Goal: Task Accomplishment & Management: Manage account settings

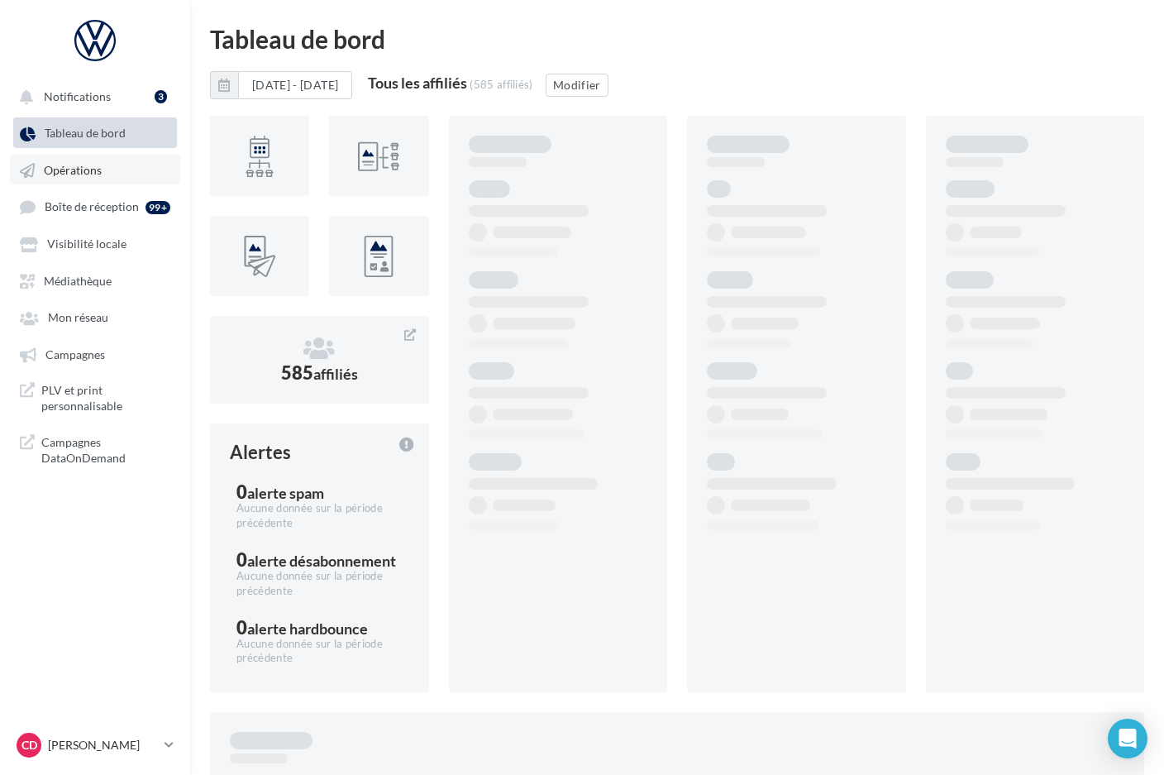
click at [84, 167] on span "Opérations" at bounding box center [73, 170] width 58 height 14
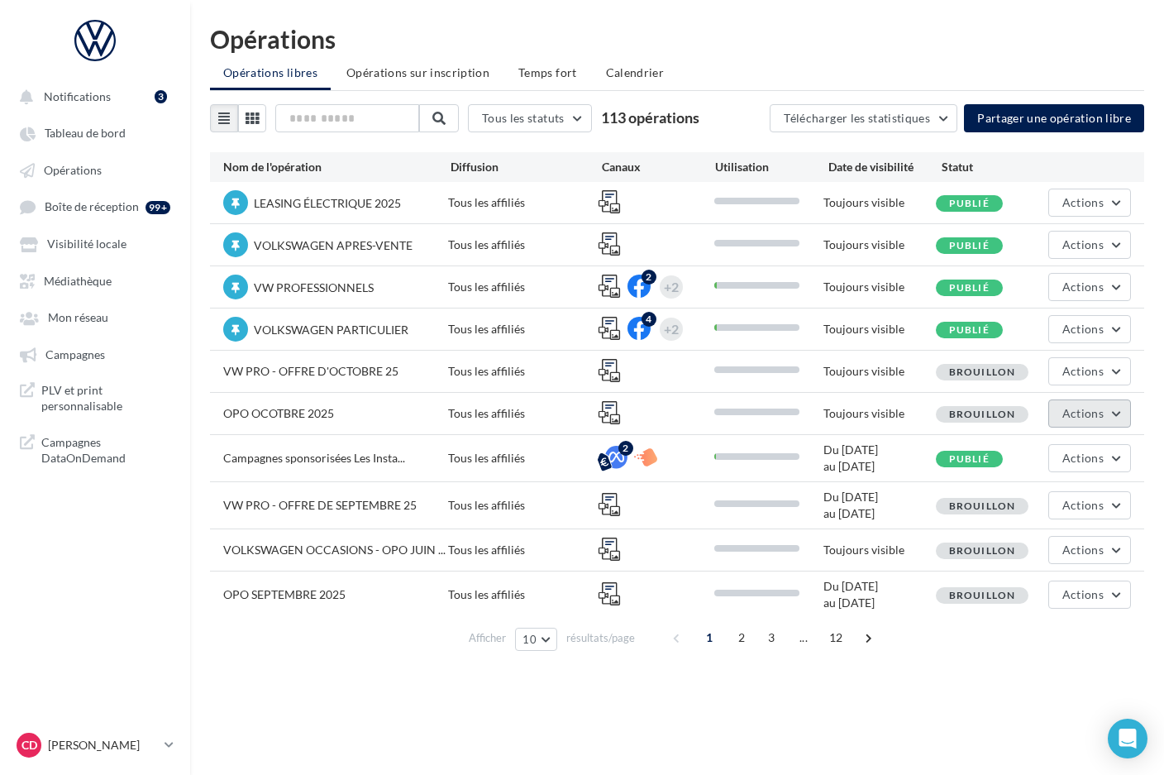
click at [1119, 413] on button "Actions" at bounding box center [1089, 413] width 83 height 28
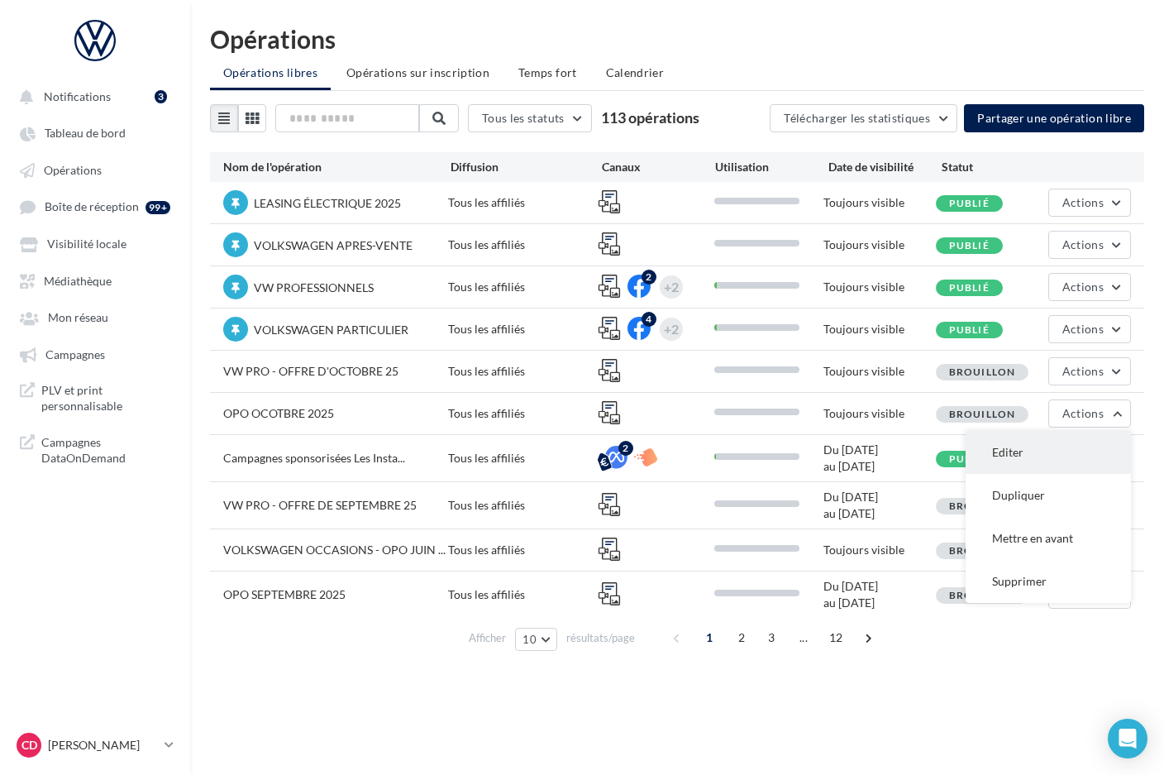
click at [1090, 447] on button "Editer" at bounding box center [1048, 452] width 165 height 43
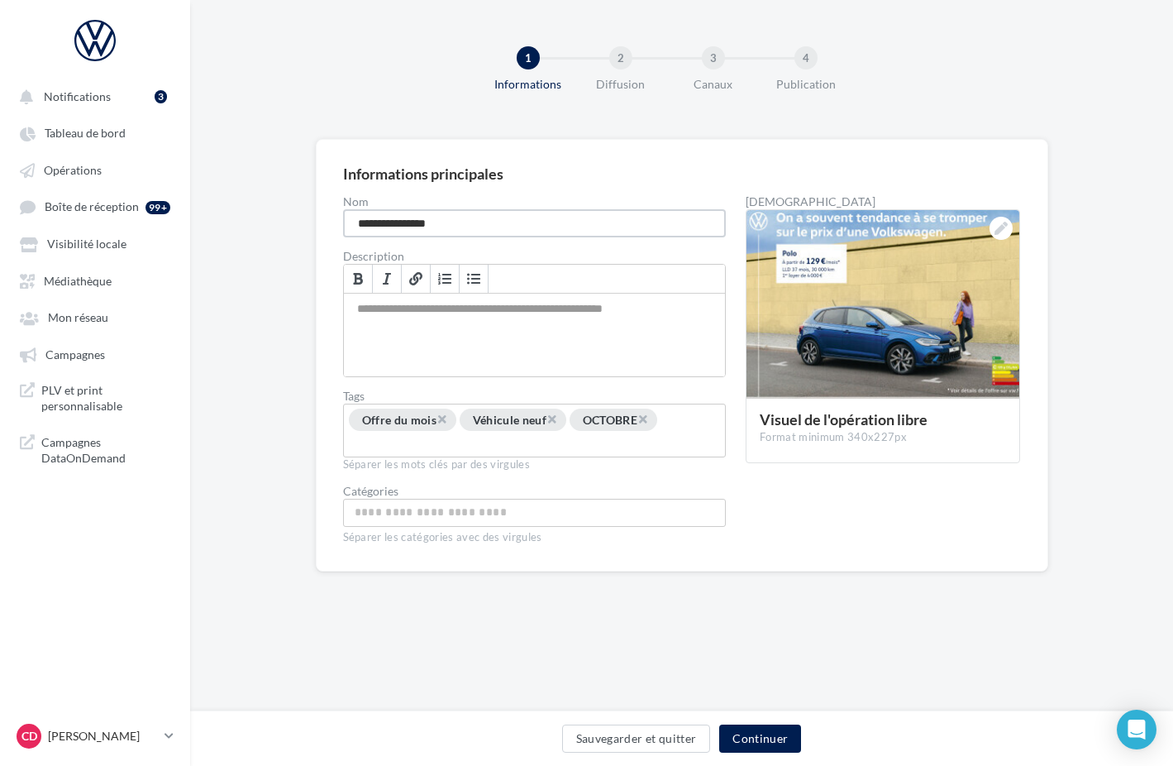
click at [418, 224] on input "**********" at bounding box center [535, 223] width 384 height 28
type input "**********"
click at [657, 732] on button "Sauvegarder et quitter" at bounding box center [636, 738] width 149 height 28
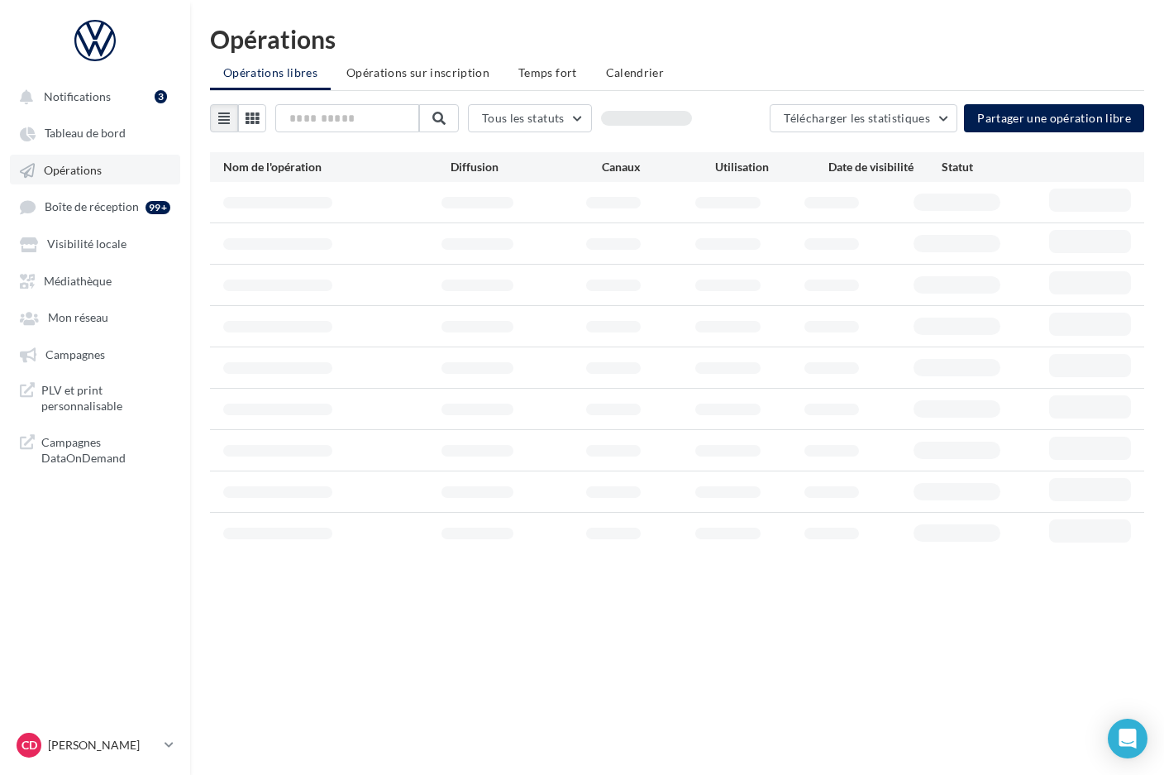
click at [75, 166] on span "Opérations" at bounding box center [73, 170] width 58 height 14
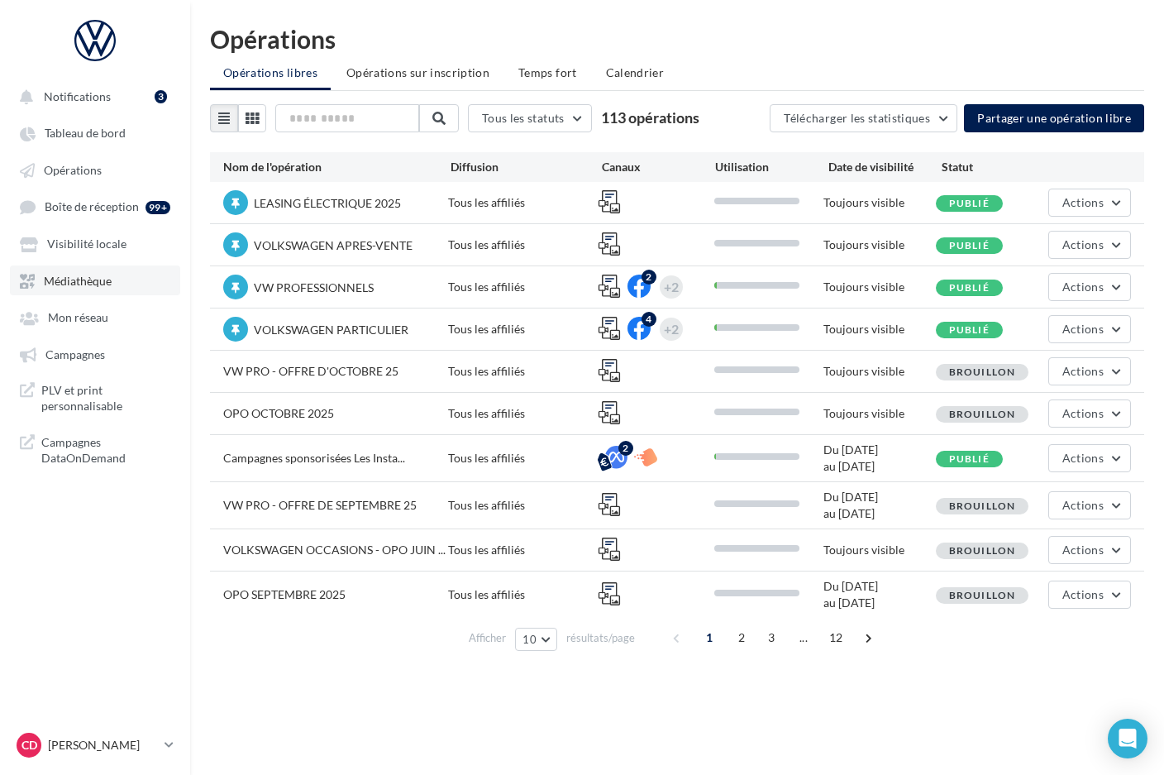
click at [87, 275] on span "Médiathèque" at bounding box center [78, 281] width 68 height 14
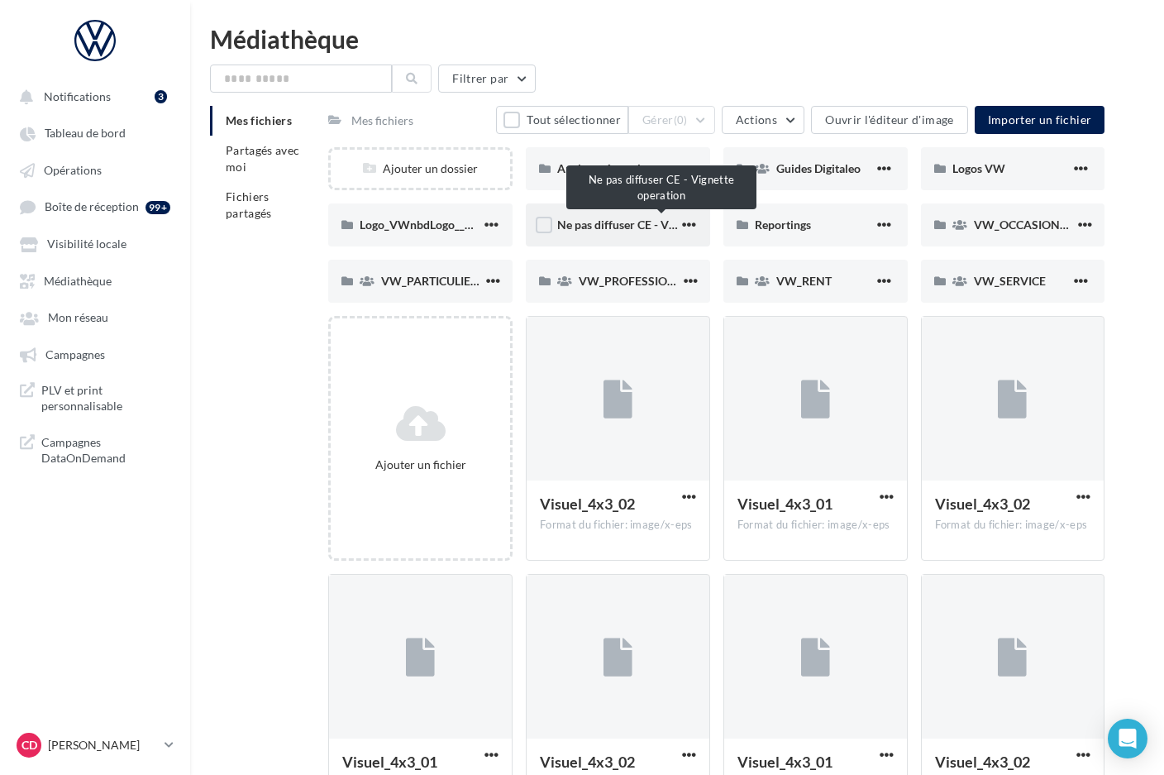
click at [592, 228] on span "Ne pas diffuser CE - Vignette operation" at bounding box center [657, 224] width 200 height 14
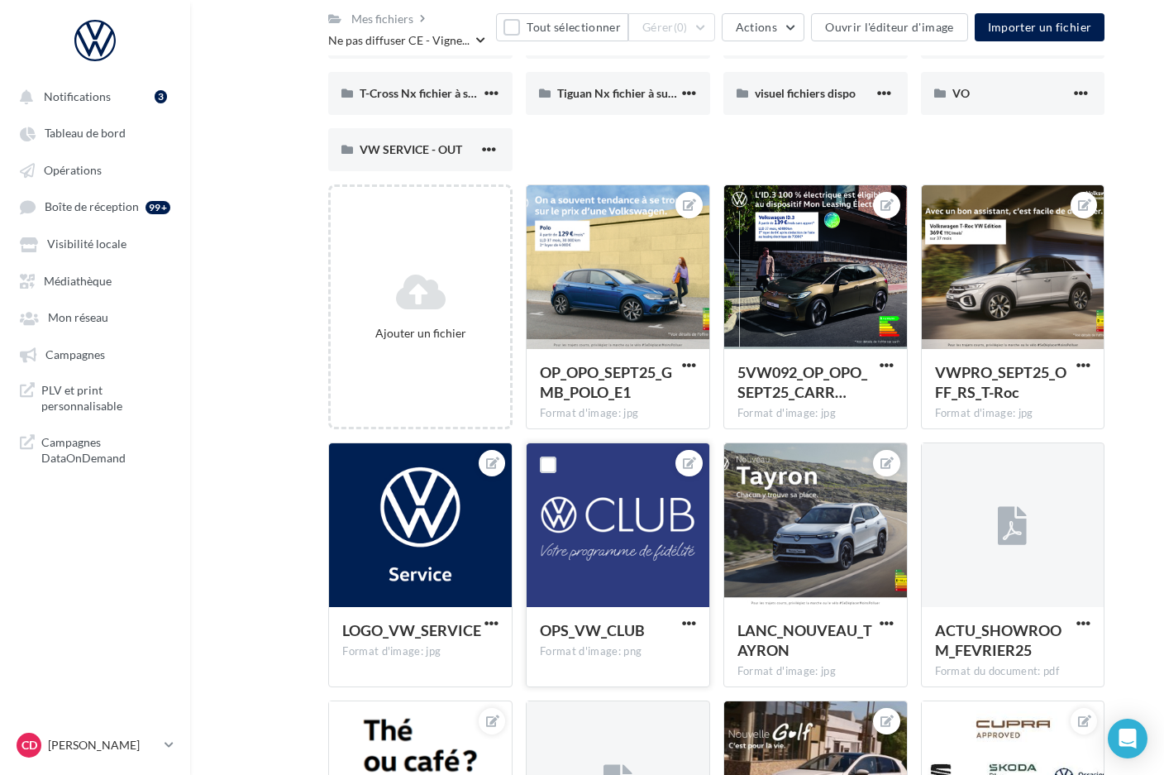
scroll to position [301, 0]
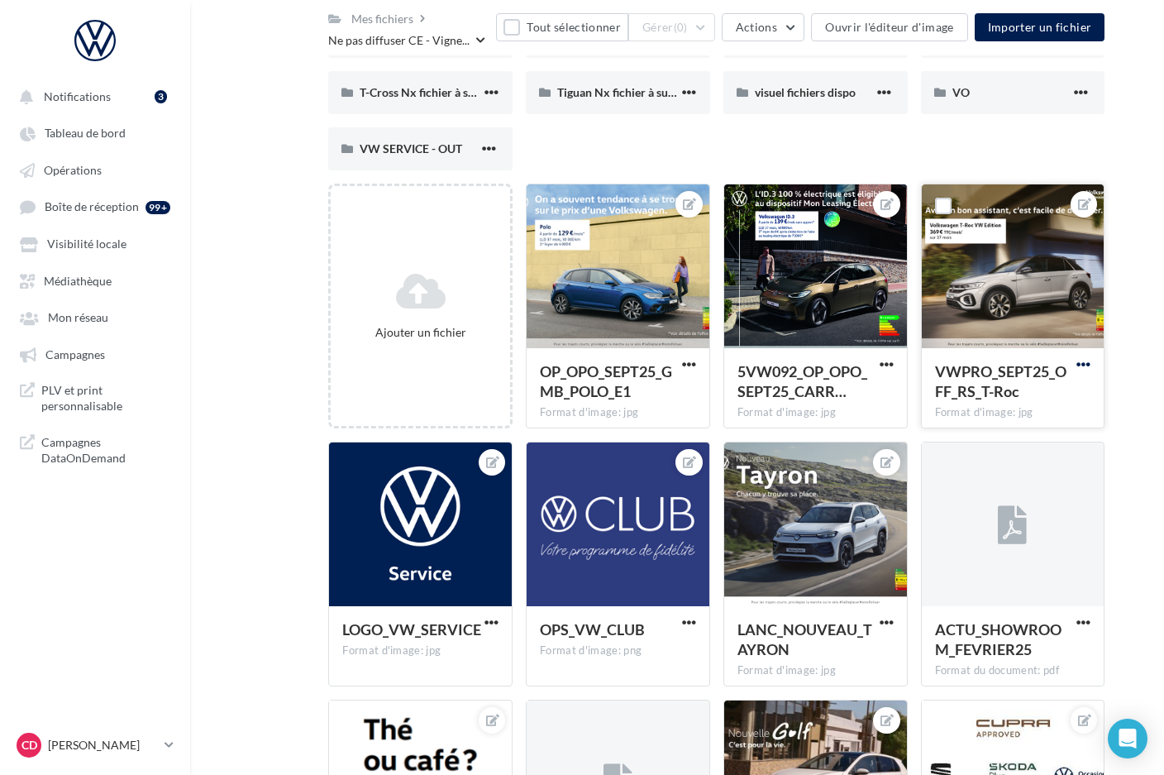
click at [1085, 362] on span "button" at bounding box center [1083, 364] width 14 height 14
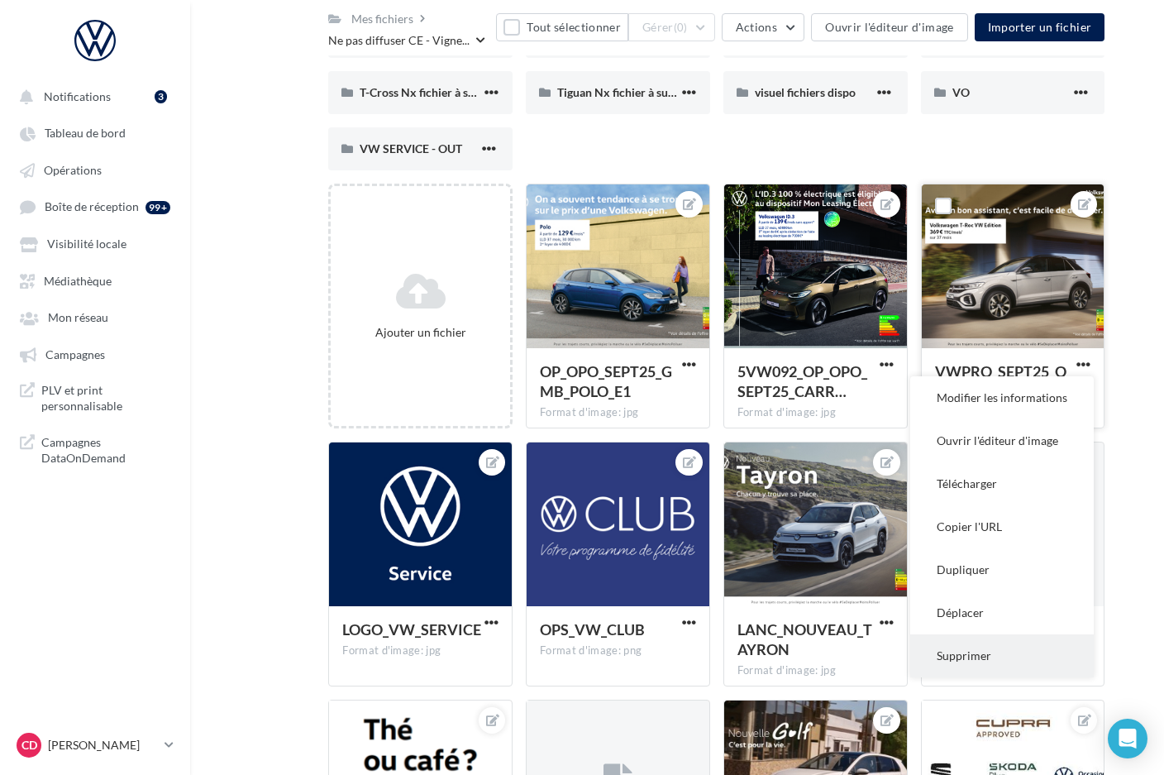
click at [968, 653] on button "Supprimer" at bounding box center [1002, 655] width 184 height 43
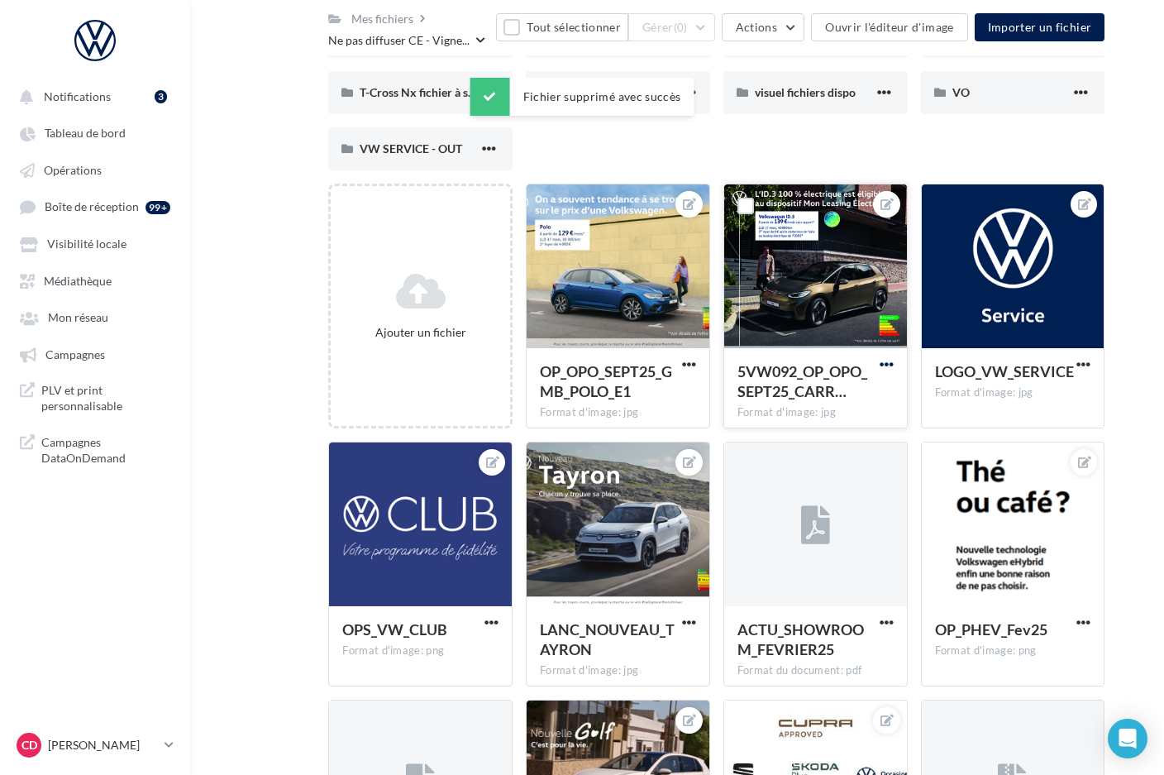
click at [889, 366] on span "button" at bounding box center [887, 364] width 14 height 14
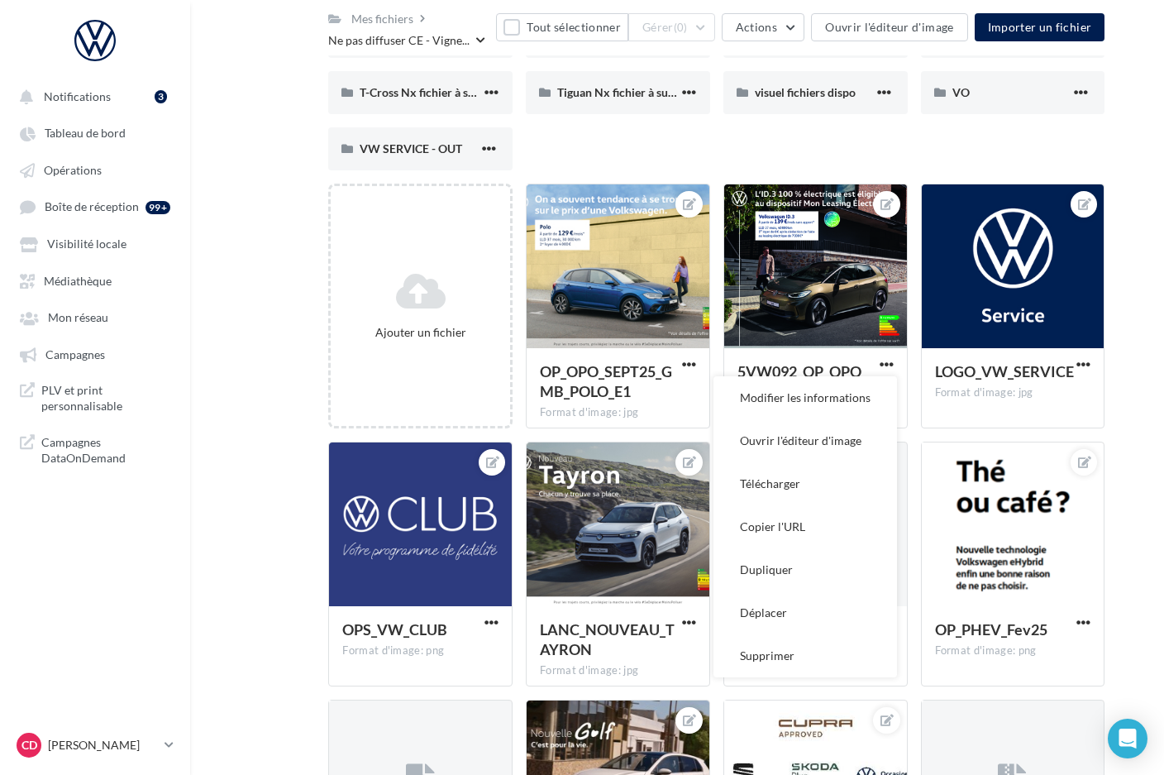
click at [916, 337] on div "5VW092_OP_OPO_SEPT25_CARR… Format d'image: jpg Modifier les informations Ouvrir…" at bounding box center [822, 306] width 198 height 245
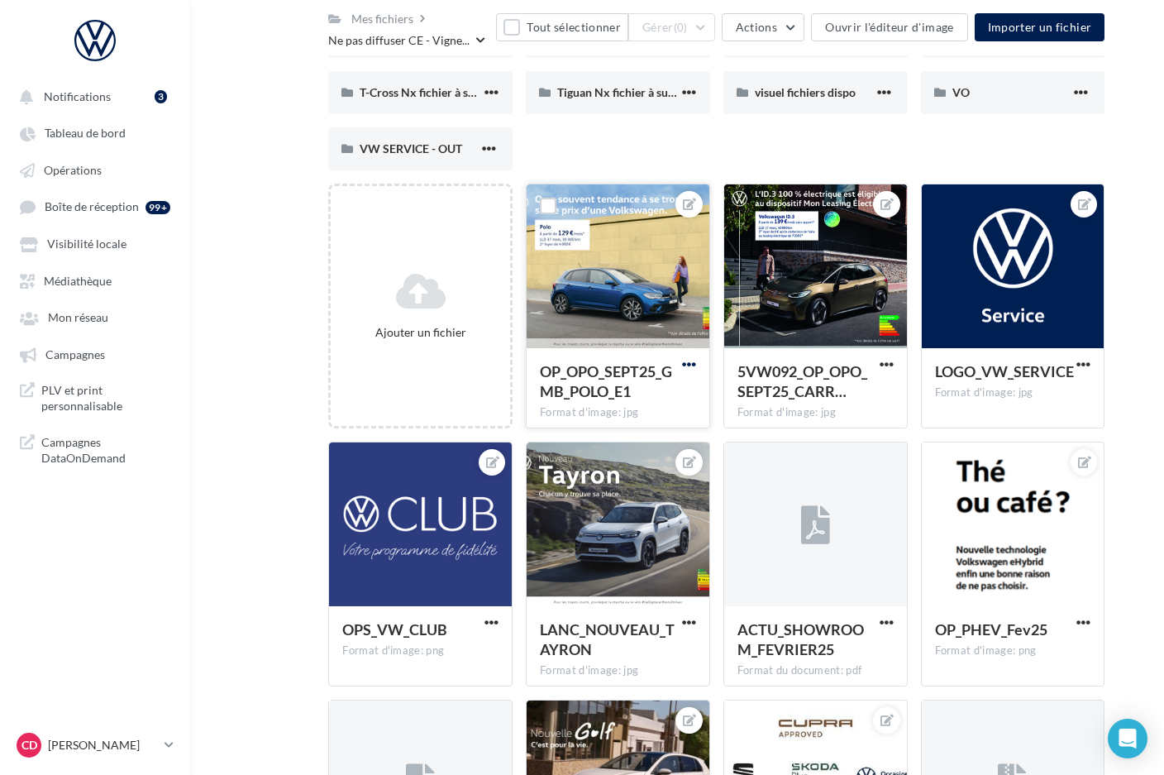
click at [687, 364] on span "button" at bounding box center [689, 364] width 14 height 14
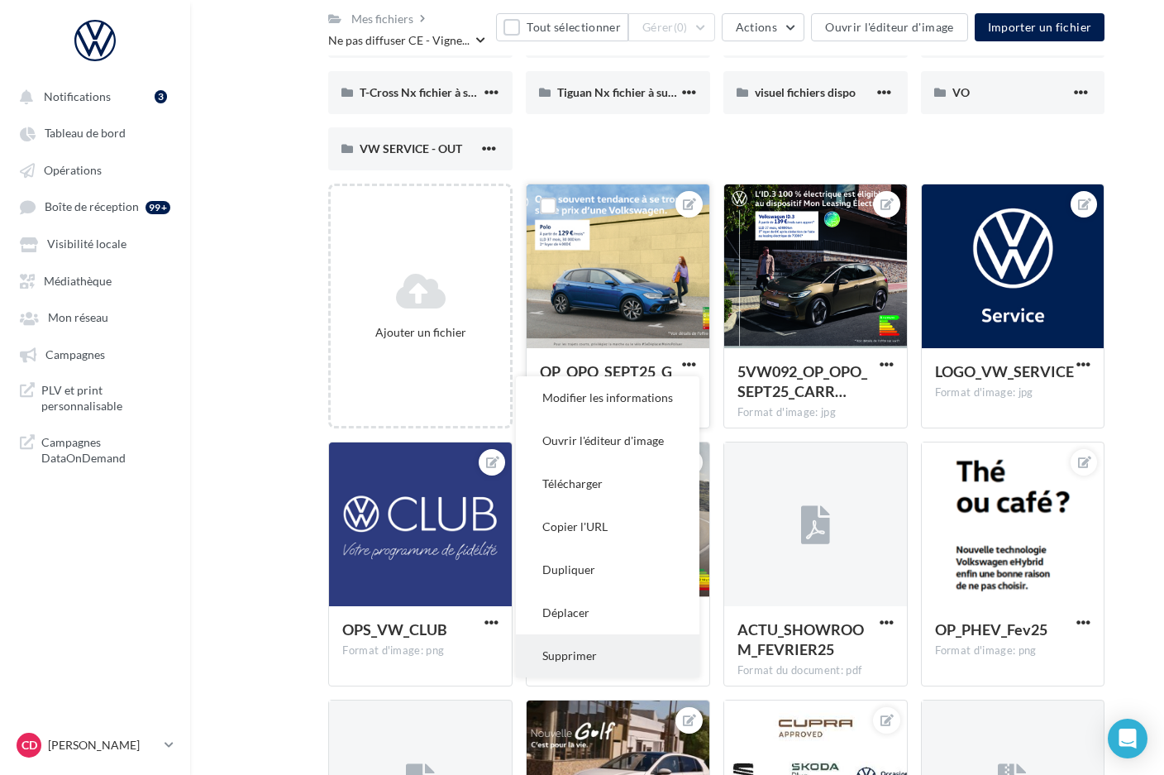
click at [586, 656] on button "Supprimer" at bounding box center [608, 655] width 184 height 43
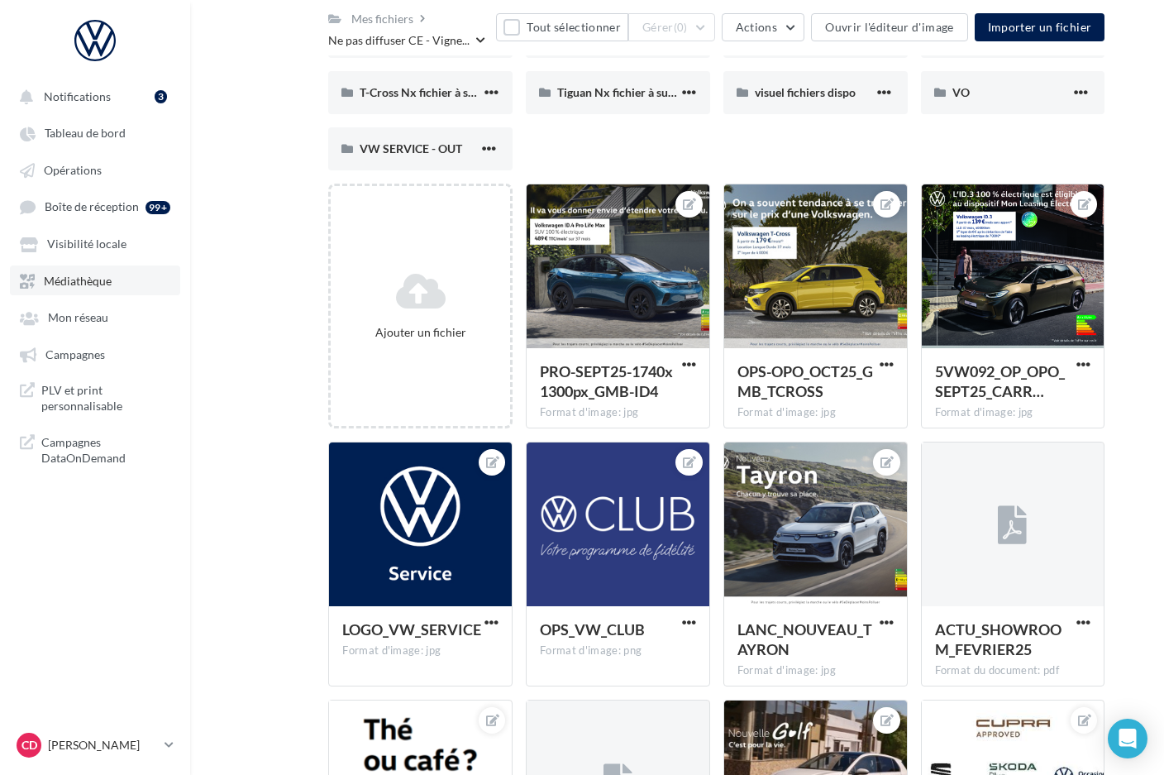
click at [60, 292] on link "Médiathèque" at bounding box center [95, 280] width 170 height 30
click at [77, 165] on span "Opérations" at bounding box center [73, 170] width 58 height 14
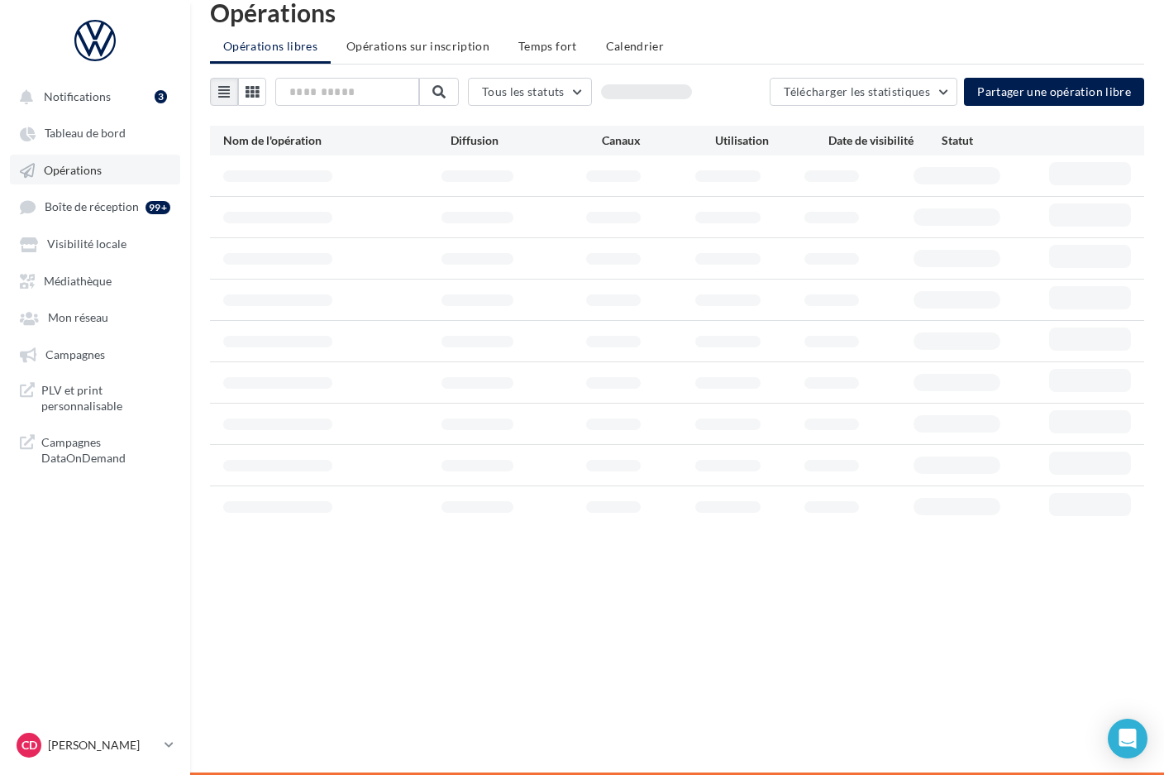
scroll to position [26, 0]
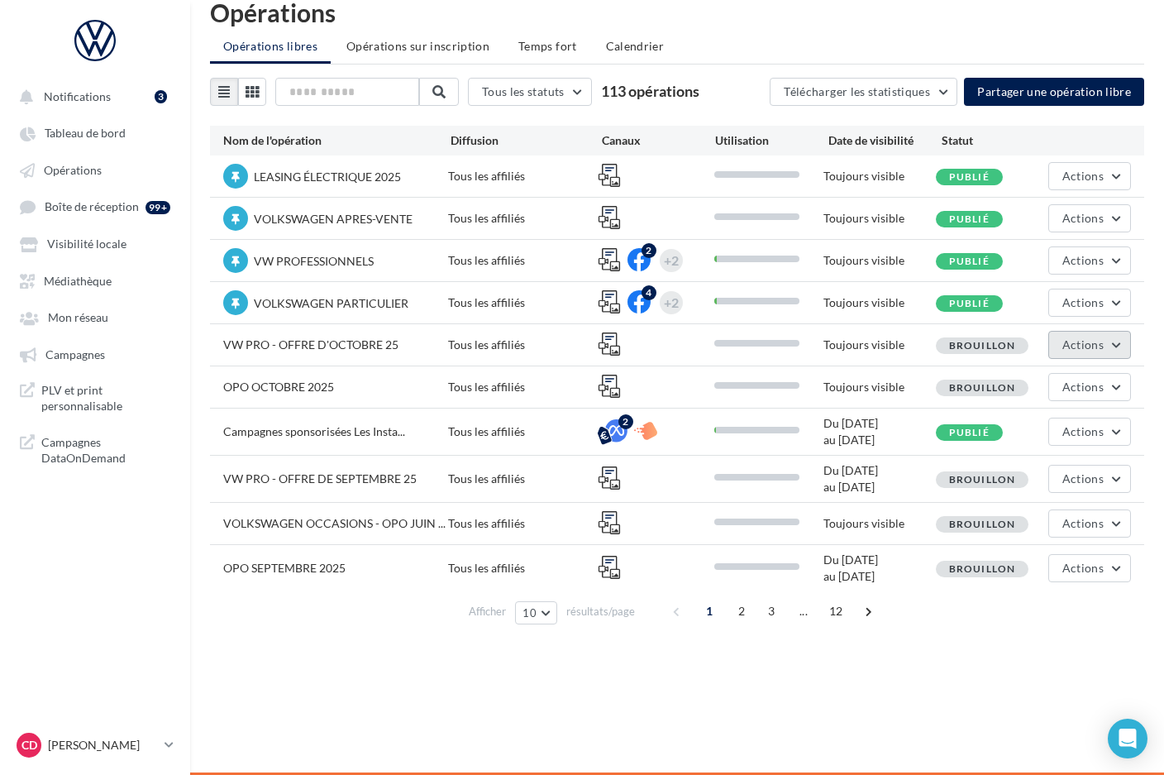
click at [1114, 349] on button "Actions" at bounding box center [1089, 345] width 83 height 28
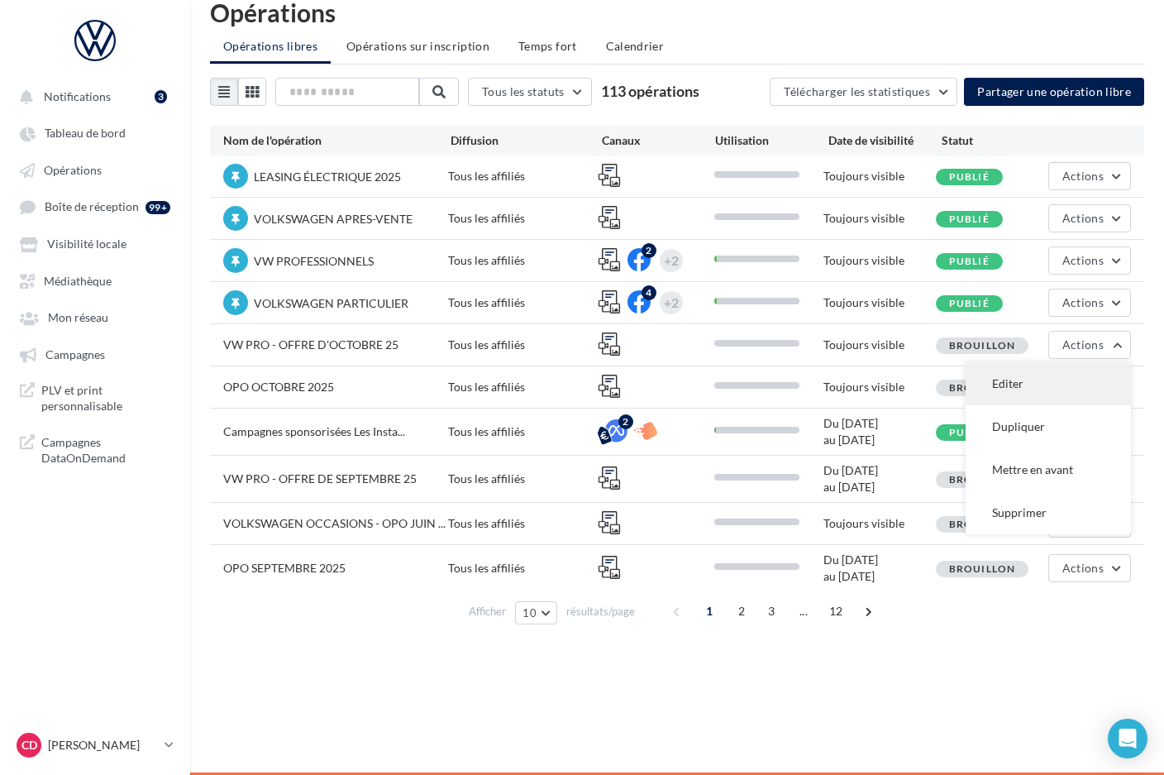
click at [1087, 381] on button "Editer" at bounding box center [1048, 383] width 165 height 43
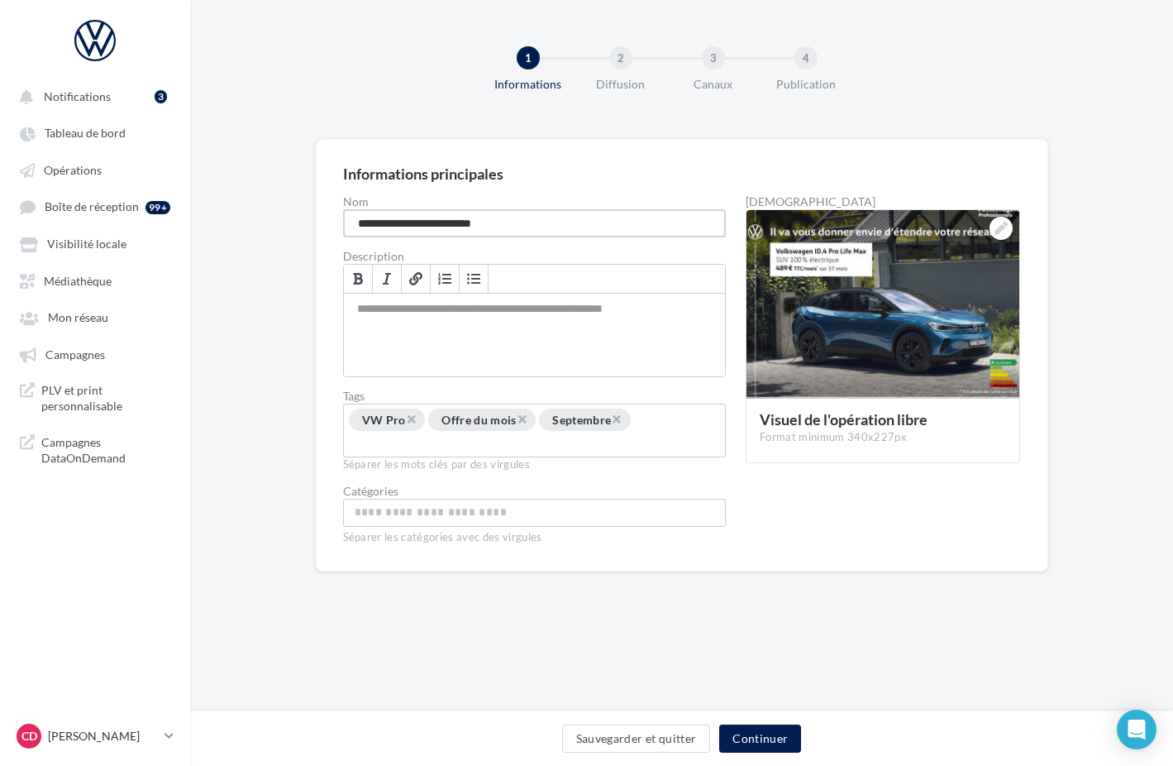
click at [465, 224] on input "**********" at bounding box center [535, 223] width 384 height 28
type input "**********"
click at [765, 737] on button "Continuer" at bounding box center [760, 738] width 82 height 28
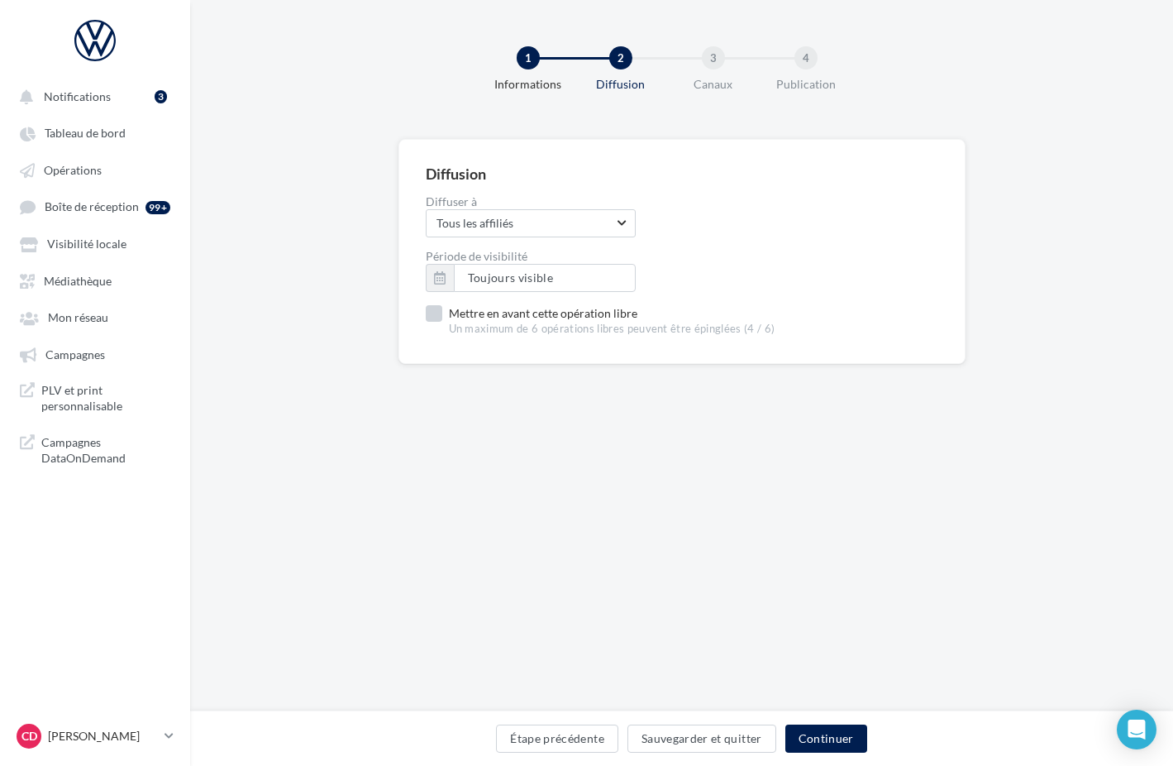
click at [432, 313] on label "Mettre en avant cette opération libre Un maximum de 6 opérations libres peuvent…" at bounding box center [601, 320] width 350 height 31
click at [484, 283] on span "Toujours visible" at bounding box center [511, 277] width 86 height 14
type input "**********"
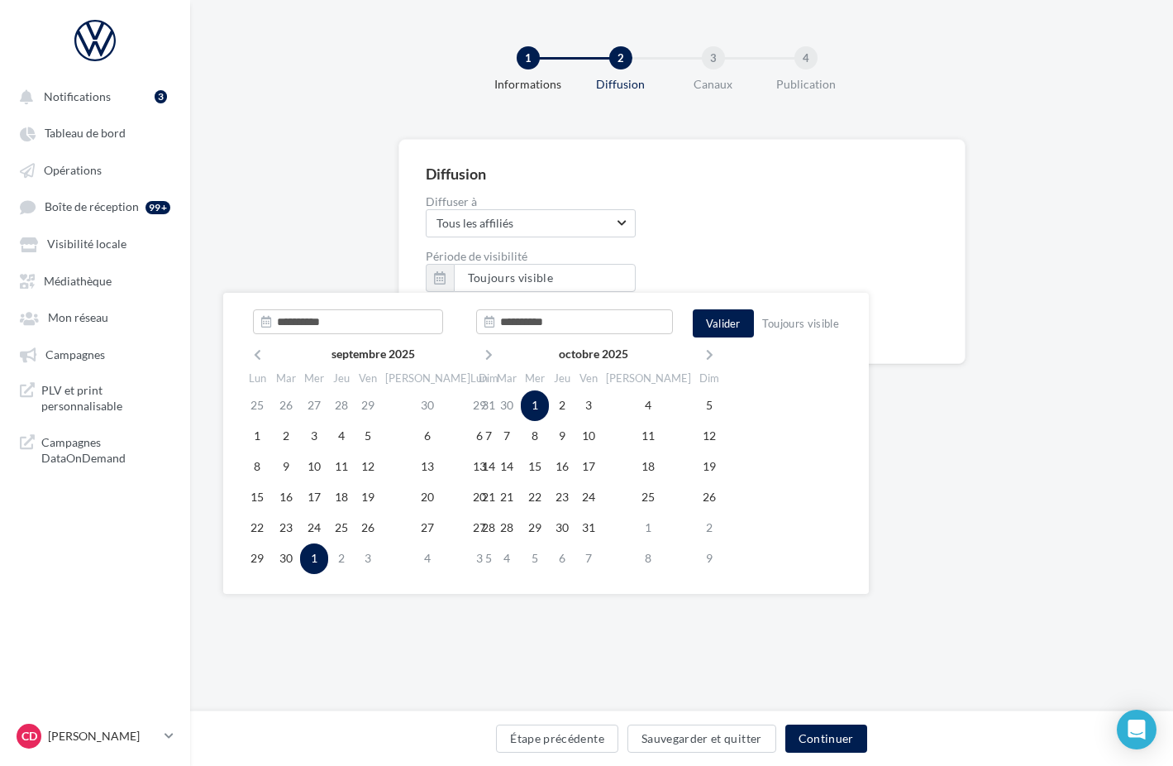
click at [543, 401] on td "1" at bounding box center [535, 405] width 28 height 31
type input "**********"
click at [602, 529] on td "31" at bounding box center [588, 528] width 26 height 31
type input "**********"
click at [721, 325] on button "Valider" at bounding box center [723, 323] width 61 height 28
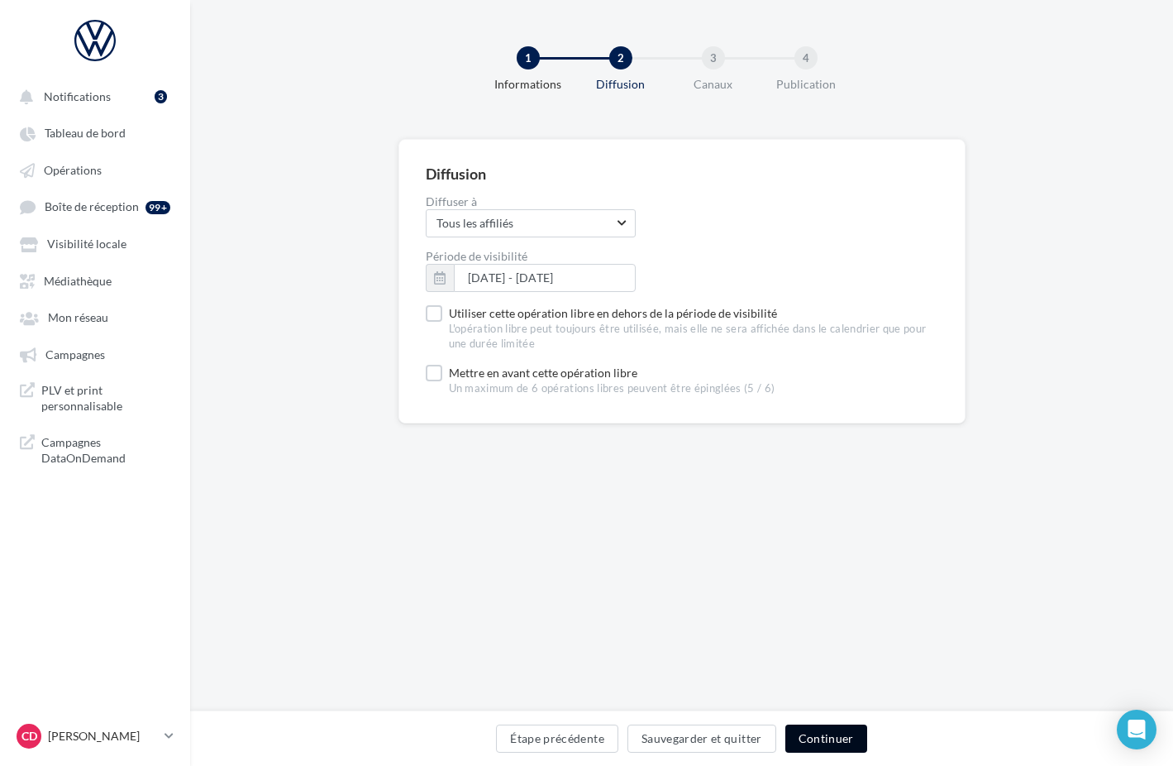
click at [827, 738] on button "Continuer" at bounding box center [826, 738] width 82 height 28
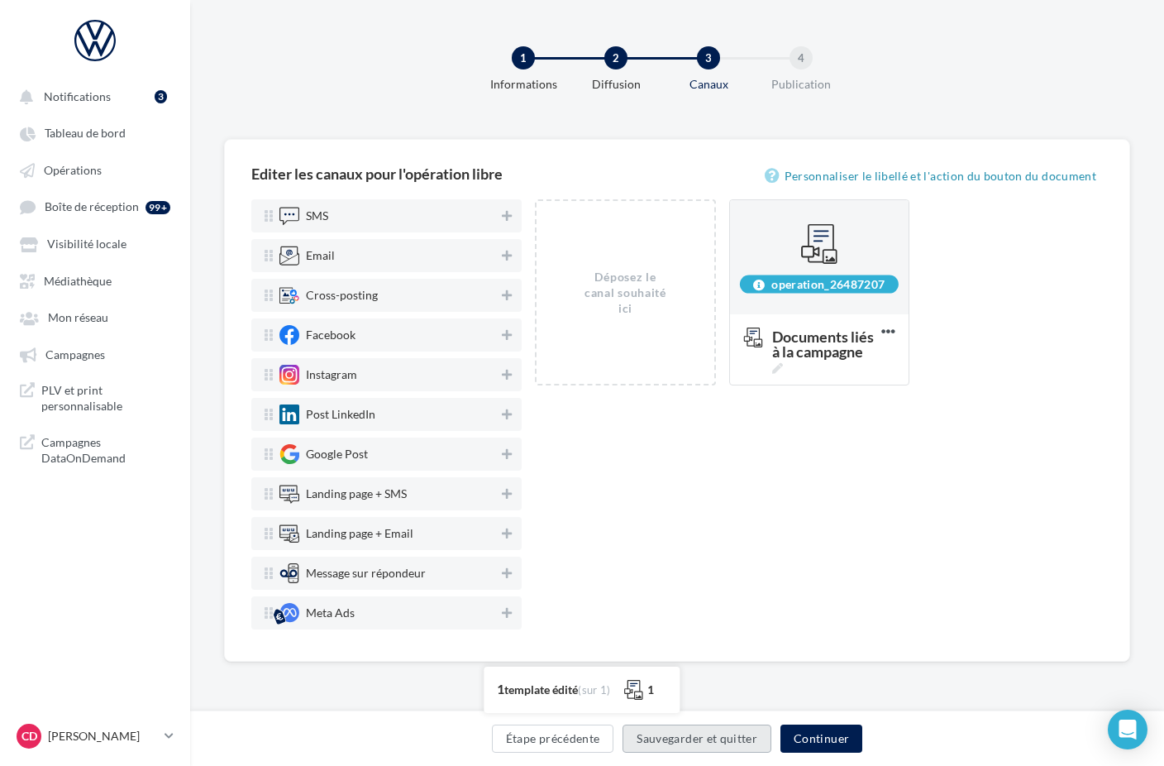
click at [685, 740] on button "Sauvegarder et quitter" at bounding box center [697, 738] width 149 height 28
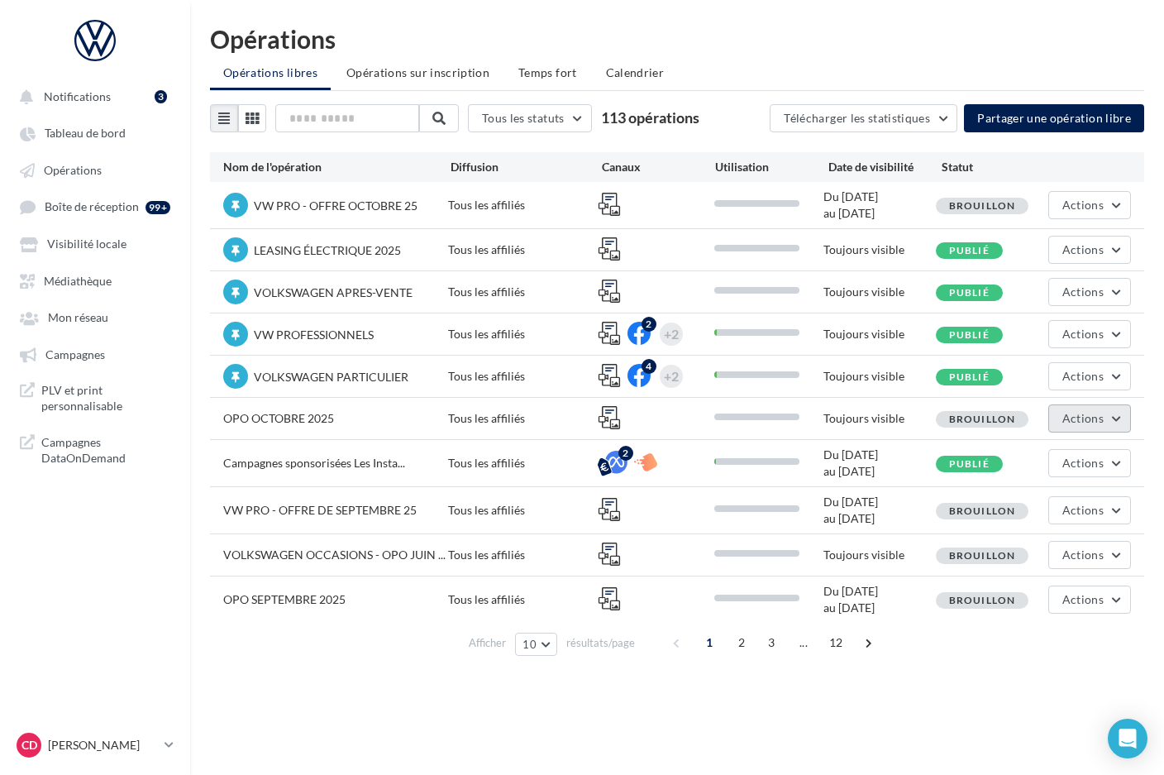
click at [1119, 420] on button "Actions" at bounding box center [1089, 418] width 83 height 28
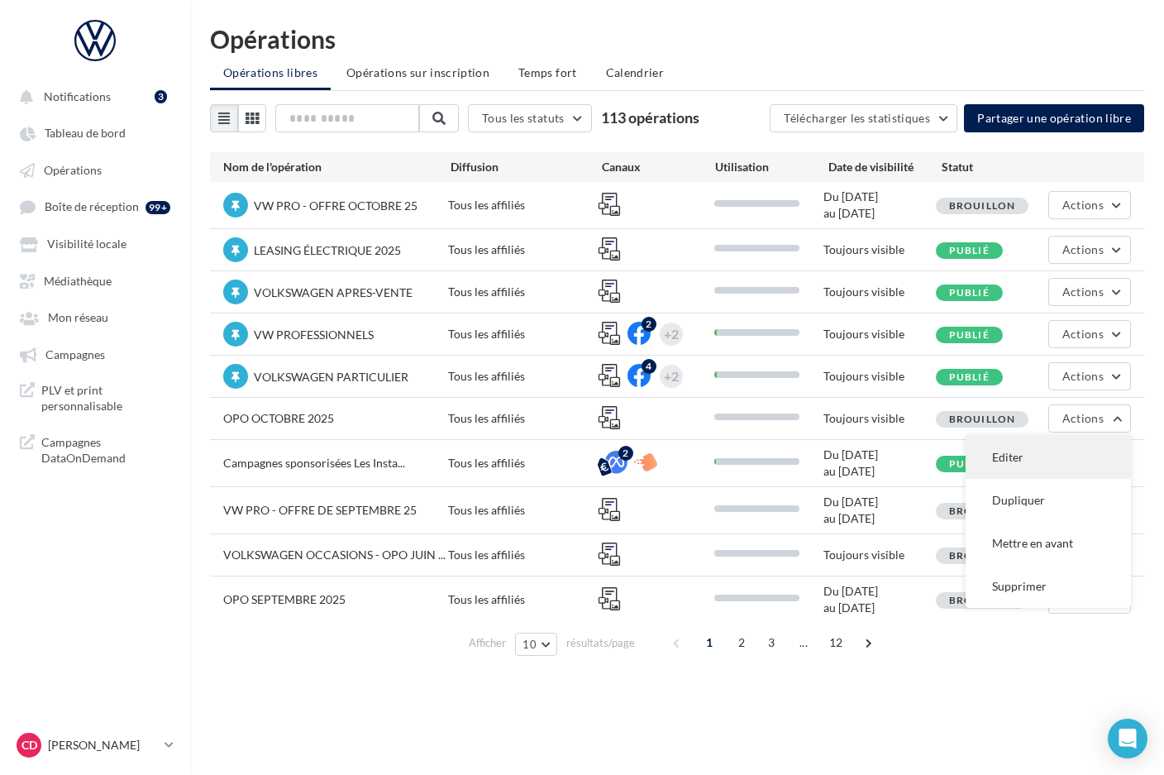
click at [1056, 463] on button "Editer" at bounding box center [1048, 457] width 165 height 43
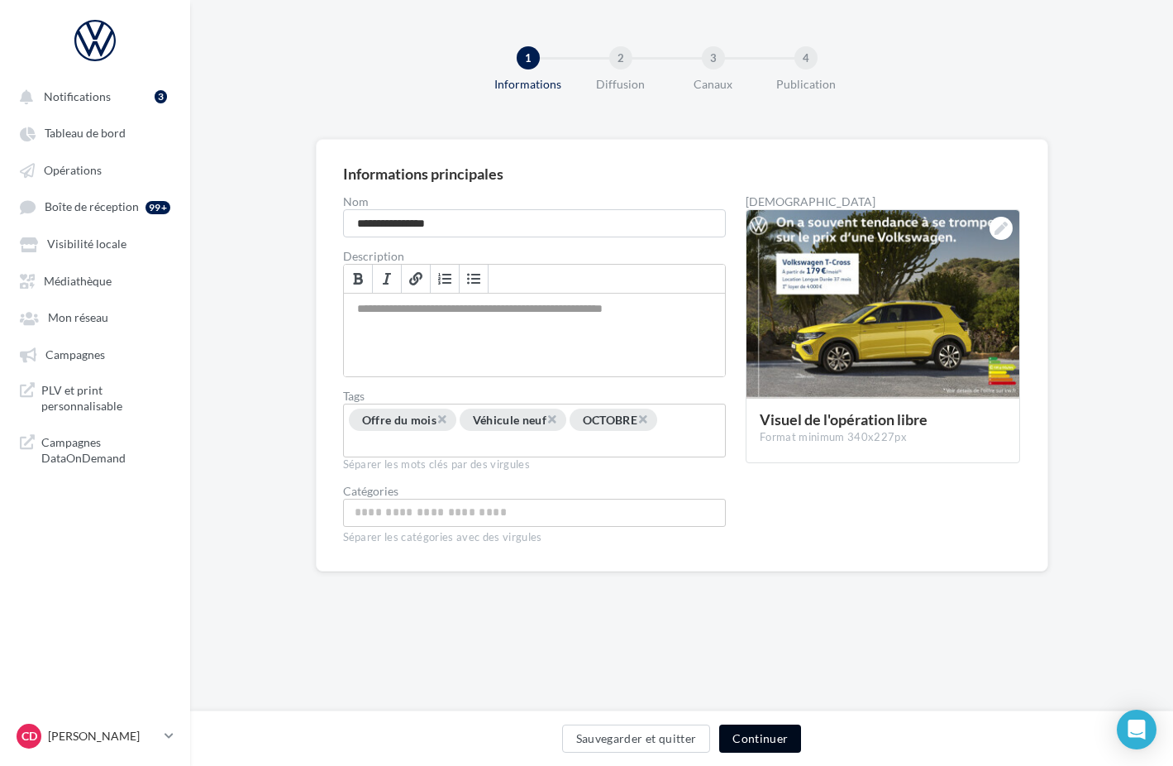
click at [773, 736] on button "Continuer" at bounding box center [760, 738] width 82 height 28
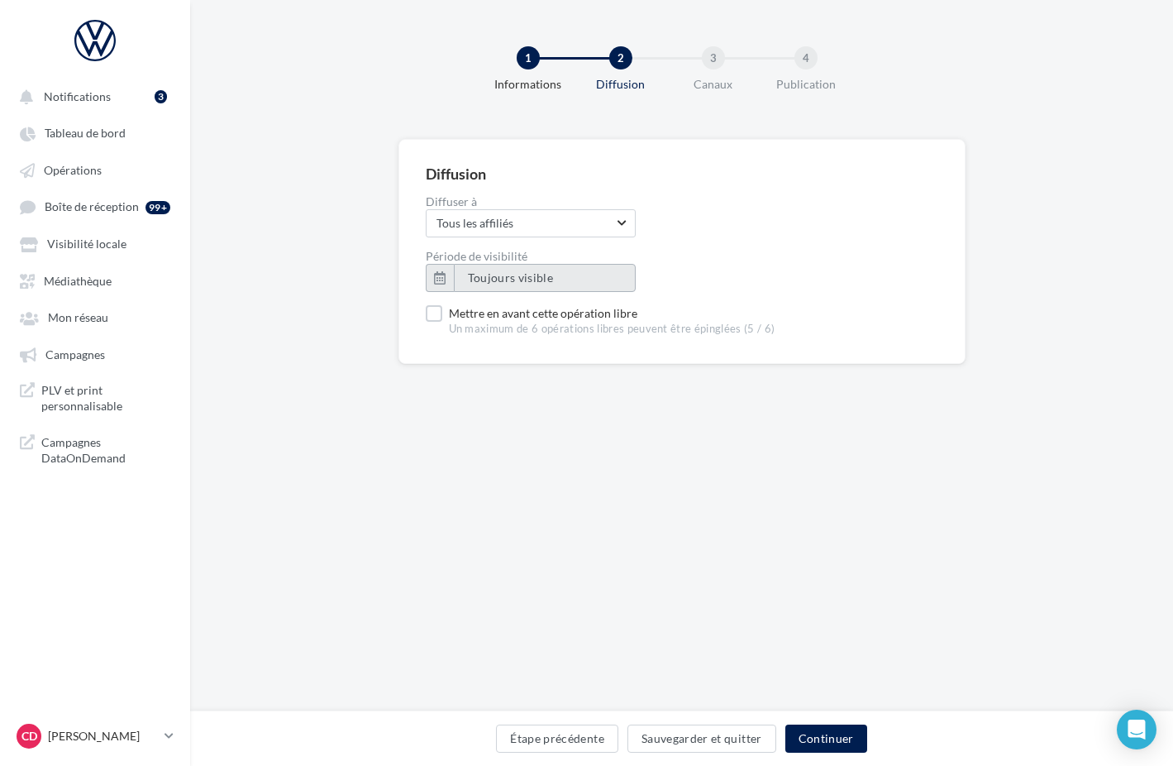
click at [499, 273] on span "Toujours visible" at bounding box center [511, 277] width 86 height 14
type input "**********"
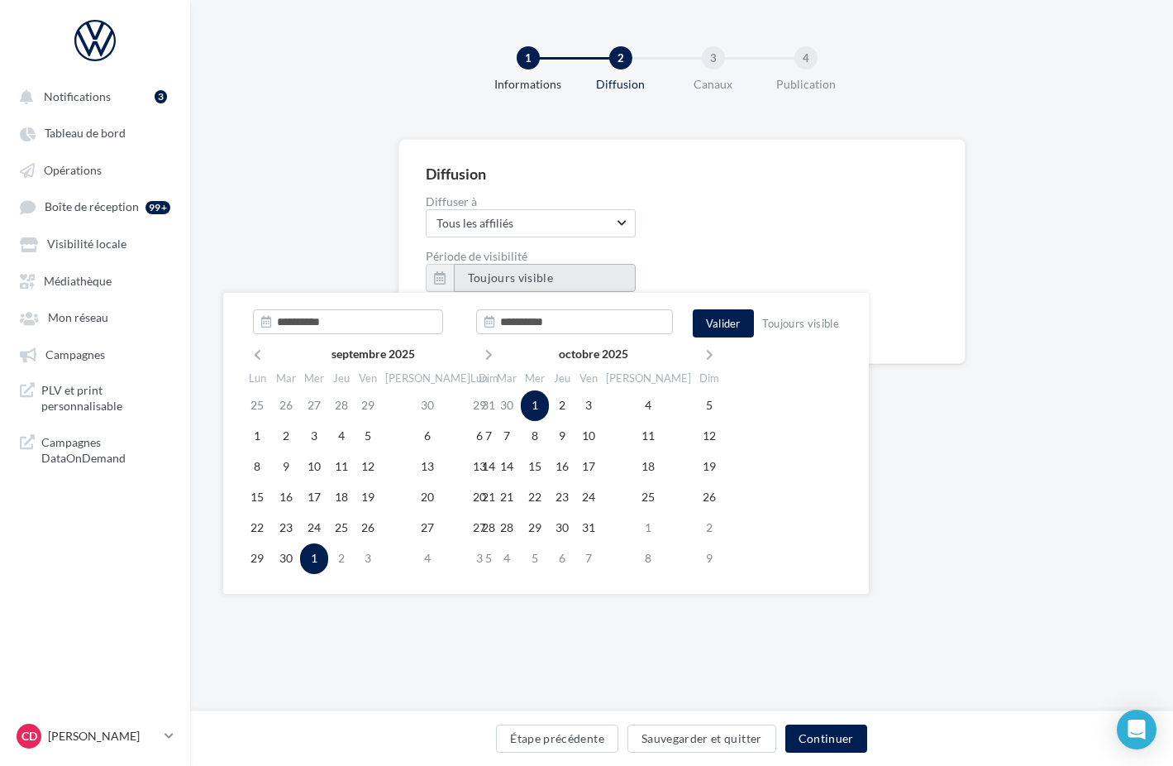
type input "**********"
click at [546, 404] on td "1" at bounding box center [535, 405] width 28 height 31
type input "**********"
click at [602, 526] on td "31" at bounding box center [588, 528] width 26 height 31
type input "**********"
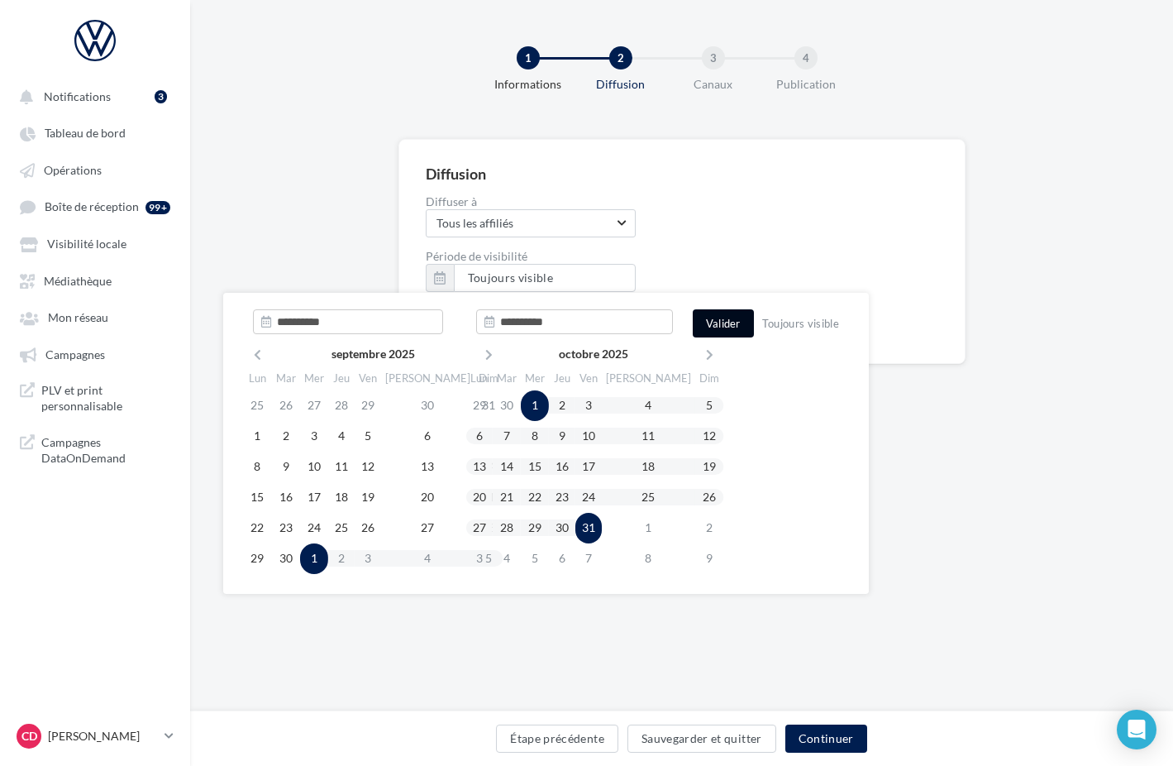
click at [718, 328] on button "Valider" at bounding box center [723, 323] width 61 height 28
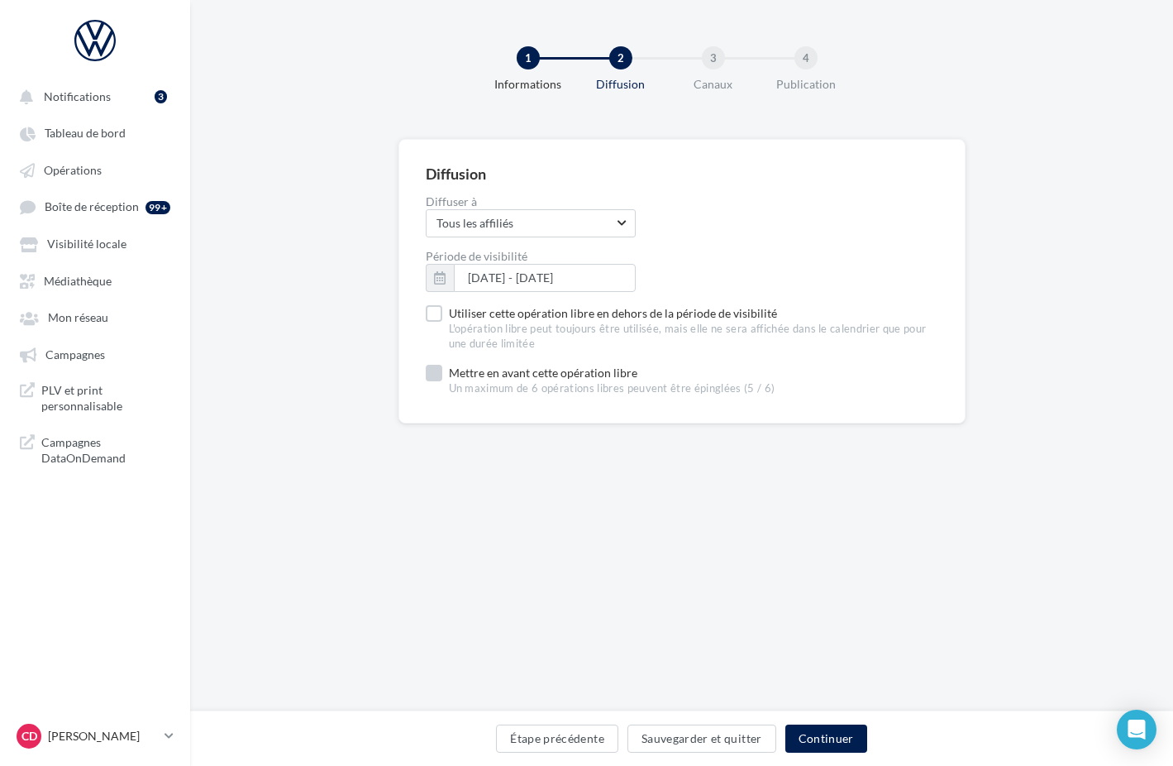
click at [427, 374] on label "Mettre en avant cette opération libre Un maximum de 6 opérations libres peuvent…" at bounding box center [601, 380] width 350 height 31
click at [739, 738] on button "Sauvegarder et quitter" at bounding box center [701, 738] width 149 height 28
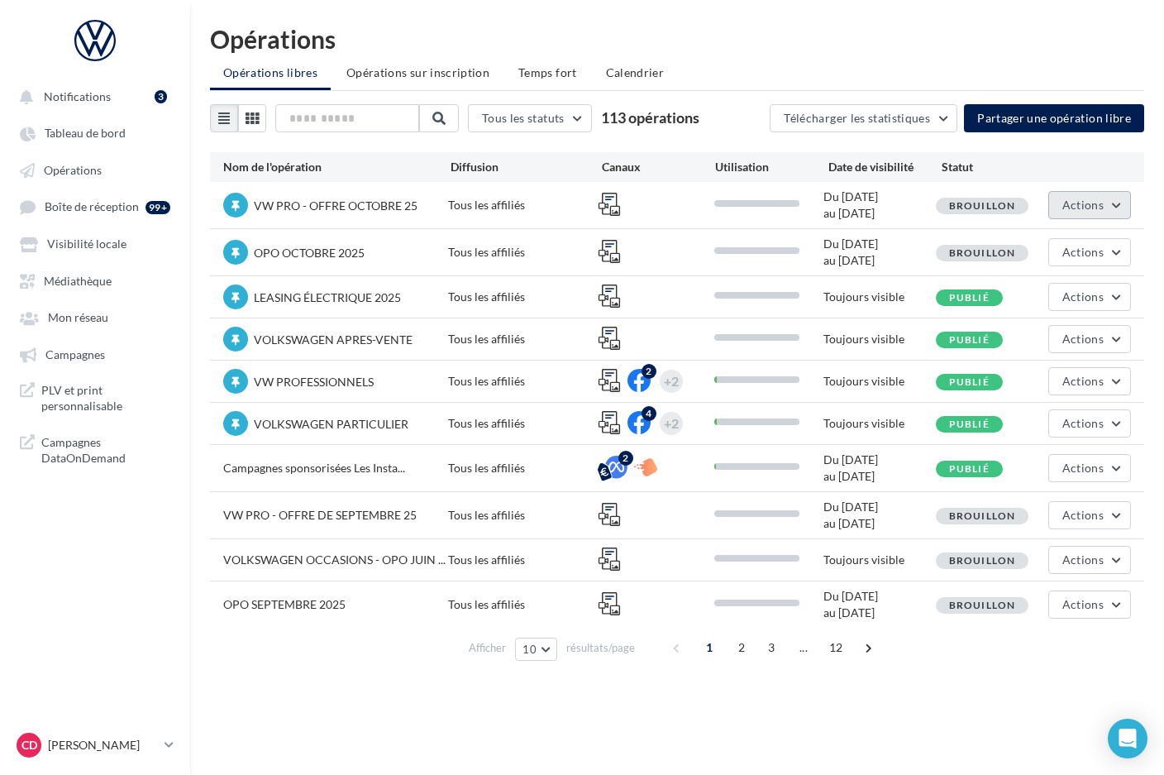
click at [1117, 205] on button "Actions" at bounding box center [1089, 205] width 83 height 28
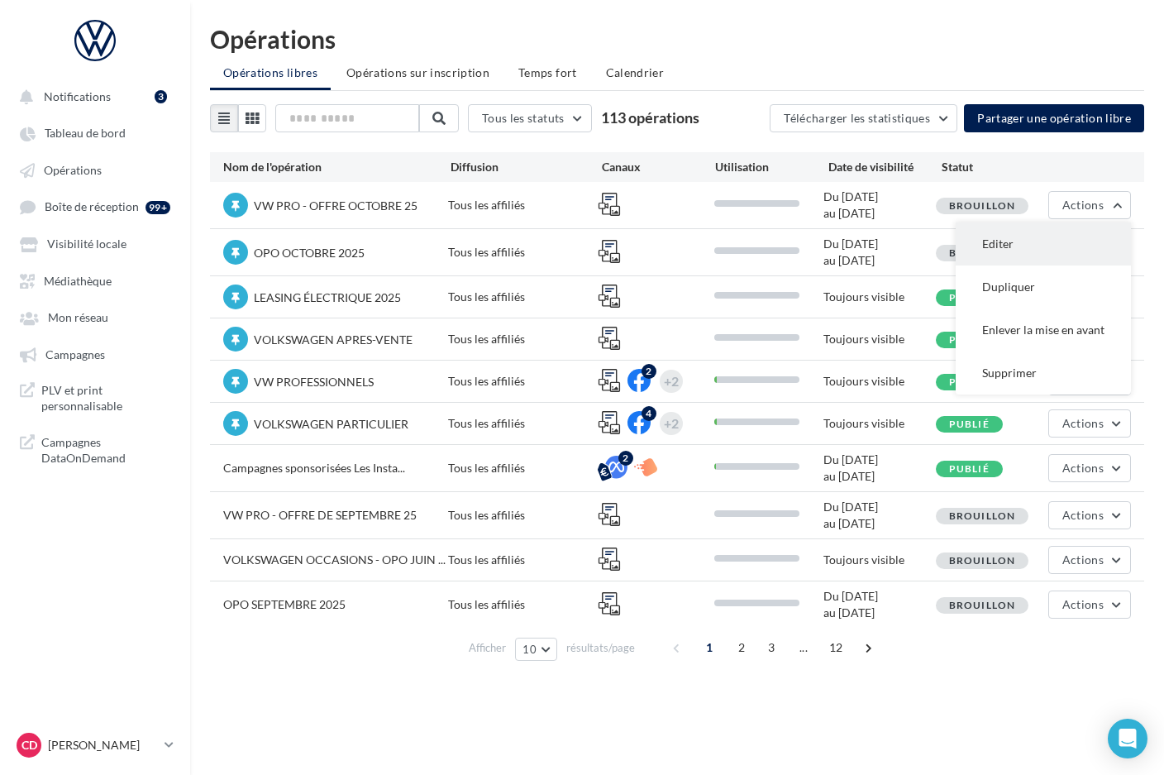
click at [1065, 236] on button "Editer" at bounding box center [1043, 243] width 175 height 43
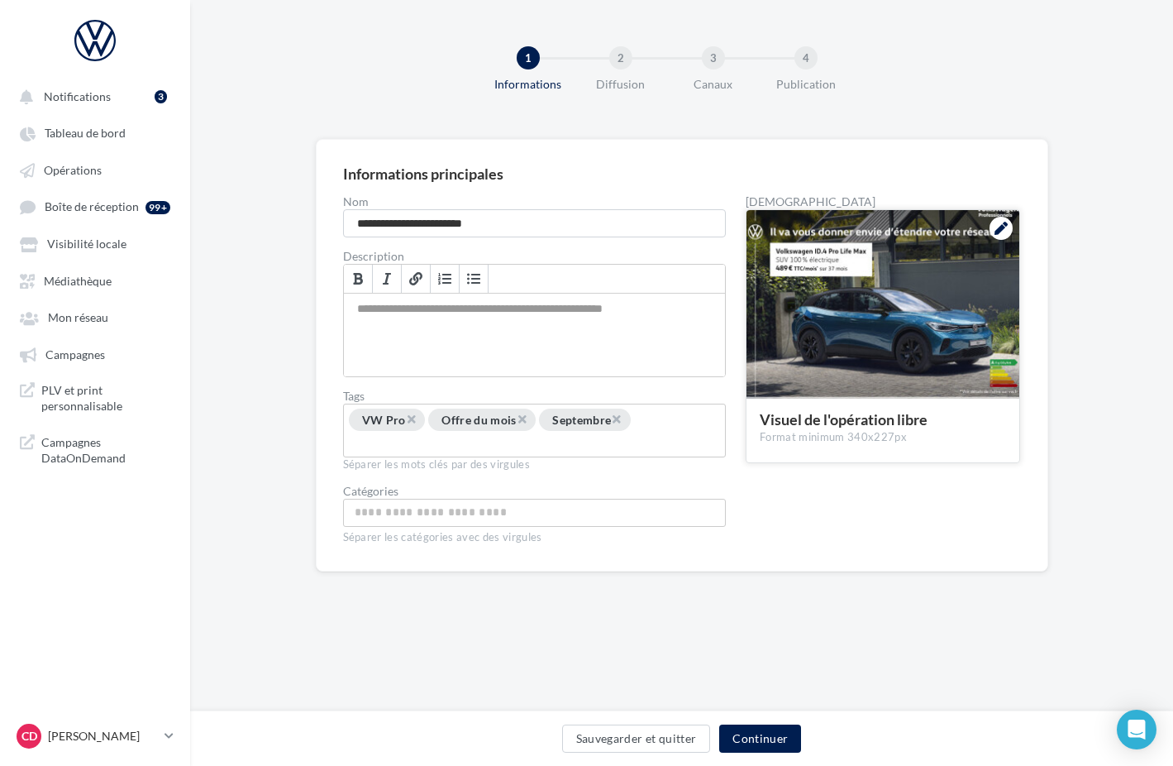
click at [1004, 228] on icon at bounding box center [1001, 228] width 13 height 13
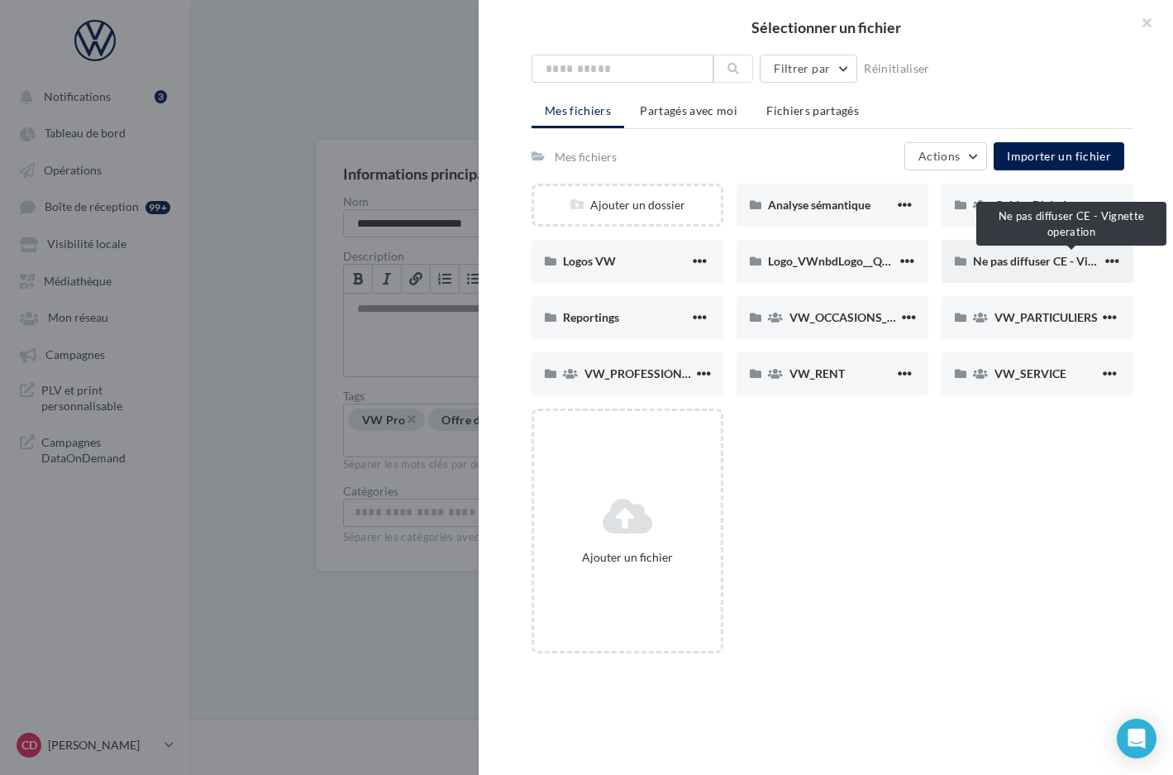
click at [1048, 260] on span "Ne pas diffuser CE - Vignette operation" at bounding box center [1073, 261] width 200 height 14
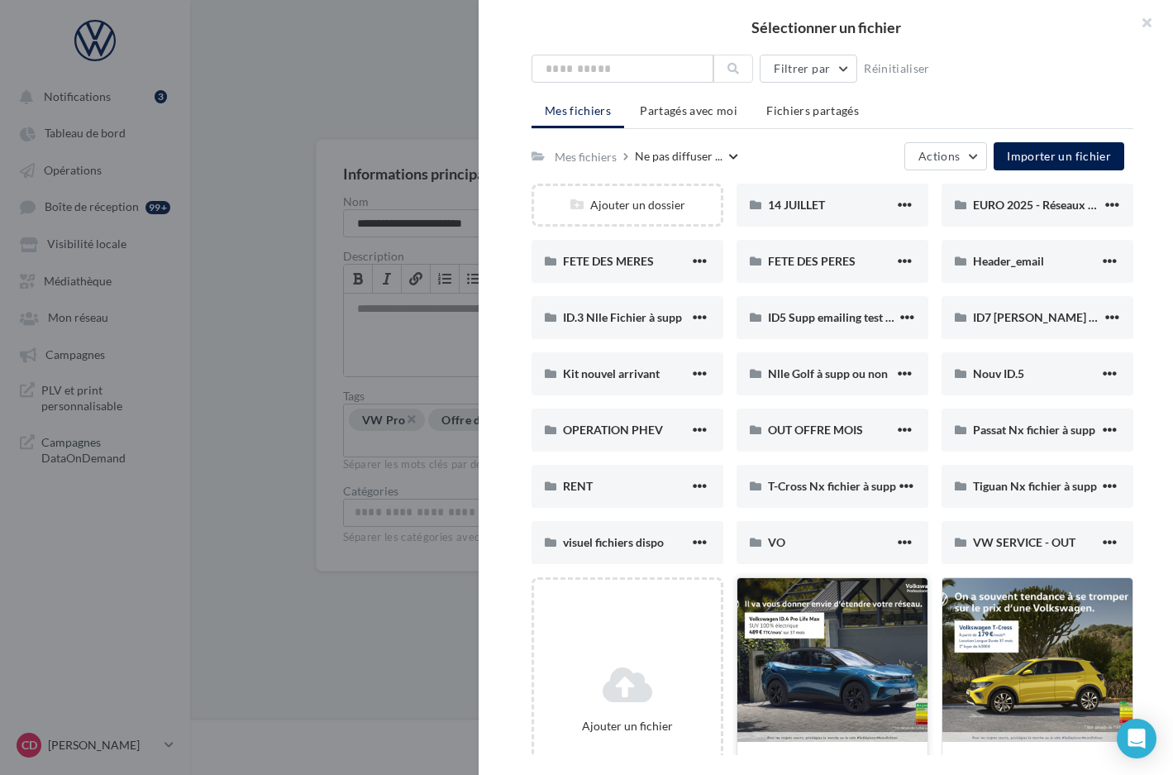
click at [849, 620] on div at bounding box center [832, 660] width 190 height 165
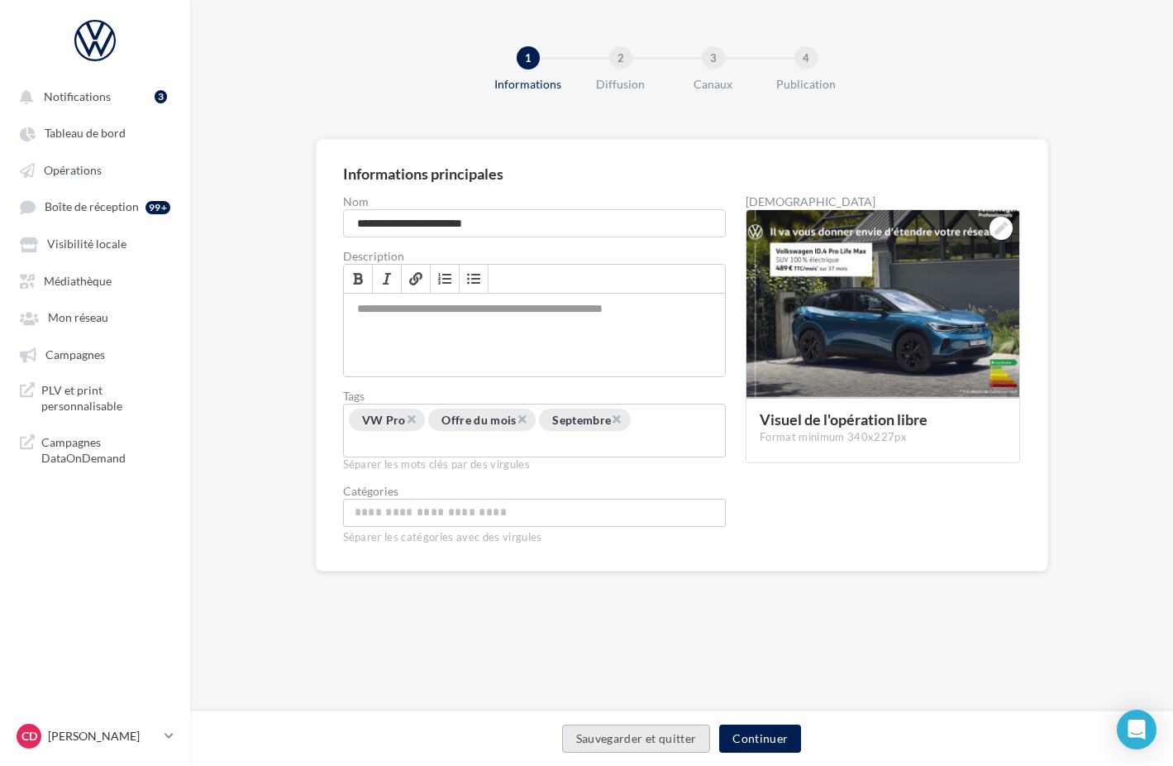
click at [651, 747] on button "Sauvegarder et quitter" at bounding box center [636, 738] width 149 height 28
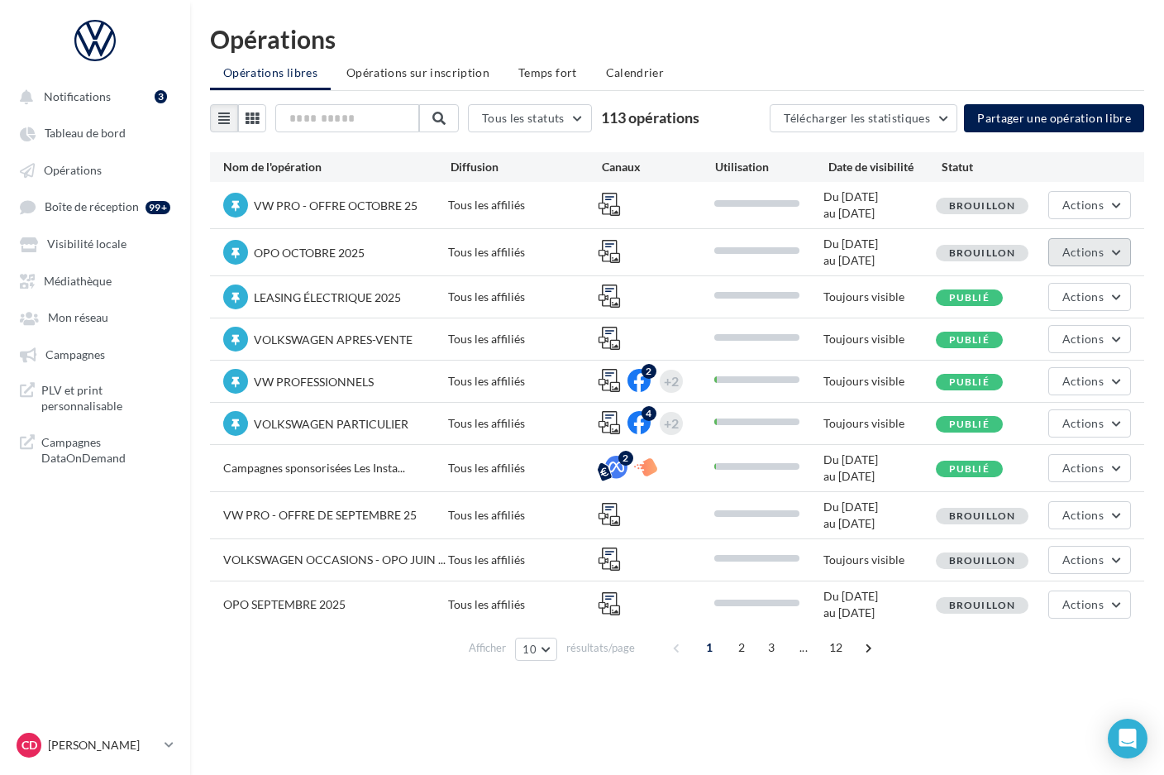
click at [1121, 250] on button "Actions" at bounding box center [1089, 252] width 83 height 28
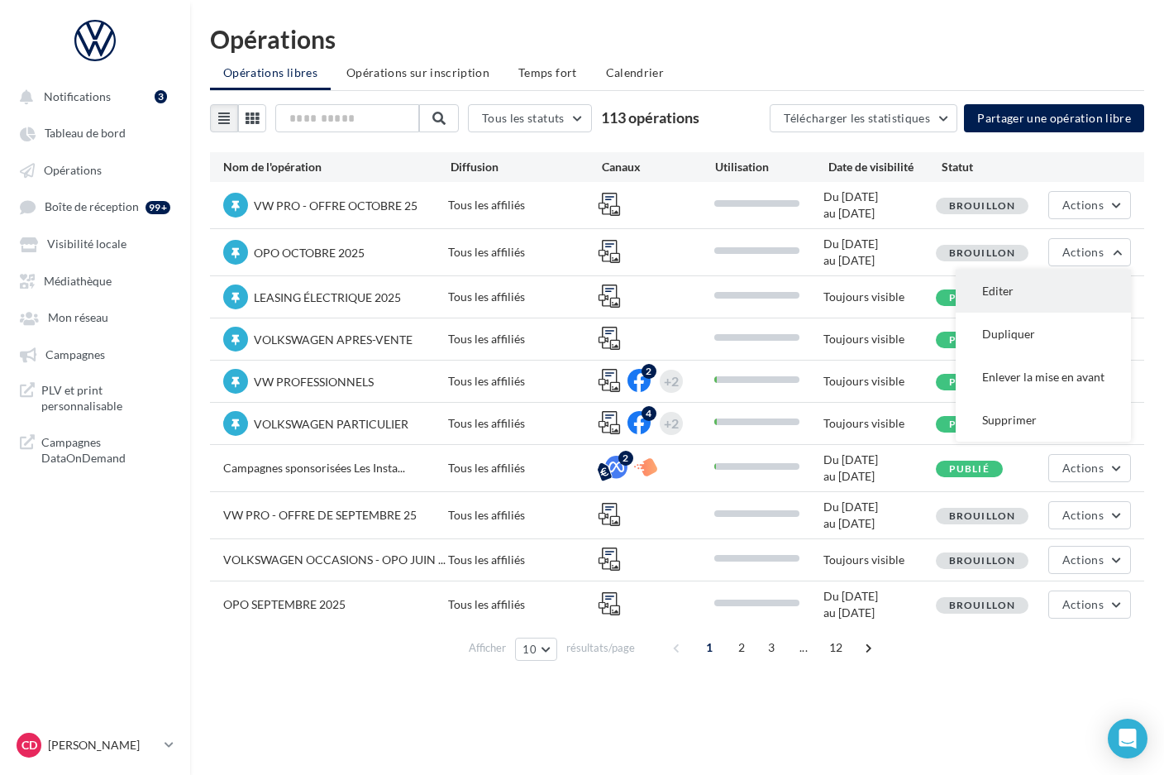
click at [1064, 293] on button "Editer" at bounding box center [1043, 291] width 175 height 43
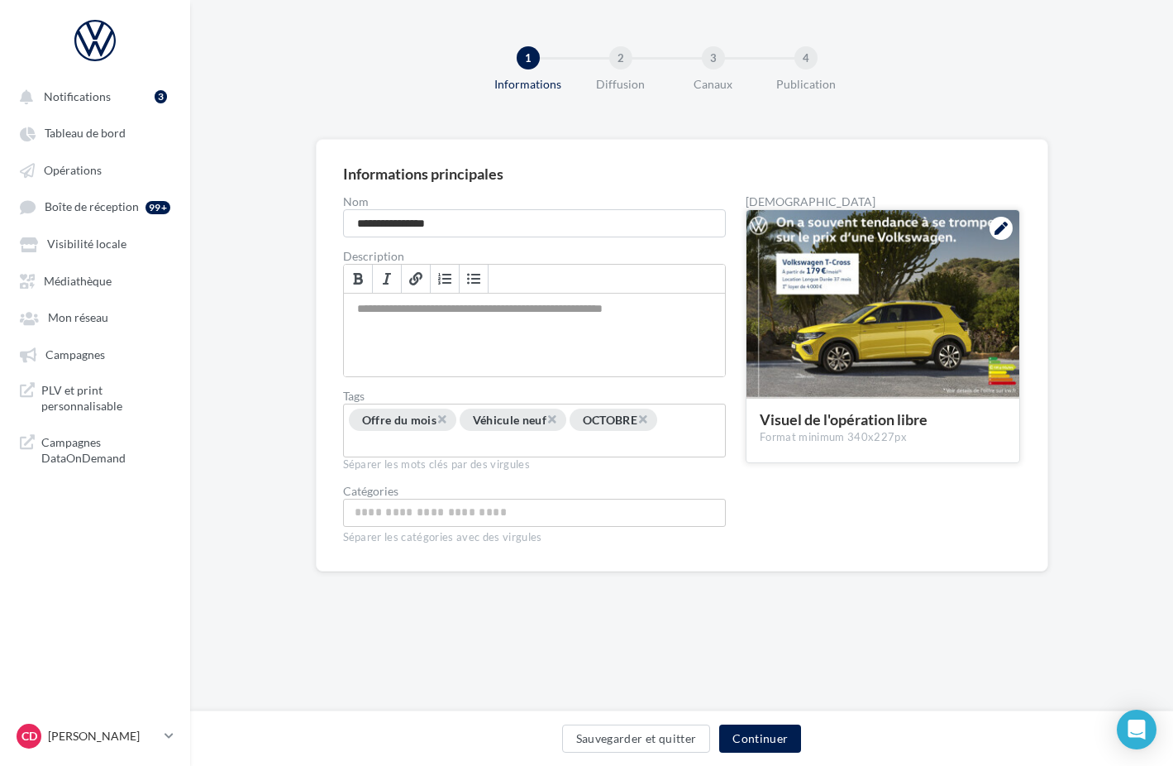
click at [1003, 228] on icon at bounding box center [1001, 228] width 13 height 13
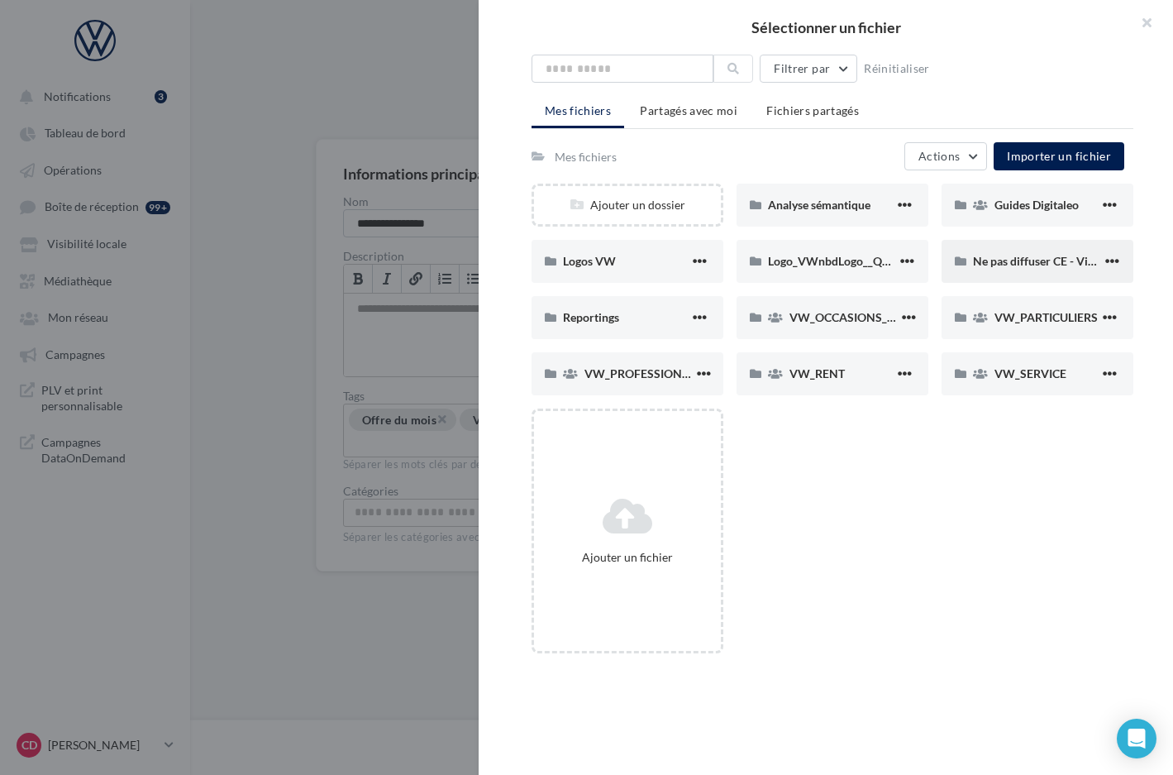
click at [1001, 265] on span "Ne pas diffuser CE - Vignette operation" at bounding box center [1073, 261] width 200 height 14
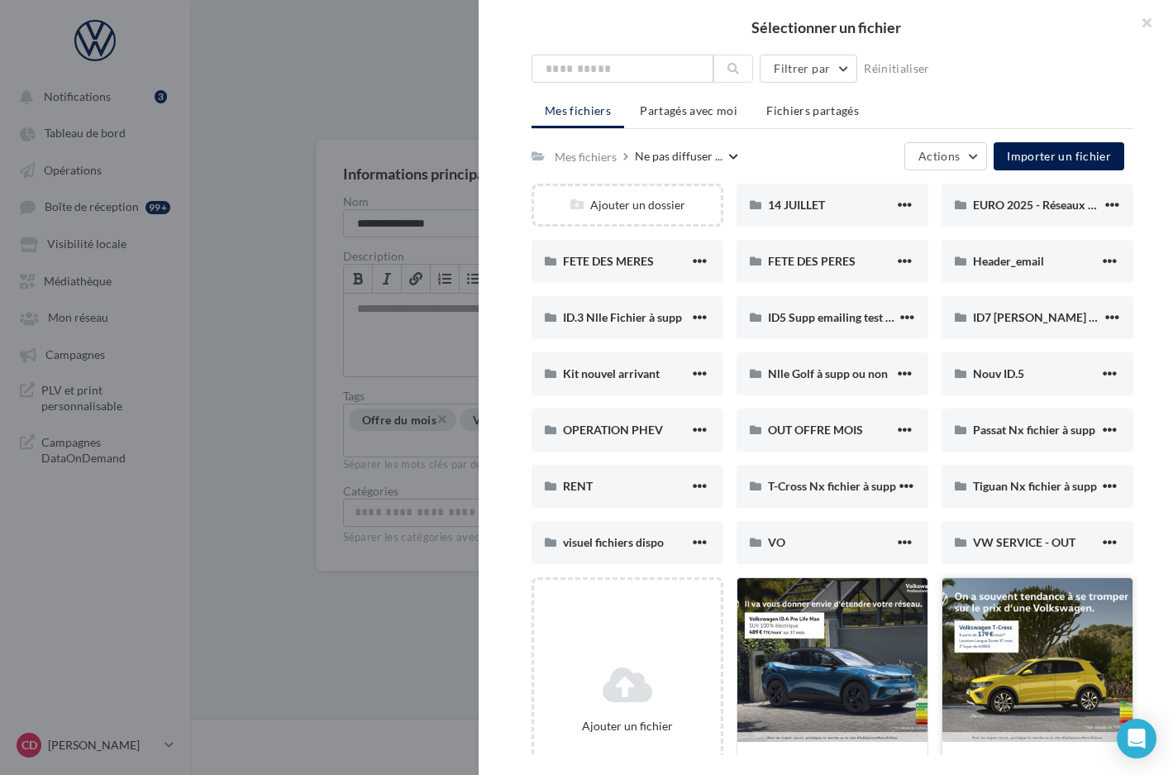
click at [1026, 645] on div at bounding box center [1037, 660] width 190 height 165
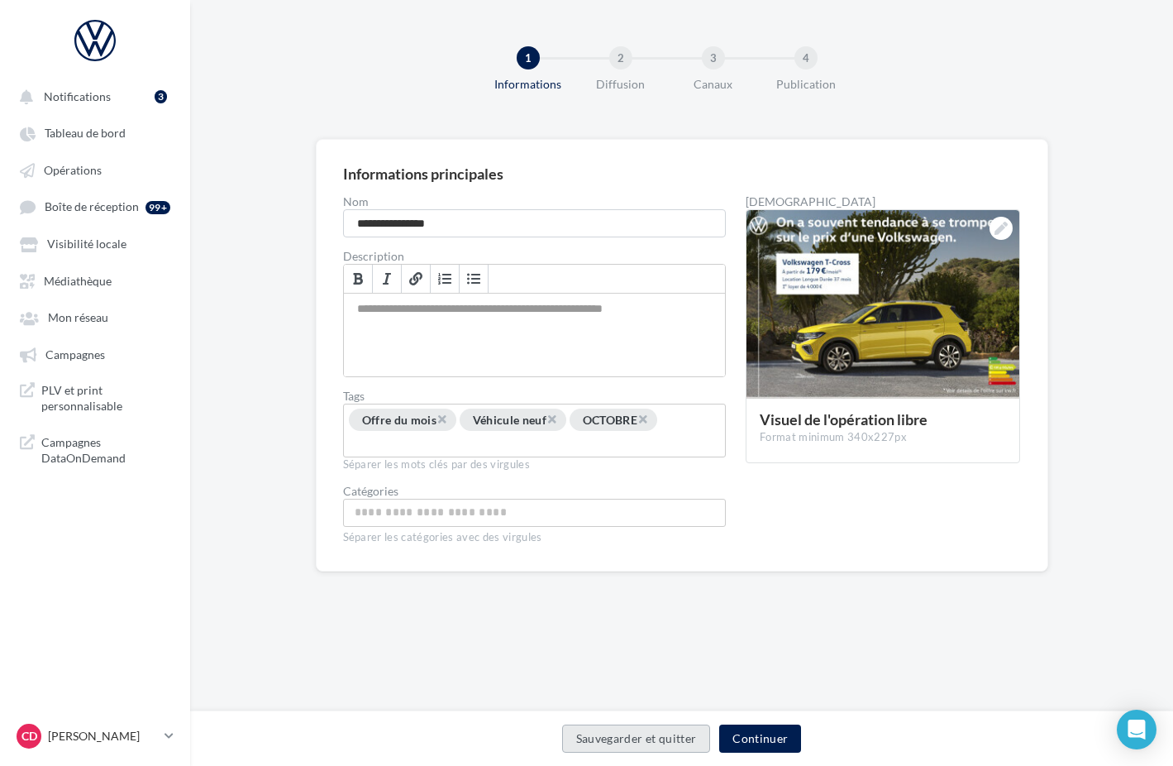
click at [684, 744] on button "Sauvegarder et quitter" at bounding box center [636, 738] width 149 height 28
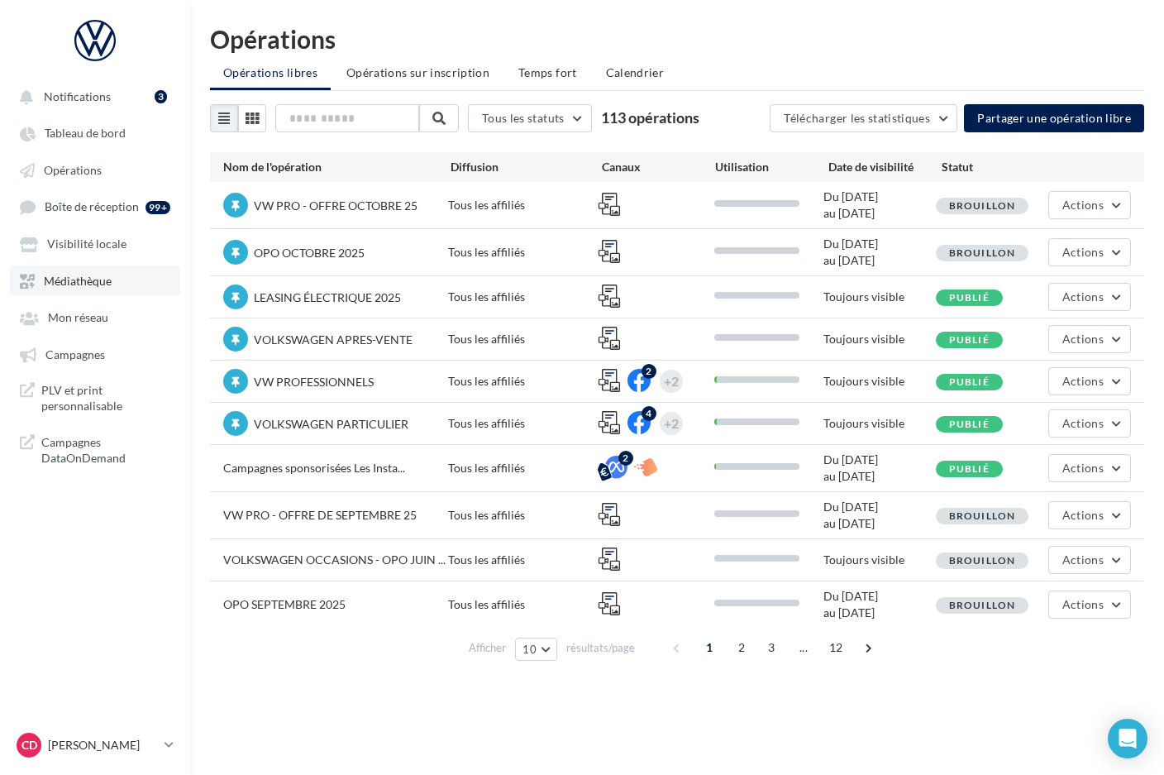
click at [85, 274] on span "Médiathèque" at bounding box center [78, 281] width 68 height 14
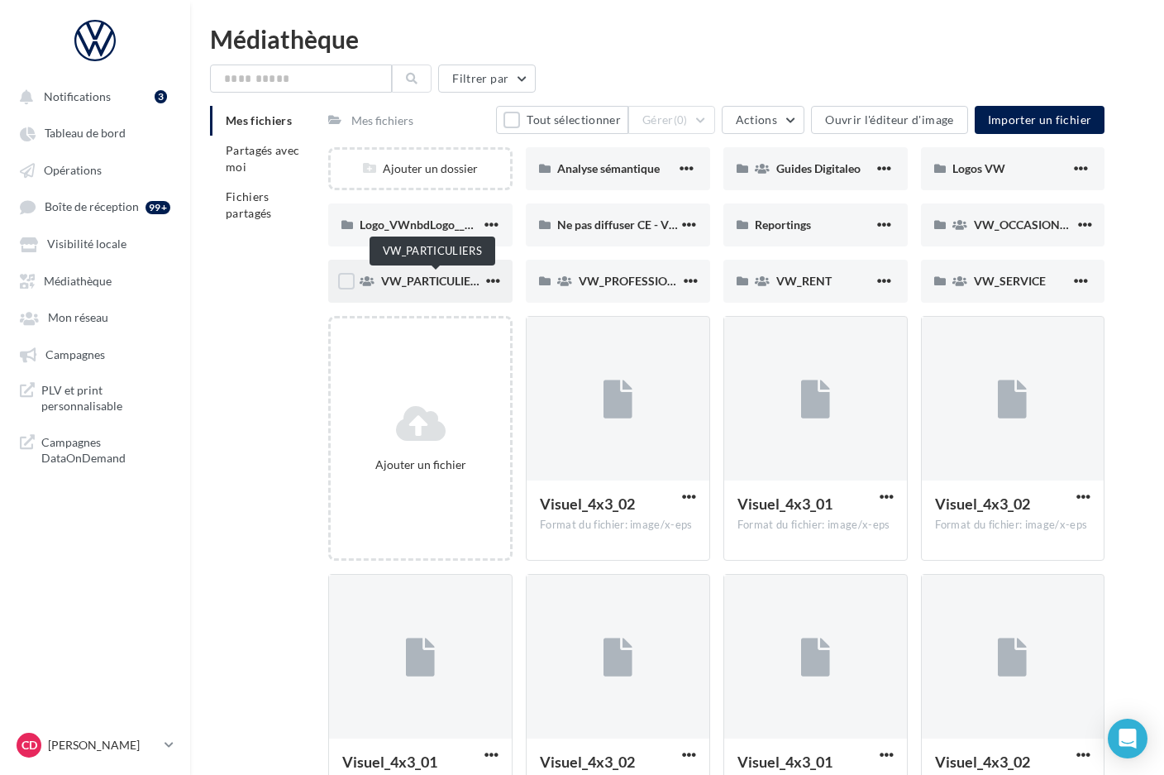
click at [447, 279] on span "VW_PARTICULIERS" at bounding box center [432, 281] width 103 height 14
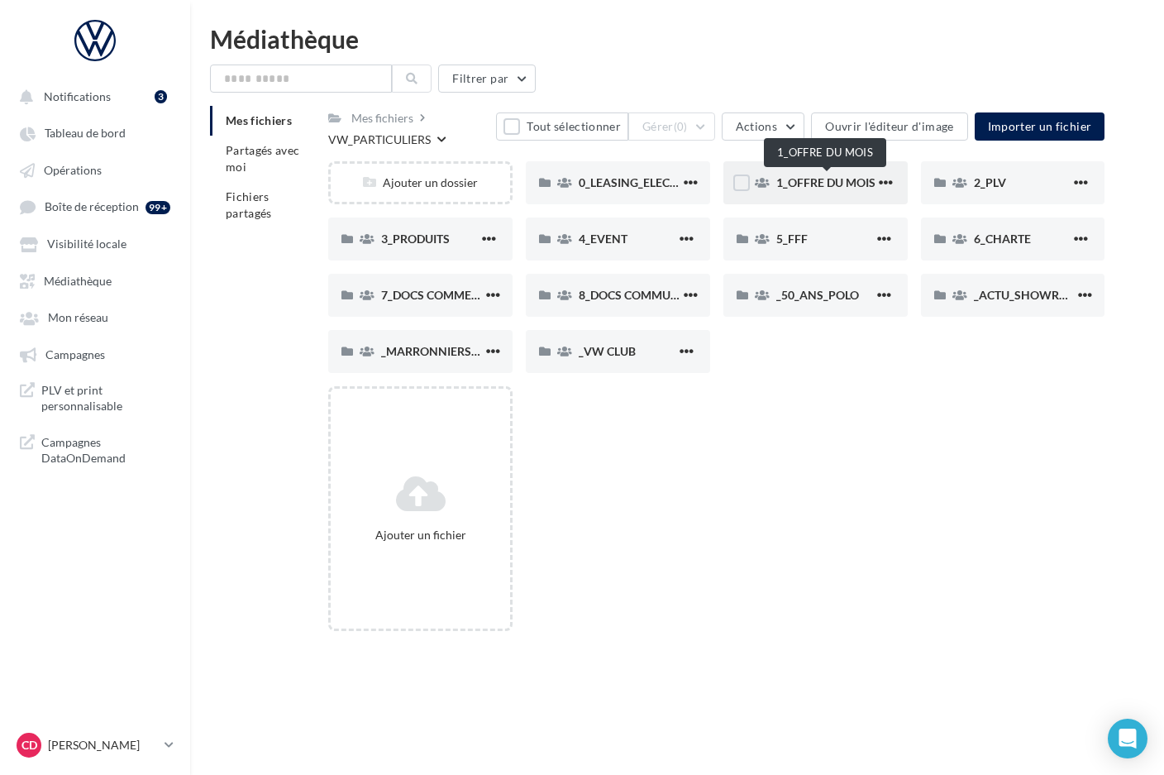
click at [822, 179] on span "1_OFFRE DU MOIS" at bounding box center [825, 182] width 99 height 14
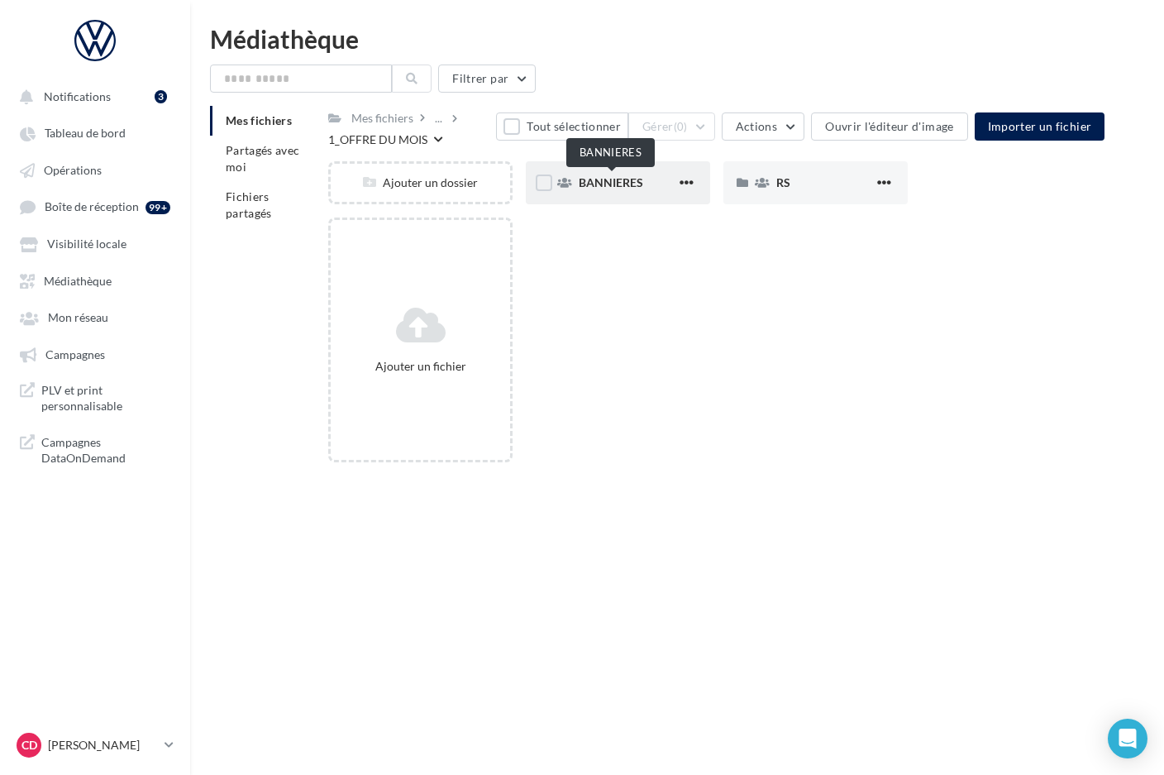
click at [605, 182] on span "BANNIERES" at bounding box center [611, 182] width 64 height 14
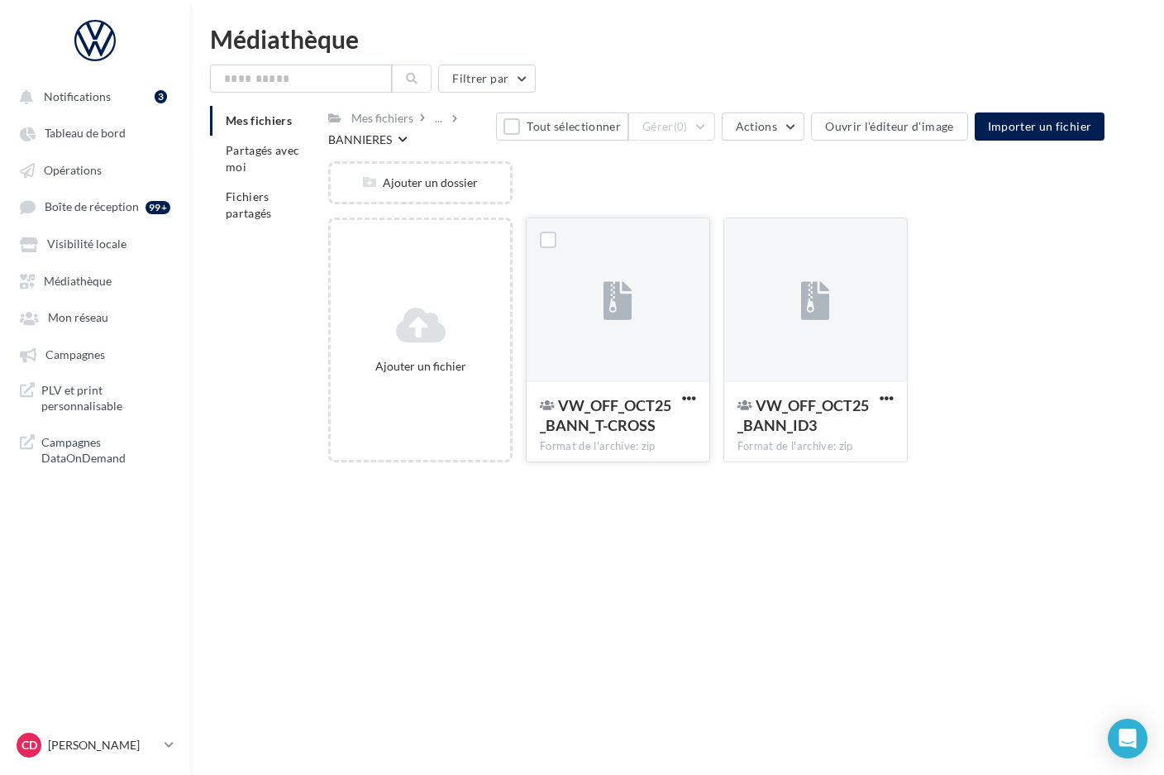
click at [665, 323] on div at bounding box center [618, 300] width 183 height 165
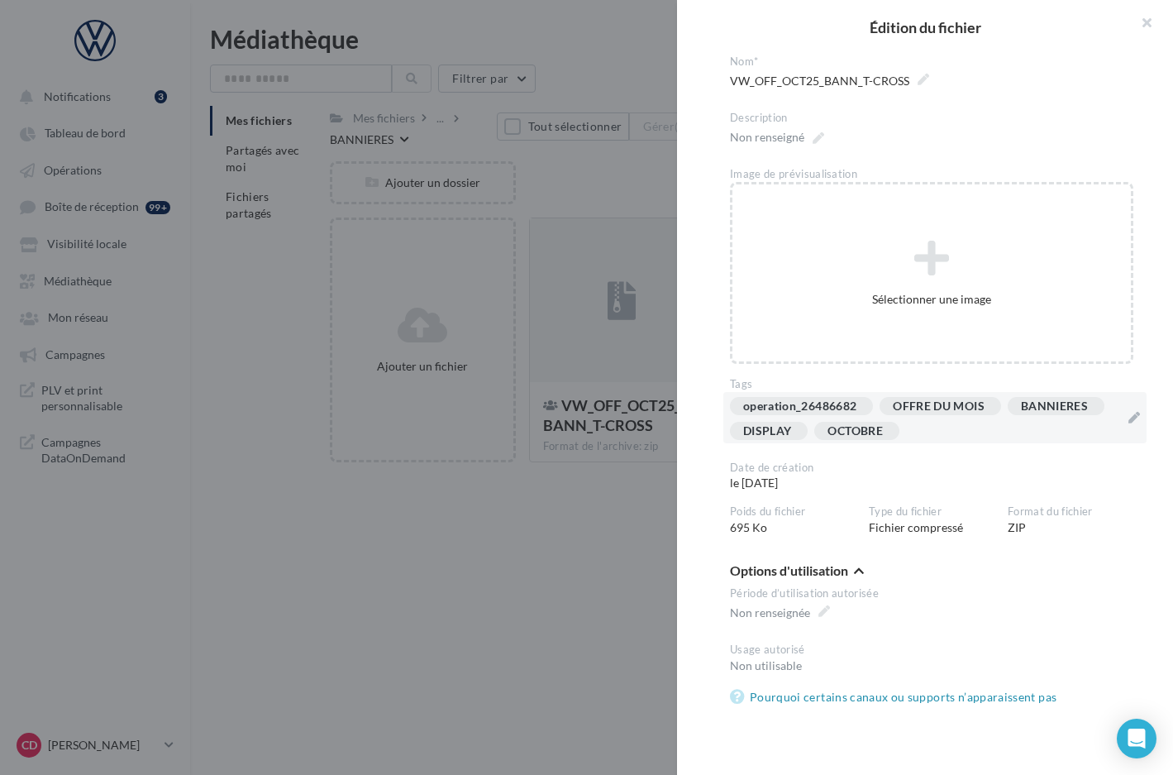
drag, startPoint x: 1125, startPoint y: 418, endPoint x: 1109, endPoint y: 417, distance: 15.8
click at [1124, 418] on div "operation_26486682 OFFRE DU MOIS [GEOGRAPHIC_DATA] DISPLAY OCTOBRE" at bounding box center [934, 417] width 423 height 51
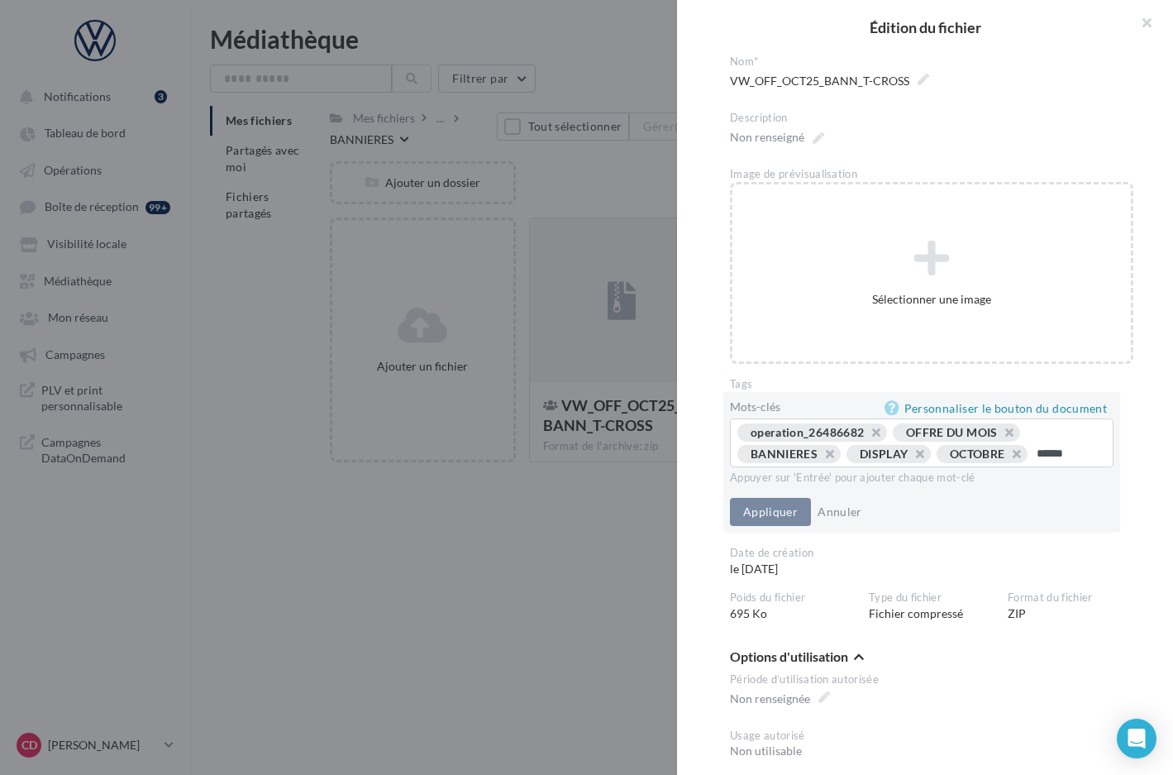
type input "*******"
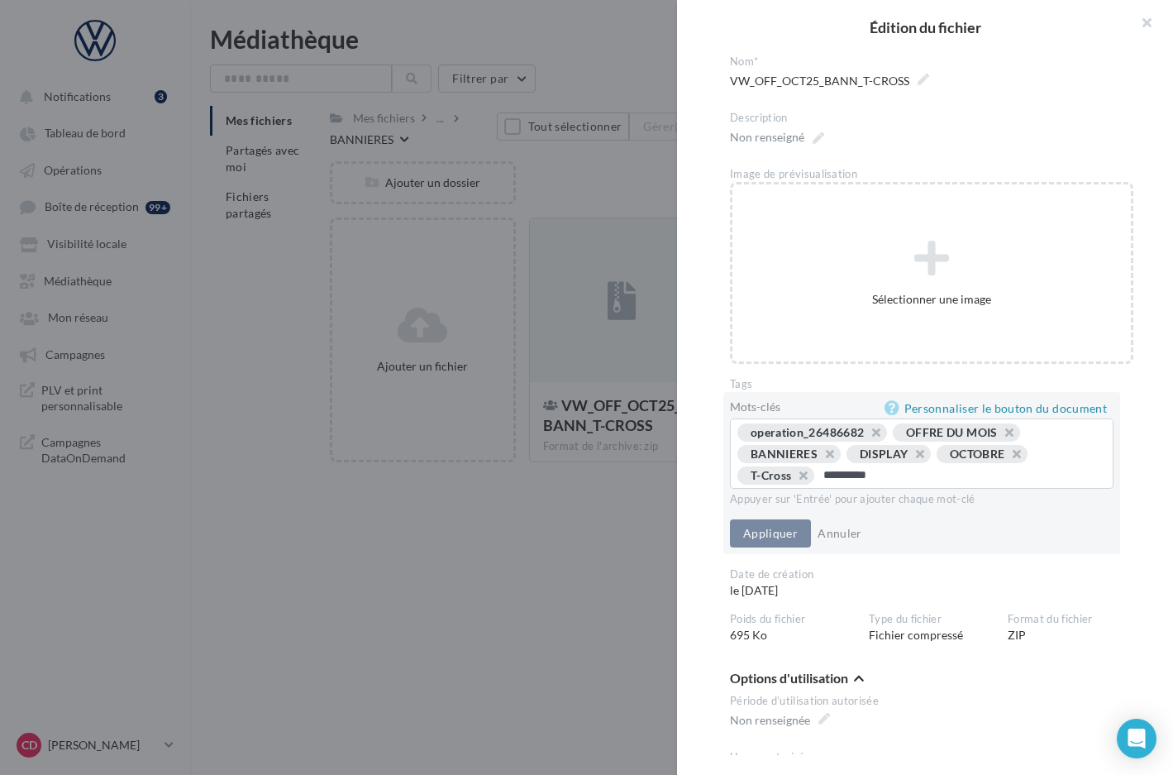
type input "**********"
click at [769, 529] on button "Appliquer" at bounding box center [770, 533] width 81 height 28
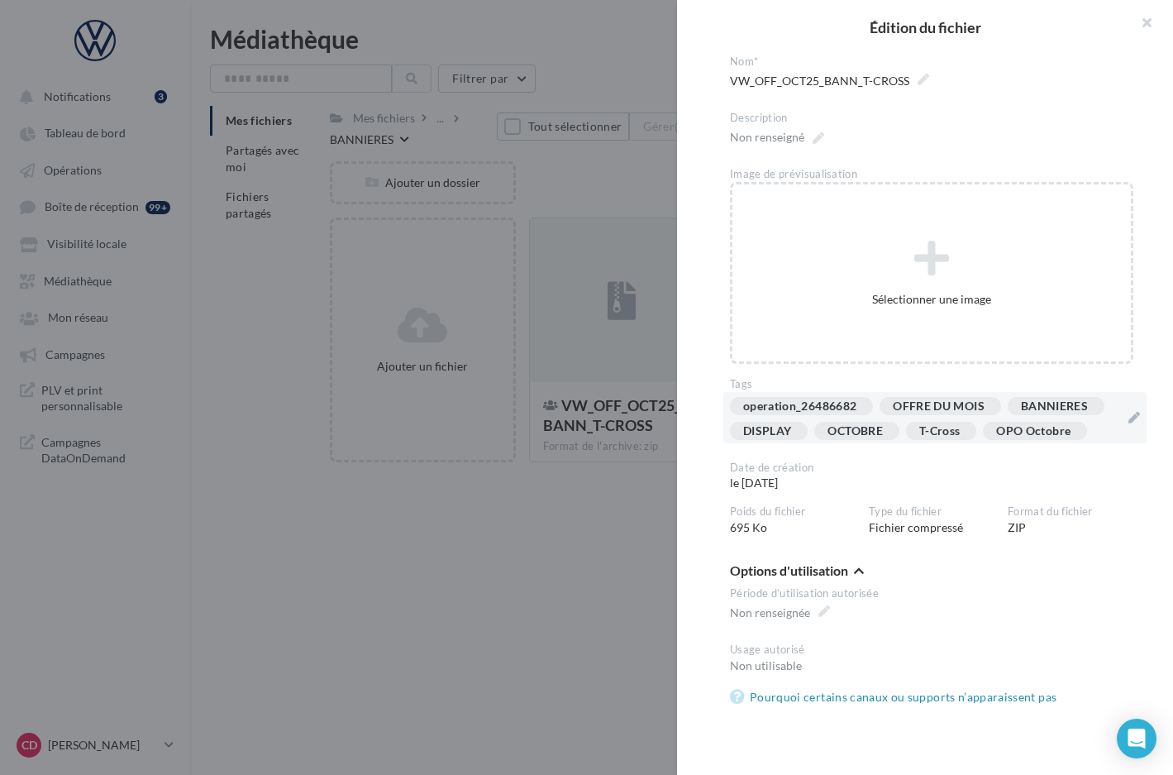
click at [651, 525] on div at bounding box center [586, 387] width 1173 height 775
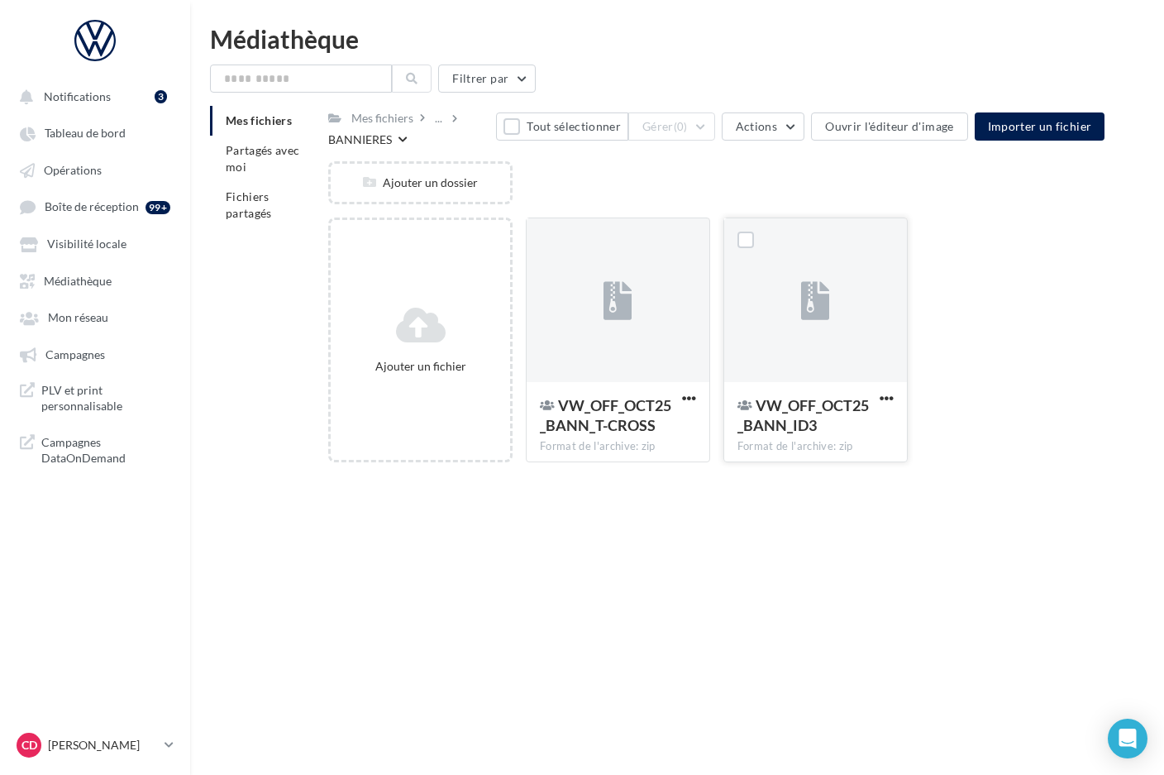
click at [882, 425] on div "VW_OFF_OCT25_BANN_ID3" at bounding box center [815, 417] width 156 height 44
click at [883, 365] on div at bounding box center [815, 300] width 183 height 165
click at [883, 415] on div "VW_OFF_OCT25_BANN_ID3" at bounding box center [815, 417] width 156 height 44
click at [862, 367] on div at bounding box center [815, 300] width 183 height 165
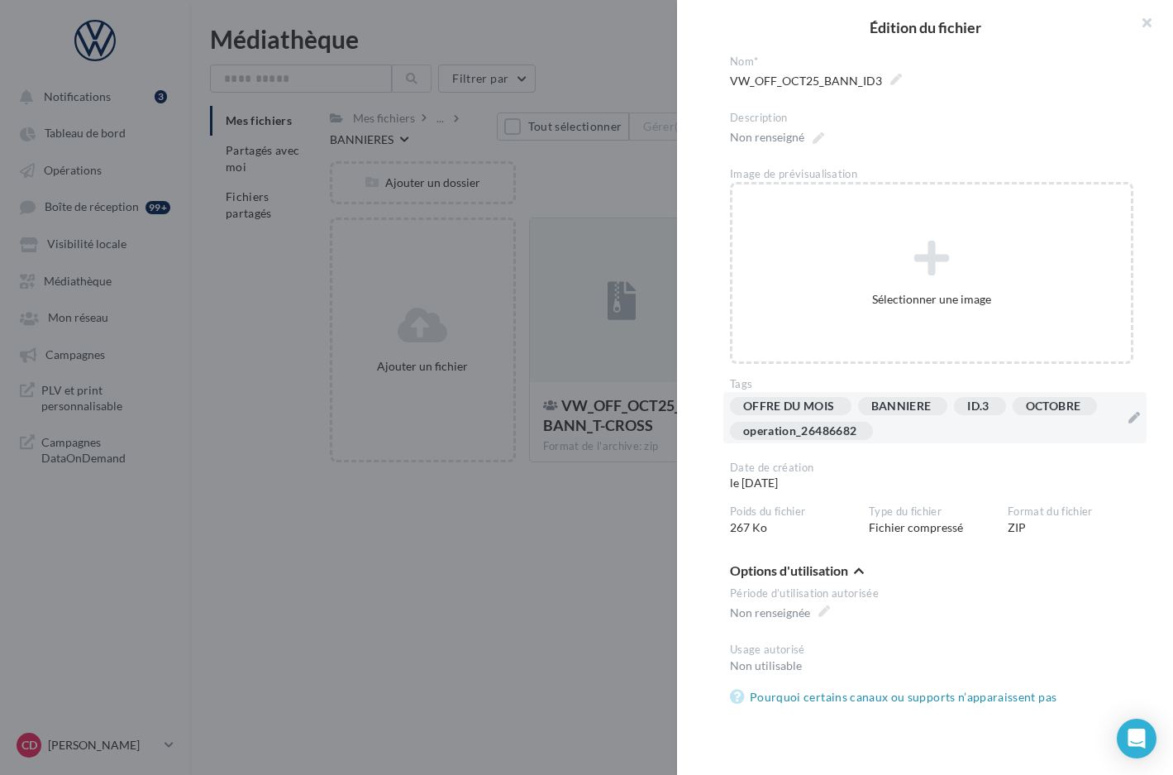
click at [1128, 415] on div "OFFRE DU MOIS [GEOGRAPHIC_DATA] ID.[DATE] operation_26486682" at bounding box center [934, 417] width 423 height 51
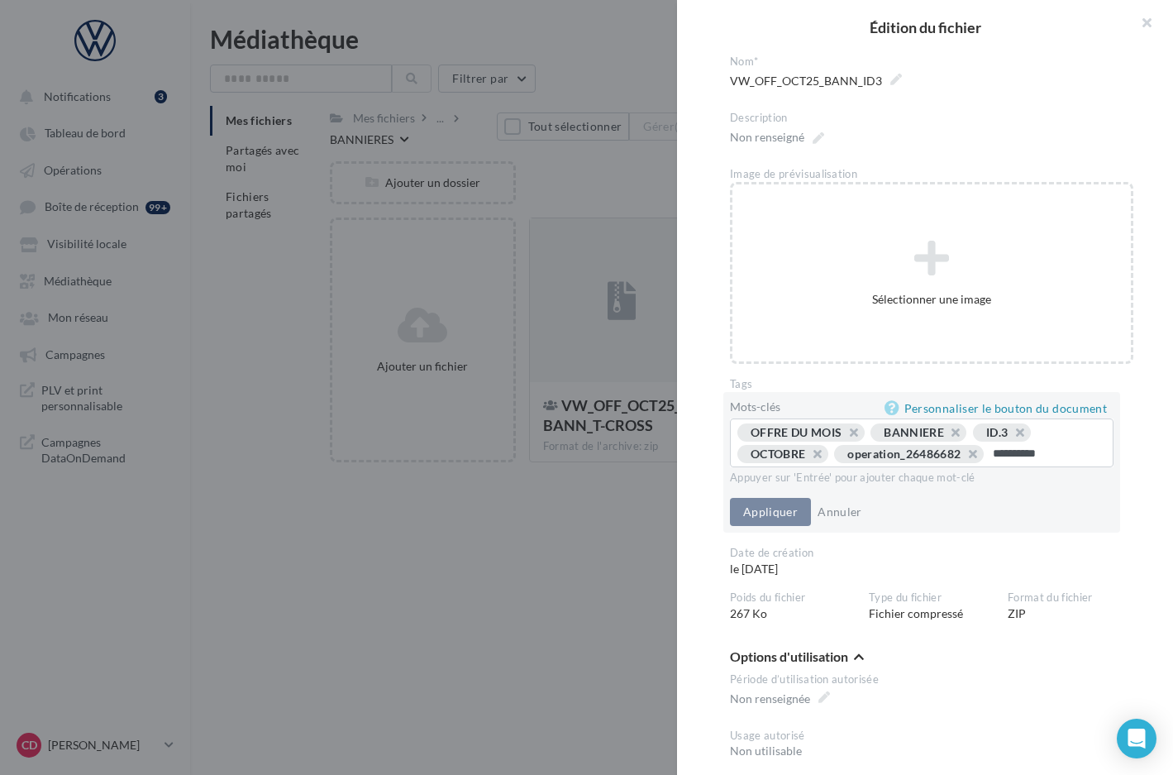
type input "**********"
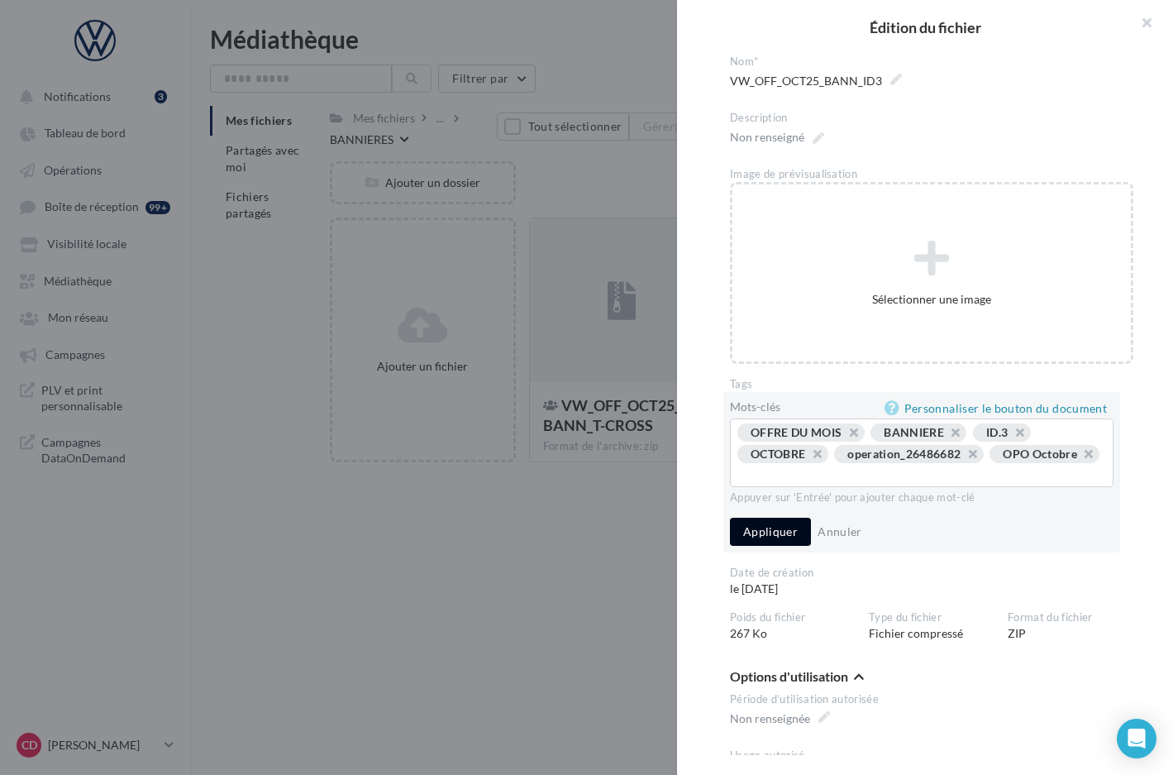
click at [780, 537] on button "Appliquer" at bounding box center [770, 532] width 81 height 28
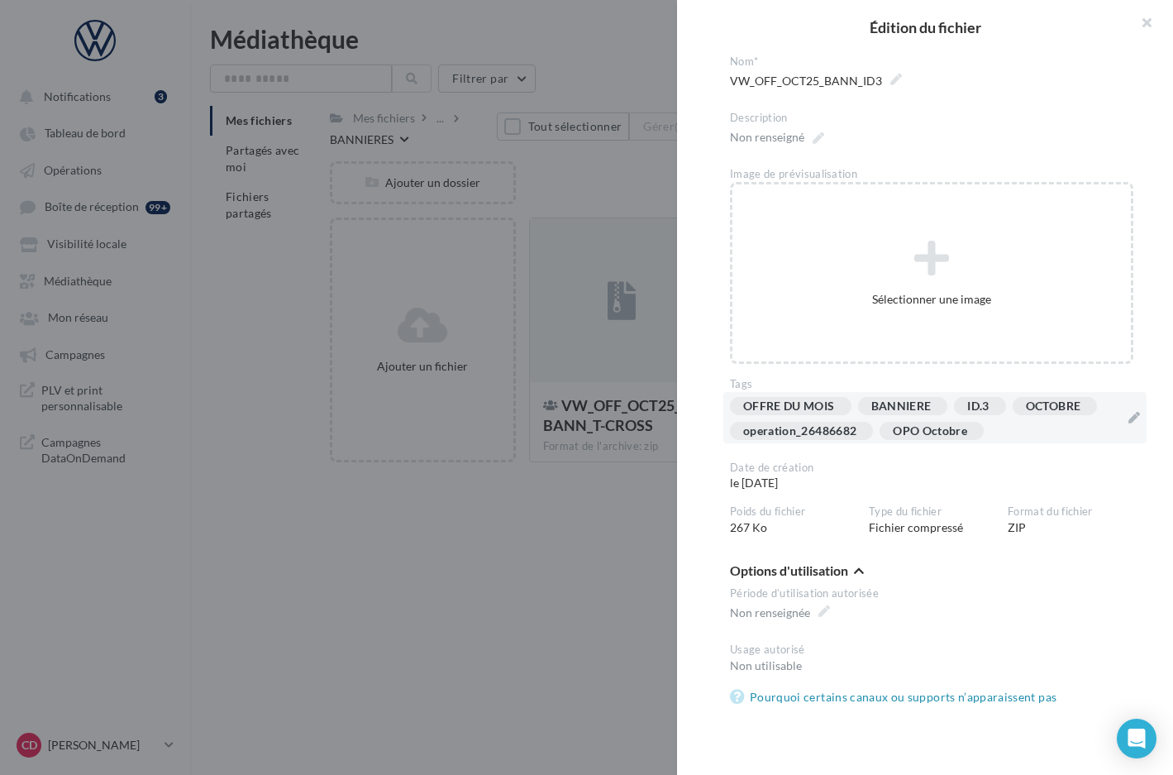
click at [609, 531] on div at bounding box center [586, 387] width 1173 height 775
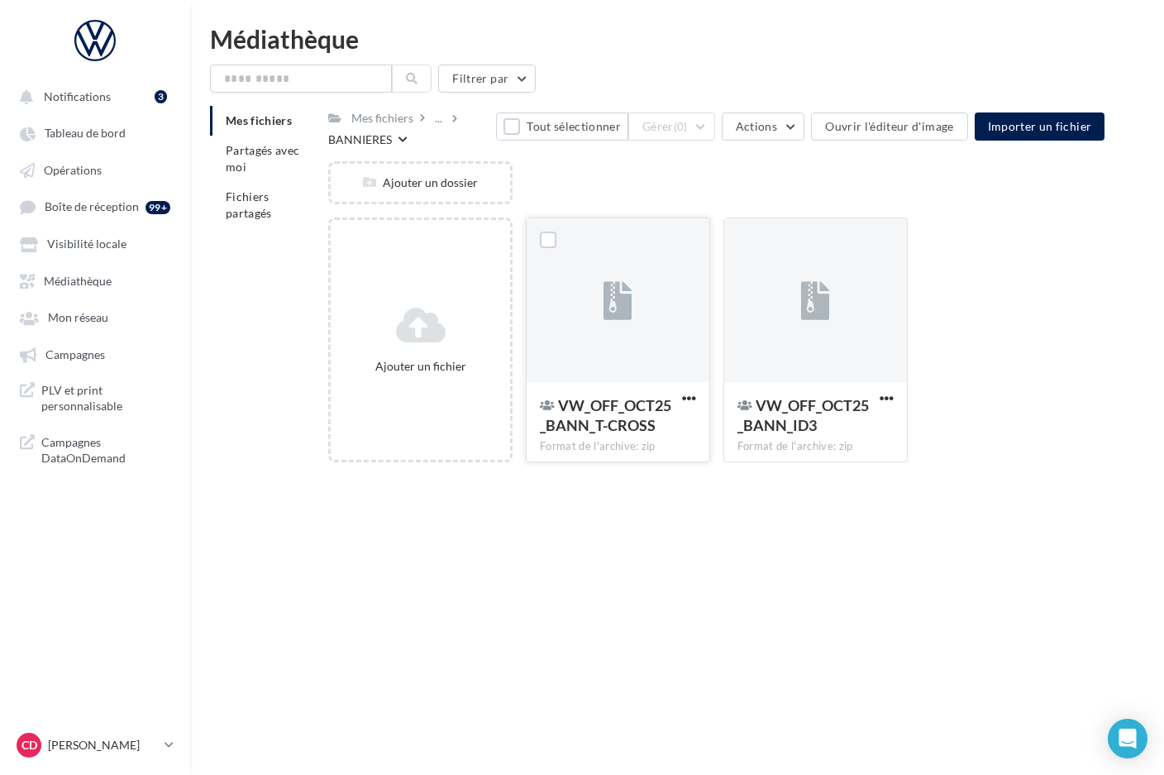
click at [648, 365] on div at bounding box center [618, 300] width 183 height 165
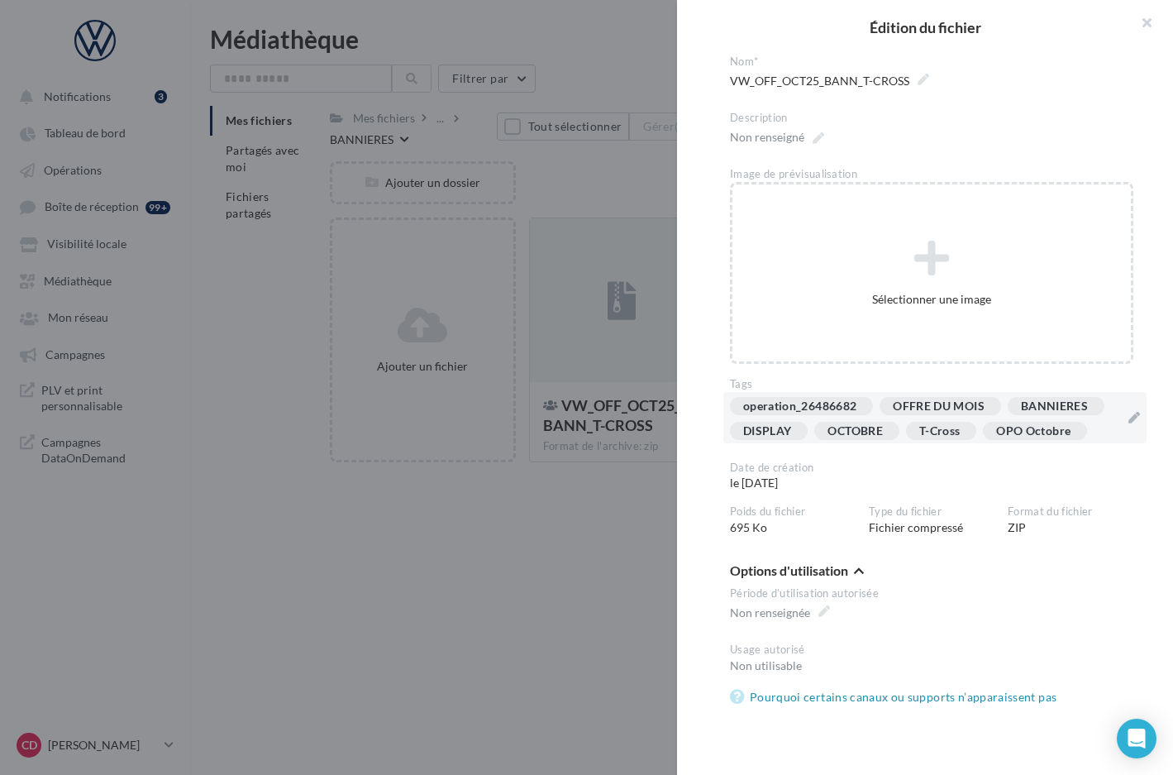
click at [1008, 415] on div "BANNIERES" at bounding box center [1056, 406] width 97 height 18
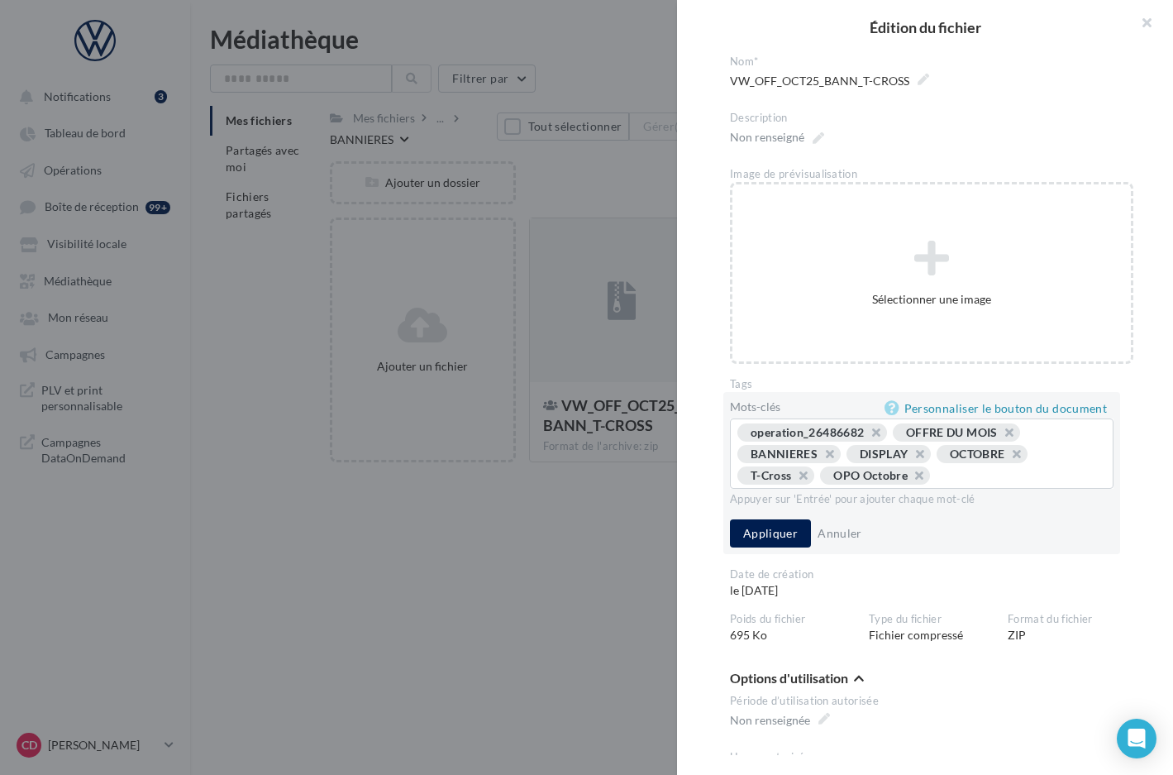
click at [821, 458] on button "button" at bounding box center [821, 458] width 0 height 0
click at [909, 471] on input "text" at bounding box center [975, 475] width 236 height 17
type input "*********"
click at [768, 535] on button "Appliquer" at bounding box center [770, 533] width 81 height 28
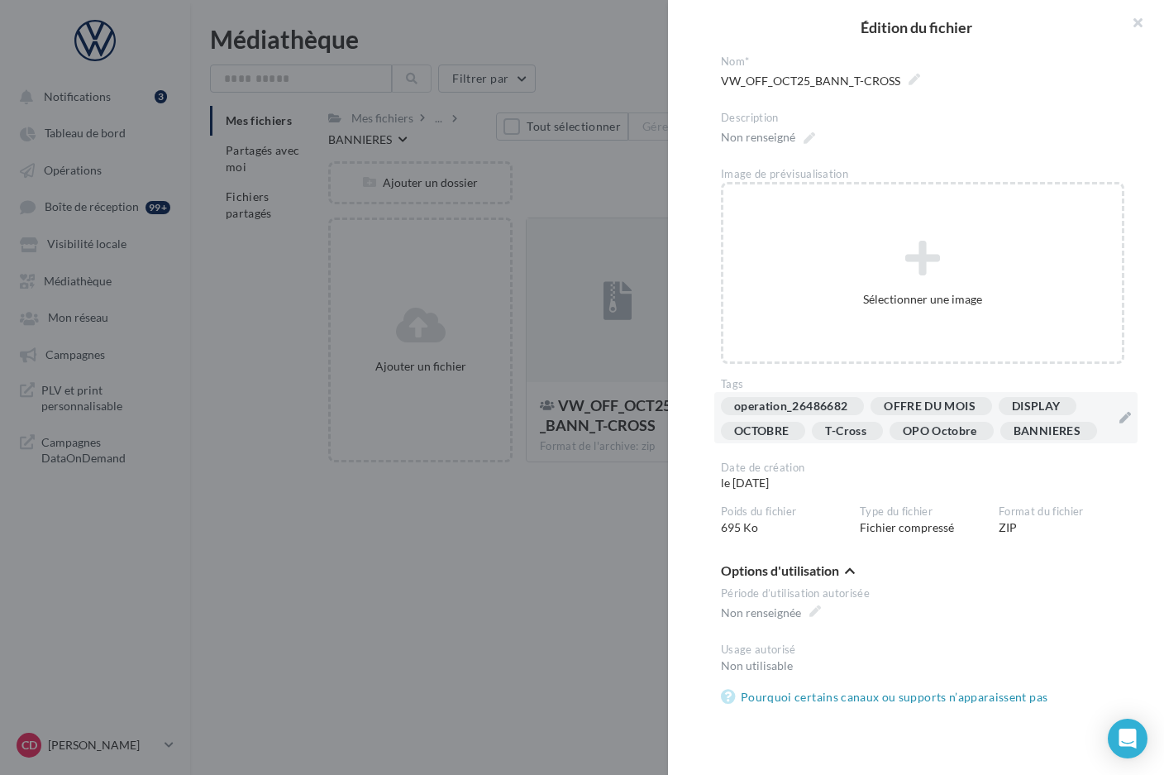
click at [576, 540] on div at bounding box center [582, 387] width 1164 height 775
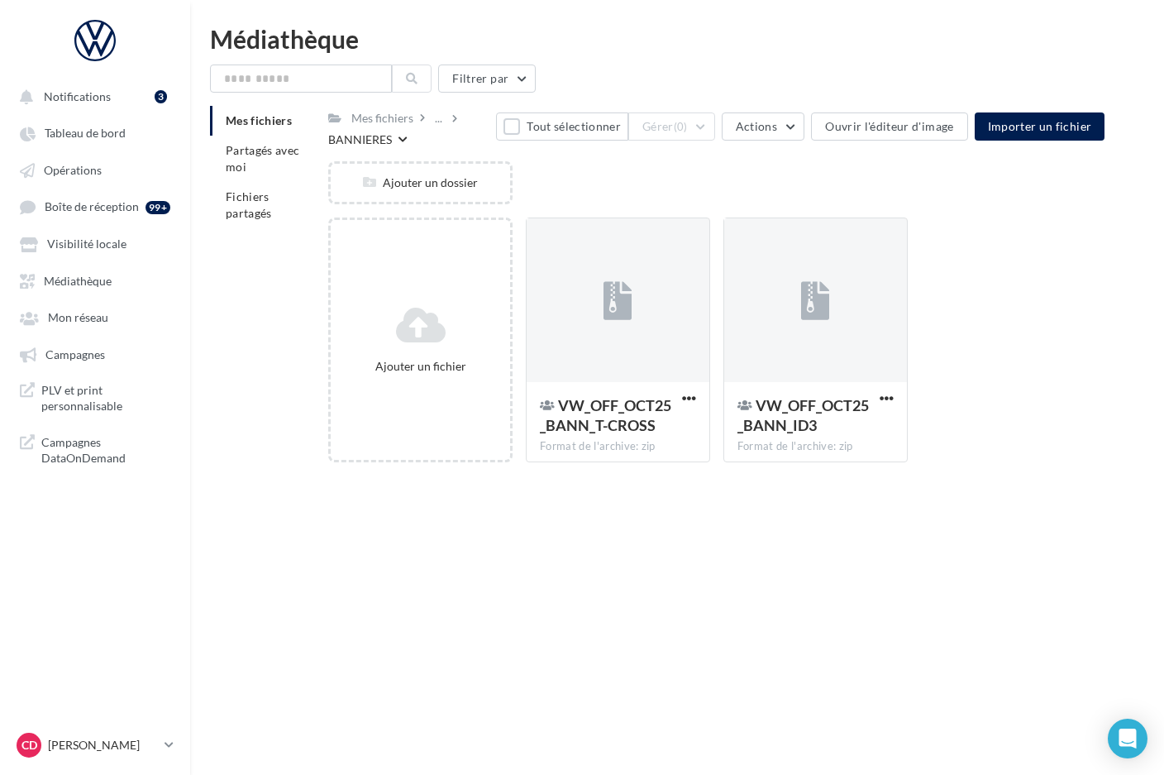
click at [364, 132] on div "BANNIERES" at bounding box center [360, 139] width 64 height 17
click at [458, 117] on div "..." at bounding box center [448, 118] width 32 height 23
click at [432, 122] on div "..." at bounding box center [439, 118] width 14 height 23
click at [487, 198] on button "1_OFFRE DU MOIS" at bounding box center [555, 201] width 246 height 43
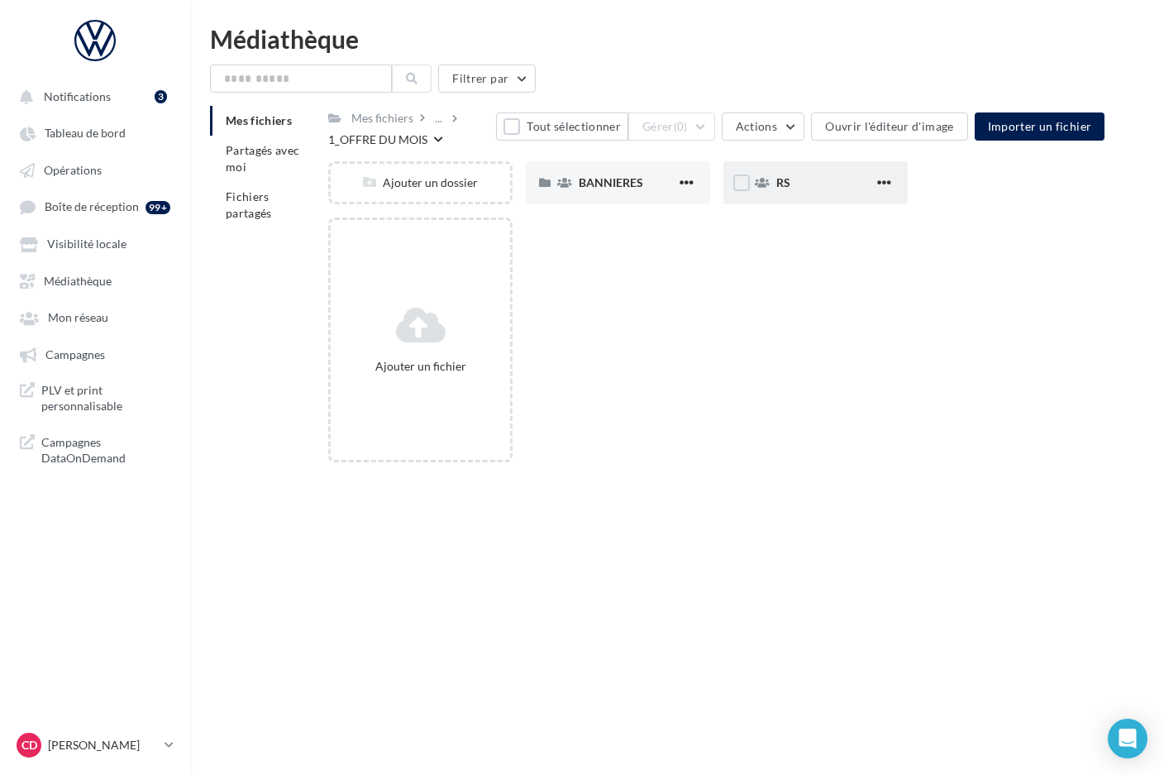
click at [786, 184] on span "RS" at bounding box center [783, 182] width 14 height 14
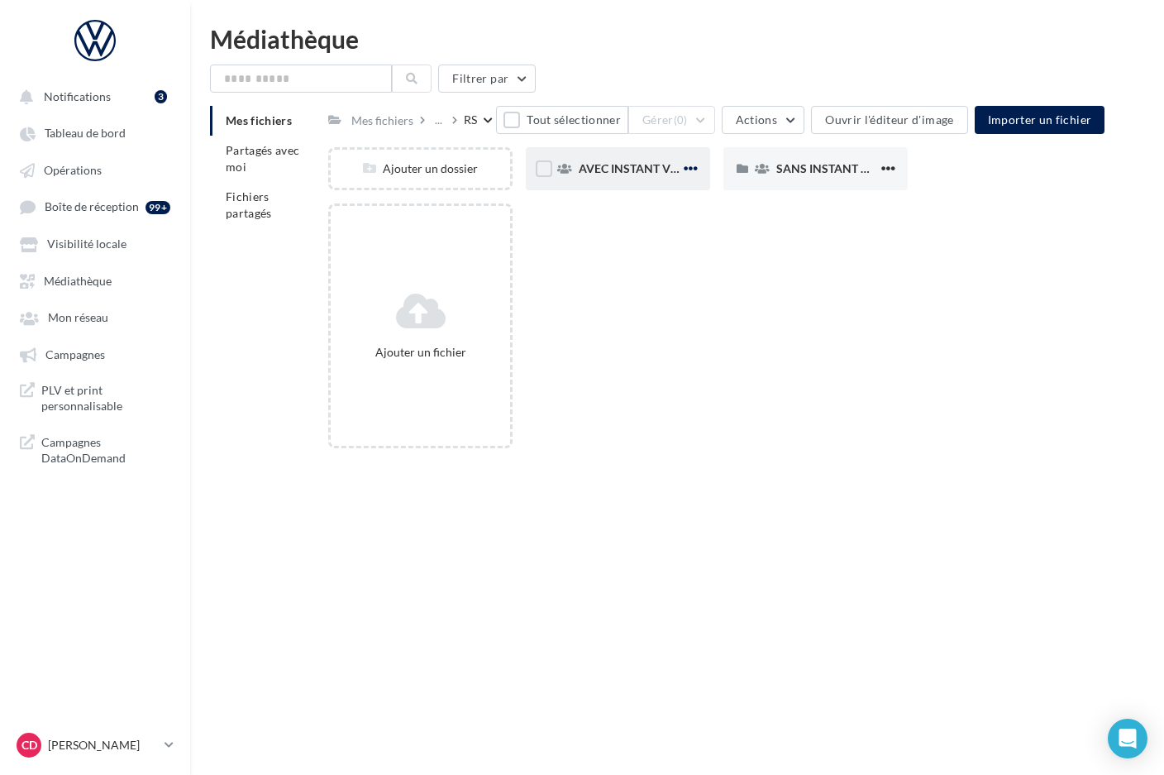
click at [687, 167] on span "button" at bounding box center [691, 168] width 14 height 14
click at [653, 201] on button "Modifier les informations" at bounding box center [610, 202] width 184 height 43
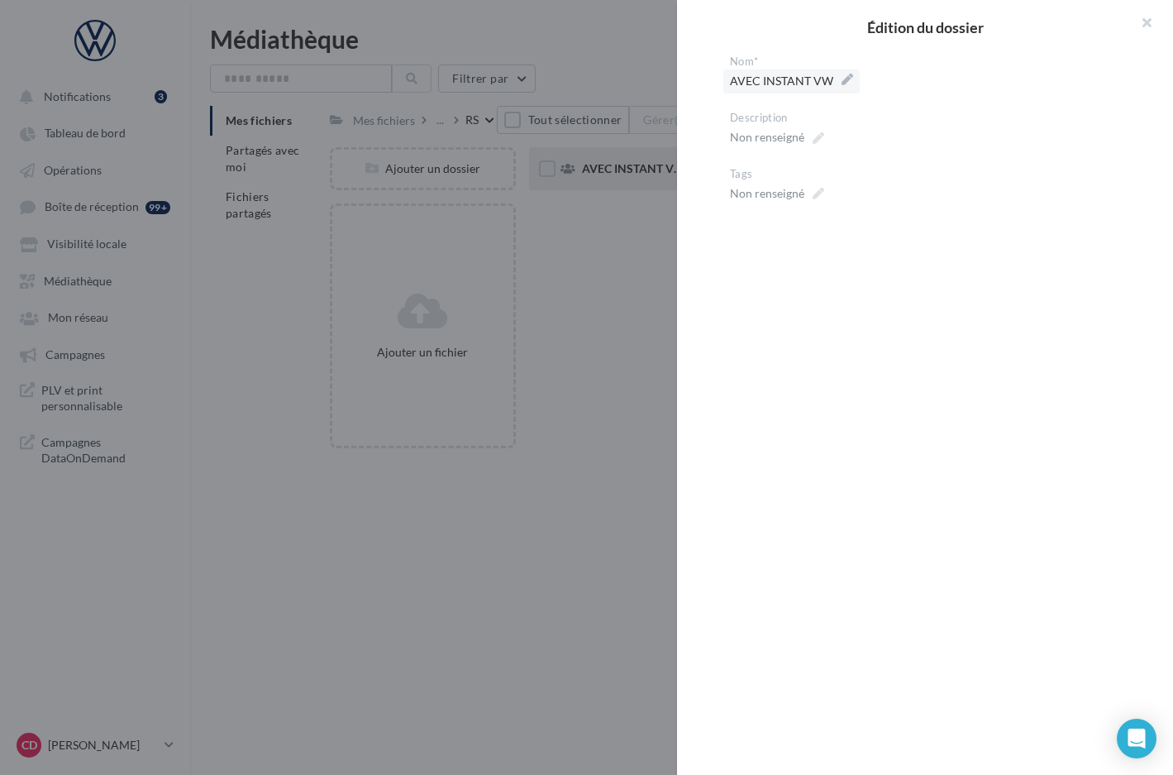
click at [844, 84] on span "AVEC INSTANT VW" at bounding box center [791, 80] width 123 height 23
click at [0, 0] on textarea "**********" at bounding box center [0, 0] width 0 height 0
click at [778, 82] on textarea "**********" at bounding box center [931, 83] width 403 height 28
drag, startPoint x: 780, startPoint y: 83, endPoint x: 872, endPoint y: 88, distance: 92.8
click at [872, 88] on textarea "**********" at bounding box center [931, 83] width 403 height 28
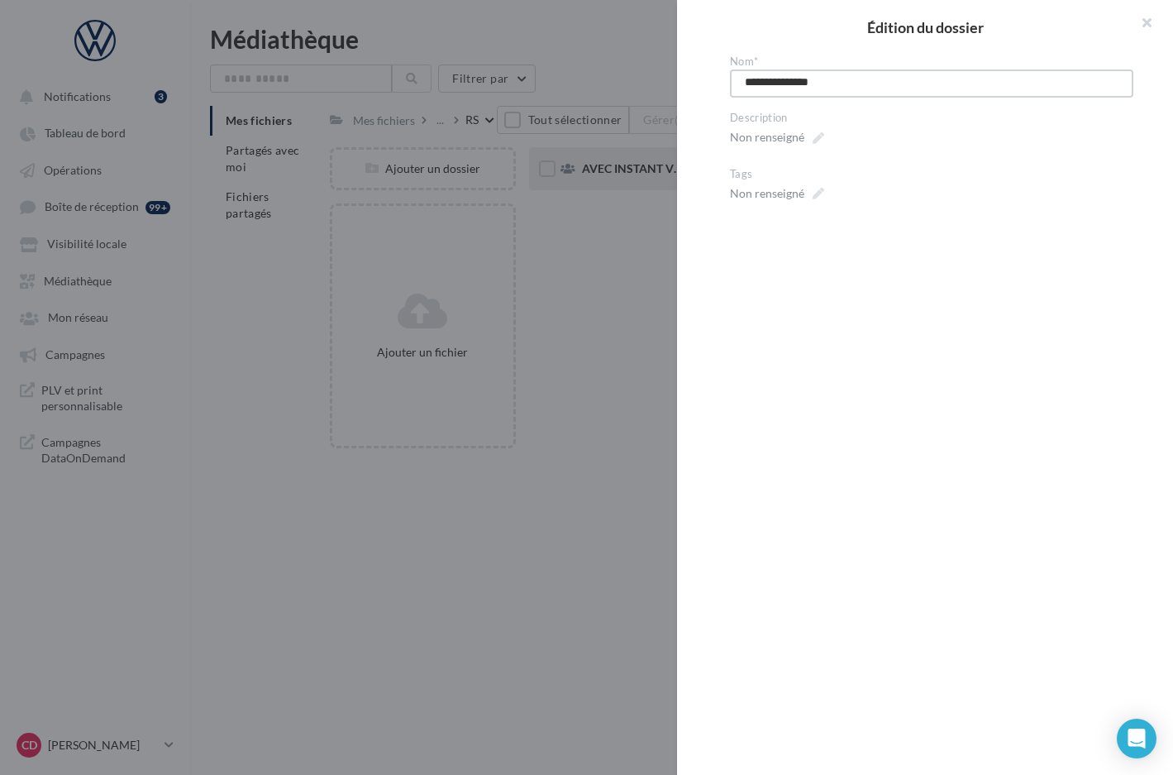
type textarea "******"
type textarea "****"
type textarea "******"
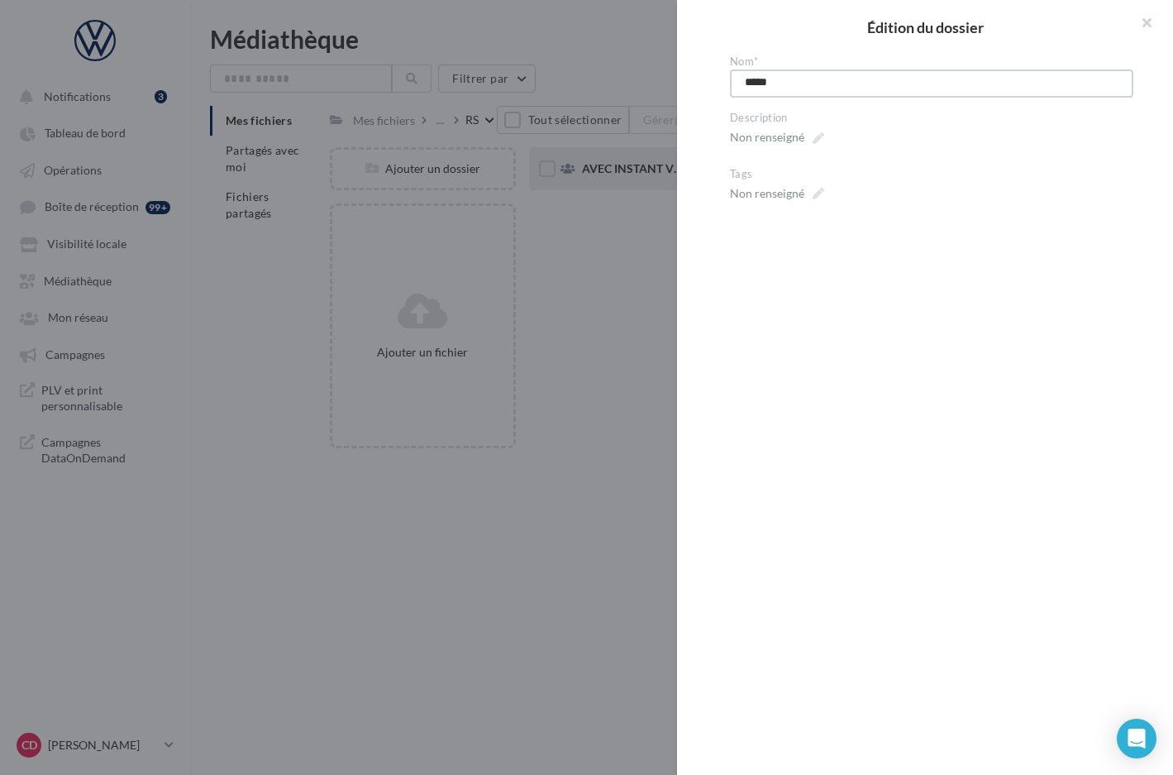
type textarea "******"
type textarea "*******"
click at [835, 80] on textarea "*******" at bounding box center [931, 83] width 403 height 28
type textarea "*******"
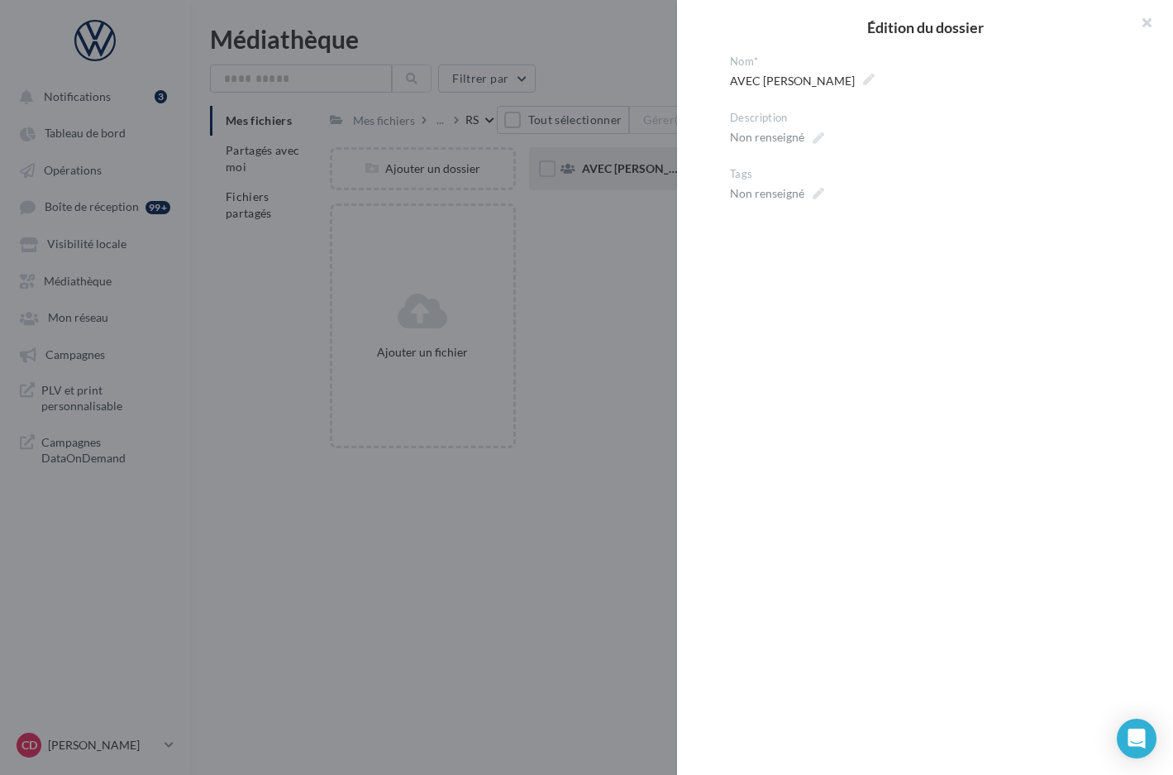
click at [634, 270] on div at bounding box center [586, 387] width 1173 height 775
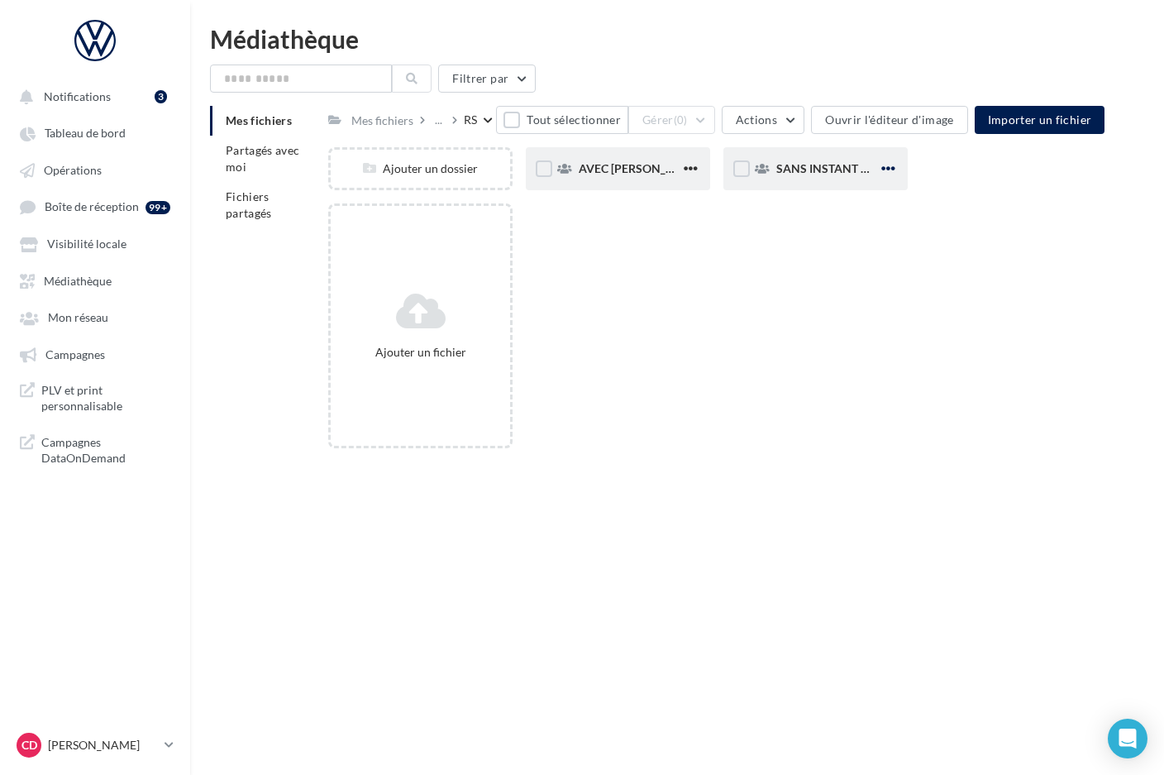
click at [889, 168] on span "button" at bounding box center [888, 168] width 14 height 14
click at [815, 203] on button "Modifier les informations" at bounding box center [807, 202] width 184 height 43
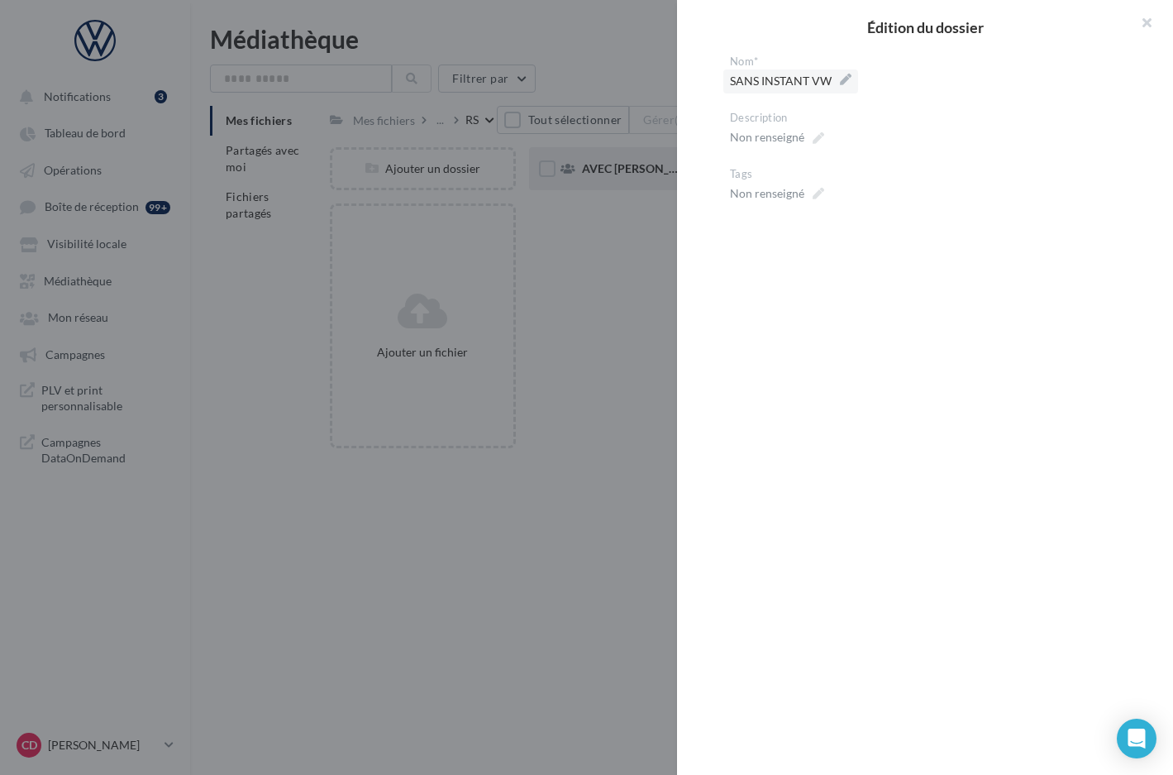
click at [774, 82] on span "SANS INSTANT VW" at bounding box center [791, 80] width 122 height 23
click at [0, 0] on textarea "**********" at bounding box center [0, 0] width 0 height 0
drag, startPoint x: 777, startPoint y: 83, endPoint x: 940, endPoint y: 94, distance: 163.3
click at [940, 94] on textarea "**********" at bounding box center [931, 83] width 403 height 28
drag, startPoint x: 867, startPoint y: 78, endPoint x: 782, endPoint y: 78, distance: 85.2
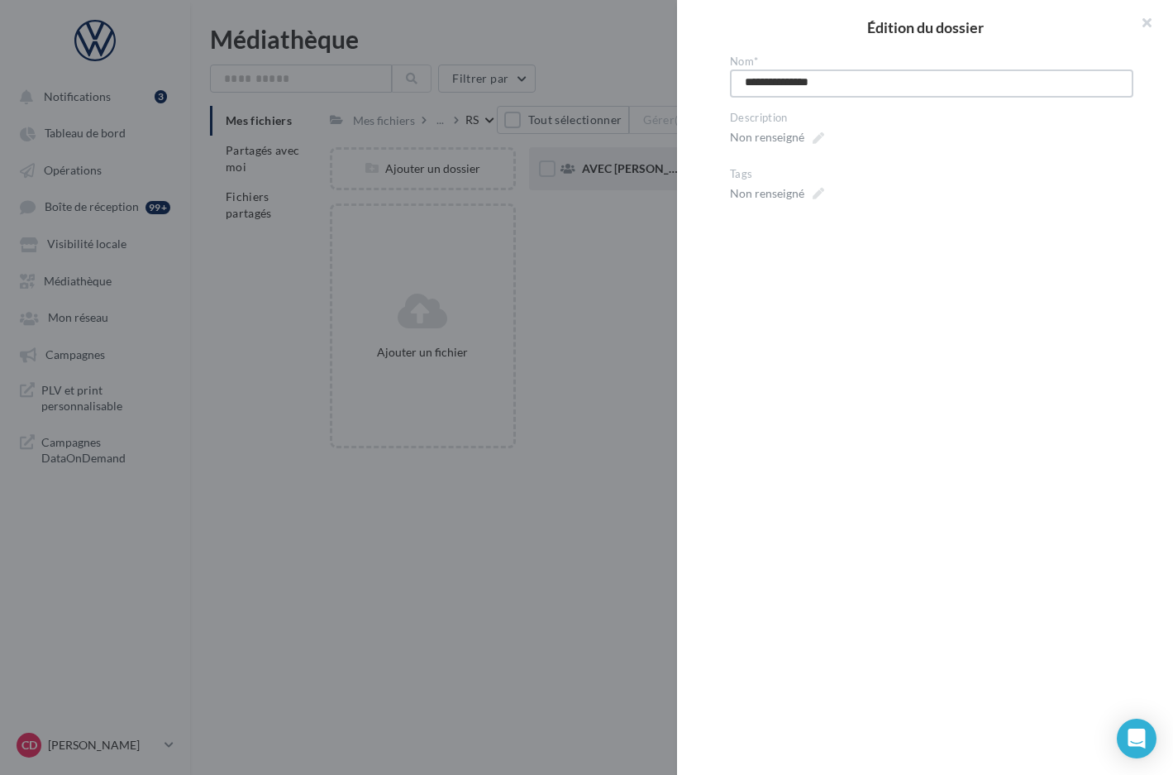
click at [781, 79] on textarea "**********" at bounding box center [931, 83] width 403 height 28
type textarea "******"
type textarea "****"
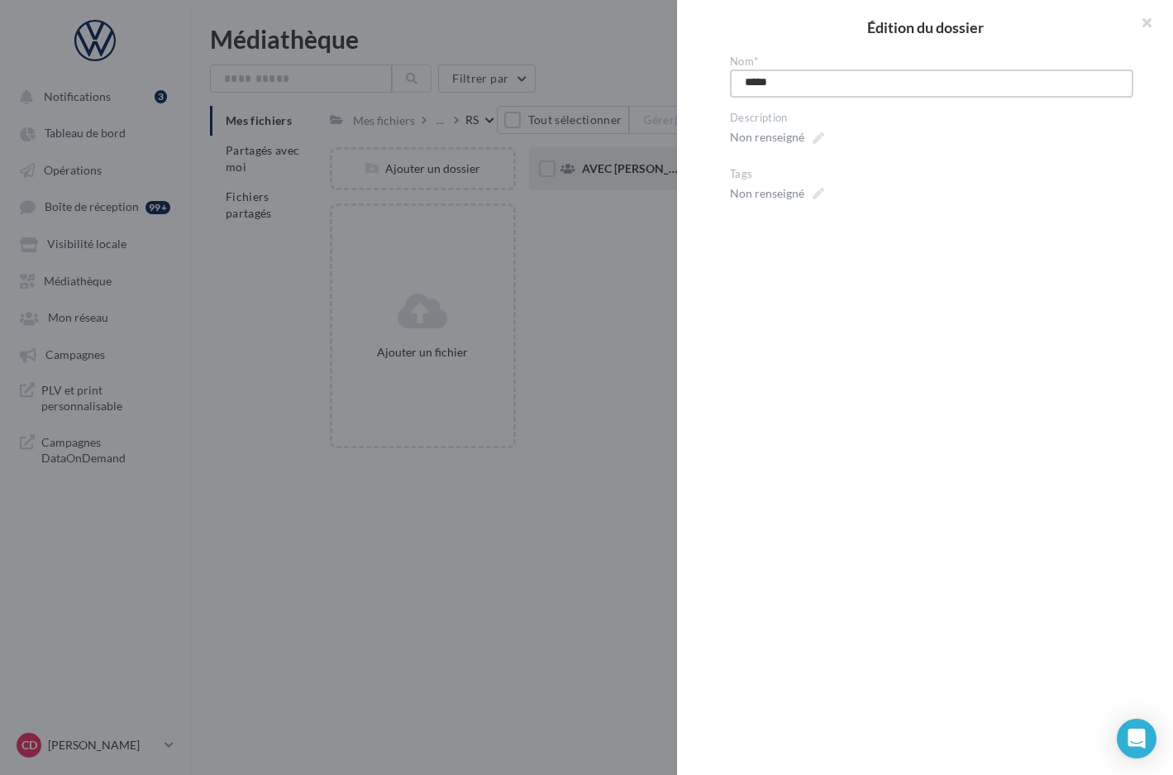
type textarea "******"
type textarea "*******"
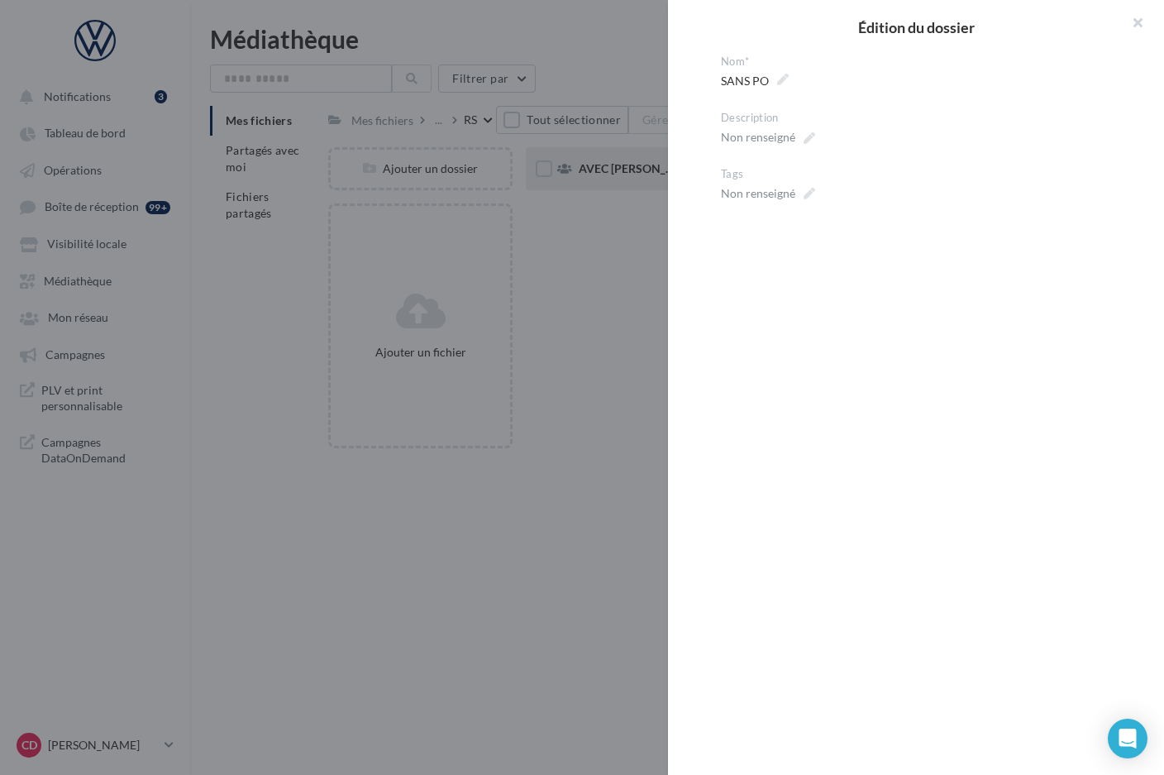
click at [618, 279] on div at bounding box center [582, 387] width 1164 height 775
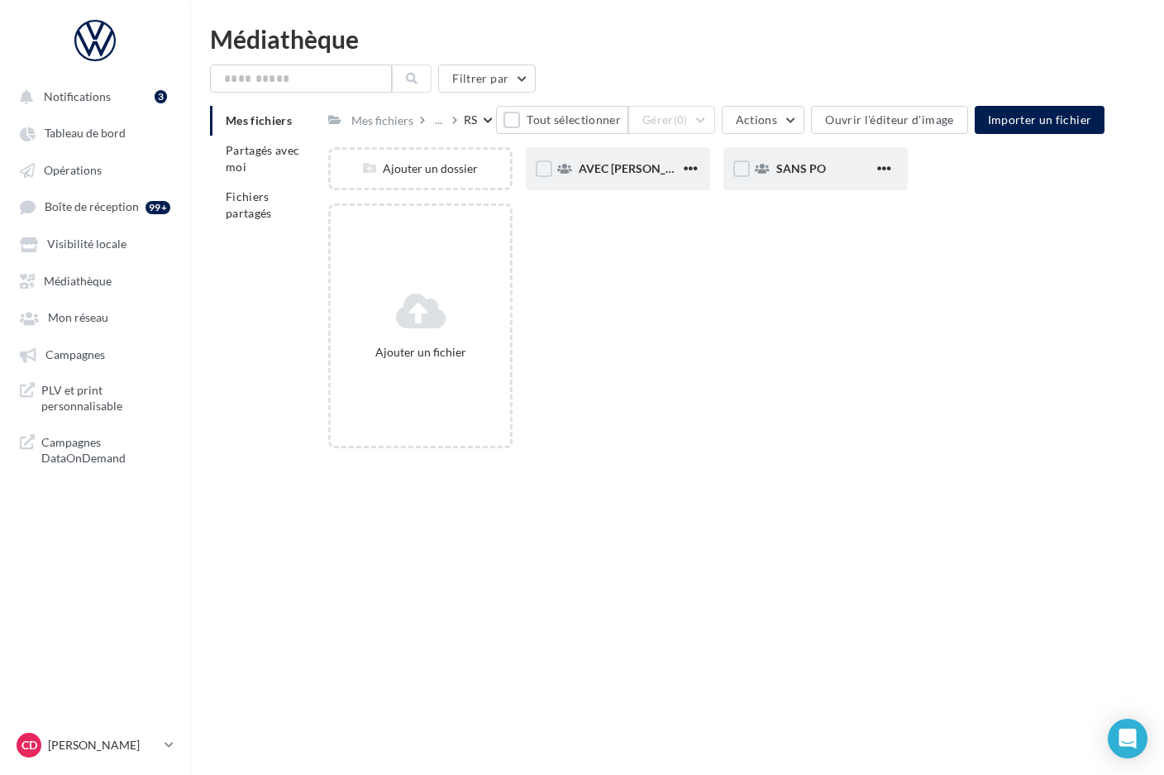
click at [657, 174] on div "AVEC [PERSON_NAME]" at bounding box center [630, 168] width 102 height 17
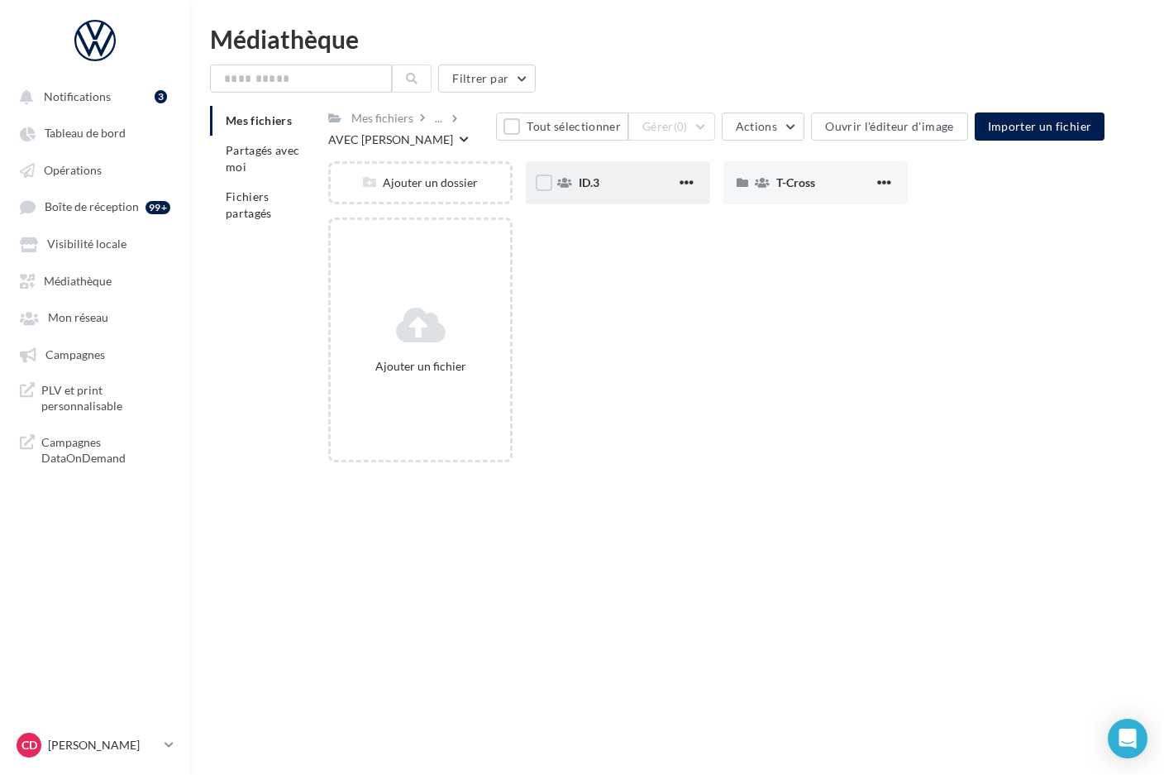
click at [649, 188] on div "ID.3" at bounding box center [628, 182] width 98 height 17
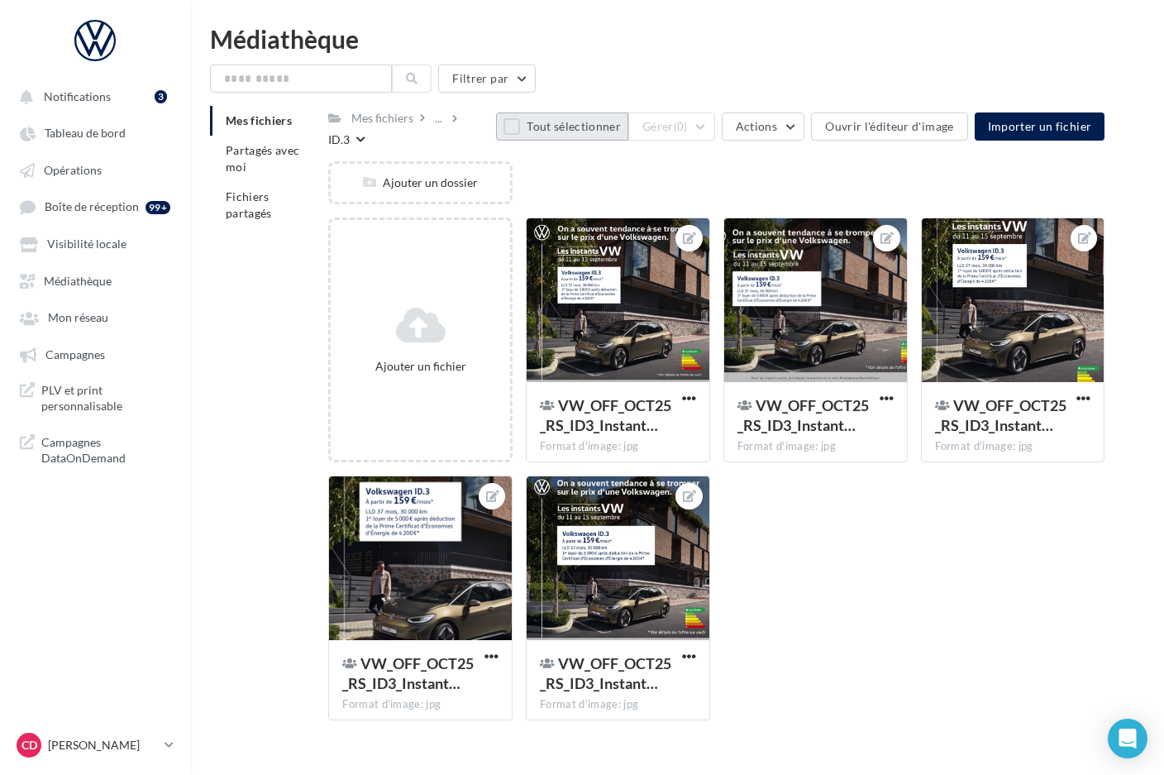
click at [528, 123] on button "Tout sélectionner" at bounding box center [562, 126] width 132 height 28
click at [715, 126] on button "Gérer (5)" at bounding box center [671, 126] width 87 height 28
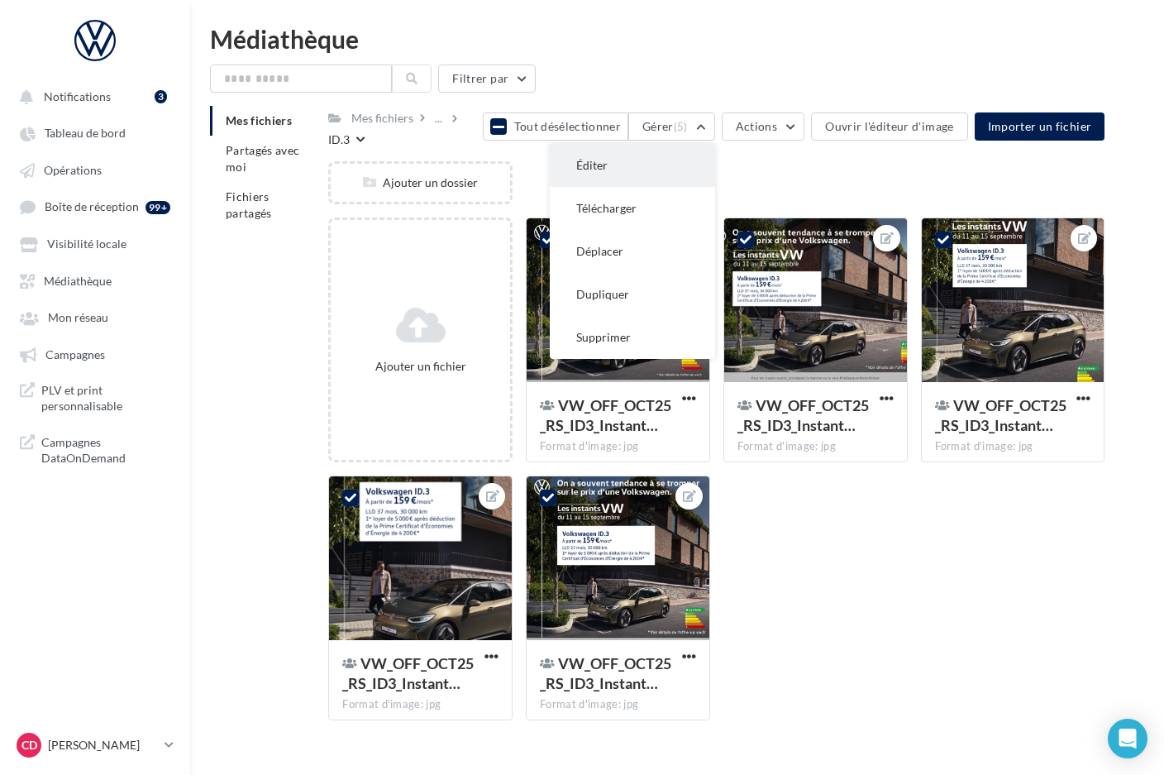
click at [707, 154] on button "Éditer" at bounding box center [632, 165] width 165 height 43
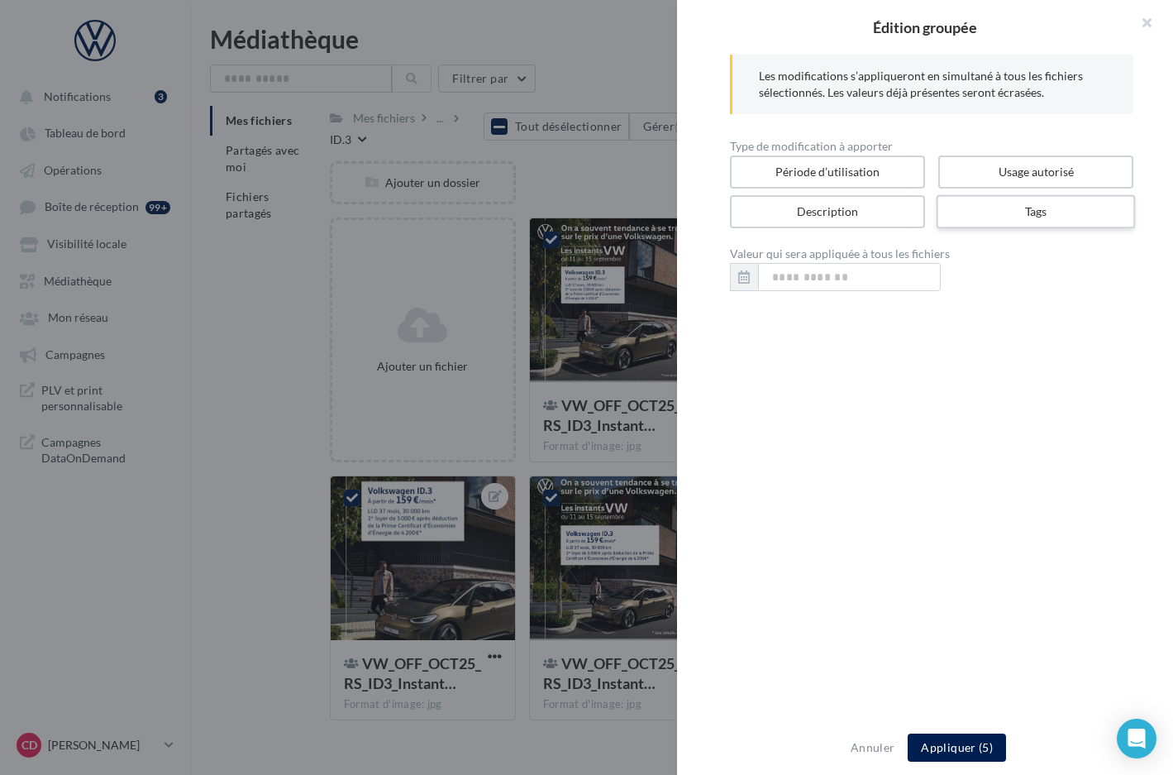
click at [1004, 210] on label "Tags" at bounding box center [1036, 212] width 199 height 34
click at [623, 208] on div at bounding box center [586, 387] width 1173 height 775
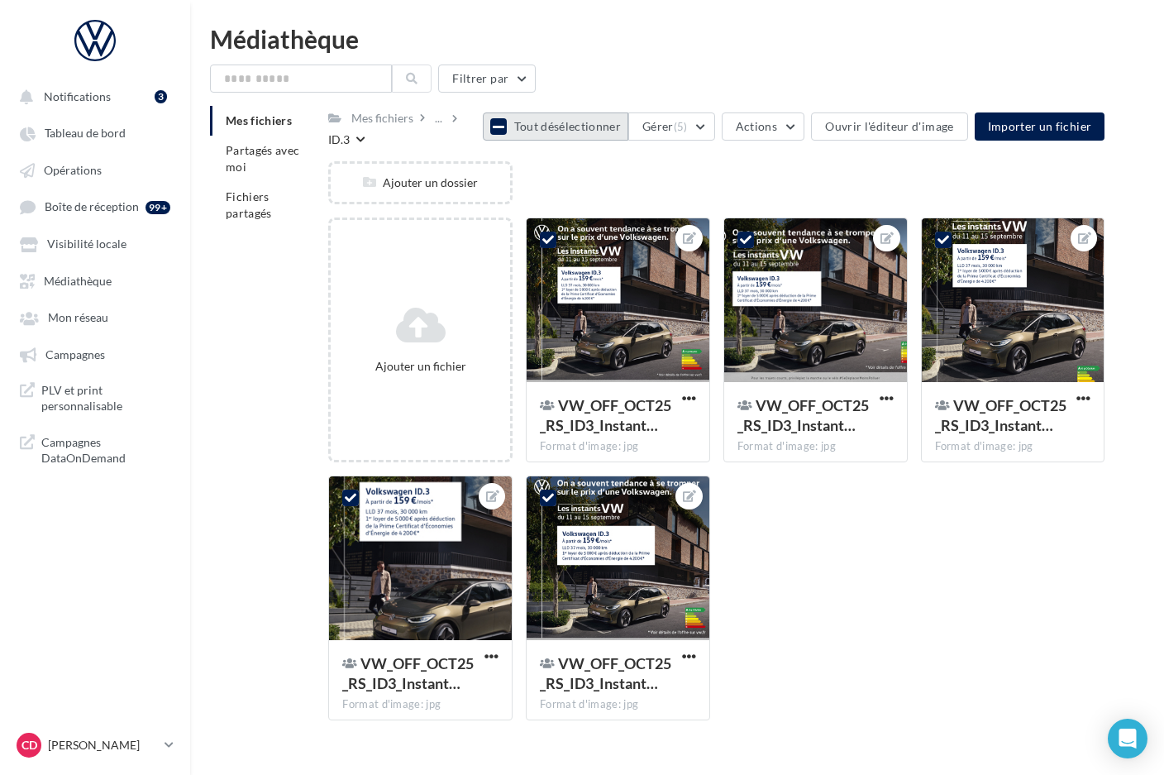
click at [520, 125] on button "Tout désélectionner" at bounding box center [556, 126] width 146 height 28
click at [574, 168] on div "Ajouter un dossier" at bounding box center [723, 189] width 790 height 56
click at [652, 260] on div at bounding box center [618, 300] width 183 height 165
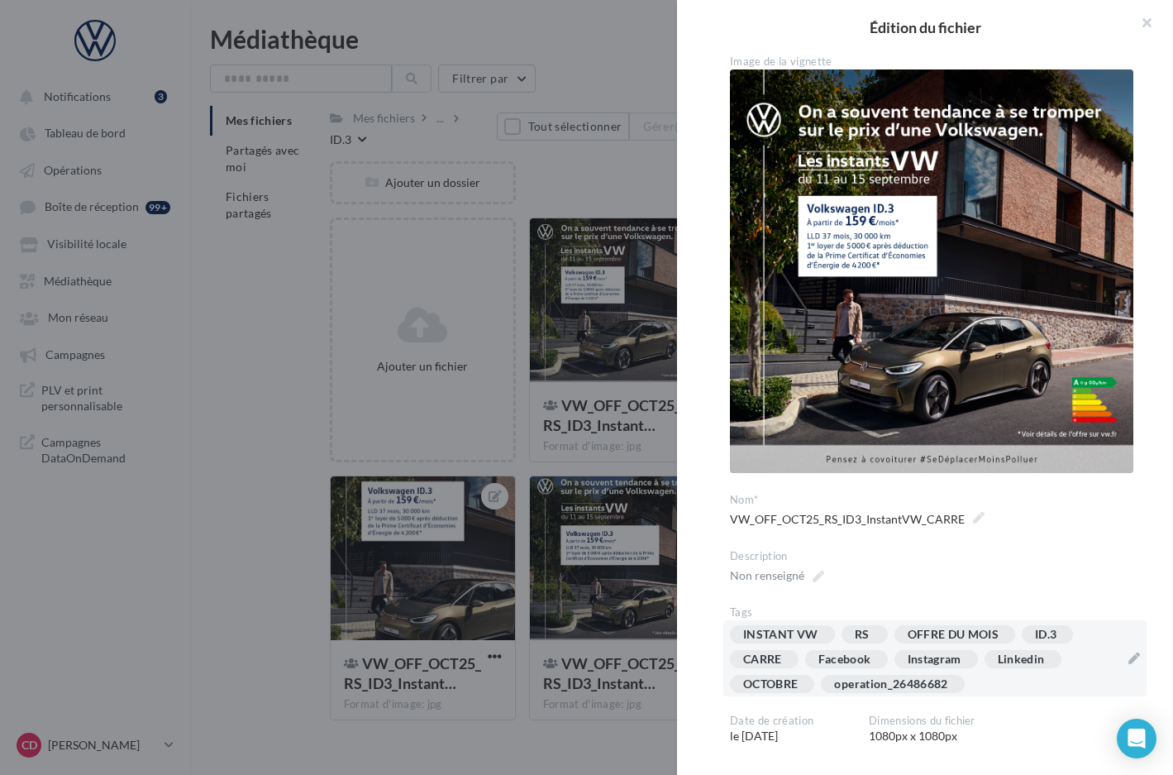
click at [1121, 647] on div "INSTANT VW RS OFFRE DU MOIS ID.3 [GEOGRAPHIC_DATA] Facebook Instagram Linkedin …" at bounding box center [934, 658] width 423 height 76
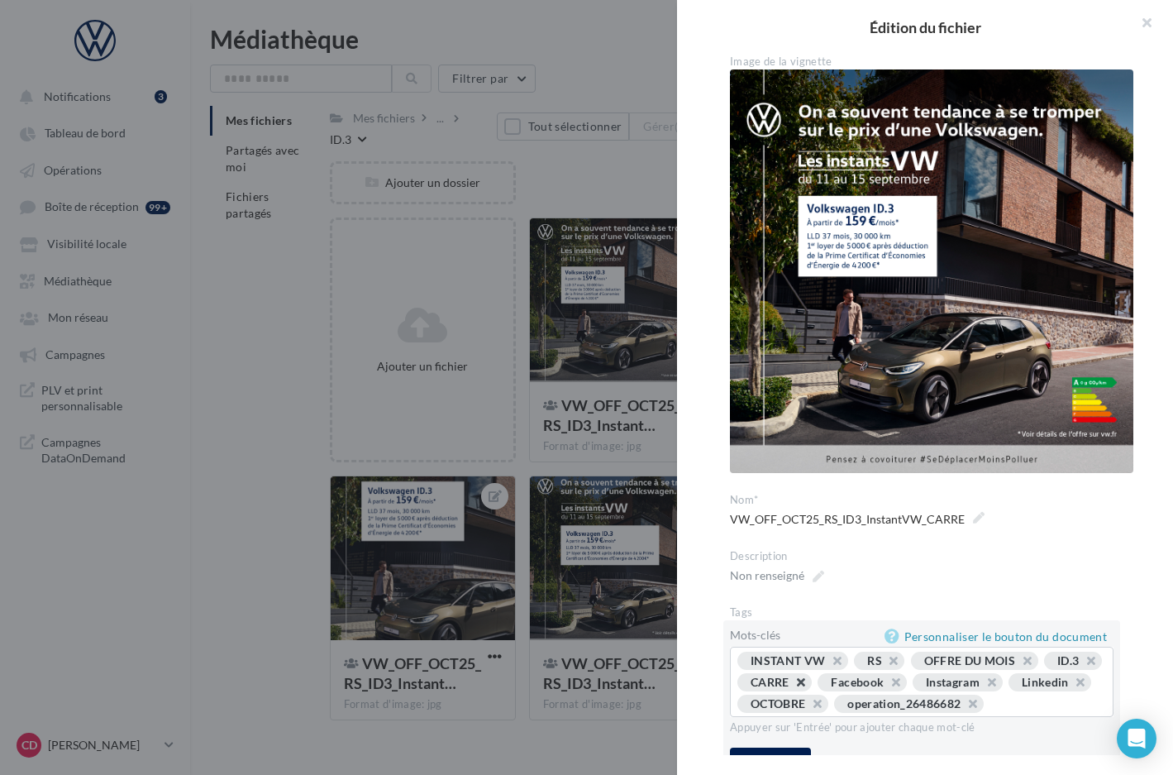
click at [792, 686] on button "button" at bounding box center [792, 686] width 0 height 0
click at [1012, 696] on input "text" at bounding box center [1041, 703] width 97 height 17
type input "**"
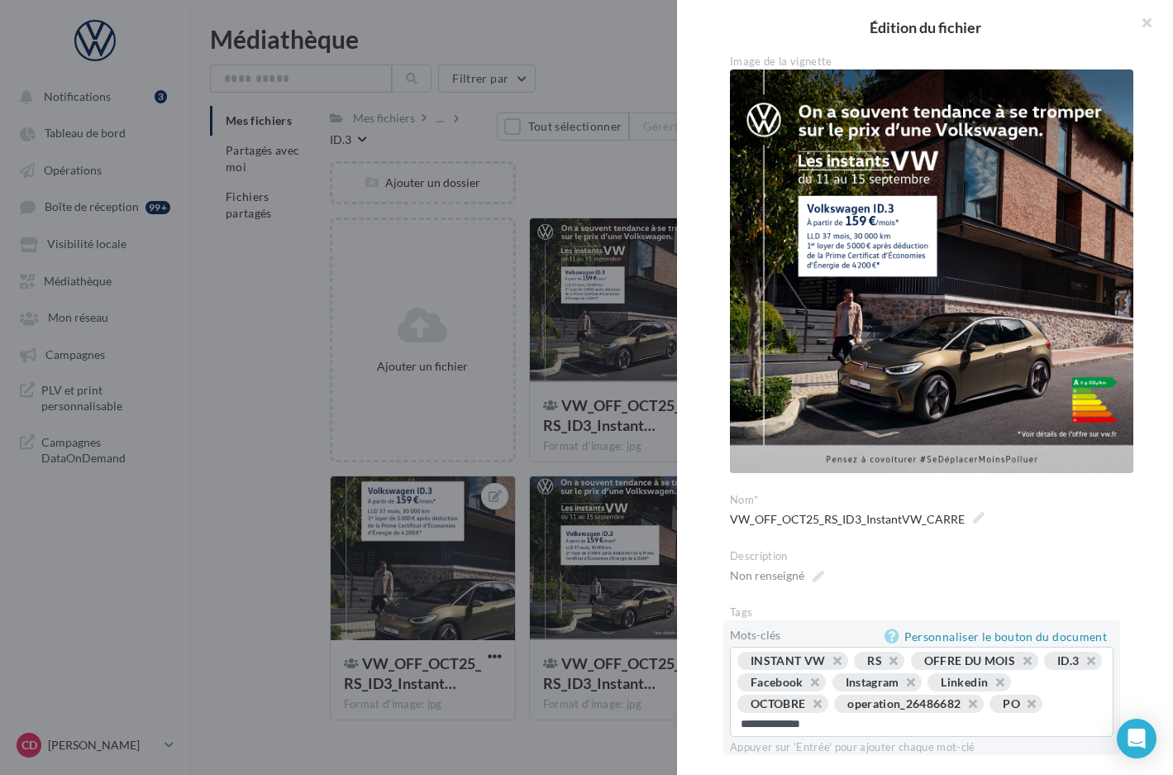
type input "**********"
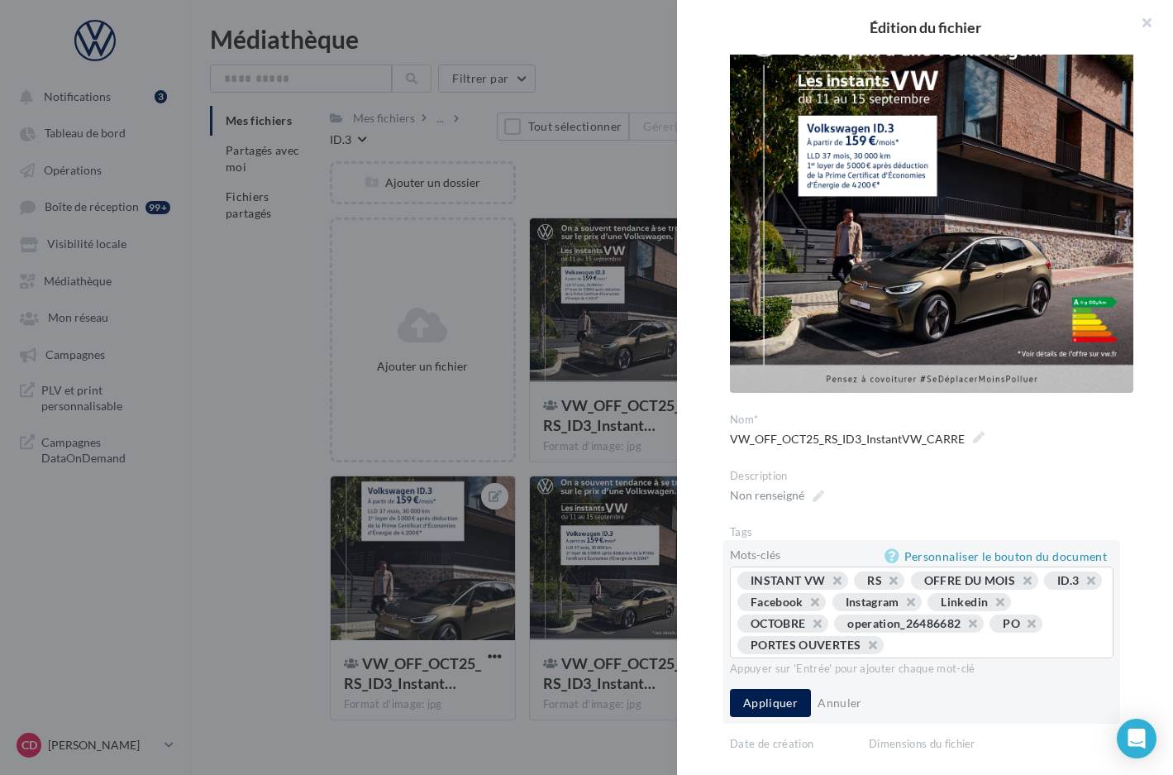
scroll to position [177, 0]
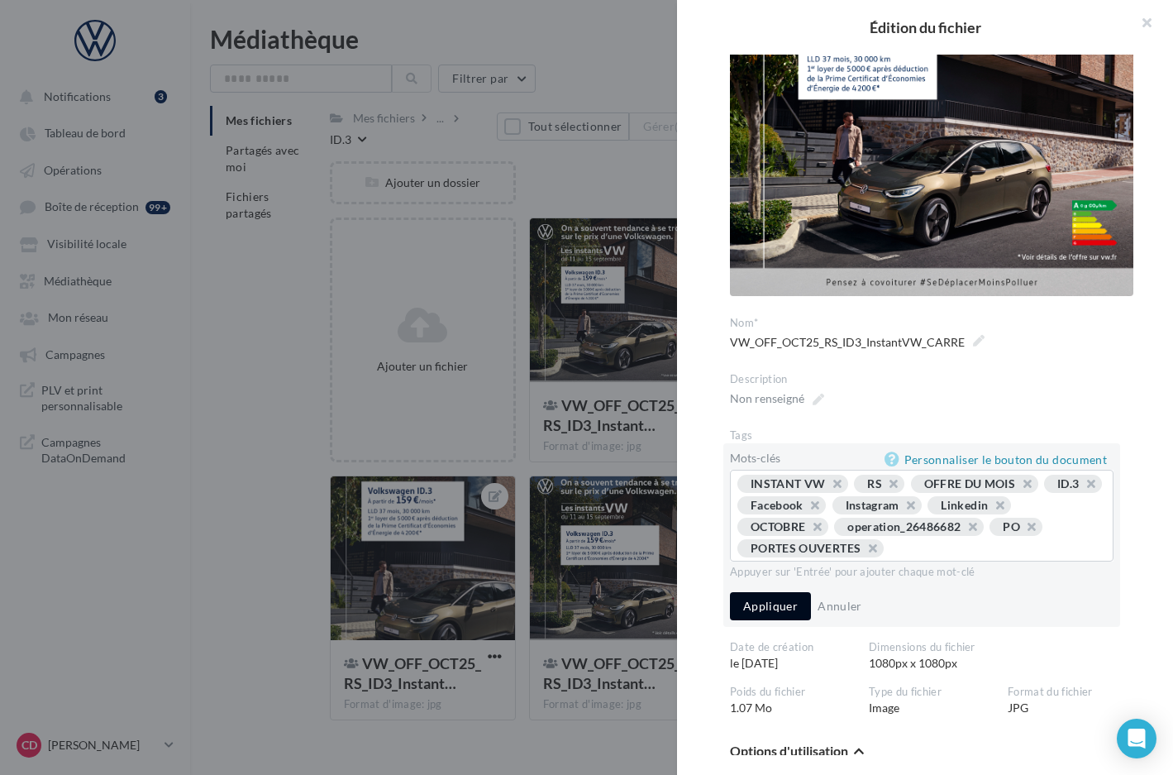
click at [764, 593] on button "Appliquer" at bounding box center [770, 606] width 81 height 28
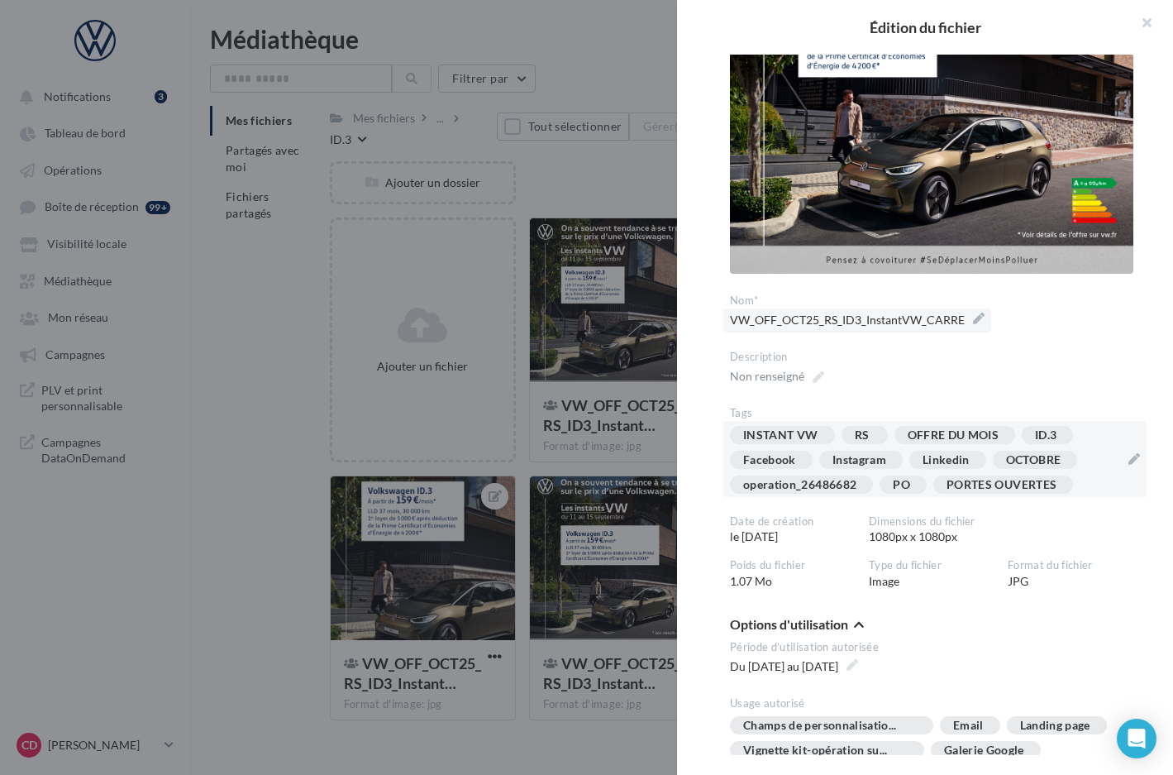
scroll to position [211, 0]
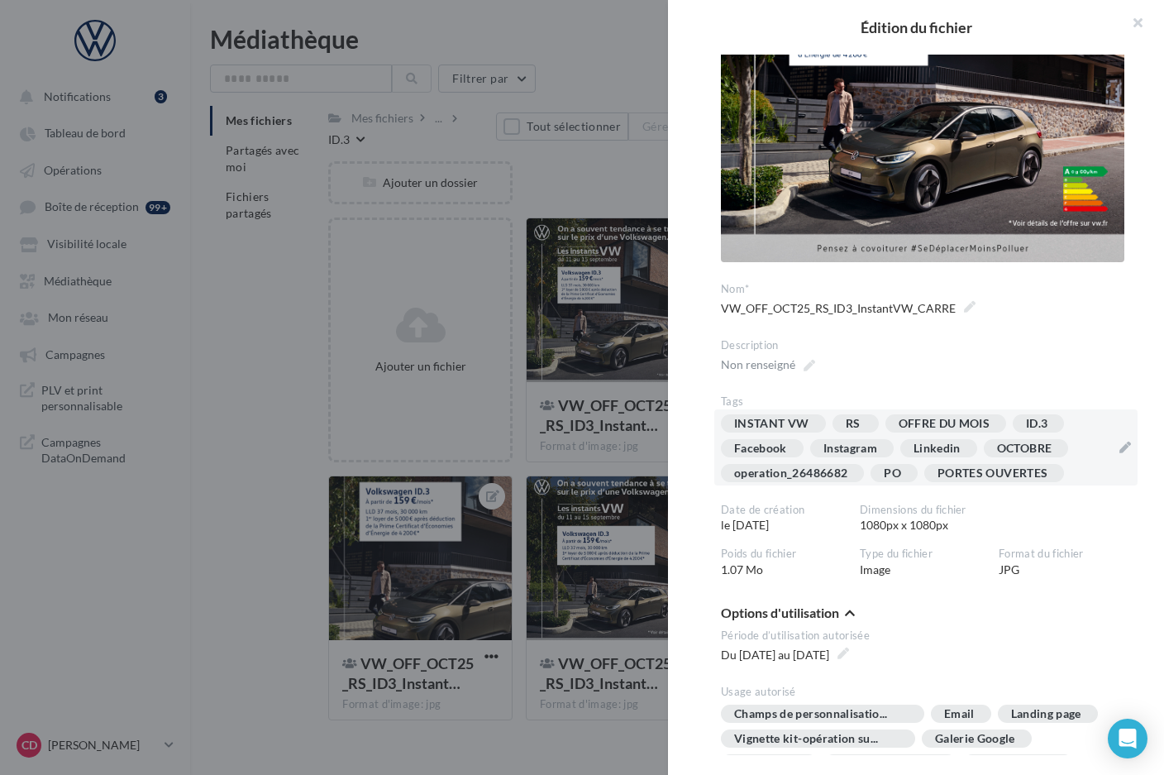
click at [591, 452] on div at bounding box center [582, 387] width 1164 height 775
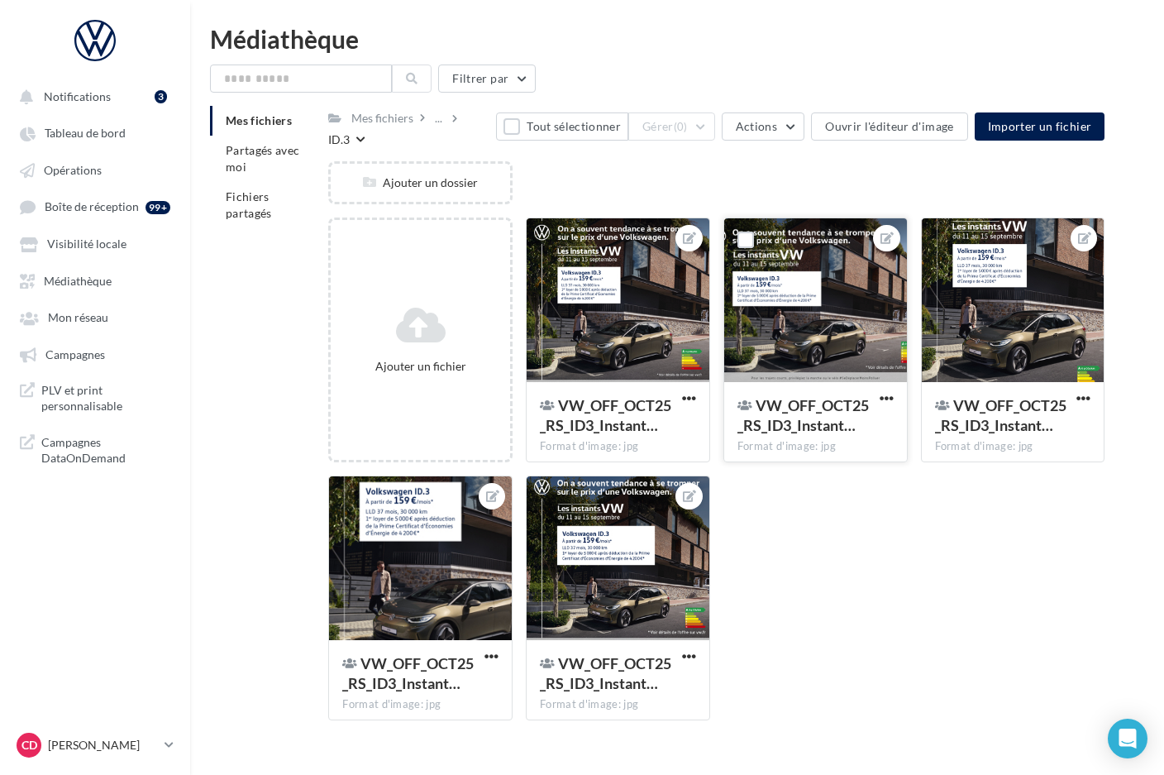
click at [814, 337] on div at bounding box center [815, 300] width 183 height 165
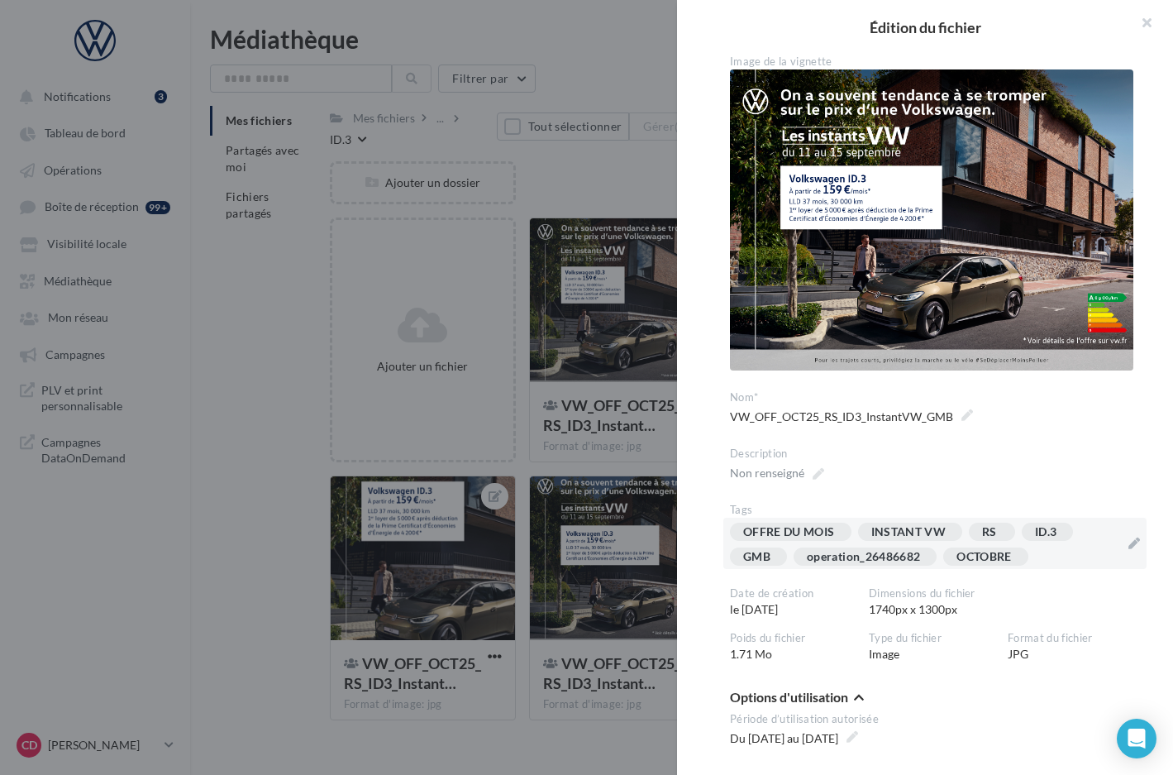
click at [1119, 537] on div "OFFRE DU MOIS INSTANT VW RS ID.3 GMB operation_26486682 OCTOBRE" at bounding box center [934, 543] width 423 height 51
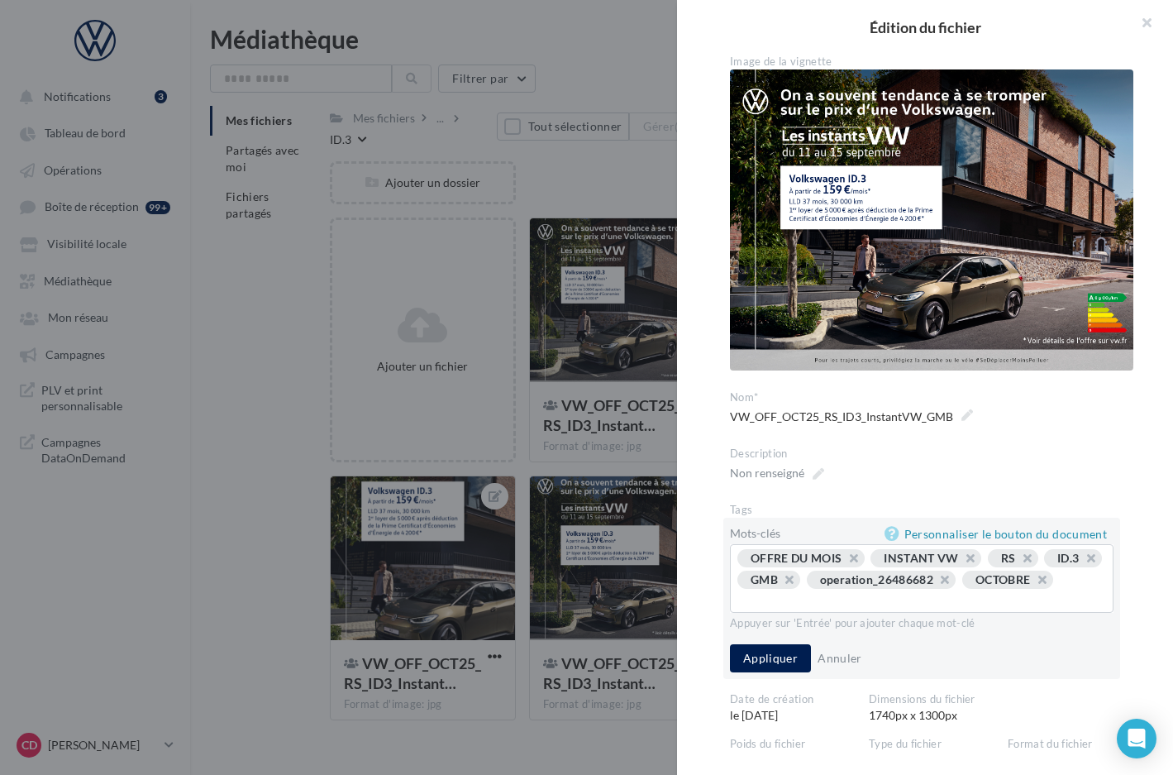
click at [875, 597] on input "text" at bounding box center [867, 600] width 252 height 17
type input "**********"
click at [780, 657] on button "Appliquer" at bounding box center [770, 660] width 81 height 28
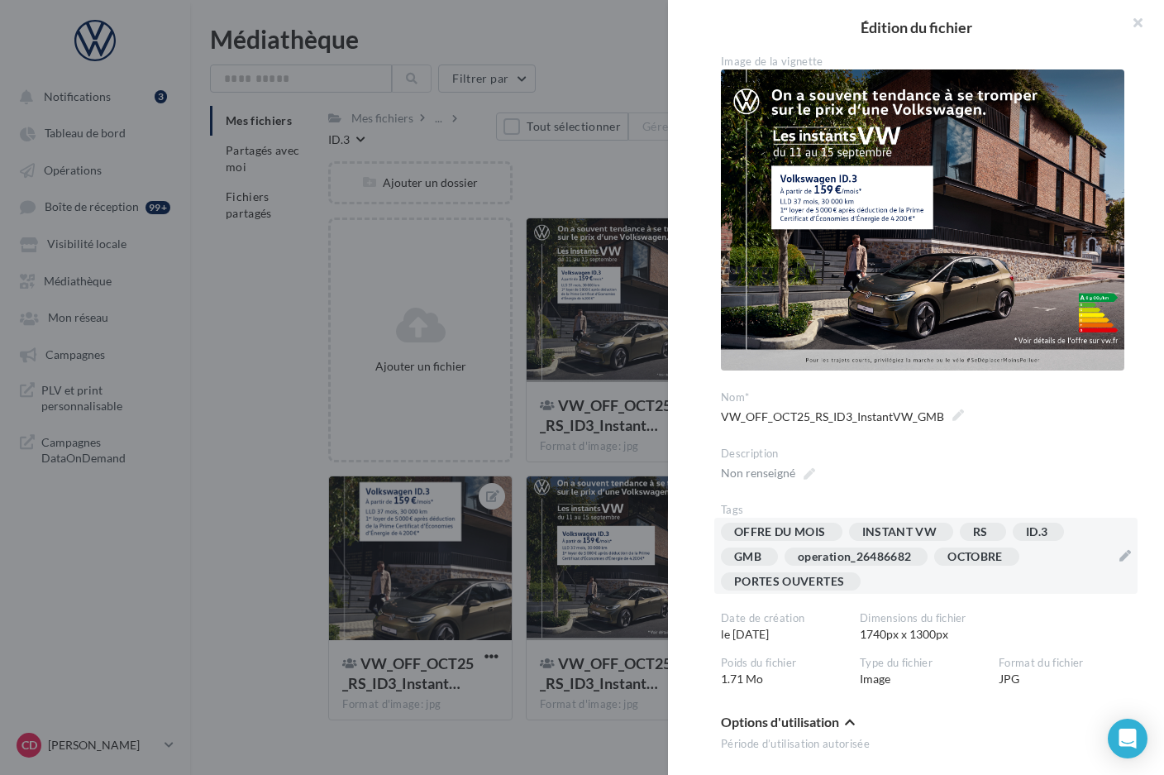
click at [624, 747] on div at bounding box center [582, 387] width 1164 height 775
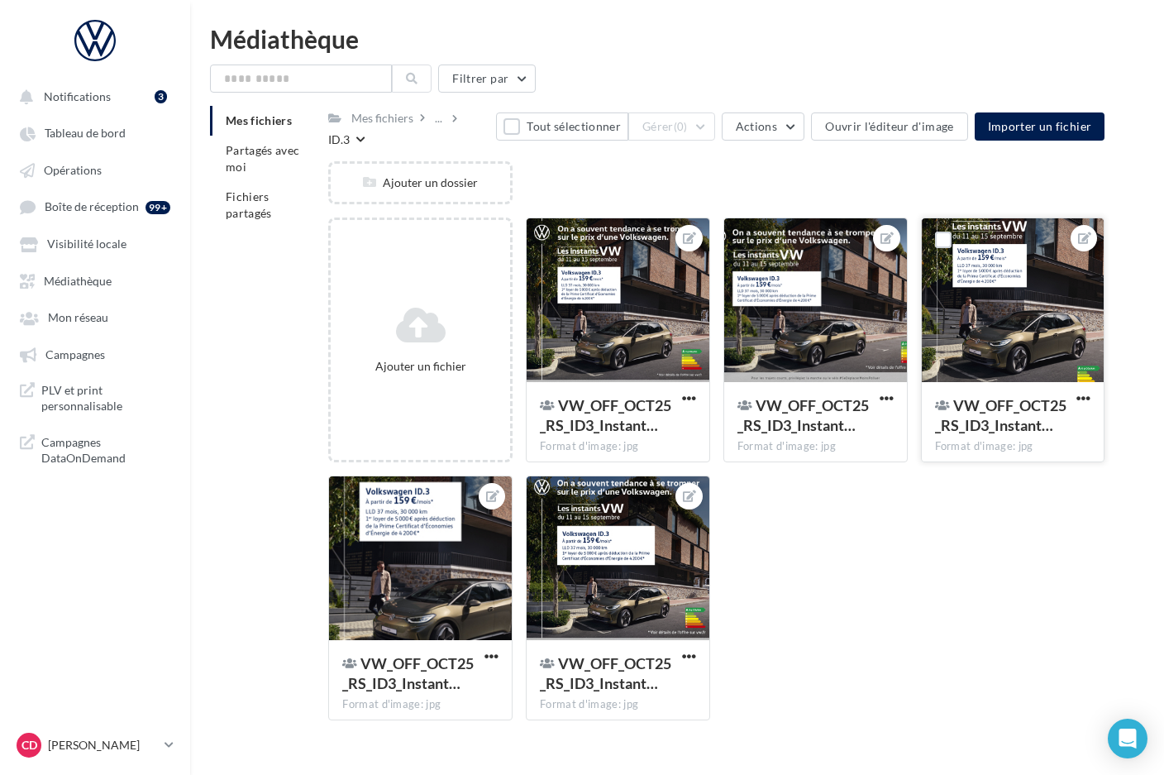
click at [1017, 323] on div at bounding box center [1013, 300] width 183 height 165
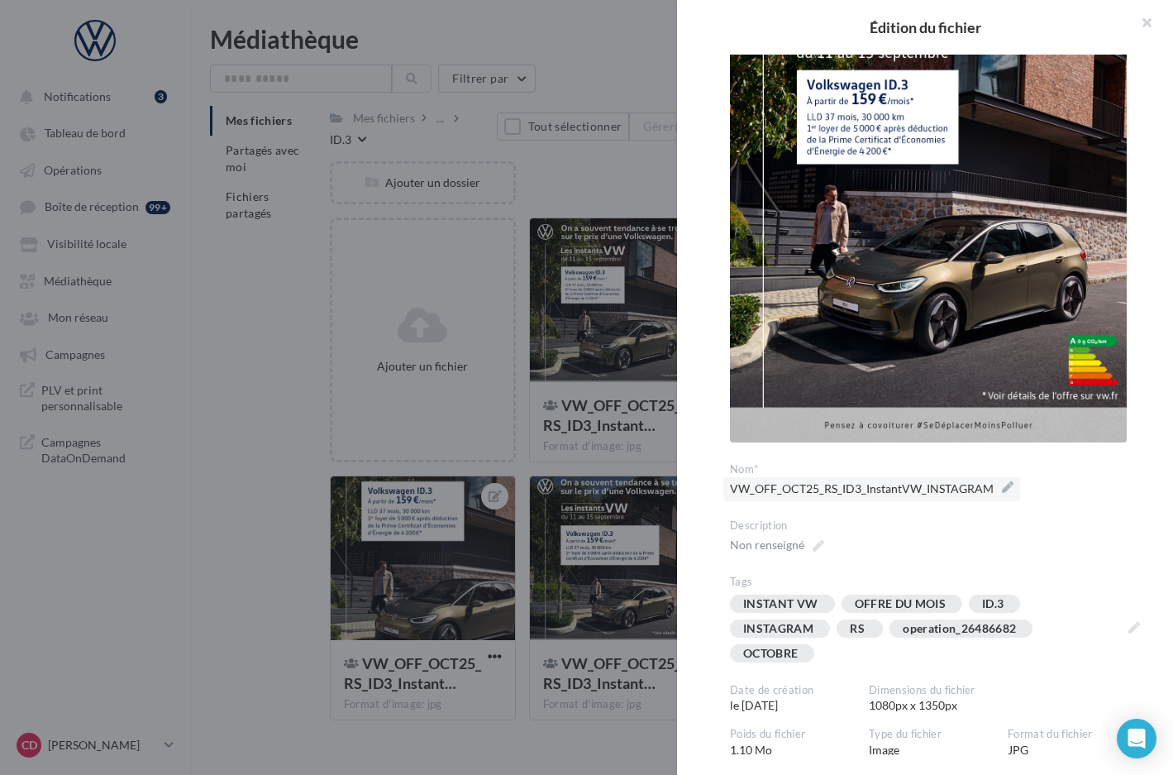
scroll to position [124, 0]
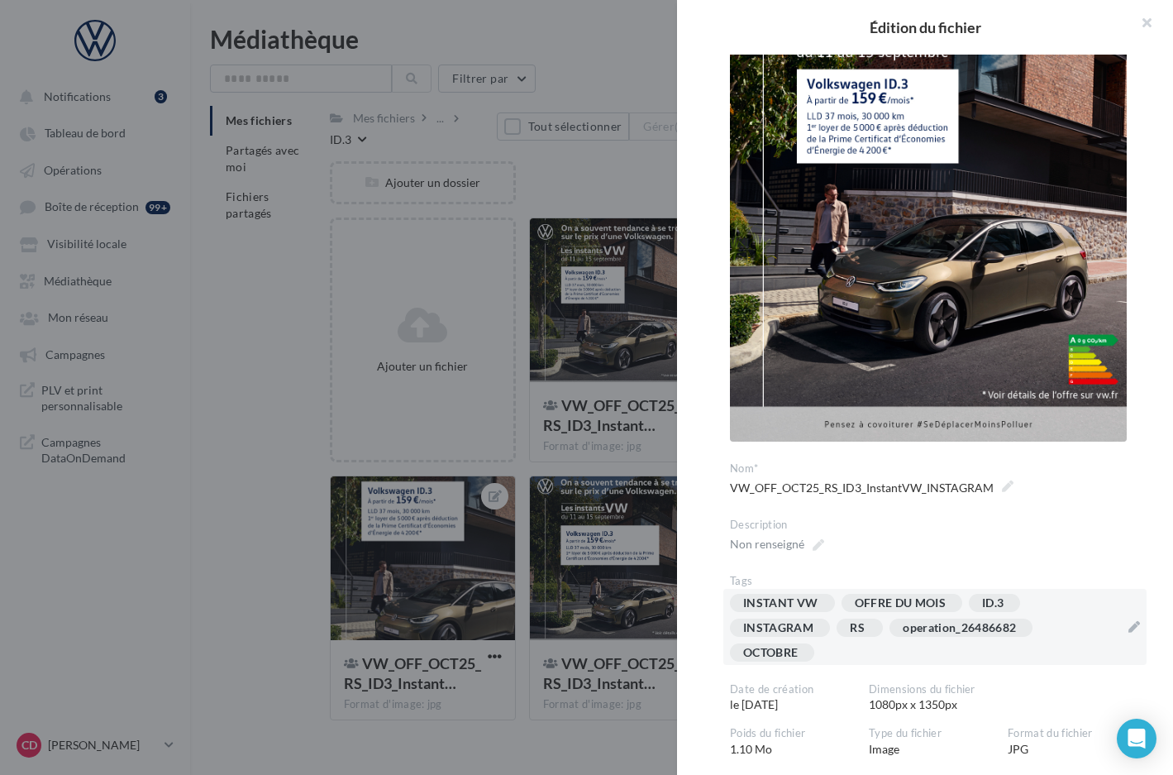
click at [1066, 608] on div "INSTANT VW OFFRE DU MOIS ID.3 INSTAGRAM RS operation_26486682 OCTOBRE" at bounding box center [925, 631] width 390 height 74
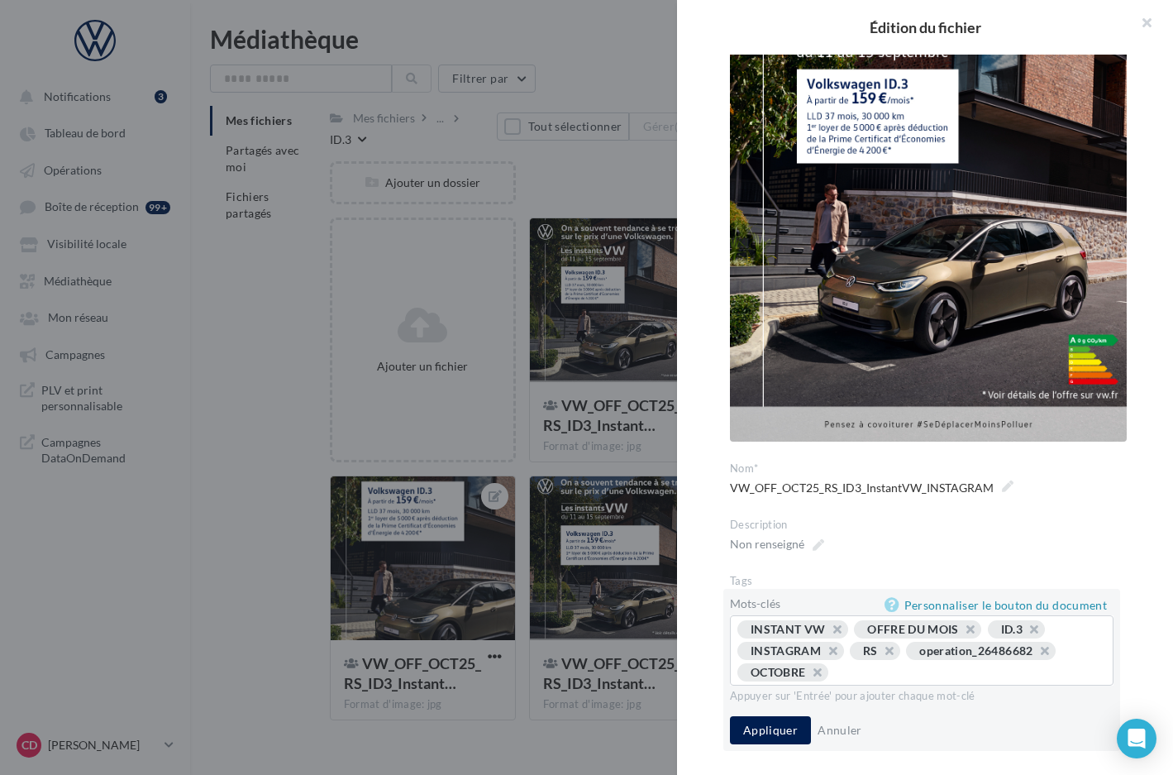
click at [865, 671] on input "text" at bounding box center [963, 672] width 252 height 17
type input "**********"
click at [777, 726] on button "Appliquer" at bounding box center [770, 730] width 81 height 28
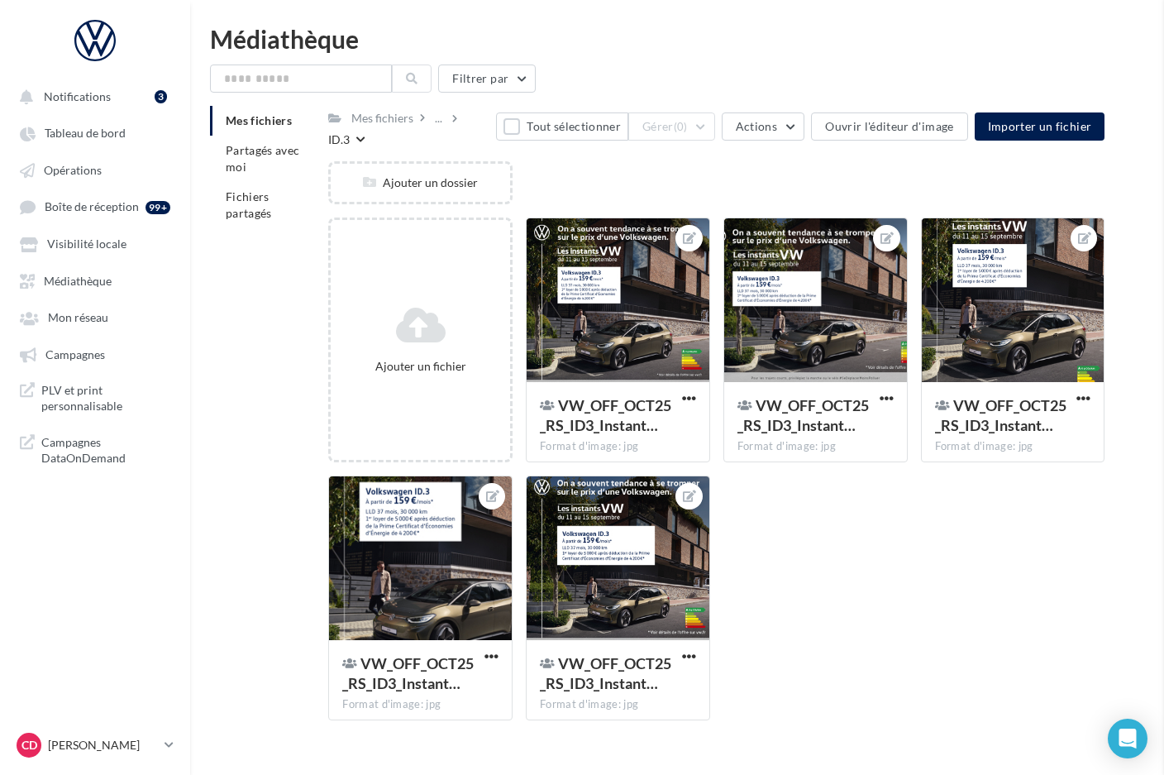
click at [618, 733] on div "**********" at bounding box center [716, 733] width 776 height 0
click at [474, 593] on div at bounding box center [420, 558] width 183 height 165
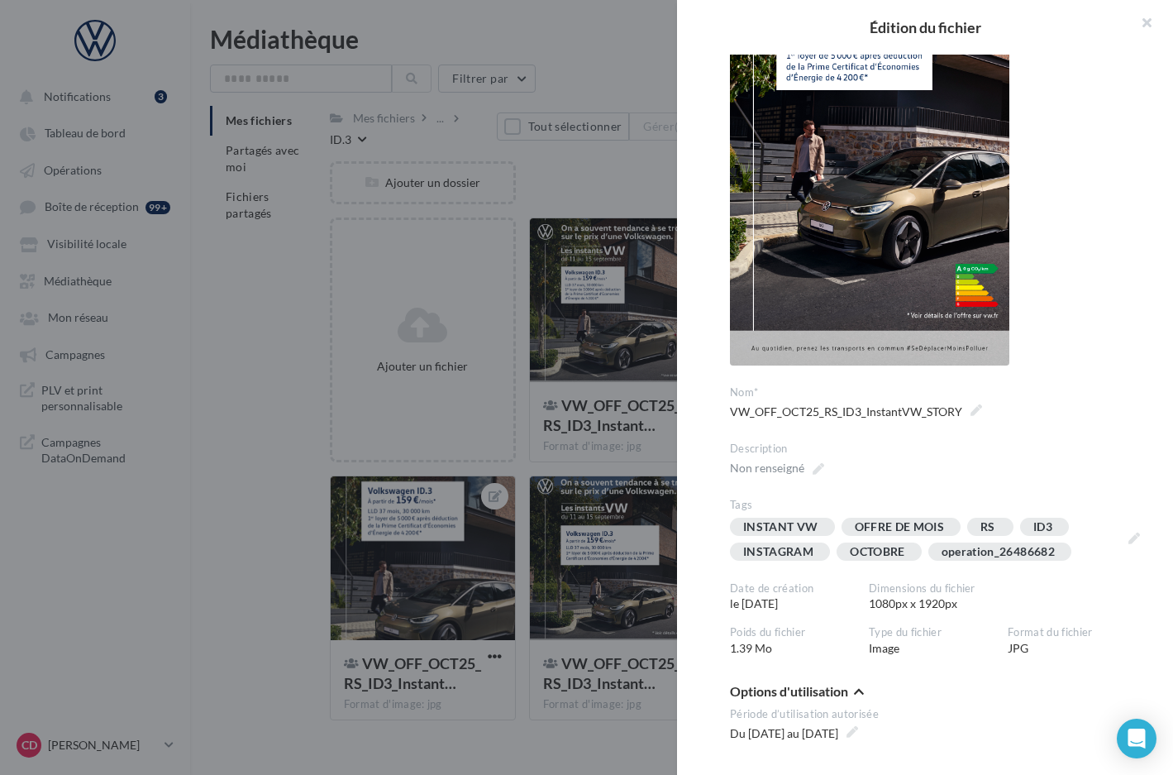
scroll to position [265, 0]
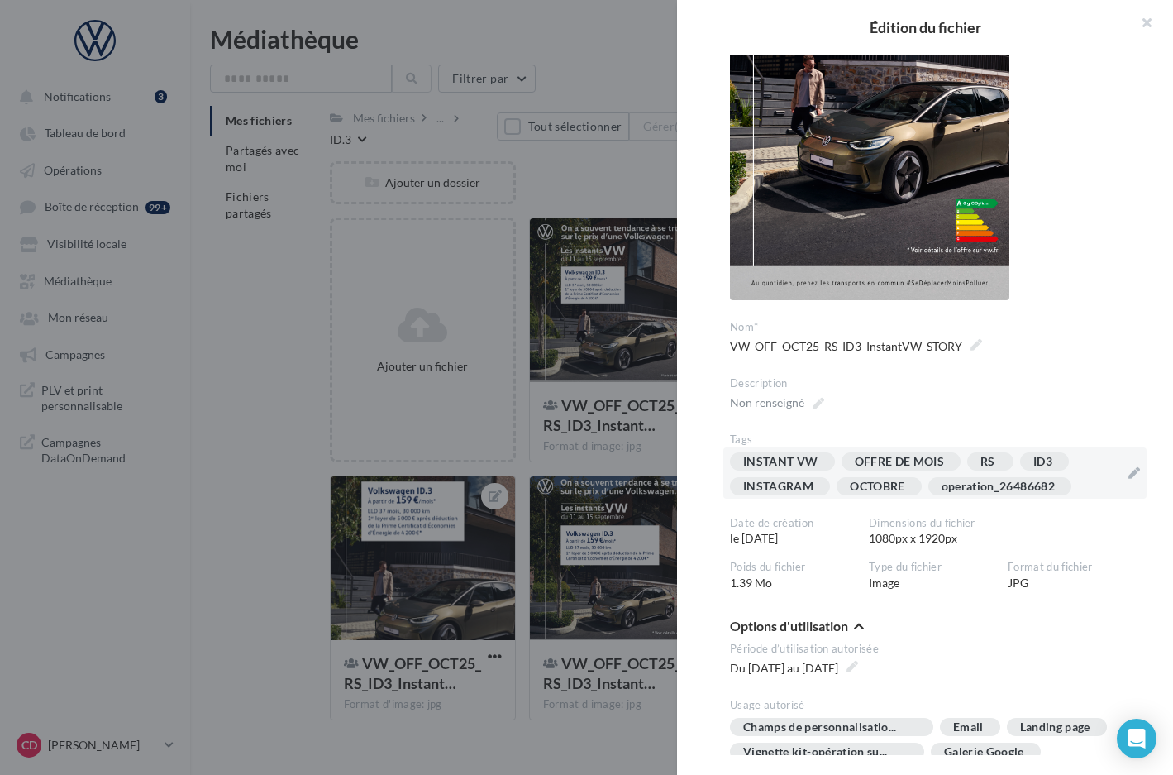
click at [1095, 484] on div "INSTANT VW OFFRE DE MOIS RS ID3 INSTAGRAM OCTOBRE operation_26486682" at bounding box center [925, 477] width 390 height 50
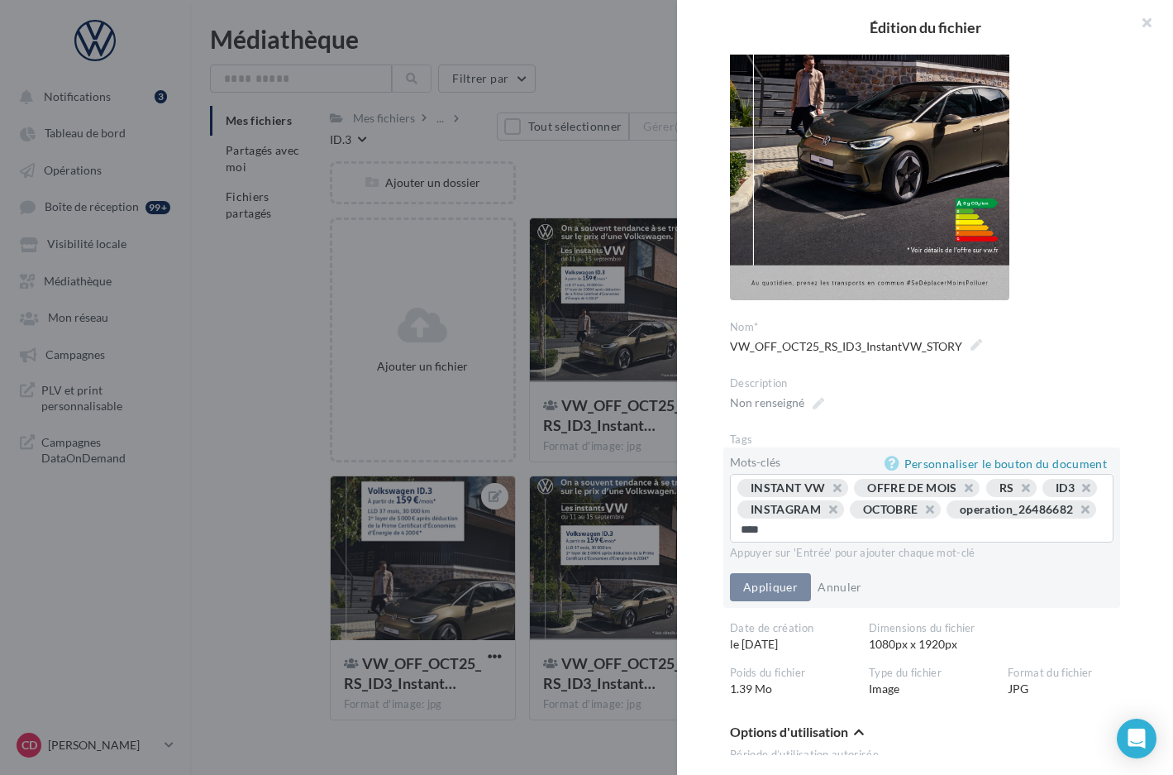
type input "*****"
type input "**********"
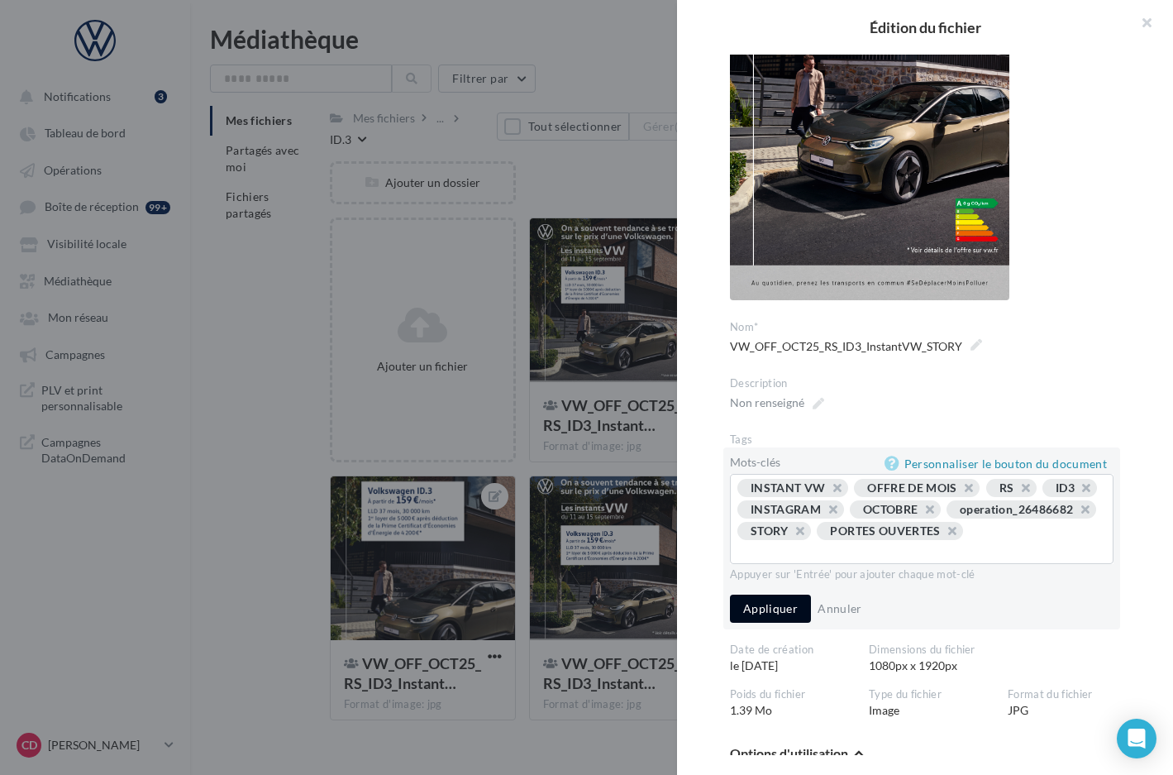
click at [778, 609] on button "Appliquer" at bounding box center [770, 608] width 81 height 28
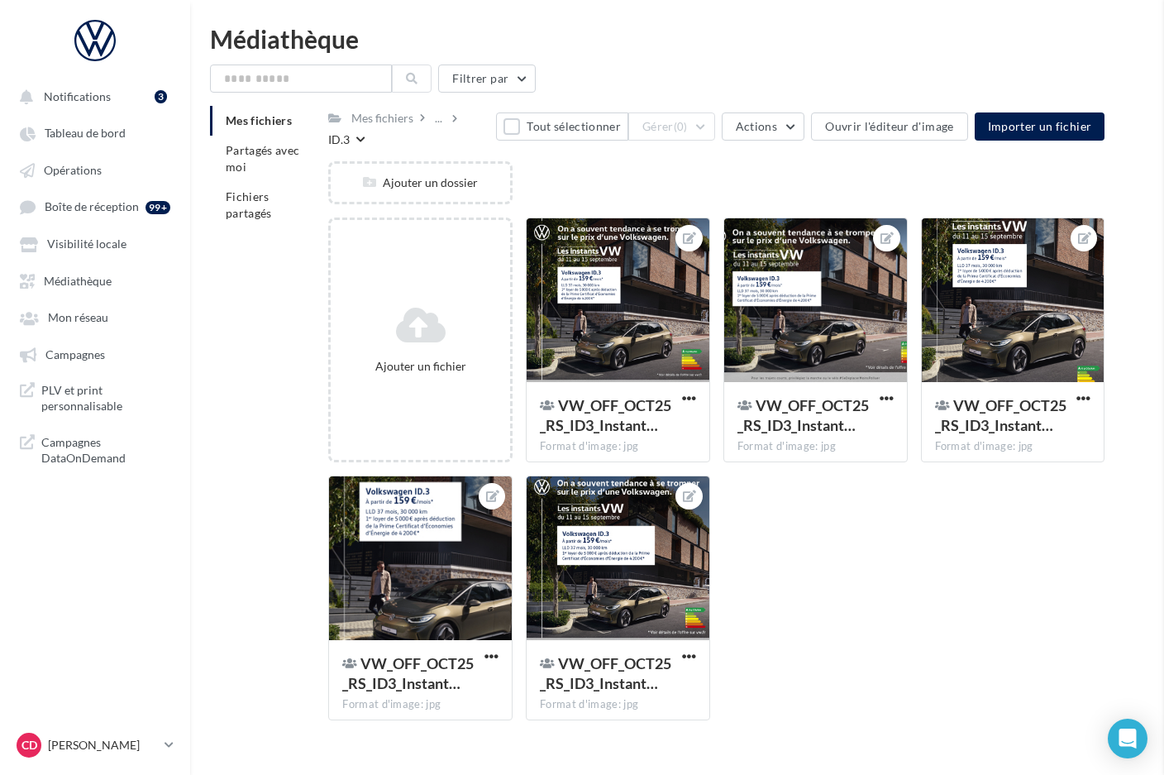
click at [432, 551] on div at bounding box center [420, 558] width 183 height 165
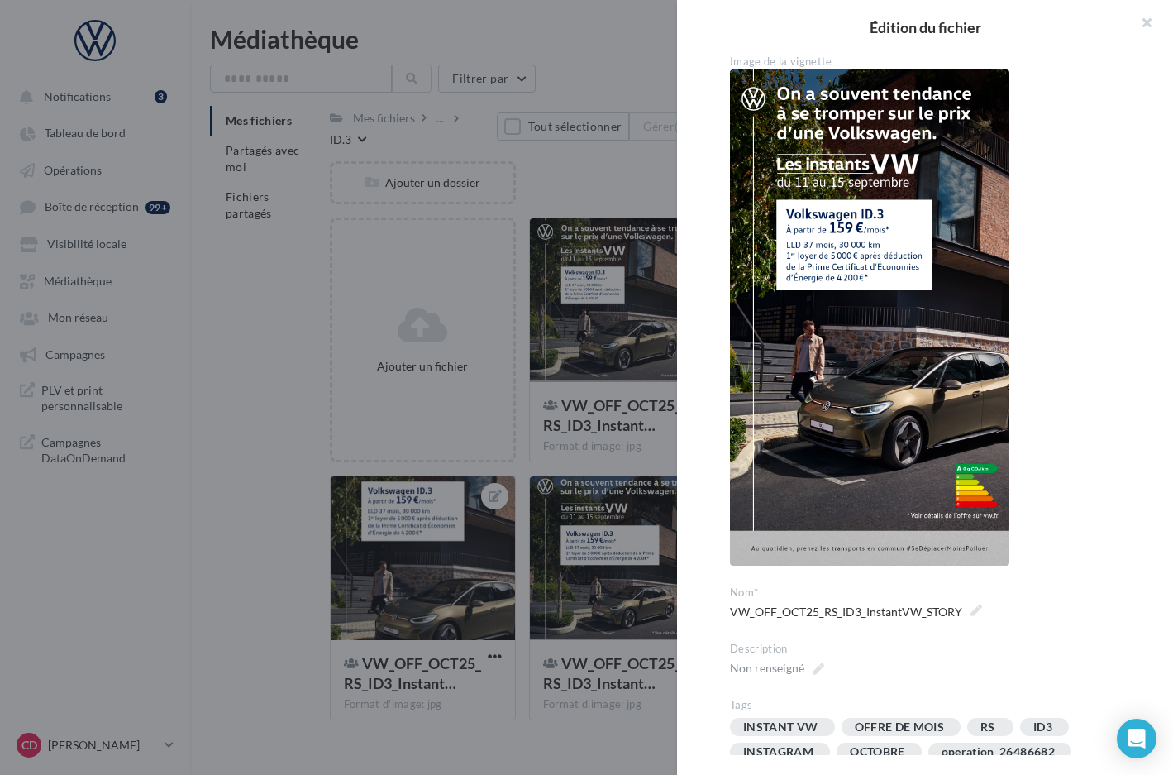
click at [618, 571] on div at bounding box center [586, 387] width 1173 height 775
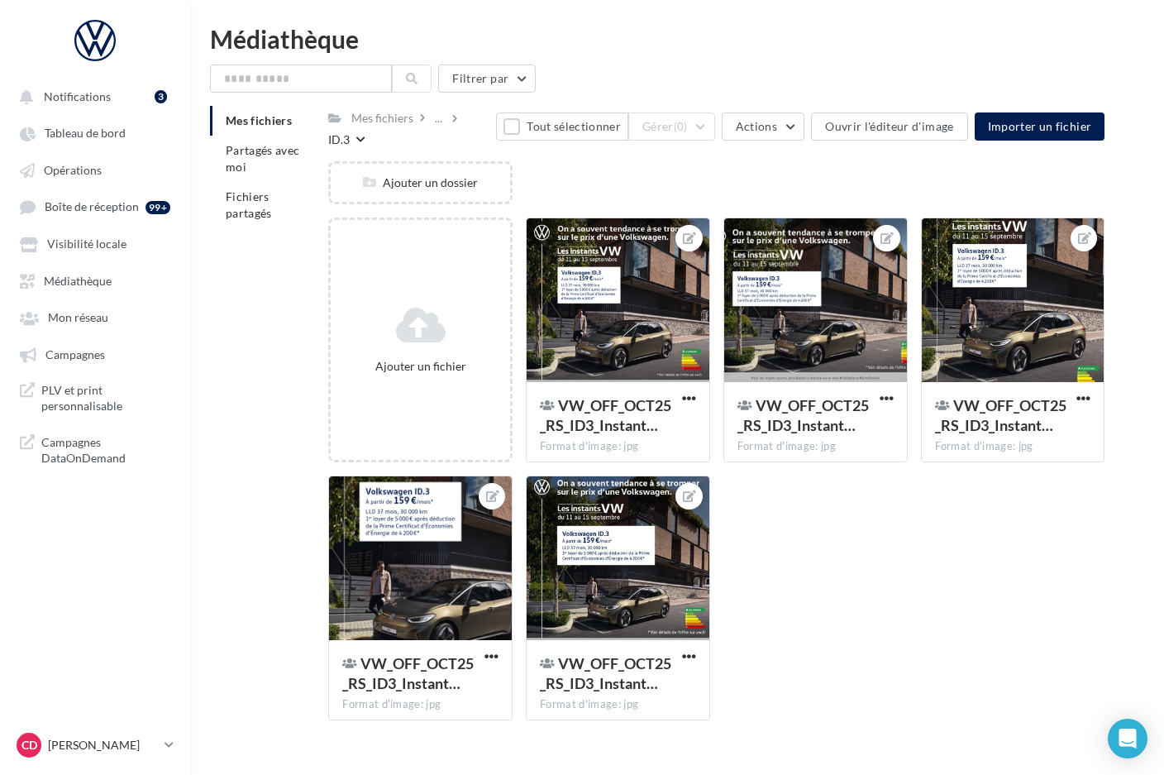
click at [618, 571] on div at bounding box center [618, 558] width 183 height 165
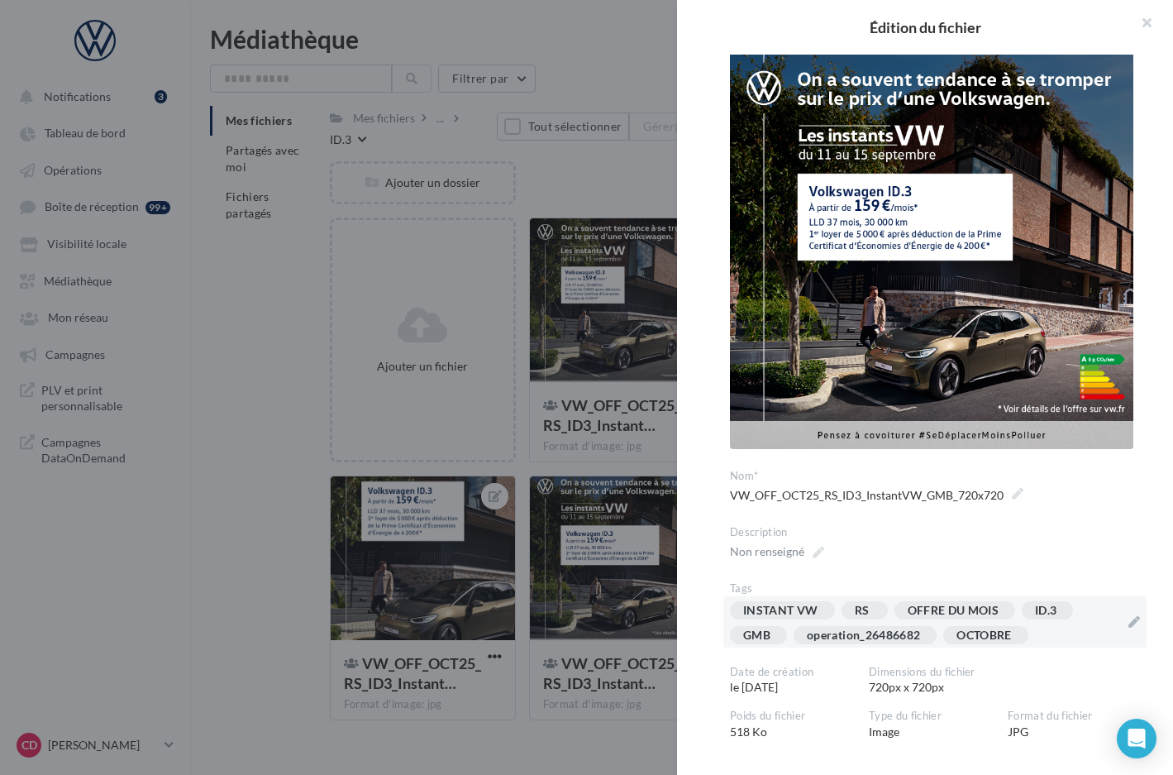
scroll to position [26, 0]
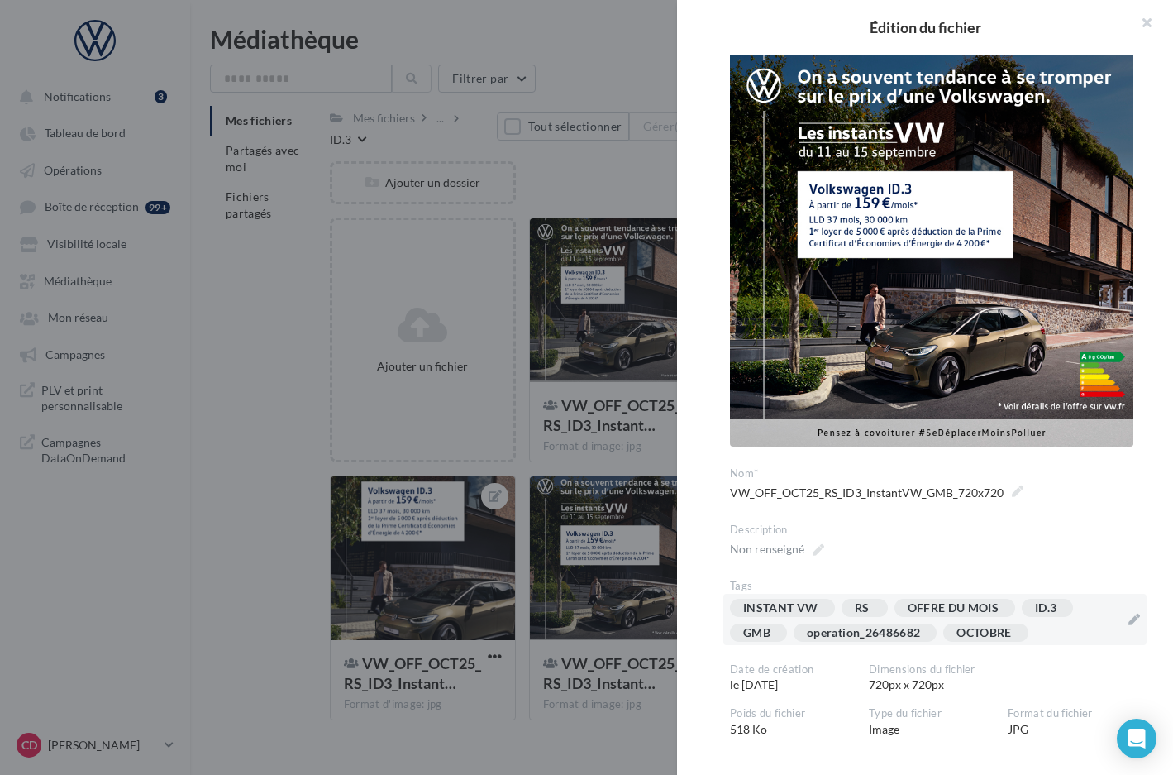
click at [1067, 626] on div "INSTANT VW RS OFFRE DU MOIS ID.3 GMB operation_26486682 OCTOBRE" at bounding box center [925, 624] width 390 height 50
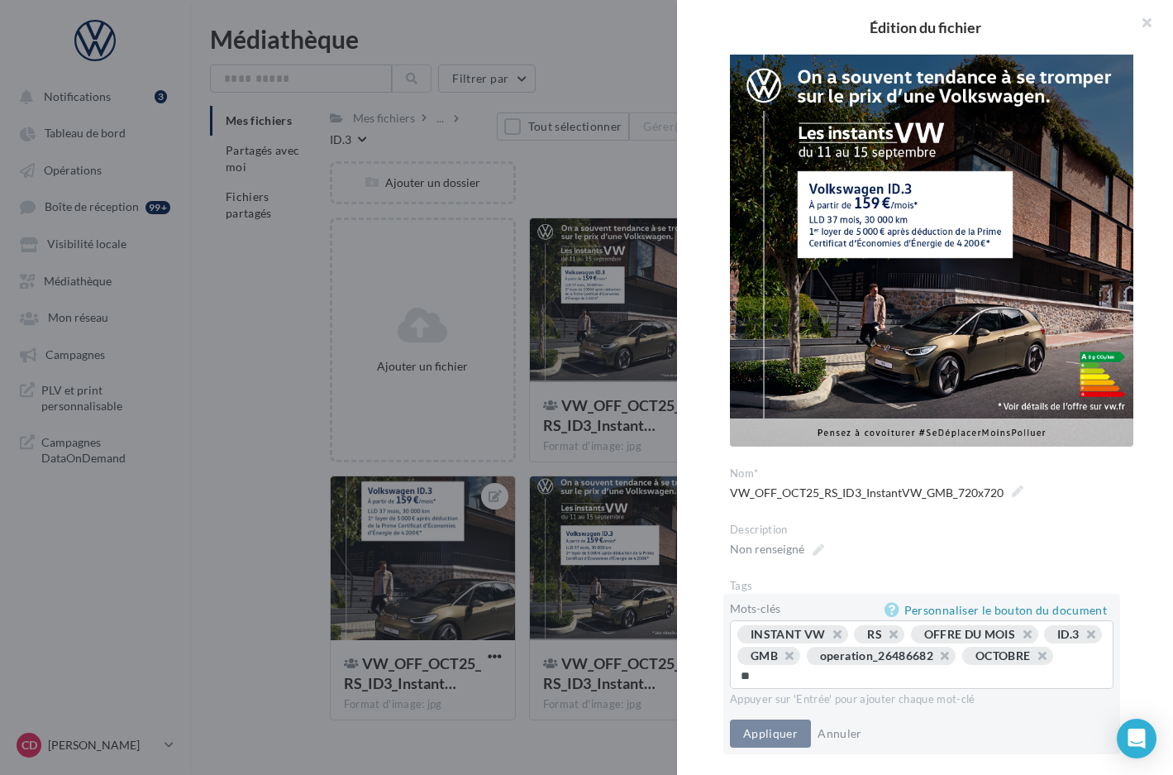
type input "*"
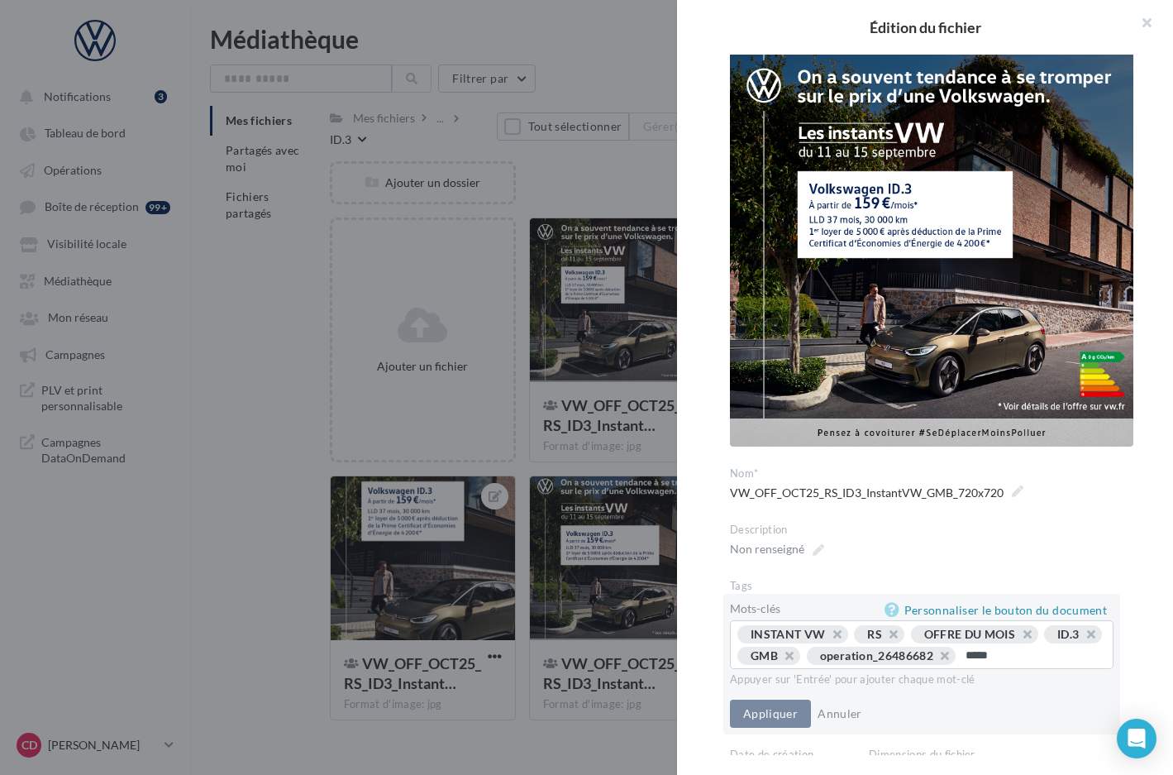
type input "******"
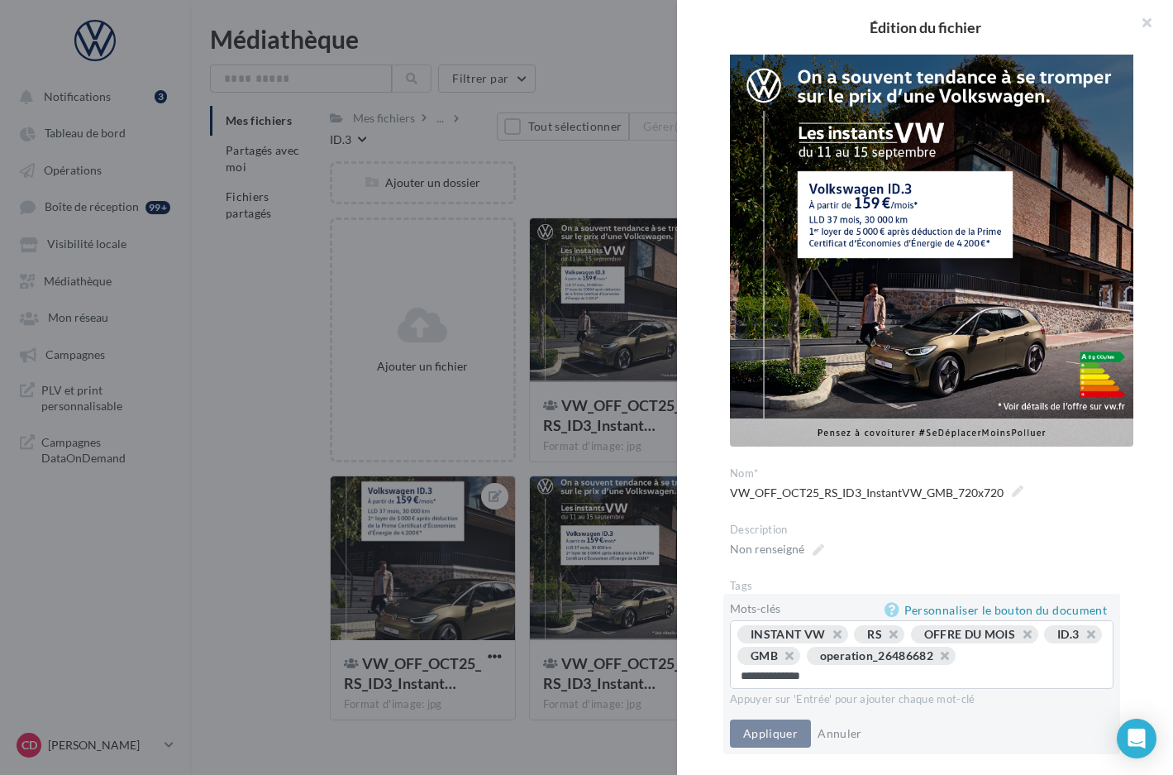
type input "**********"
click at [756, 729] on button "Appliquer" at bounding box center [770, 735] width 81 height 28
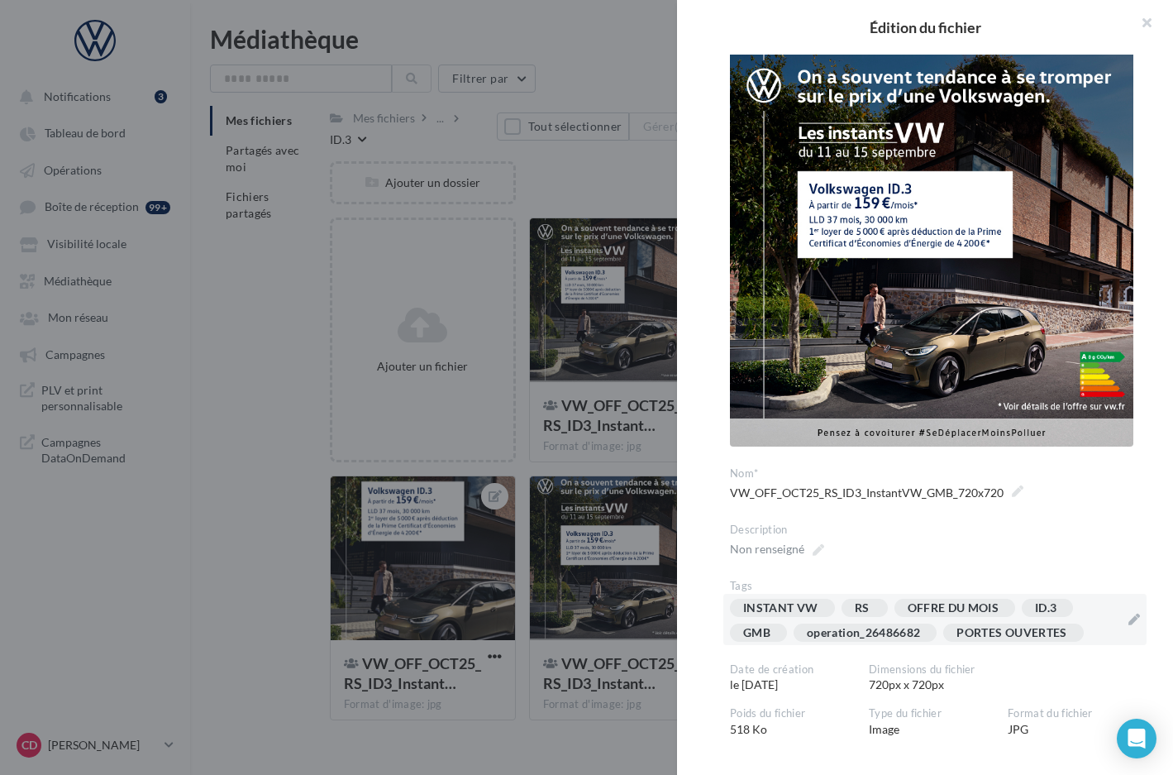
click at [595, 746] on div at bounding box center [586, 387] width 1173 height 775
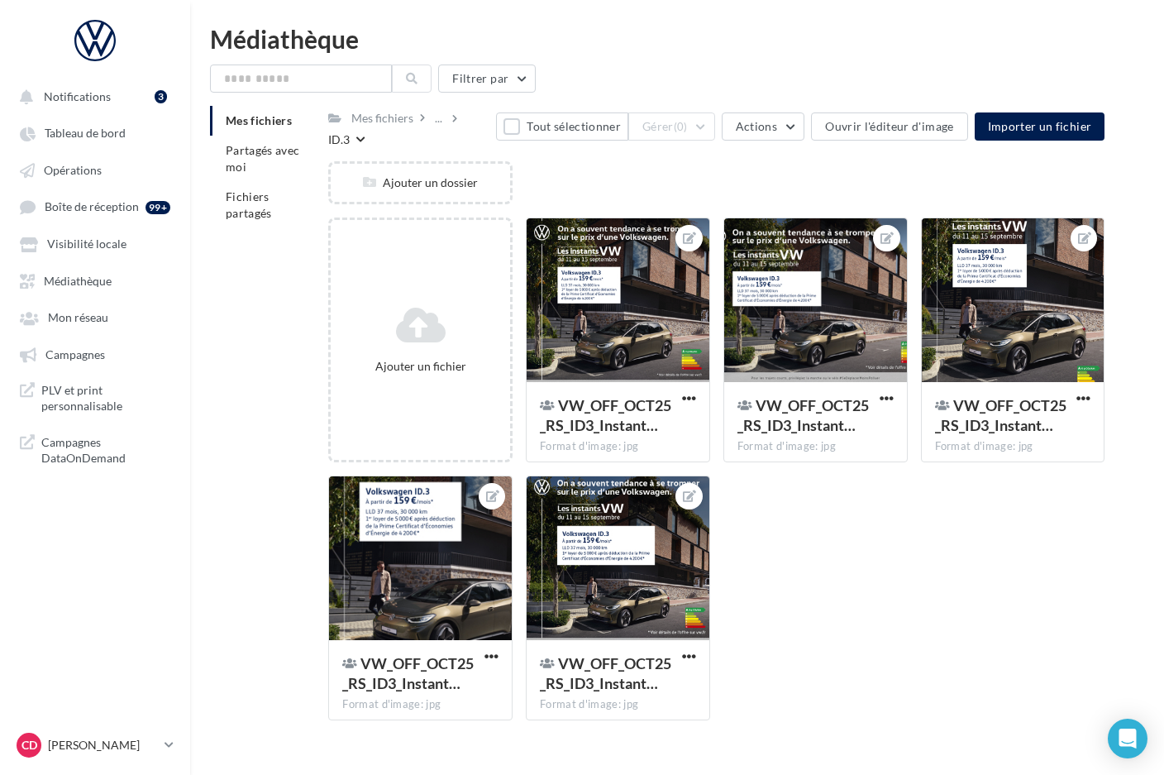
click at [350, 131] on div "ID.3" at bounding box center [338, 139] width 21 height 17
click at [441, 123] on div "..." at bounding box center [439, 118] width 14 height 23
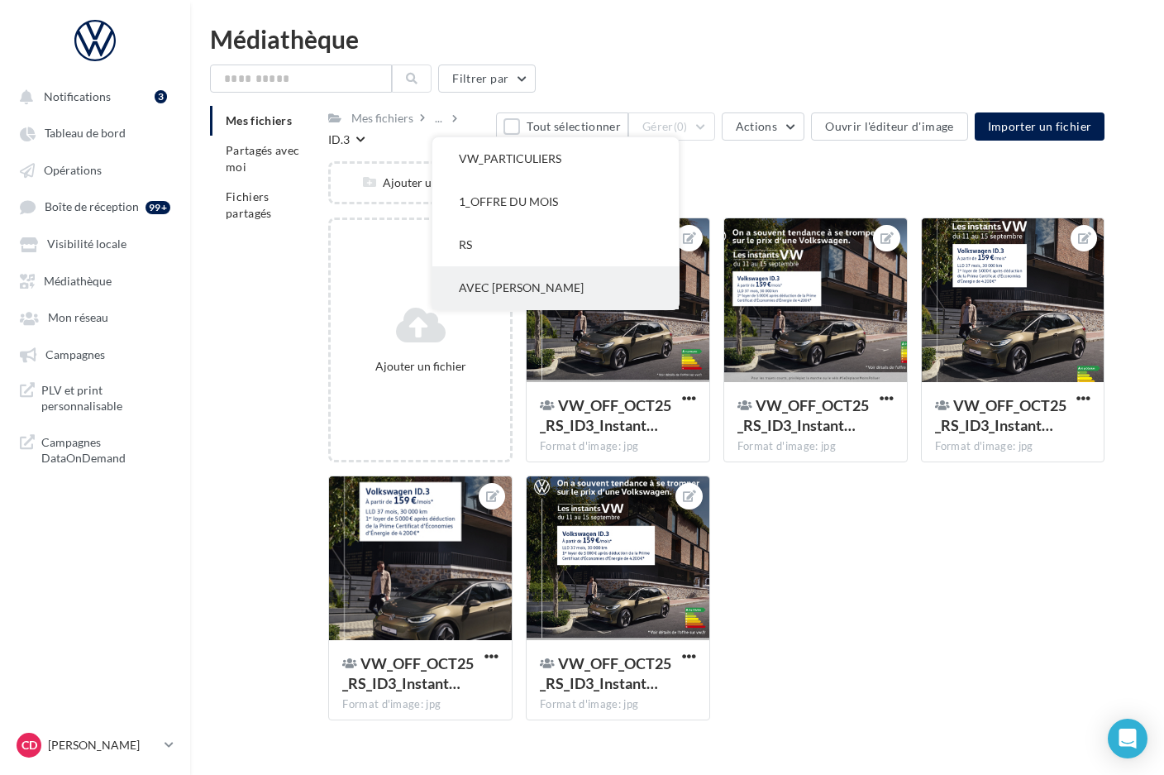
click at [490, 282] on button "AVEC [PERSON_NAME]" at bounding box center [555, 287] width 246 height 43
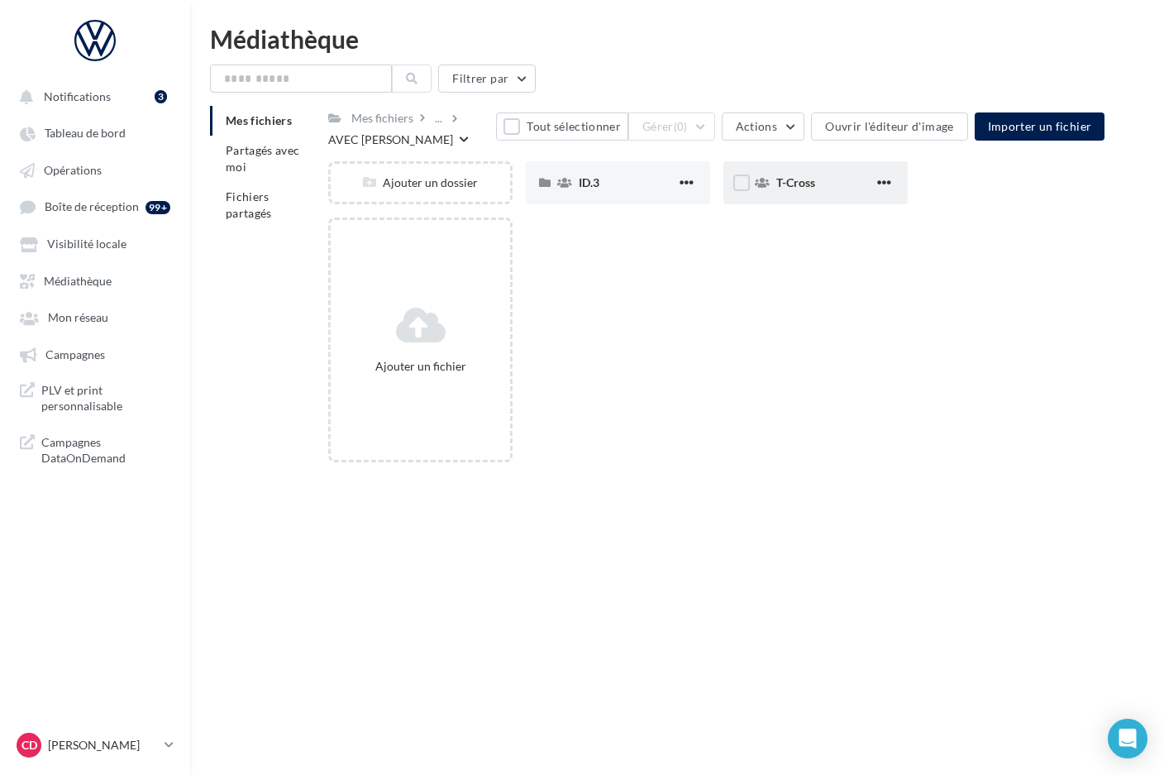
click at [847, 183] on div "T-Cross" at bounding box center [825, 182] width 98 height 17
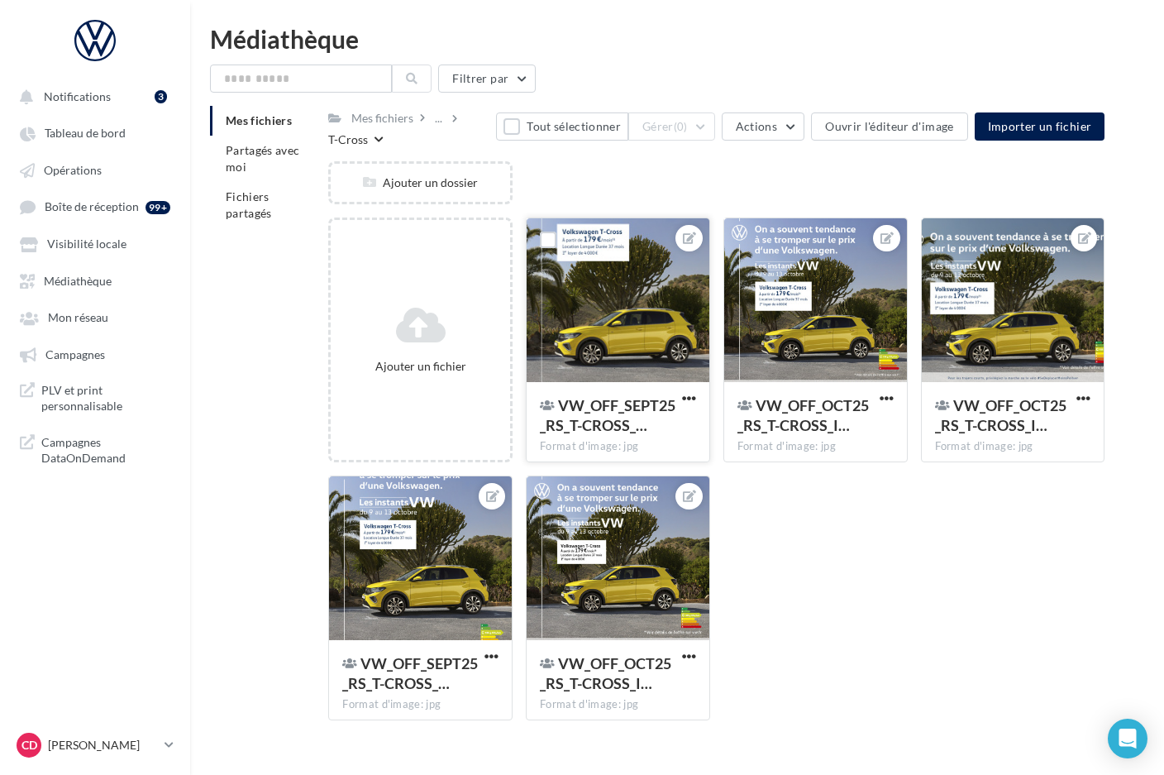
click at [659, 321] on div at bounding box center [618, 300] width 183 height 165
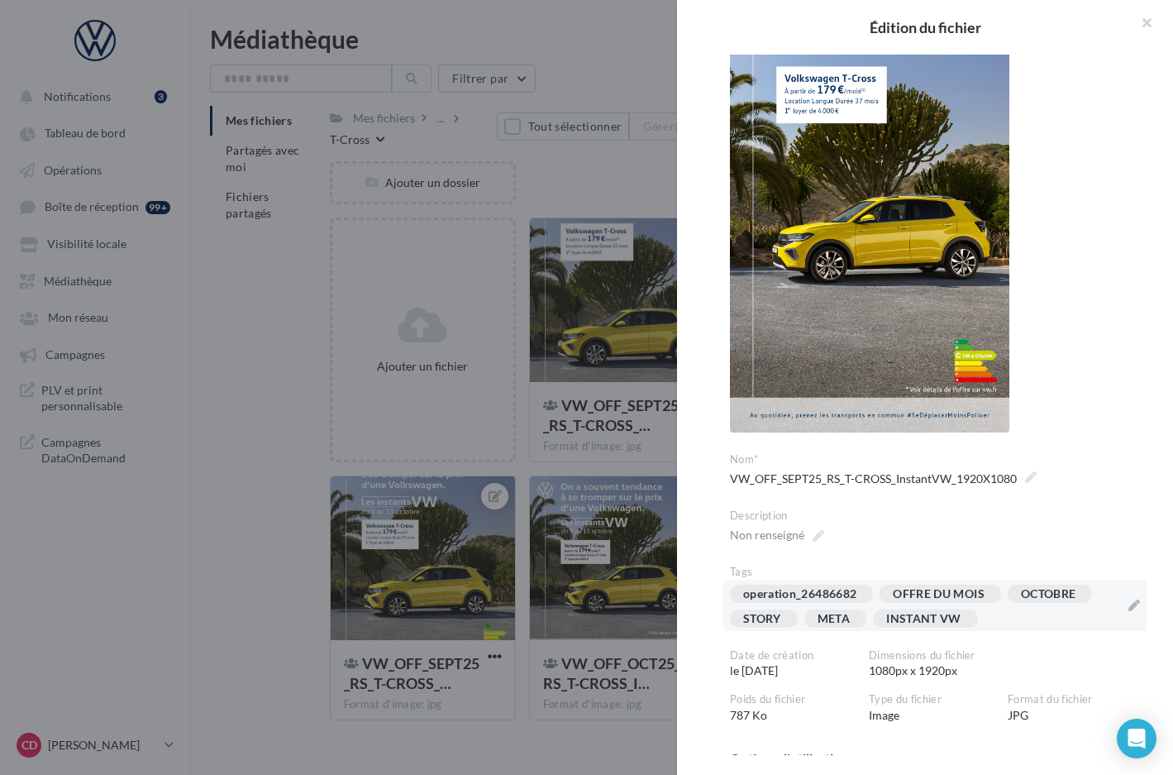
scroll to position [151, 0]
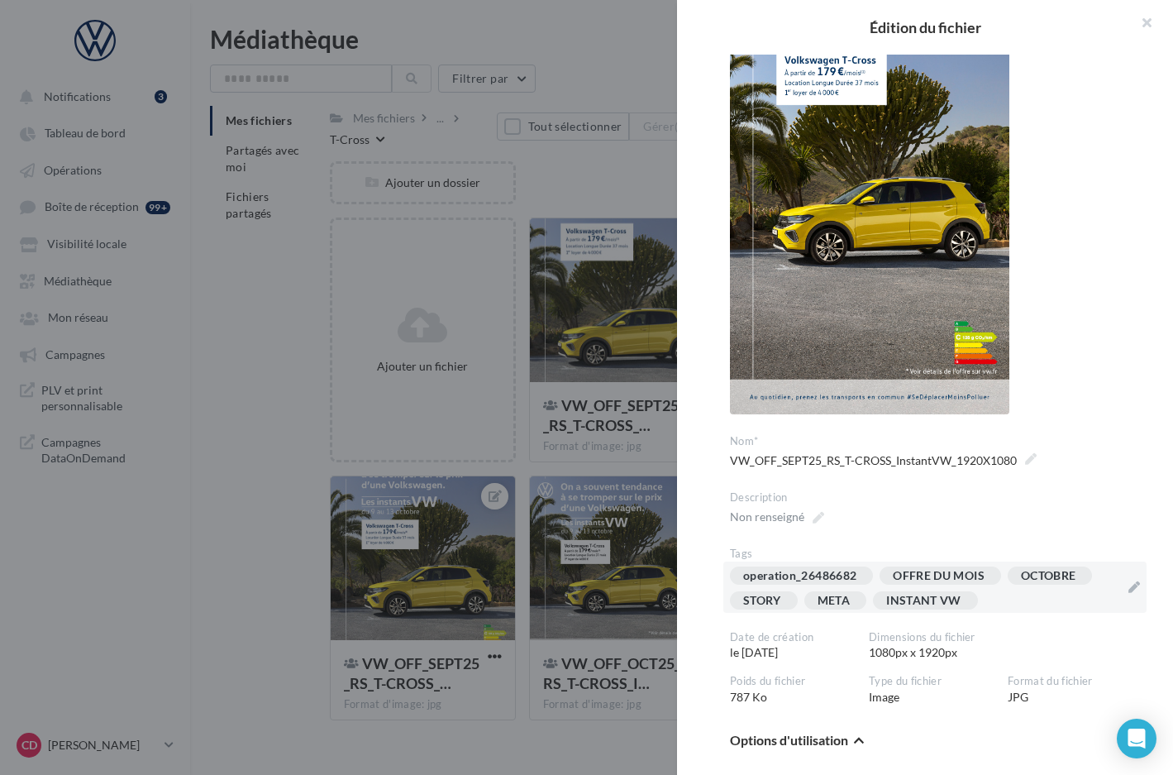
click at [1011, 604] on div "operation_26486682 OFFRE DU MOIS OCTOBRE STORY META INSTANT VW" at bounding box center [925, 591] width 390 height 50
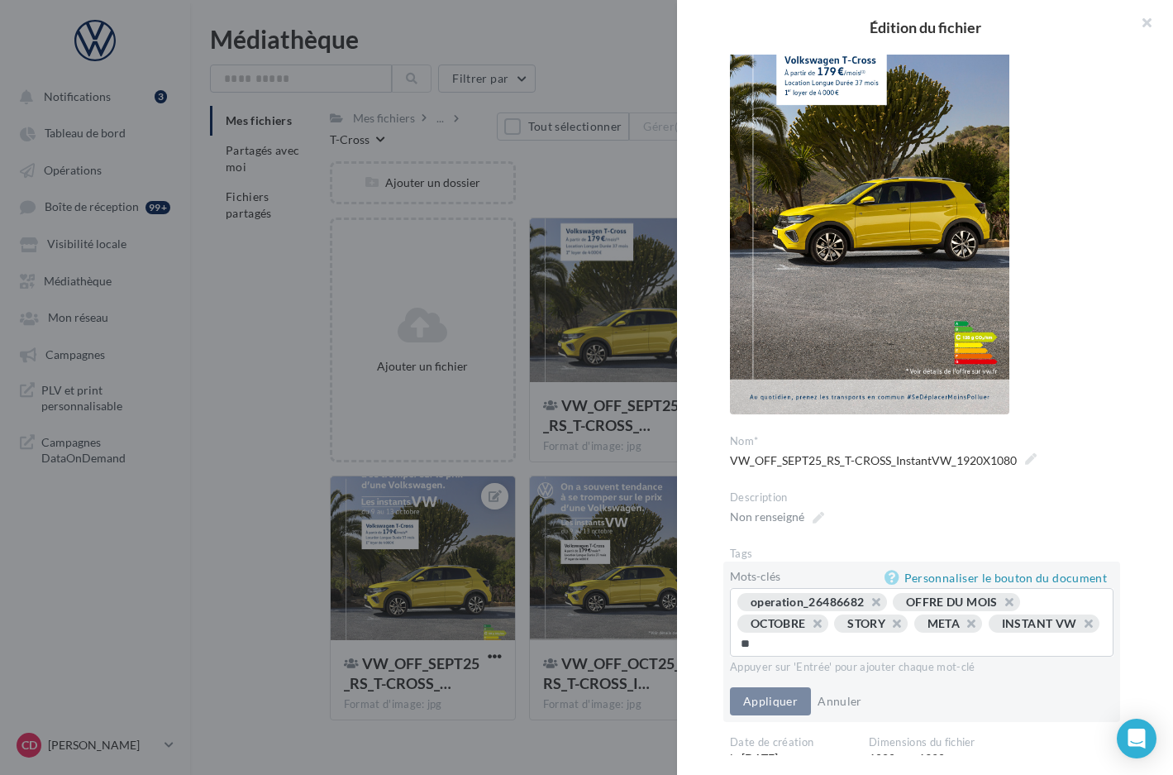
type input "*"
type input "*********"
type input "**********"
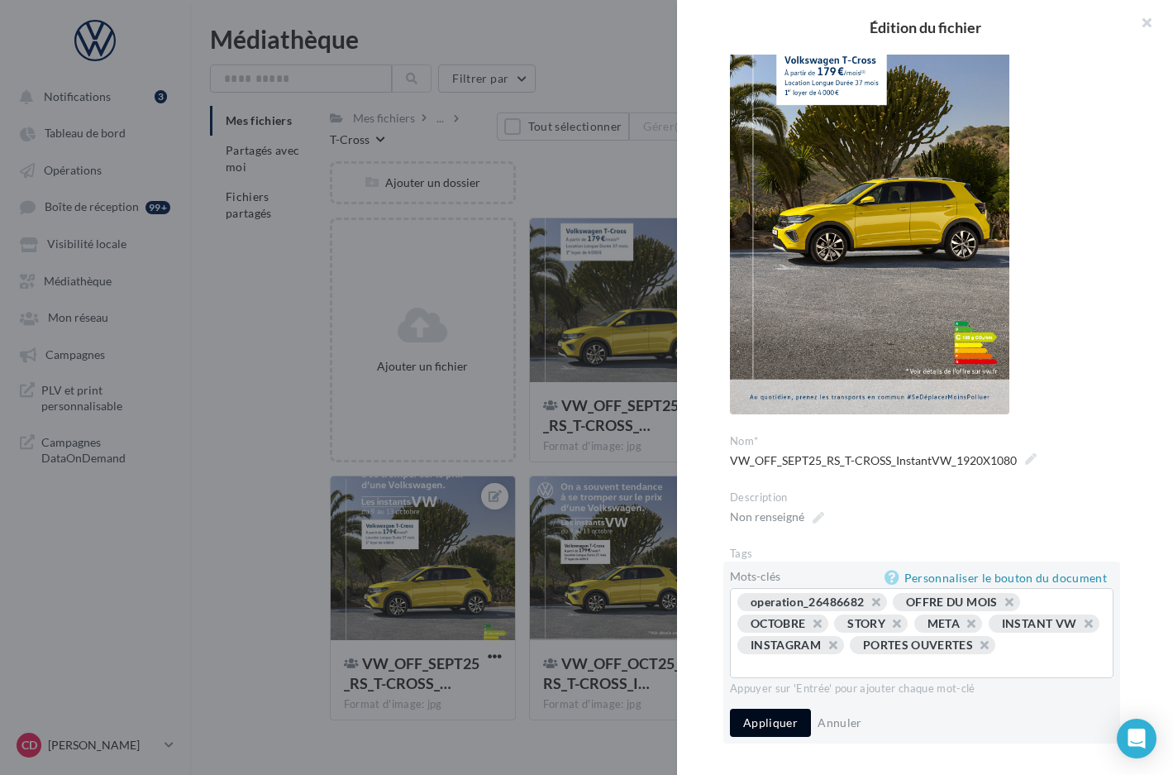
click at [771, 728] on button "Appliquer" at bounding box center [770, 723] width 81 height 28
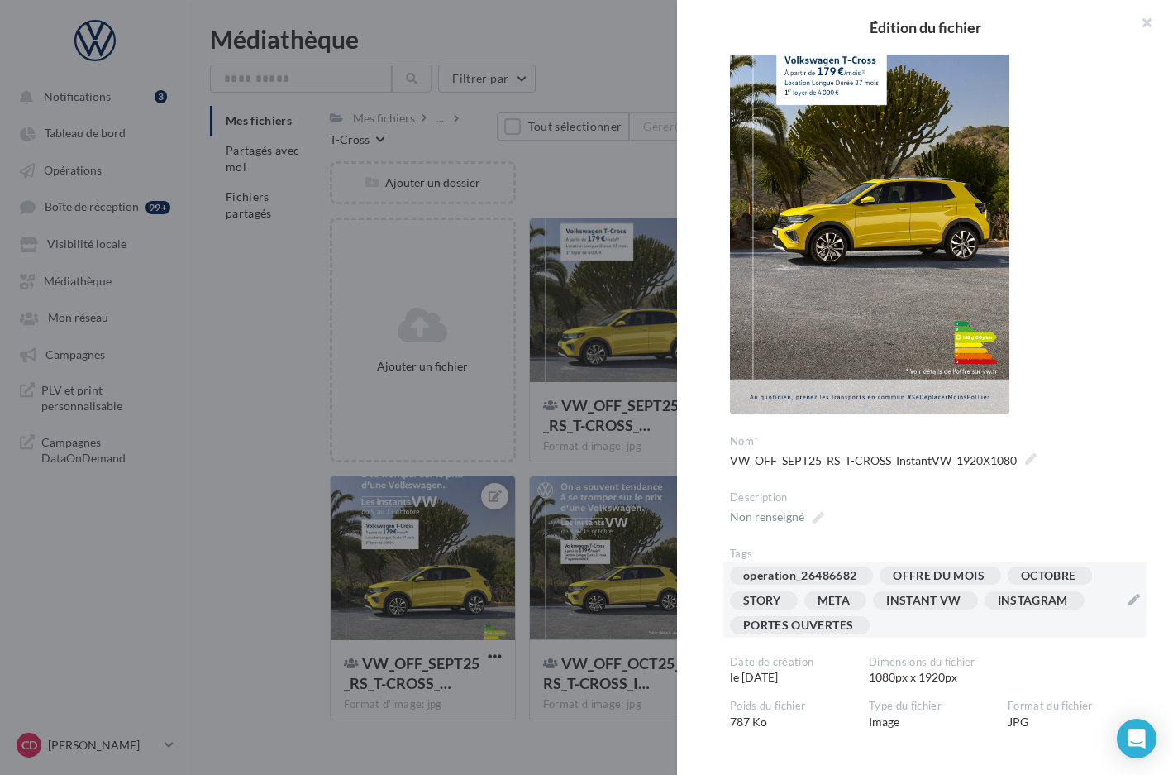
click at [666, 470] on div at bounding box center [586, 387] width 1173 height 775
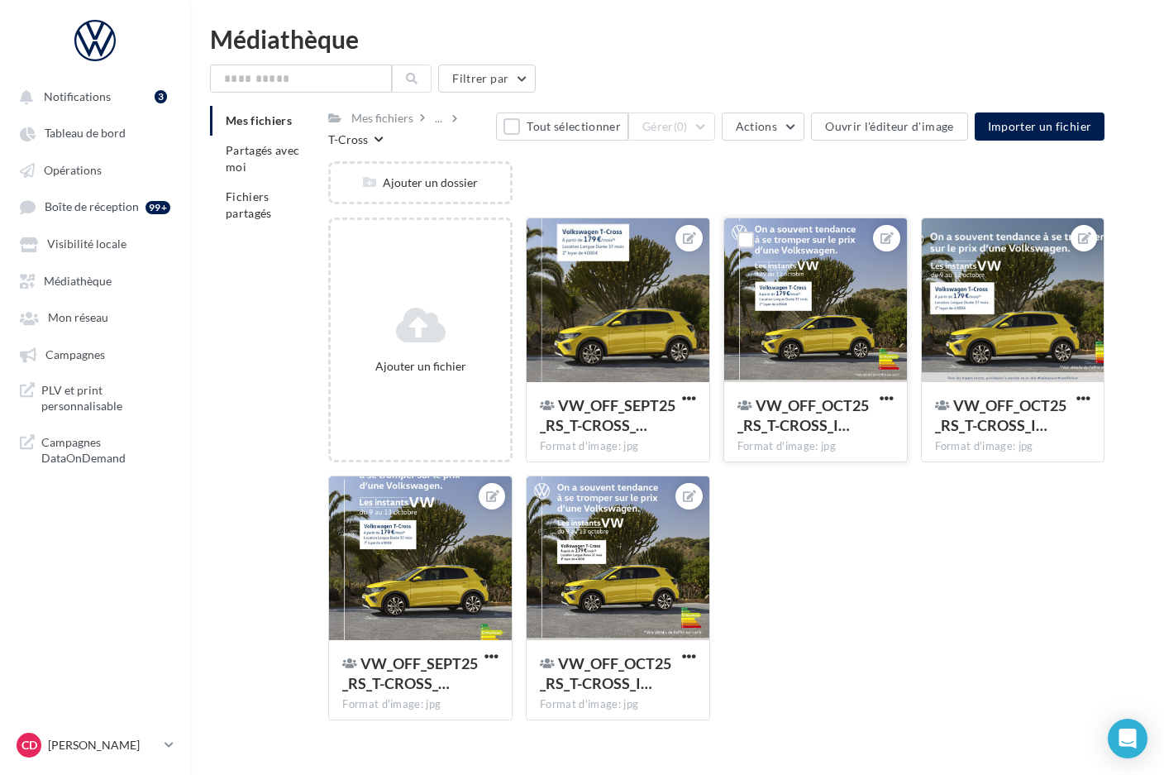
click at [852, 330] on div at bounding box center [815, 300] width 183 height 165
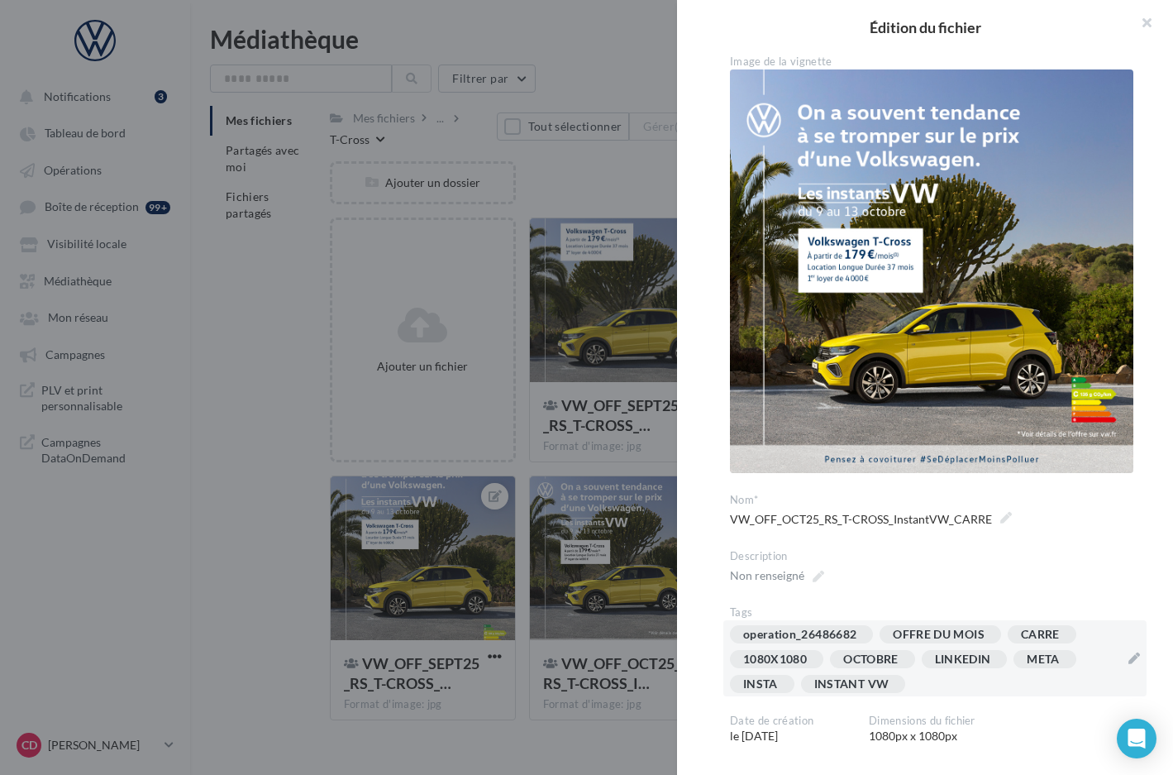
click at [1060, 676] on div "operation_26486682 OFFRE DU MOIS [GEOGRAPHIC_DATA] 1080X1080 OCTOBRE LINKEDIN M…" at bounding box center [925, 662] width 390 height 74
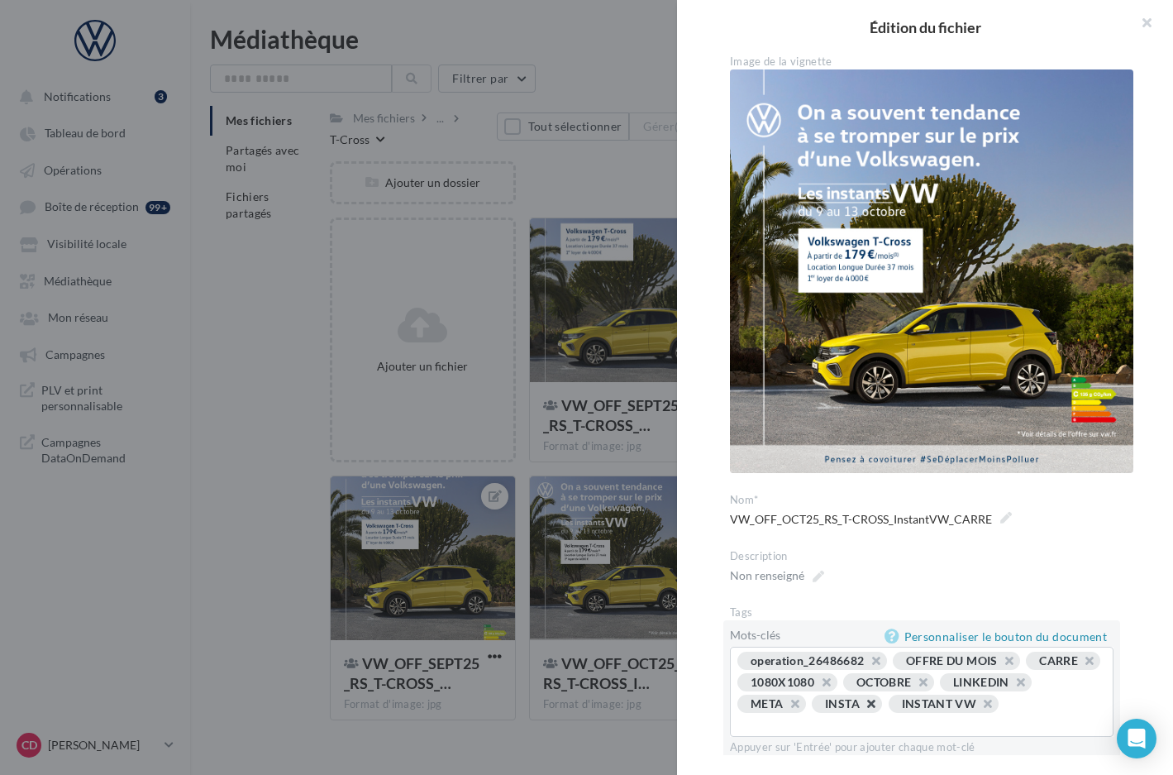
click at [862, 708] on button "button" at bounding box center [862, 708] width 0 height 0
drag, startPoint x: 1052, startPoint y: 690, endPoint x: 1055, endPoint y: 704, distance: 13.6
click at [1052, 690] on div "operation_26486682 OFFRE DU MOIS [GEOGRAPHIC_DATA] 1080X1080 OCTOBRE LINKEDIN M…" at bounding box center [921, 683] width 369 height 64
drag, startPoint x: 1050, startPoint y: 712, endPoint x: 1032, endPoint y: 712, distance: 18.2
click at [1049, 712] on div "operation_26486682 OFFRE DU MOIS [GEOGRAPHIC_DATA] 1080X1080 OCTOBRE LINKEDIN M…" at bounding box center [921, 683] width 369 height 64
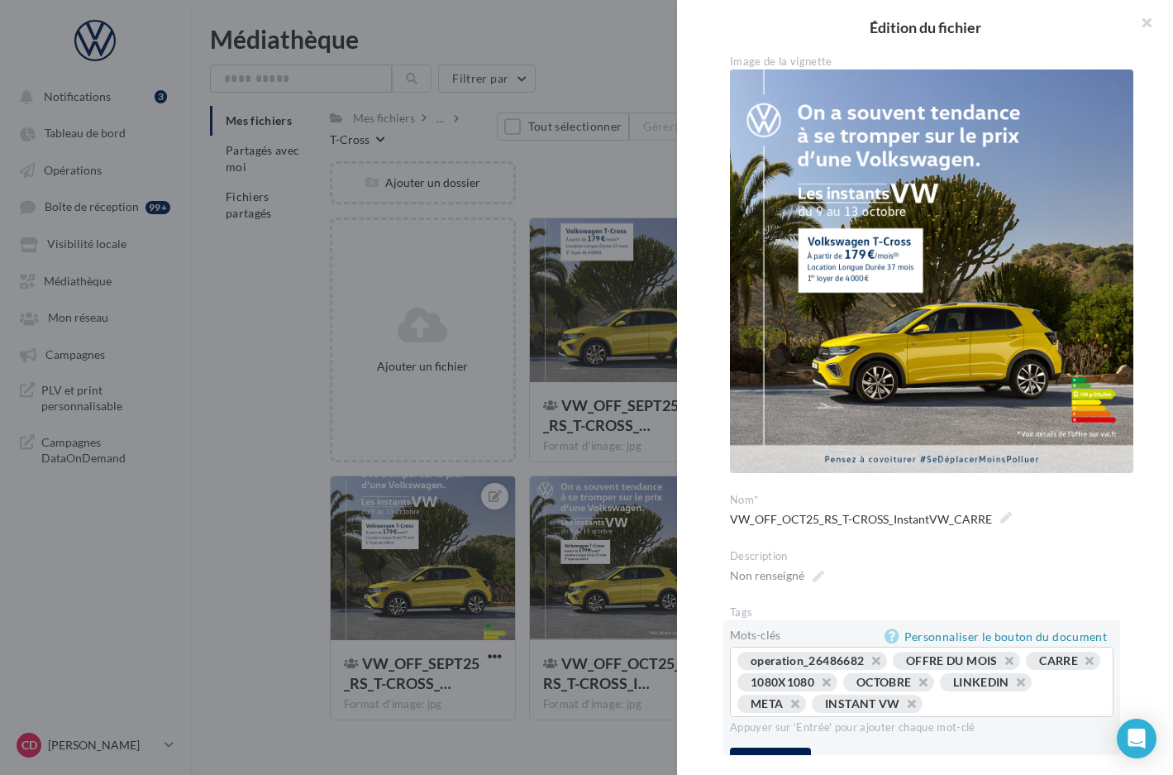
click at [812, 716] on div "operation_26486682 OFFRE DU MOIS [GEOGRAPHIC_DATA] 1080X1080 OCTOBRE LINKEDIN M…" at bounding box center [921, 683] width 369 height 64
click at [932, 712] on input "text" at bounding box center [967, 703] width 70 height 17
type input "*********"
type input "********"
click at [1081, 665] on button "button" at bounding box center [1081, 665] width 0 height 0
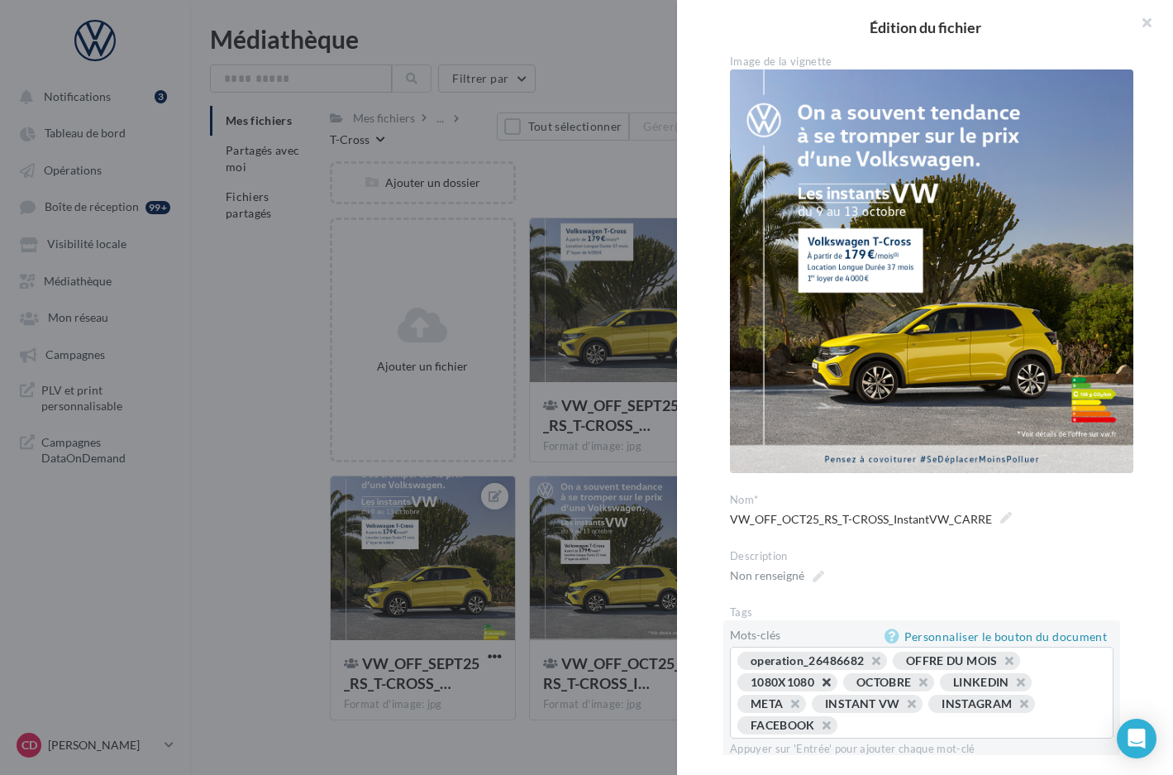
click at [818, 686] on button "button" at bounding box center [818, 686] width 0 height 0
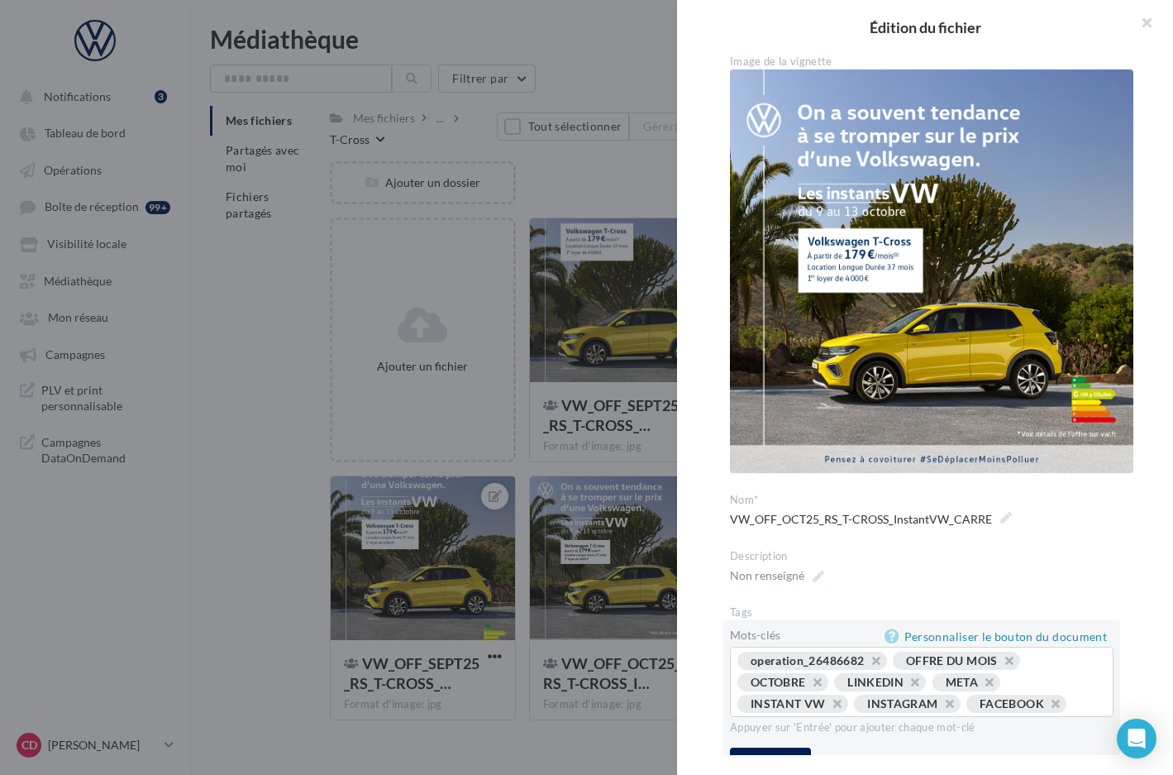
click at [823, 714] on div "operation_26486682 OFFRE DU MOIS OCTOBRE LINKEDIN META INSTANT VW INSTAGRAM FAC…" at bounding box center [921, 683] width 369 height 64
click at [822, 715] on div "operation_26486682 OFFRE DU MOIS OCTOBRE LINKEDIN META INSTANT VW INSTAGRAM FAC…" at bounding box center [921, 683] width 369 height 64
click at [804, 713] on div "operation_26486682 OFFRE DU MOIS OCTOBRE LINKEDIN META INSTANT VW INSTAGRAM FAC…" at bounding box center [921, 683] width 369 height 64
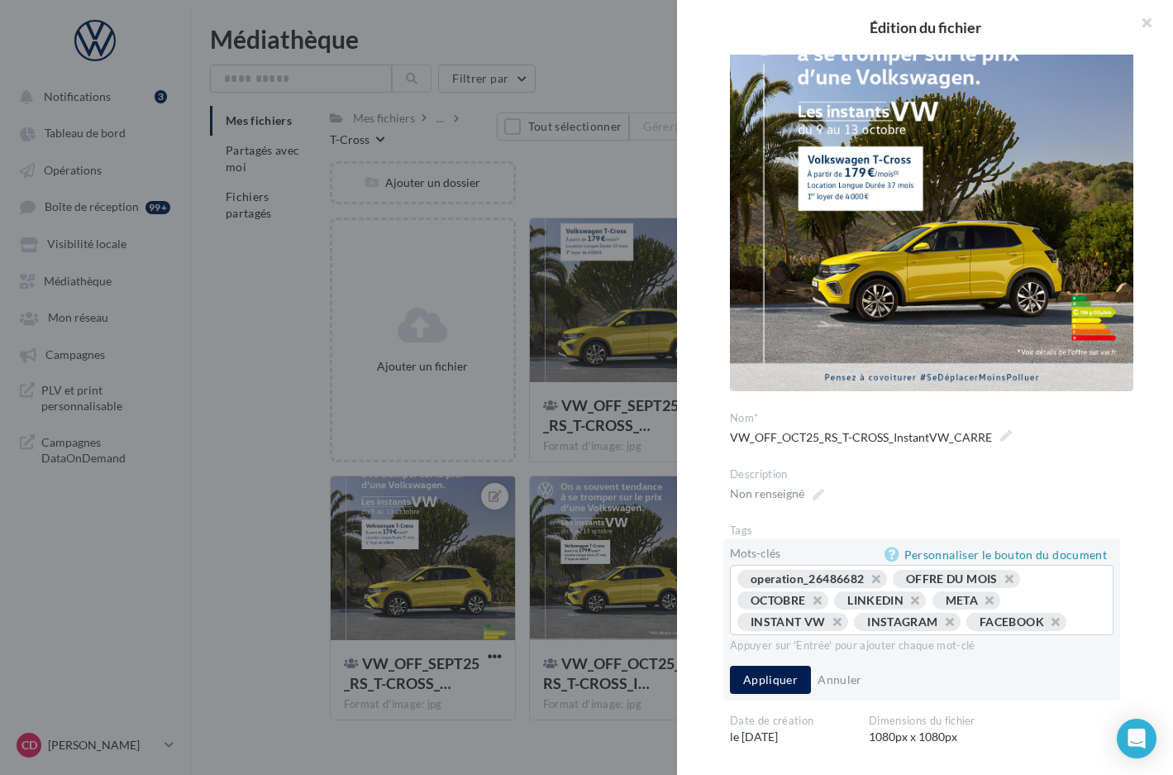
scroll to position [98, 0]
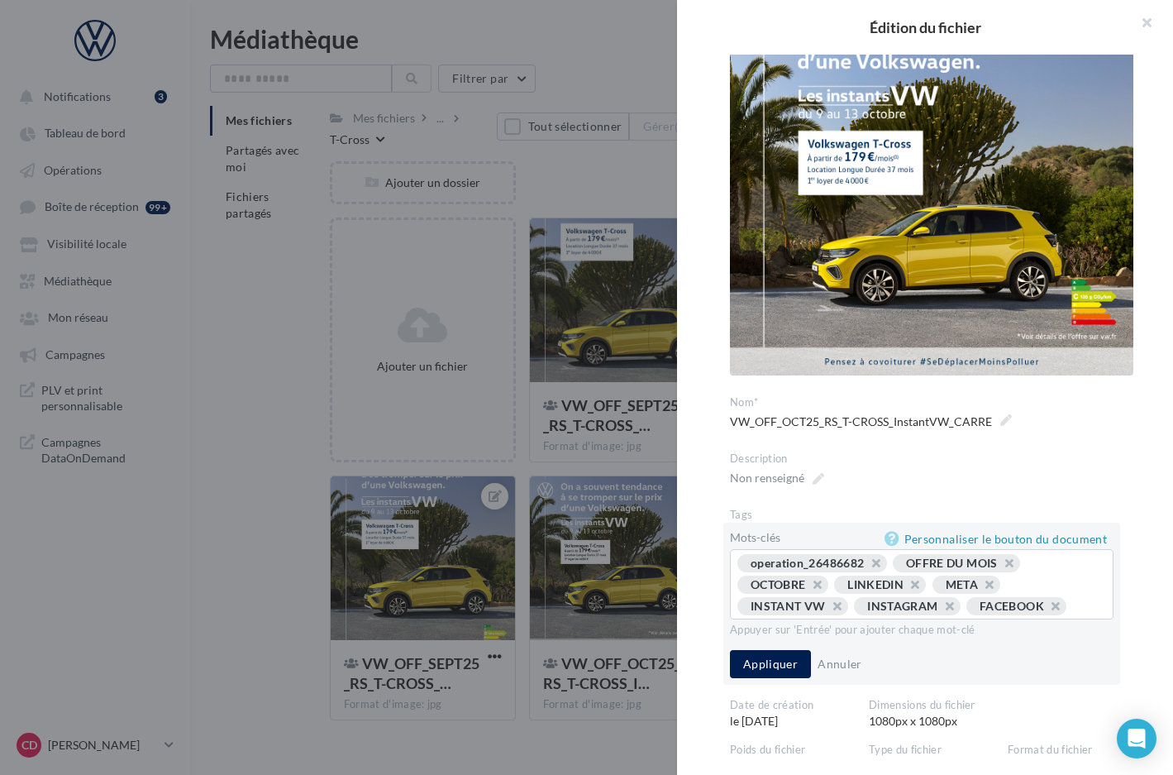
click at [999, 575] on span "META" at bounding box center [967, 584] width 69 height 18
click at [981, 589] on button "button" at bounding box center [981, 589] width 0 height 0
type input "*"
type input "**********"
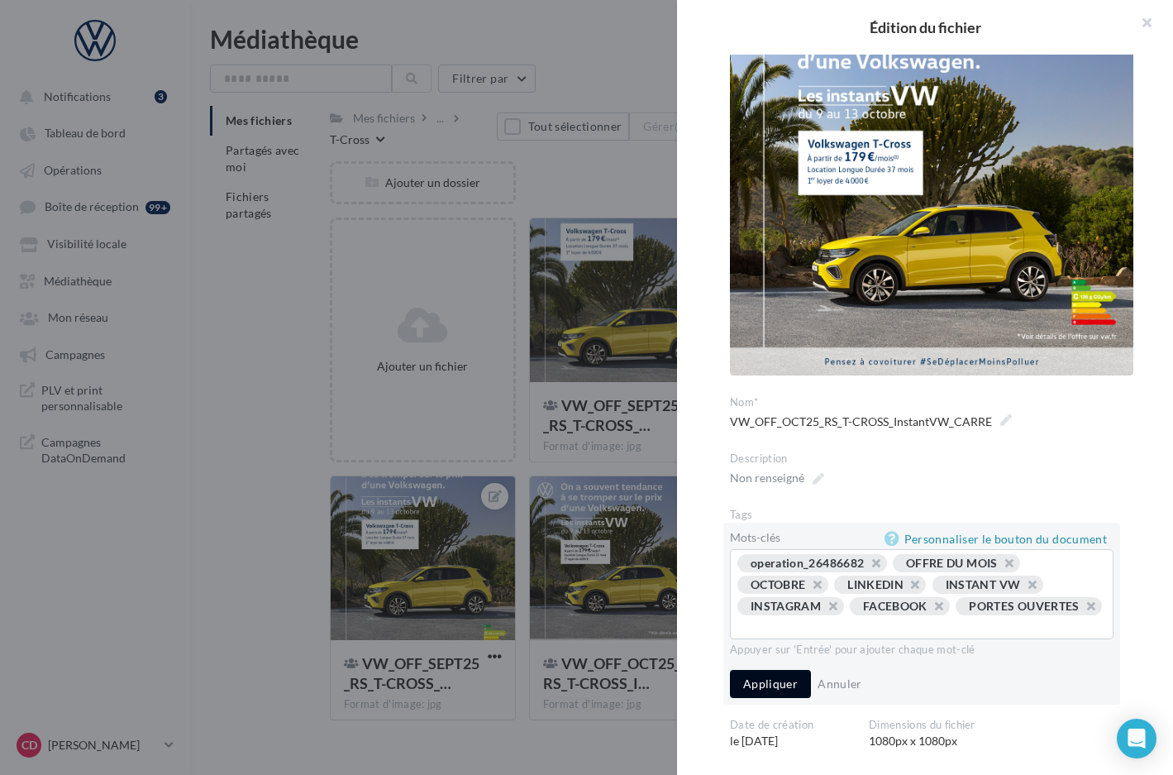
click at [772, 680] on button "Appliquer" at bounding box center [770, 684] width 81 height 28
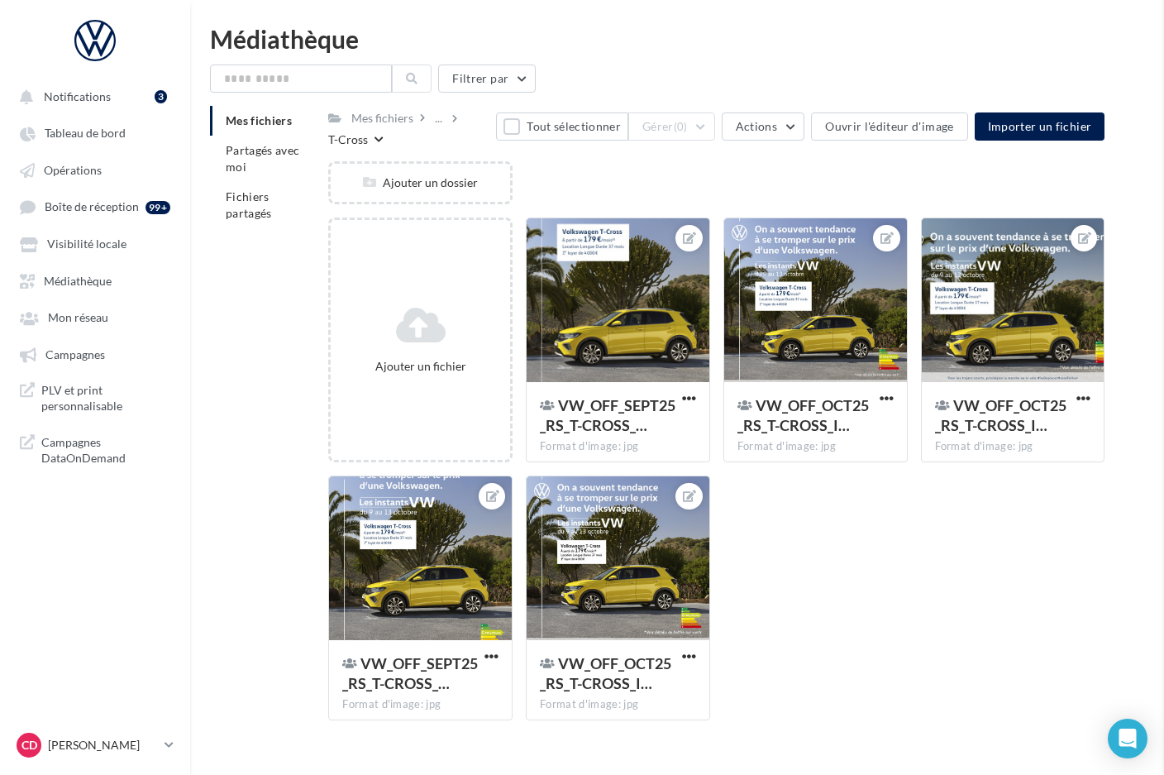
click at [817, 348] on div at bounding box center [815, 300] width 183 height 165
click at [818, 345] on div at bounding box center [815, 300] width 183 height 165
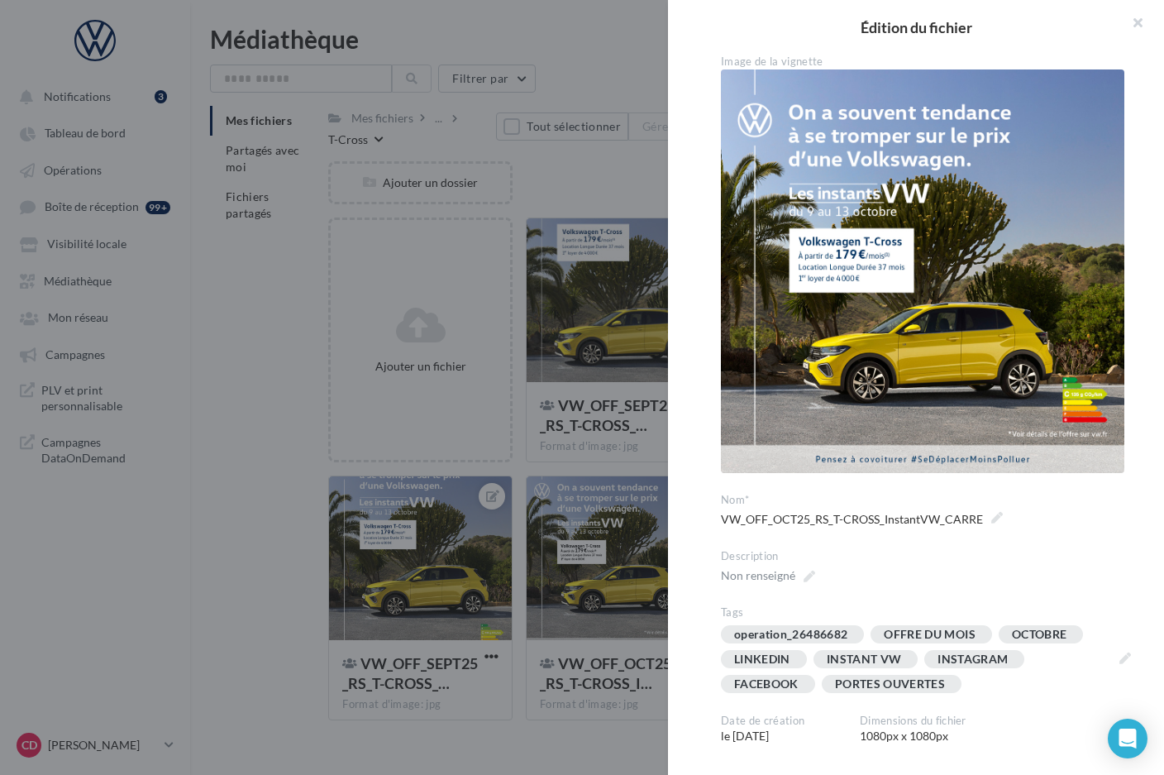
click at [639, 469] on div at bounding box center [582, 387] width 1164 height 775
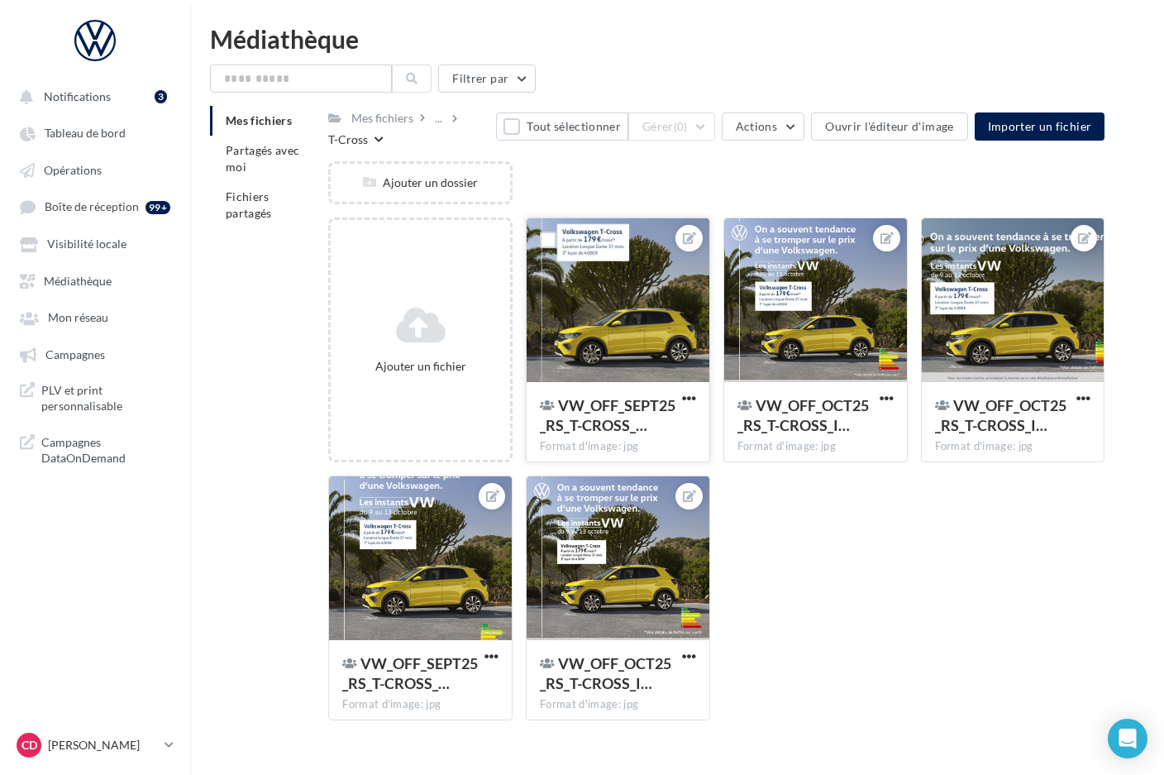
click at [668, 344] on div at bounding box center [618, 300] width 183 height 165
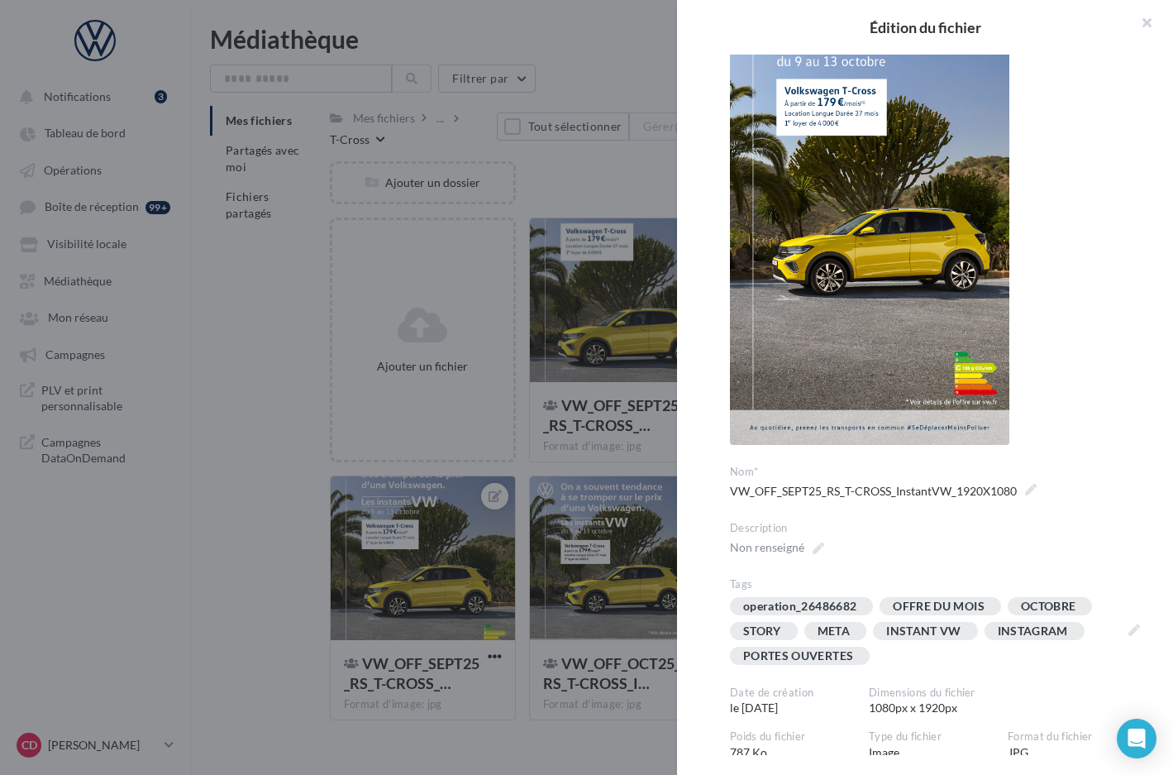
scroll to position [302, 0]
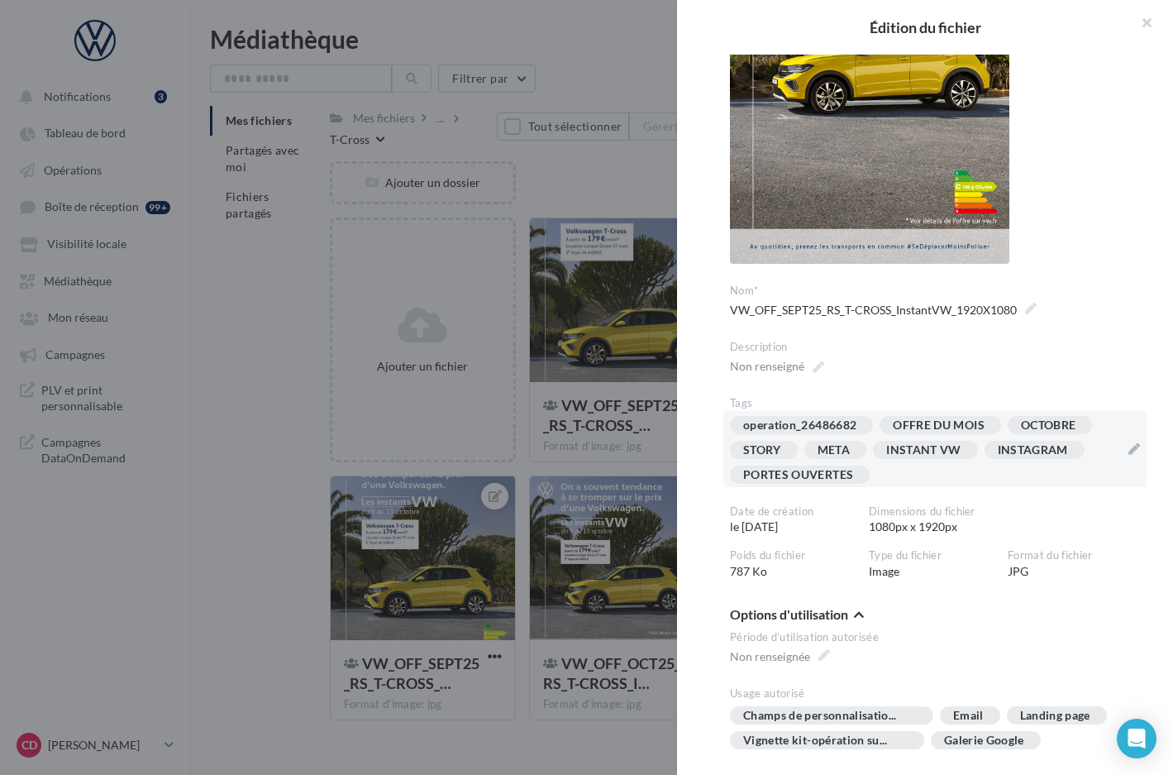
click at [865, 449] on div "META" at bounding box center [835, 450] width 62 height 18
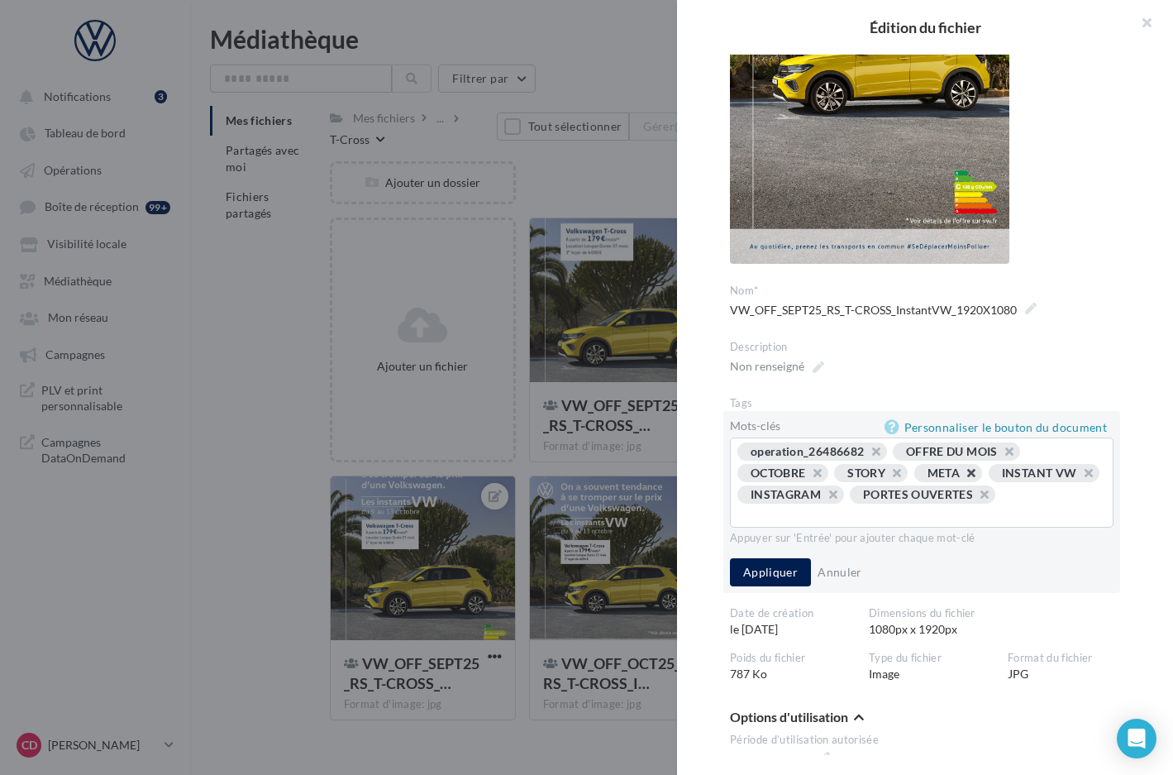
click at [962, 477] on button "button" at bounding box center [962, 477] width 0 height 0
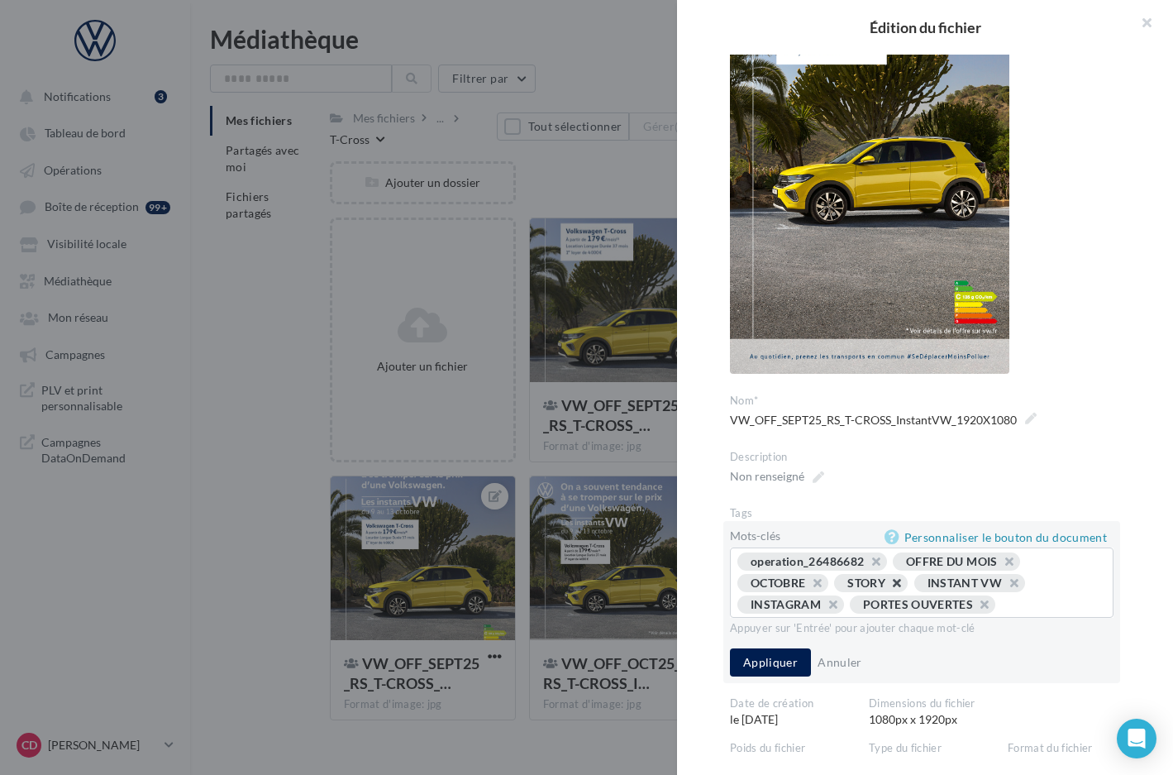
scroll to position [292, 0]
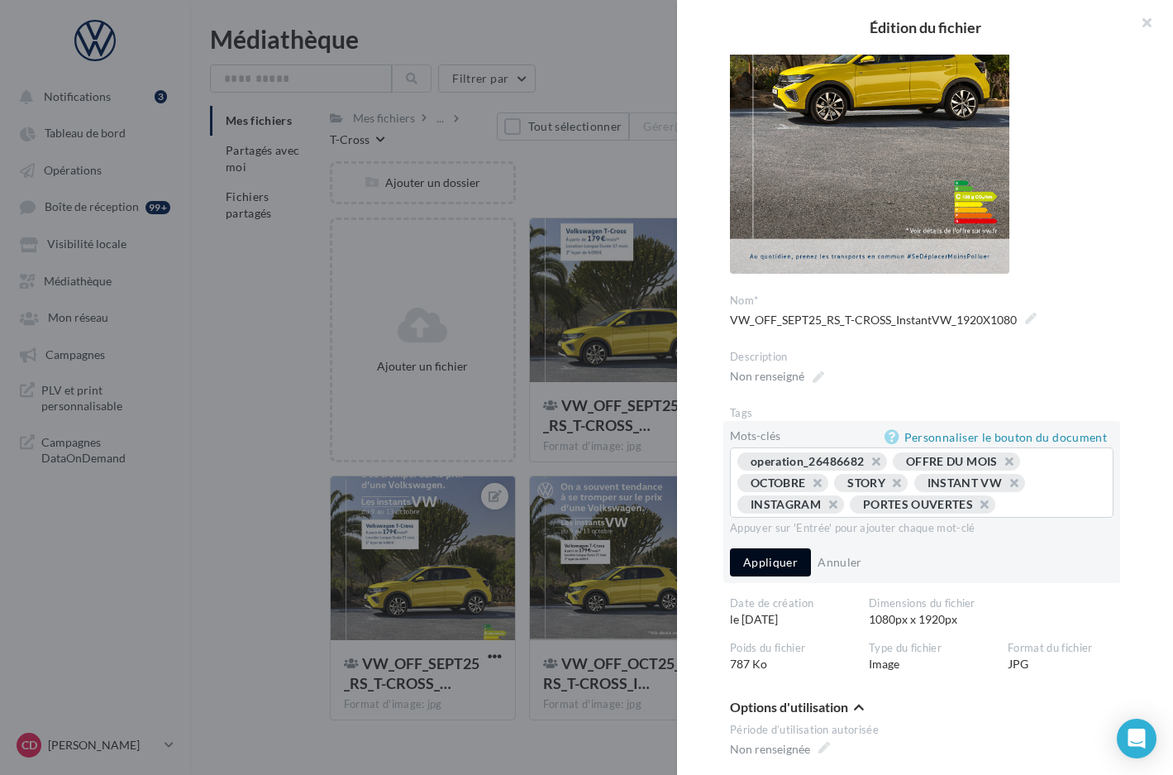
click at [778, 561] on button "Appliquer" at bounding box center [770, 562] width 81 height 28
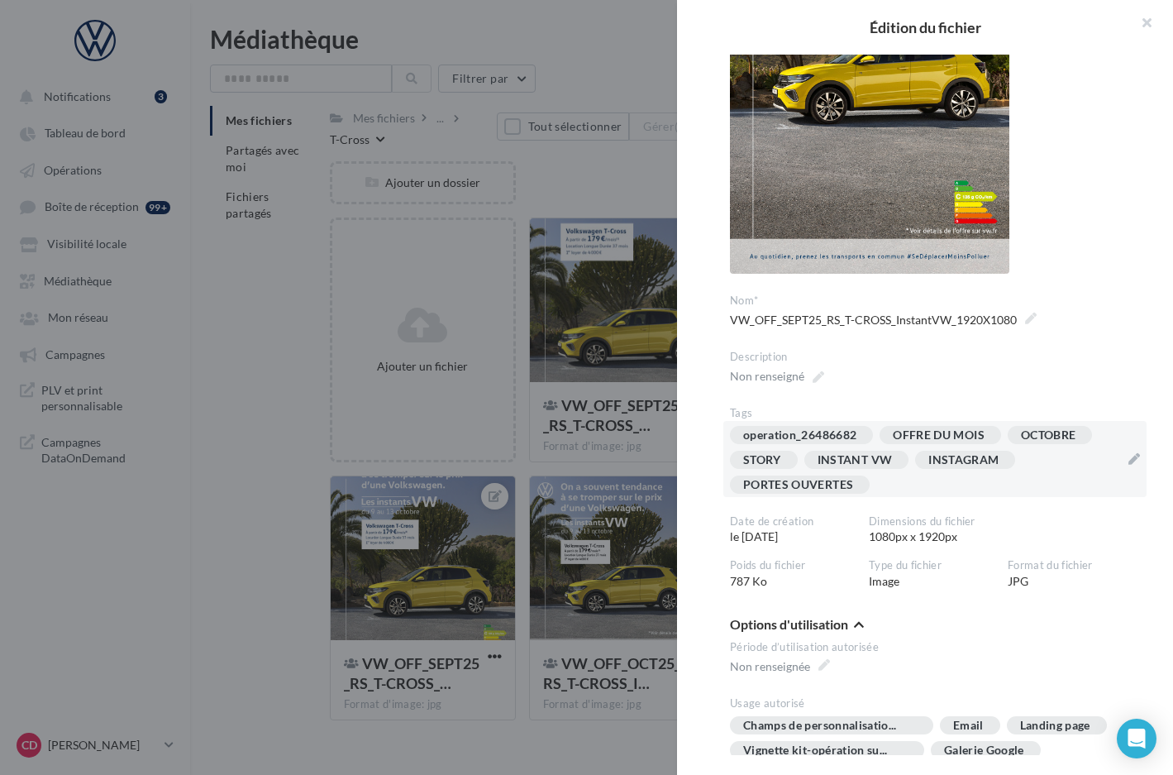
click at [638, 476] on div at bounding box center [586, 387] width 1173 height 775
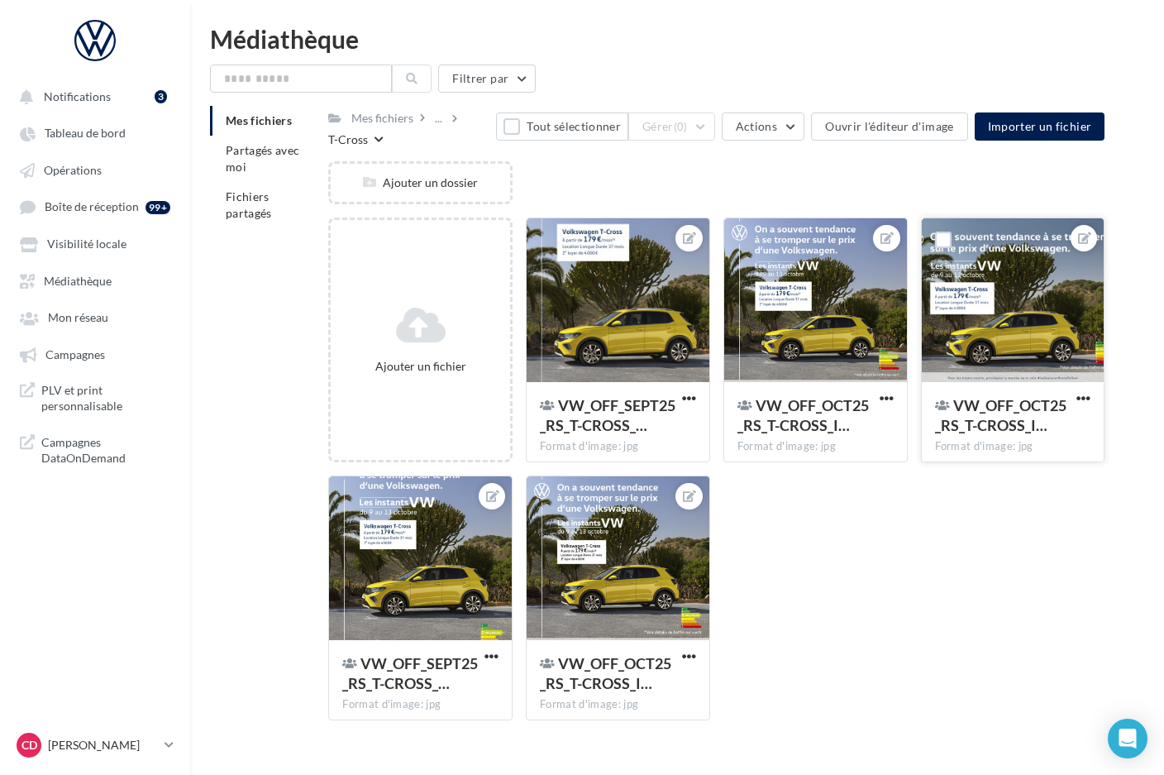
click at [1034, 363] on div at bounding box center [1013, 300] width 183 height 165
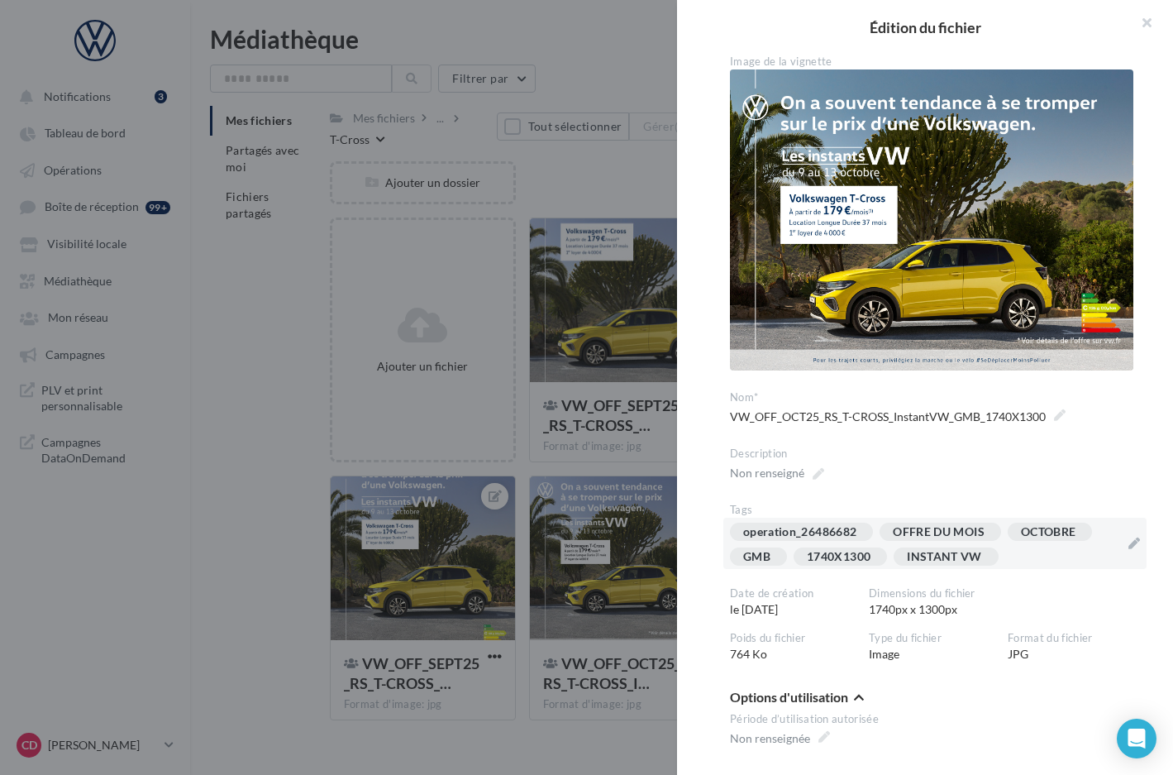
click at [1038, 551] on div "operation_26486682 OFFRE DU MOIS OCTOBRE GMB 1740X1300 INSTANT VW" at bounding box center [925, 547] width 390 height 50
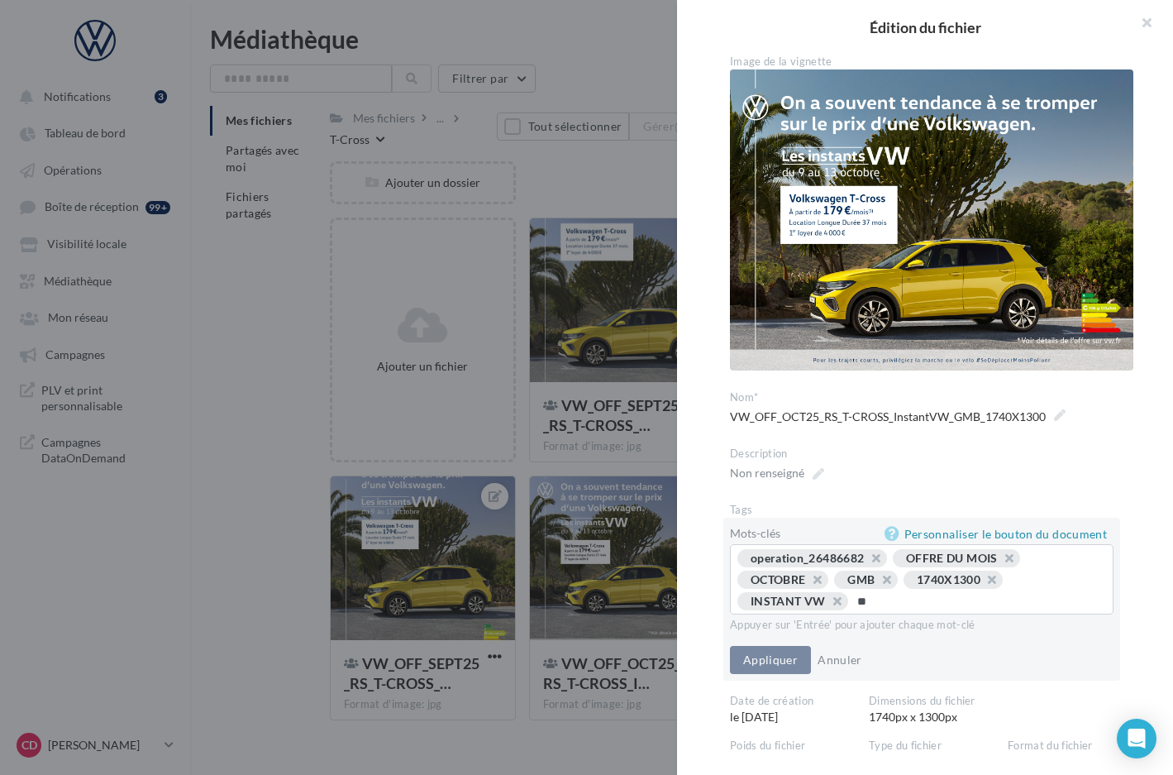
type input "*"
type input "**********"
click at [983, 584] on button "button" at bounding box center [983, 584] width 0 height 0
type input "*******"
click at [777, 661] on button "Appliquer" at bounding box center [770, 660] width 81 height 28
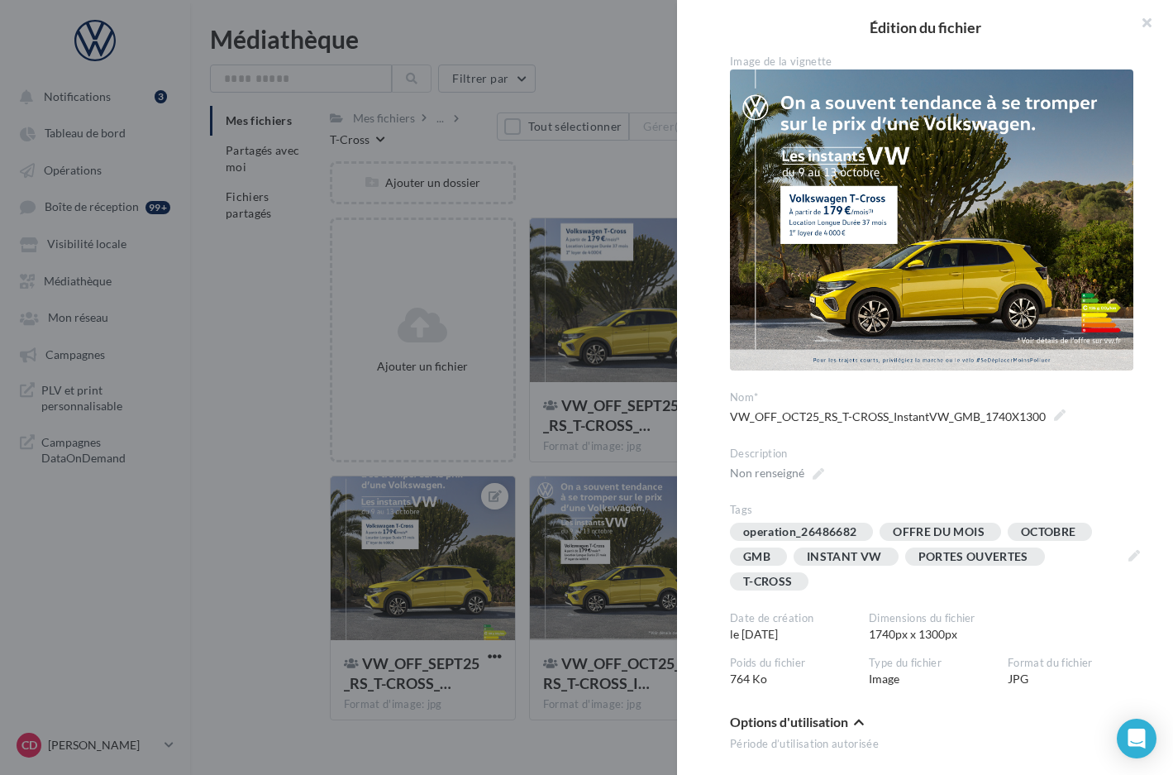
click at [648, 346] on div at bounding box center [586, 387] width 1173 height 775
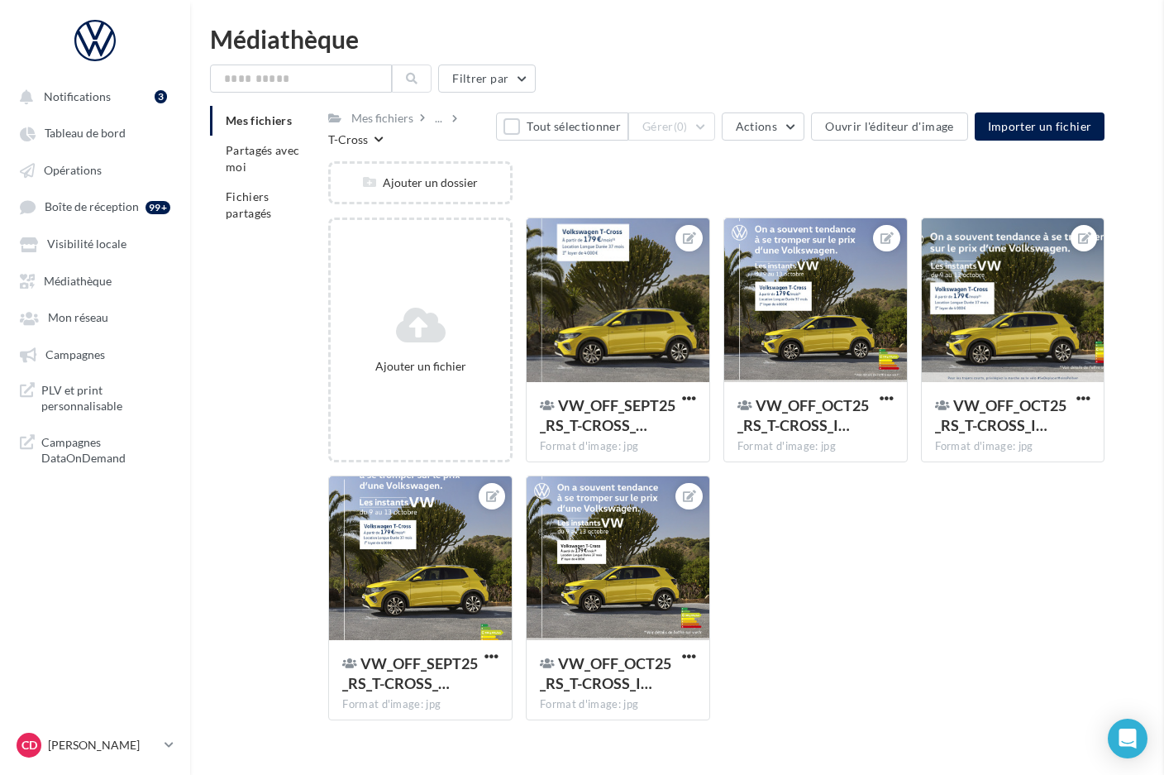
click at [648, 346] on div at bounding box center [618, 300] width 183 height 165
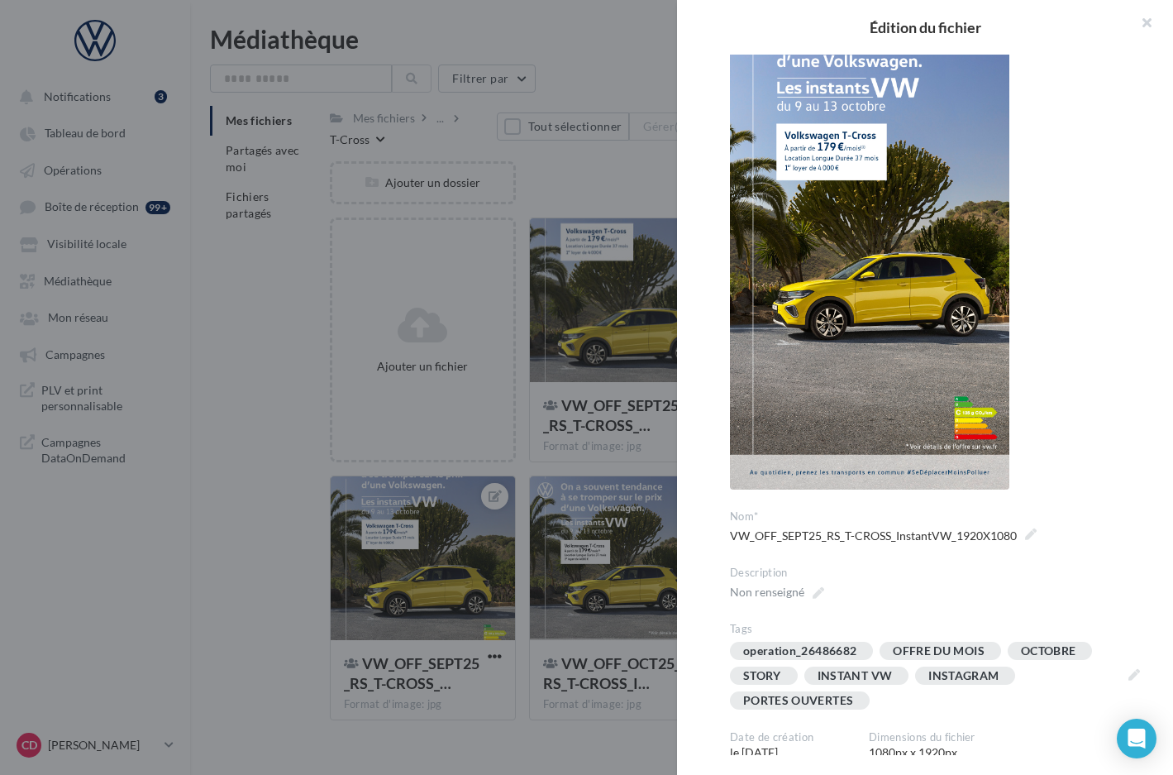
scroll to position [143, 0]
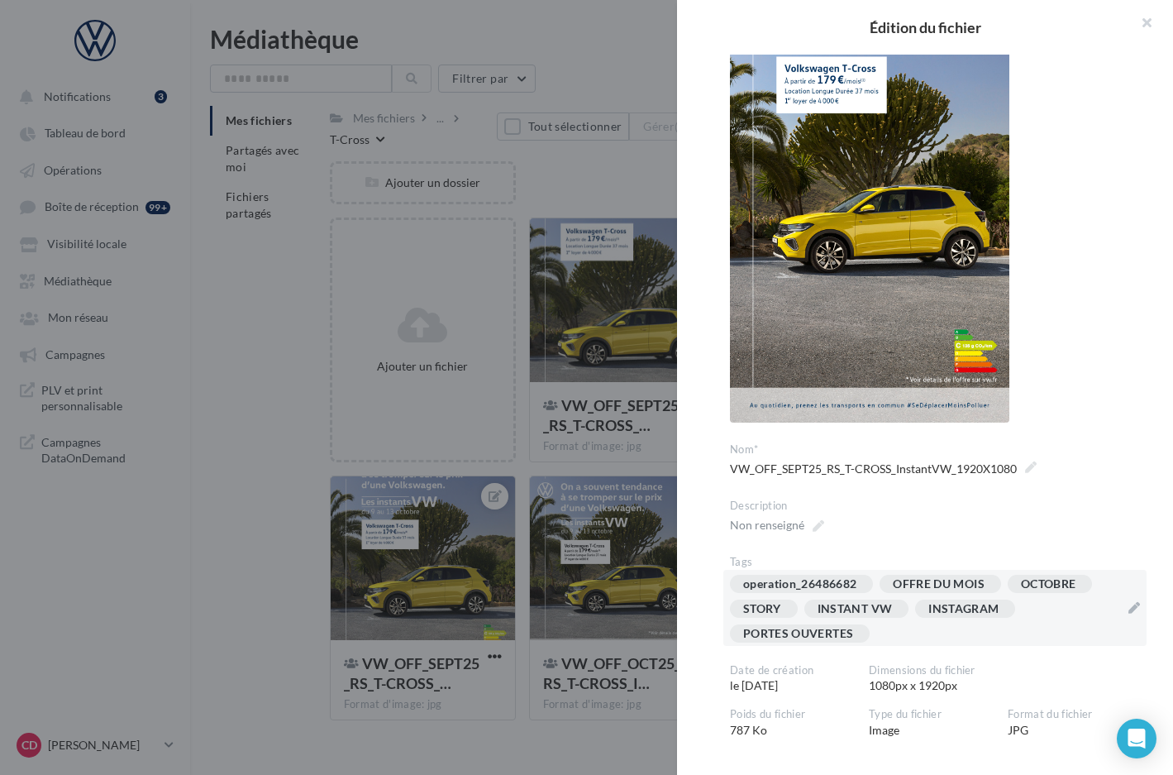
click at [1011, 633] on div "operation_26486682 OFFRE DU MOIS OCTOBRE STORY INSTANT VW INSTAGRAM PORTES OUVE…" at bounding box center [925, 612] width 390 height 74
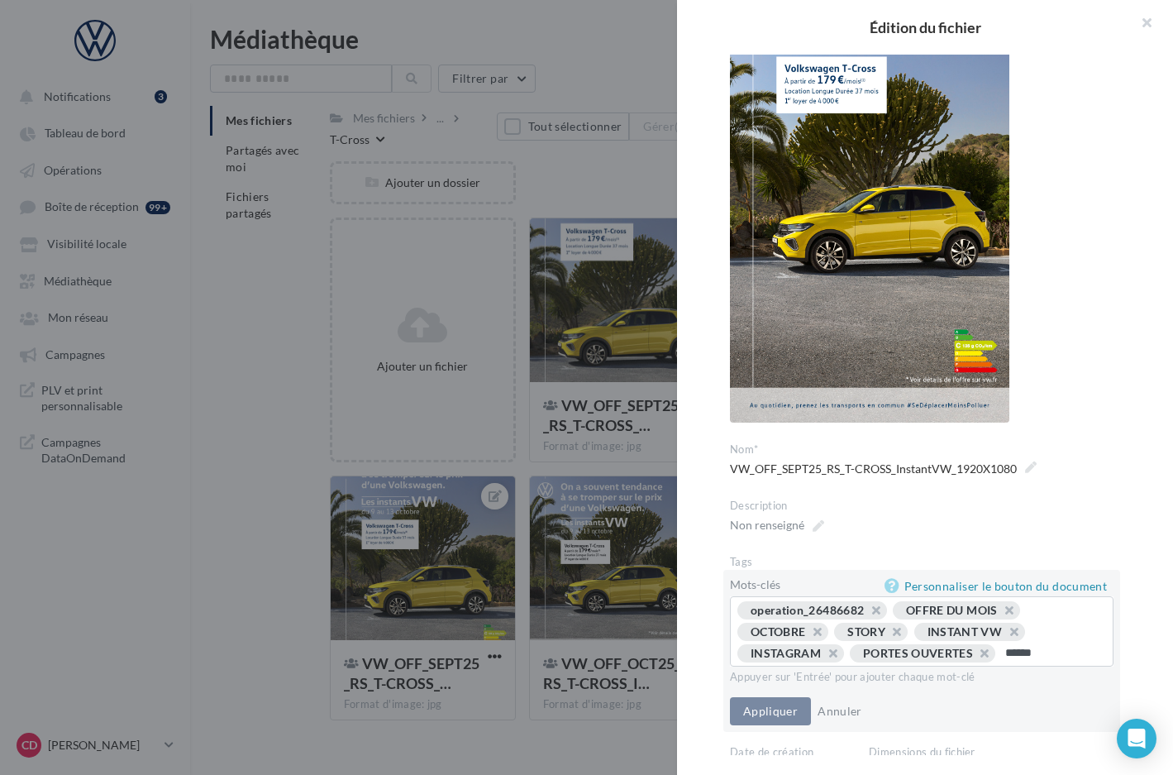
type input "*******"
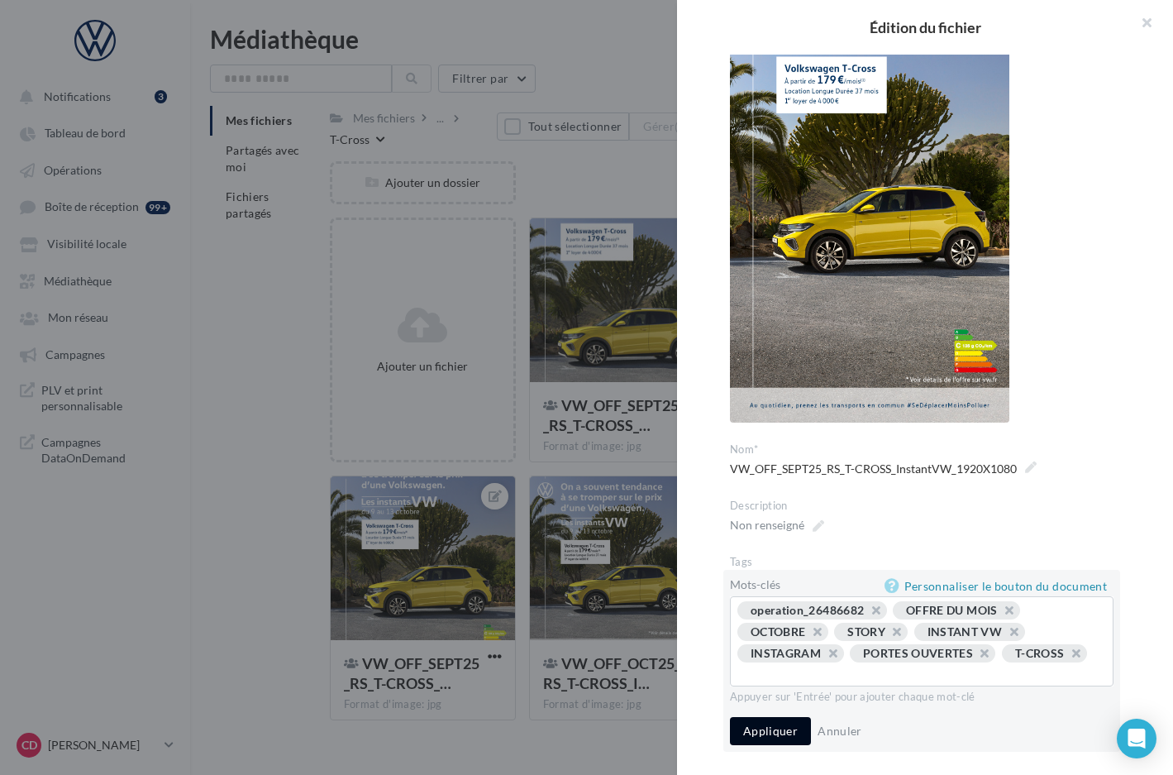
click at [766, 732] on button "Appliquer" at bounding box center [770, 731] width 81 height 28
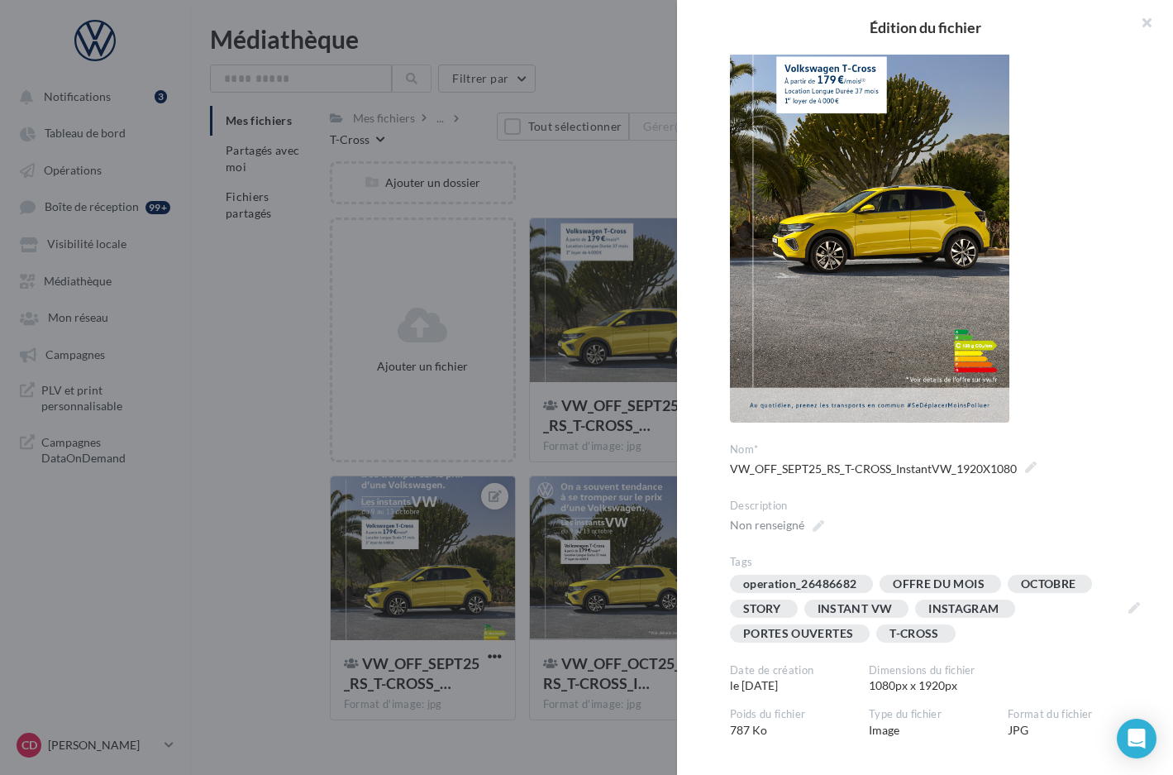
click at [642, 473] on div at bounding box center [586, 387] width 1173 height 775
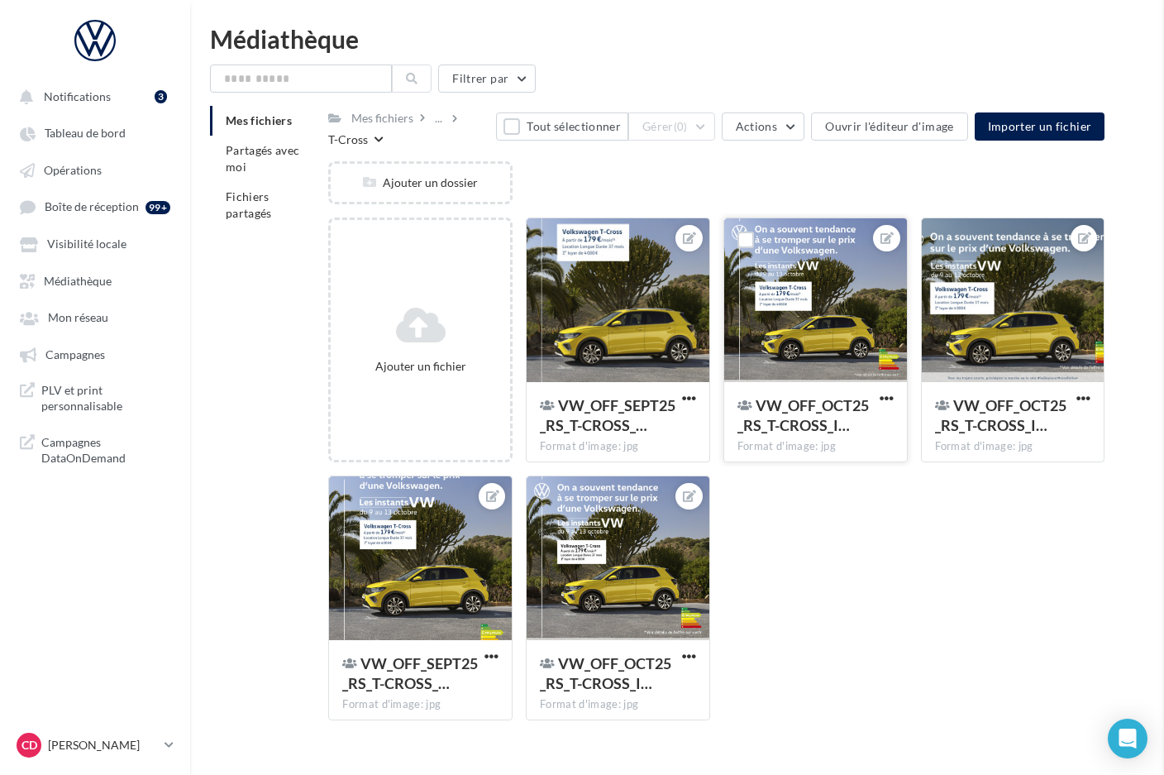
click at [799, 357] on div at bounding box center [815, 300] width 183 height 165
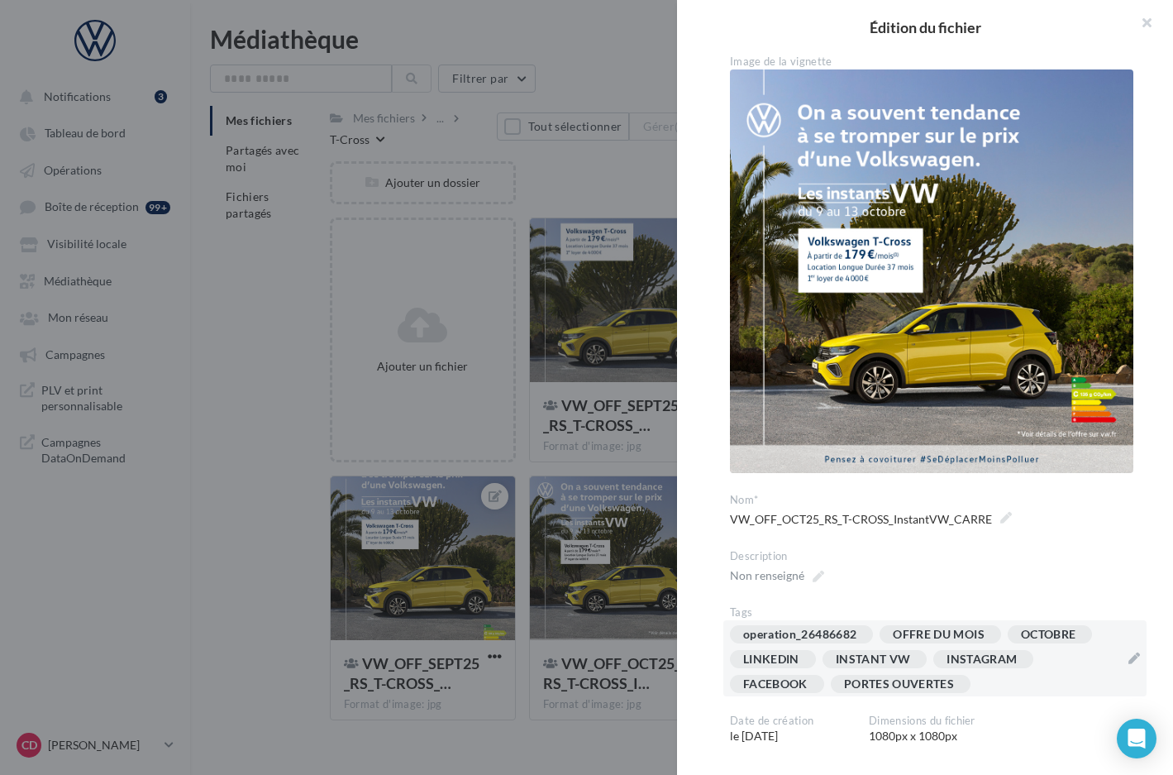
click at [1037, 667] on div "operation_26486682 OFFRE DU MOIS OCTOBRE LINKEDIN INSTANT VW INSTAGRAM FACEBOOK…" at bounding box center [925, 662] width 390 height 74
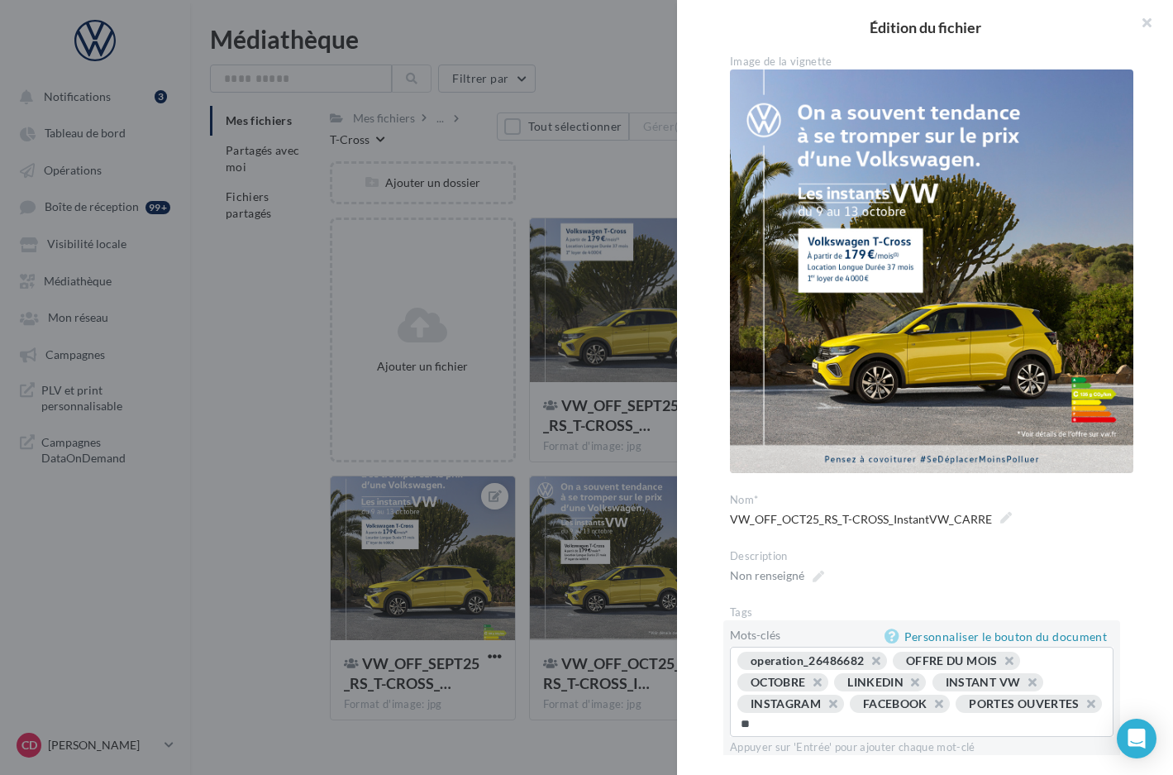
type input "*"
type input "*******"
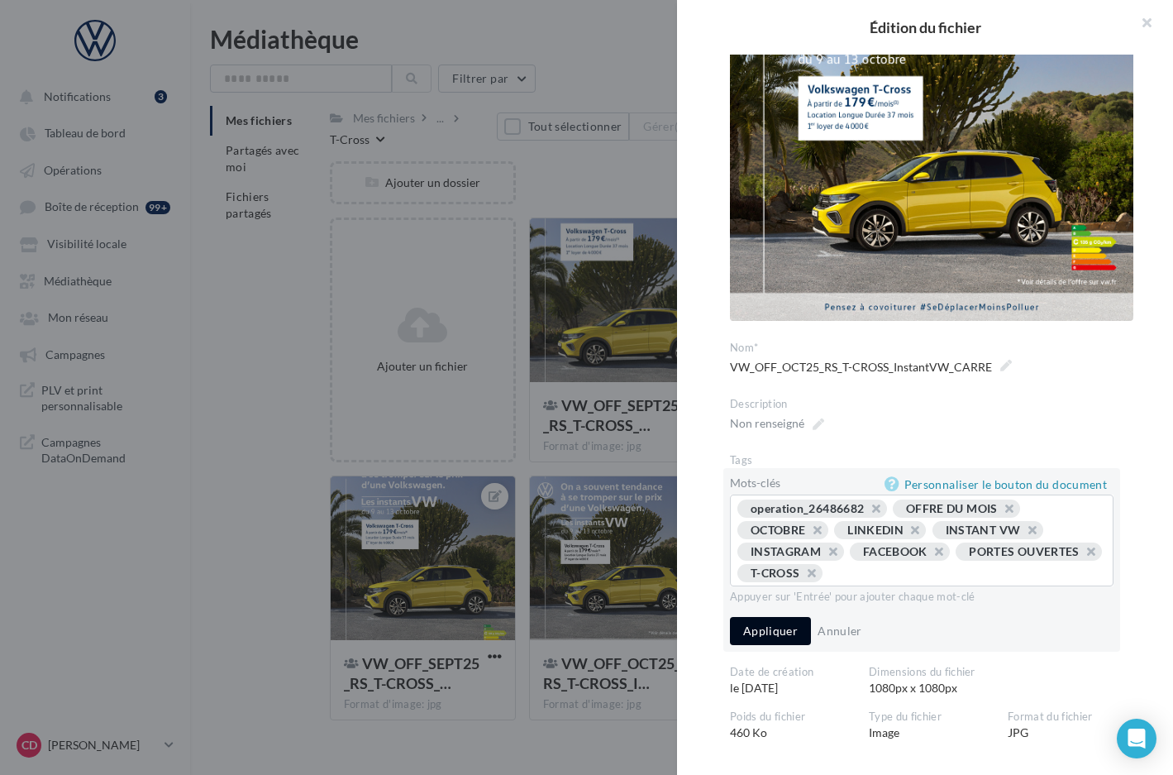
click at [744, 626] on button "Appliquer" at bounding box center [770, 631] width 81 height 28
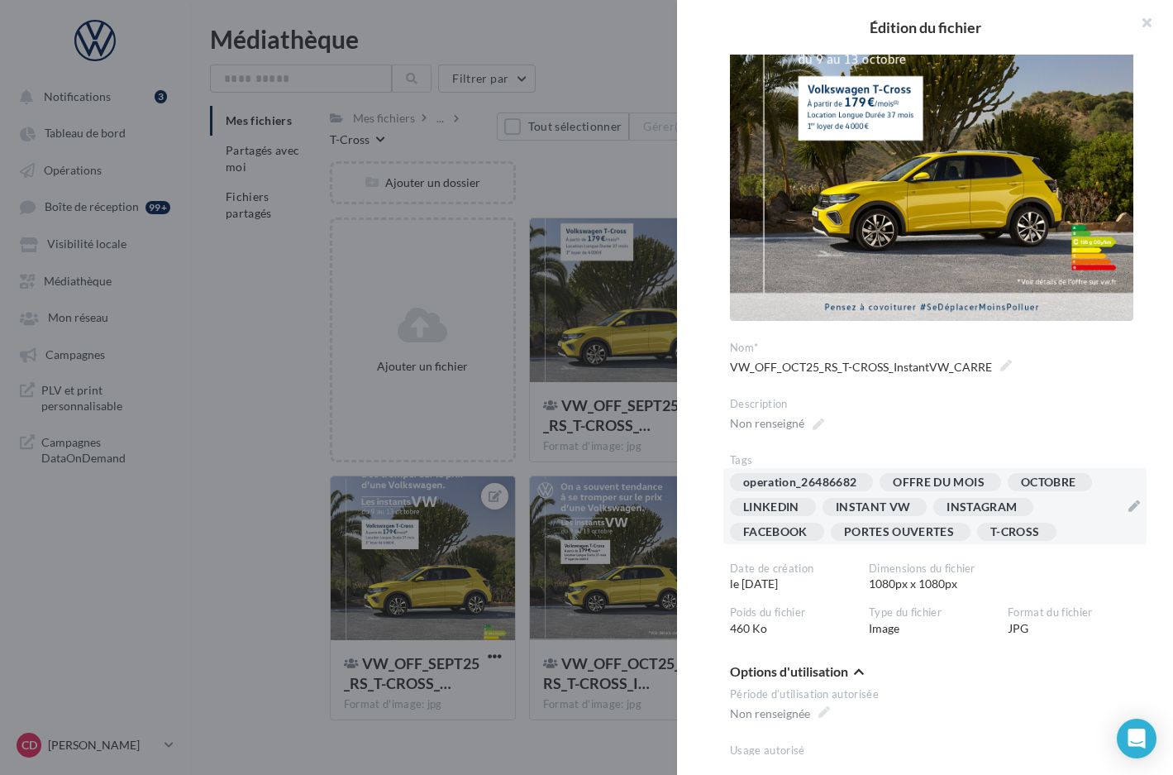
click at [604, 474] on div at bounding box center [586, 387] width 1173 height 775
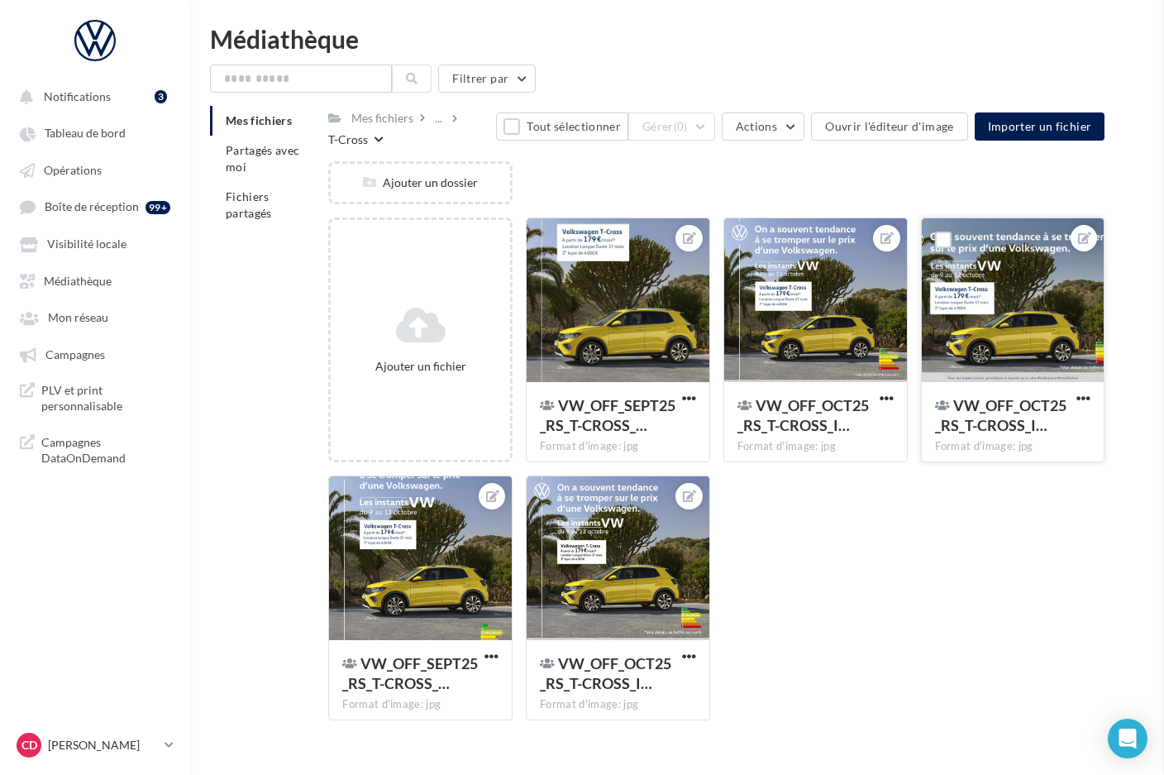
click at [987, 340] on div at bounding box center [1013, 300] width 183 height 165
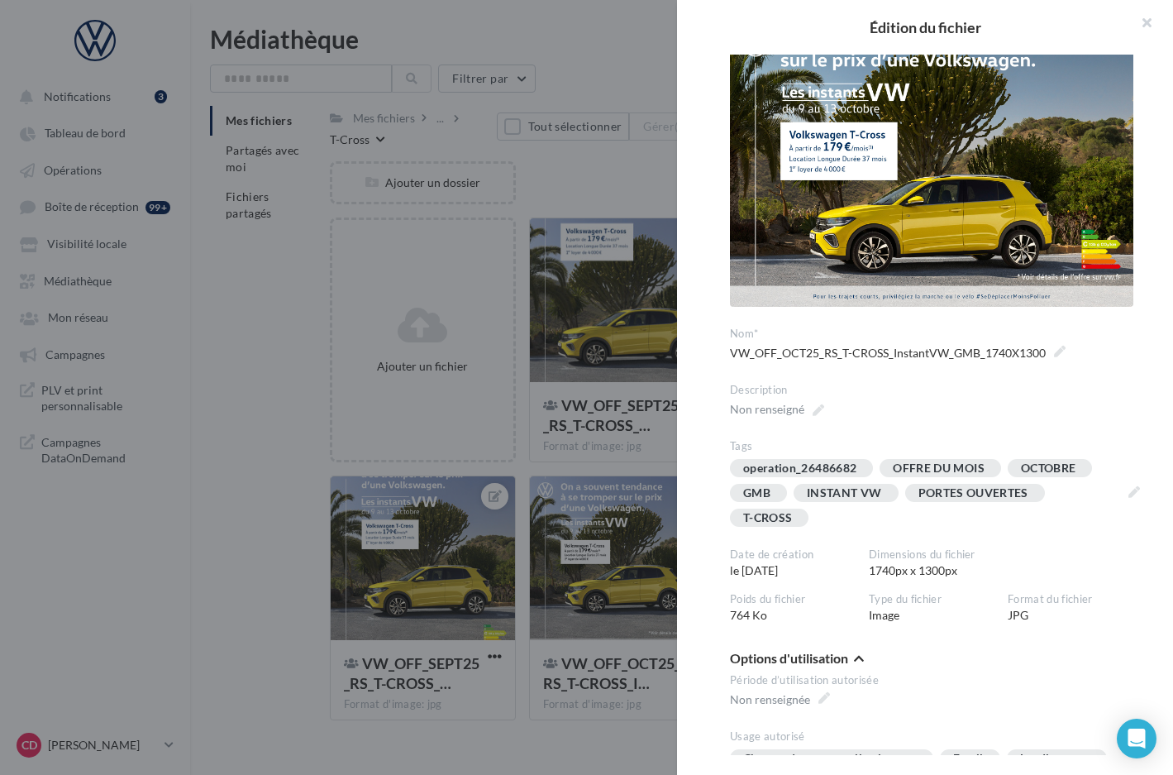
scroll to position [84, 0]
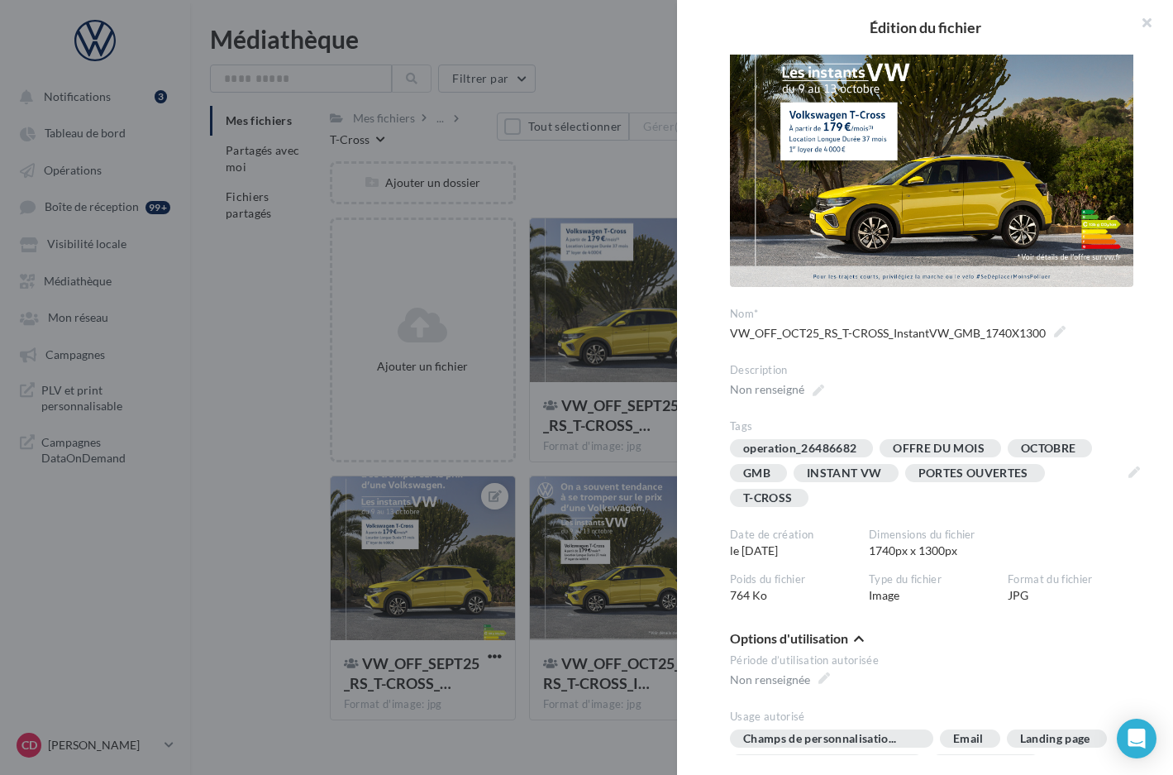
click at [628, 472] on div at bounding box center [586, 387] width 1173 height 775
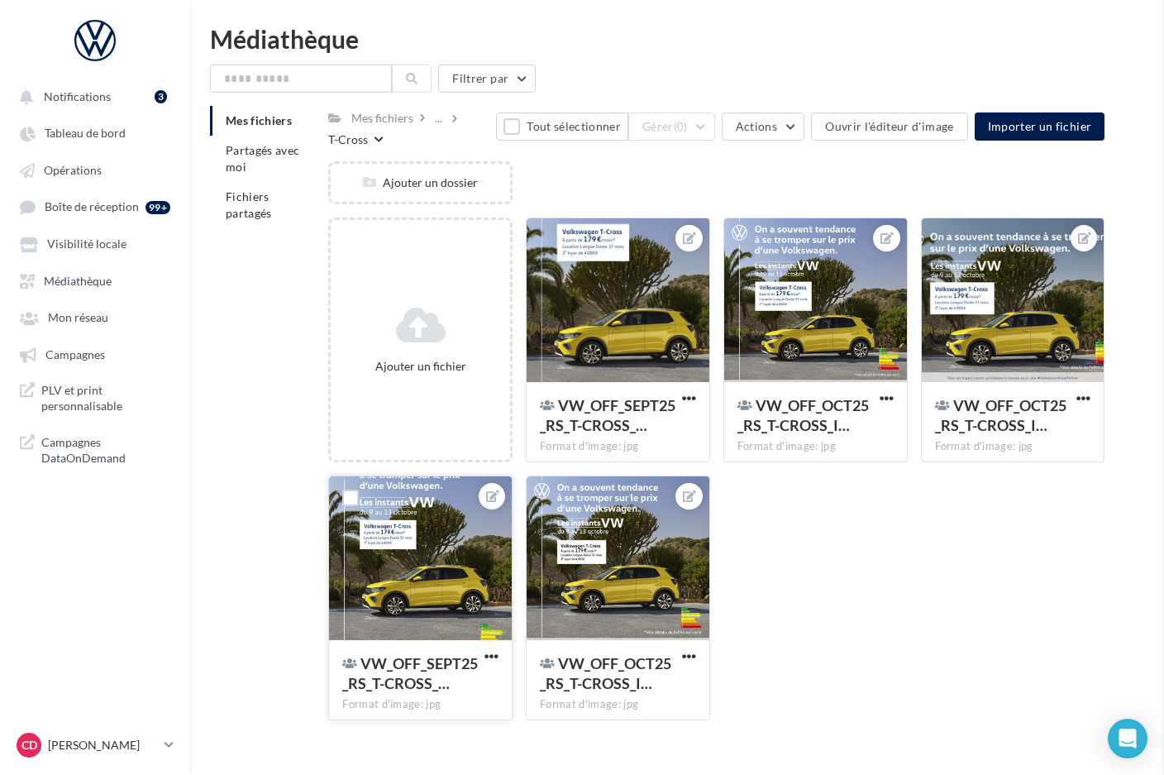
click at [418, 561] on div at bounding box center [420, 558] width 183 height 165
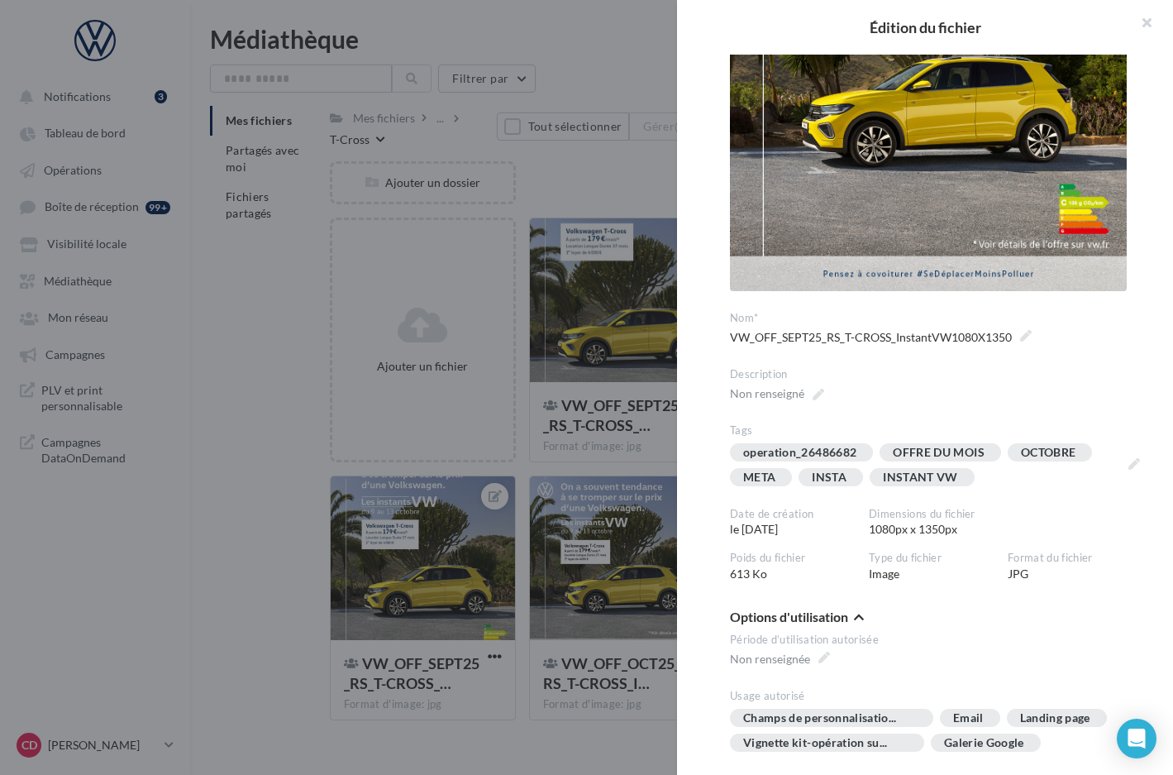
scroll to position [275, 0]
click at [790, 474] on div "META" at bounding box center [761, 476] width 62 height 18
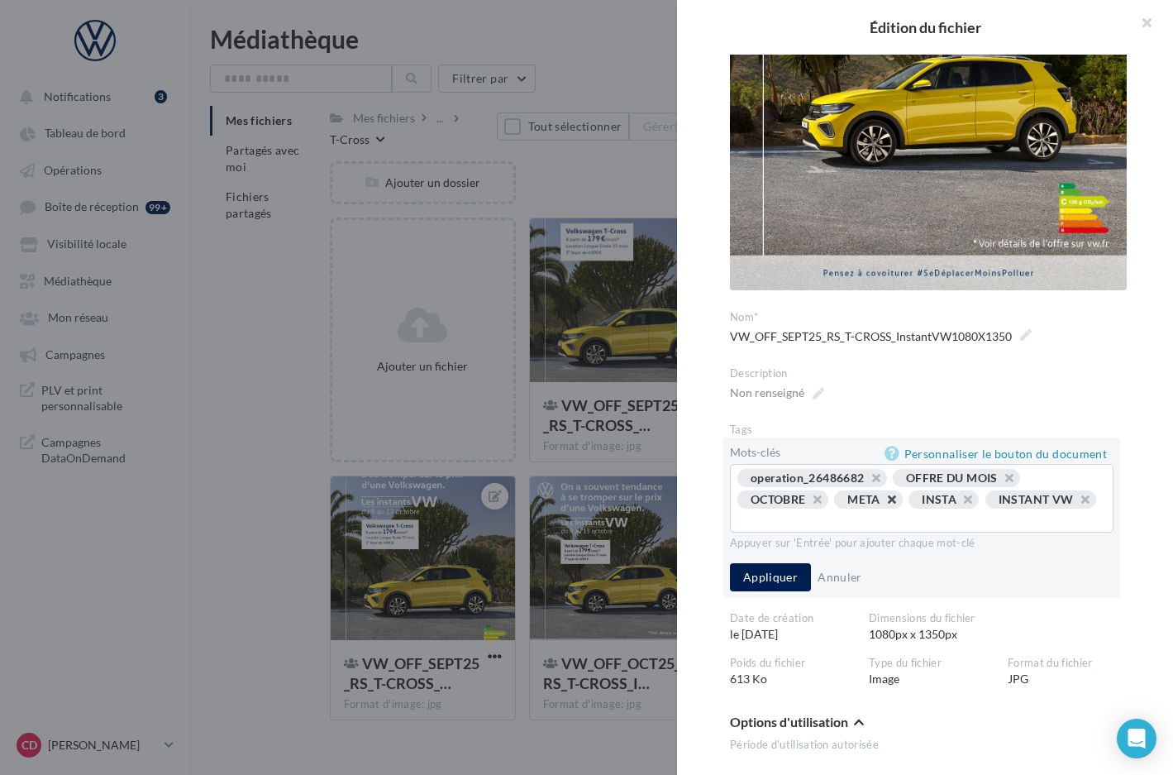
click at [883, 503] on button "button" at bounding box center [883, 503] width 0 height 0
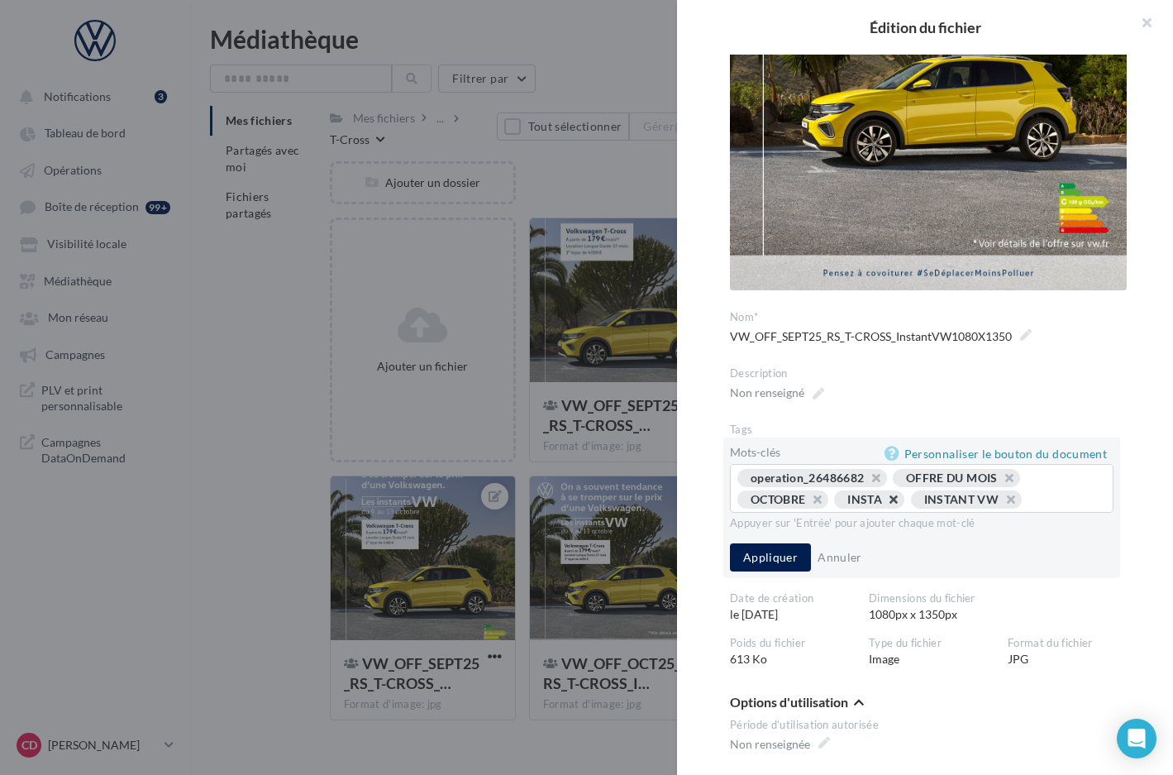
click at [885, 503] on button "button" at bounding box center [885, 503] width 0 height 0
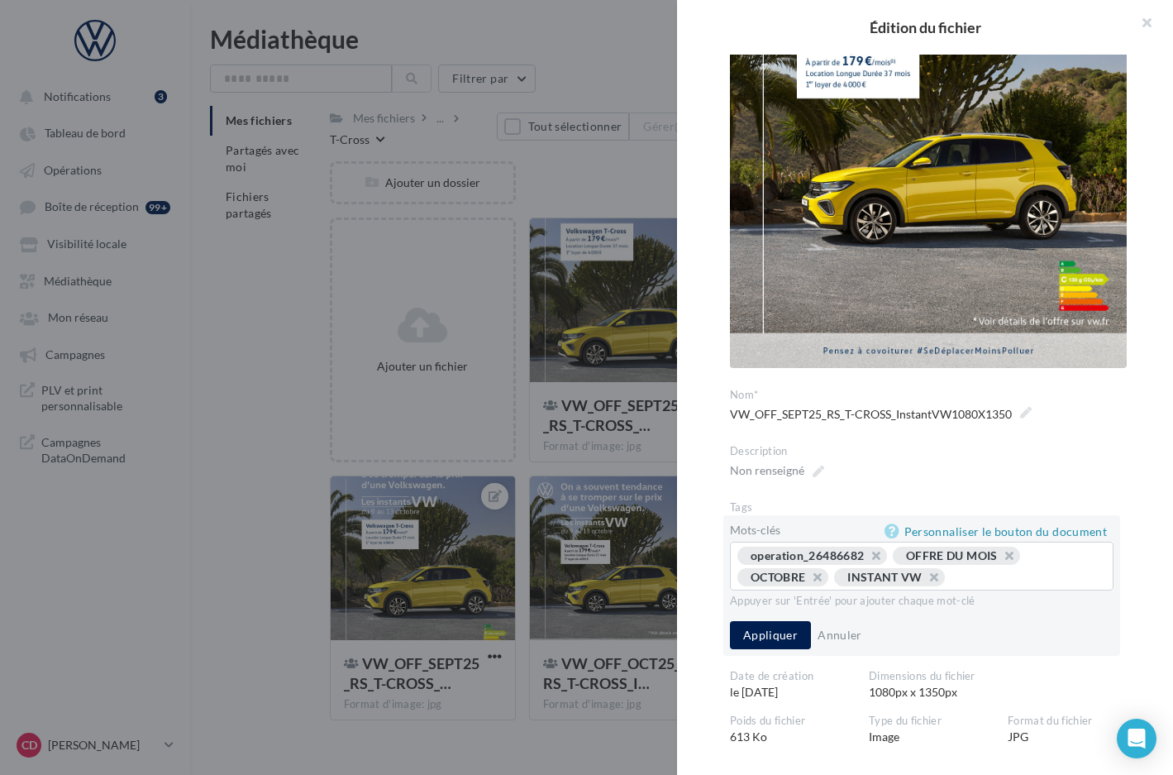
scroll to position [208, 0]
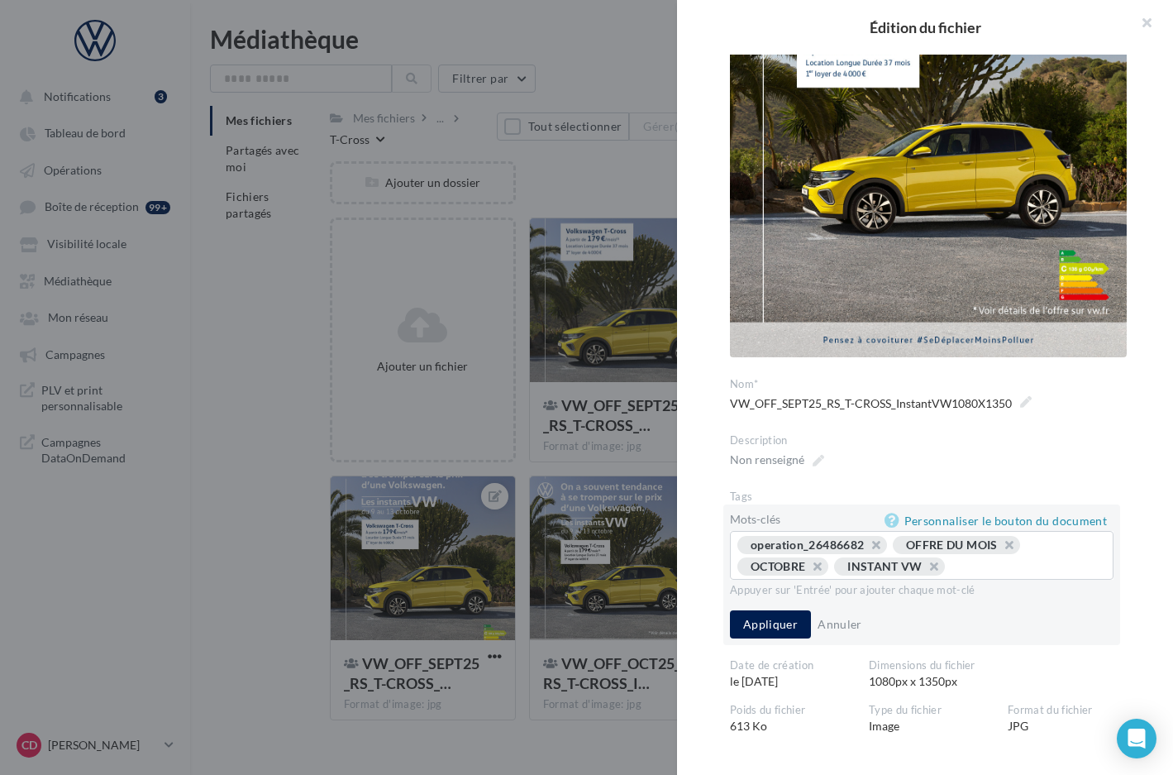
click at [976, 560] on input "text" at bounding box center [1024, 566] width 140 height 17
type input "**********"
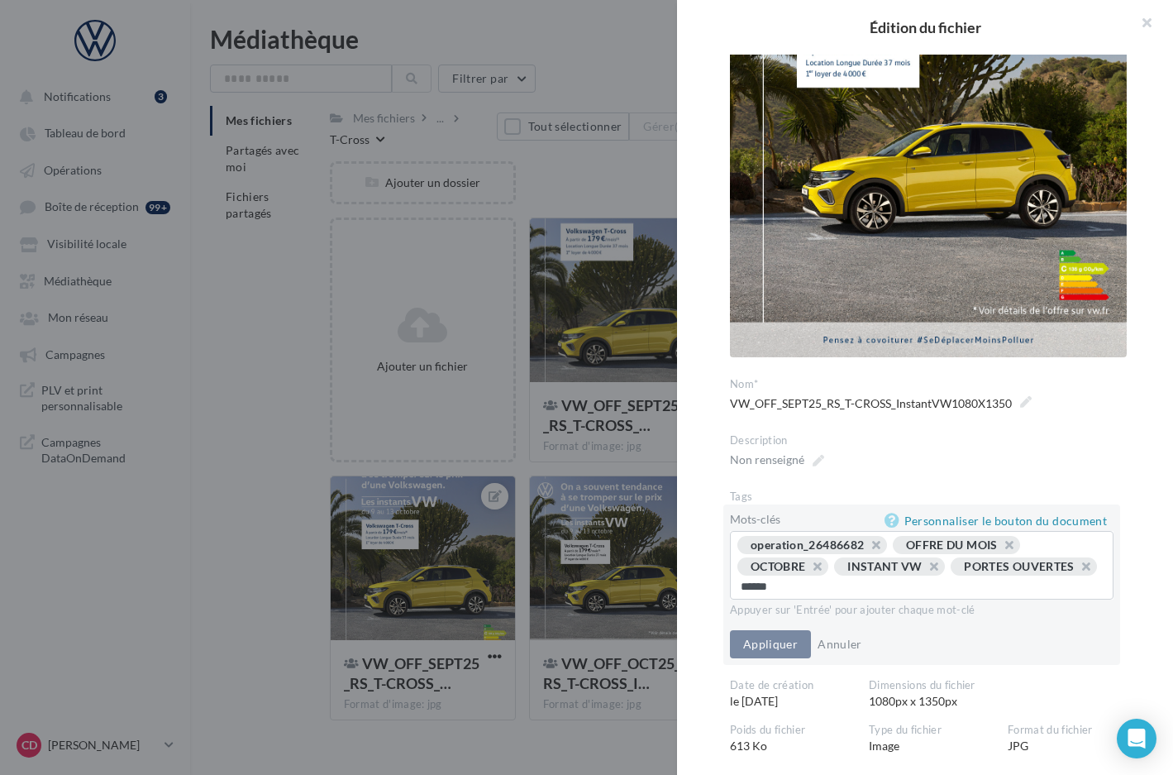
type input "*******"
type input "*********"
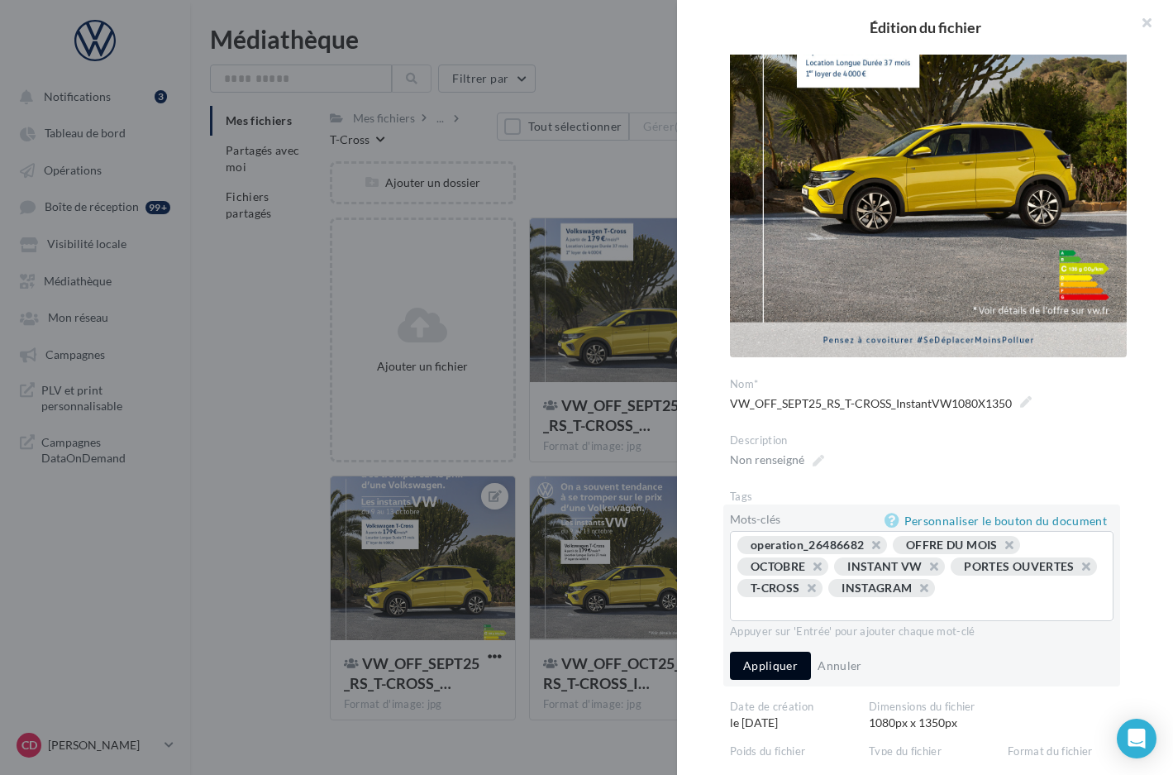
click at [757, 663] on button "Appliquer" at bounding box center [770, 665] width 81 height 28
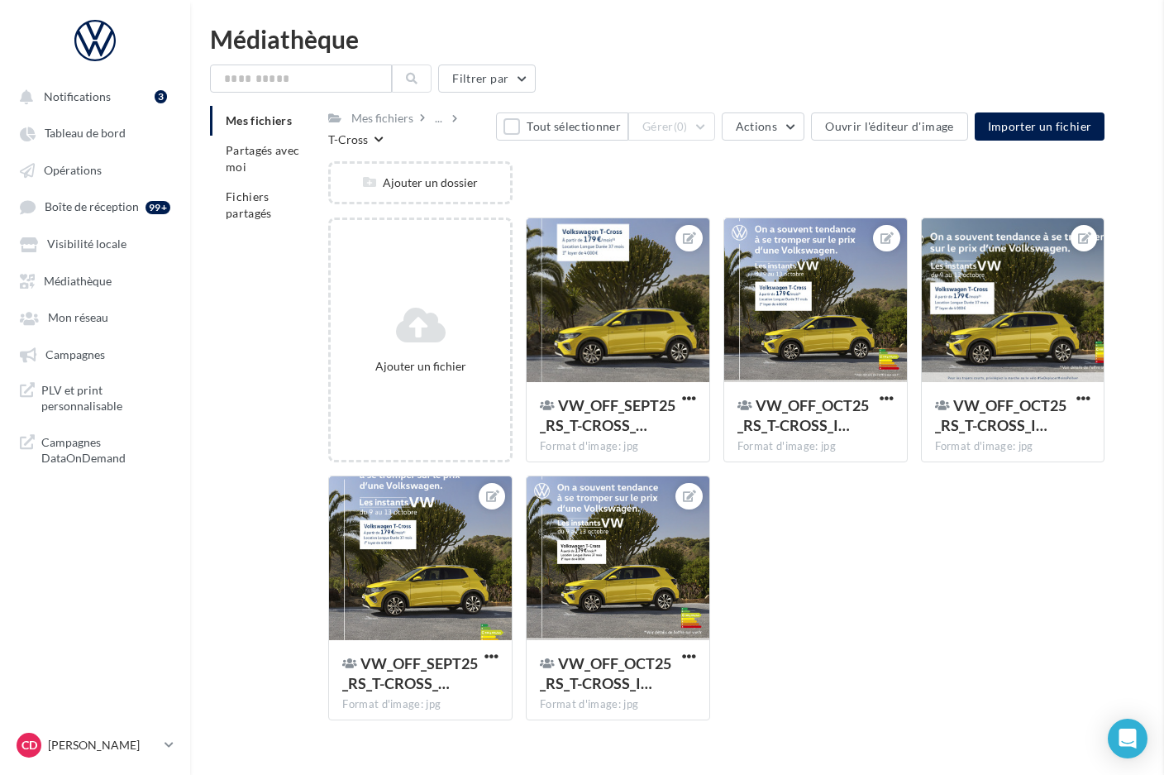
click at [655, 555] on div at bounding box center [618, 558] width 183 height 165
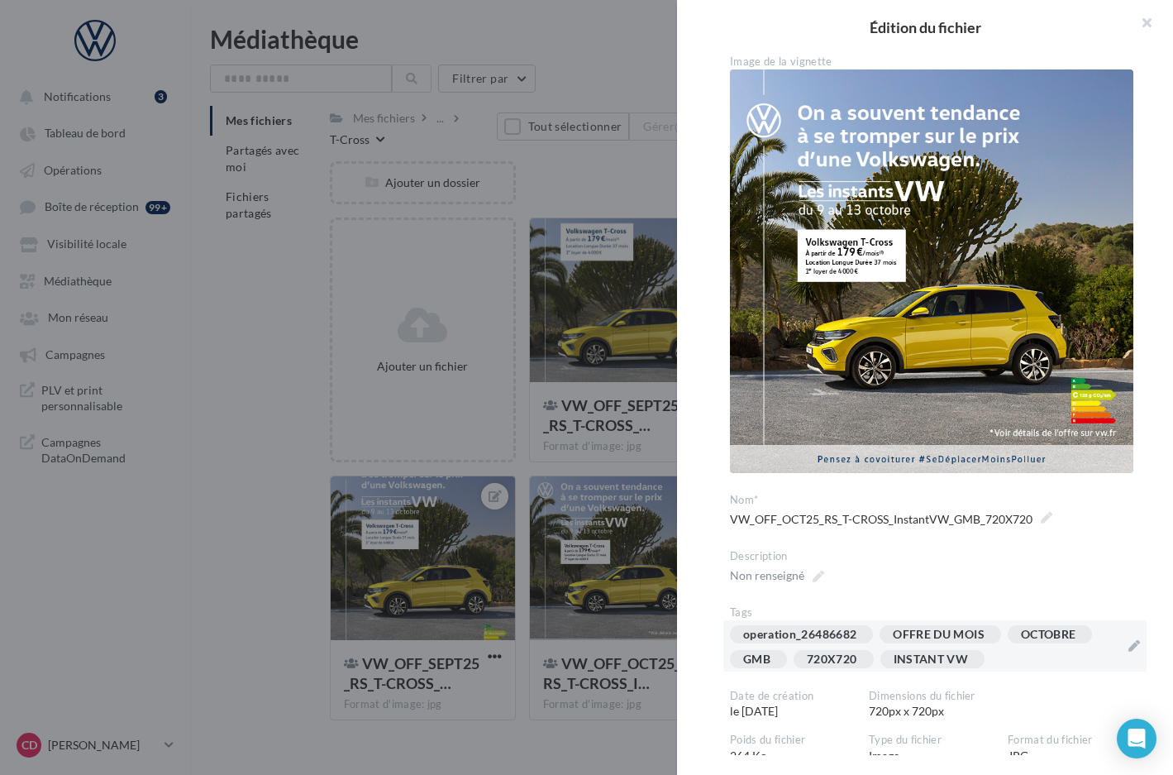
click at [1009, 649] on div "operation_26486682 OFFRE DU MOIS OCTOBRE GMB 720X720 INSTANT VW" at bounding box center [925, 650] width 390 height 50
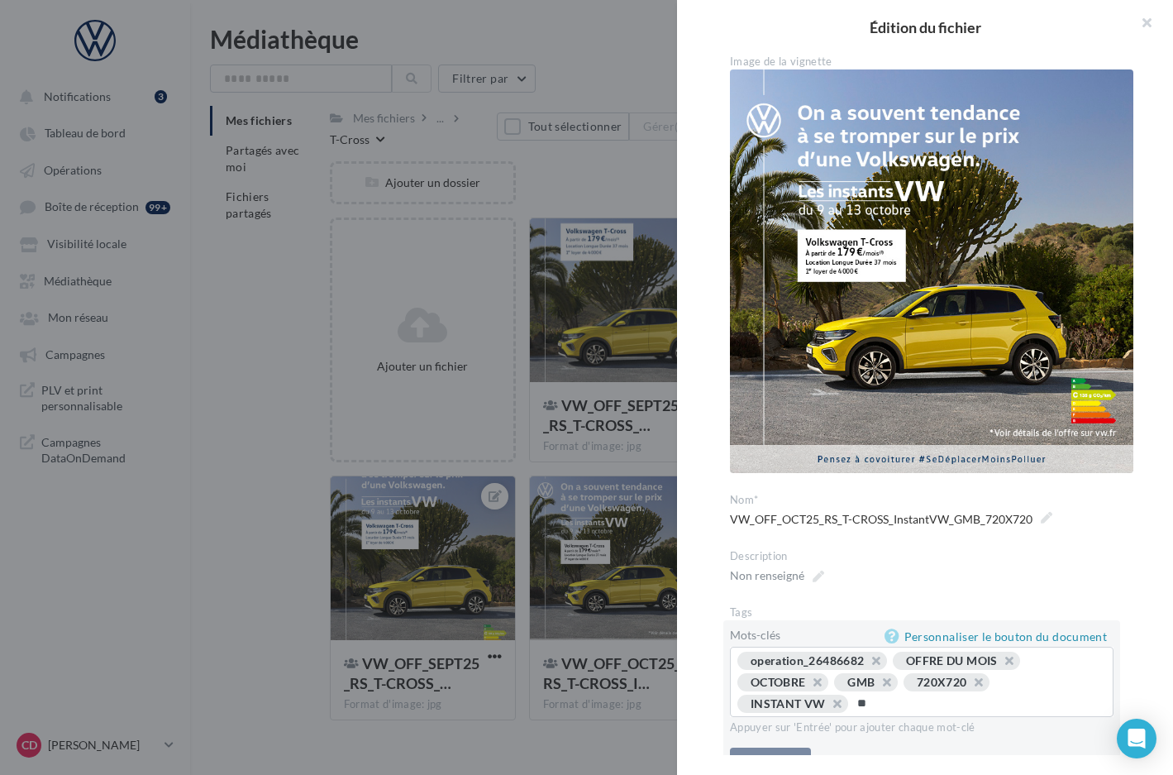
type input "*"
type input "**********"
type input "*******"
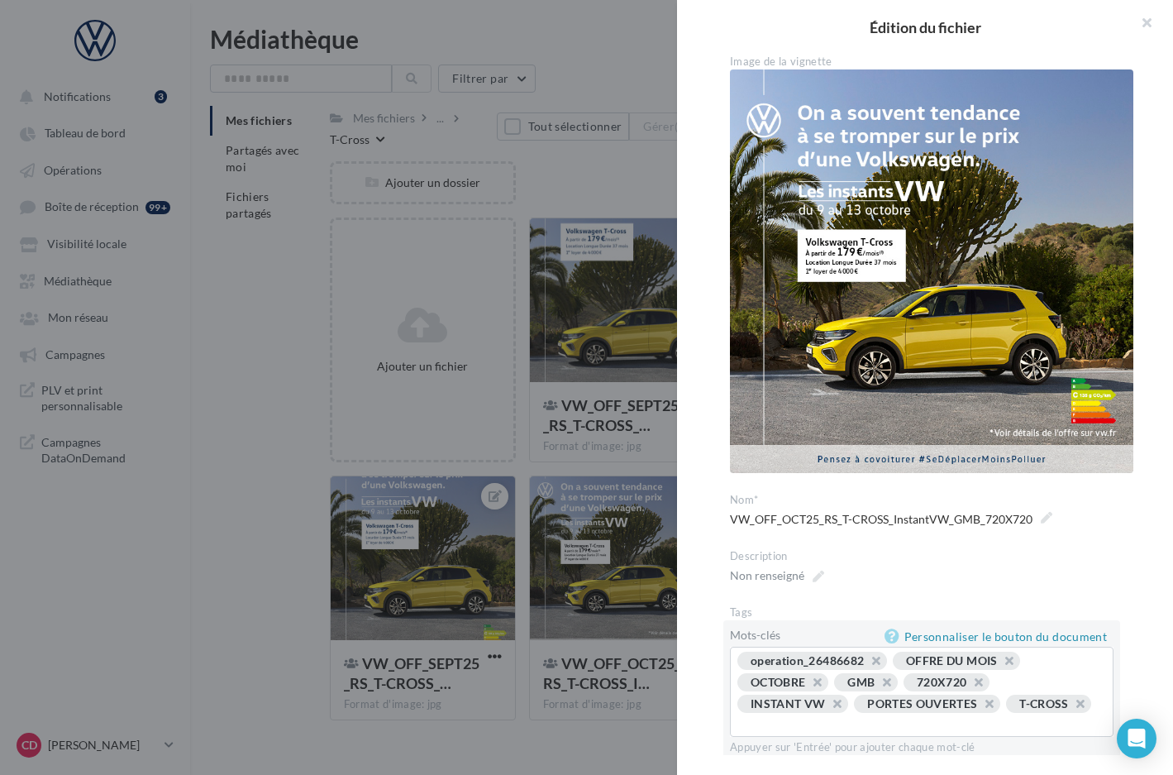
click at [636, 743] on div at bounding box center [586, 387] width 1173 height 775
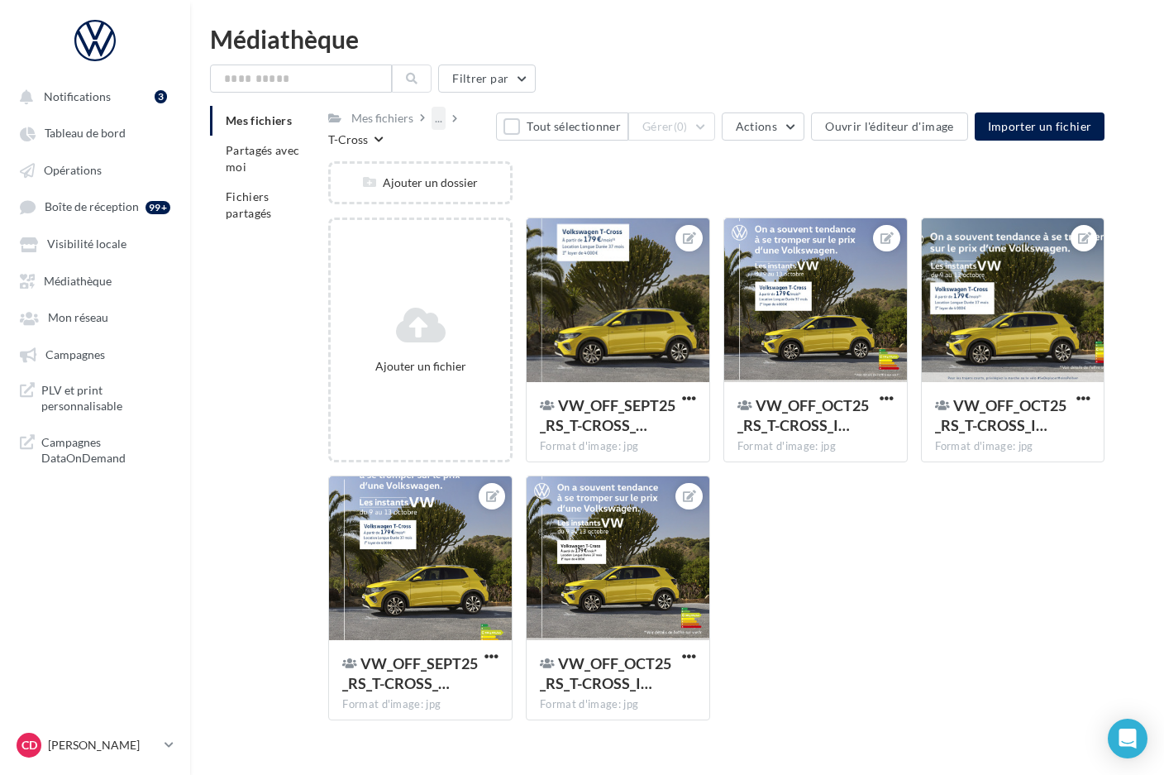
click at [437, 122] on div "..." at bounding box center [439, 118] width 14 height 23
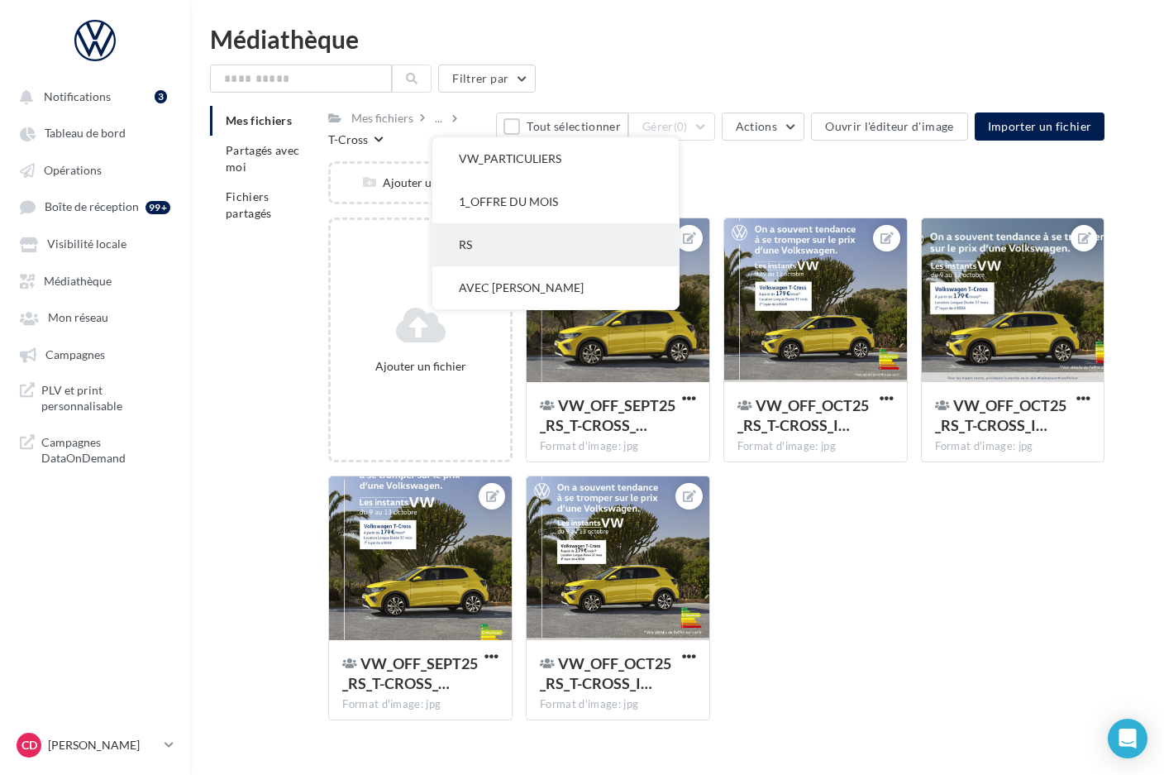
click at [499, 245] on button "RS" at bounding box center [555, 244] width 246 height 43
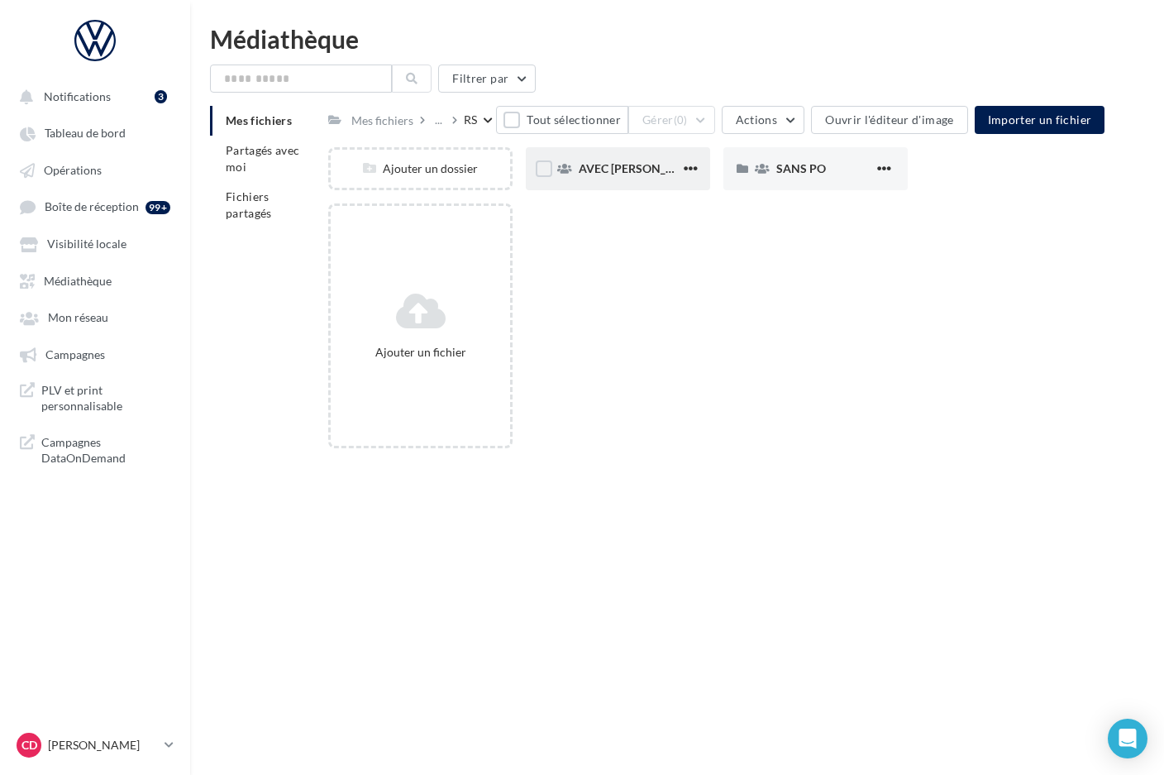
click at [665, 171] on div "AVEC [PERSON_NAME]" at bounding box center [630, 168] width 102 height 17
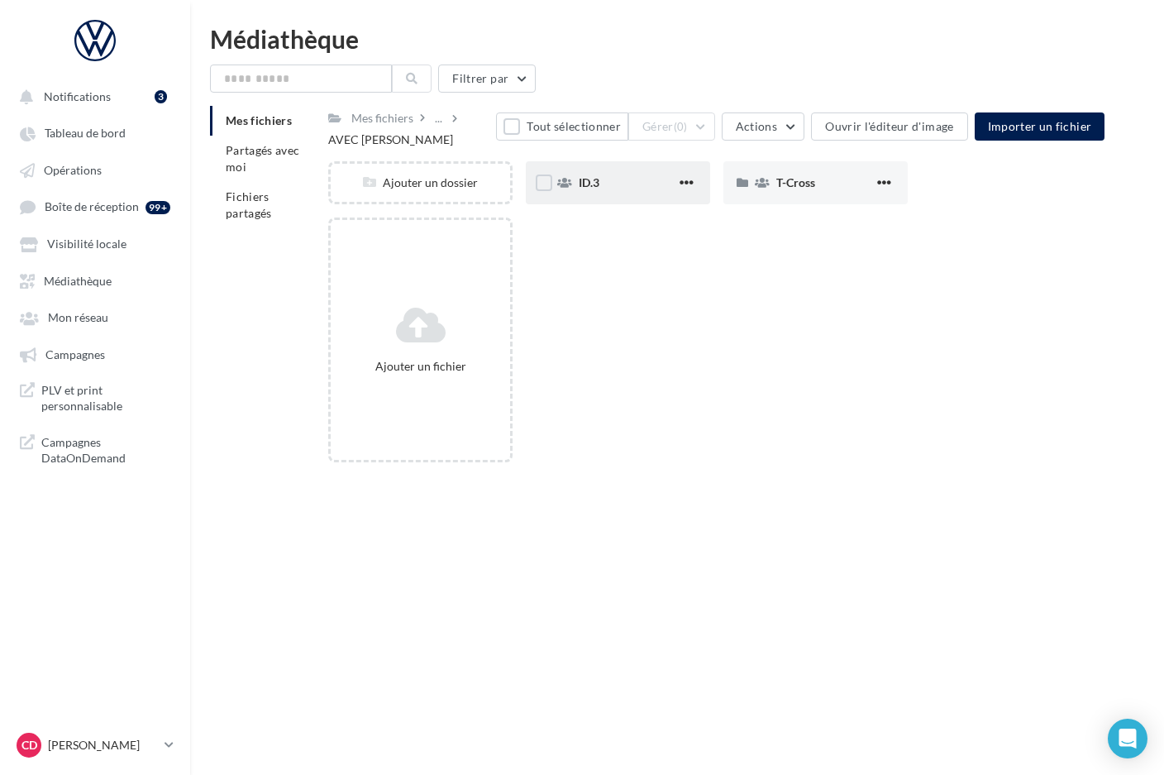
click at [608, 183] on div "ID.3" at bounding box center [628, 182] width 98 height 17
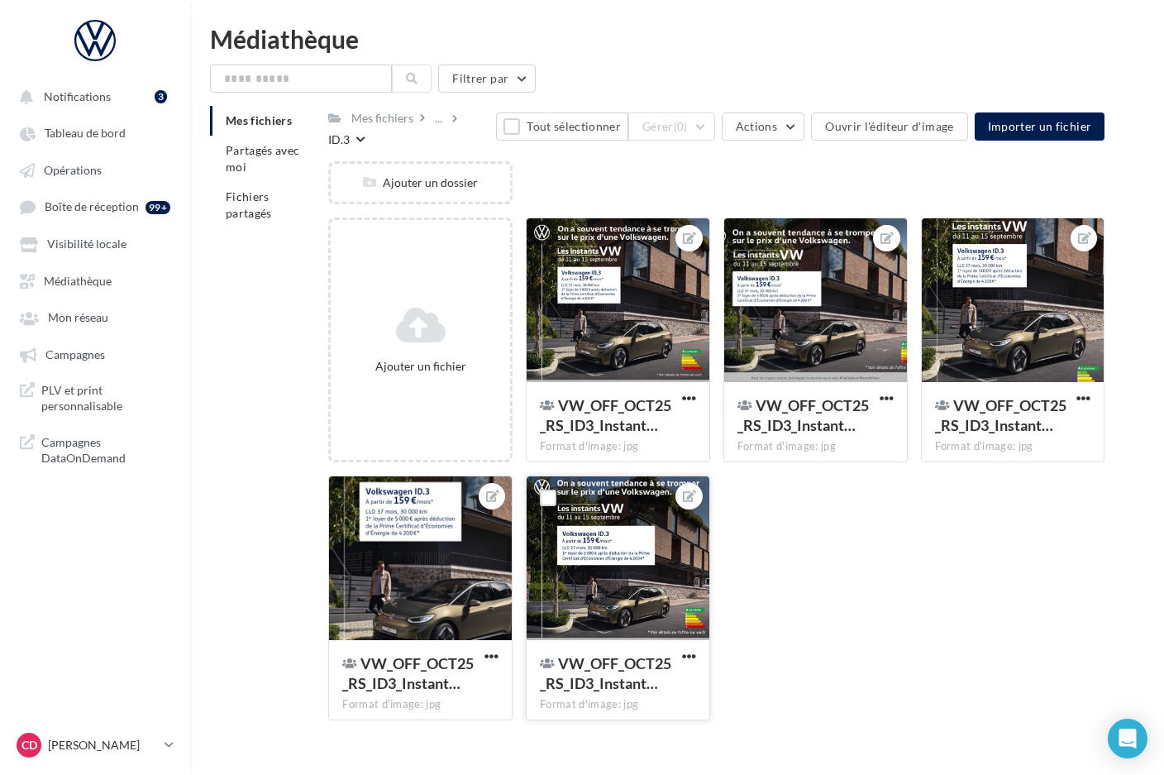
click at [625, 581] on div at bounding box center [618, 558] width 183 height 165
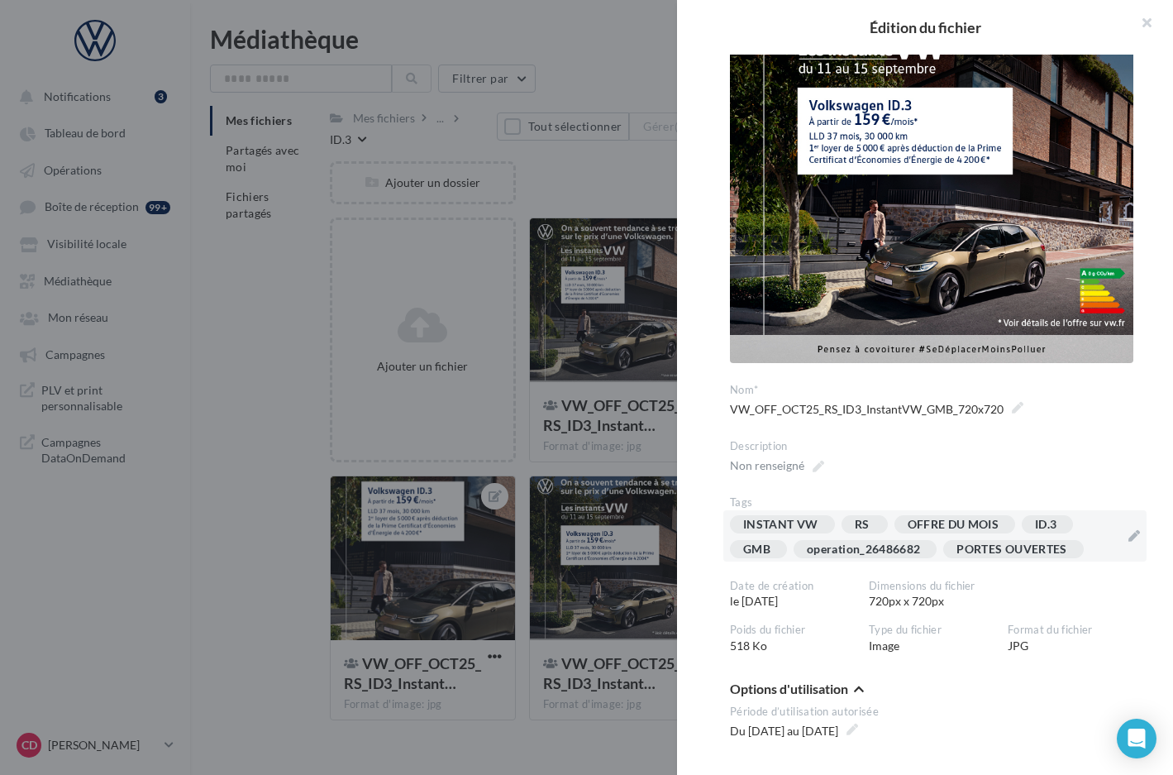
scroll to position [112, 0]
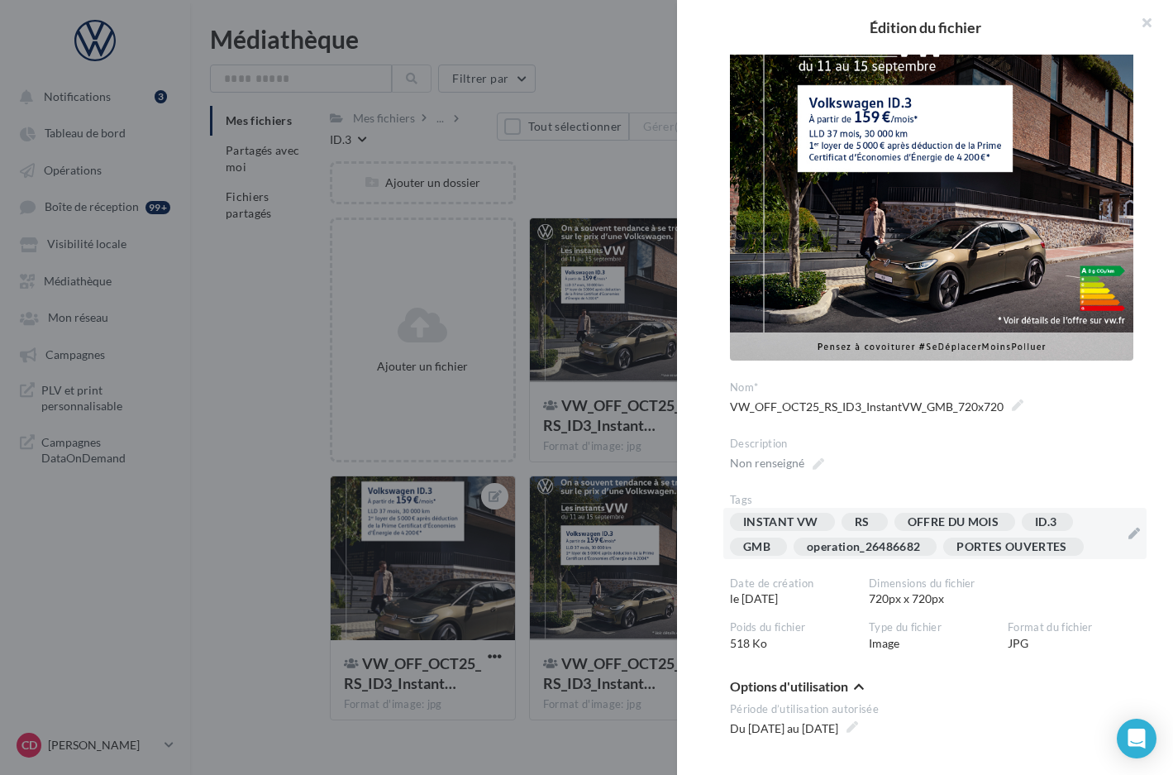
click at [1093, 520] on div "INSTANT VW RS OFFRE DU MOIS ID.3 GMB operation_26486682 PORTES OUVERTES" at bounding box center [925, 538] width 390 height 50
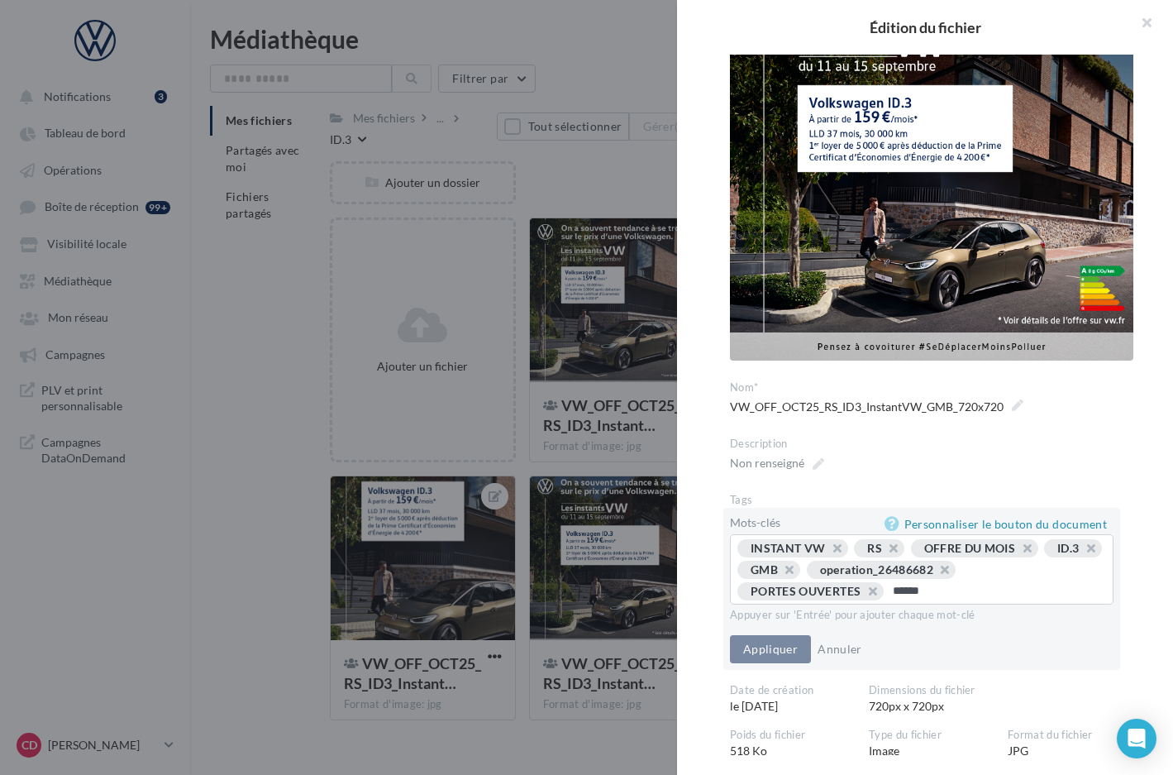
type input "*******"
click at [779, 636] on button "Appliquer" at bounding box center [770, 649] width 81 height 28
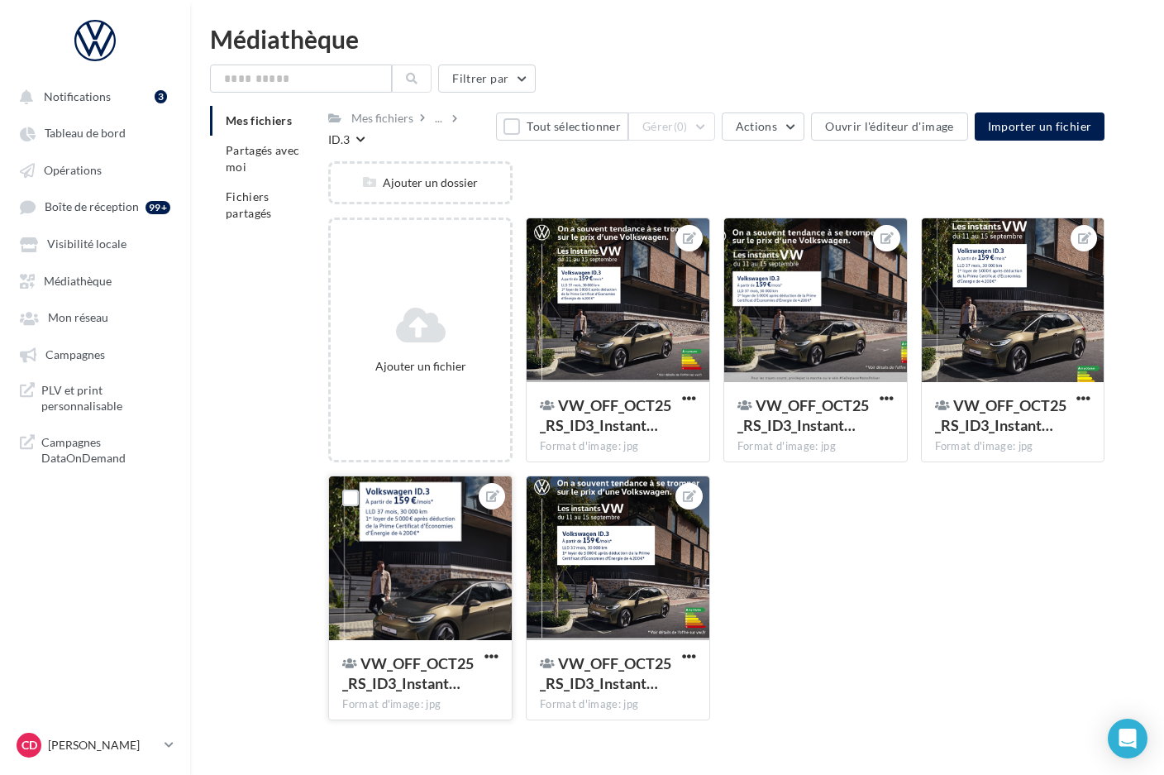
click at [467, 559] on div at bounding box center [420, 558] width 183 height 165
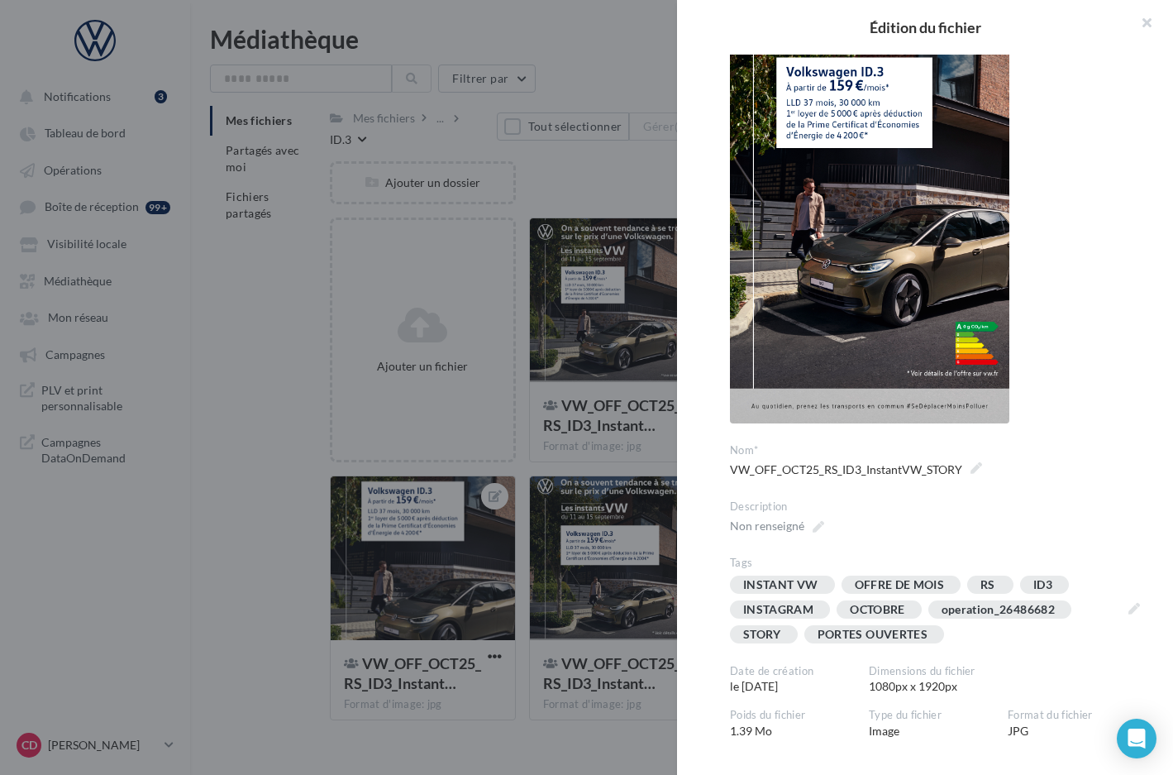
scroll to position [199, 0]
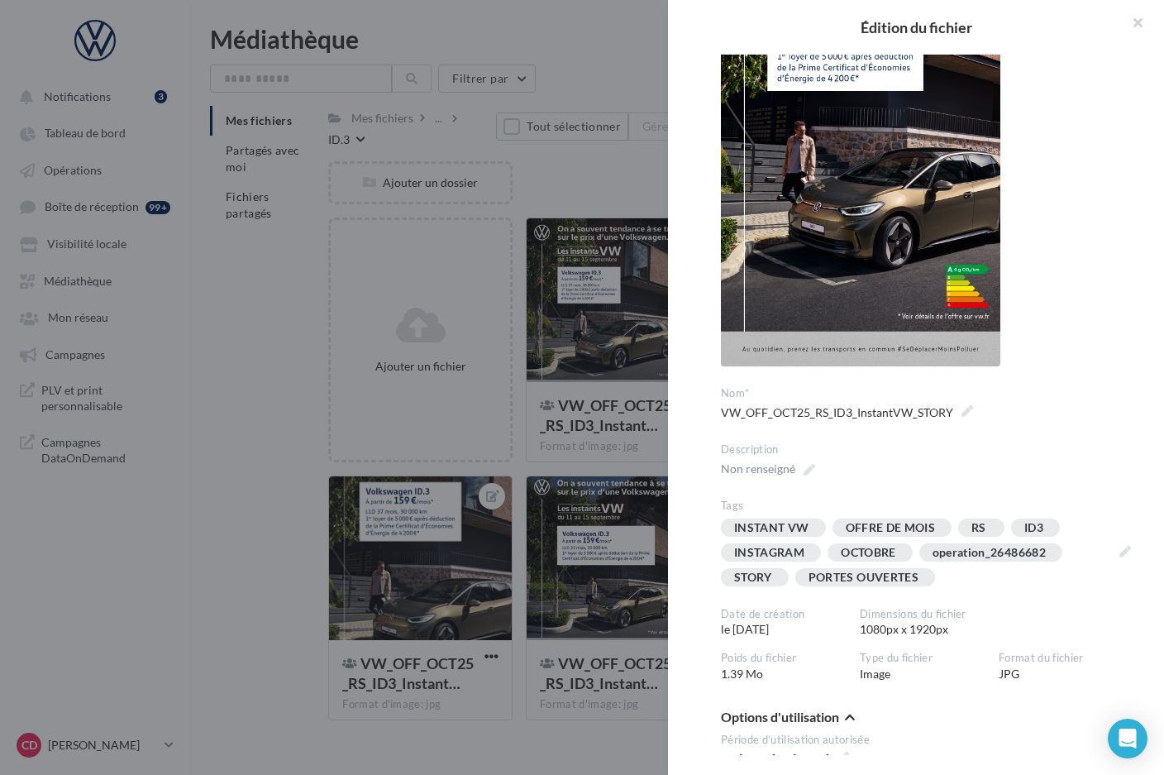
click at [614, 728] on div at bounding box center [582, 387] width 1164 height 775
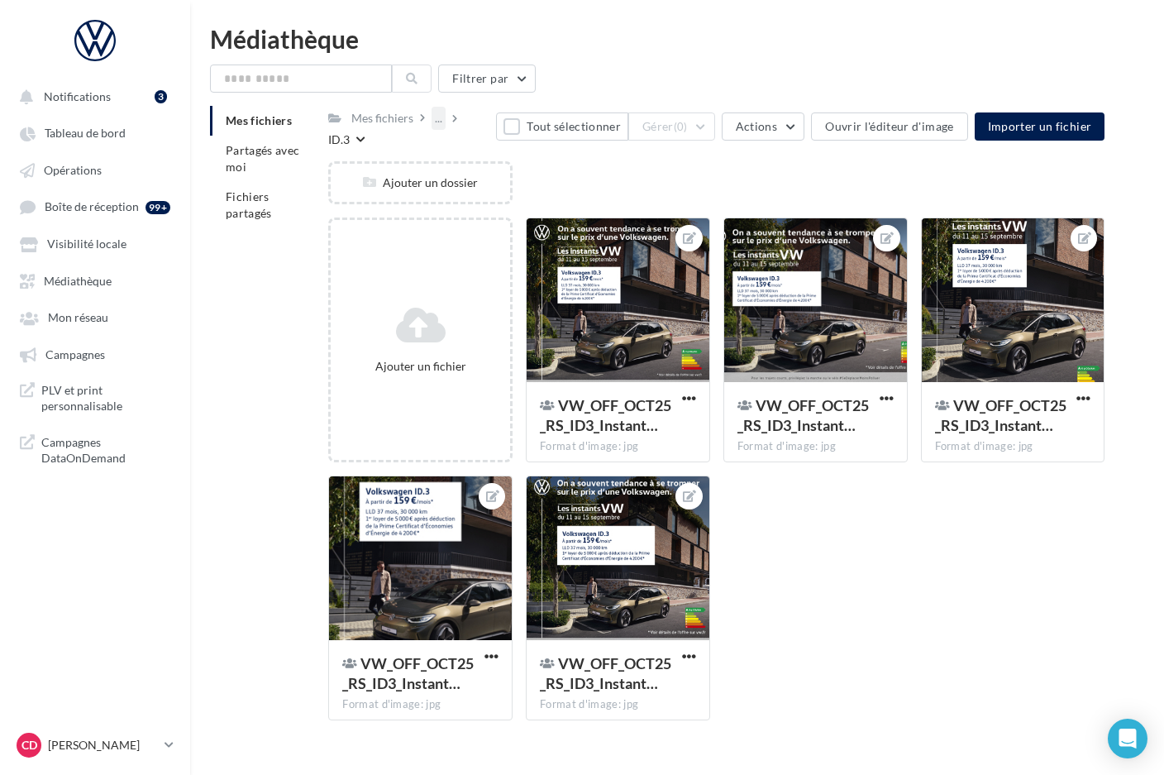
click at [436, 122] on div "..." at bounding box center [439, 118] width 14 height 23
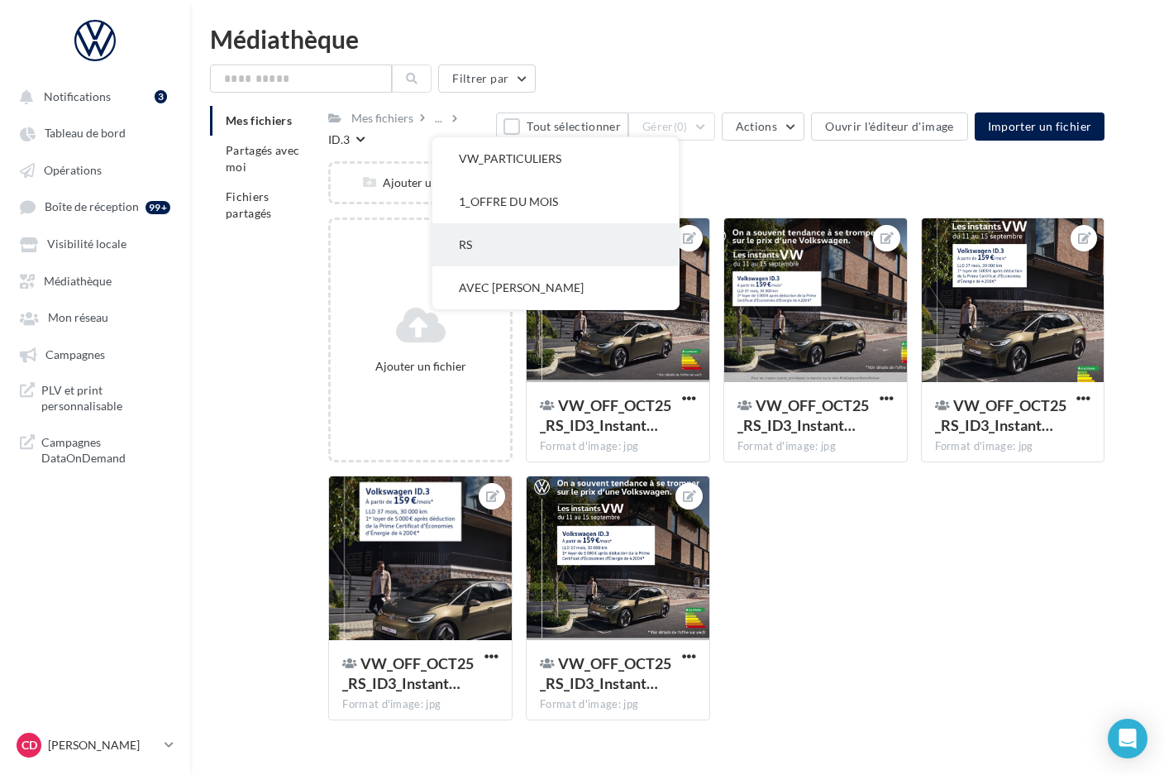
click at [499, 250] on button "RS" at bounding box center [555, 244] width 246 height 43
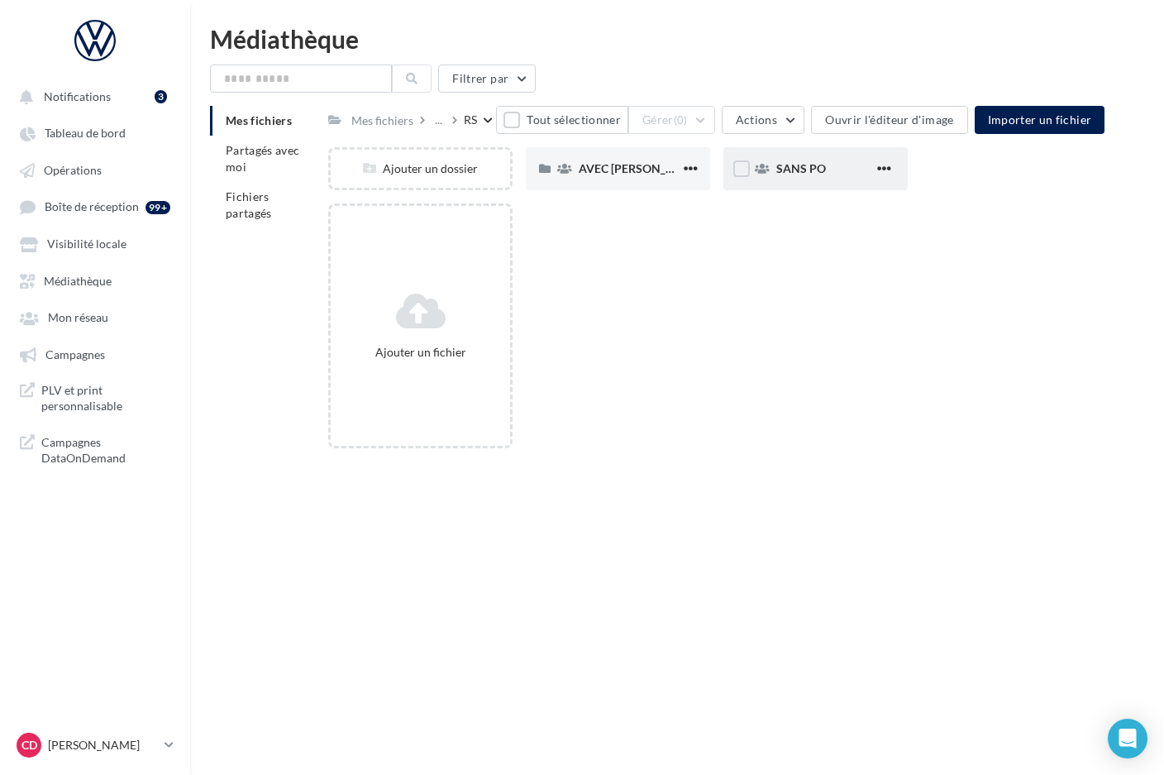
click at [814, 176] on div "SANS PO" at bounding box center [825, 168] width 98 height 17
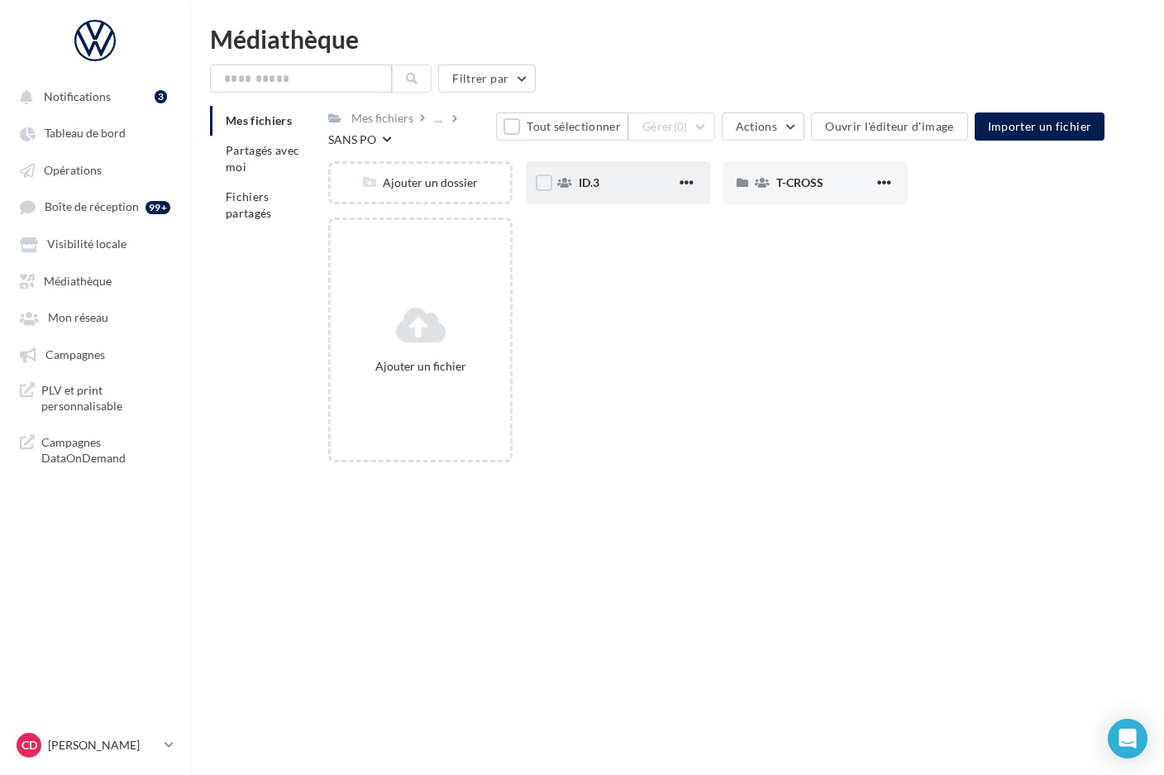
click at [633, 192] on div "ID.3" at bounding box center [618, 182] width 184 height 43
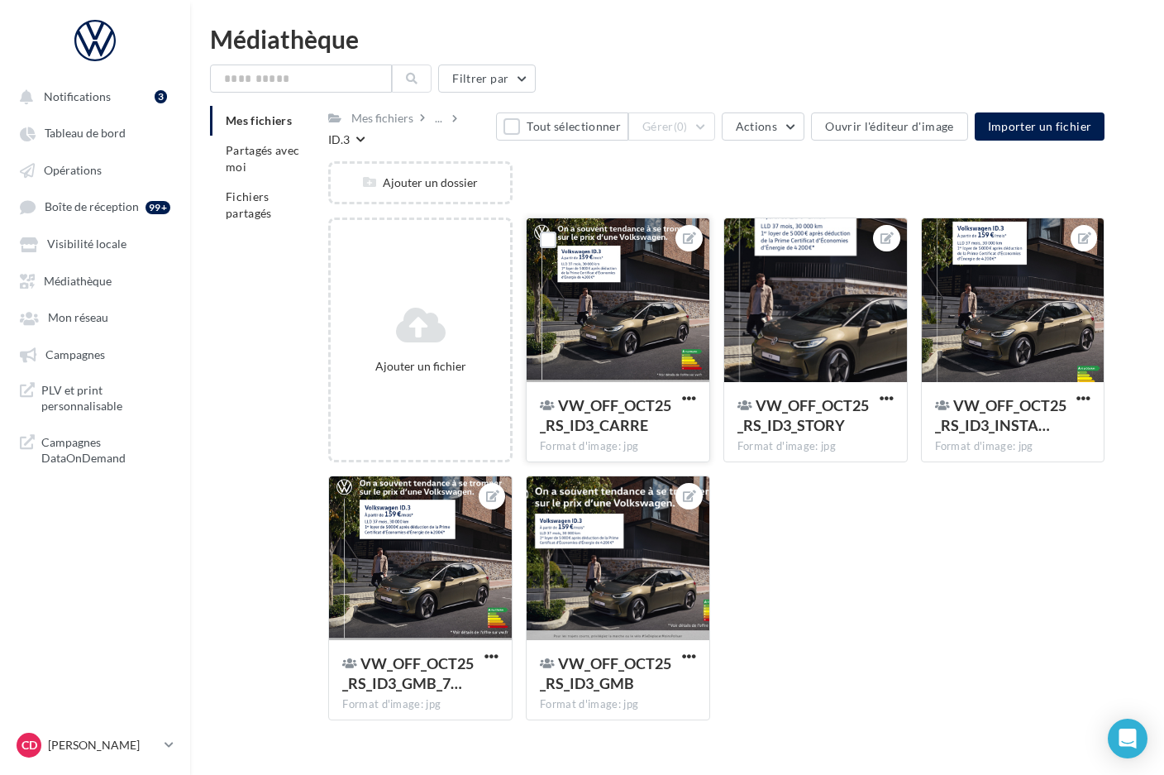
click at [651, 327] on div at bounding box center [618, 300] width 183 height 165
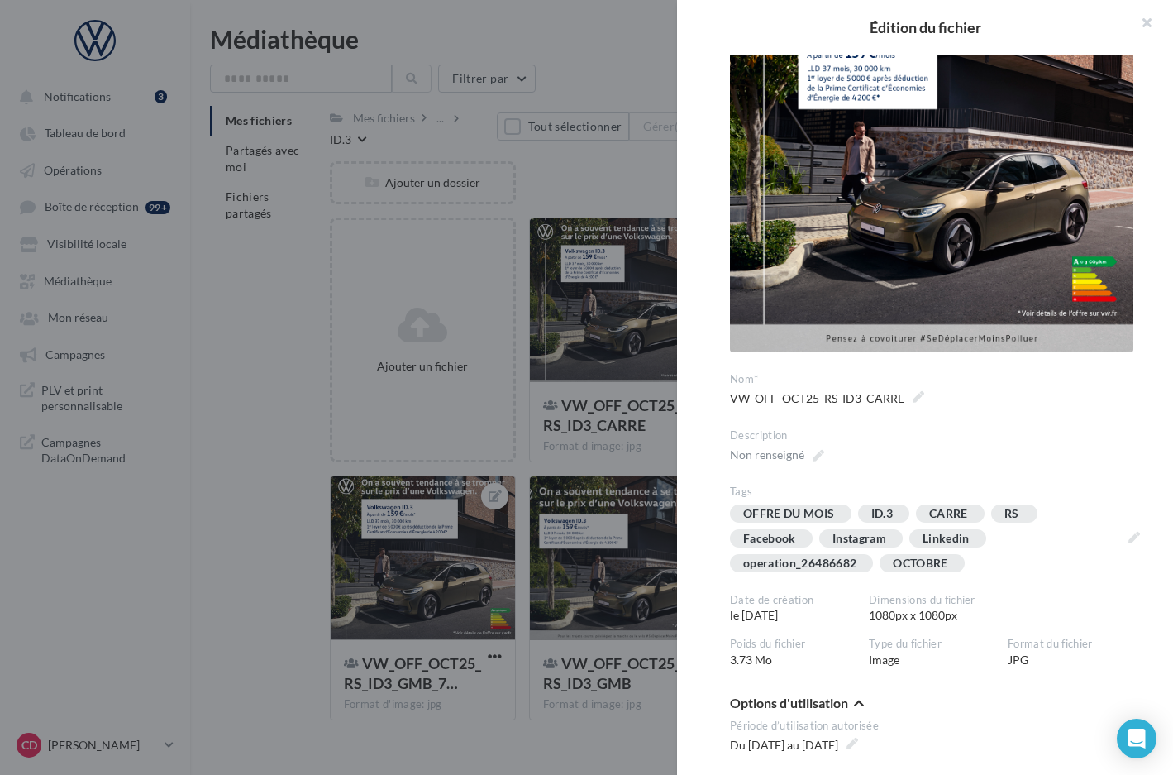
scroll to position [124, 0]
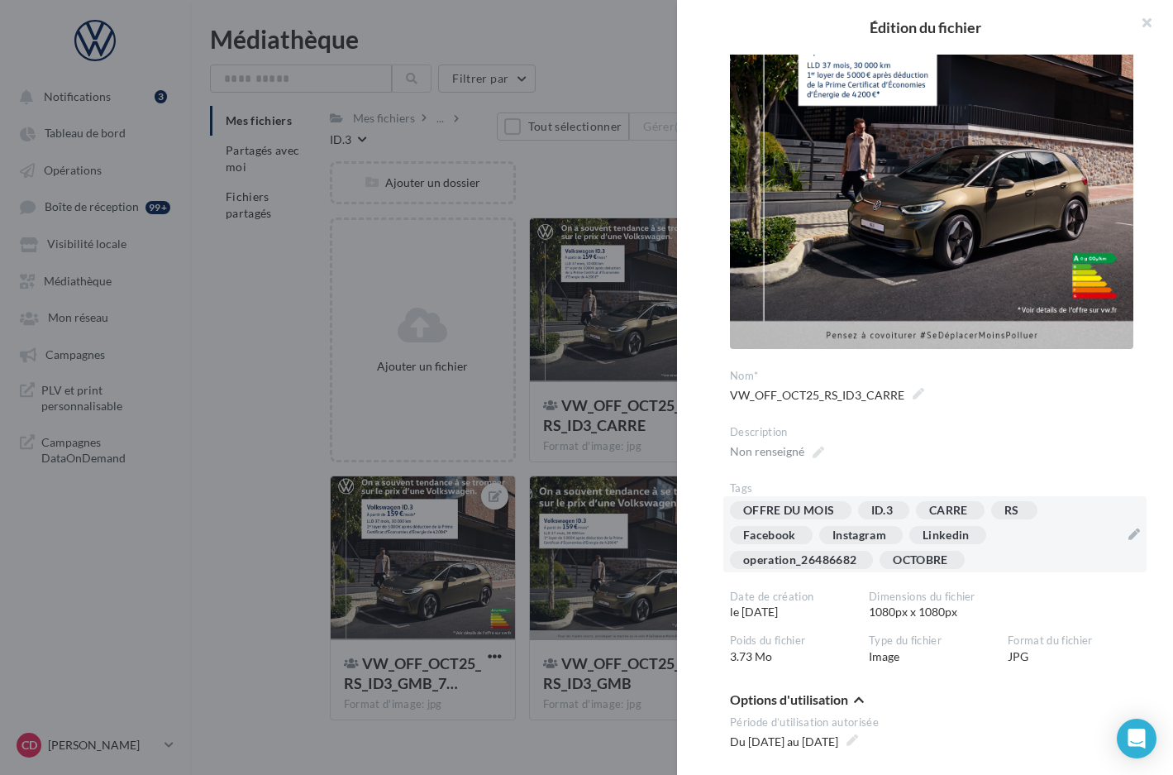
click at [986, 551] on div "OFFRE DU MOIS ID.3 [GEOGRAPHIC_DATA] RS Facebook Instagram Linkedin operation_2…" at bounding box center [925, 538] width 390 height 74
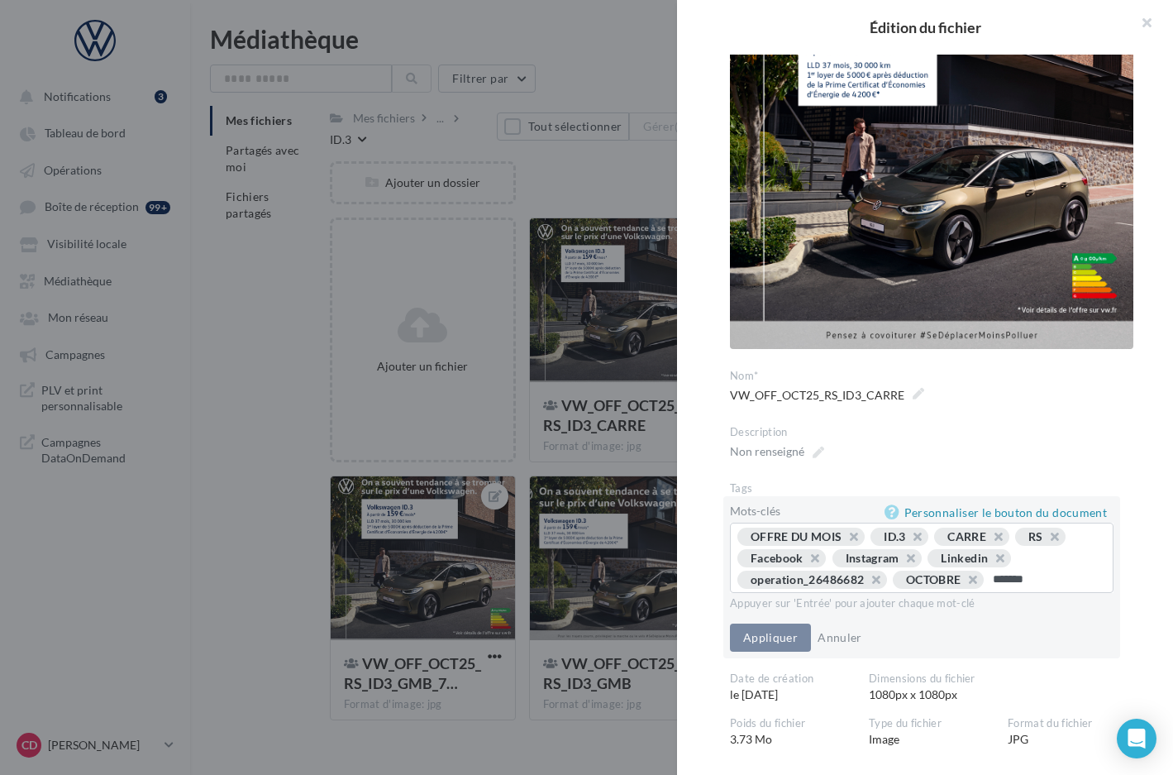
type input "********"
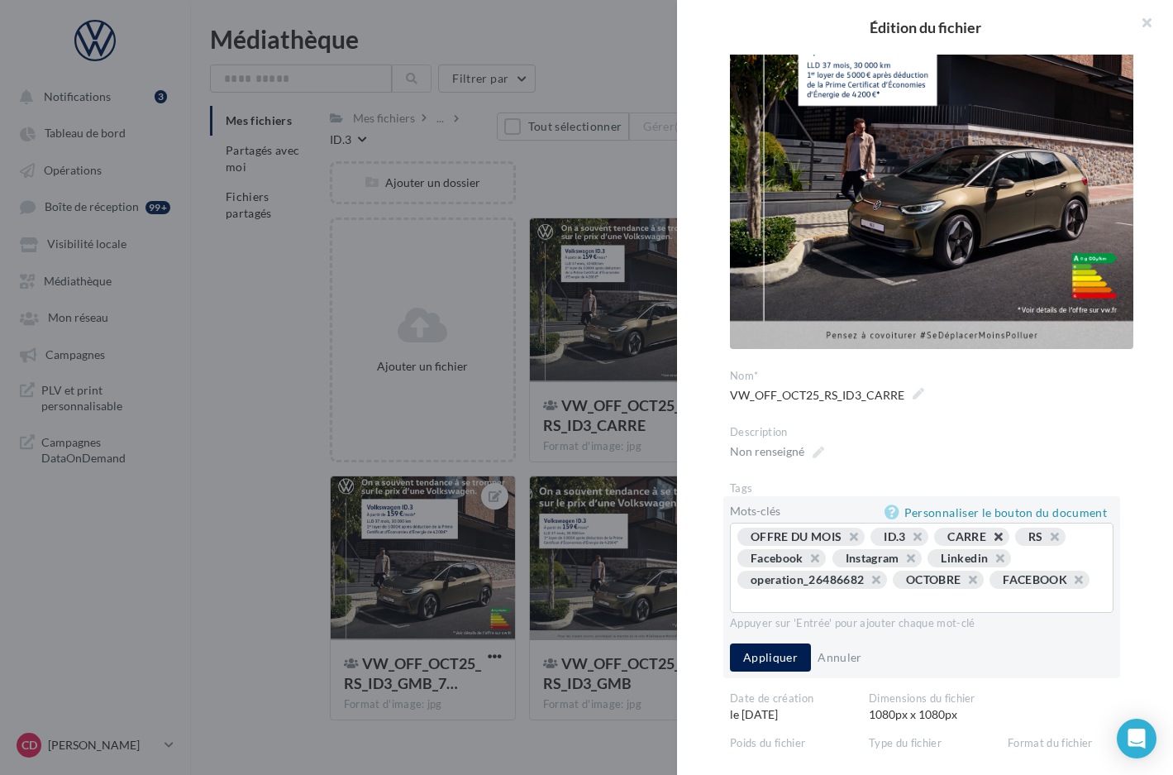
click at [990, 541] on button "button" at bounding box center [990, 541] width 0 height 0
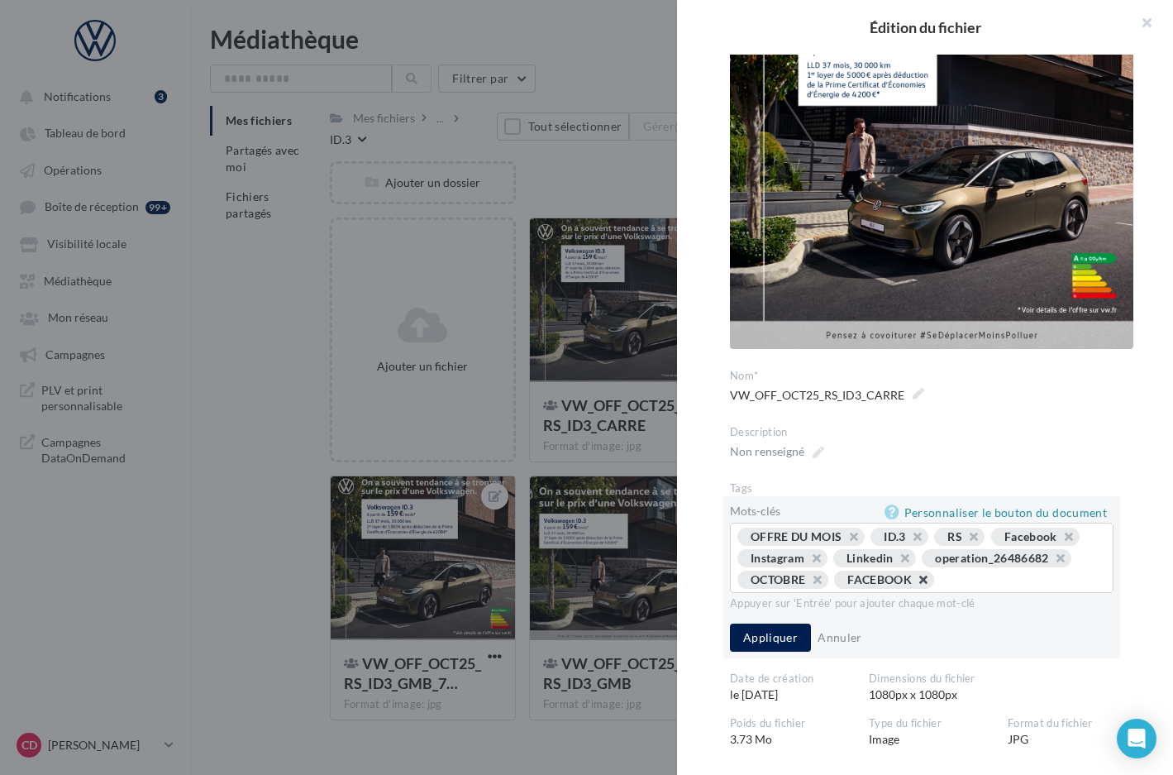
click at [914, 584] on button "button" at bounding box center [914, 584] width 0 height 0
click at [791, 627] on button "Appliquer" at bounding box center [770, 637] width 81 height 28
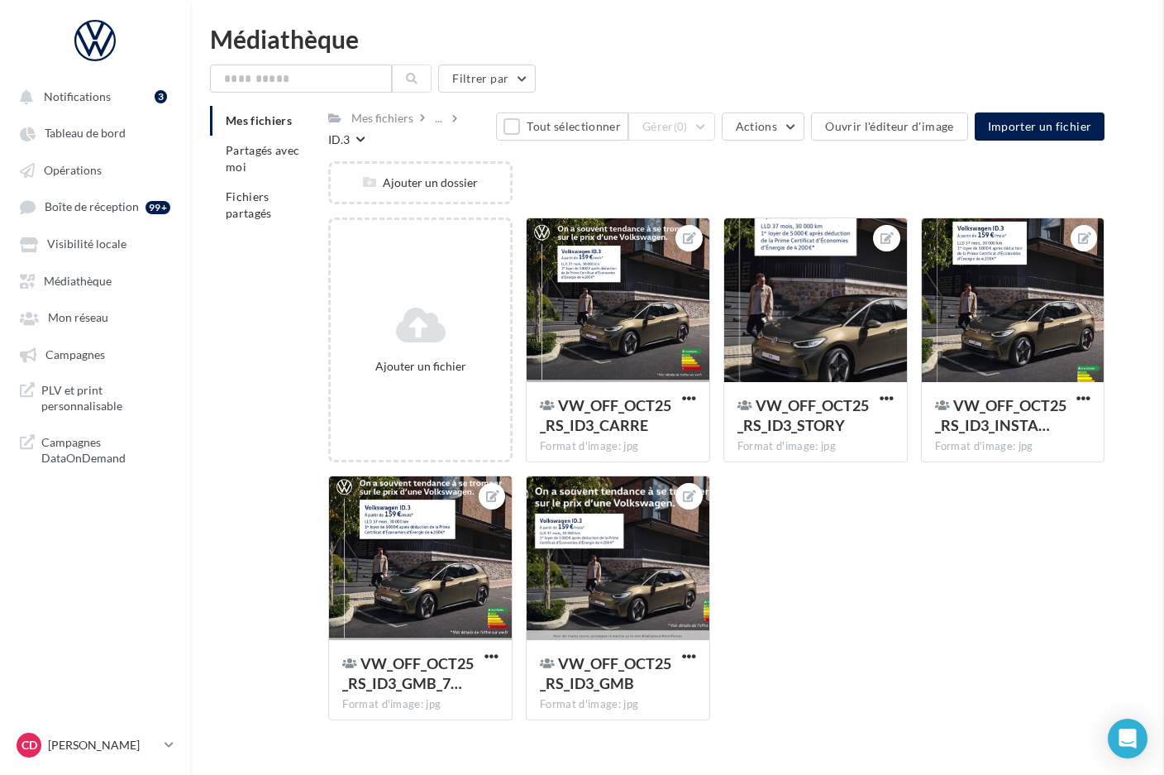
click at [814, 317] on div at bounding box center [815, 300] width 183 height 165
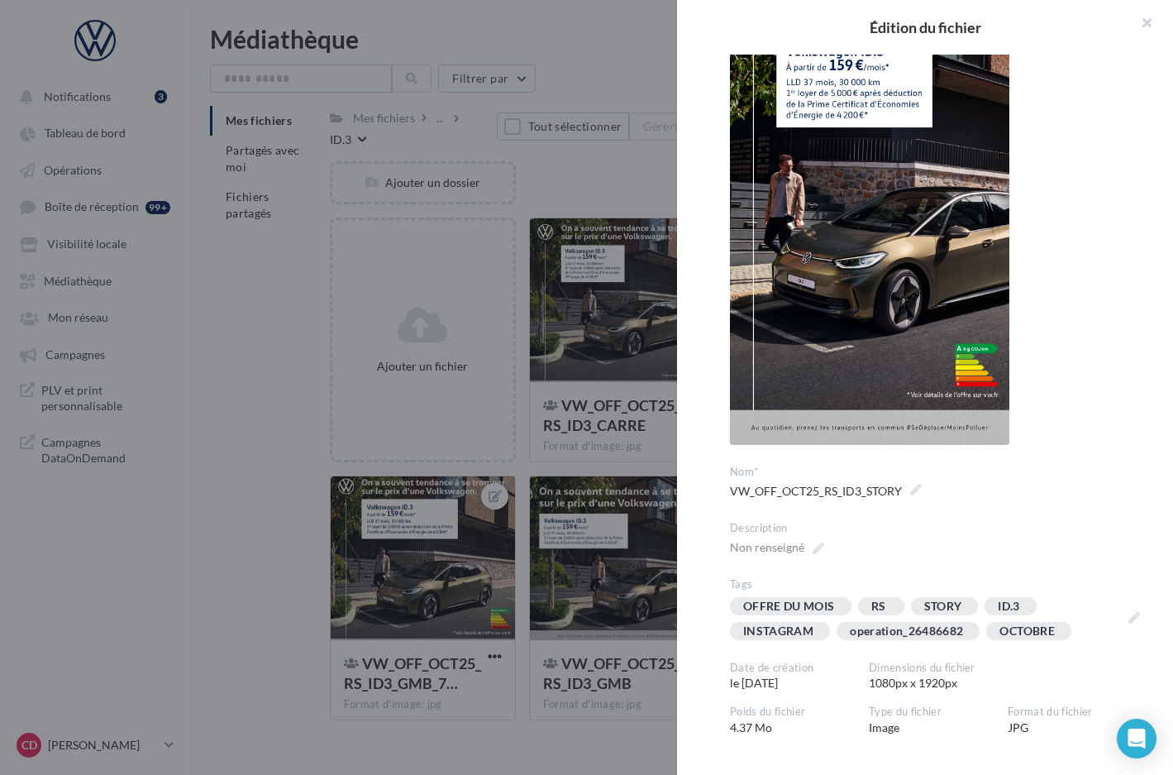
scroll to position [302, 0]
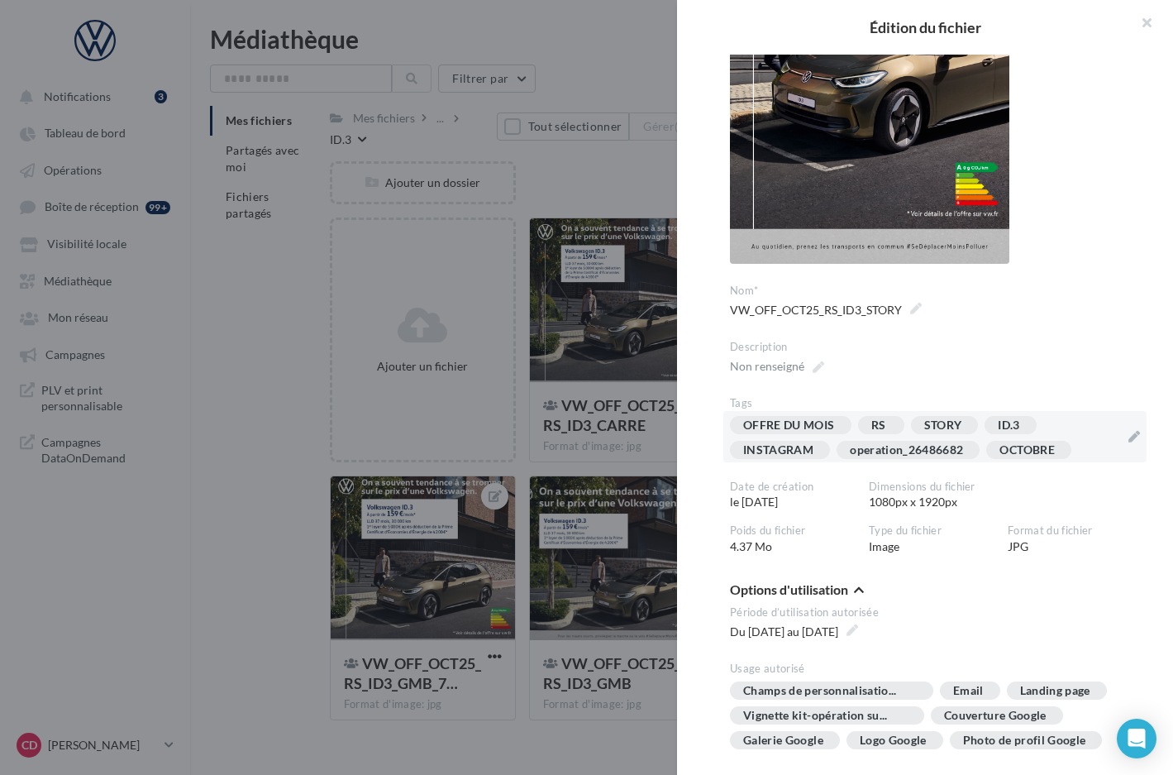
click at [1074, 426] on div "OFFRE DU MOIS RS STORY ID.3 INSTAGRAM operation_26486682 OCTOBRE" at bounding box center [925, 441] width 390 height 50
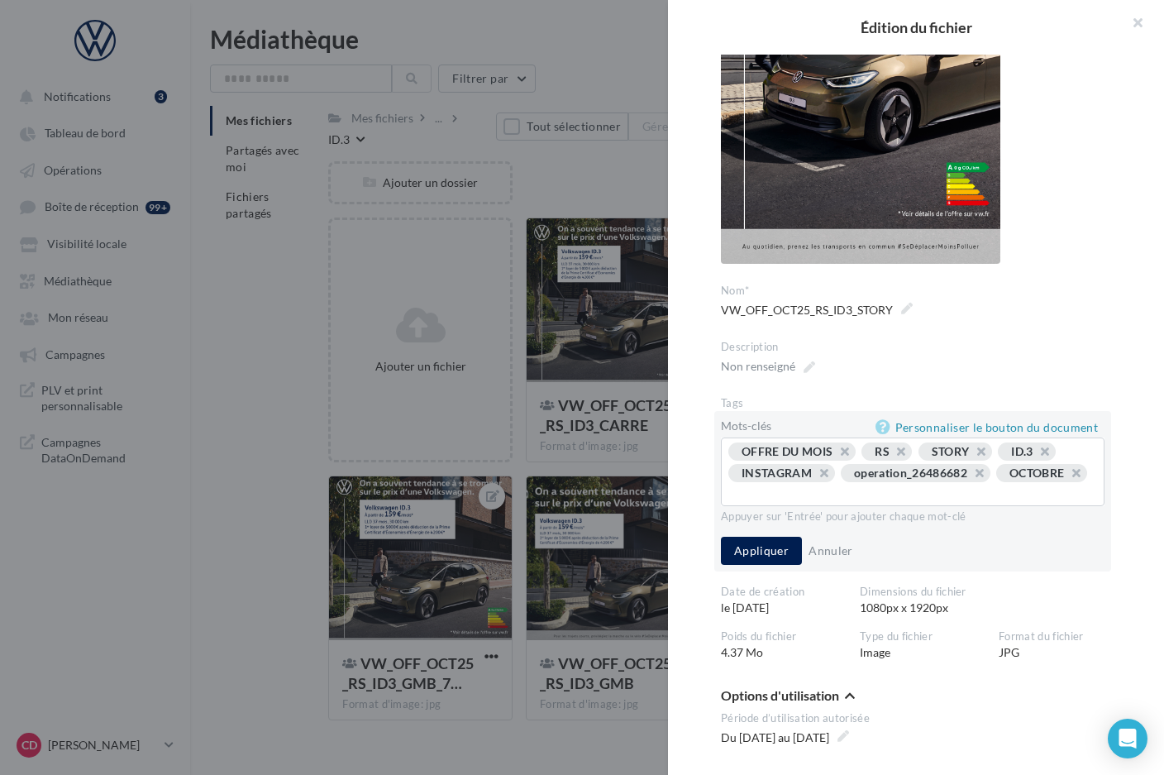
click at [656, 455] on div at bounding box center [582, 387] width 1164 height 775
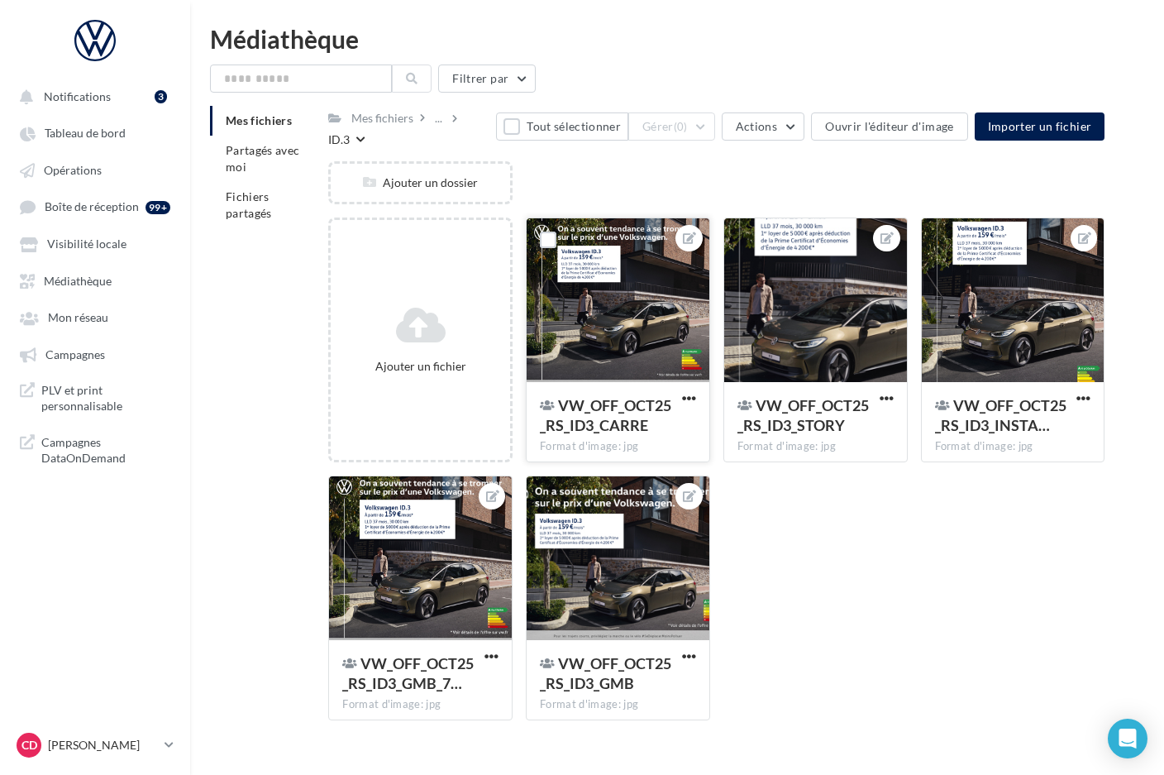
click at [665, 346] on div at bounding box center [618, 300] width 183 height 165
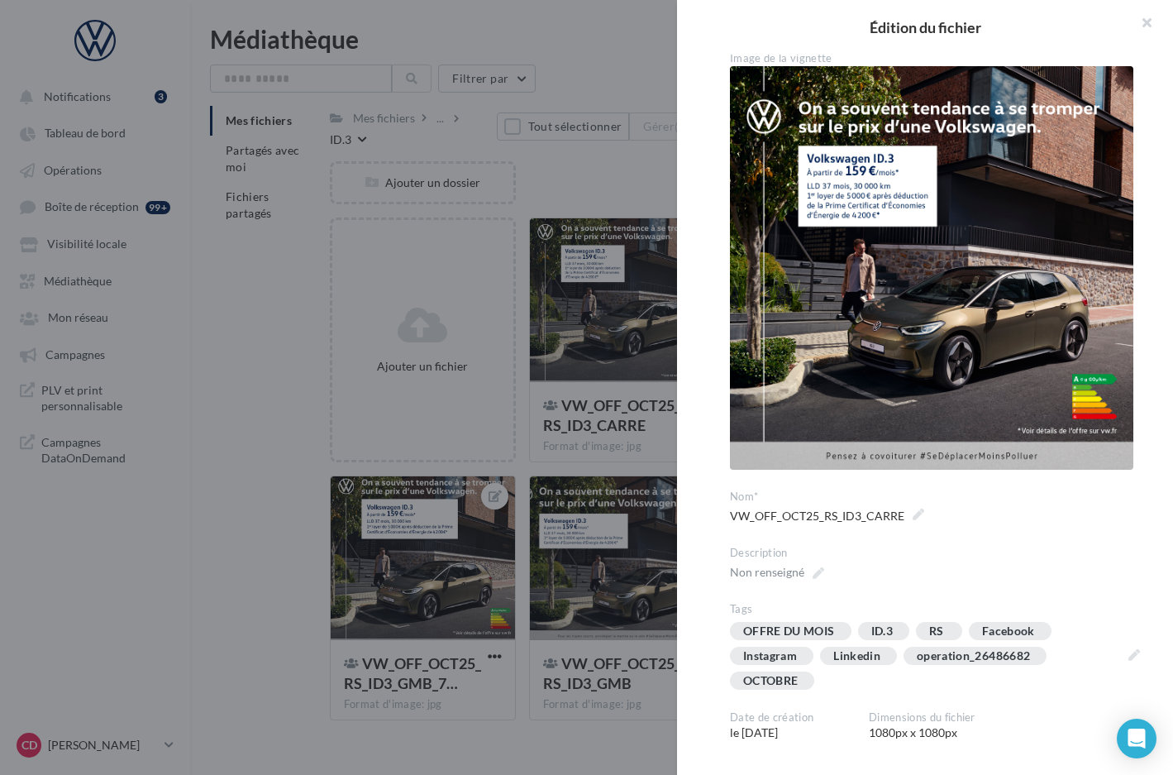
scroll to position [11, 0]
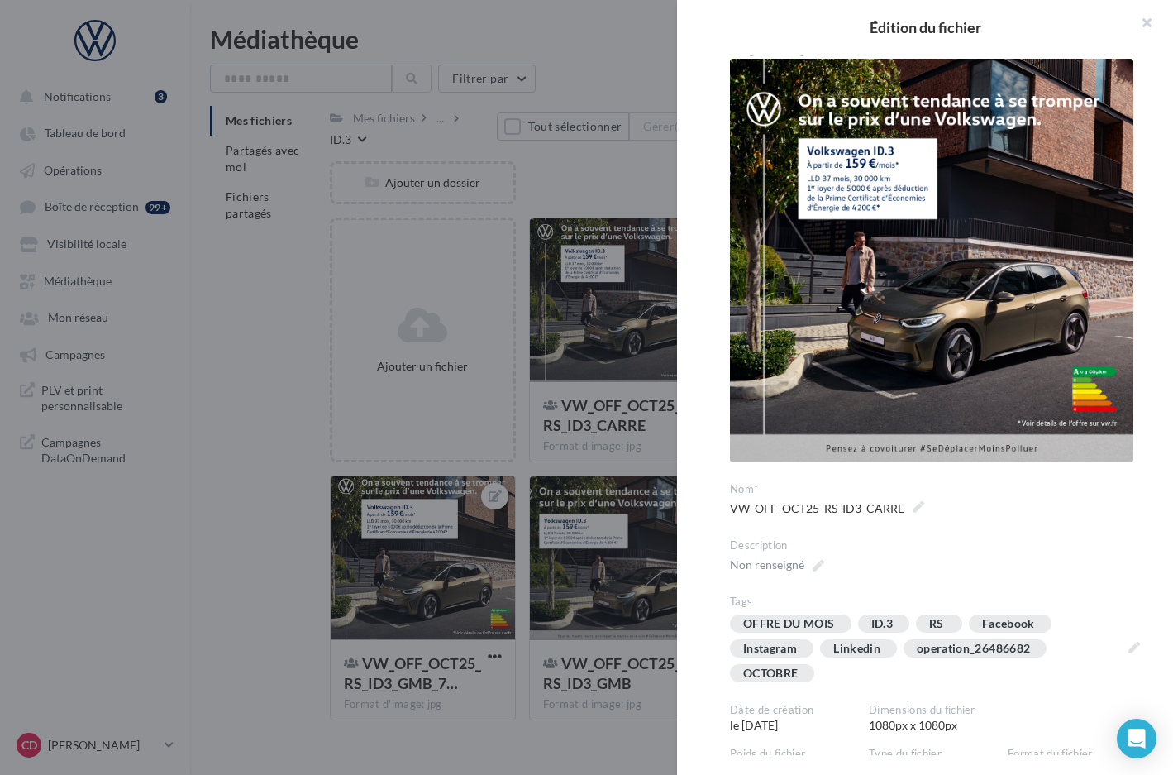
click at [637, 457] on div at bounding box center [586, 387] width 1173 height 775
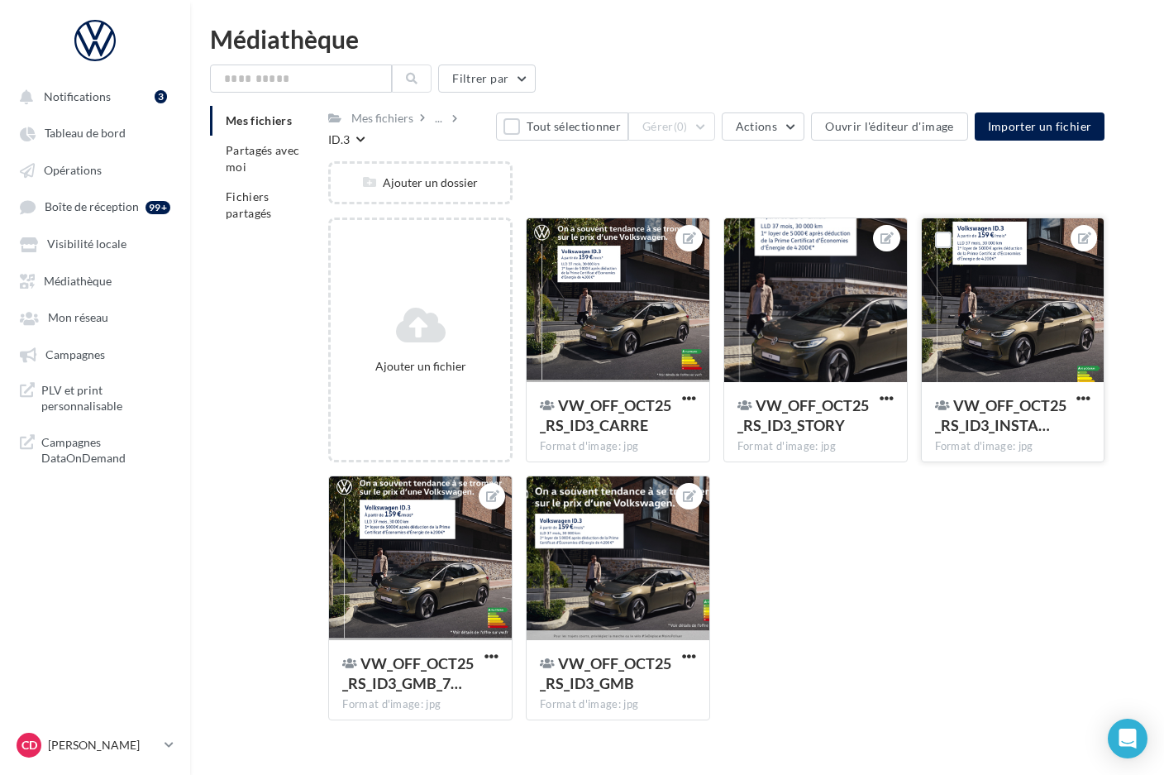
click at [1026, 336] on div at bounding box center [1013, 300] width 183 height 165
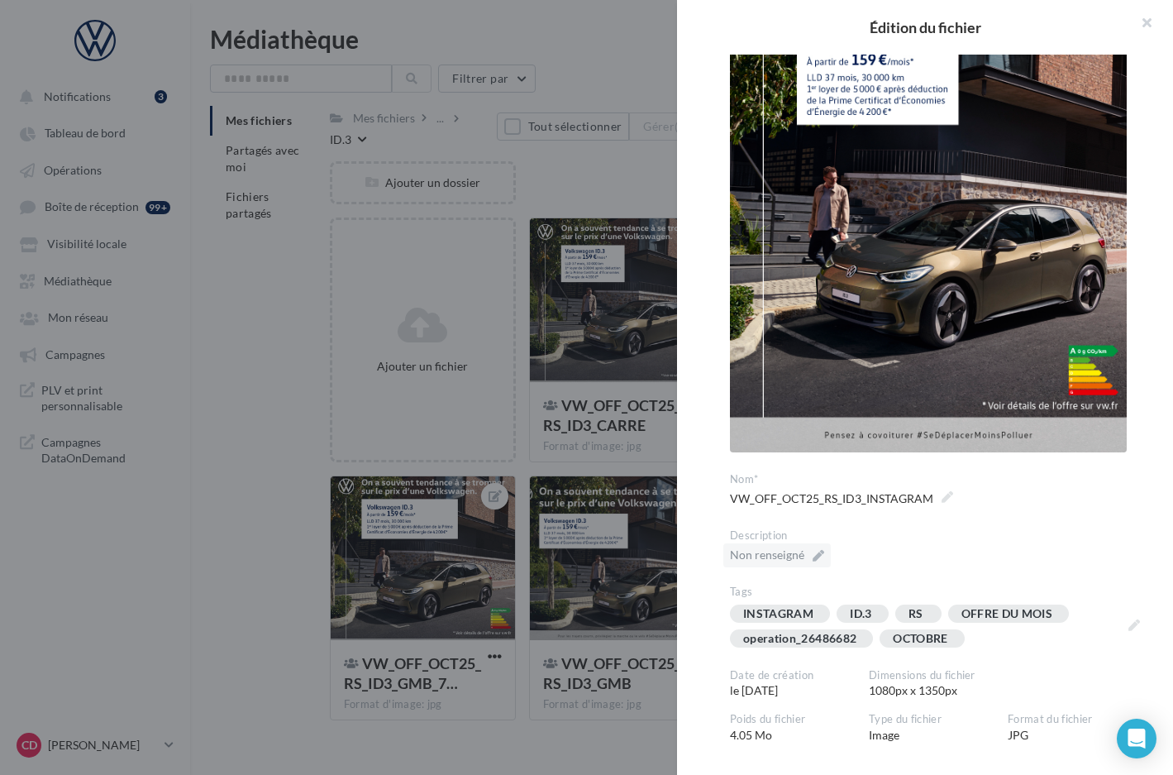
scroll to position [150, 0]
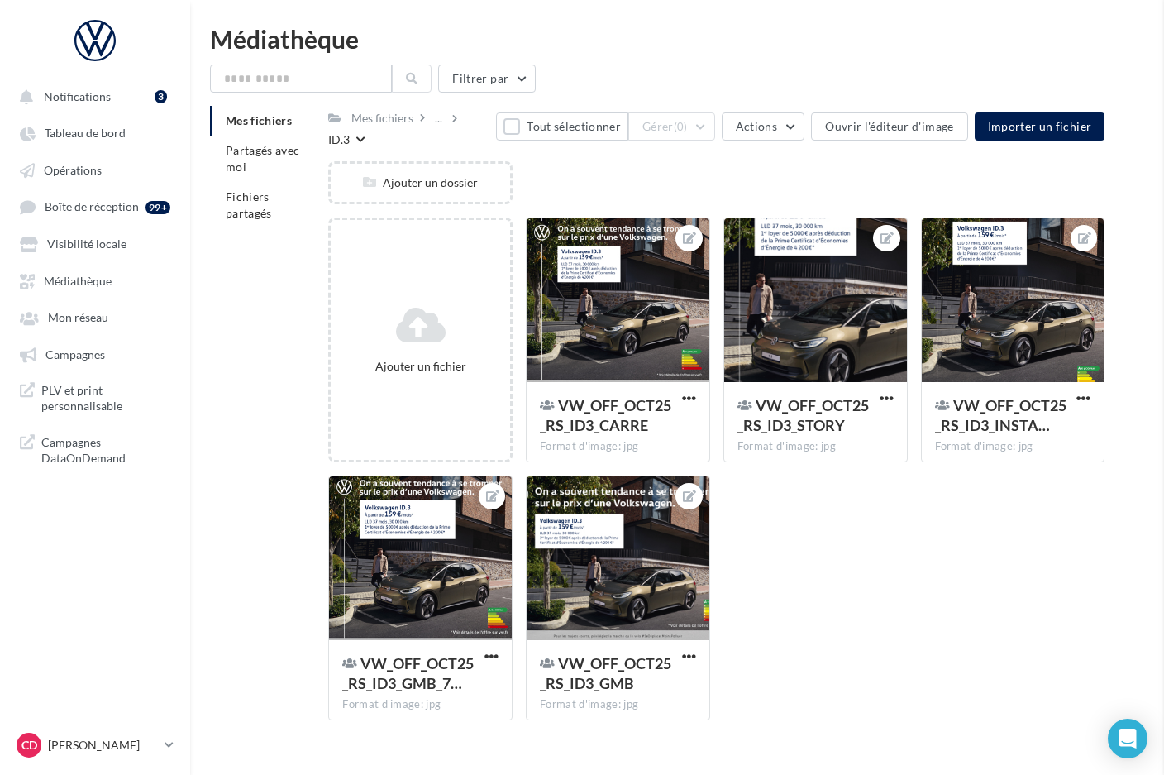
click at [480, 551] on div at bounding box center [420, 558] width 183 height 165
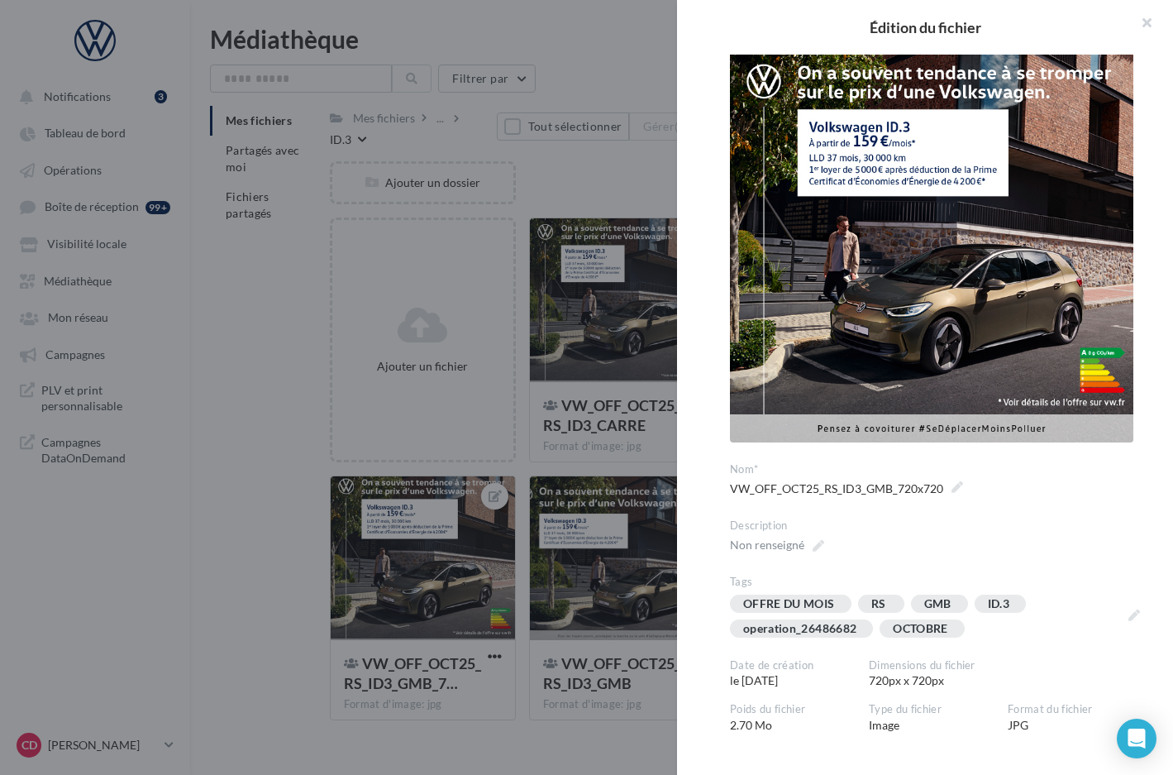
scroll to position [31, 0]
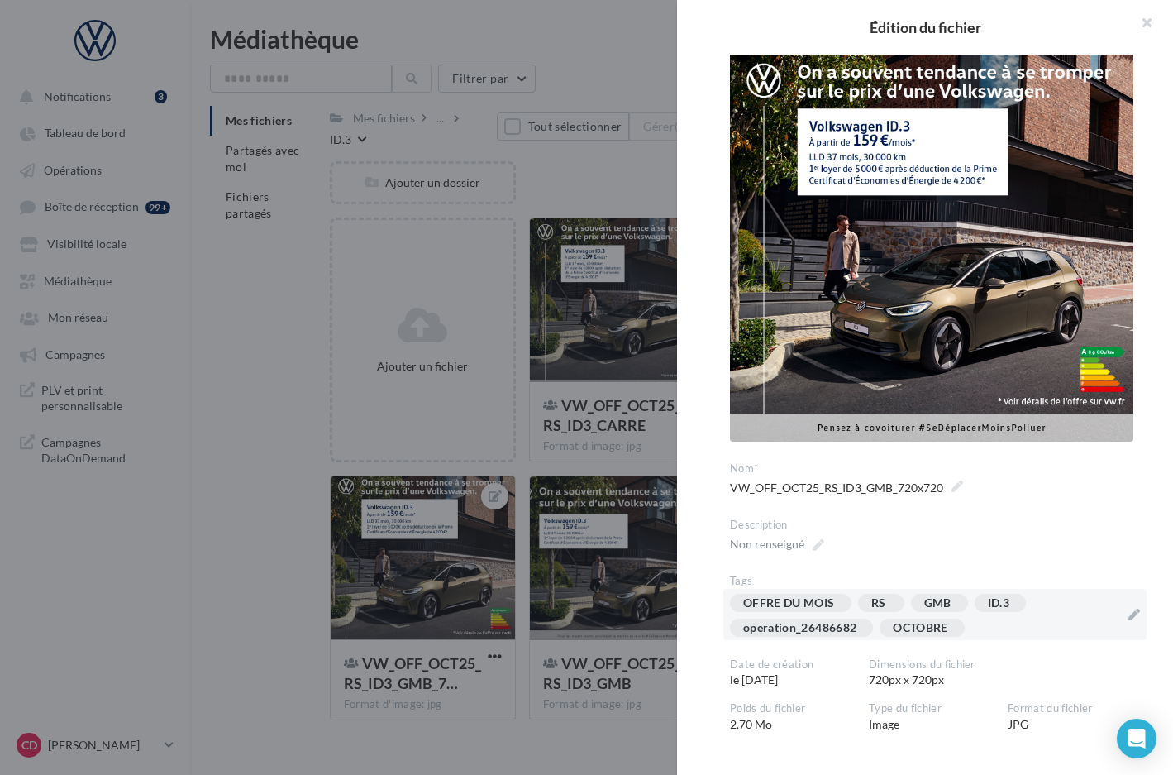
click at [987, 618] on div "OFFRE DU MOIS RS GMB ID.3 operation_26486682 OCTOBRE" at bounding box center [925, 619] width 390 height 50
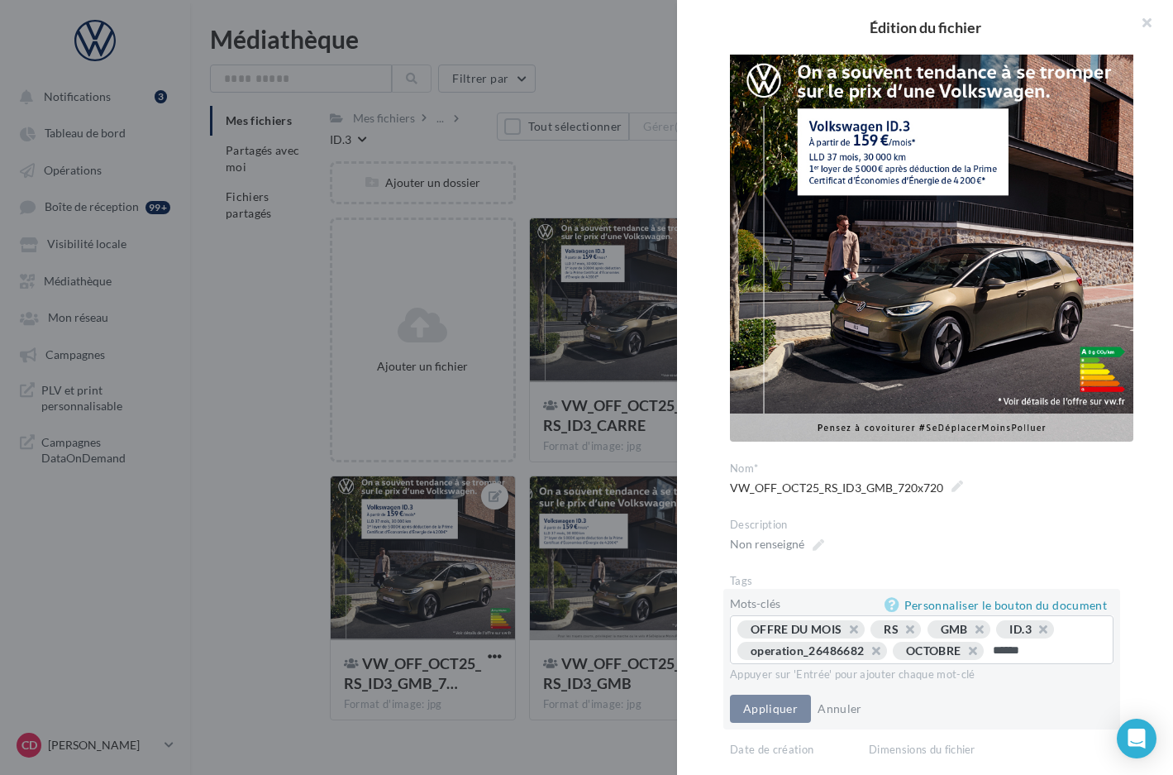
type input "*******"
click at [792, 715] on button "Appliquer" at bounding box center [770, 708] width 81 height 28
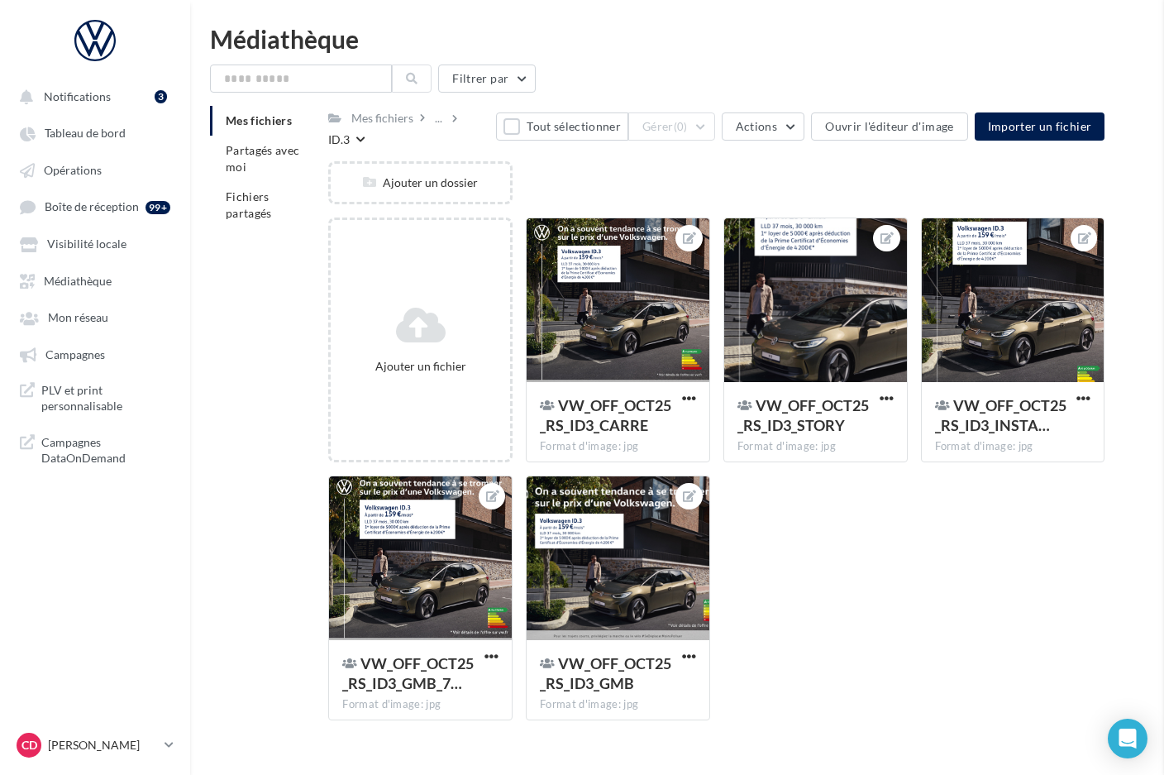
click at [637, 589] on div at bounding box center [618, 558] width 183 height 165
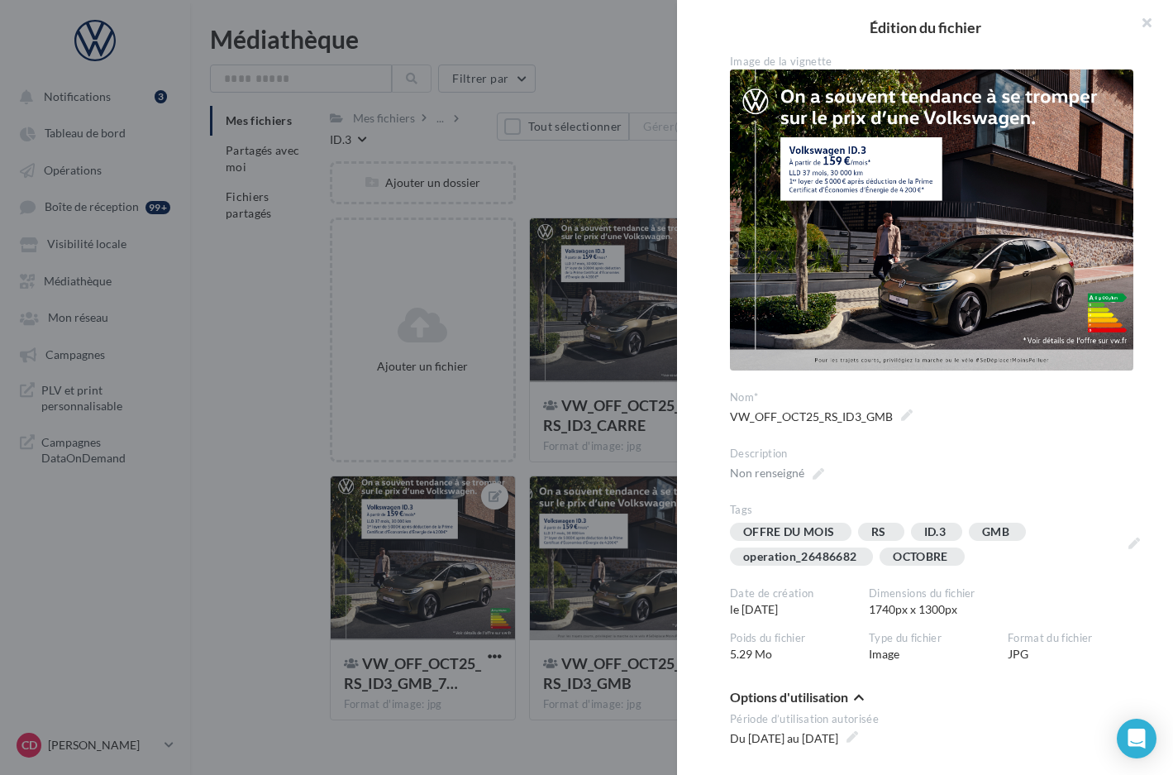
click at [447, 595] on div at bounding box center [586, 387] width 1173 height 775
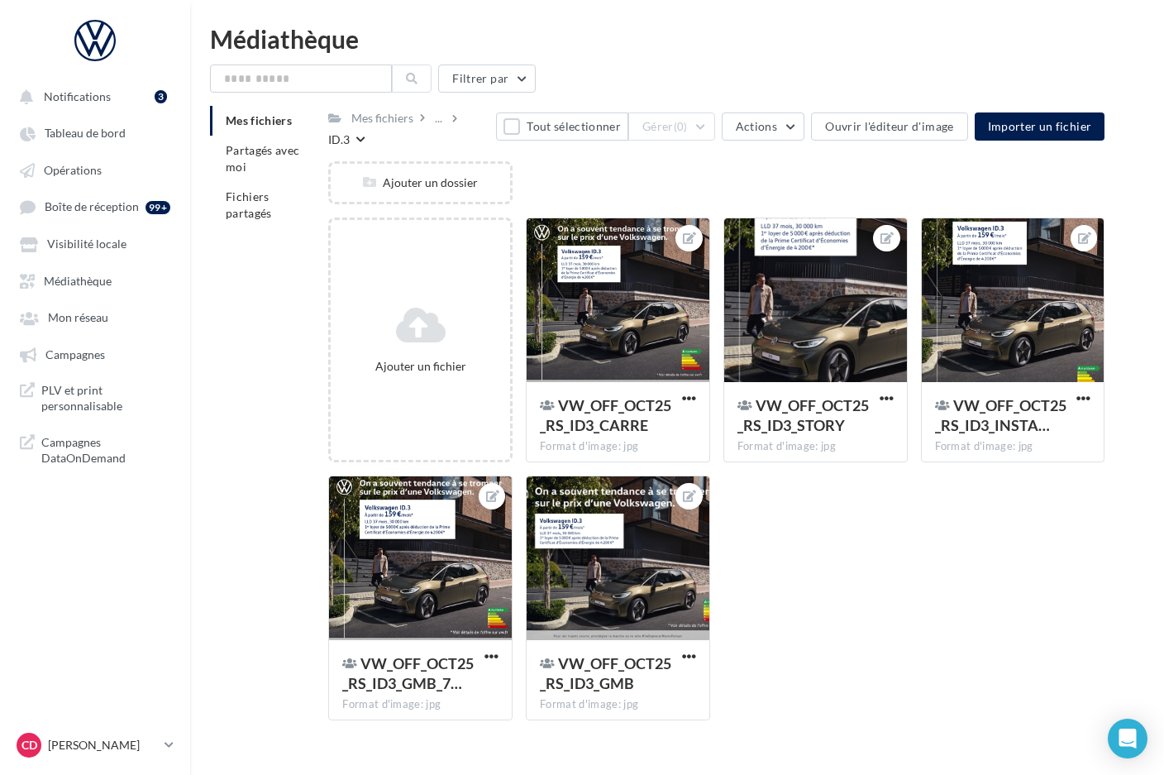
click at [350, 131] on div "ID.3" at bounding box center [338, 139] width 21 height 17
click at [439, 122] on div "..." at bounding box center [439, 118] width 14 height 23
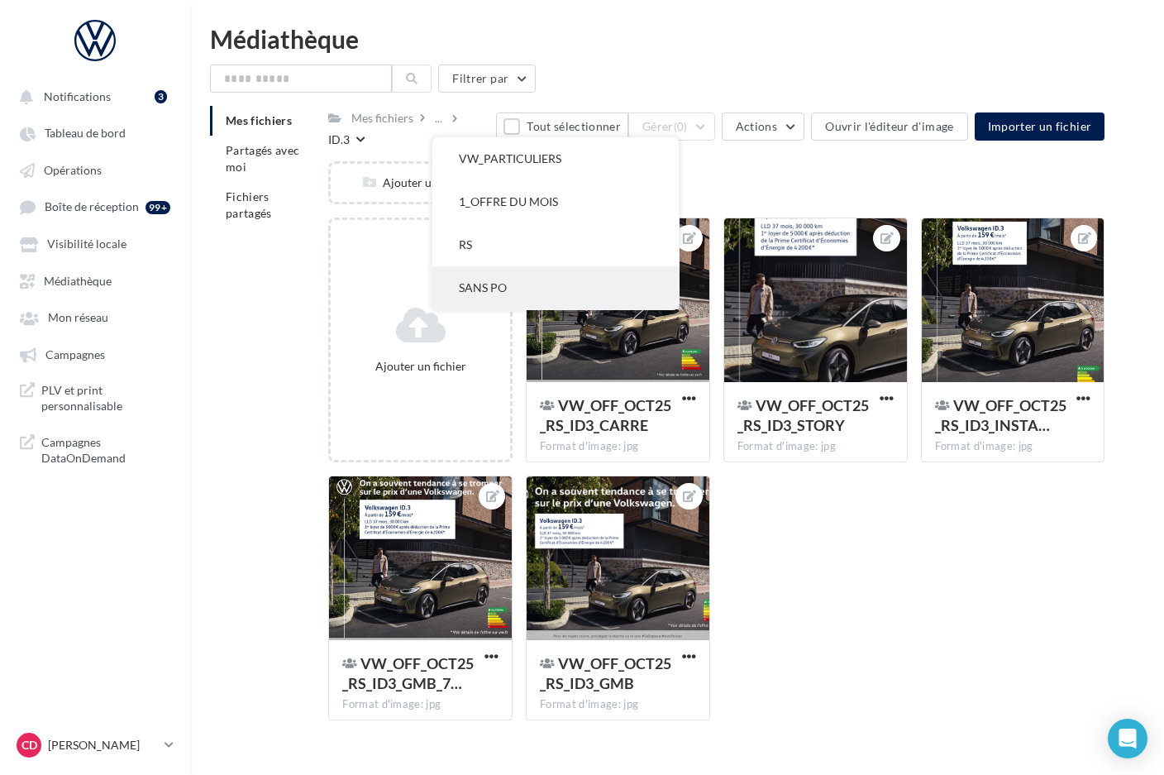
click at [478, 287] on button "SANS PO" at bounding box center [555, 287] width 246 height 43
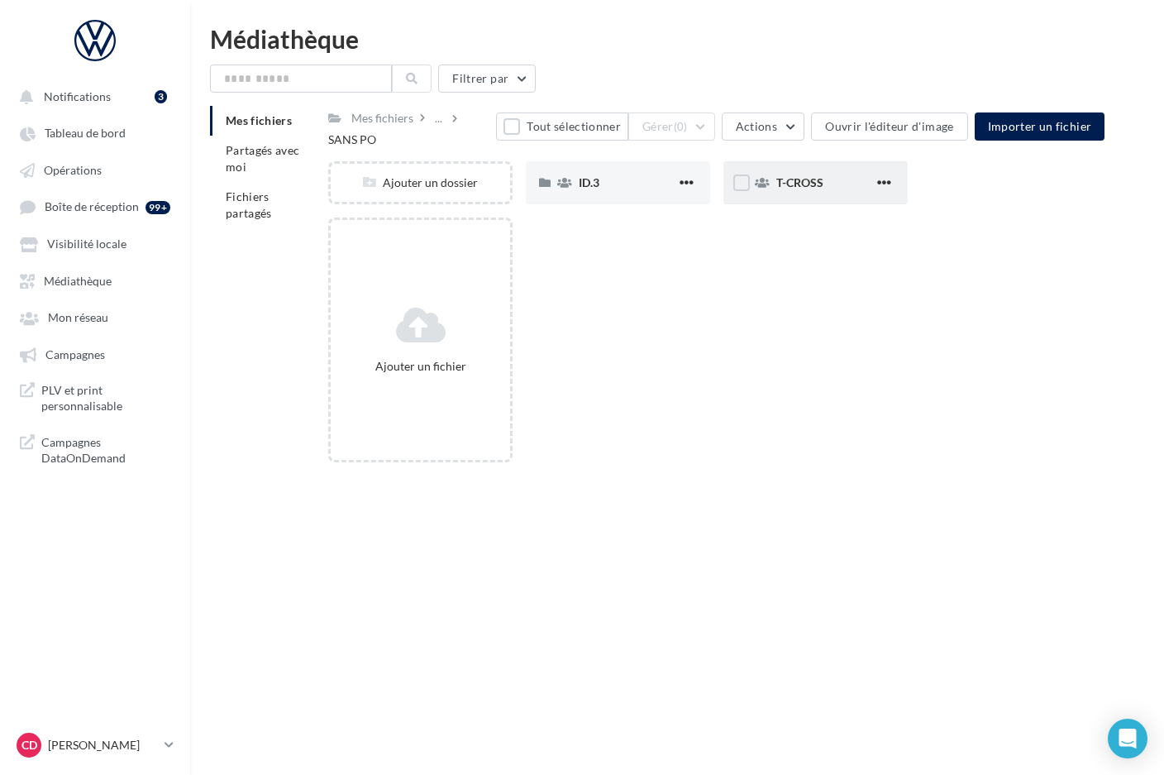
click at [800, 180] on span "T-CROSS" at bounding box center [799, 182] width 47 height 14
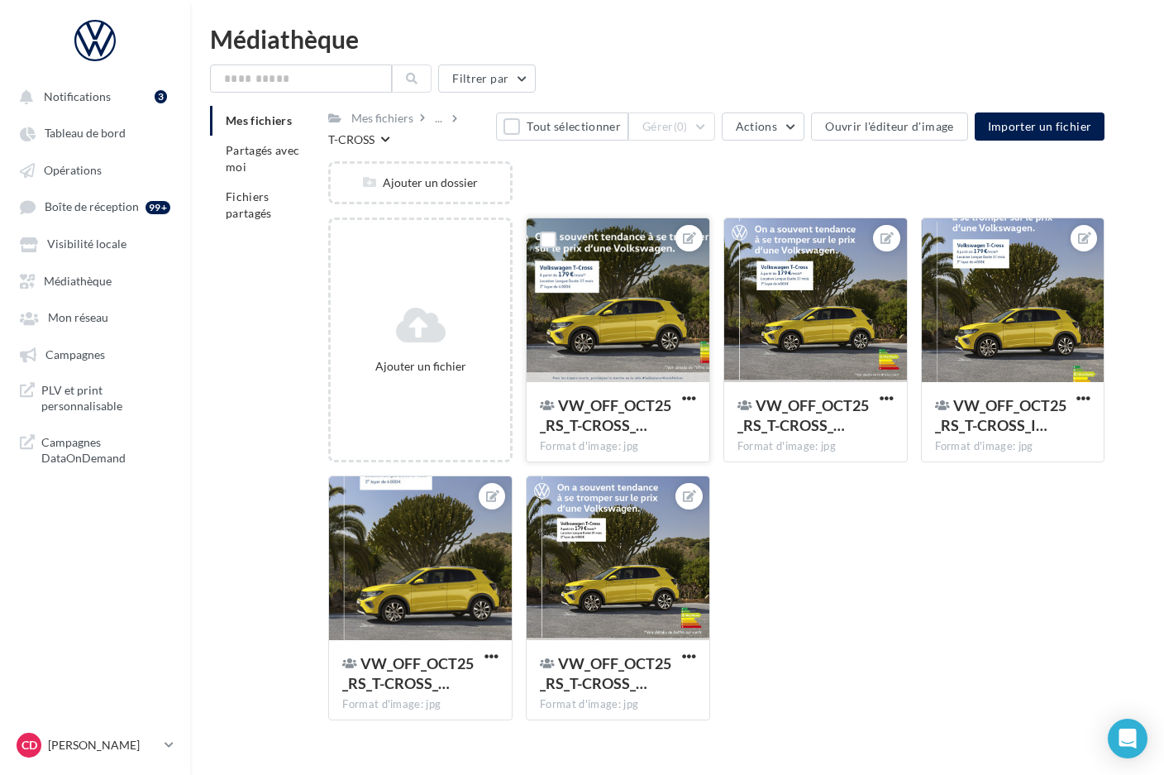
click at [686, 430] on div "VW_OFF_OCT25_RS_T-CROSS_…" at bounding box center [618, 417] width 156 height 44
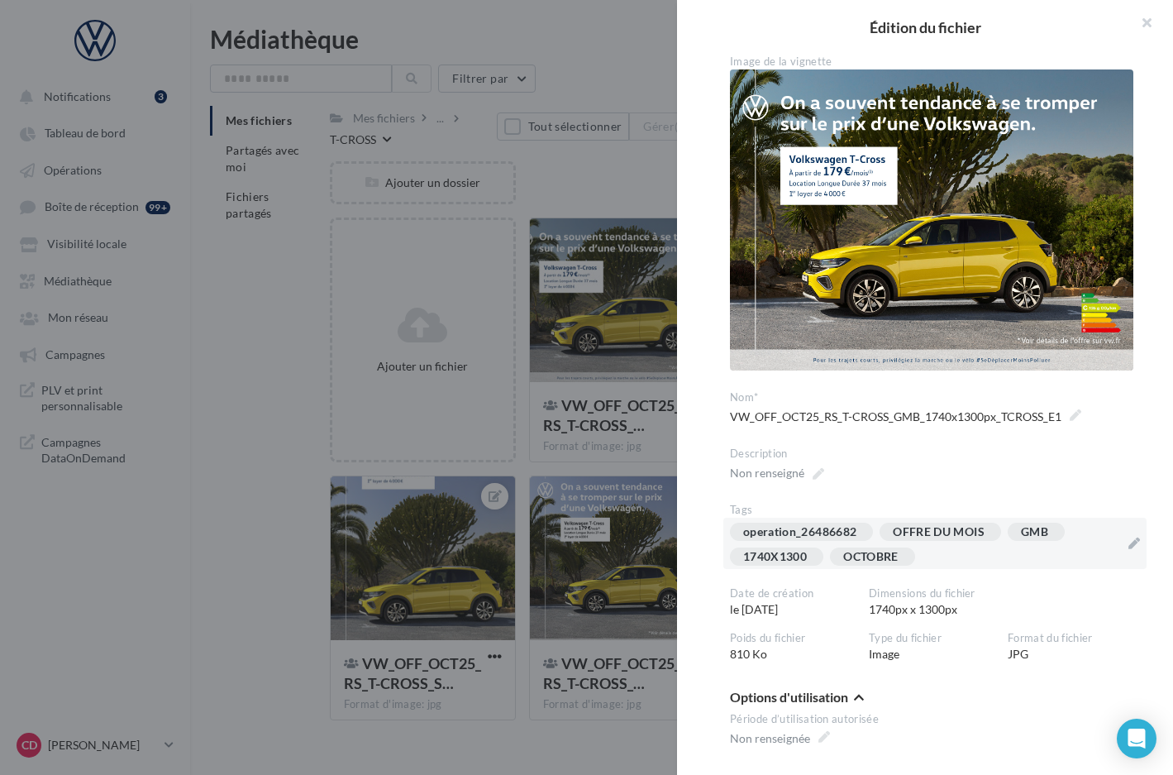
click at [942, 551] on div "operation_26486682 OFFRE DU MOIS GMB 1740X1300 OCTOBRE" at bounding box center [925, 547] width 390 height 50
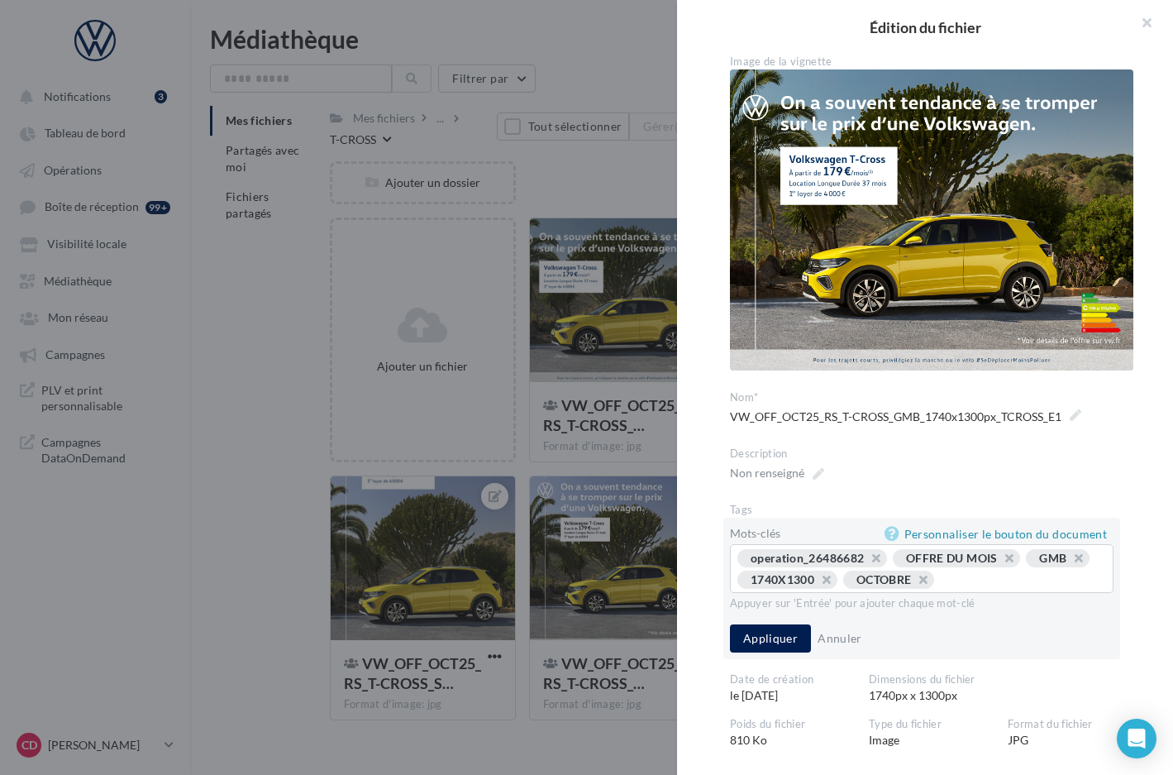
type input "*"
type input "******"
click at [999, 584] on button "button" at bounding box center [999, 584] width 0 height 0
type input "*******"
click at [823, 586] on div "operation_26486682 OFFRE DU MOIS GMB 1740X1300 OCTOBRE T-CROSS ..." at bounding box center [921, 570] width 369 height 43
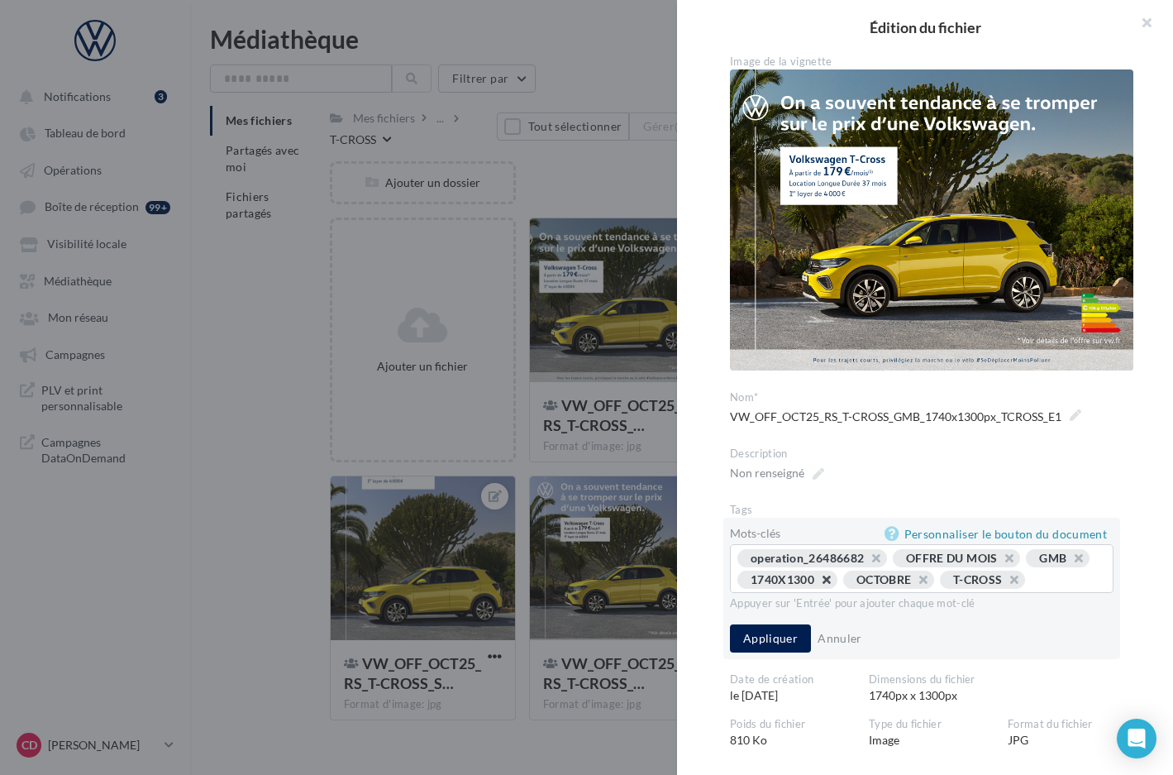
click at [818, 584] on button "button" at bounding box center [818, 584] width 0 height 0
click at [784, 632] on button "Appliquer" at bounding box center [770, 638] width 81 height 28
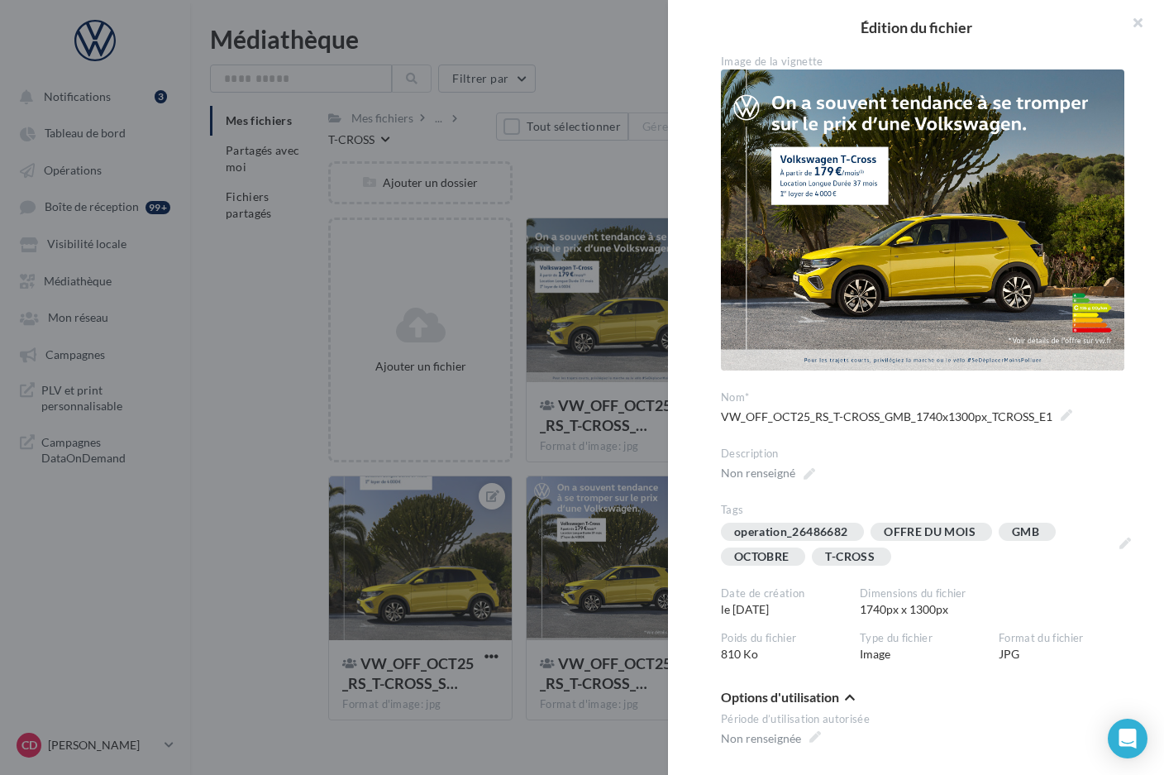
click at [654, 471] on div at bounding box center [582, 387] width 1164 height 775
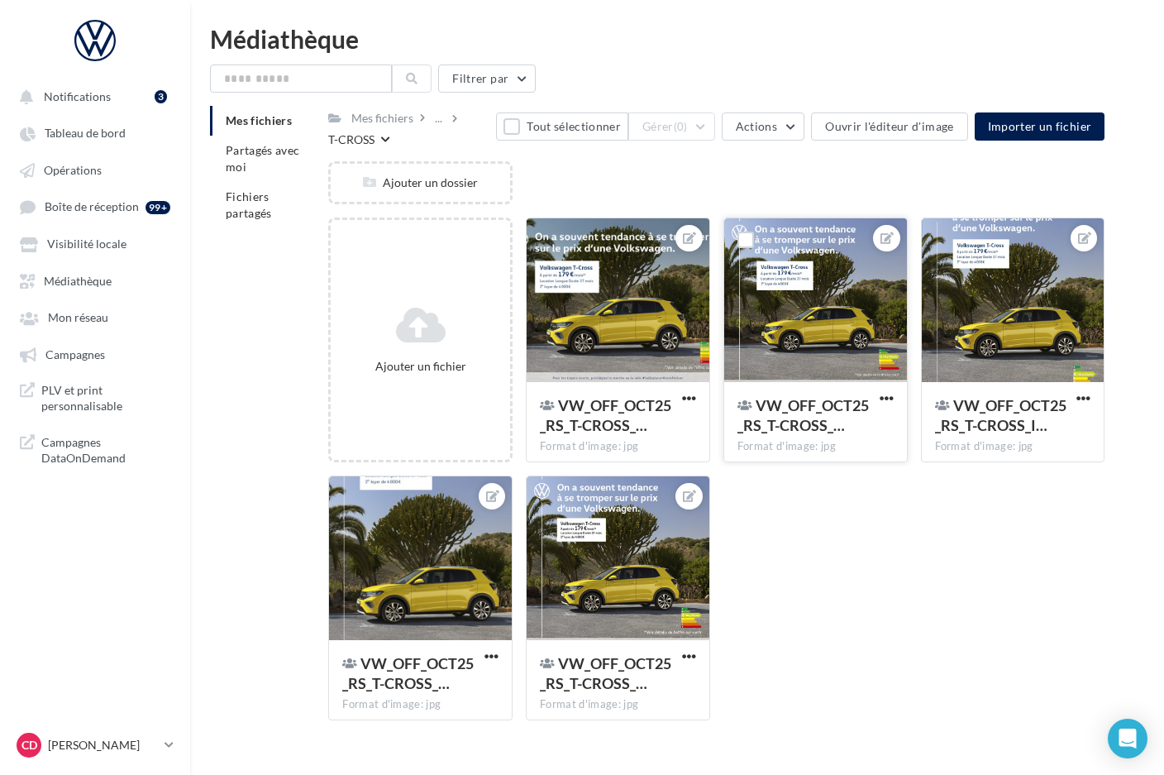
click at [831, 337] on div at bounding box center [815, 300] width 183 height 165
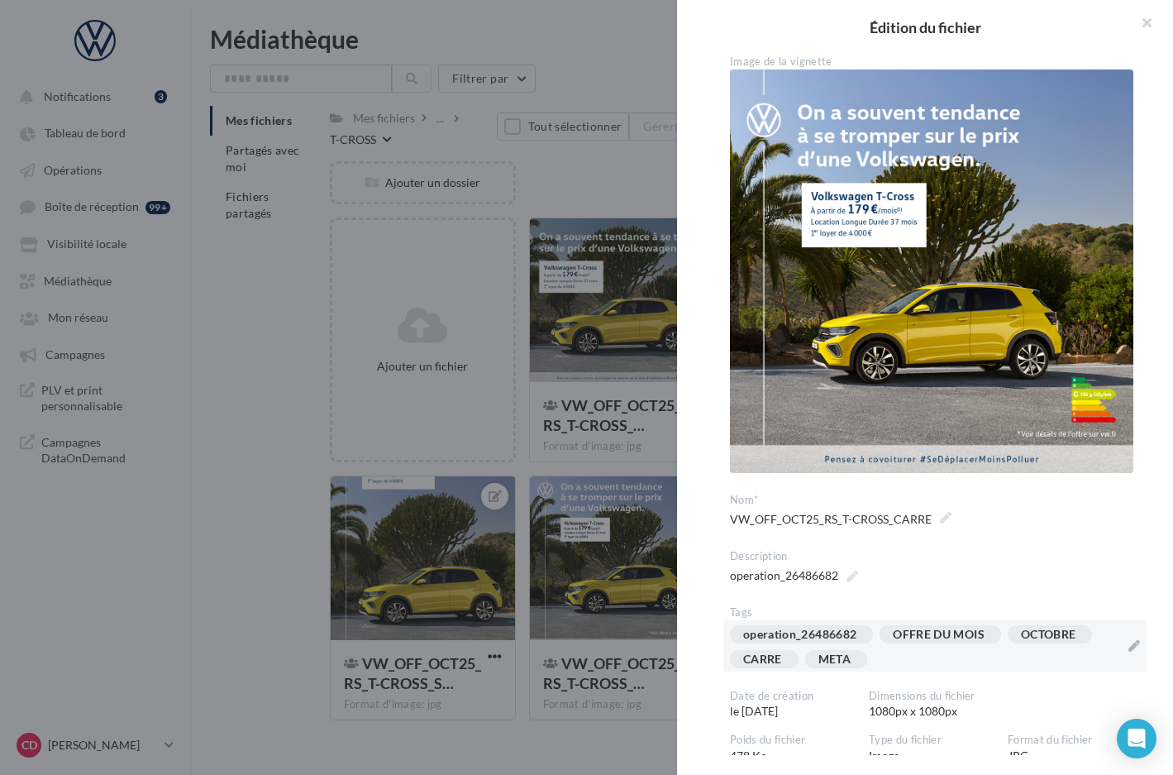
click at [1028, 651] on div "operation_26486682 OFFRE DU MOIS OCTOBRE [GEOGRAPHIC_DATA] META" at bounding box center [925, 650] width 390 height 50
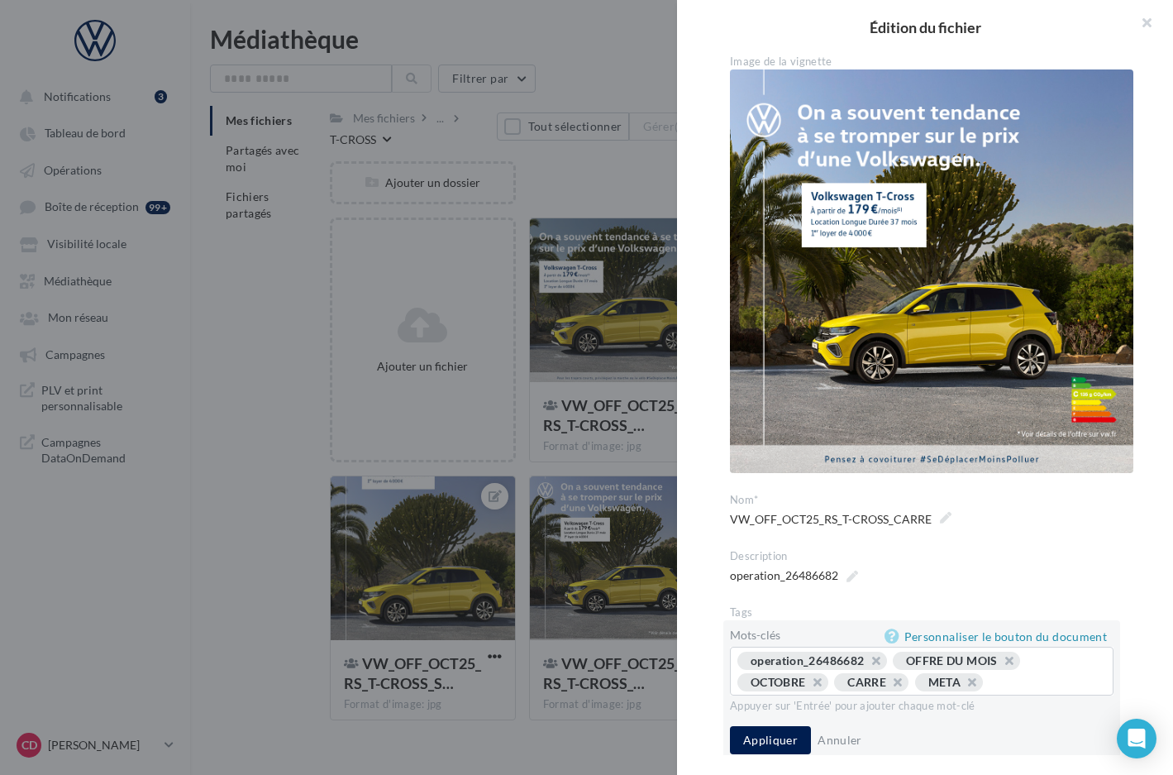
click at [963, 686] on button "button" at bounding box center [963, 686] width 0 height 0
click at [889, 686] on button "button" at bounding box center [889, 686] width 0 height 0
click at [899, 674] on input "text" at bounding box center [963, 682] width 252 height 17
type input "*"
type input "********"
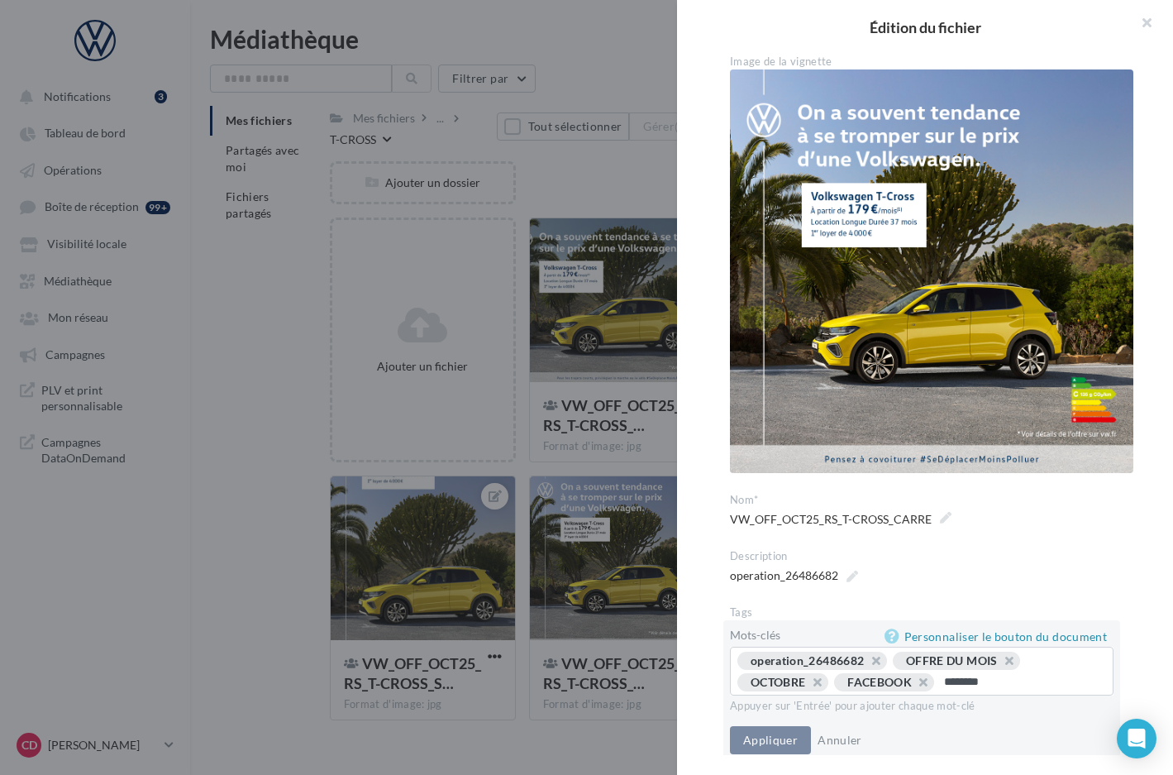
type input "*********"
type input "********"
type input "*******"
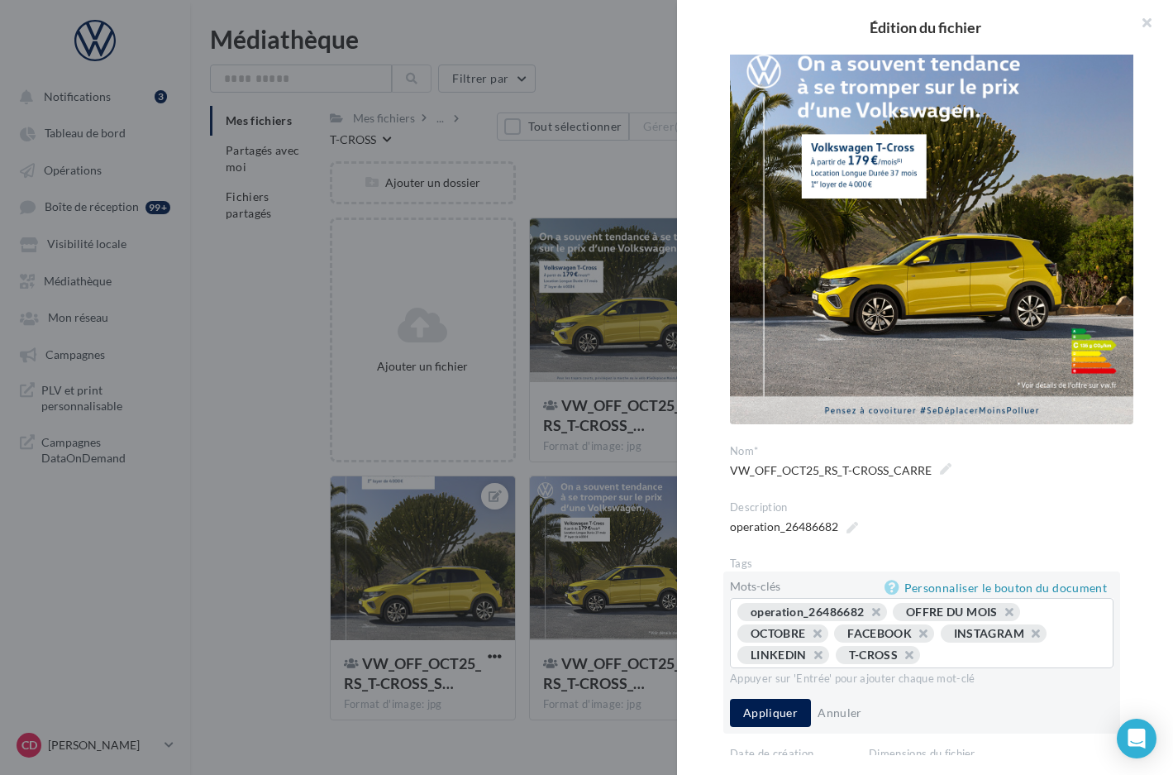
scroll to position [75, 0]
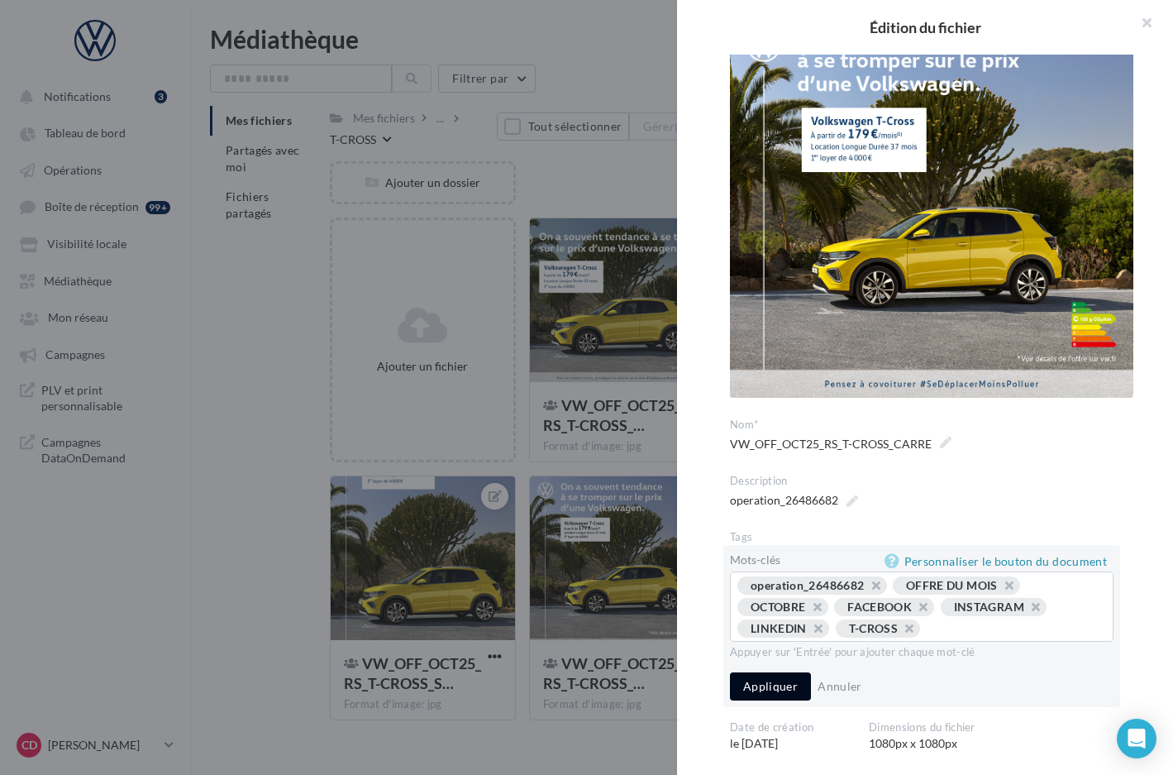
click at [777, 678] on button "Appliquer" at bounding box center [770, 686] width 81 height 28
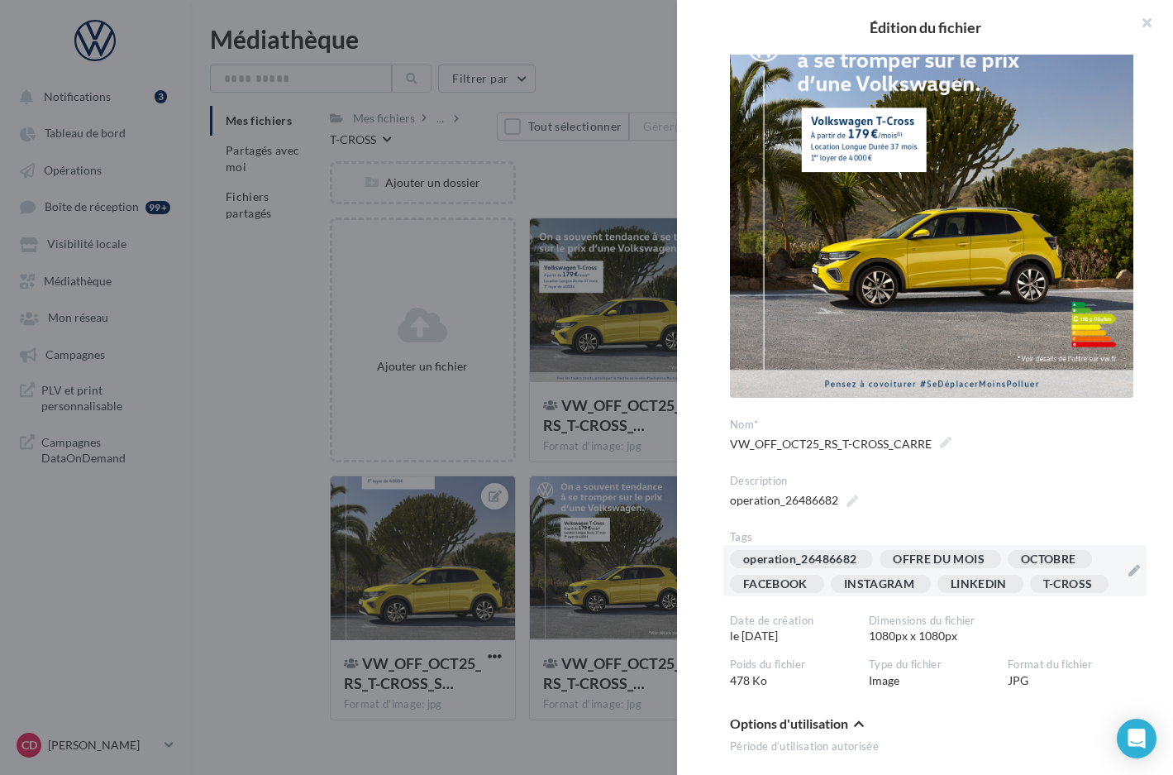
click at [662, 470] on div at bounding box center [586, 387] width 1173 height 775
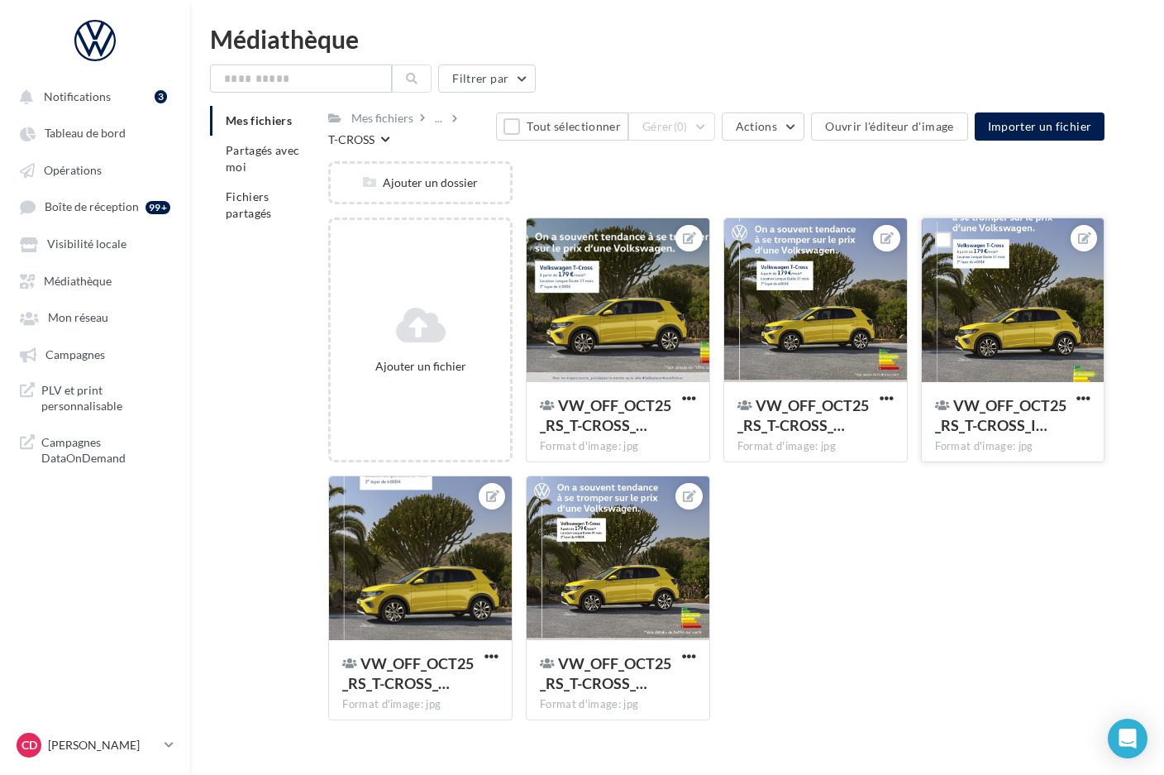
click at [998, 364] on div at bounding box center [1013, 300] width 183 height 165
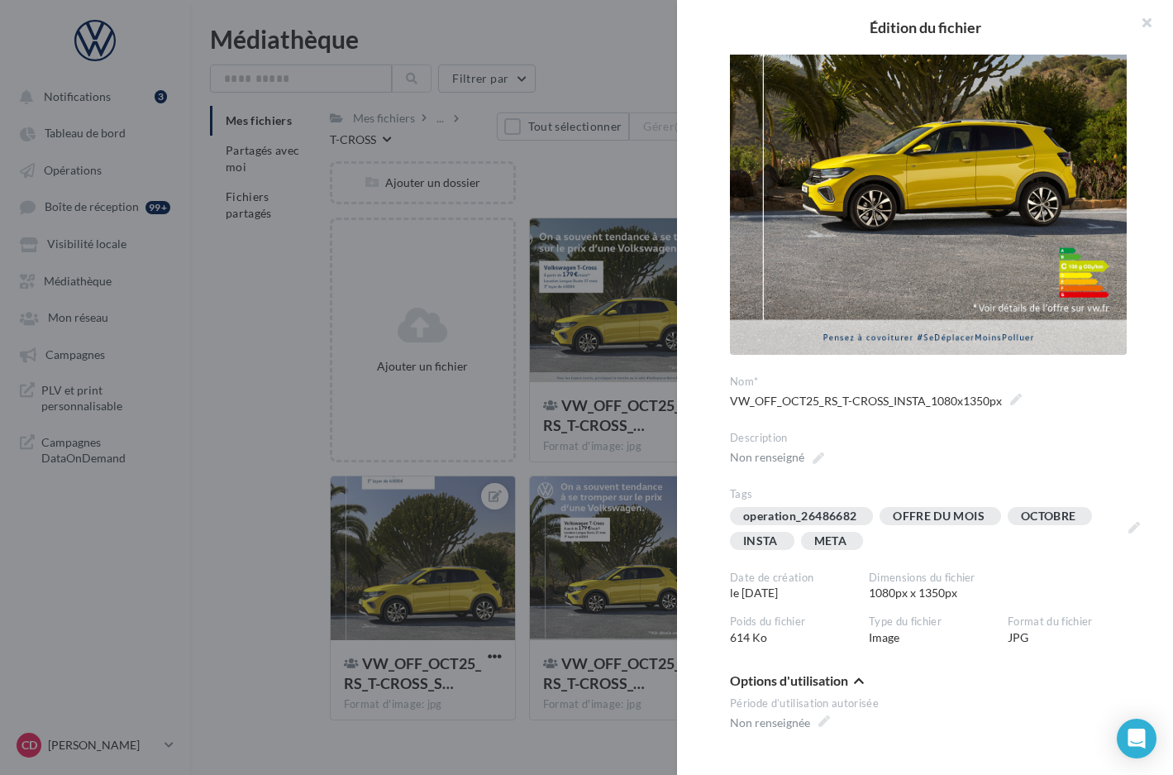
scroll to position [198, 0]
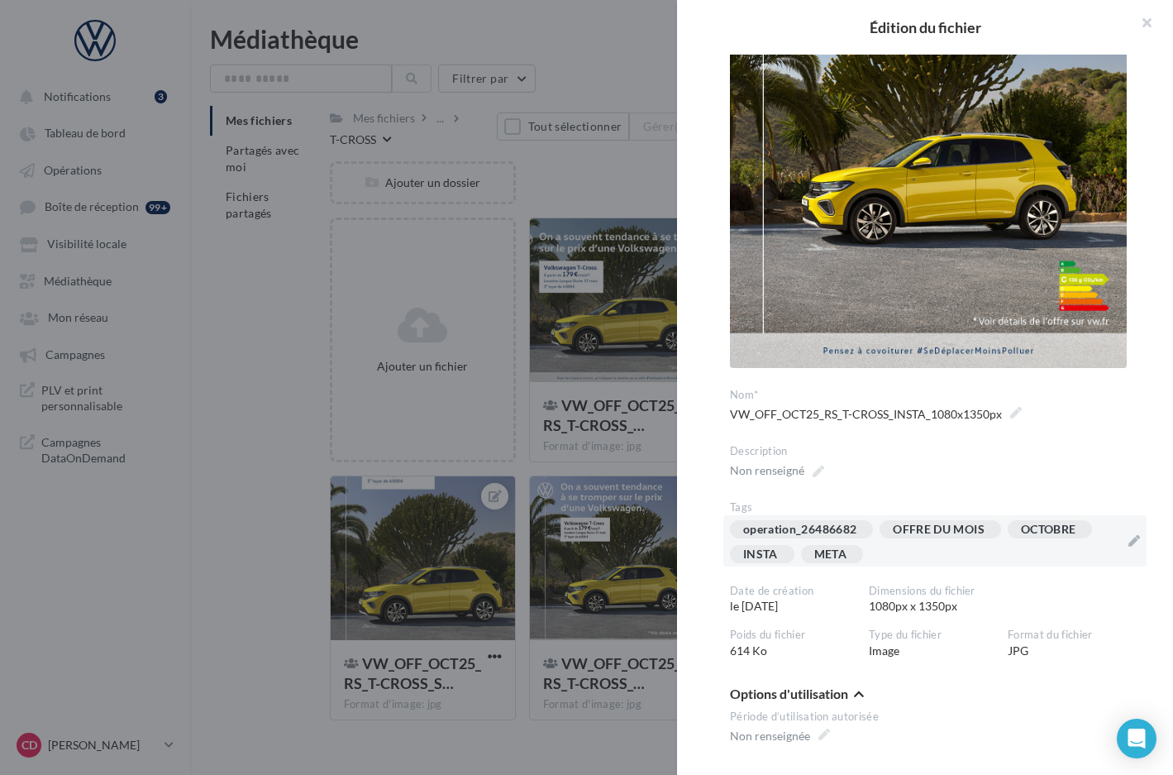
click at [904, 555] on div "operation_26486682 OFFRE DU MOIS OCTOBRE INSTA META" at bounding box center [925, 545] width 390 height 50
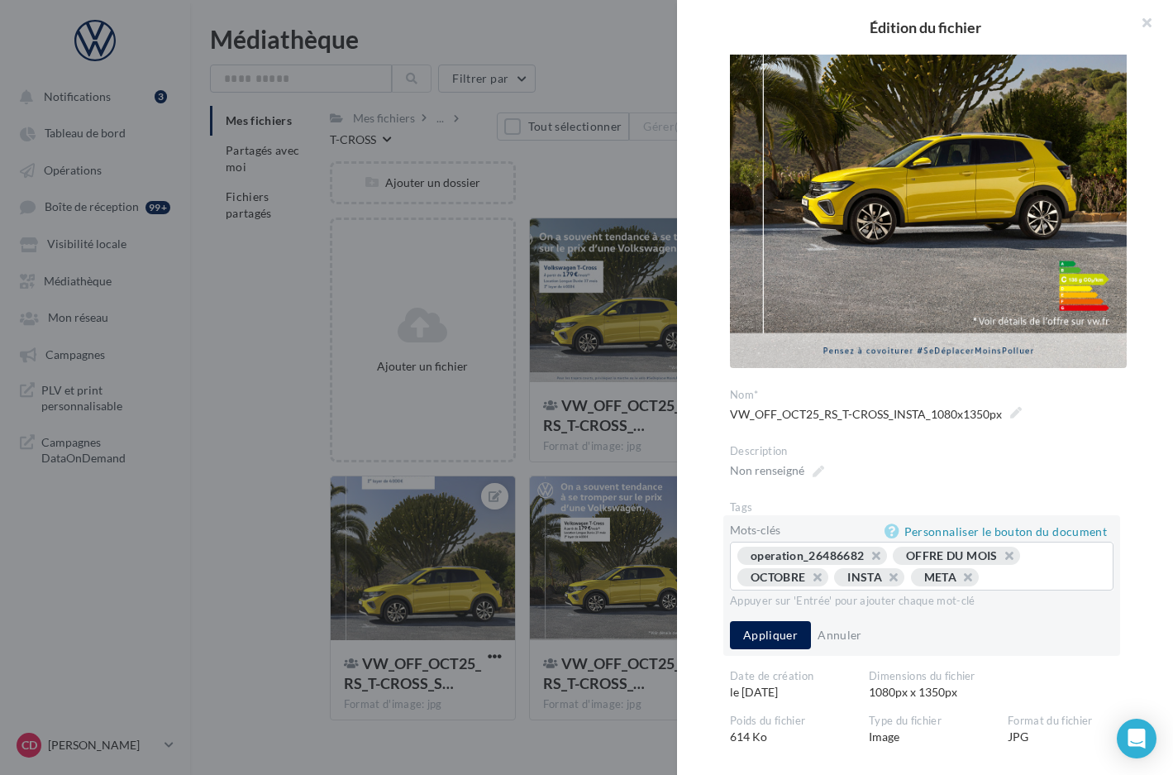
drag, startPoint x: 978, startPoint y: 574, endPoint x: 966, endPoint y: 574, distance: 12.4
click at [976, 574] on span "META" at bounding box center [945, 577] width 69 height 18
click at [959, 581] on button "button" at bounding box center [959, 581] width 0 height 0
click at [972, 575] on input "text" at bounding box center [1003, 577] width 178 height 17
type input "*******"
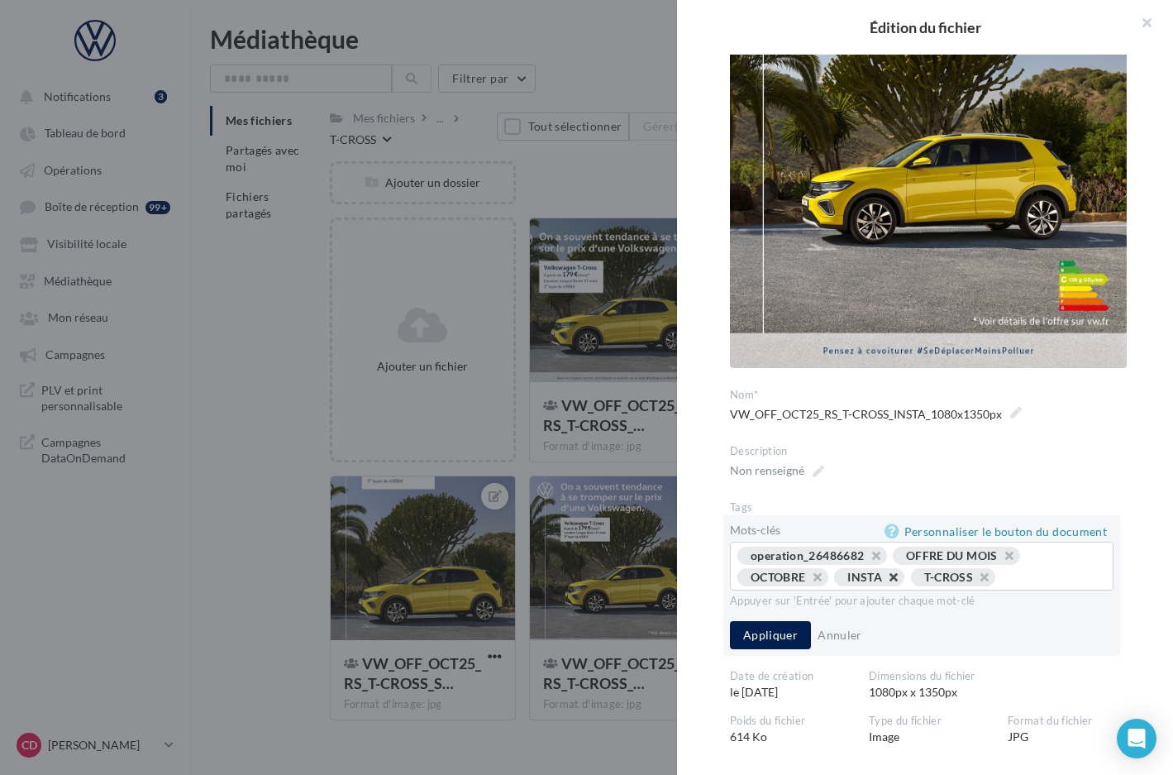
click at [885, 581] on button "button" at bounding box center [885, 581] width 0 height 0
click at [966, 574] on input "text" at bounding box center [1008, 577] width 160 height 17
type input "*********"
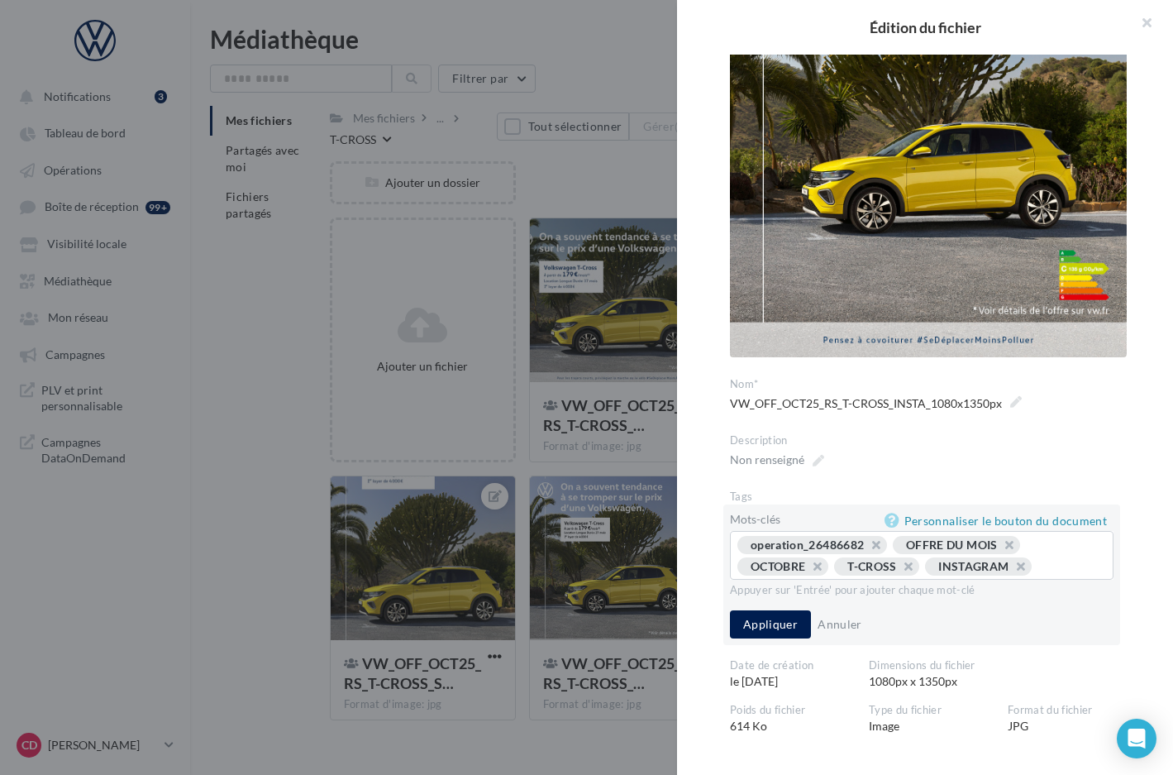
scroll to position [314, 0]
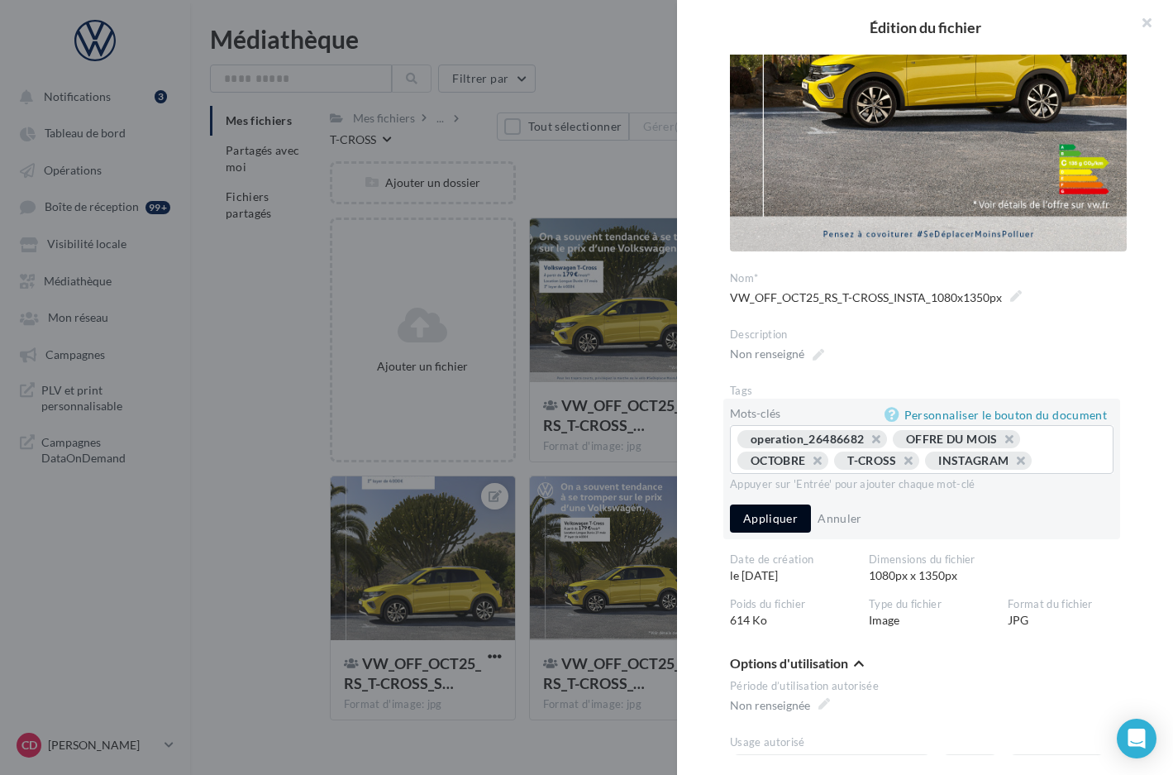
click at [790, 532] on button "Appliquer" at bounding box center [770, 518] width 81 height 28
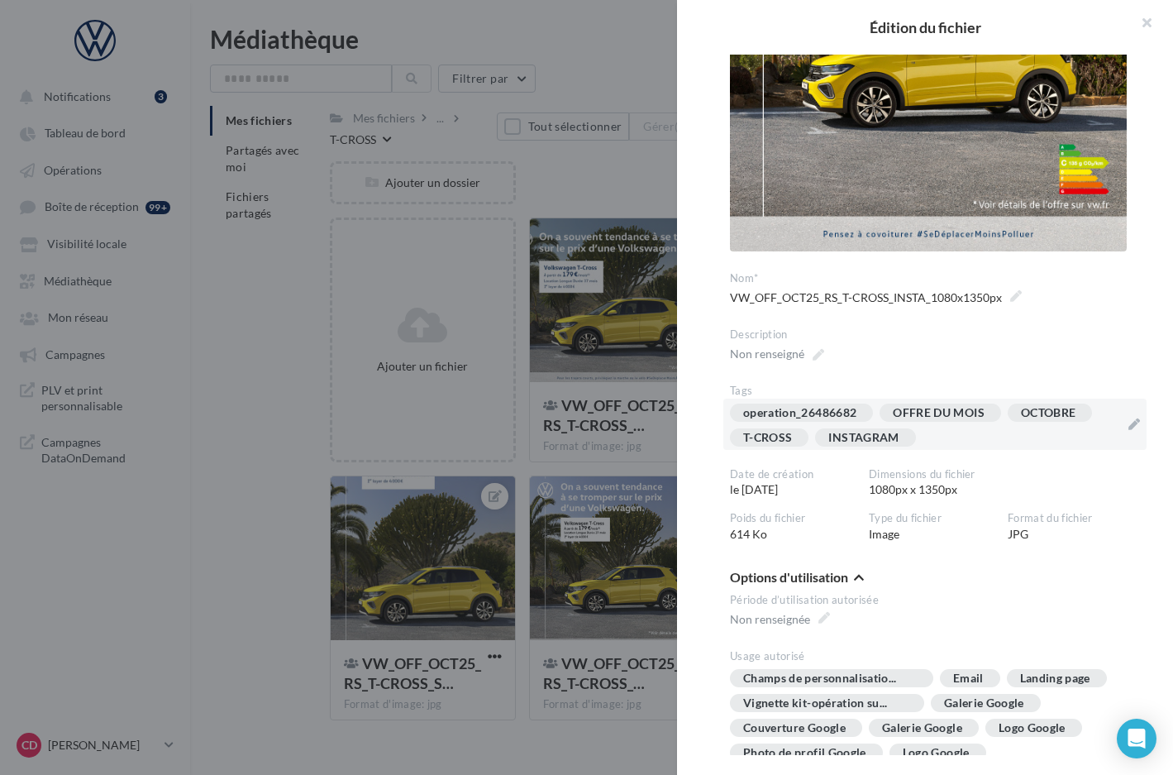
click at [621, 475] on div at bounding box center [586, 387] width 1173 height 775
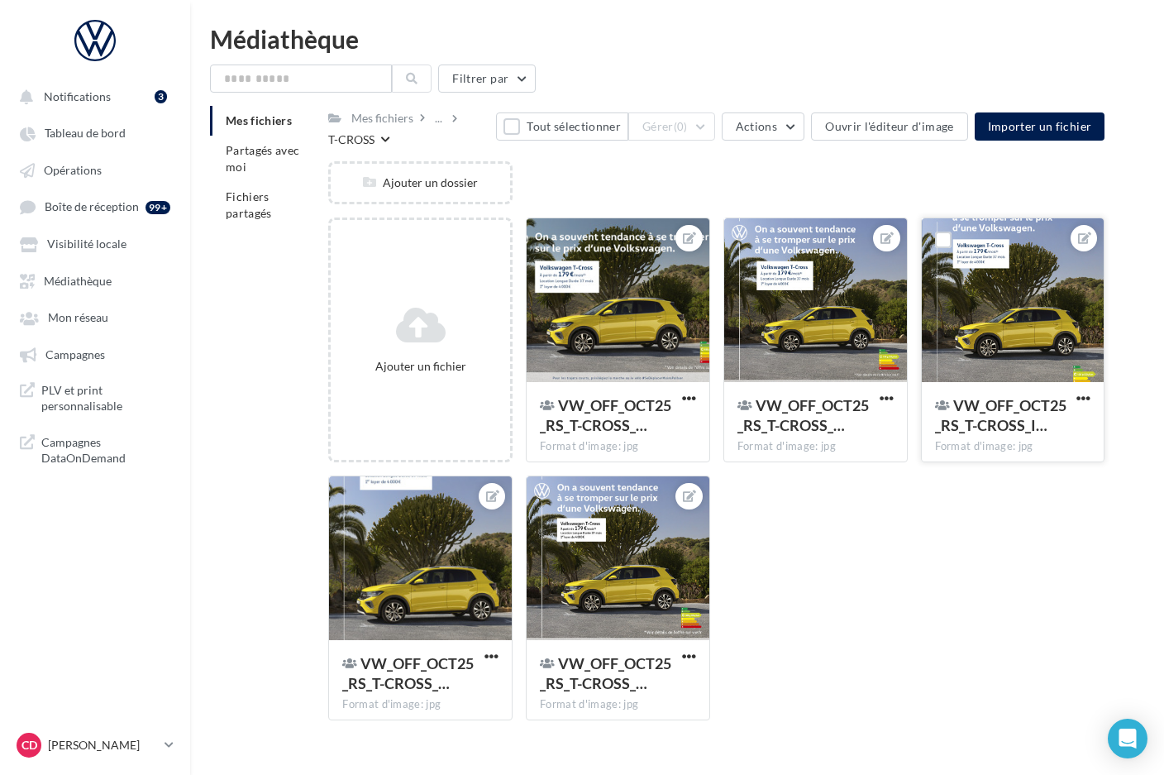
click at [1013, 343] on div at bounding box center [1013, 300] width 183 height 165
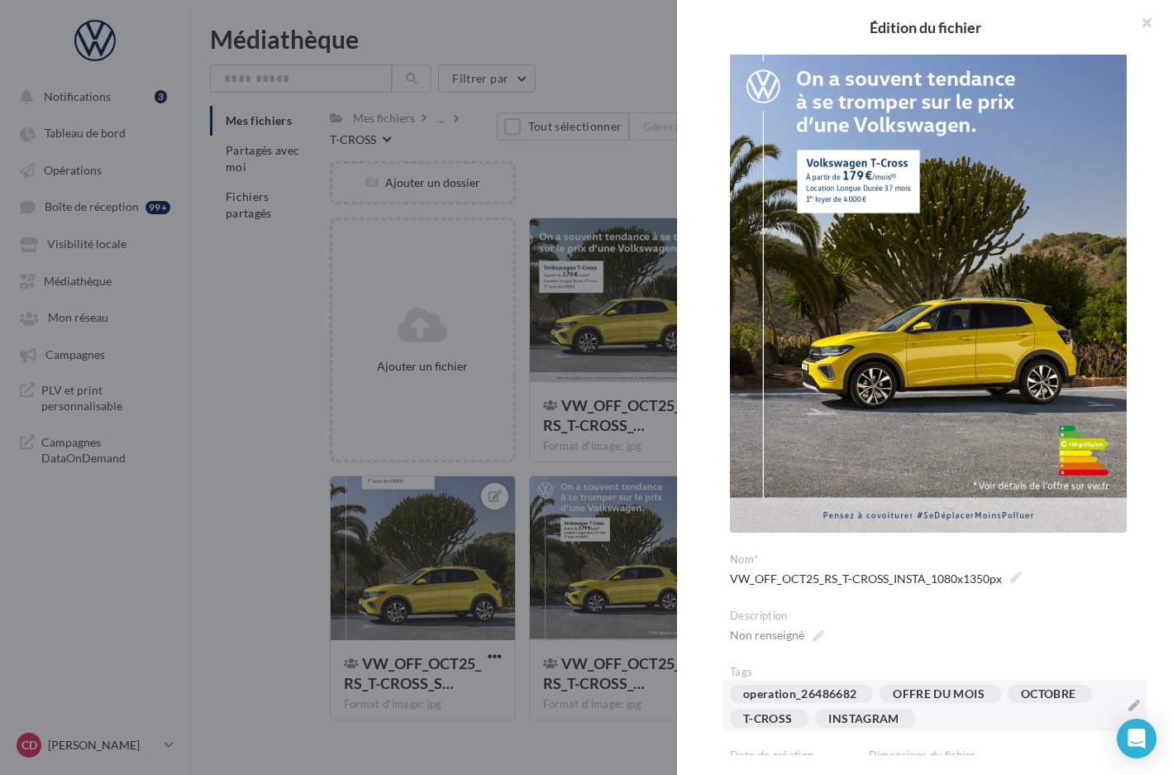
scroll to position [122, 0]
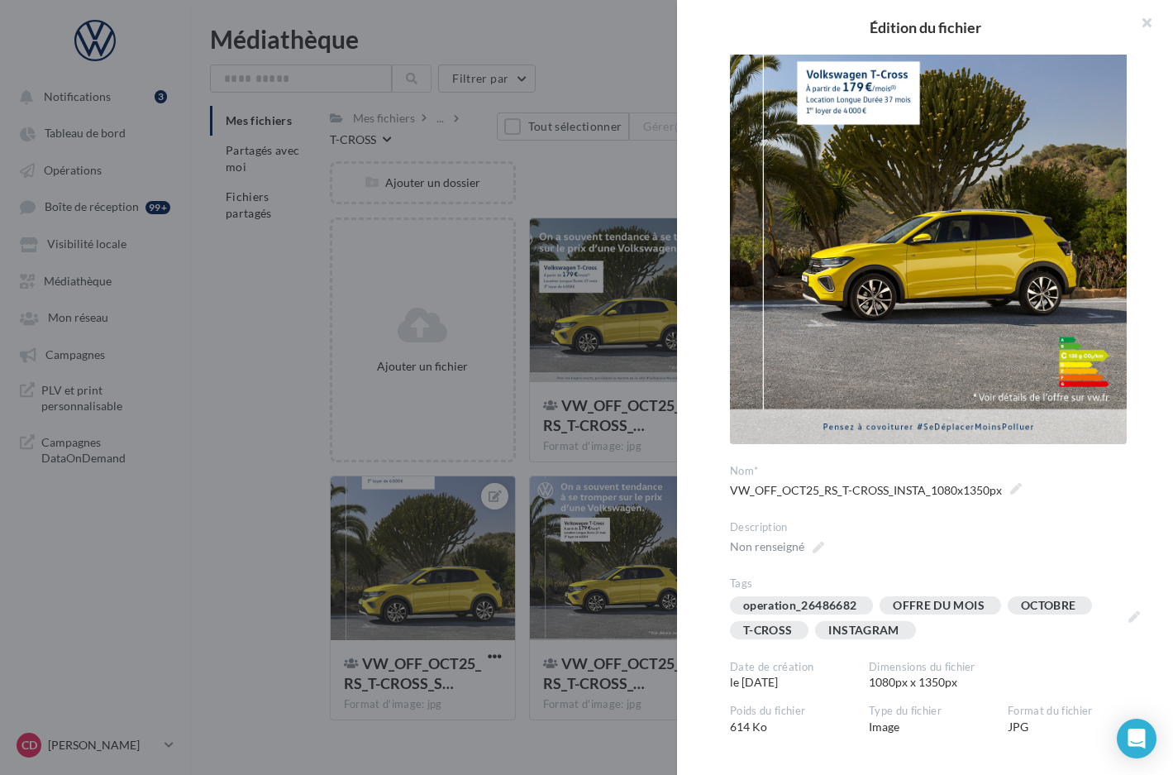
click at [612, 736] on div at bounding box center [586, 387] width 1173 height 775
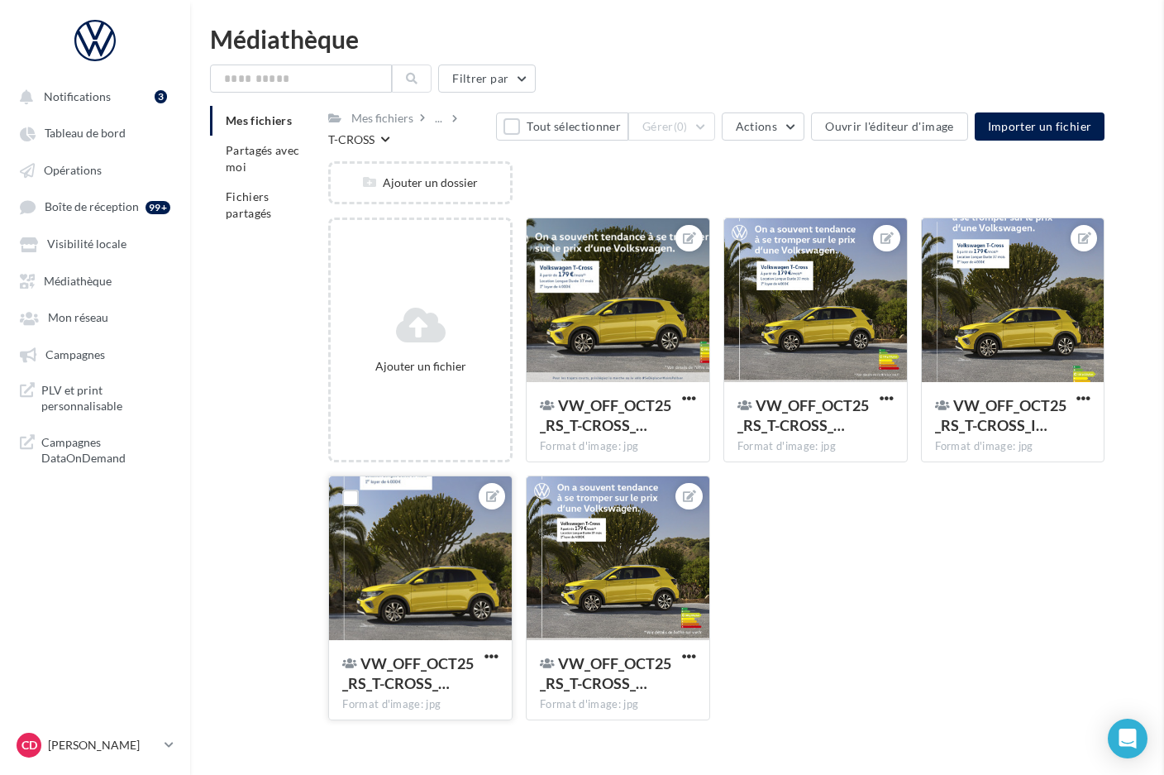
click at [432, 571] on div at bounding box center [420, 558] width 183 height 165
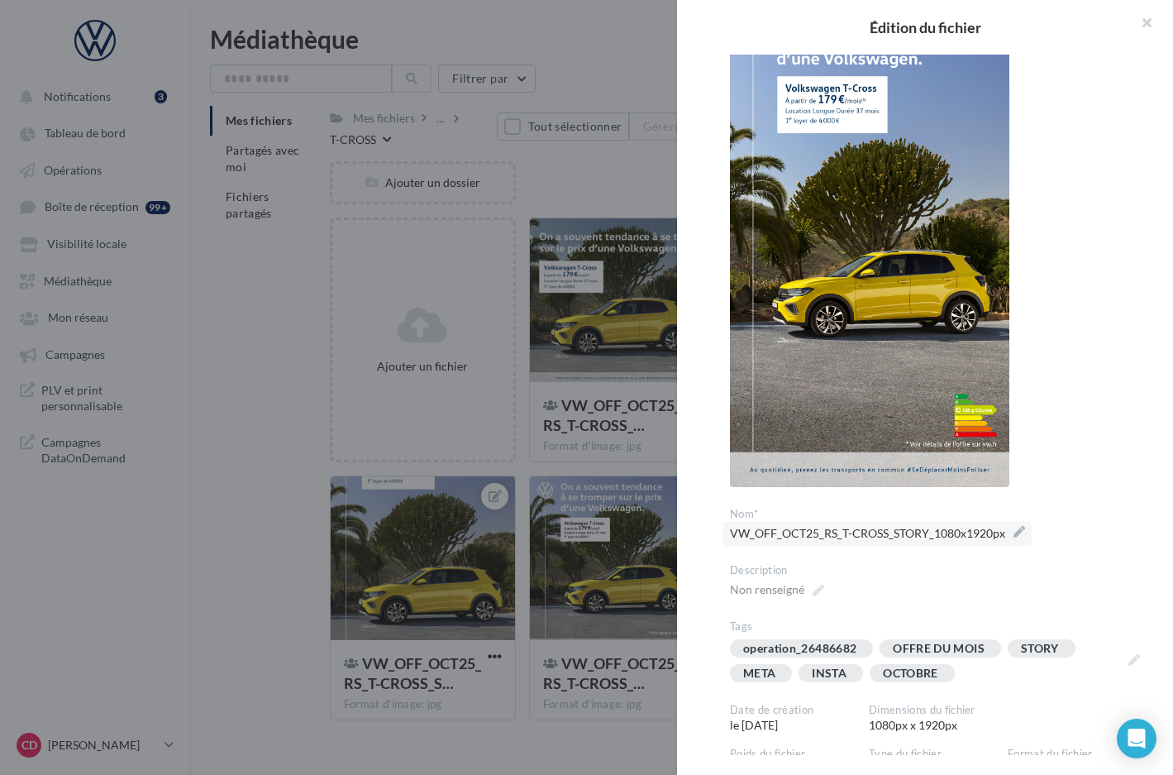
scroll to position [95, 0]
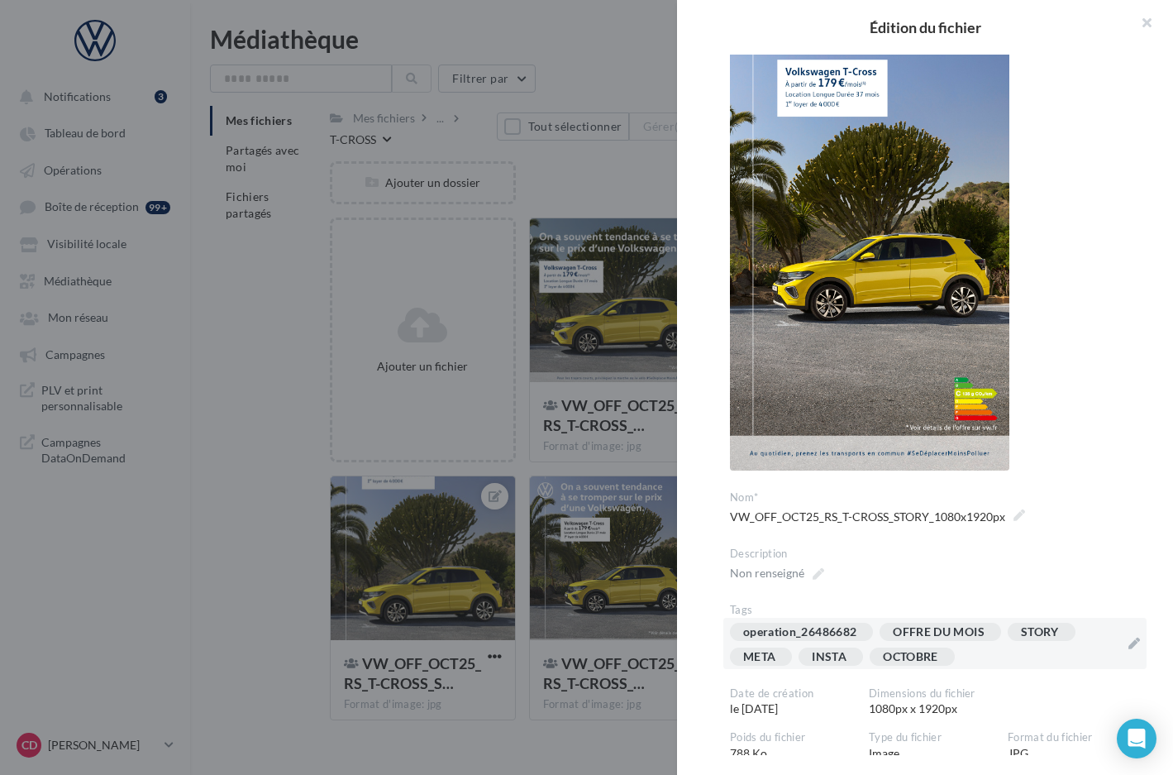
click at [993, 656] on div "operation_26486682 OFFRE DU MOIS STORY META INSTA OCTOBRE" at bounding box center [925, 648] width 390 height 50
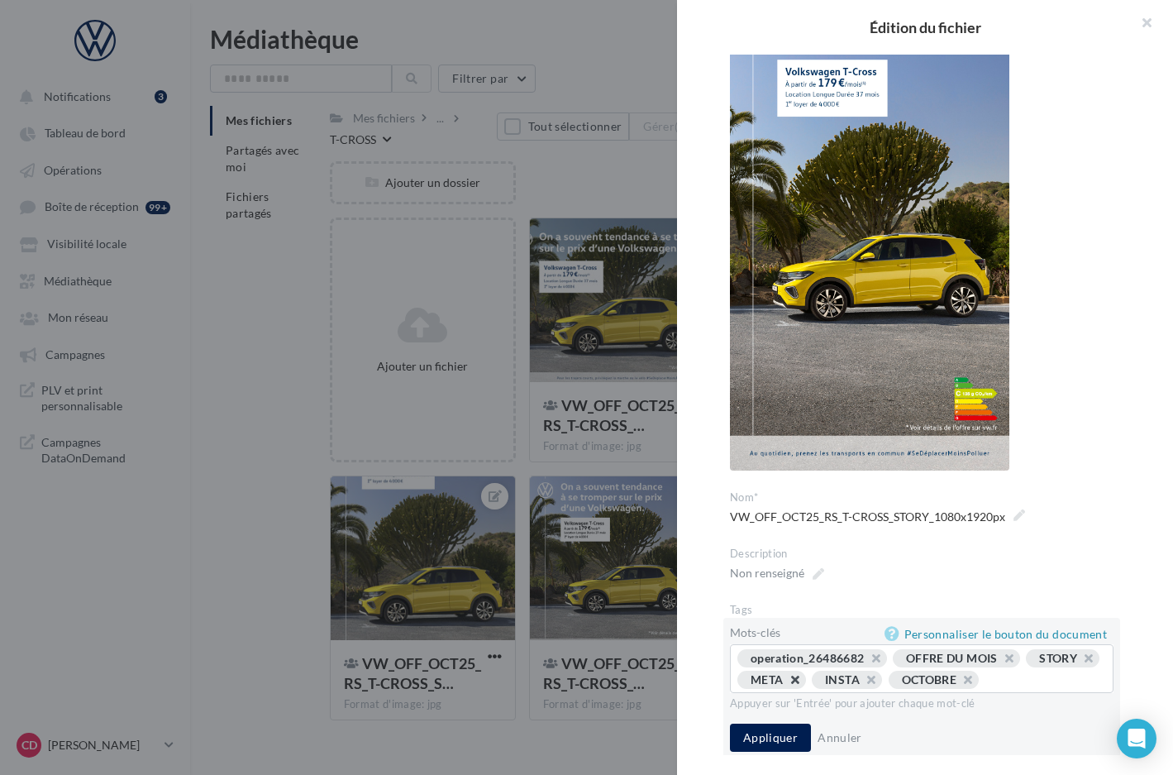
click at [786, 684] on button "button" at bounding box center [786, 684] width 0 height 0
click at [788, 684] on button "button" at bounding box center [788, 684] width 0 height 0
click at [1080, 662] on button "button" at bounding box center [1080, 662] width 0 height 0
click at [872, 680] on input "text" at bounding box center [963, 679] width 252 height 17
type input "*"
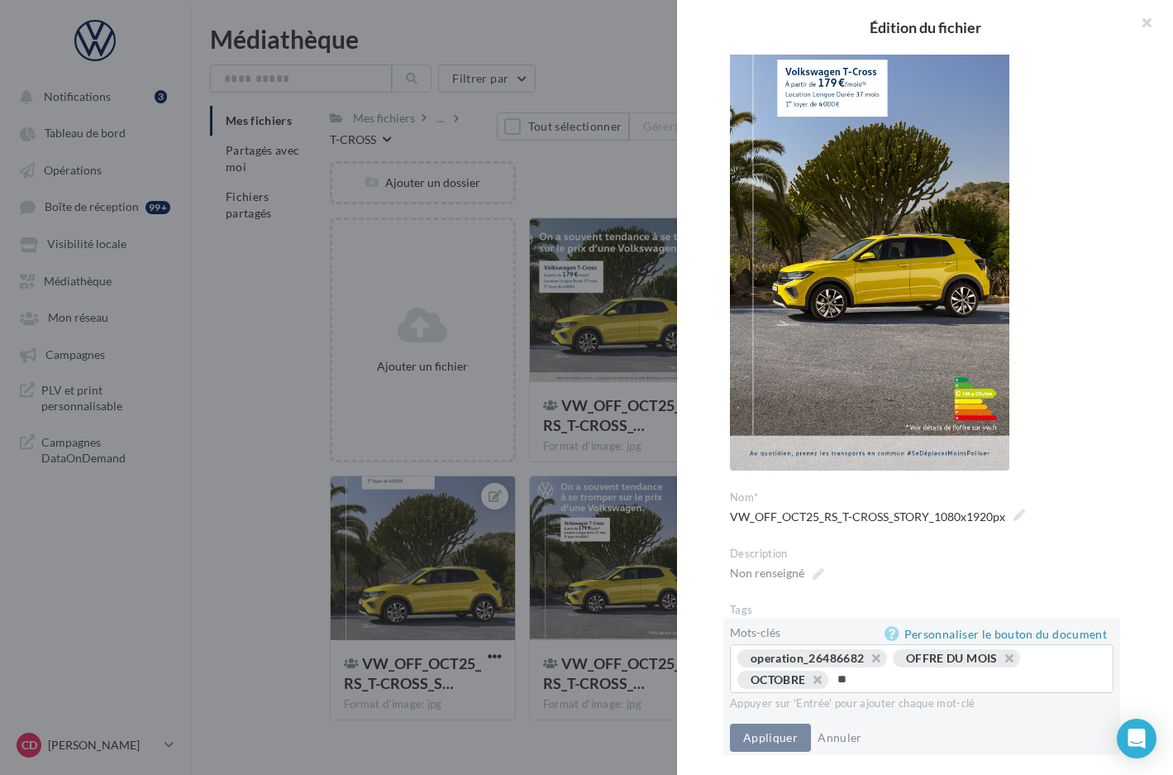
type input "*"
type input "*********"
type input "*****"
type input "*"
type input "*******"
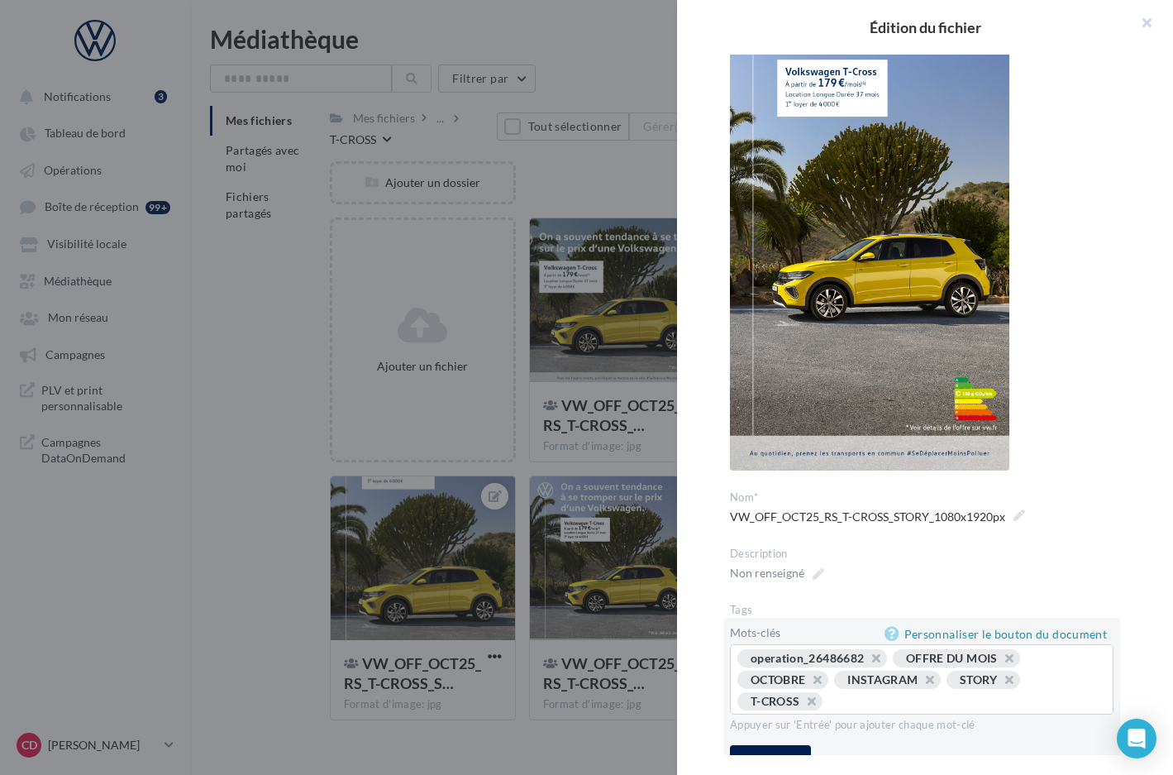
scroll to position [229, 0]
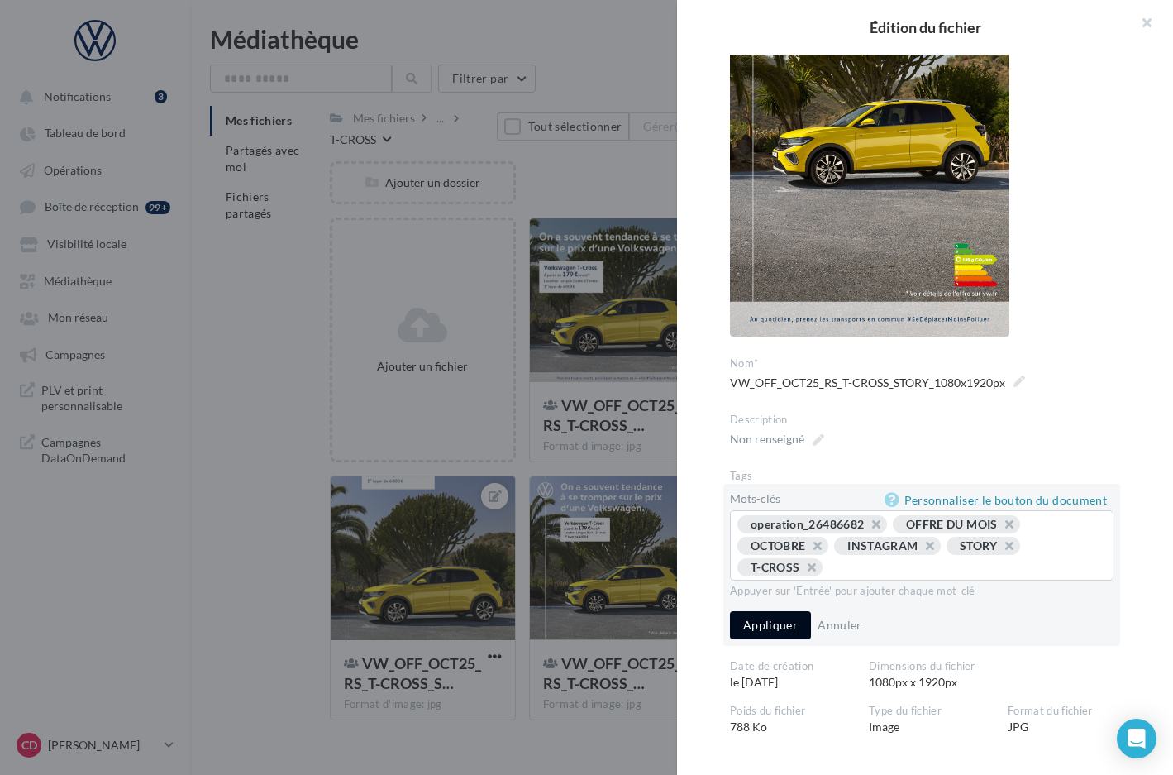
drag, startPoint x: 779, startPoint y: 632, endPoint x: 791, endPoint y: 629, distance: 12.8
click at [779, 632] on button "Appliquer" at bounding box center [770, 625] width 81 height 28
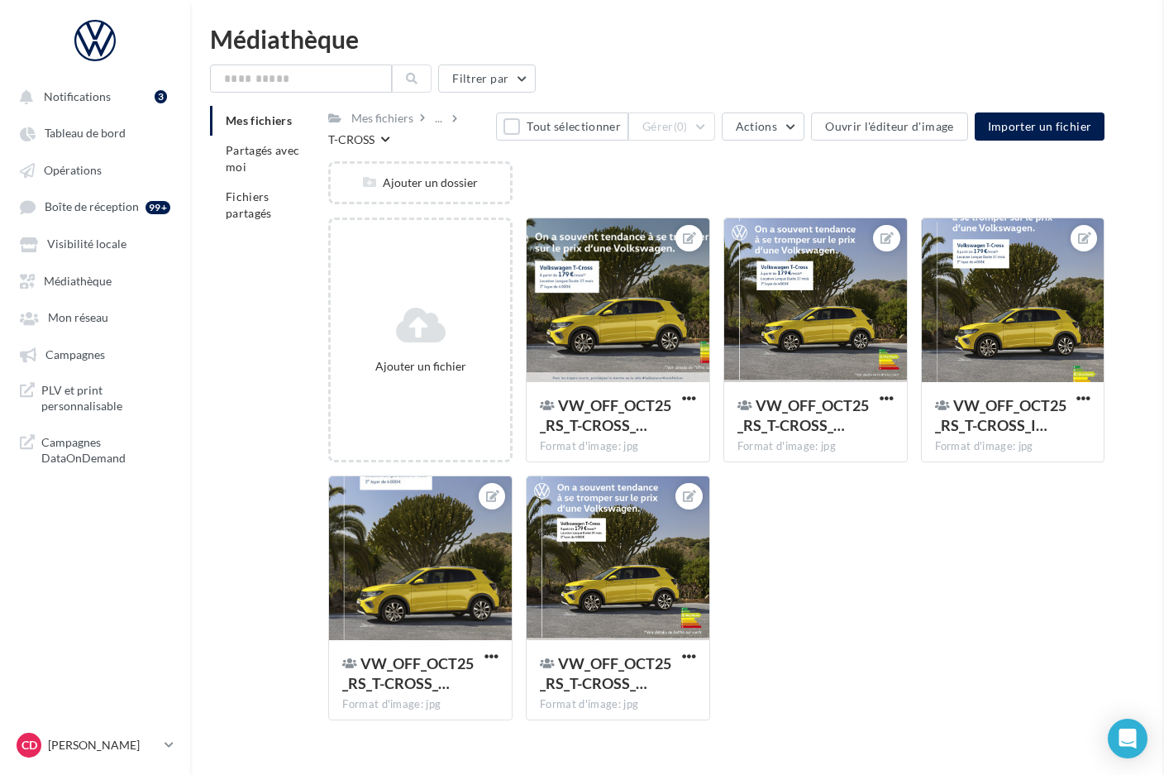
click at [604, 619] on div at bounding box center [618, 558] width 183 height 165
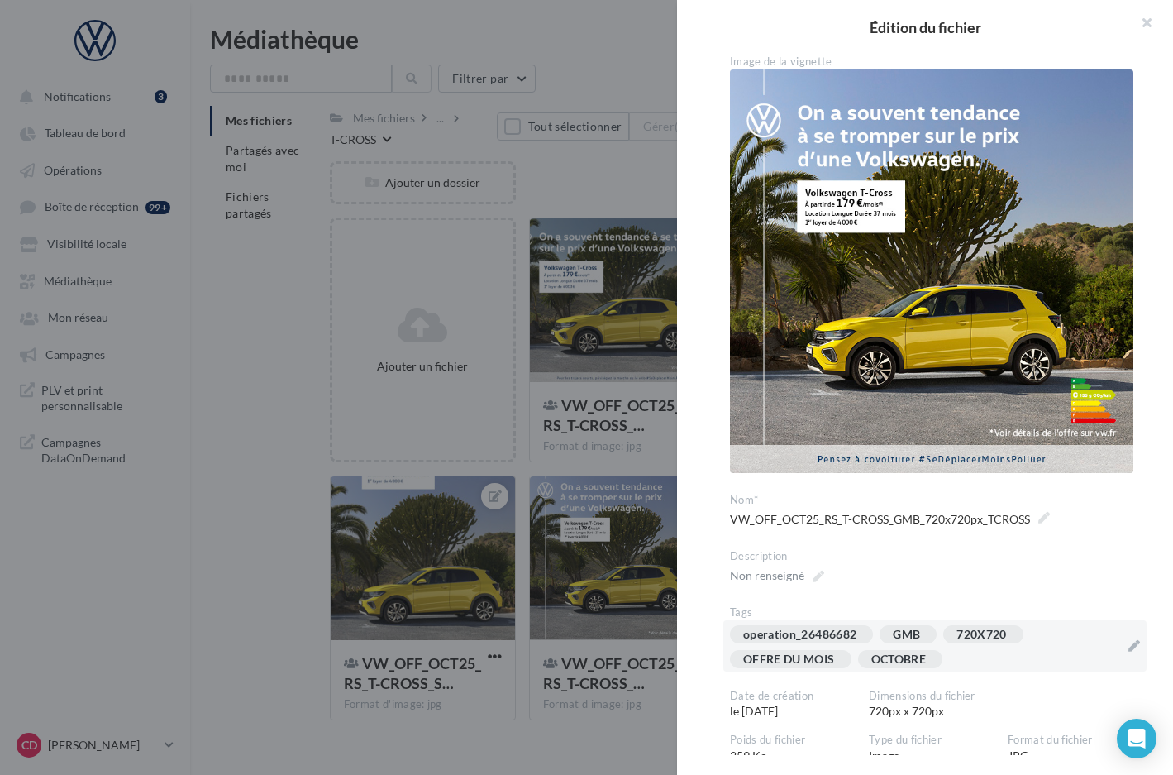
click at [981, 653] on div "operation_26486682 GMB 720X720 OFFRE DU MOIS OCTOBRE" at bounding box center [925, 650] width 390 height 50
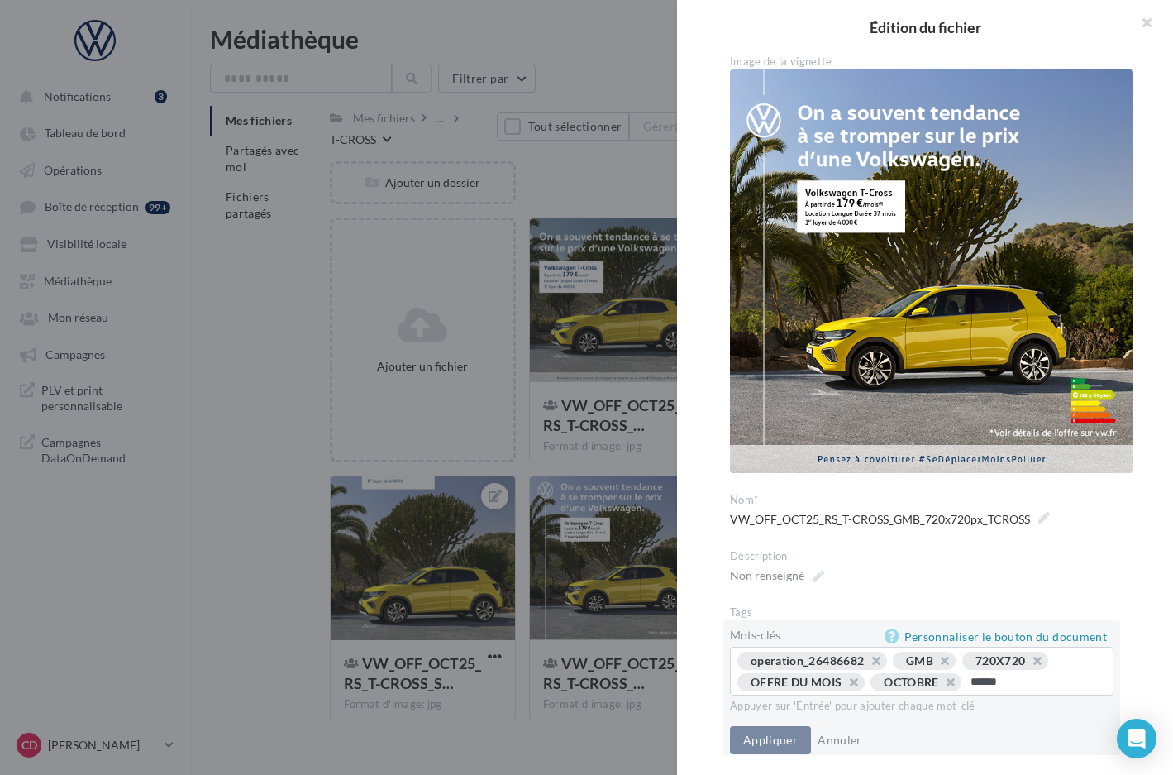
type input "*******"
click at [785, 744] on button "Appliquer" at bounding box center [770, 740] width 81 height 28
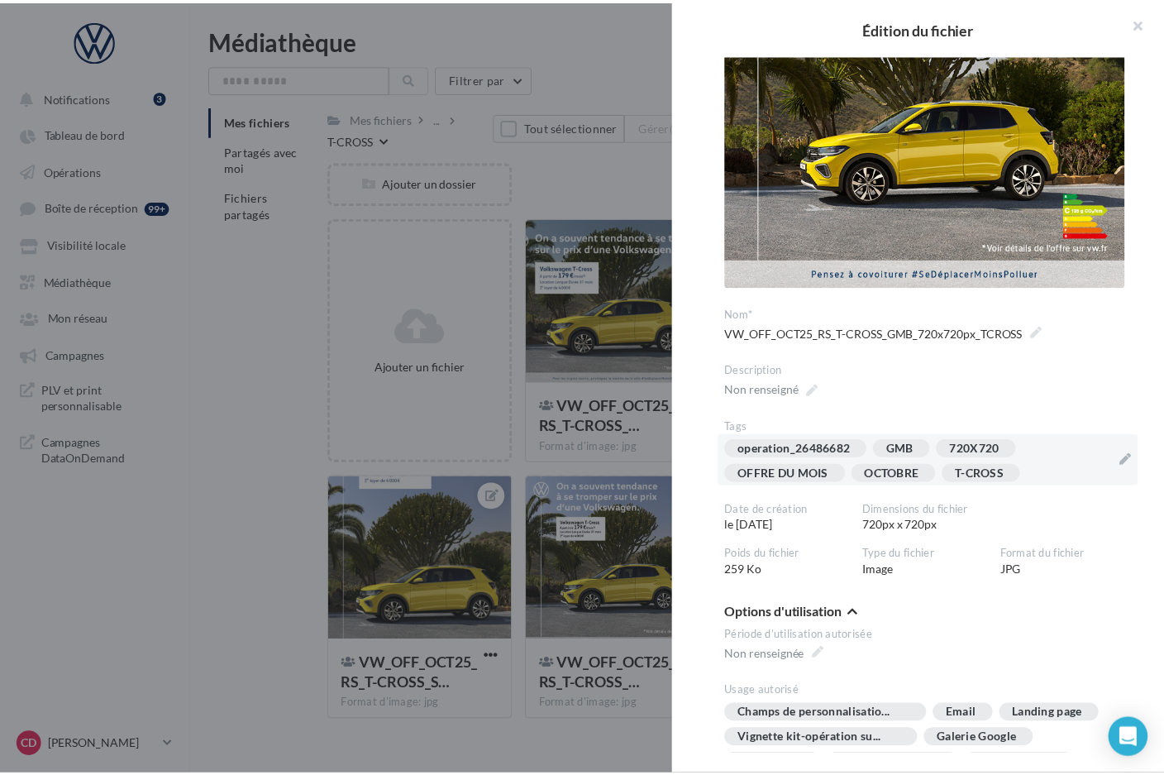
scroll to position [312, 0]
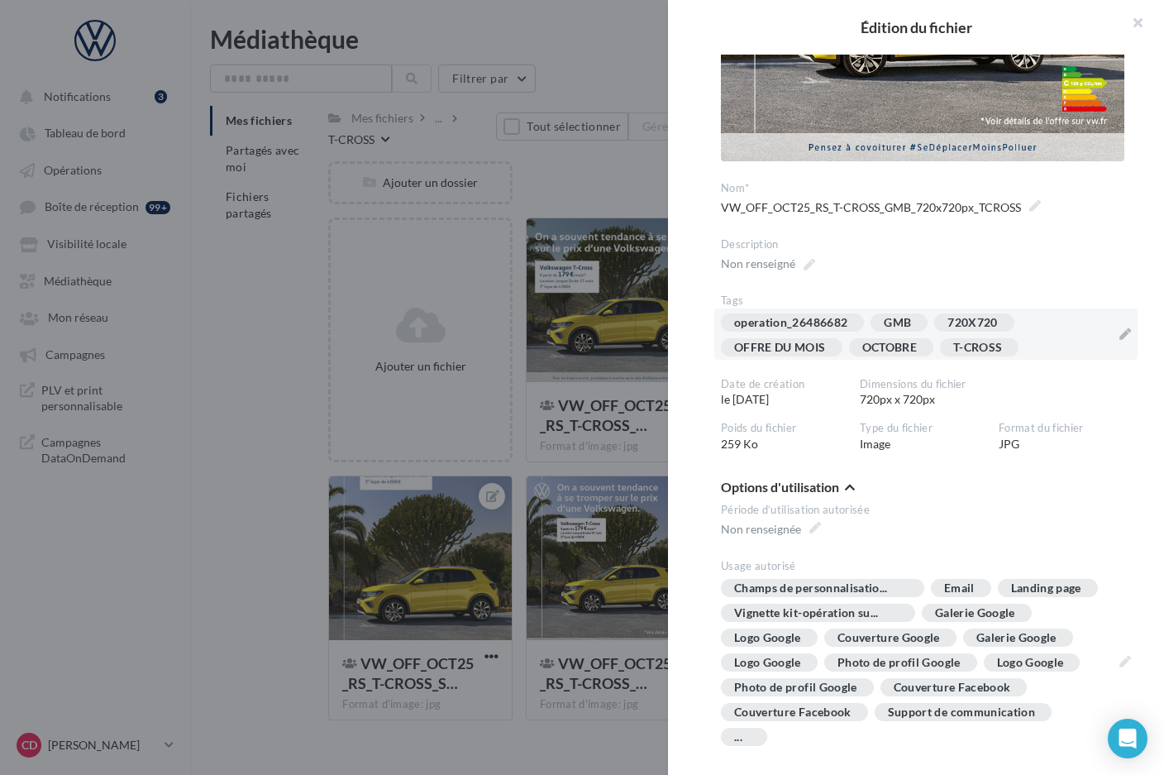
click at [628, 747] on div at bounding box center [582, 387] width 1164 height 775
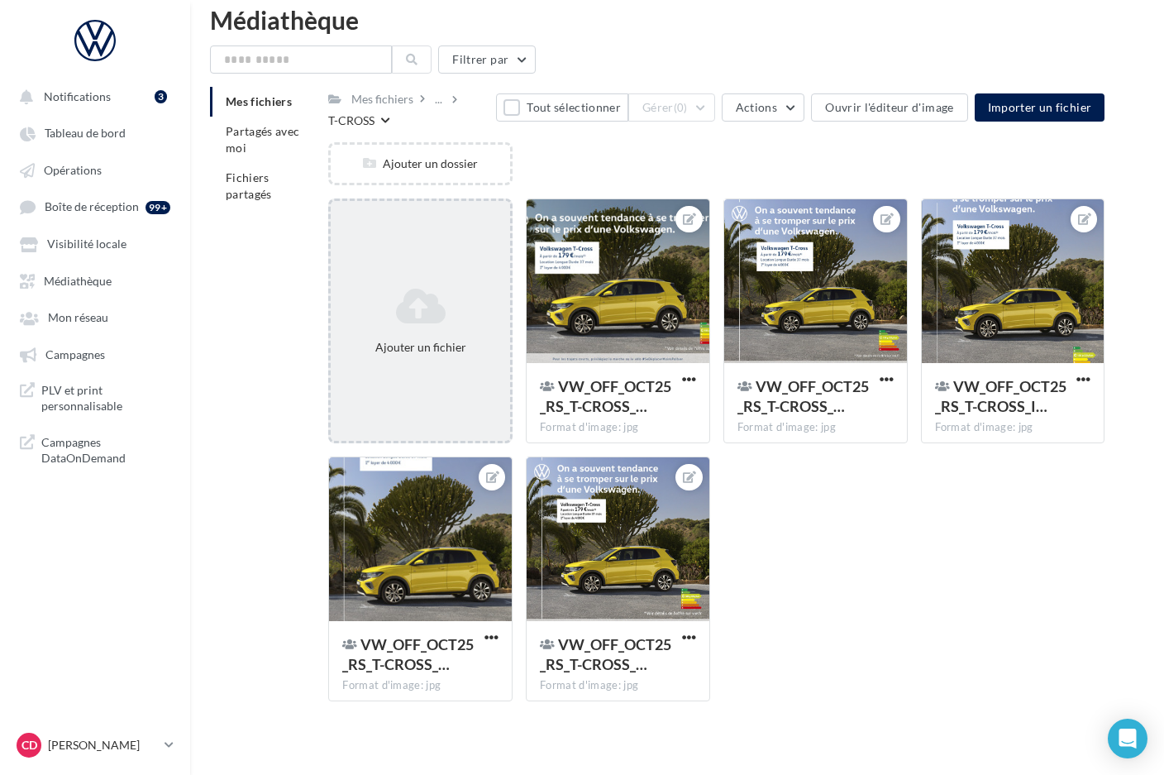
scroll to position [30, 0]
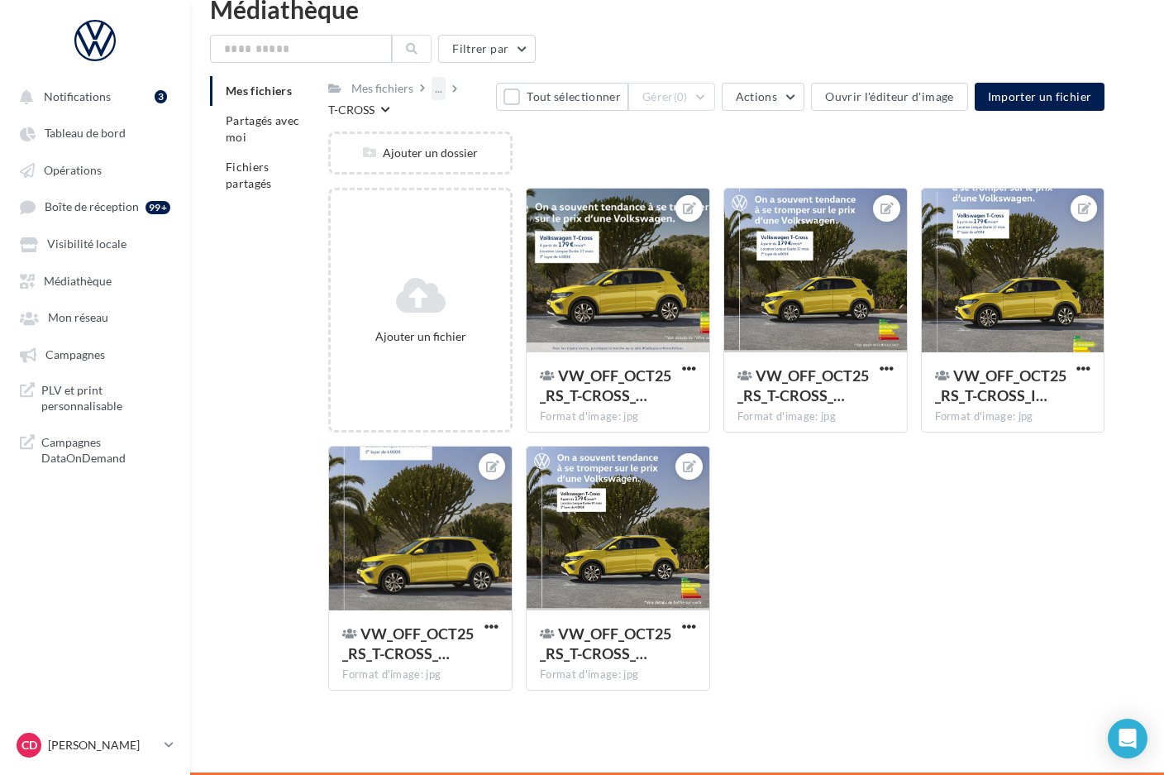
click at [435, 88] on div "..." at bounding box center [439, 88] width 14 height 23
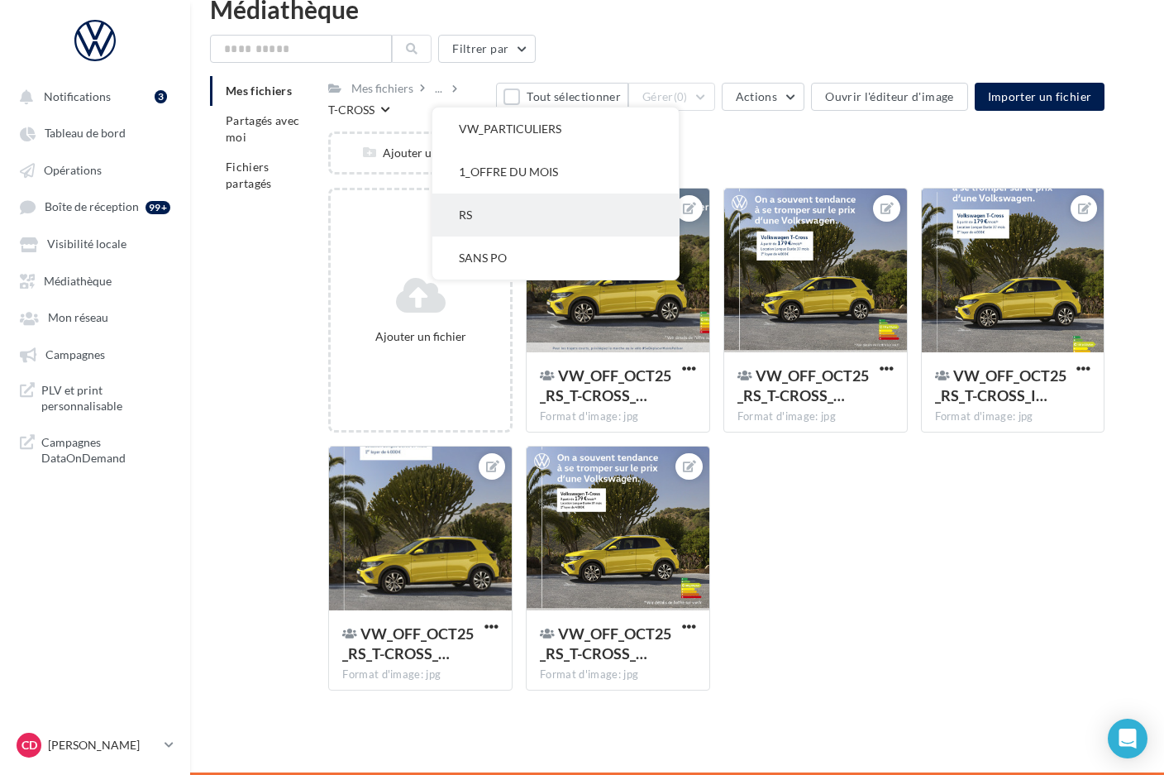
click at [476, 210] on button "RS" at bounding box center [555, 214] width 246 height 43
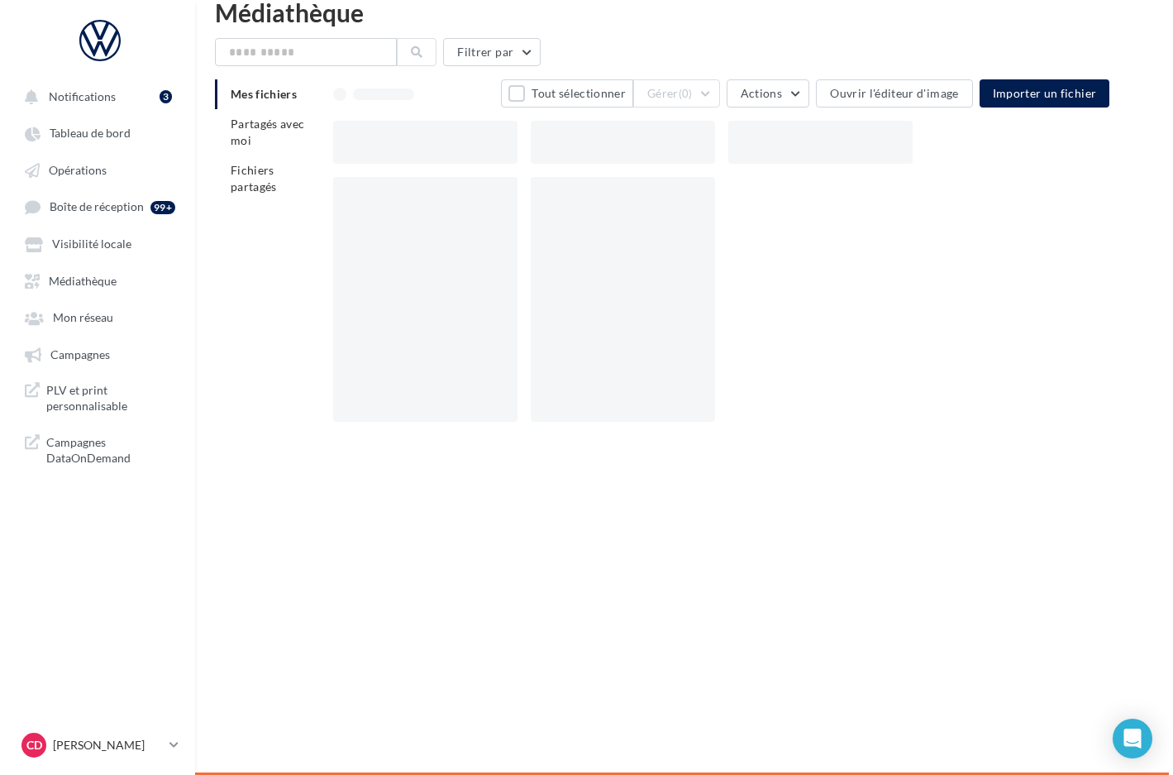
scroll to position [26, 0]
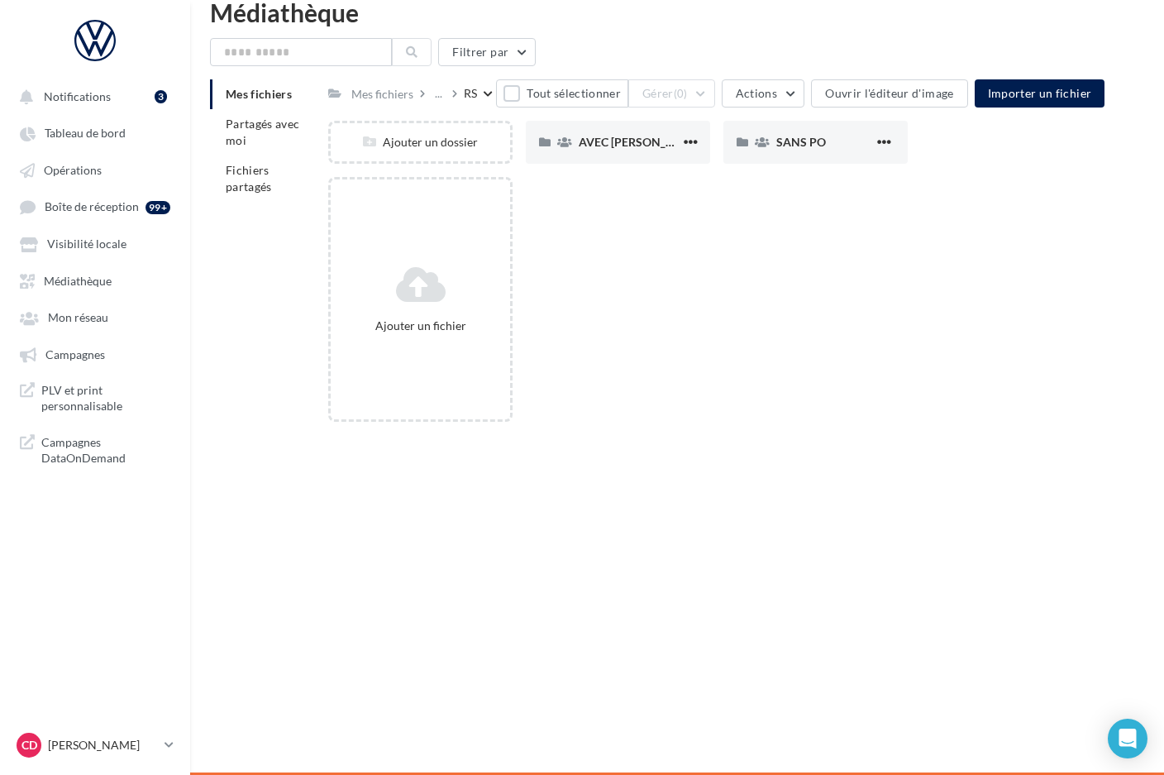
click at [429, 93] on div "Mes fichiers" at bounding box center [390, 93] width 84 height 24
click at [445, 90] on div "..." at bounding box center [439, 93] width 14 height 23
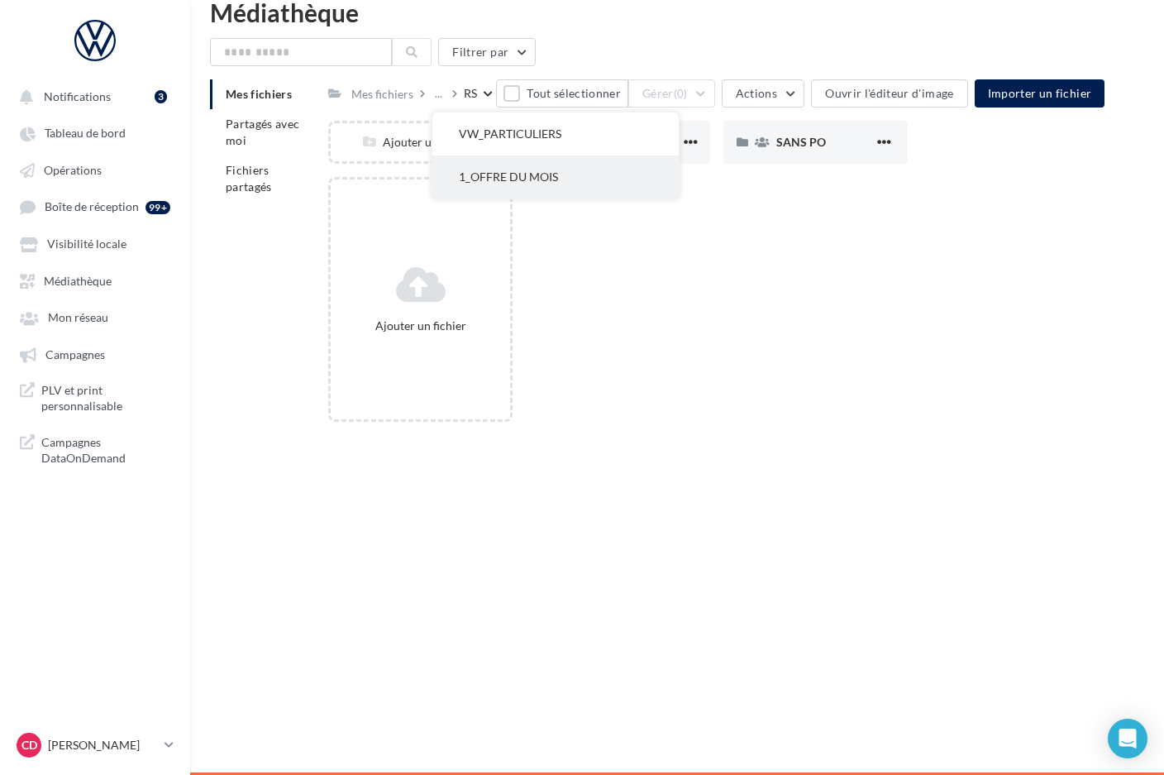
click at [494, 168] on button "1_OFFRE DU MOIS" at bounding box center [555, 176] width 246 height 43
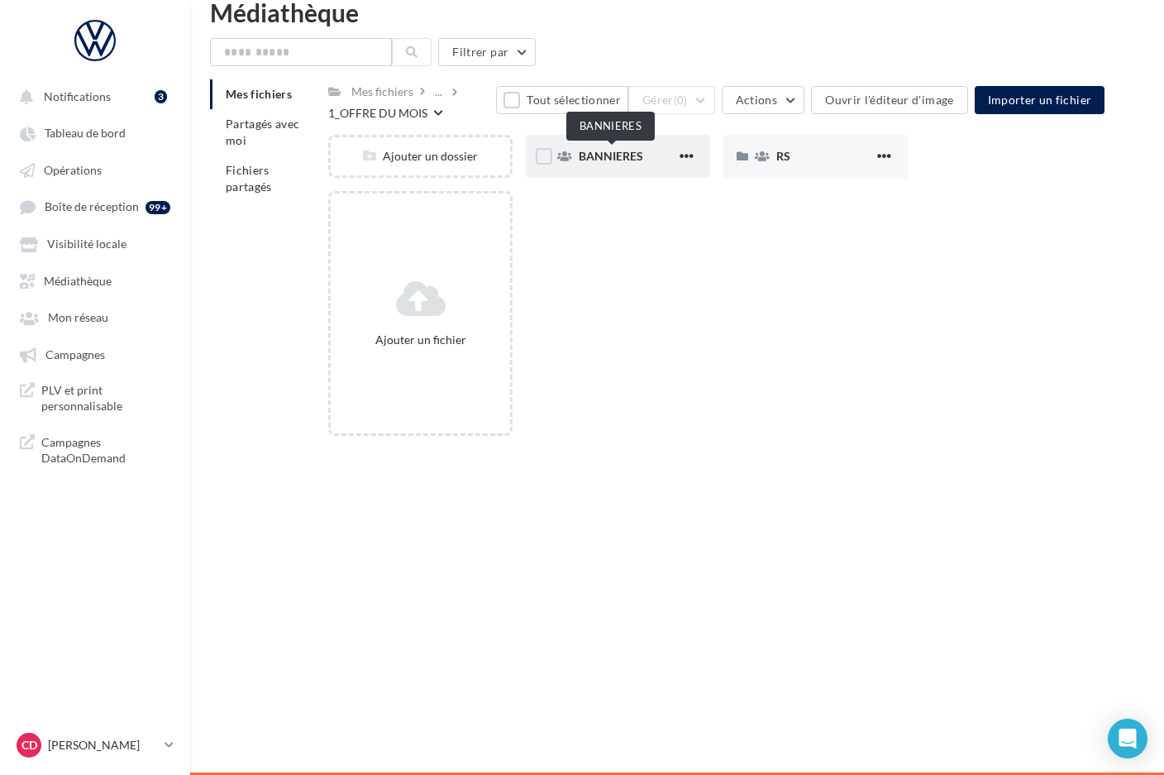
click at [608, 159] on span "BANNIERES" at bounding box center [611, 156] width 64 height 14
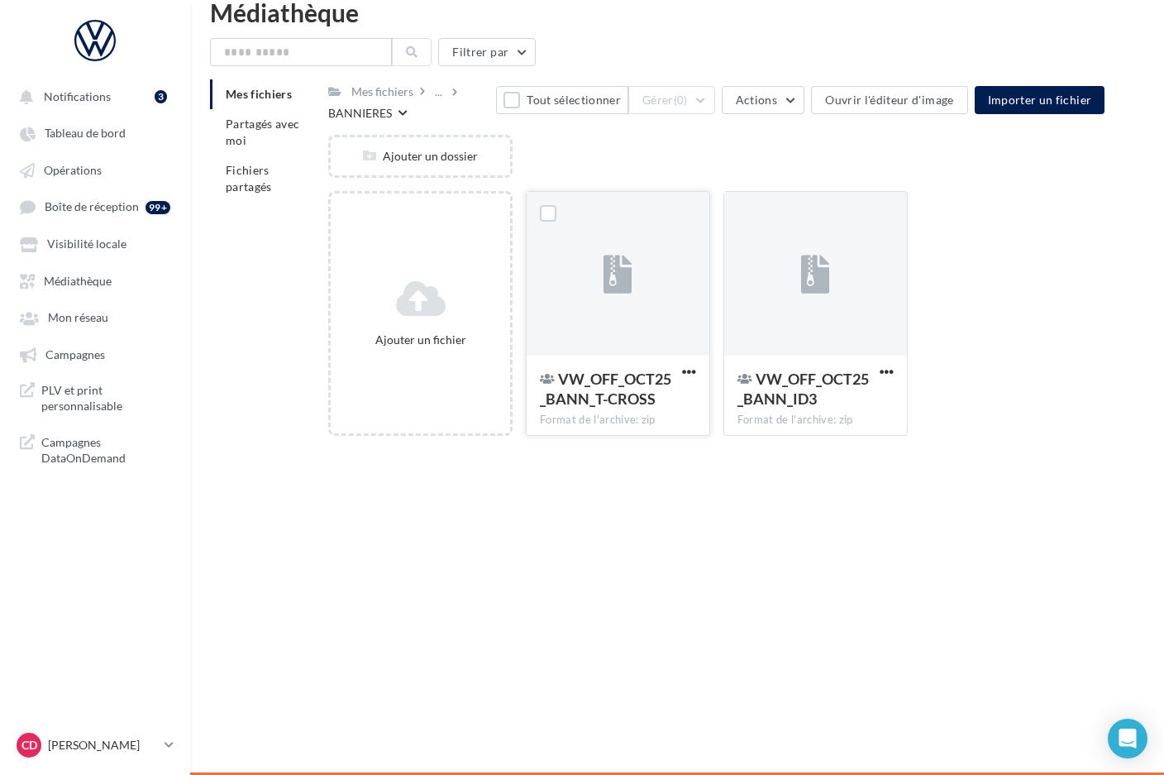
click at [656, 250] on div at bounding box center [618, 274] width 183 height 165
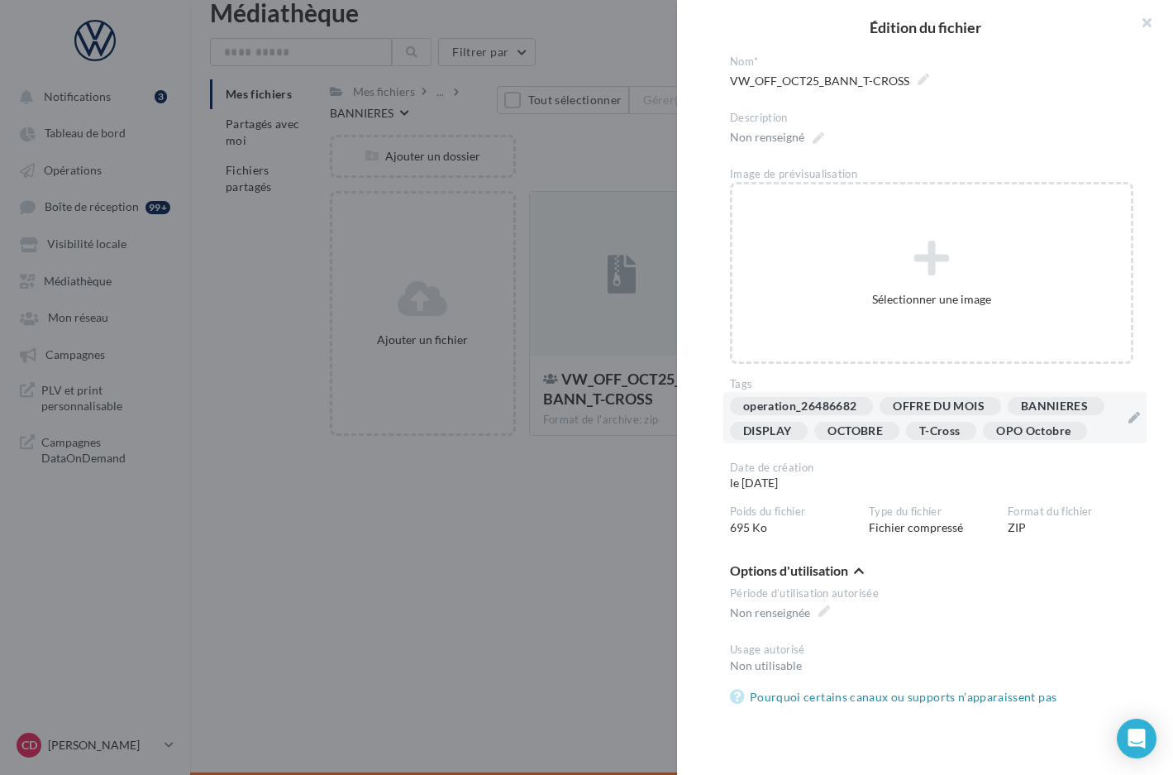
click at [883, 446] on div "operation_26486682 OFFRE DU MOIS [GEOGRAPHIC_DATA] DISPLAY OCTOBRE T-Cross OPO …" at bounding box center [925, 422] width 390 height 50
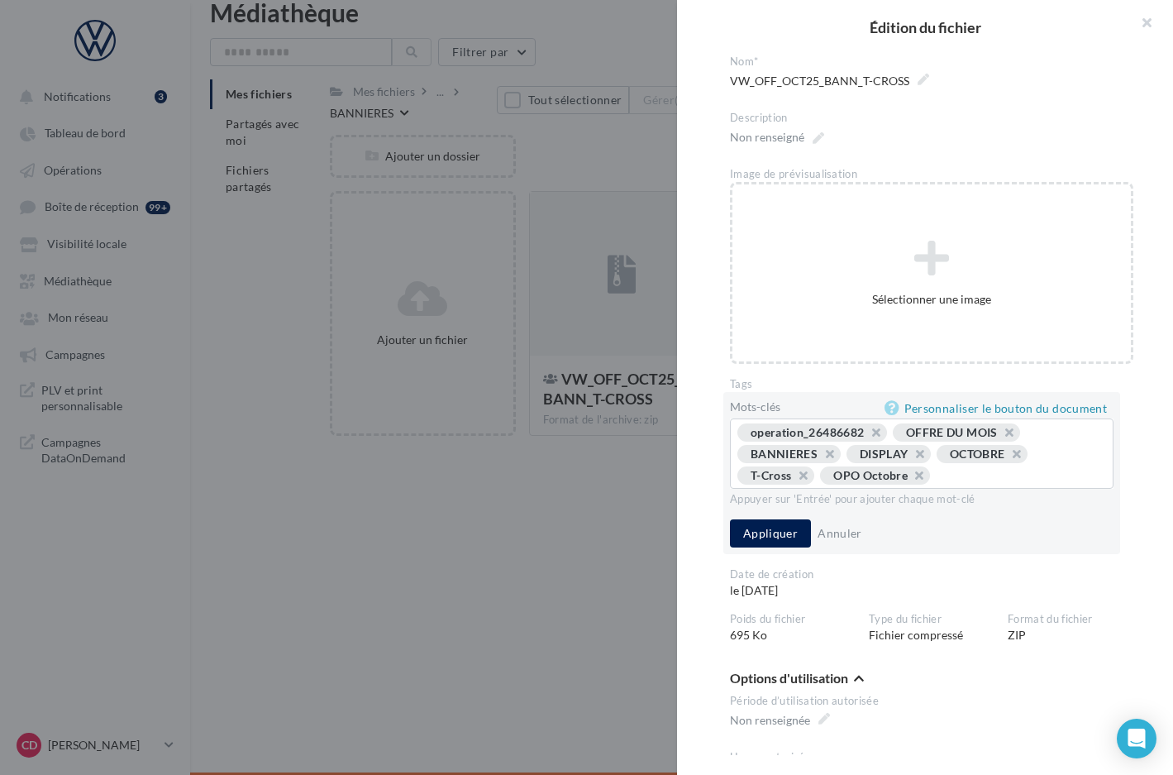
type input "*"
click at [645, 494] on div at bounding box center [586, 387] width 1173 height 775
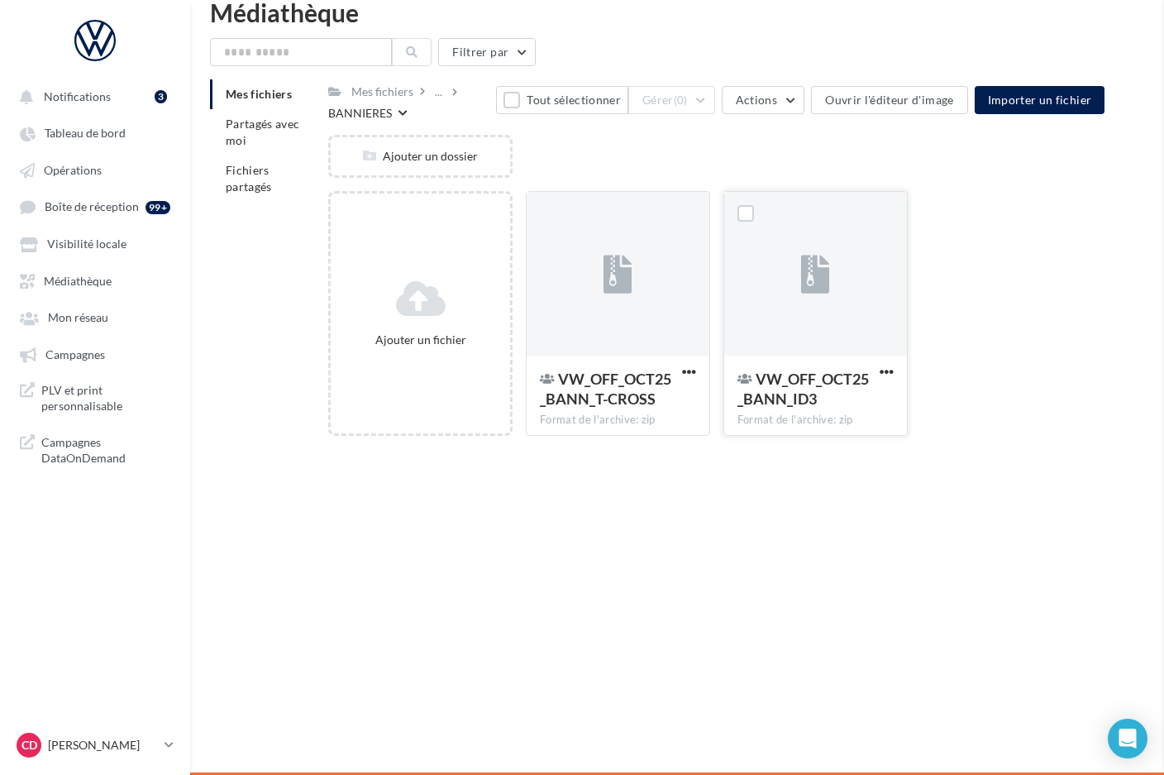
click at [804, 325] on div at bounding box center [815, 274] width 183 height 165
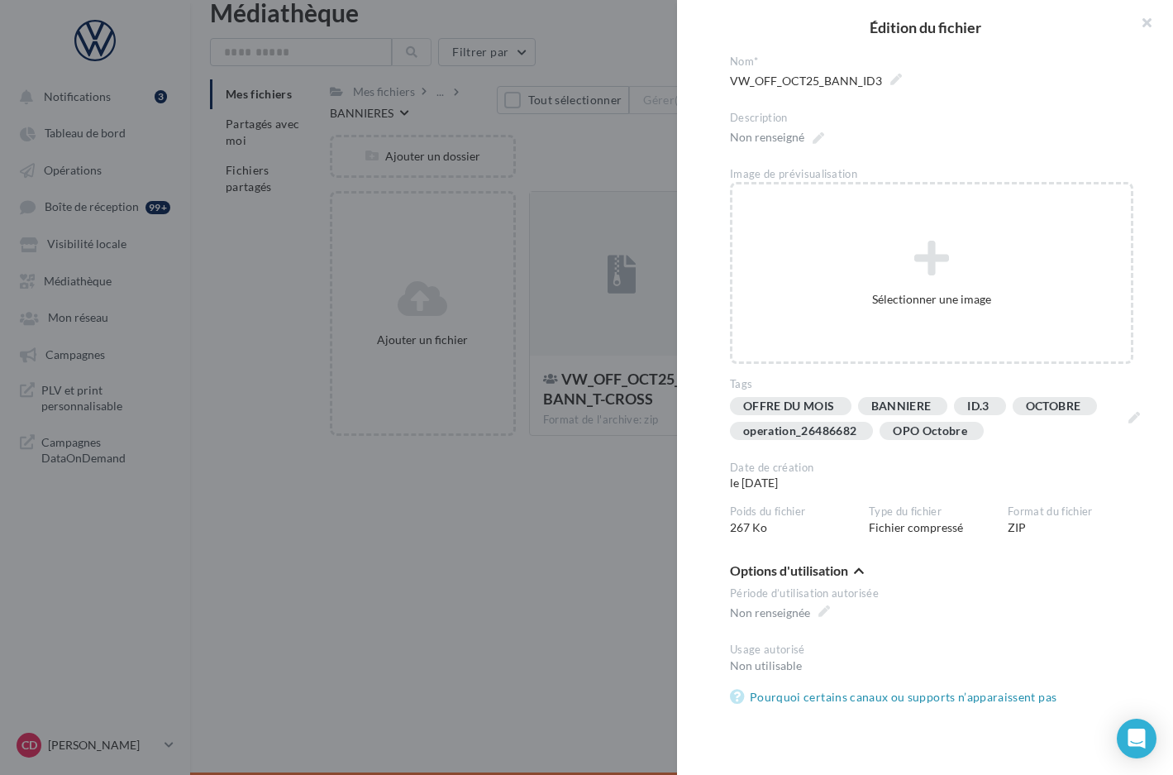
click at [579, 562] on div at bounding box center [586, 387] width 1173 height 775
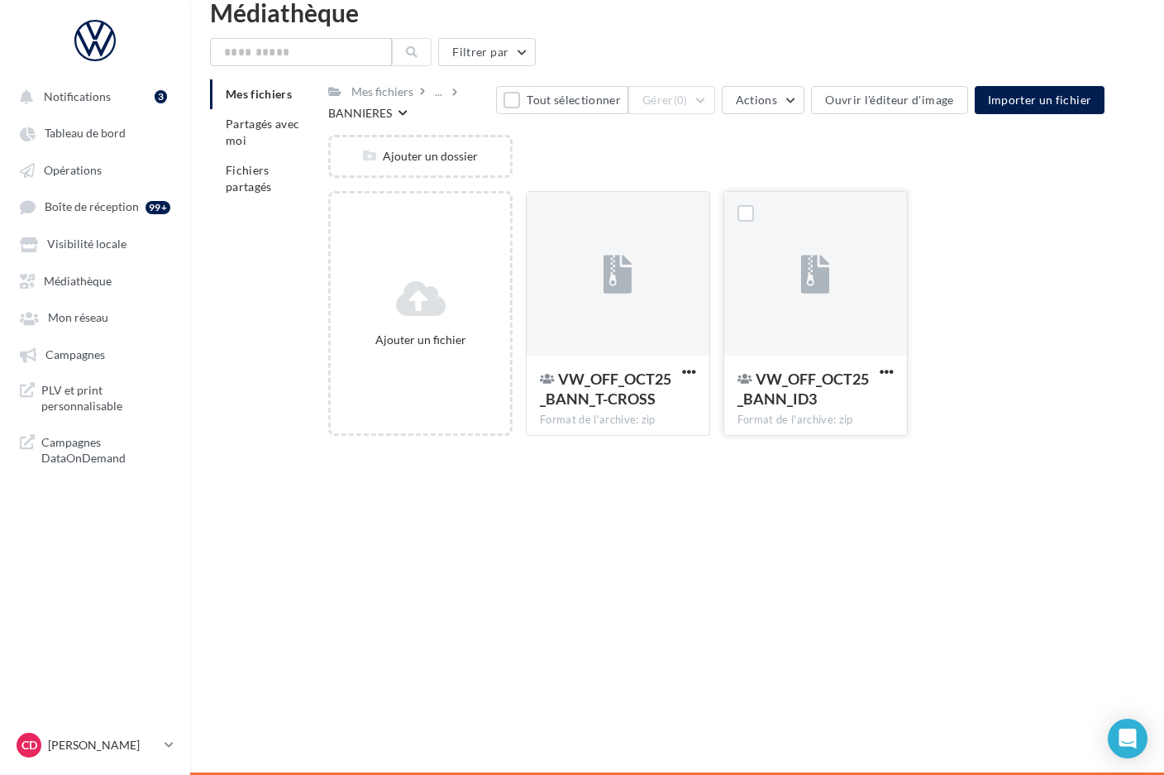
click at [762, 257] on div at bounding box center [815, 274] width 183 height 165
click at [532, 103] on button "Tout sélectionner" at bounding box center [562, 100] width 132 height 28
click at [715, 99] on button "Gérer (2)" at bounding box center [671, 100] width 87 height 28
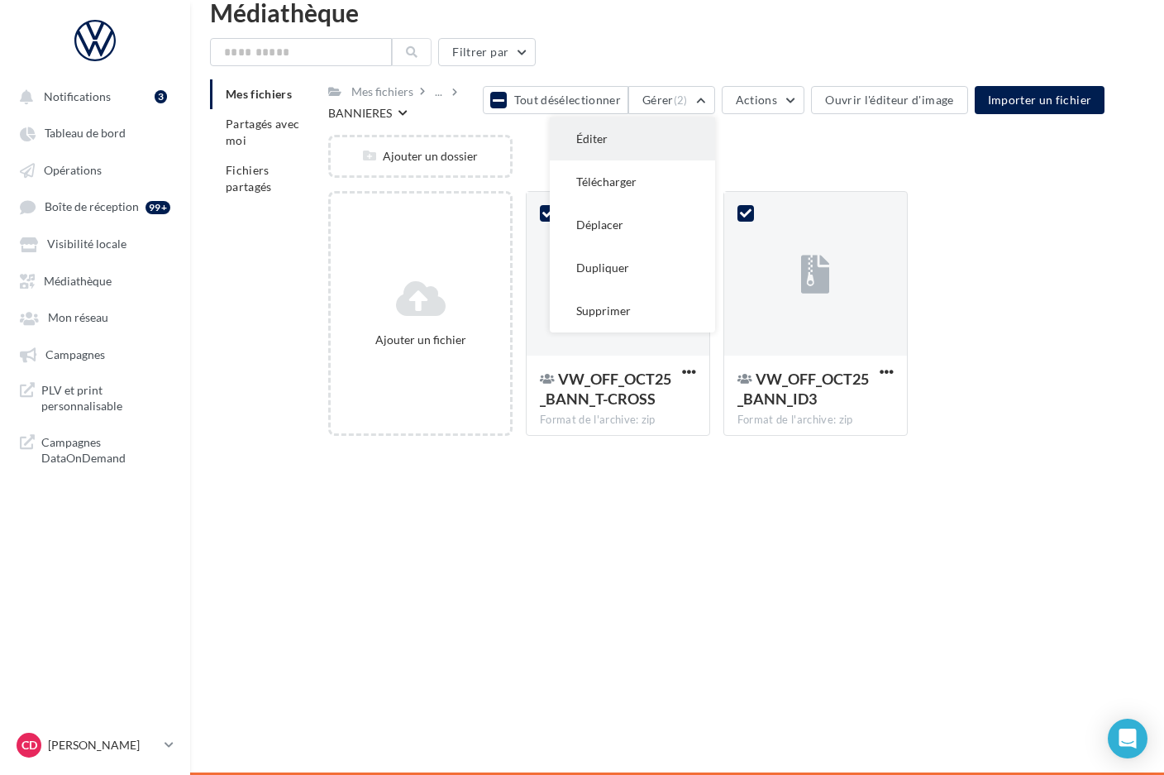
click at [670, 134] on button "Éditer" at bounding box center [632, 138] width 165 height 43
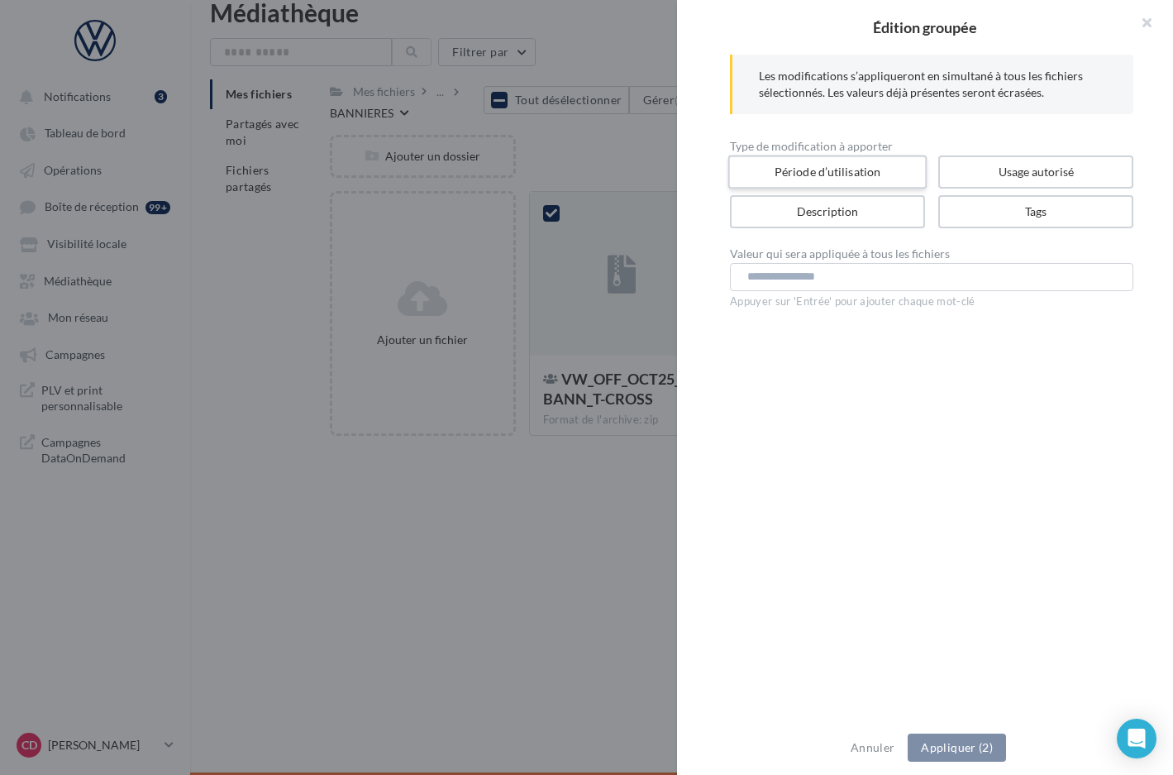
click at [816, 174] on label "Période d’utilisation" at bounding box center [827, 172] width 199 height 34
click at [807, 275] on input "text" at bounding box center [849, 277] width 183 height 28
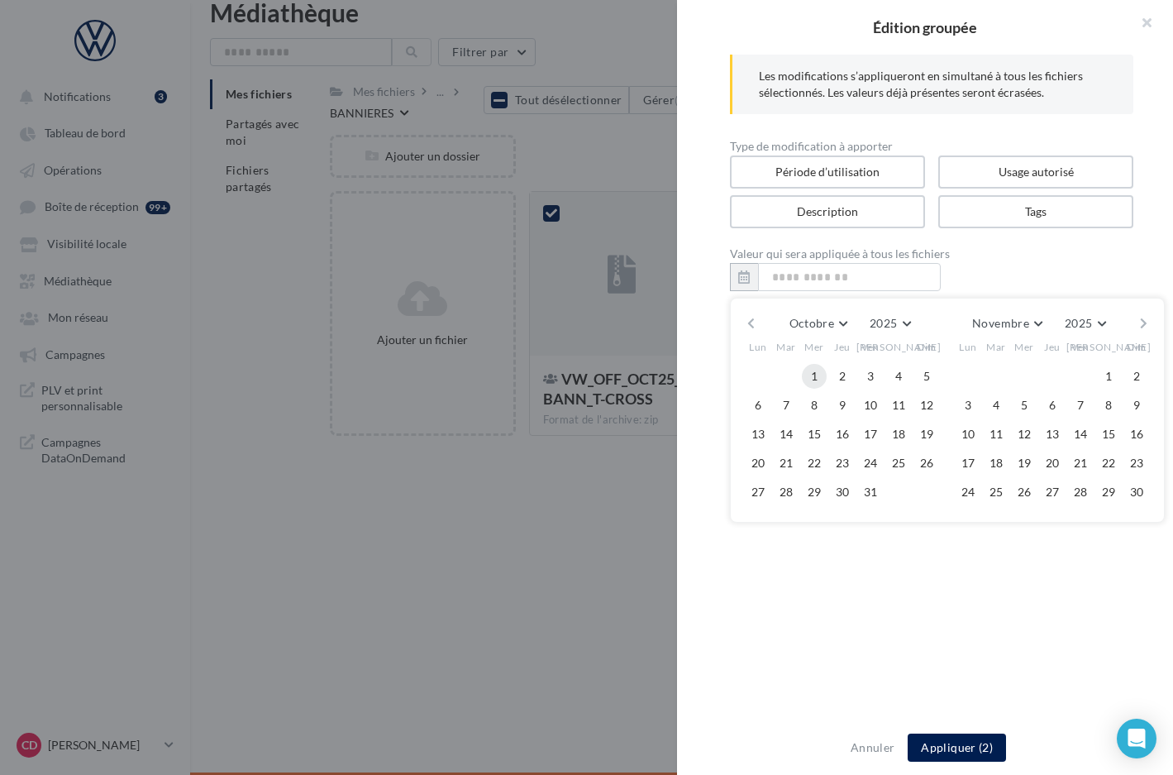
click at [825, 374] on button "1" at bounding box center [814, 376] width 25 height 25
click at [871, 488] on button "31" at bounding box center [870, 492] width 25 height 25
type input "**********"
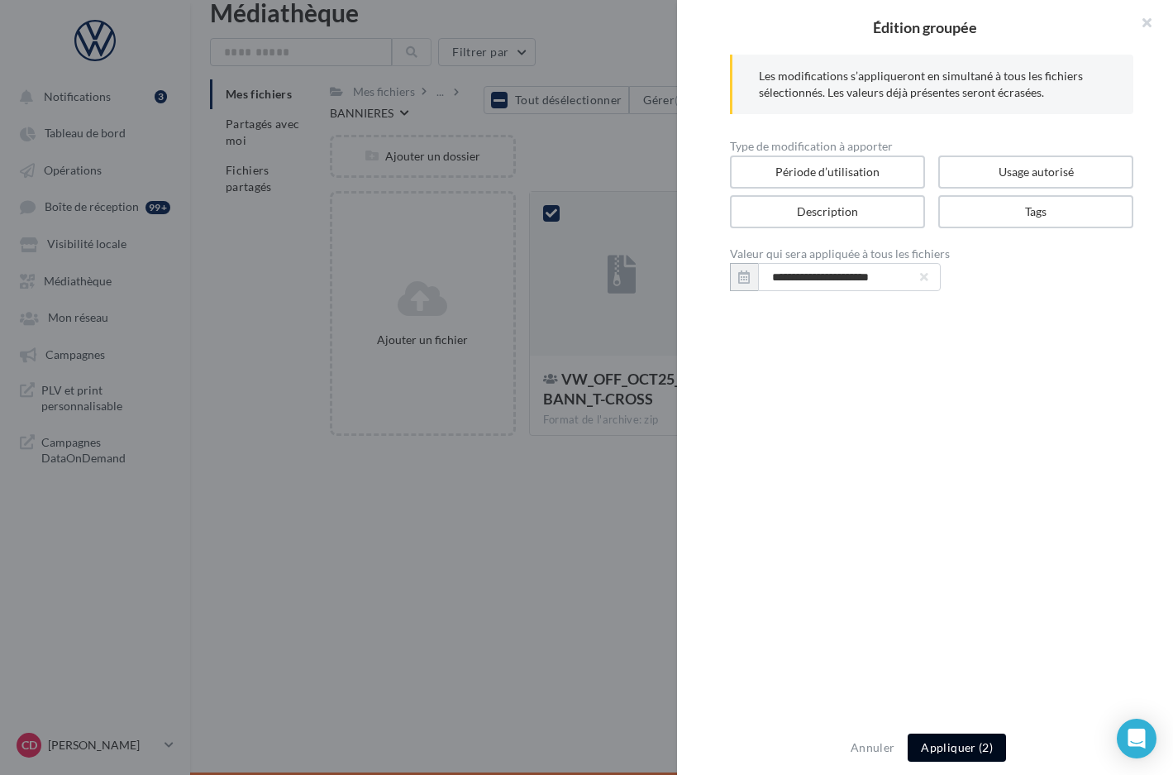
drag, startPoint x: 938, startPoint y: 743, endPoint x: 929, endPoint y: 739, distance: 9.2
click at [938, 744] on button "Appliquer (2)" at bounding box center [957, 747] width 98 height 28
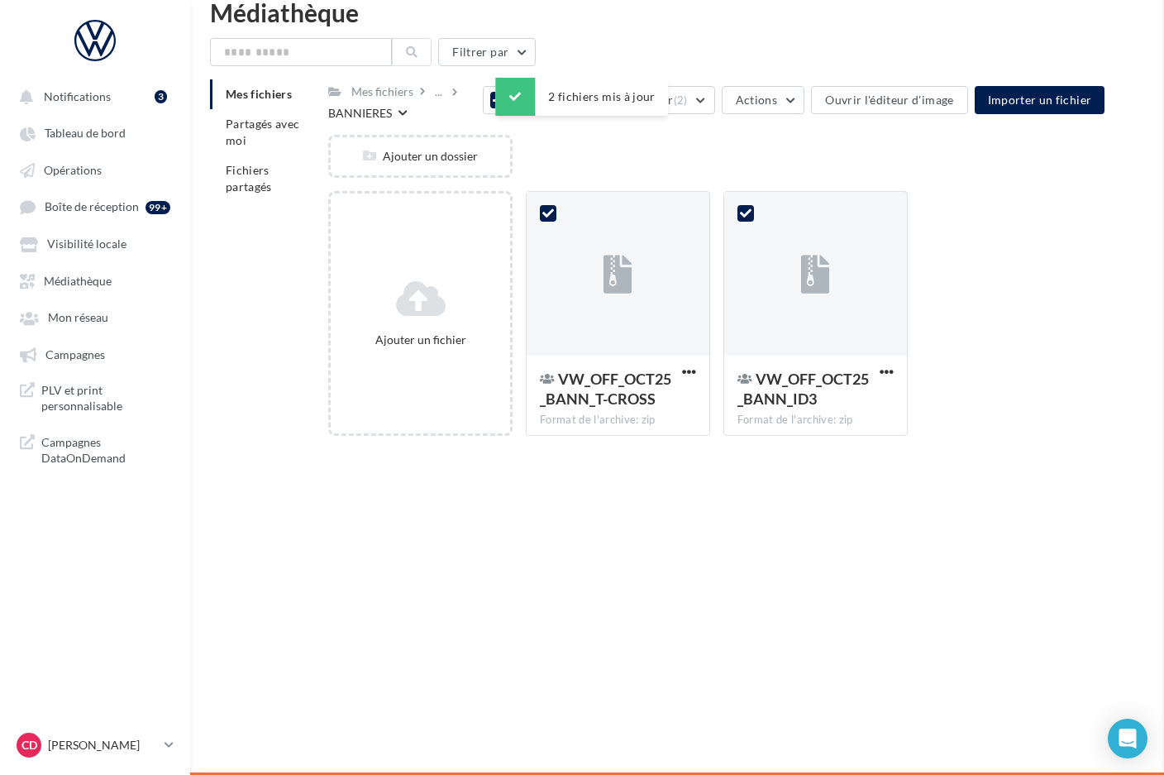
click at [648, 597] on div "Notifications 3 Tableau de bord Opérations Boîte de réception" at bounding box center [582, 387] width 1164 height 775
click at [522, 129] on div "Mes fichiers ... BANNIERES Tout désélectionner Gérer (2) Actions Ouvrir l'édite…" at bounding box center [716, 264] width 776 height 370
click at [556, 143] on div "Ajouter un dossier" at bounding box center [723, 163] width 790 height 56
click at [504, 99] on icon at bounding box center [499, 99] width 12 height 13
click at [437, 94] on div "..." at bounding box center [439, 91] width 14 height 23
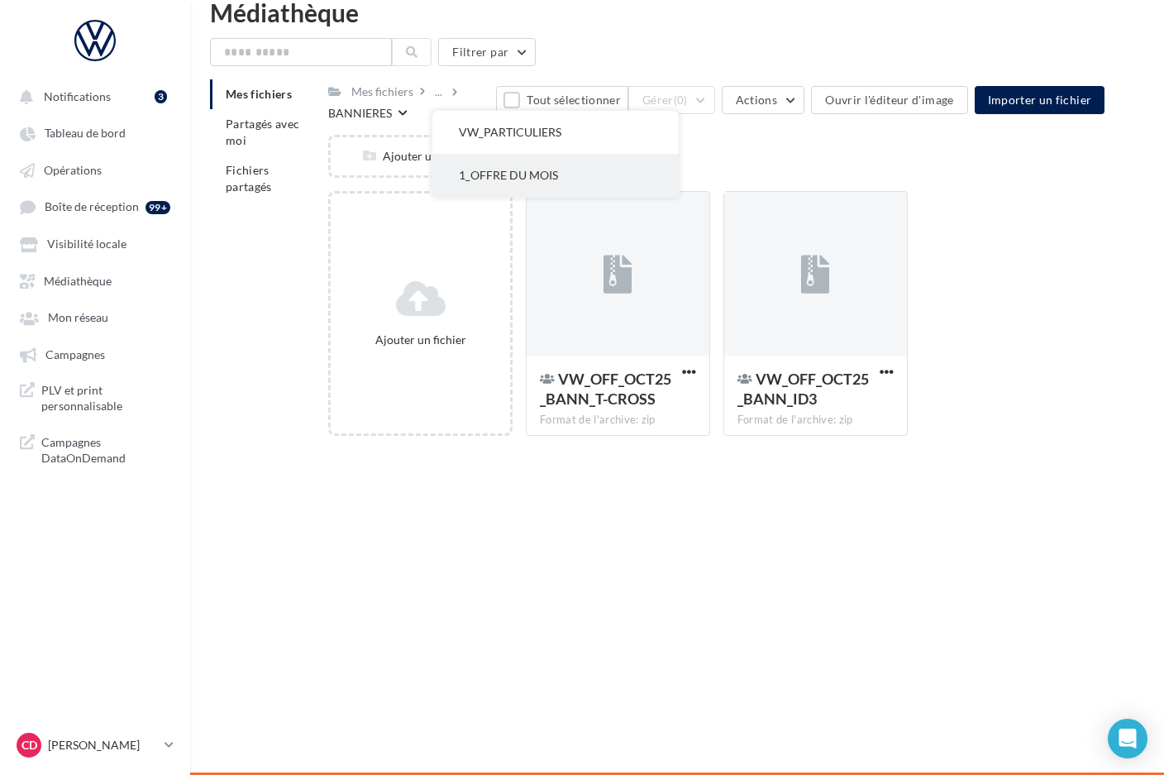
click at [476, 160] on button "1_OFFRE DU MOIS" at bounding box center [555, 175] width 246 height 43
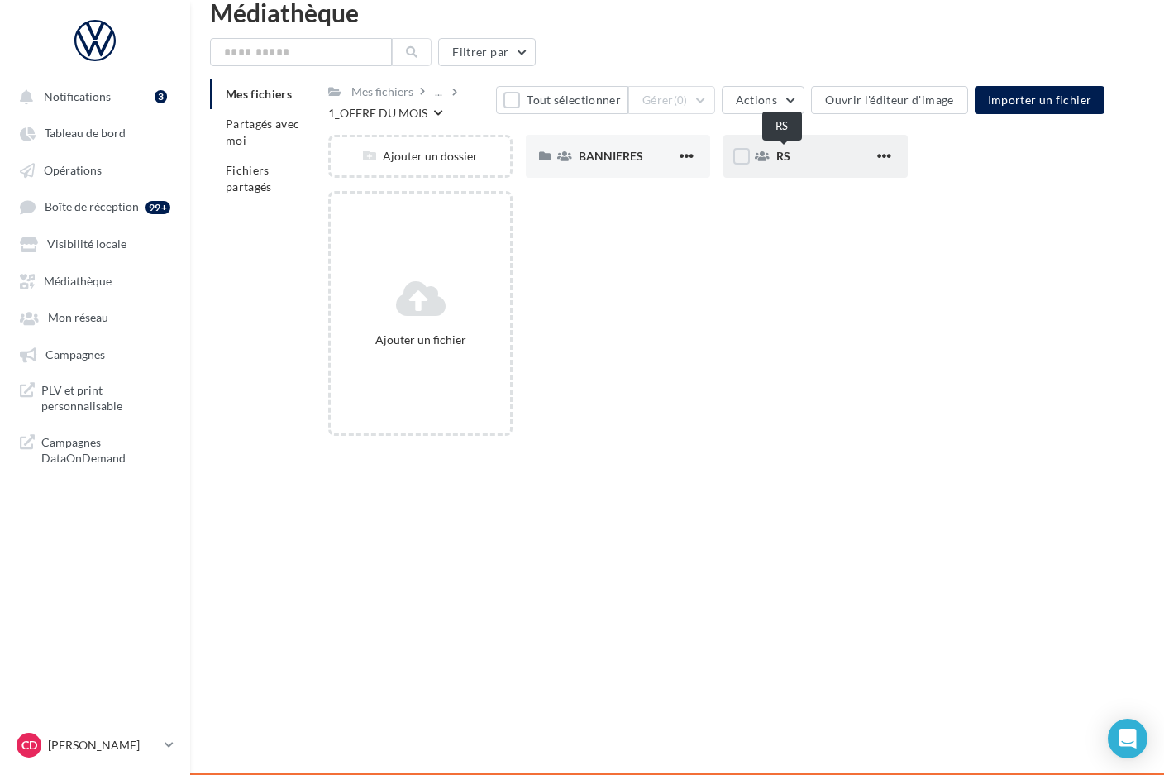
click at [786, 155] on span "RS" at bounding box center [783, 156] width 14 height 14
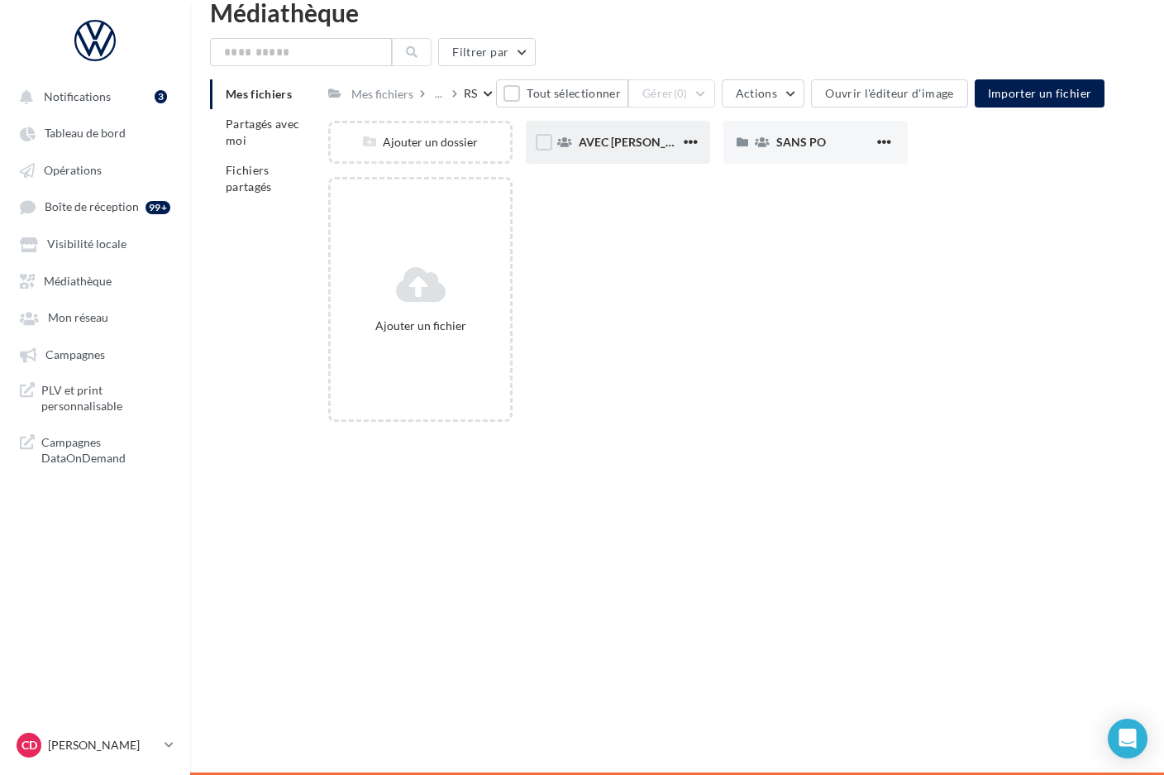
click at [597, 146] on span "AVEC [PERSON_NAME]" at bounding box center [641, 142] width 125 height 14
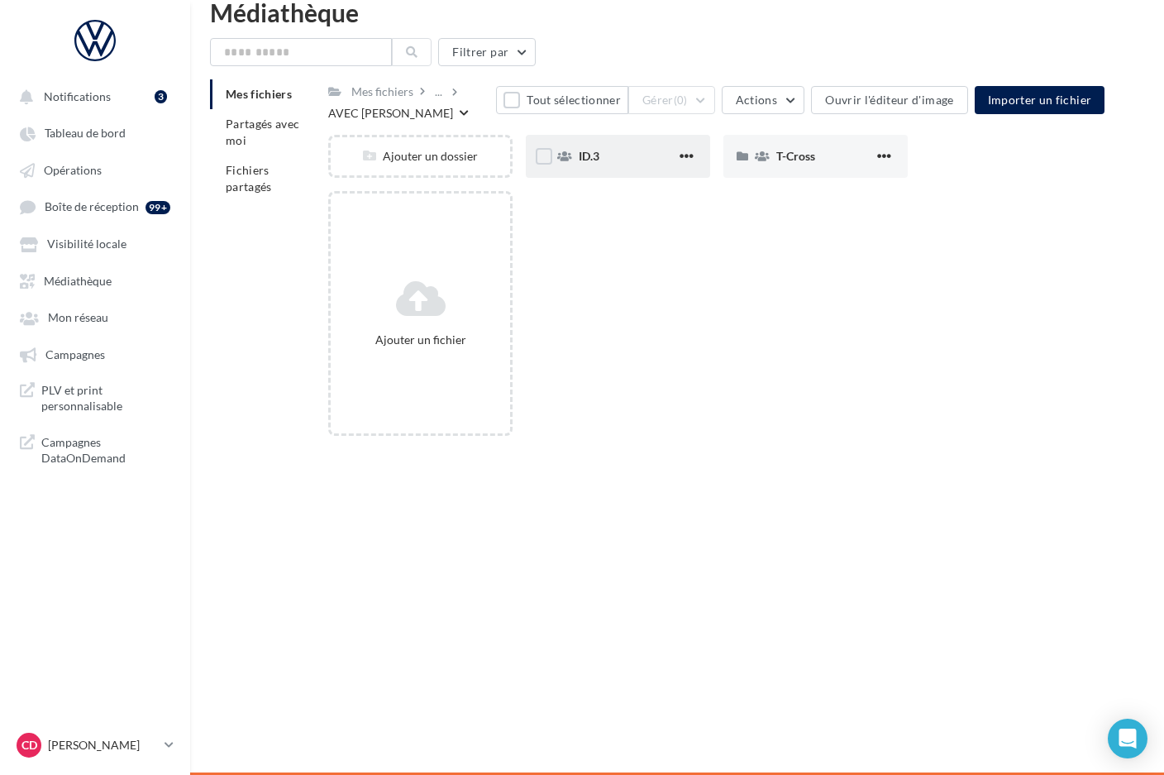
click at [629, 156] on div "ID.3" at bounding box center [628, 156] width 98 height 17
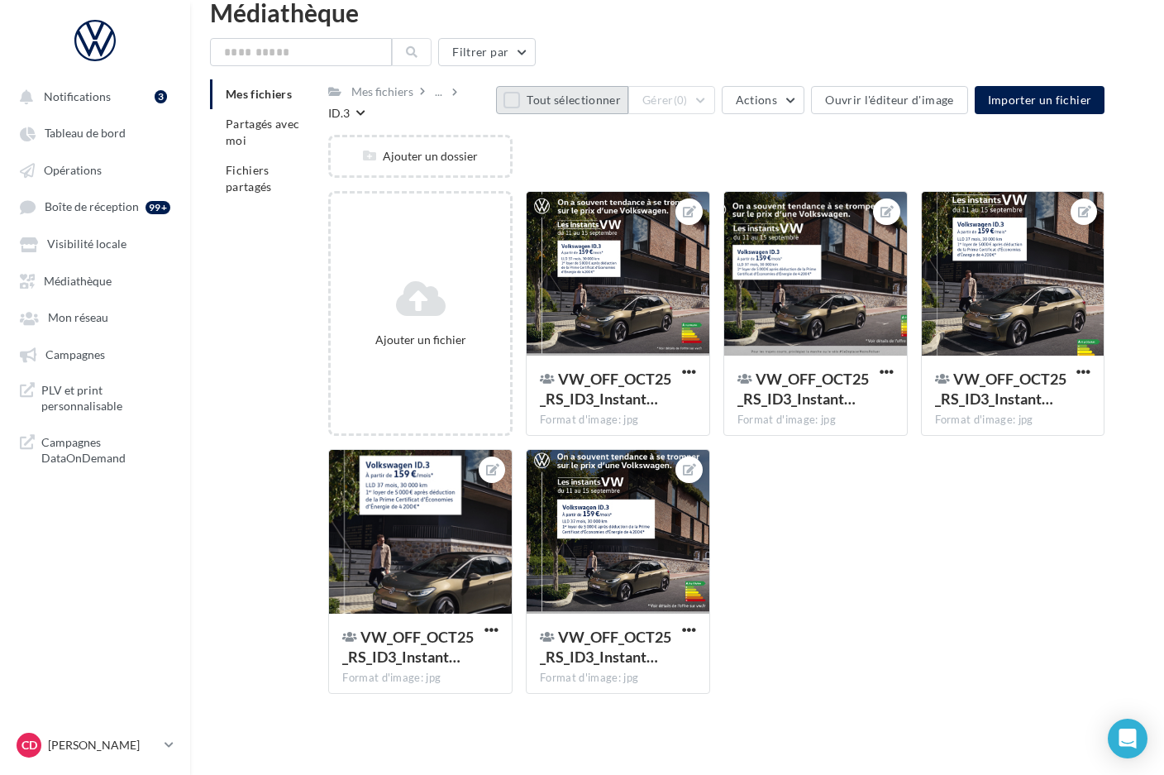
click at [522, 94] on button "Tout sélectionner" at bounding box center [562, 100] width 132 height 28
click at [715, 97] on button "Gérer (5)" at bounding box center [671, 100] width 87 height 28
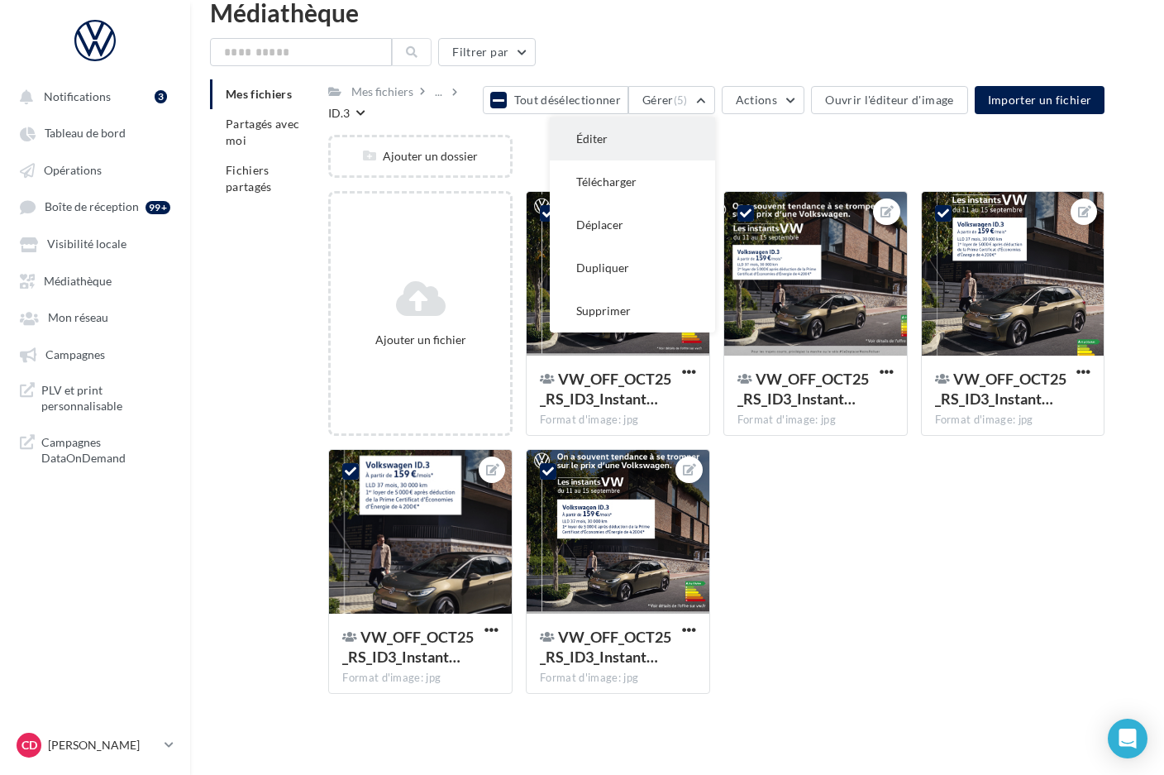
click at [637, 144] on button "Éditer" at bounding box center [632, 138] width 165 height 43
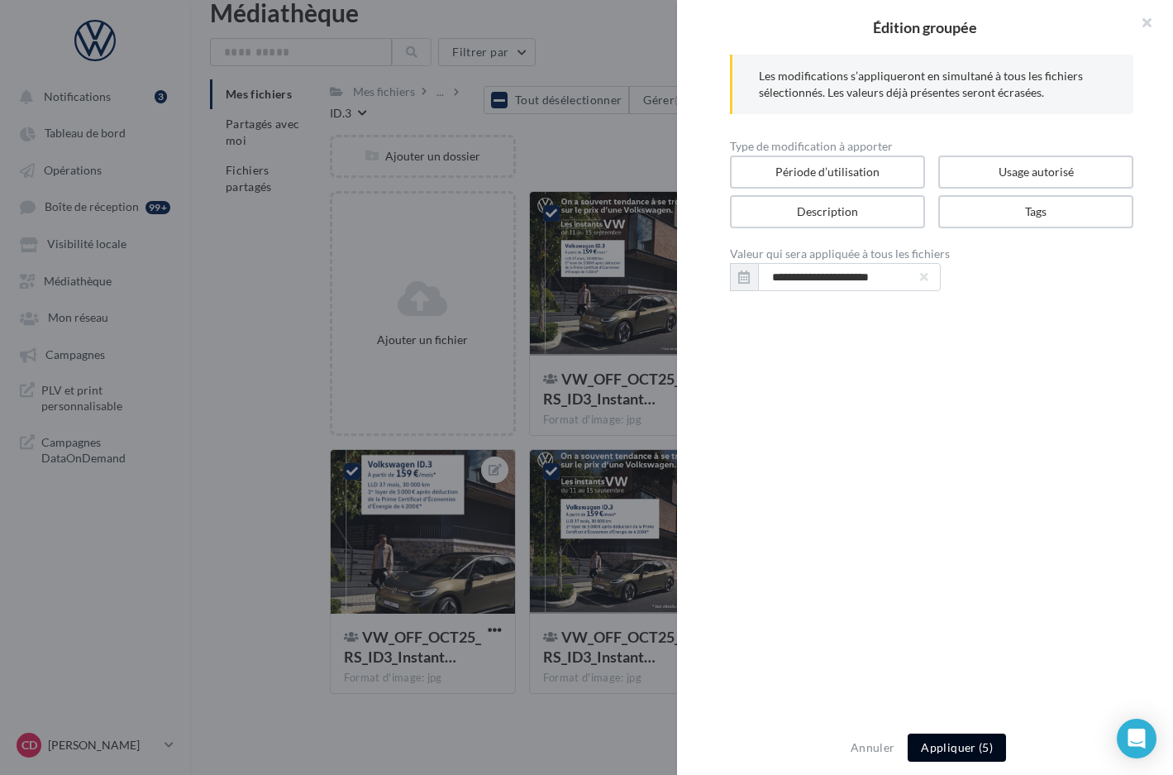
click at [961, 743] on button "Appliquer (5)" at bounding box center [957, 747] width 98 height 28
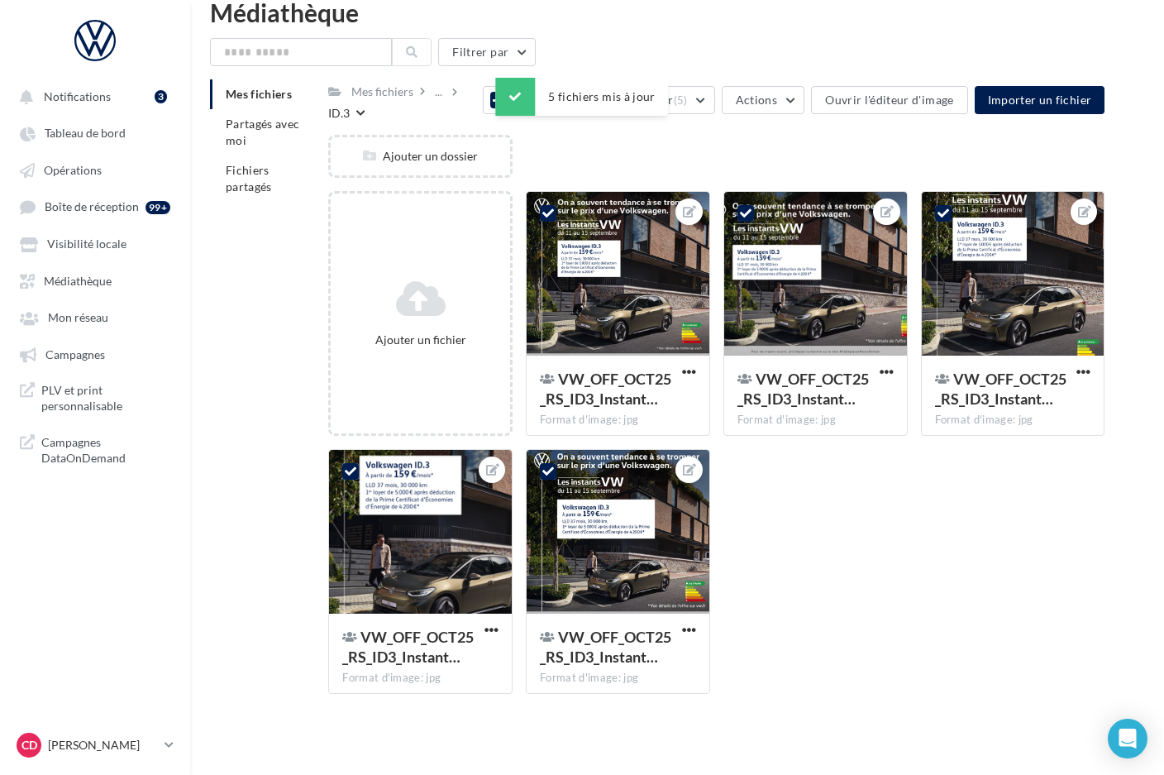
click at [551, 155] on div "Ajouter un dossier" at bounding box center [723, 163] width 790 height 56
click at [553, 155] on div "Ajouter un dossier" at bounding box center [723, 163] width 790 height 56
click at [504, 98] on icon at bounding box center [499, 99] width 12 height 13
click at [432, 95] on div "..." at bounding box center [439, 91] width 14 height 23
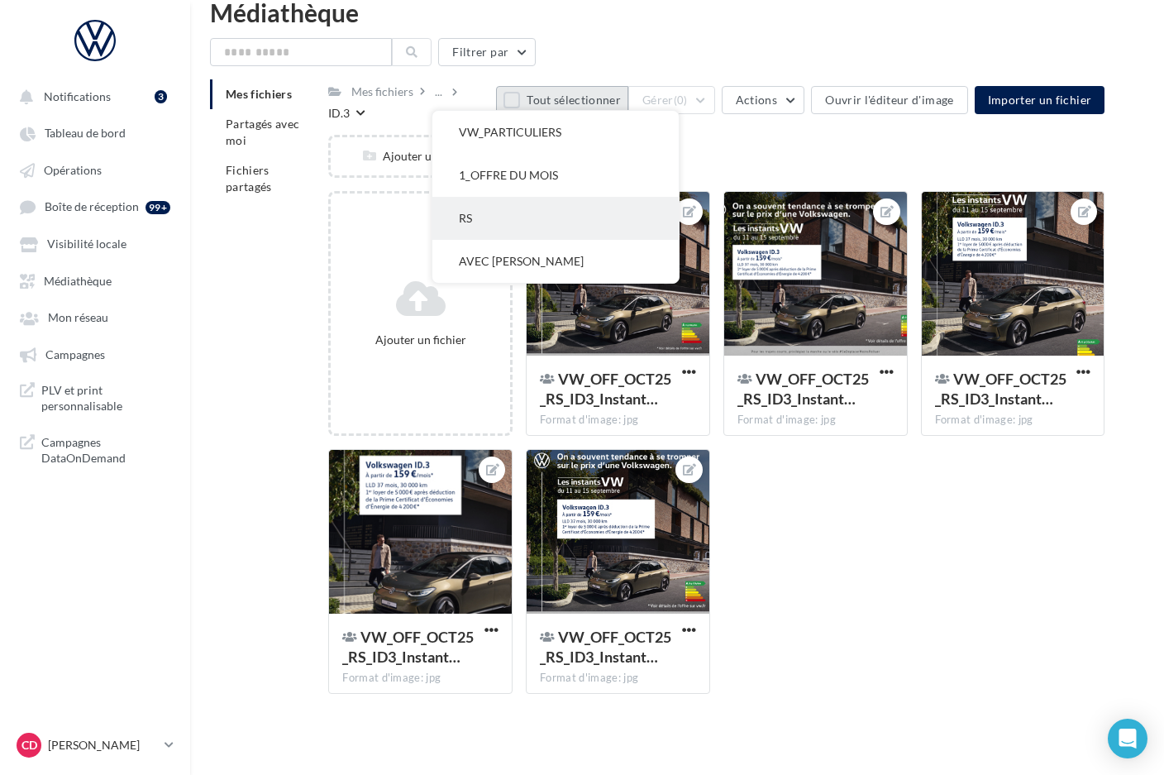
click at [484, 221] on button "RS" at bounding box center [555, 218] width 246 height 43
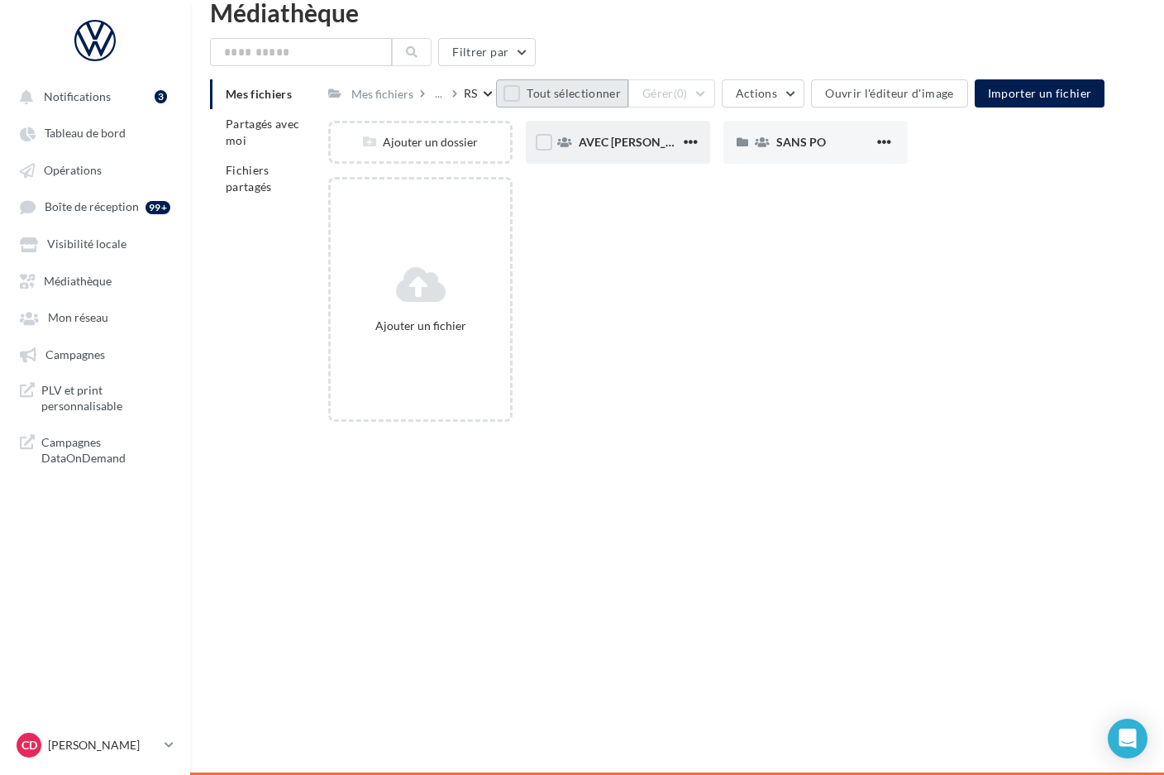
click at [650, 152] on div "AVEC [PERSON_NAME]" at bounding box center [618, 142] width 184 height 43
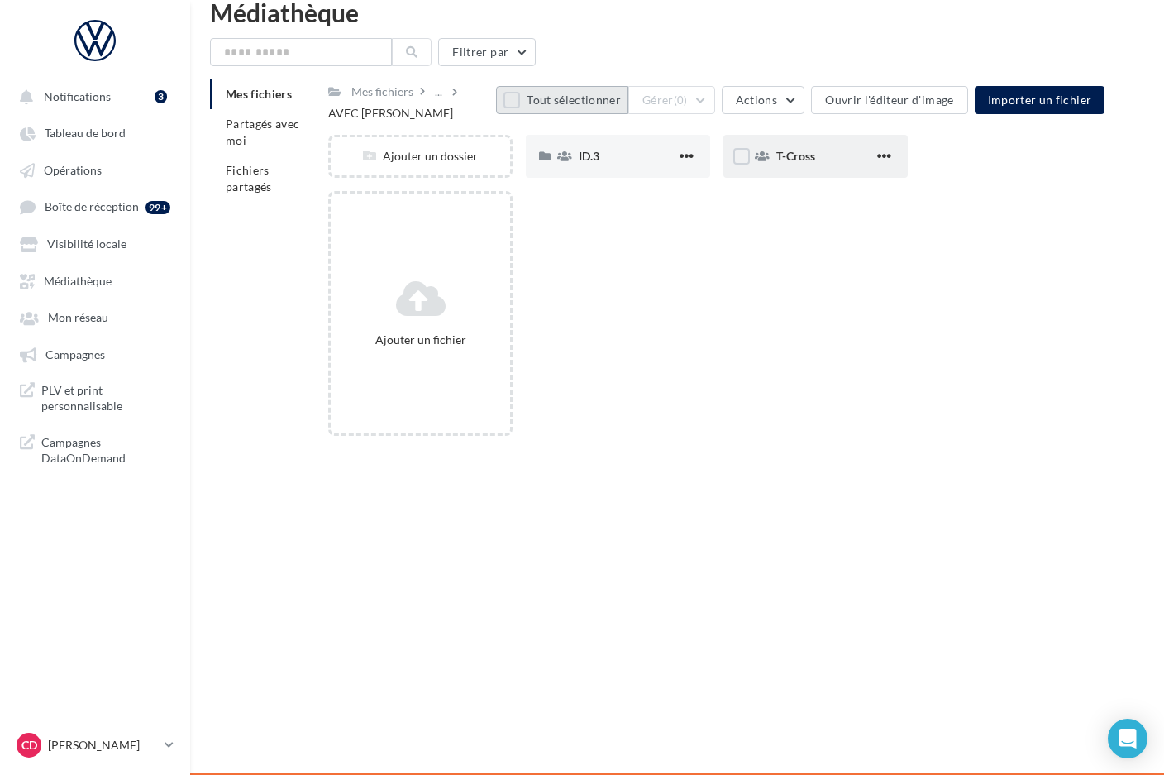
click at [759, 166] on div "T-Cross" at bounding box center [815, 156] width 184 height 43
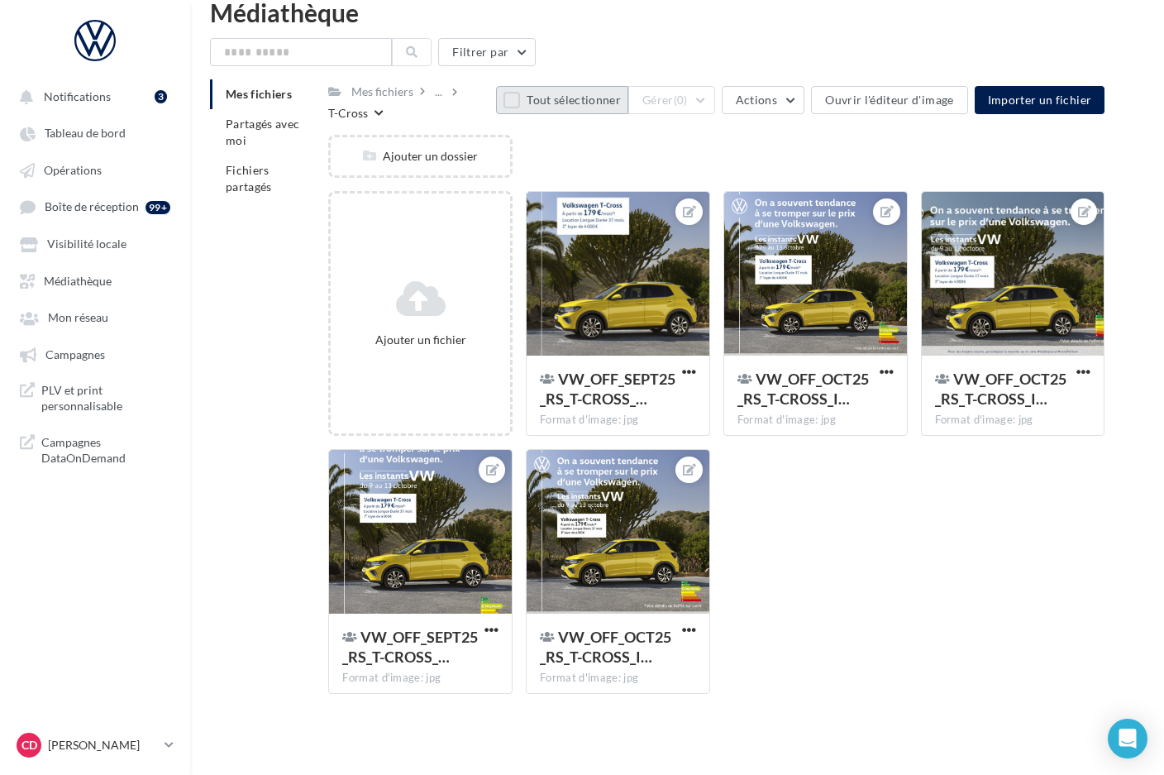
click at [523, 110] on button "Tout sélectionner" at bounding box center [562, 100] width 132 height 28
click at [715, 101] on button "Gérer (5)" at bounding box center [671, 100] width 87 height 28
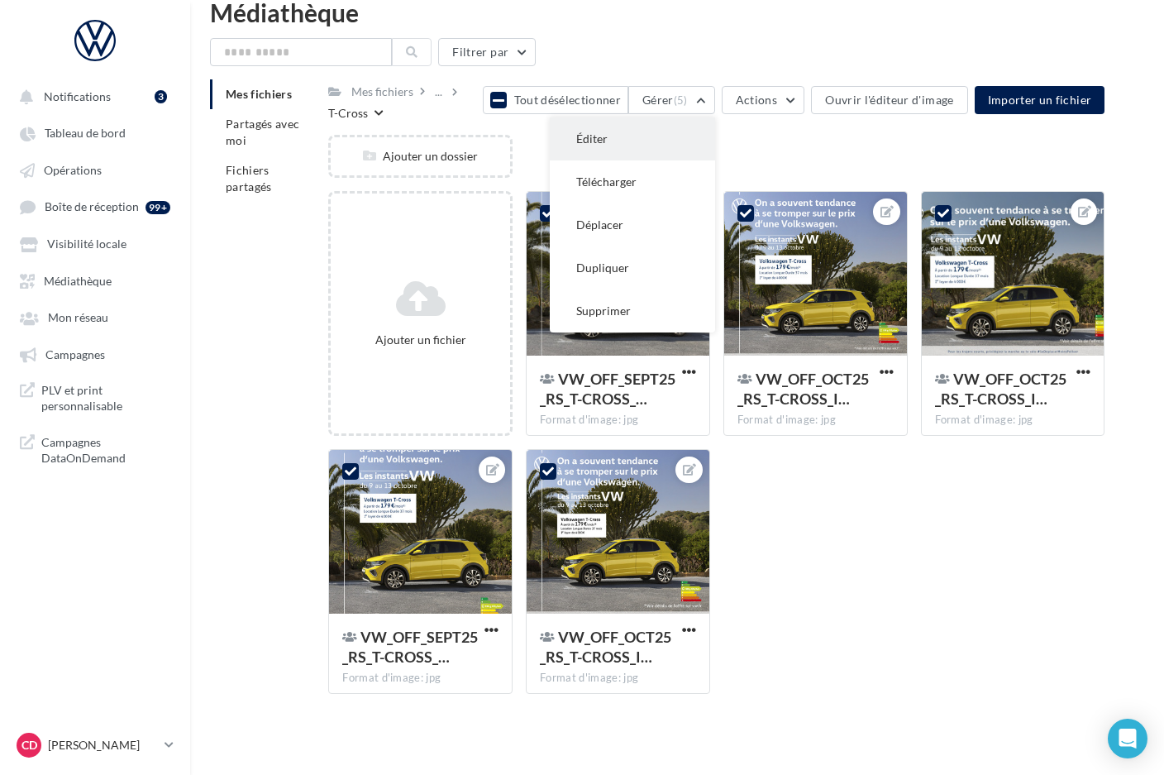
click at [680, 136] on button "Éditer" at bounding box center [632, 138] width 165 height 43
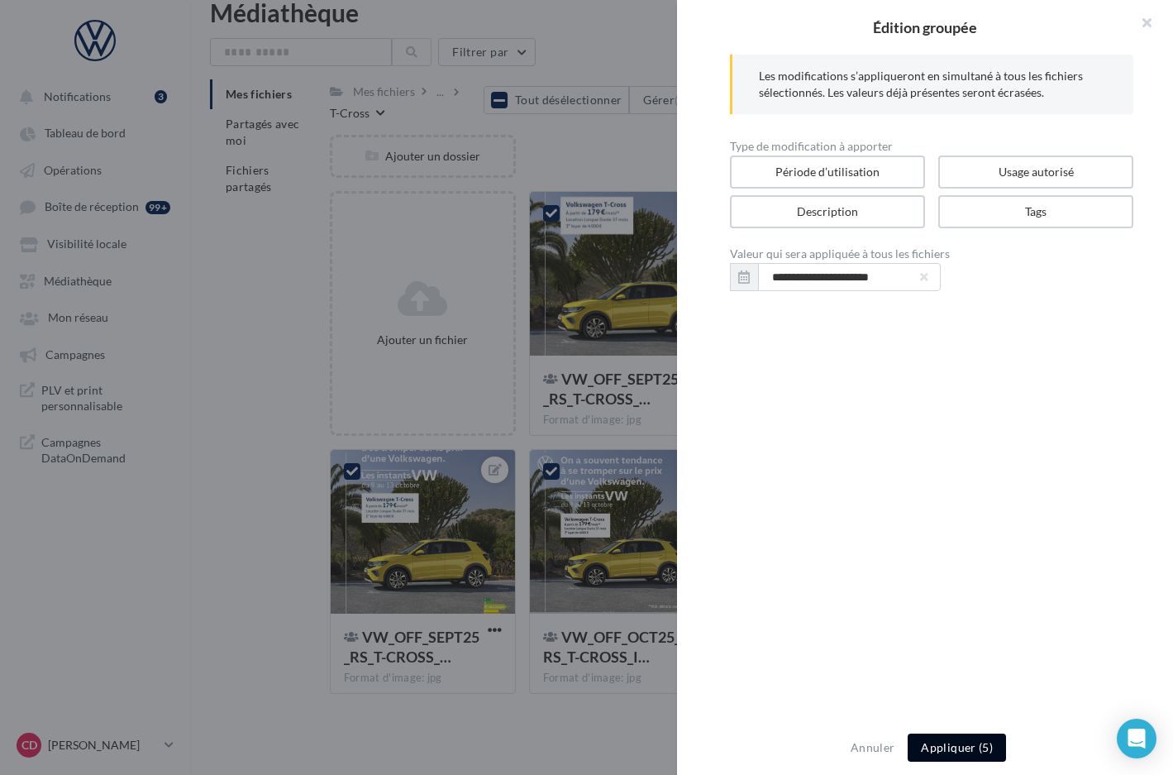
click at [959, 746] on button "Appliquer (5)" at bounding box center [957, 747] width 98 height 28
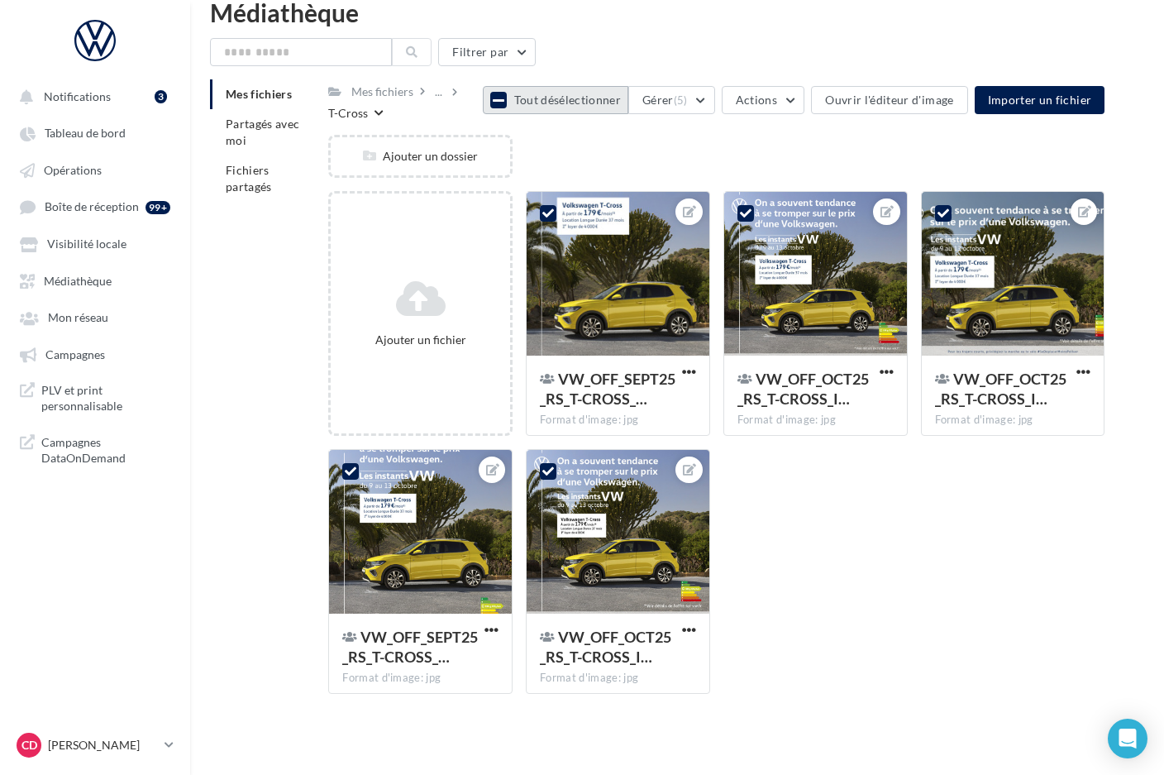
click at [504, 101] on icon at bounding box center [499, 99] width 12 height 13
click at [648, 267] on div at bounding box center [618, 274] width 183 height 165
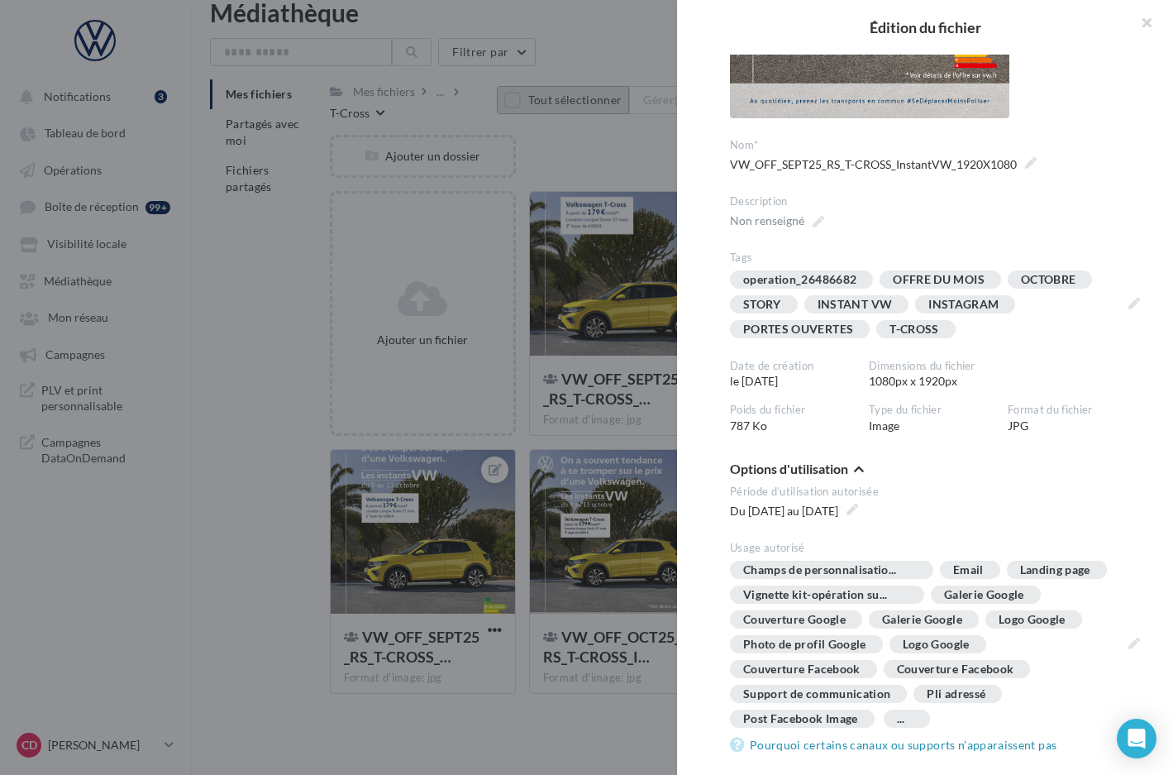
scroll to position [117, 0]
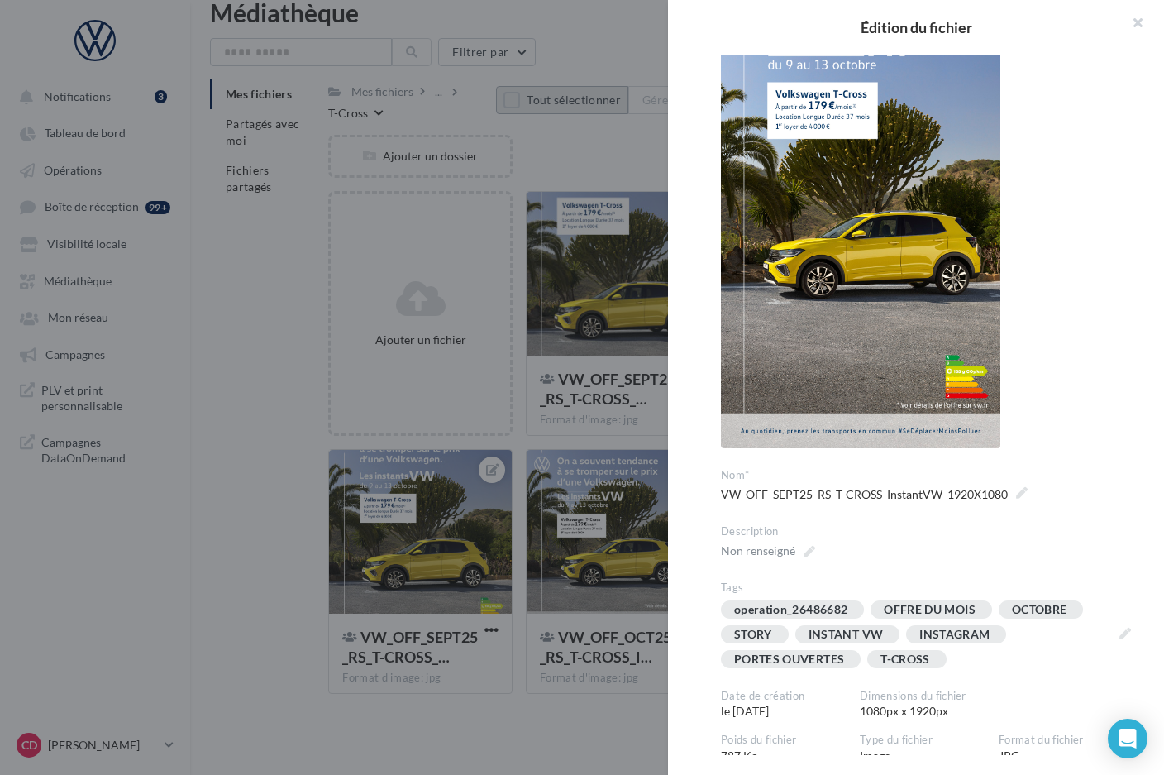
click at [618, 163] on div at bounding box center [582, 387] width 1164 height 775
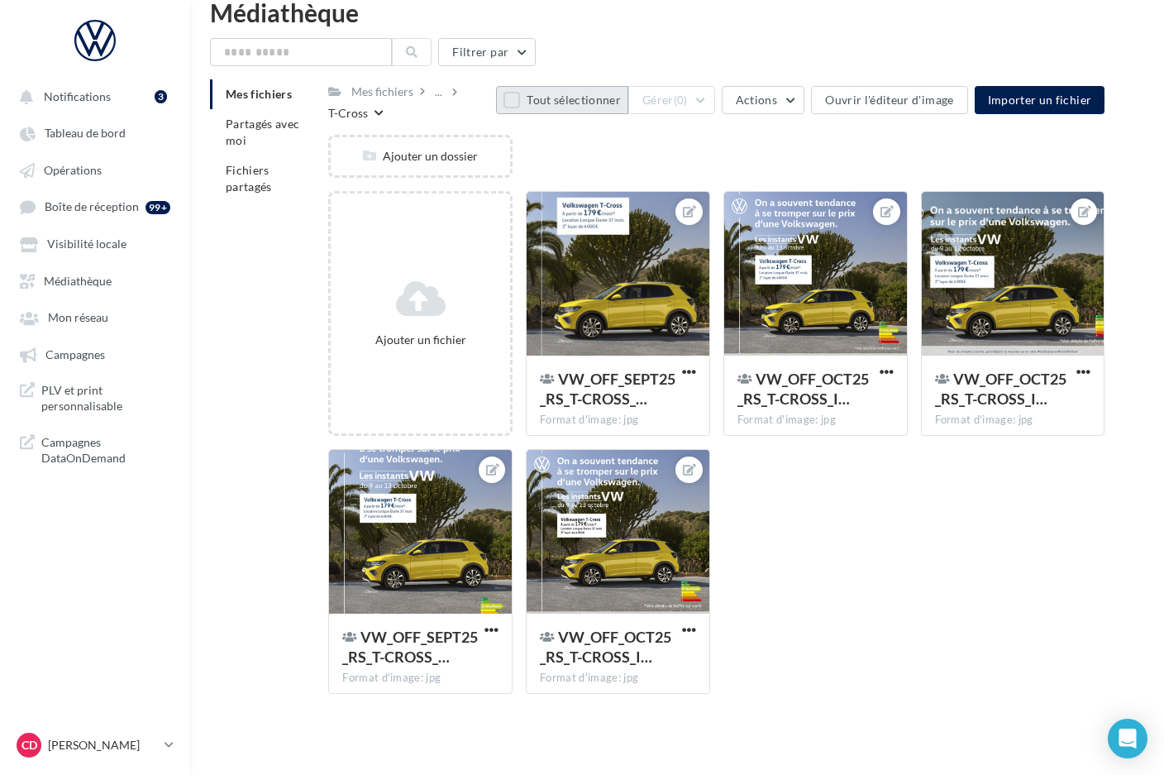
click at [428, 92] on div "Mes fichiers" at bounding box center [390, 91] width 84 height 24
click at [434, 95] on div "..." at bounding box center [439, 91] width 14 height 23
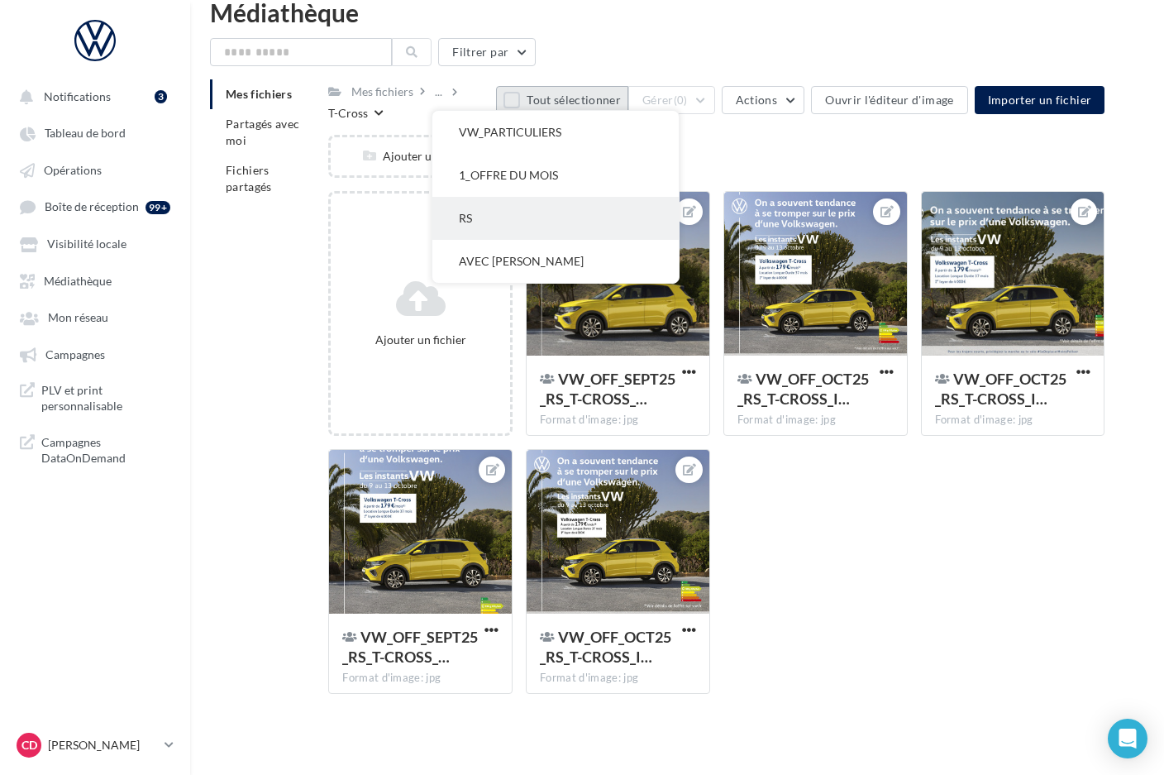
click at [475, 223] on button "RS" at bounding box center [555, 218] width 246 height 43
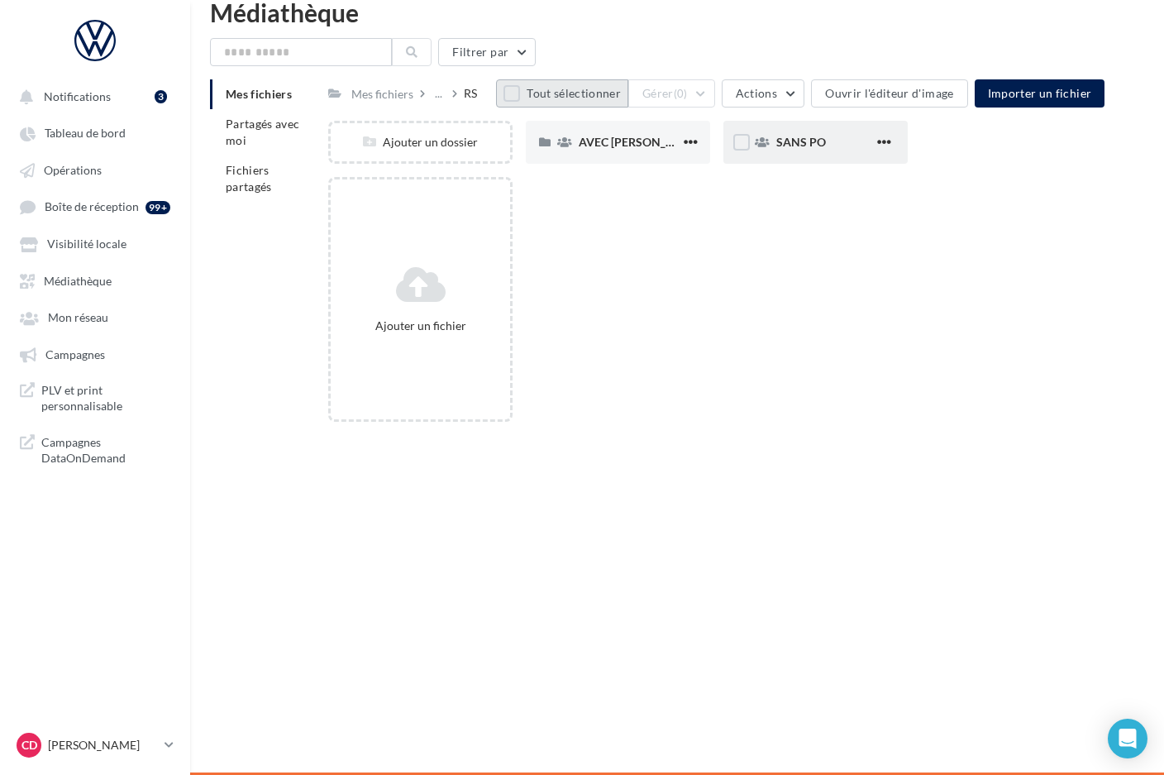
click at [818, 158] on div "SANS PO" at bounding box center [815, 142] width 184 height 43
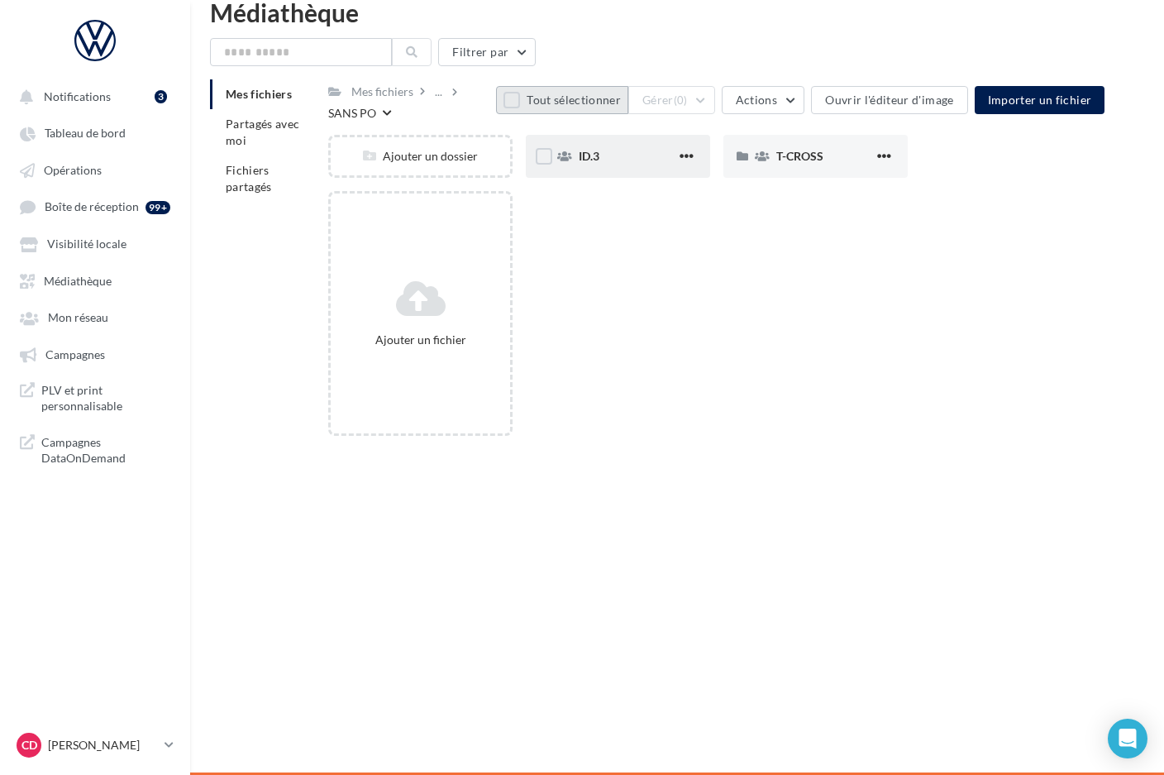
click at [627, 158] on div "ID.3" at bounding box center [628, 156] width 98 height 17
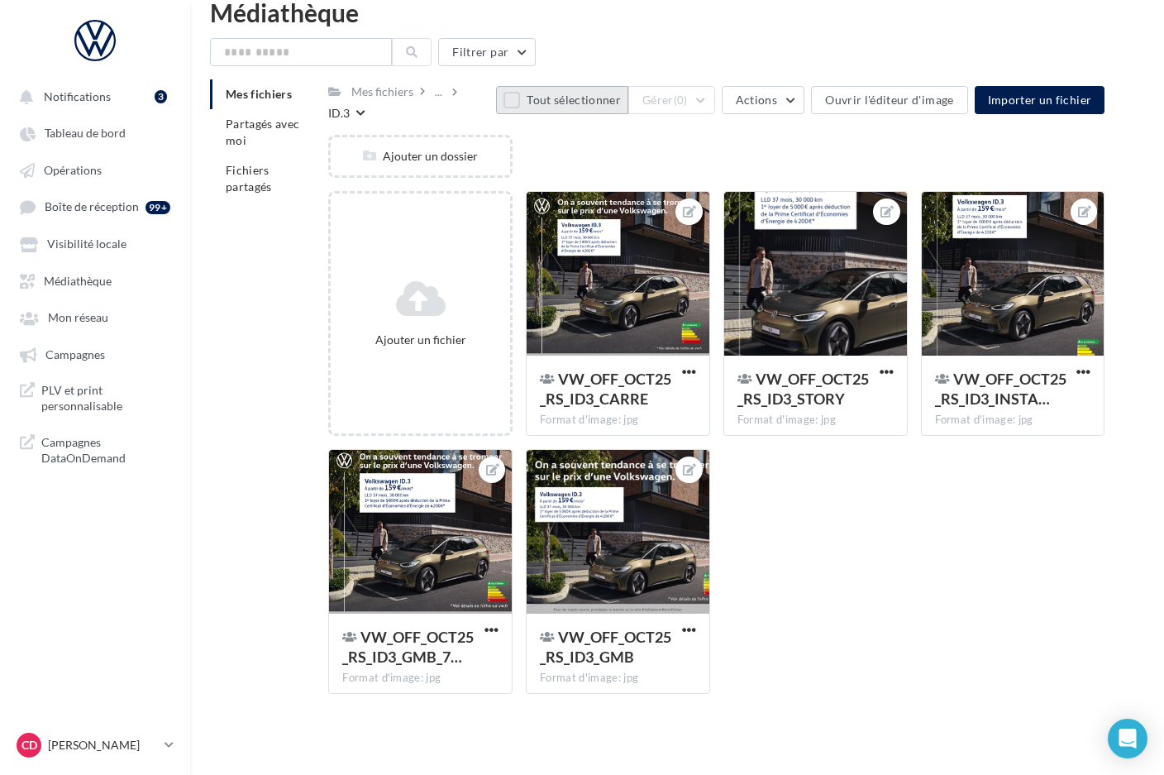
click at [527, 98] on button "Tout sélectionner" at bounding box center [562, 100] width 132 height 28
click at [715, 102] on button "Gérer (5)" at bounding box center [671, 100] width 87 height 28
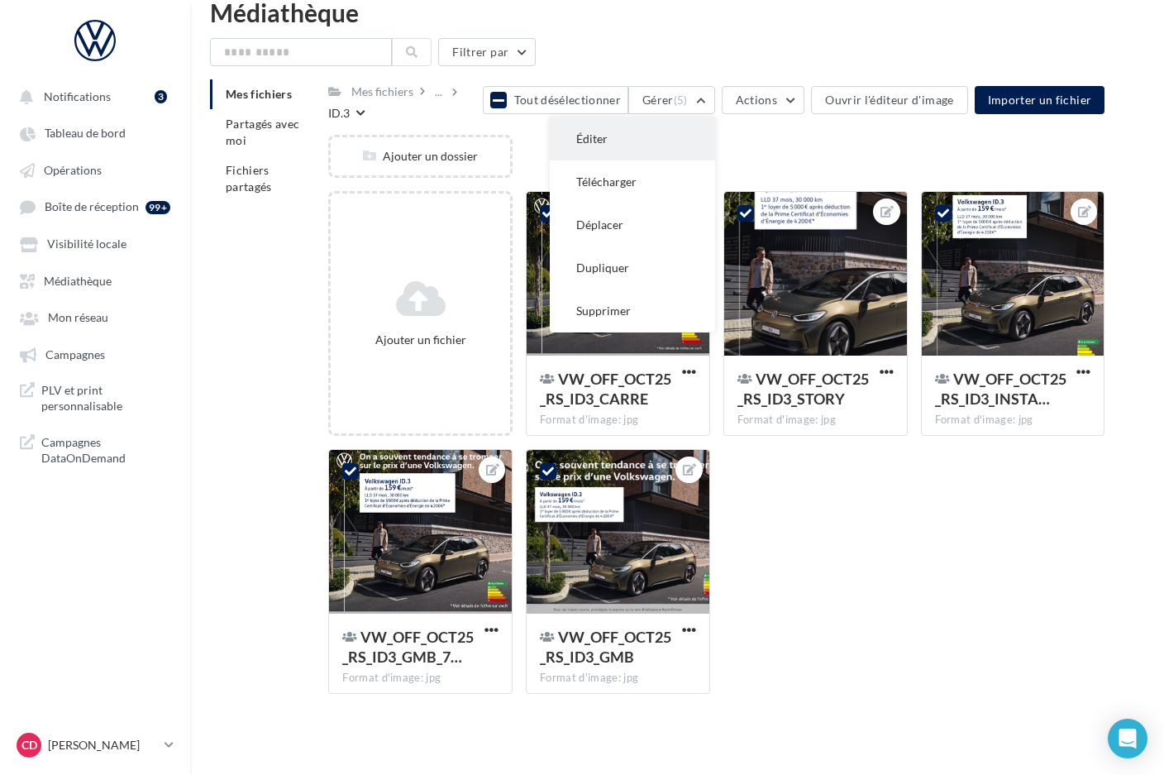
click at [696, 146] on button "Éditer" at bounding box center [632, 138] width 165 height 43
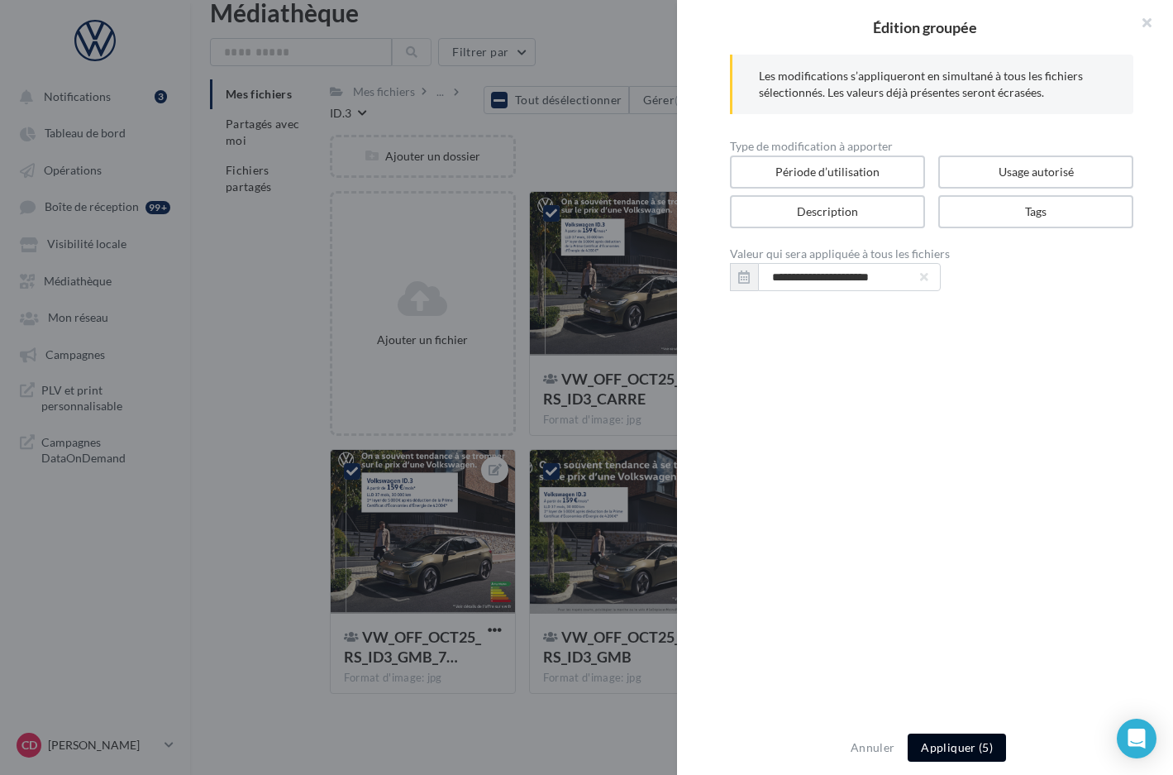
click at [956, 744] on button "Appliquer (5)" at bounding box center [957, 747] width 98 height 28
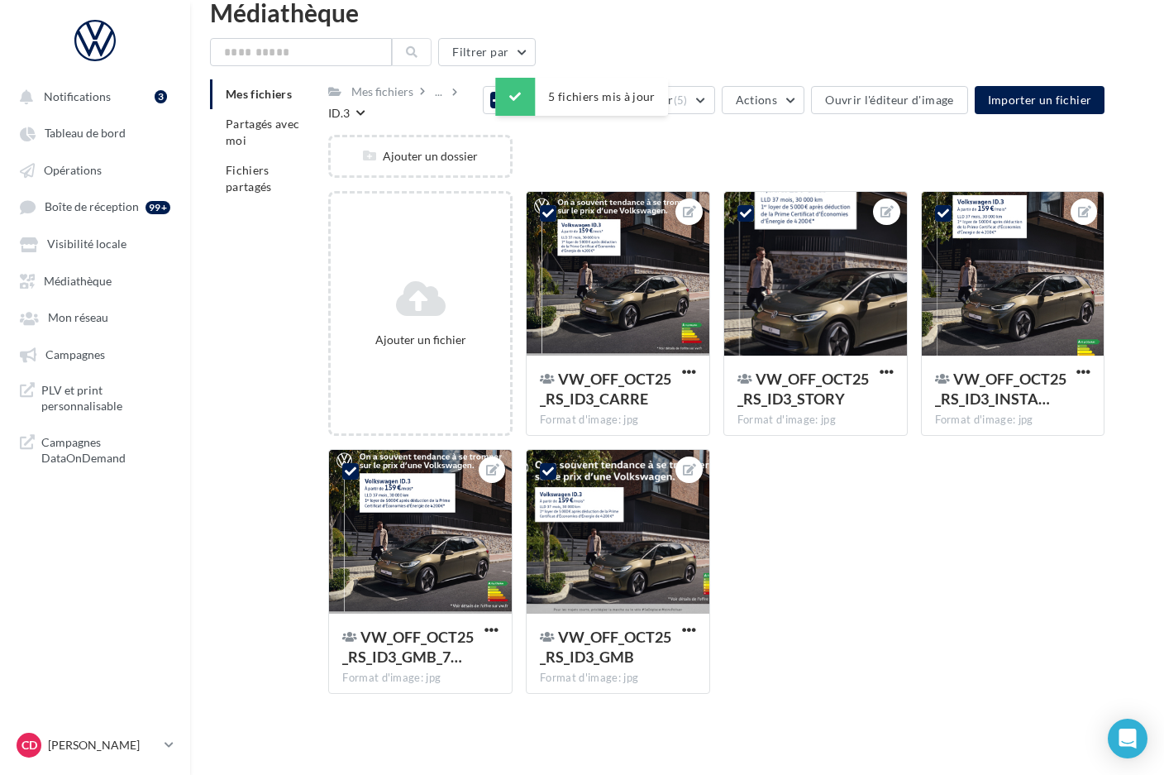
click at [635, 139] on div "Ajouter un dossier" at bounding box center [723, 163] width 790 height 56
click at [503, 93] on button "Tout désélectionner" at bounding box center [556, 100] width 146 height 28
click at [594, 192] on div at bounding box center [618, 274] width 183 height 165
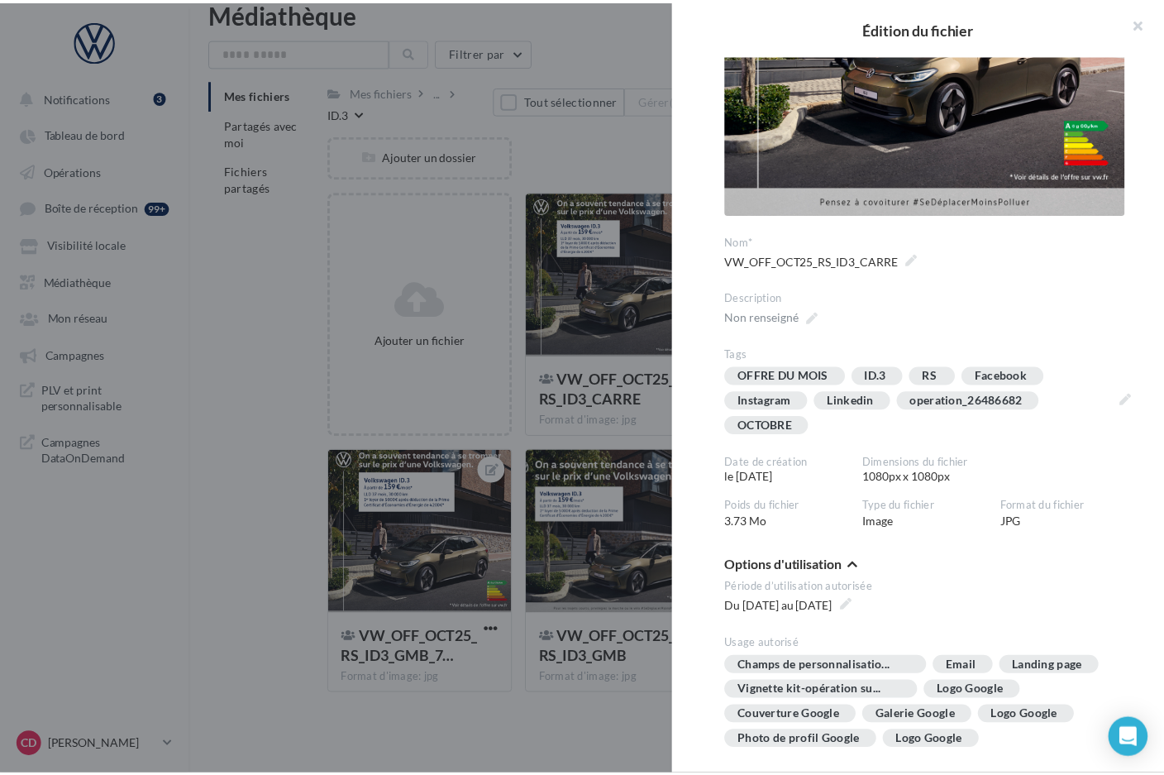
scroll to position [248, 0]
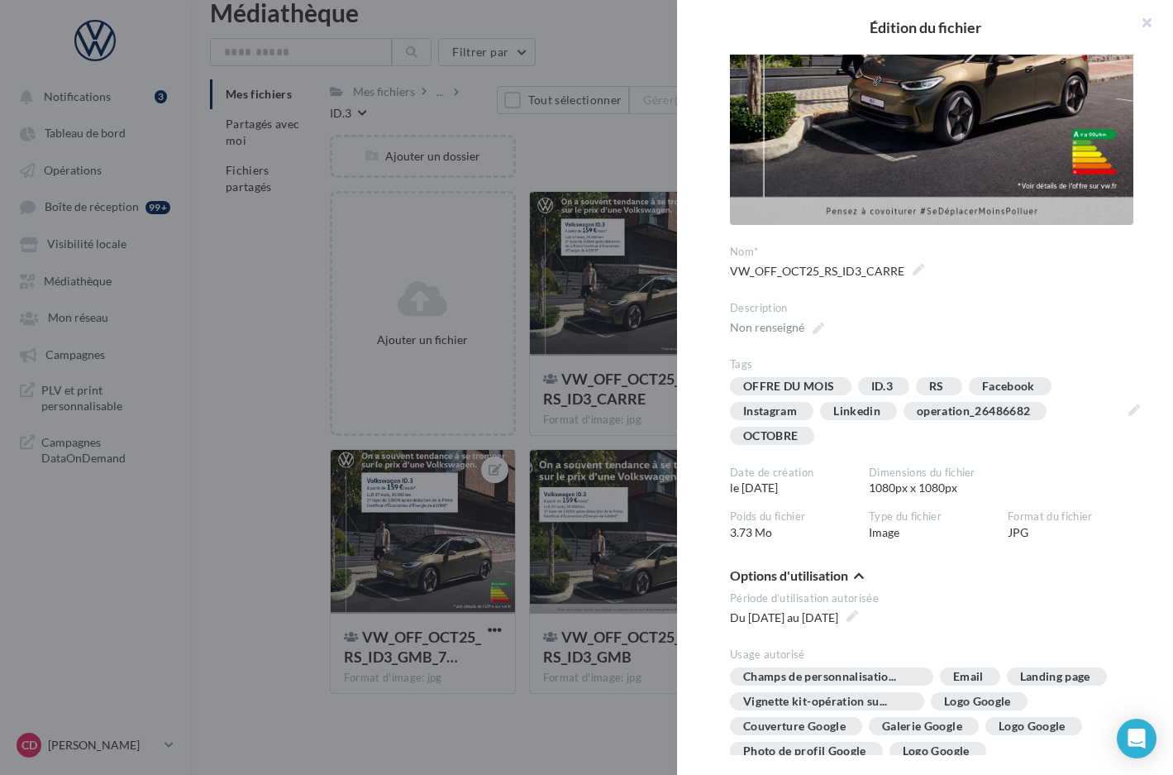
click at [578, 150] on div at bounding box center [586, 387] width 1173 height 775
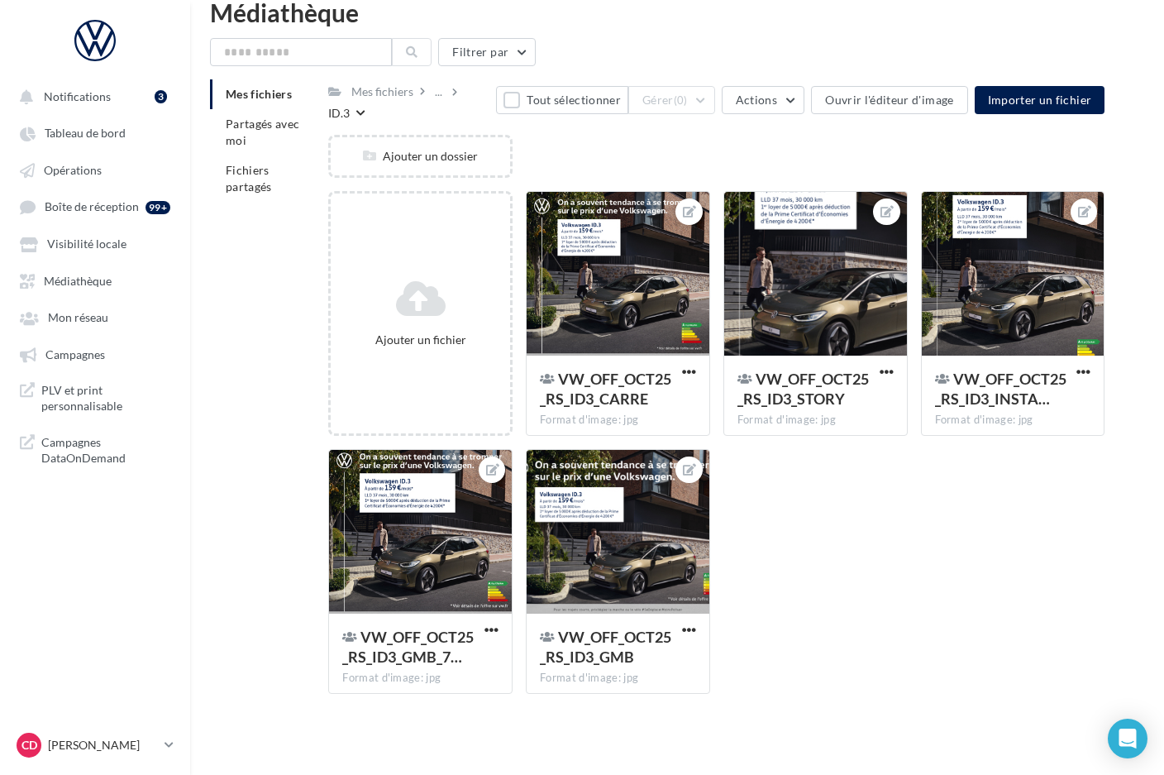
click at [350, 105] on div "ID.3" at bounding box center [338, 113] width 21 height 17
click at [442, 91] on div "..." at bounding box center [439, 91] width 14 height 23
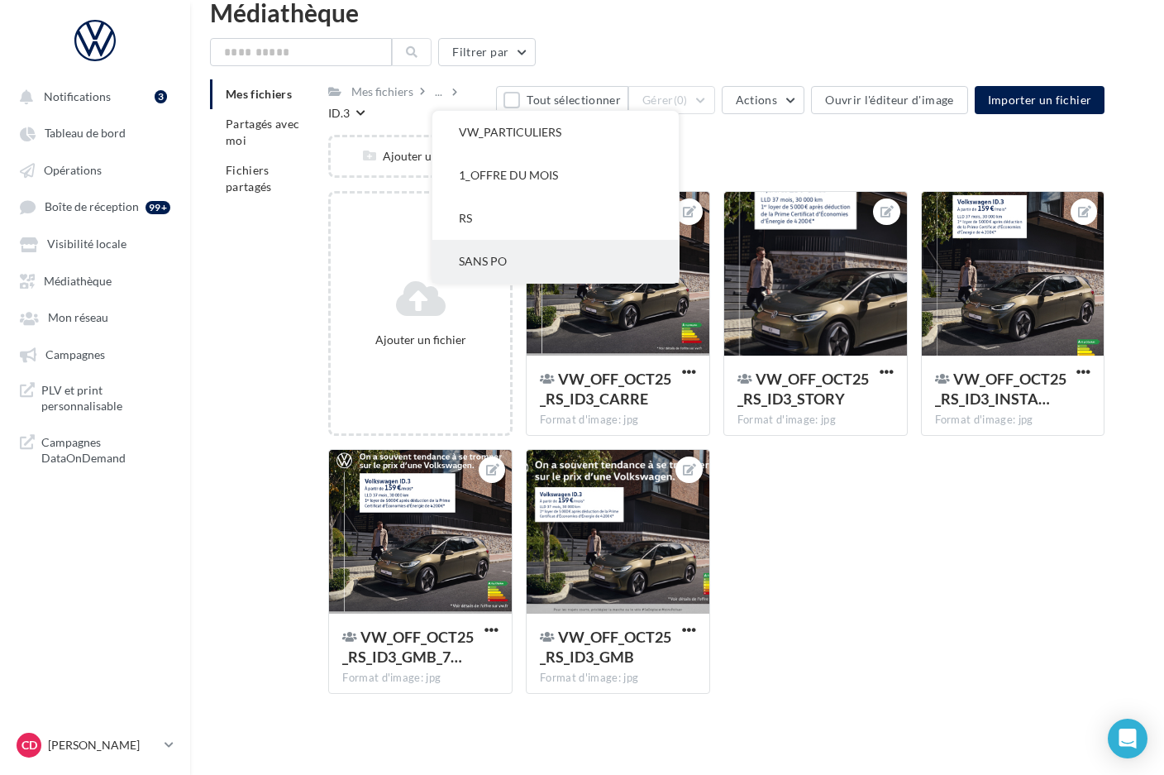
click at [474, 270] on button "SANS PO" at bounding box center [555, 261] width 246 height 43
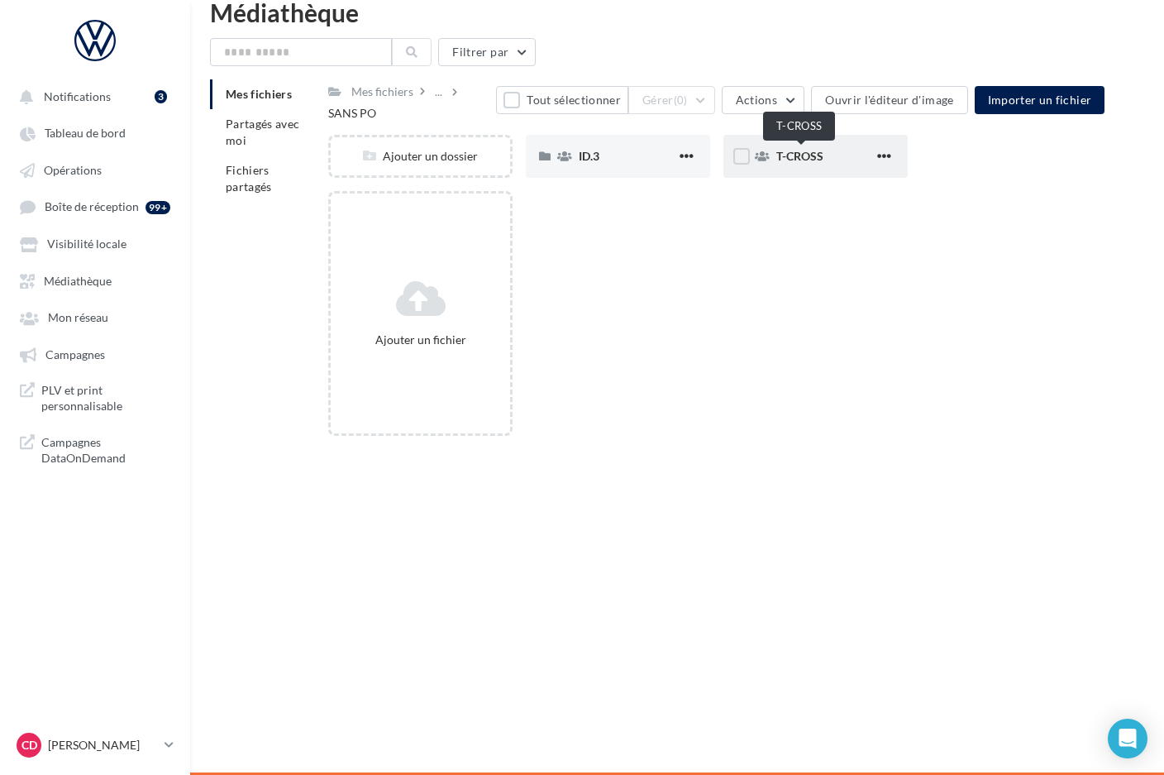
click at [833, 160] on div "T-CROSS" at bounding box center [825, 156] width 98 height 17
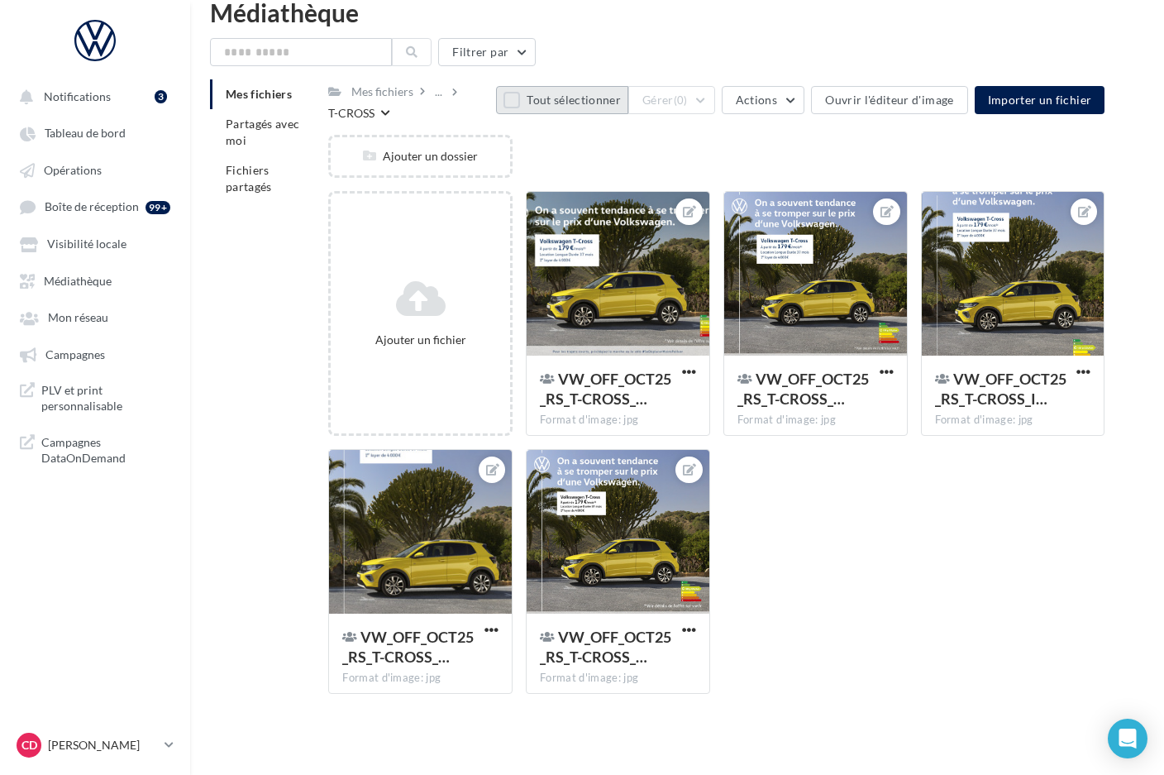
click at [531, 106] on button "Tout sélectionner" at bounding box center [562, 100] width 132 height 28
click at [715, 104] on button "Gérer (5)" at bounding box center [671, 100] width 87 height 28
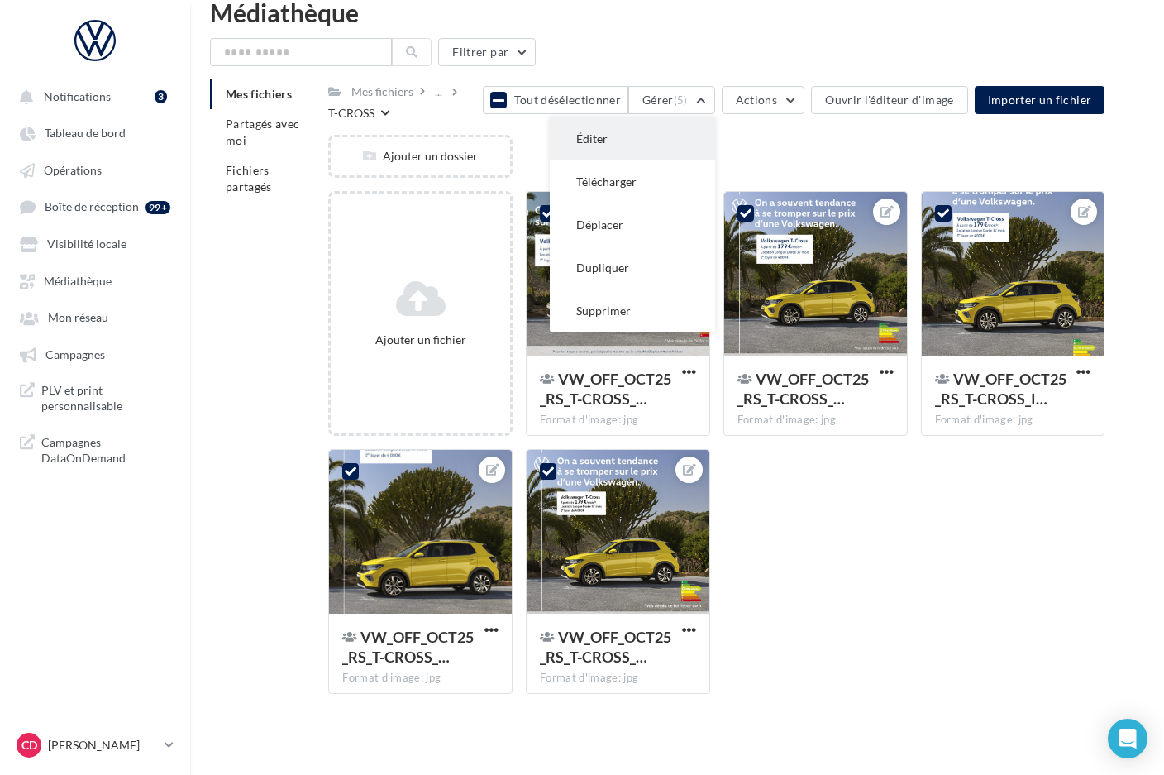
click at [670, 138] on button "Éditer" at bounding box center [632, 138] width 165 height 43
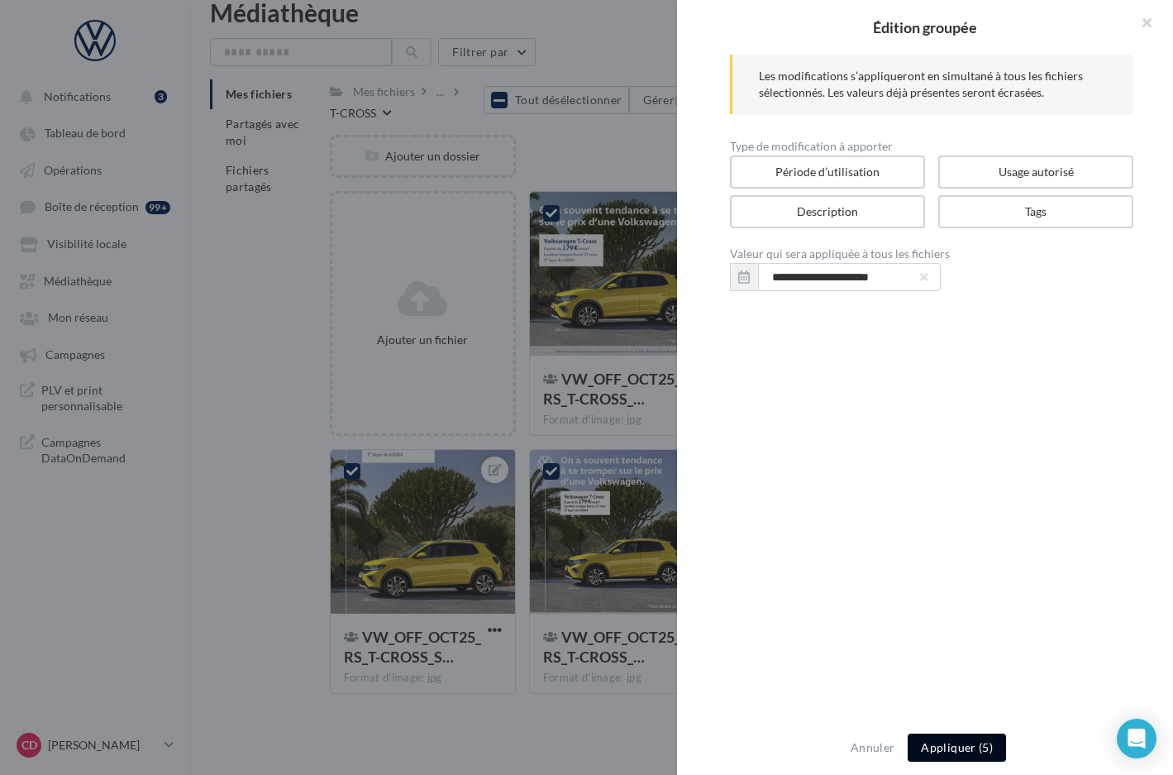
click at [946, 750] on button "Appliquer (5)" at bounding box center [957, 747] width 98 height 28
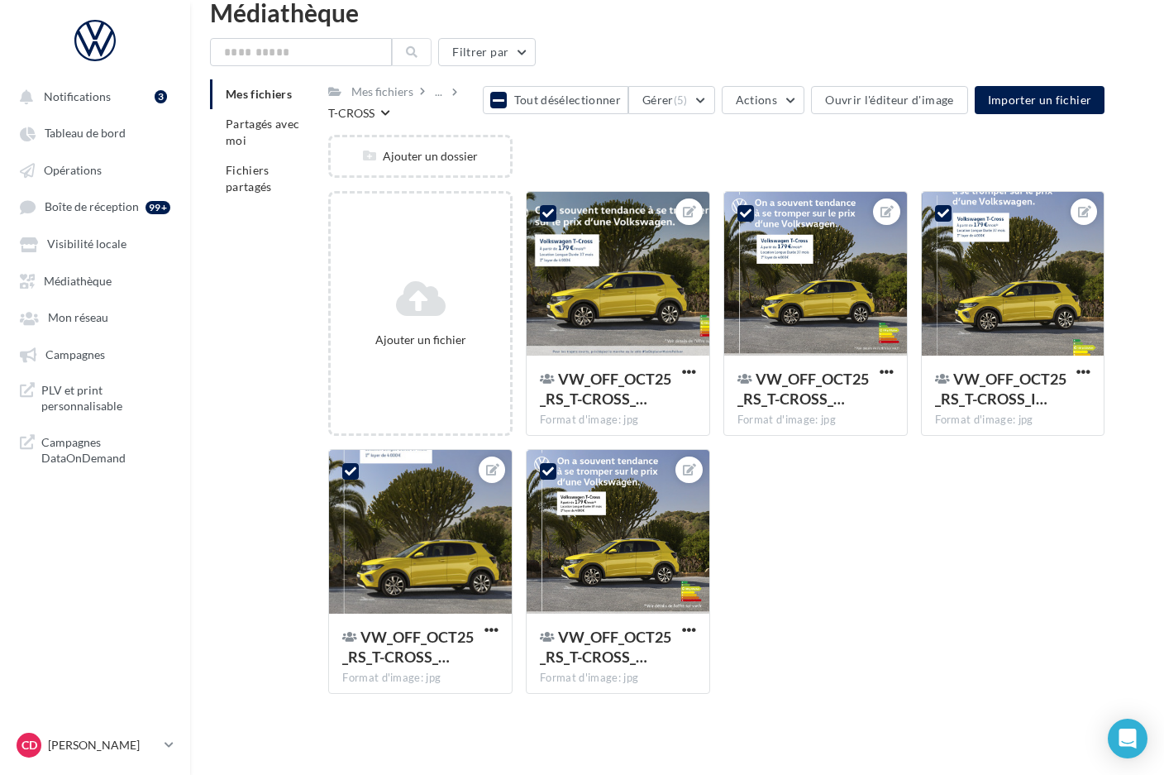
click at [602, 156] on div "Ajouter un dossier" at bounding box center [723, 163] width 790 height 56
click at [506, 95] on span at bounding box center [498, 100] width 15 height 15
click at [435, 95] on div "..." at bounding box center [439, 91] width 14 height 23
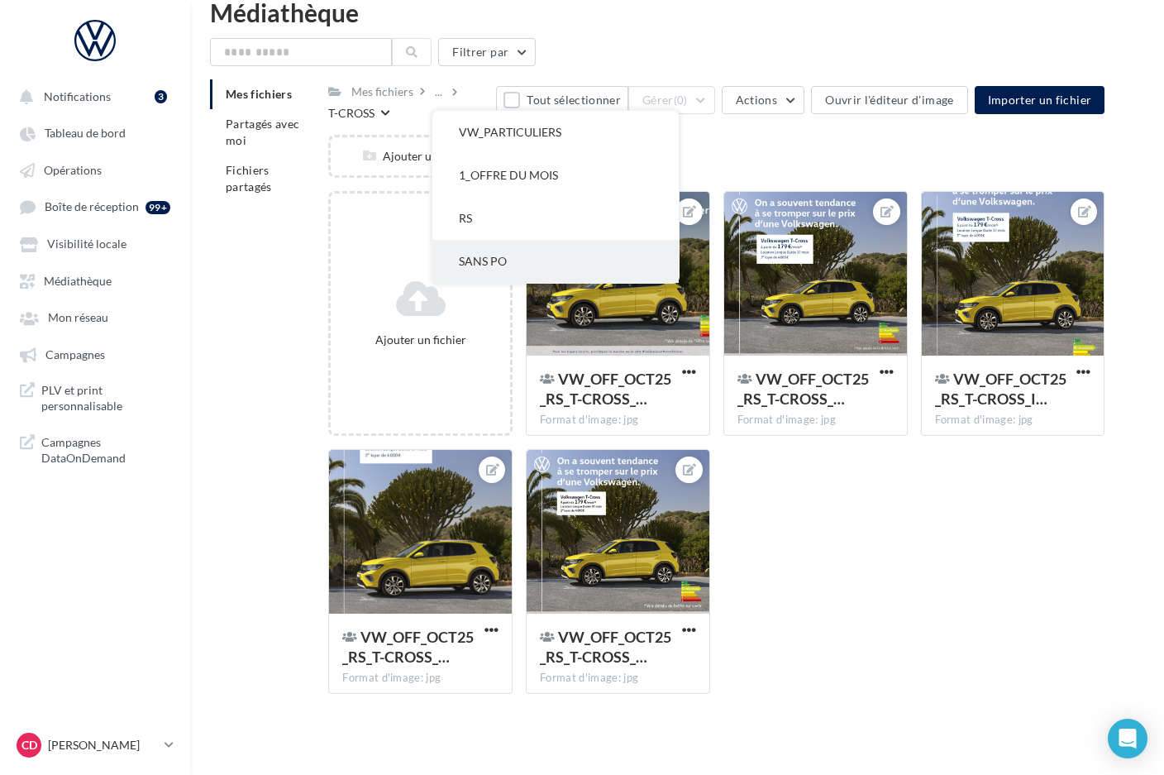
click at [481, 260] on button "SANS PO" at bounding box center [555, 261] width 246 height 43
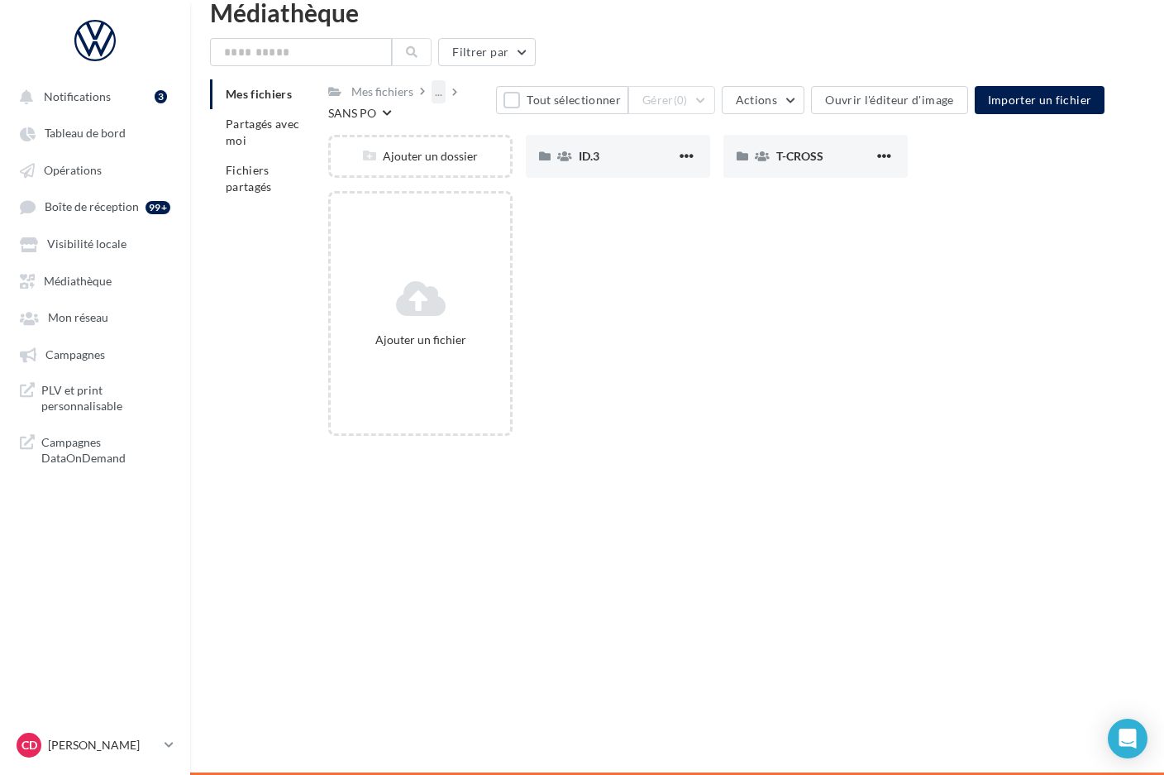
click at [441, 88] on div "..." at bounding box center [439, 91] width 14 height 23
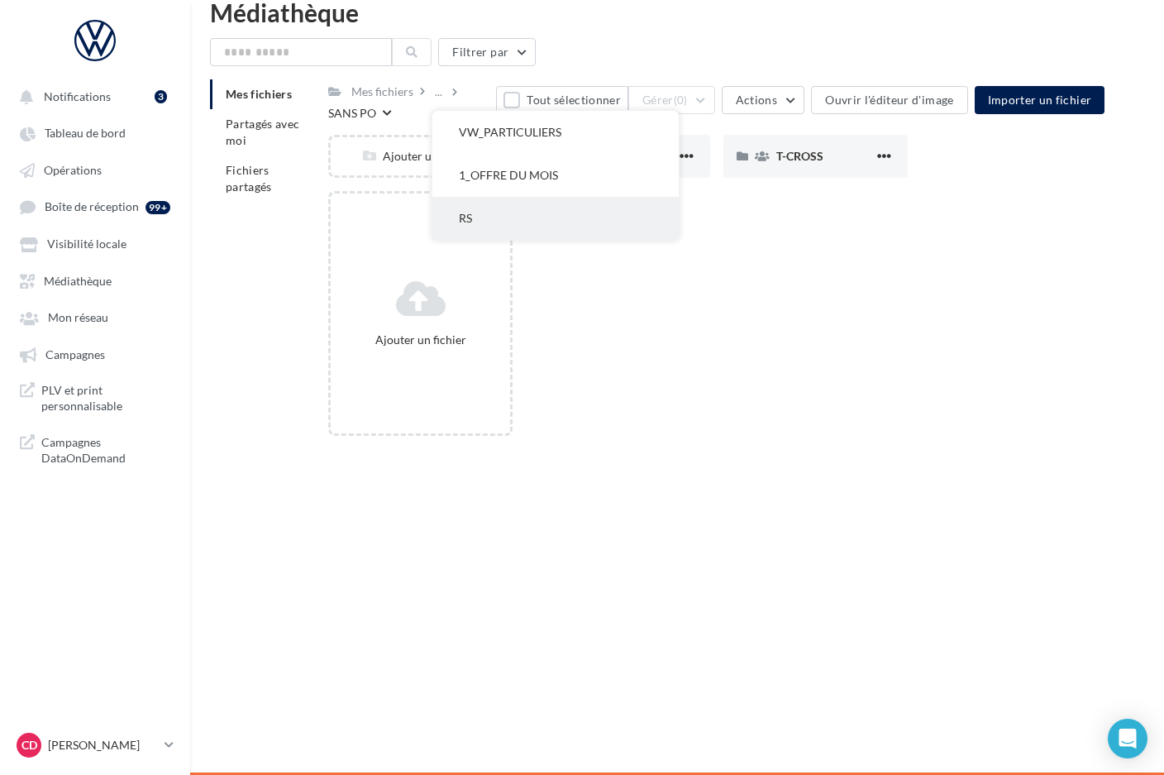
click at [483, 217] on button "RS" at bounding box center [555, 218] width 246 height 43
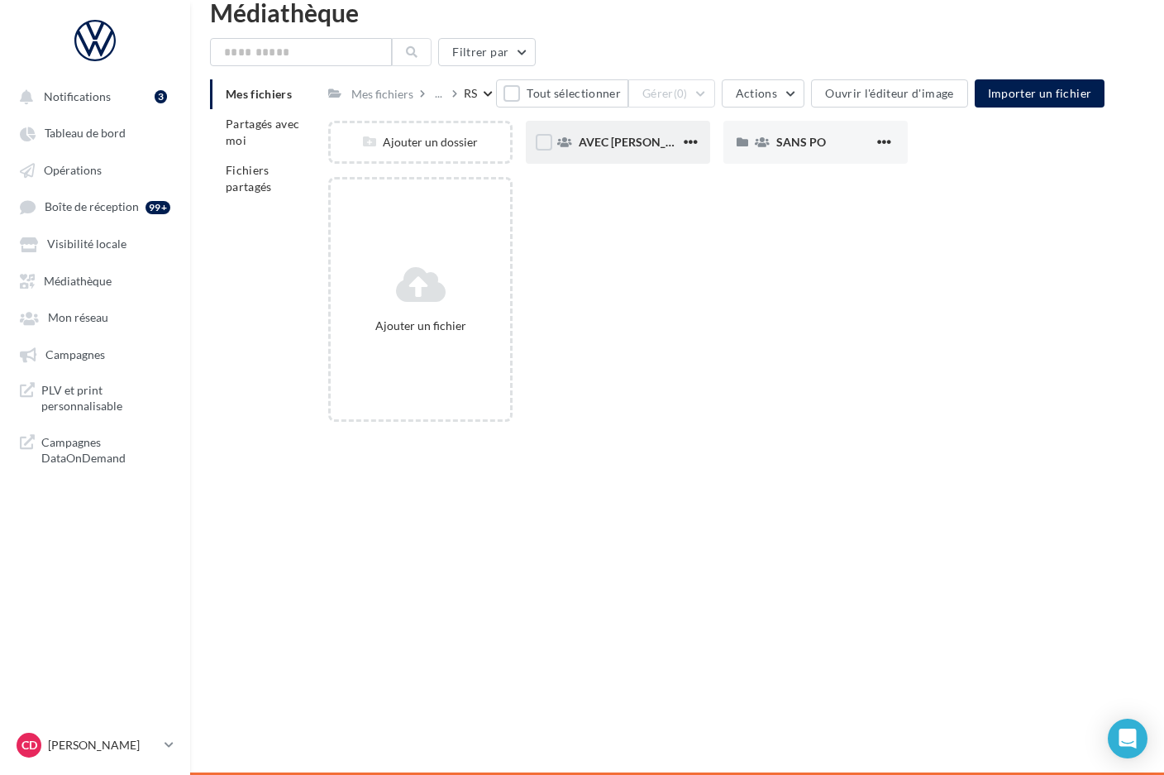
click at [605, 152] on div "AVEC [PERSON_NAME]" at bounding box center [618, 142] width 184 height 43
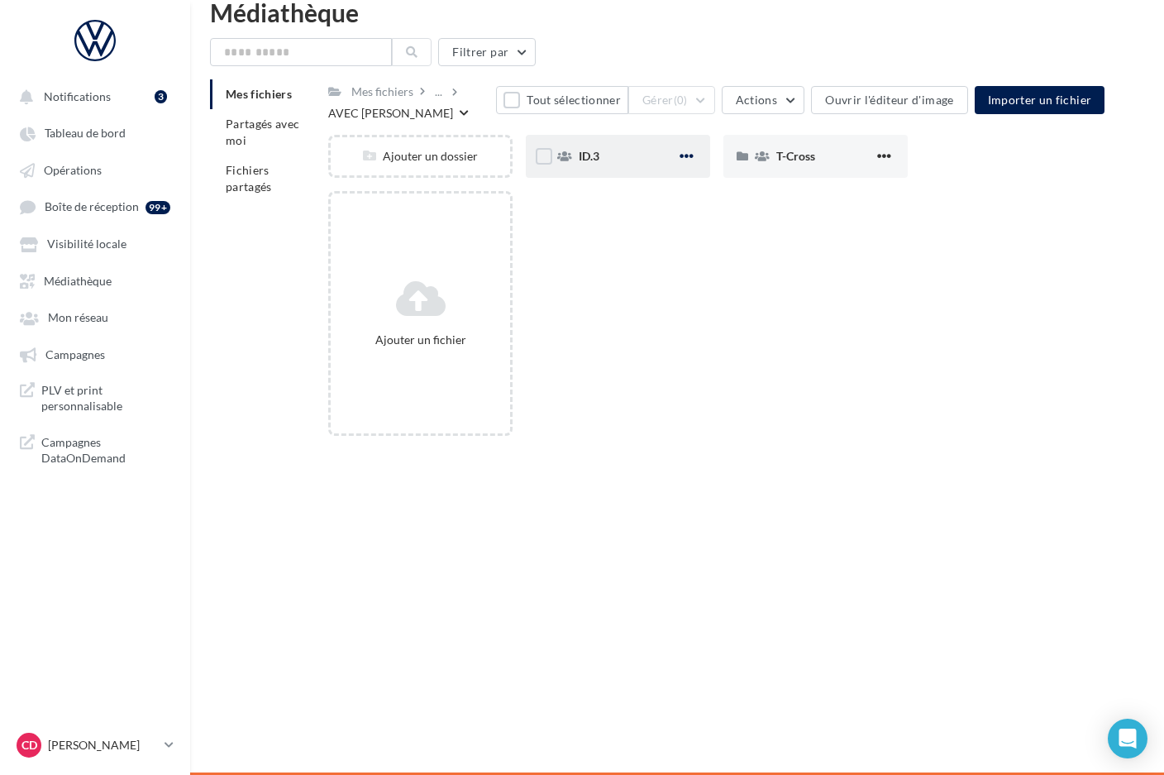
click at [688, 154] on span "button" at bounding box center [687, 156] width 14 height 14
click at [615, 158] on div "ID.3" at bounding box center [628, 156] width 98 height 17
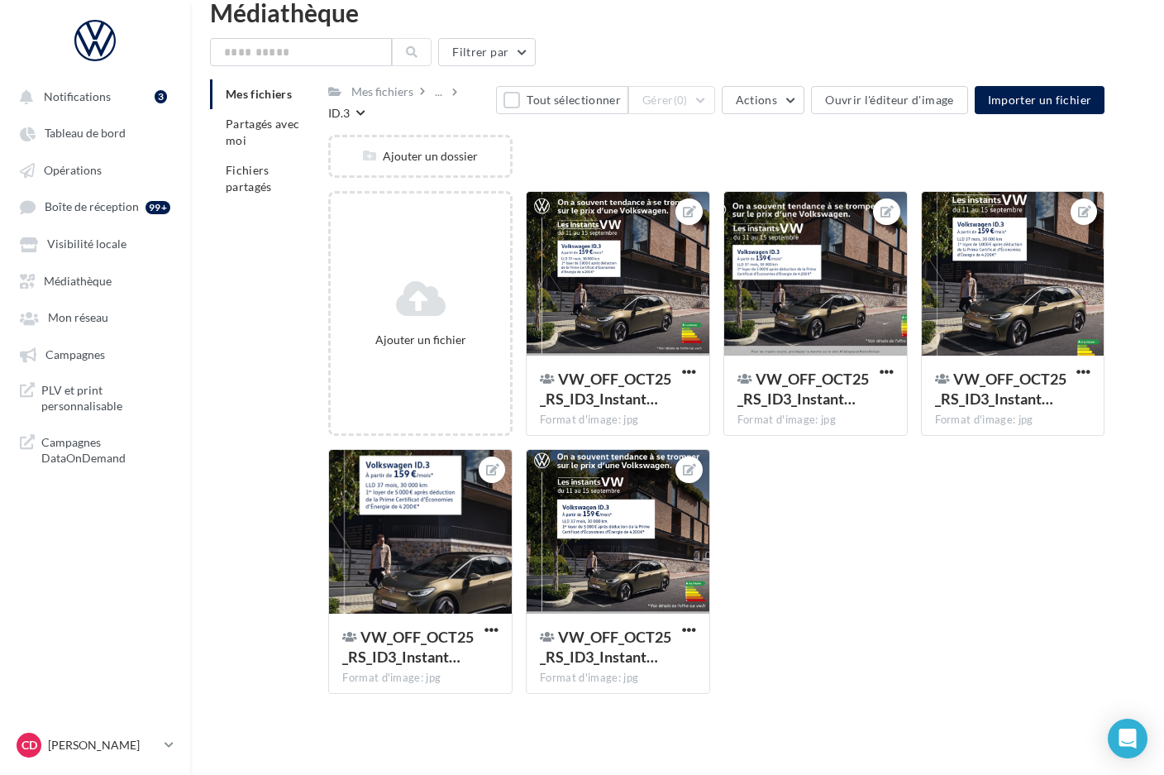
click at [350, 105] on div "ID.3" at bounding box center [338, 113] width 21 height 17
click at [443, 93] on div "..." at bounding box center [439, 91] width 14 height 23
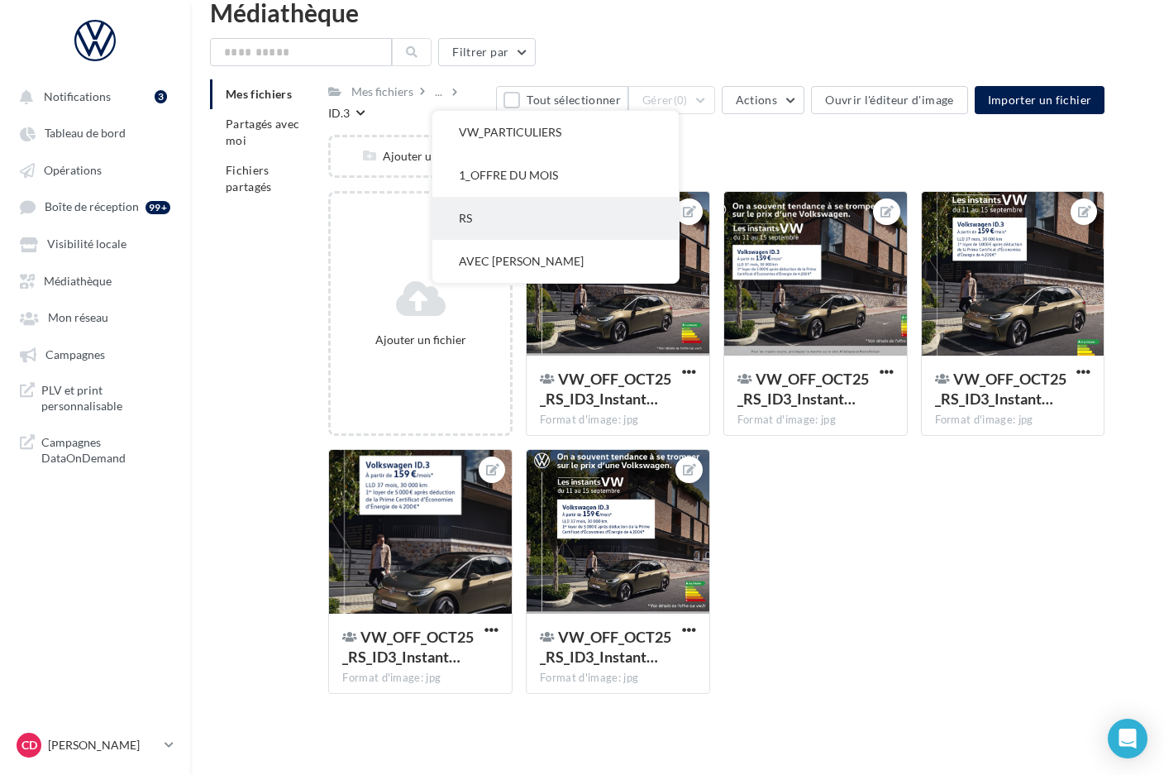
click at [494, 222] on button "RS" at bounding box center [555, 218] width 246 height 43
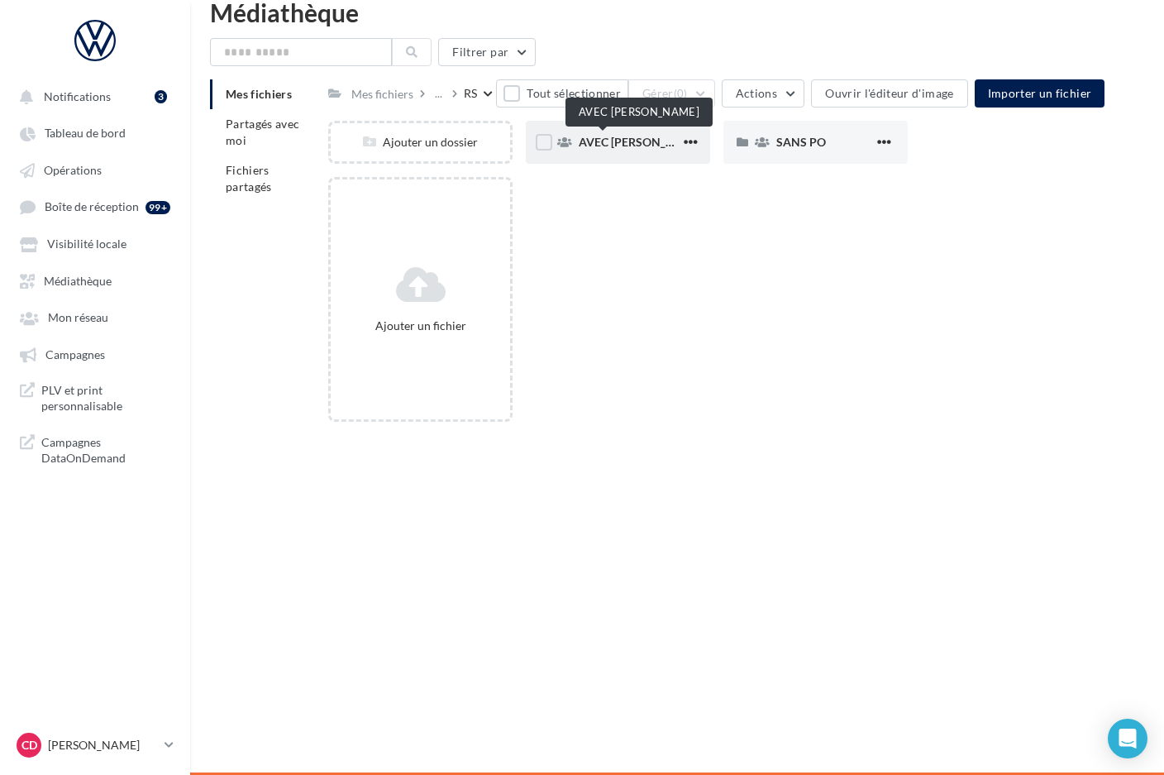
click at [601, 142] on span "AVEC [PERSON_NAME]" at bounding box center [641, 142] width 125 height 14
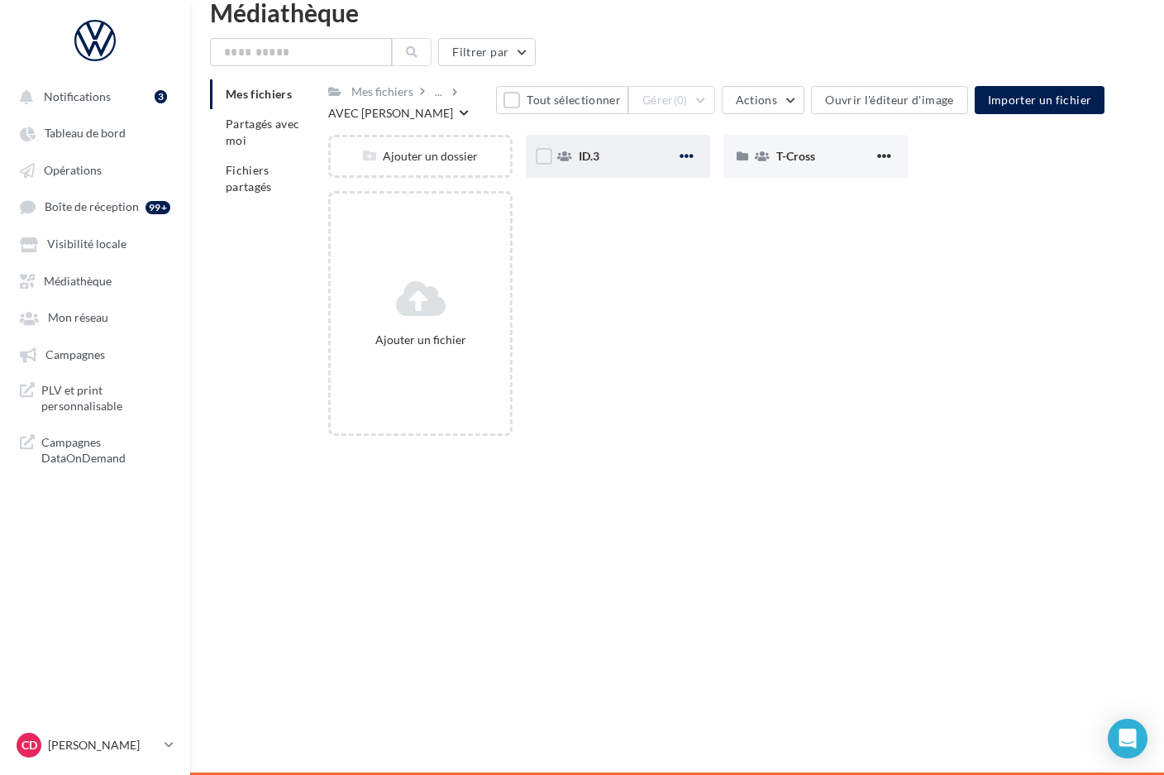
click at [685, 158] on span "button" at bounding box center [687, 156] width 14 height 14
click at [658, 180] on button "Modifier les informations" at bounding box center [605, 190] width 184 height 43
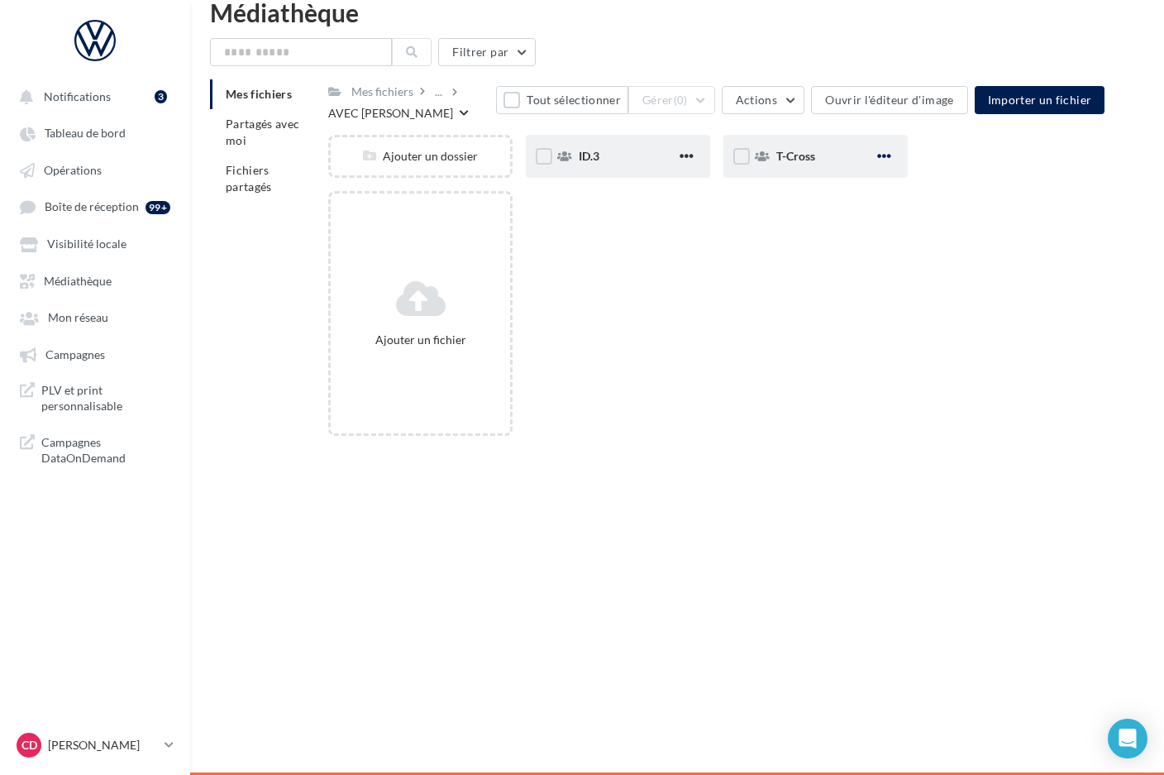
click at [890, 151] on span "button" at bounding box center [884, 156] width 14 height 14
click at [825, 193] on button "Modifier les informations" at bounding box center [803, 190] width 184 height 43
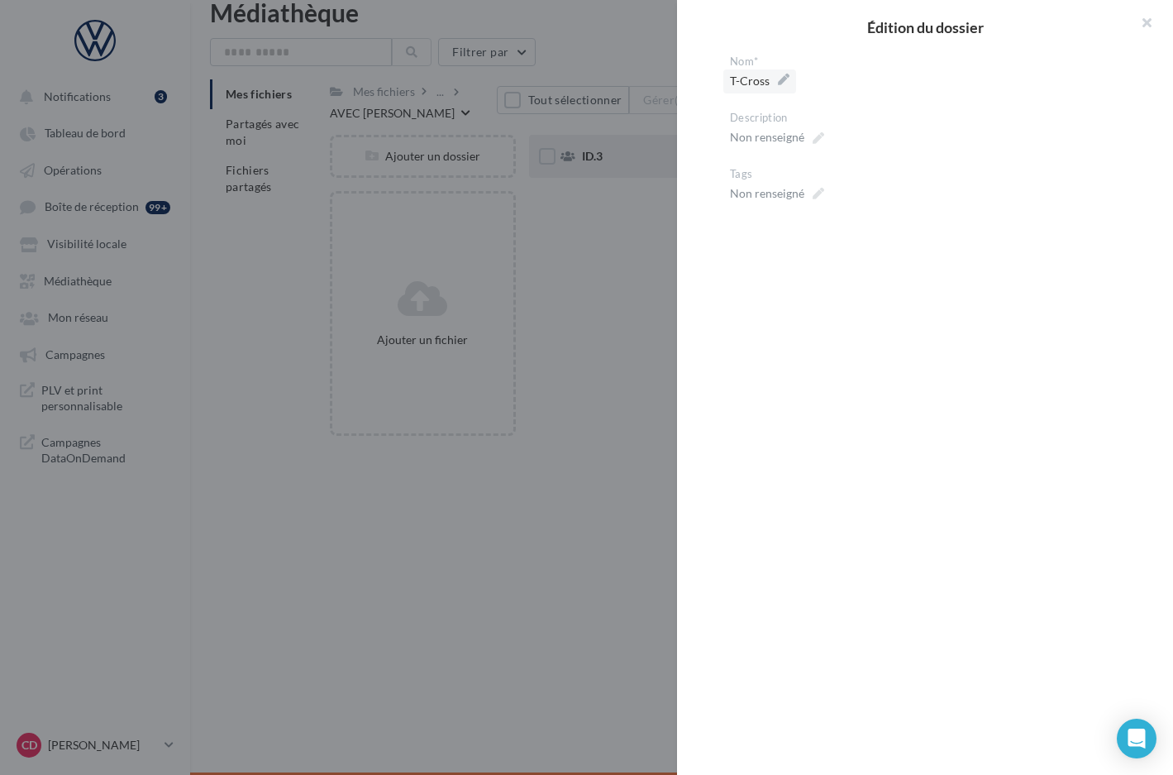
drag, startPoint x: 786, startPoint y: 78, endPoint x: 794, endPoint y: 82, distance: 8.5
click at [786, 78] on label "T-Cross" at bounding box center [759, 81] width 73 height 24
click at [0, 0] on textarea "*******" at bounding box center [0, 0] width 0 height 0
drag, startPoint x: 799, startPoint y: 82, endPoint x: 764, endPoint y: 84, distance: 34.8
click at [764, 84] on textarea "*******" at bounding box center [931, 83] width 403 height 28
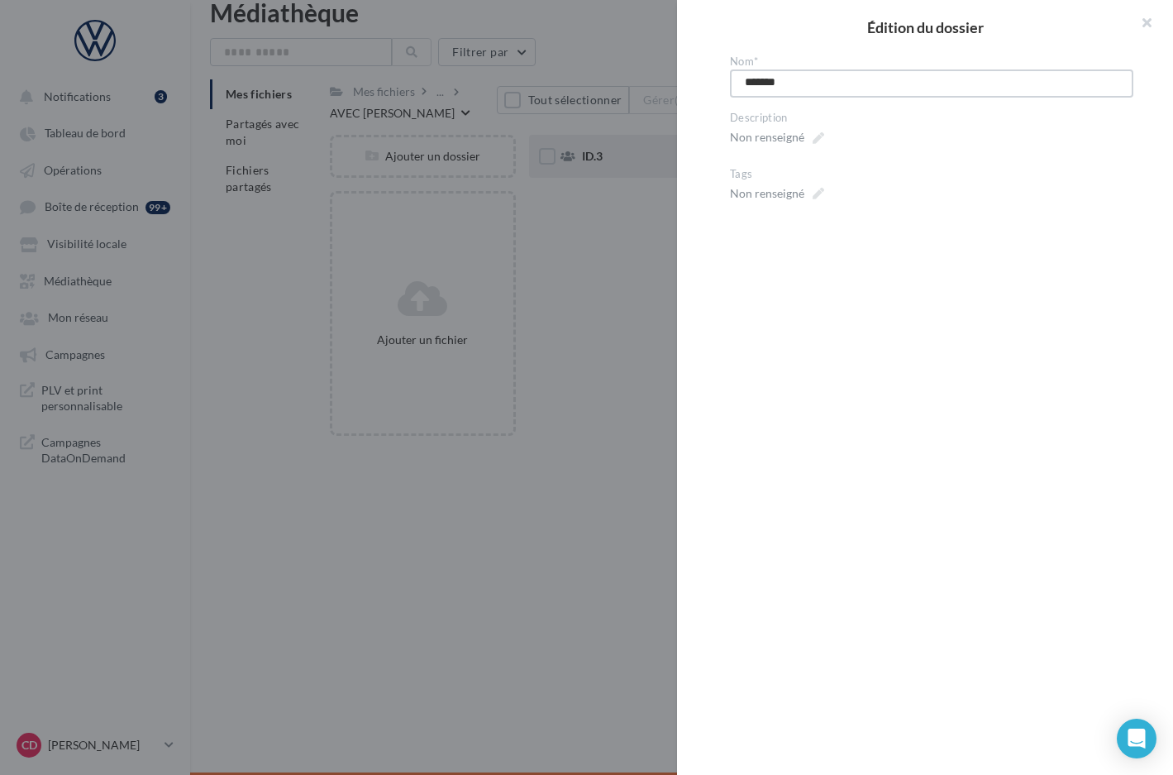
type textarea "****"
type textarea "*****"
type textarea "****"
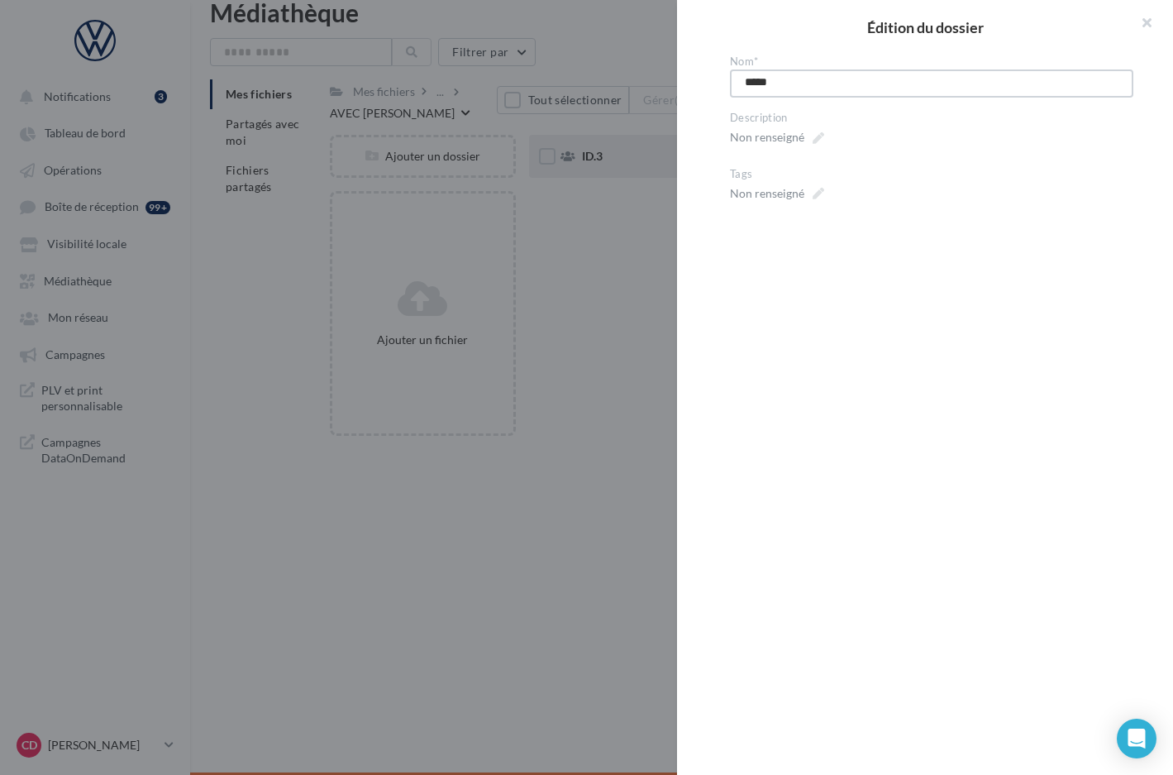
type textarea "****"
type textarea "***"
type textarea "****"
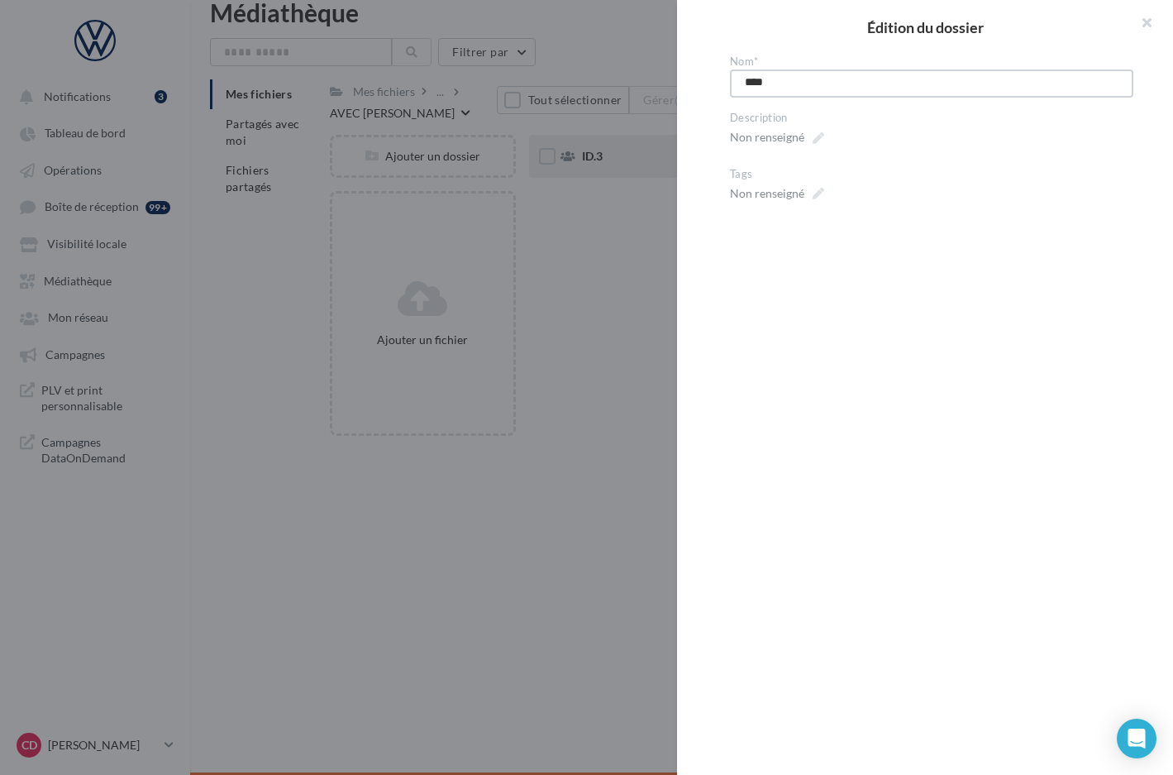
type textarea "*****"
type textarea "******"
type textarea "*******"
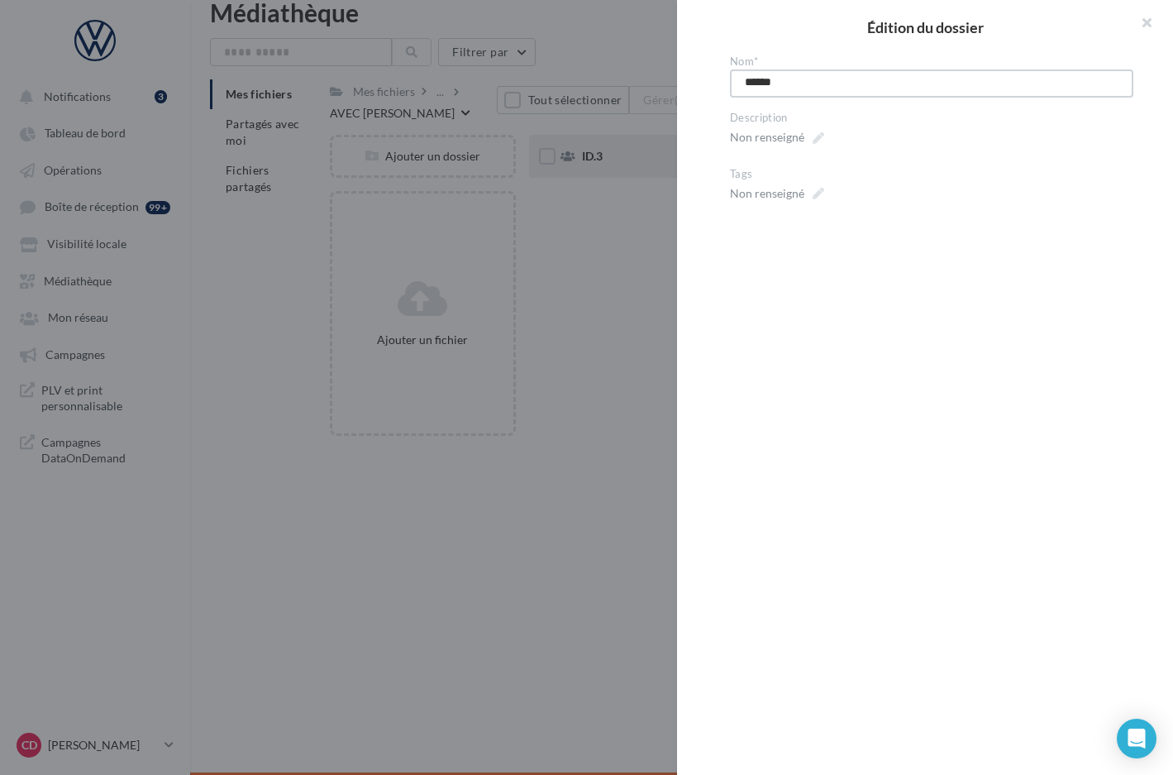
type textarea "*******"
type textarea "********"
type textarea "*******"
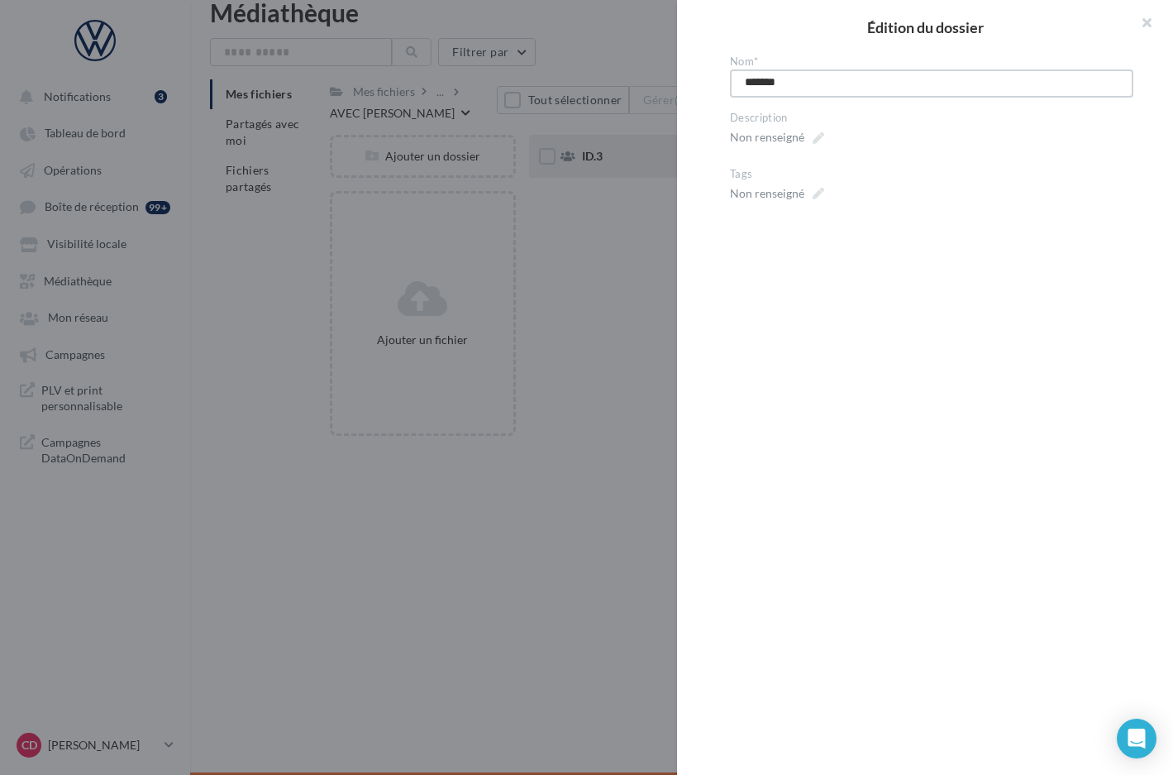
type textarea "*******"
drag, startPoint x: 637, startPoint y: 49, endPoint x: 665, endPoint y: 79, distance: 41.0
click at [637, 49] on div at bounding box center [586, 387] width 1173 height 775
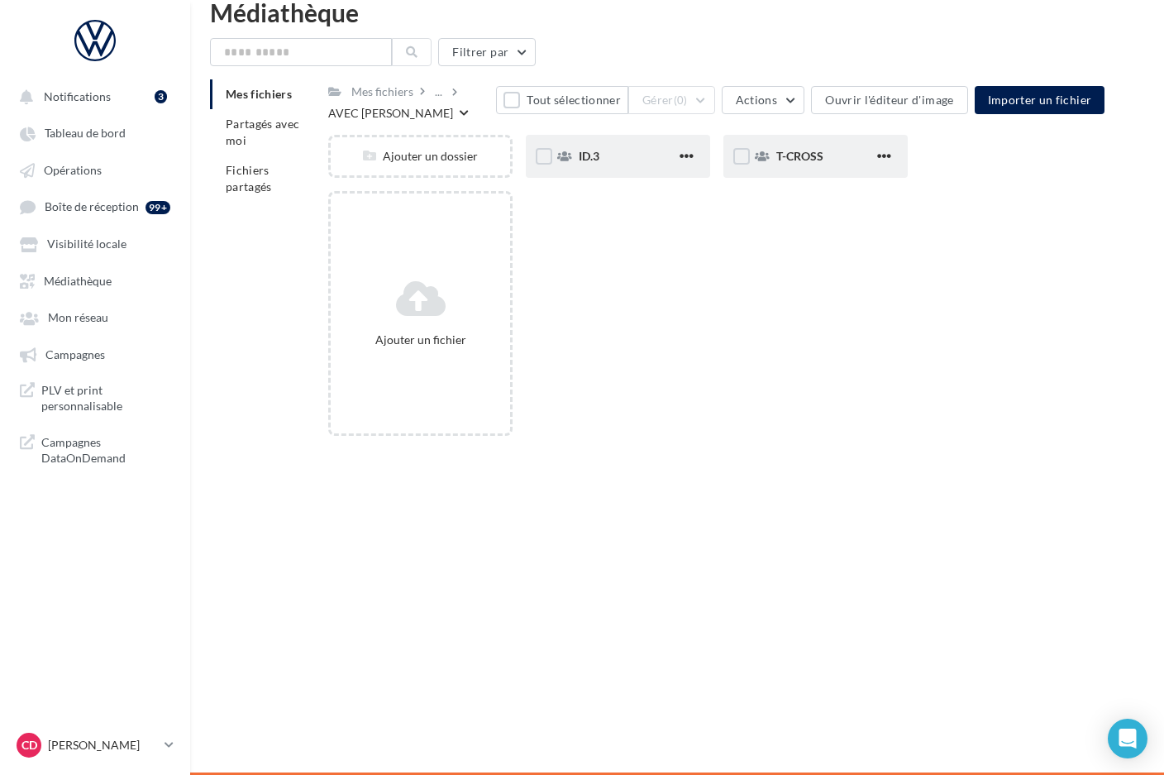
click at [698, 279] on div "Ajouter un fichier" at bounding box center [723, 320] width 790 height 258
click at [446, 93] on div "..." at bounding box center [442, 91] width 21 height 23
click at [441, 96] on div "..." at bounding box center [439, 91] width 14 height 23
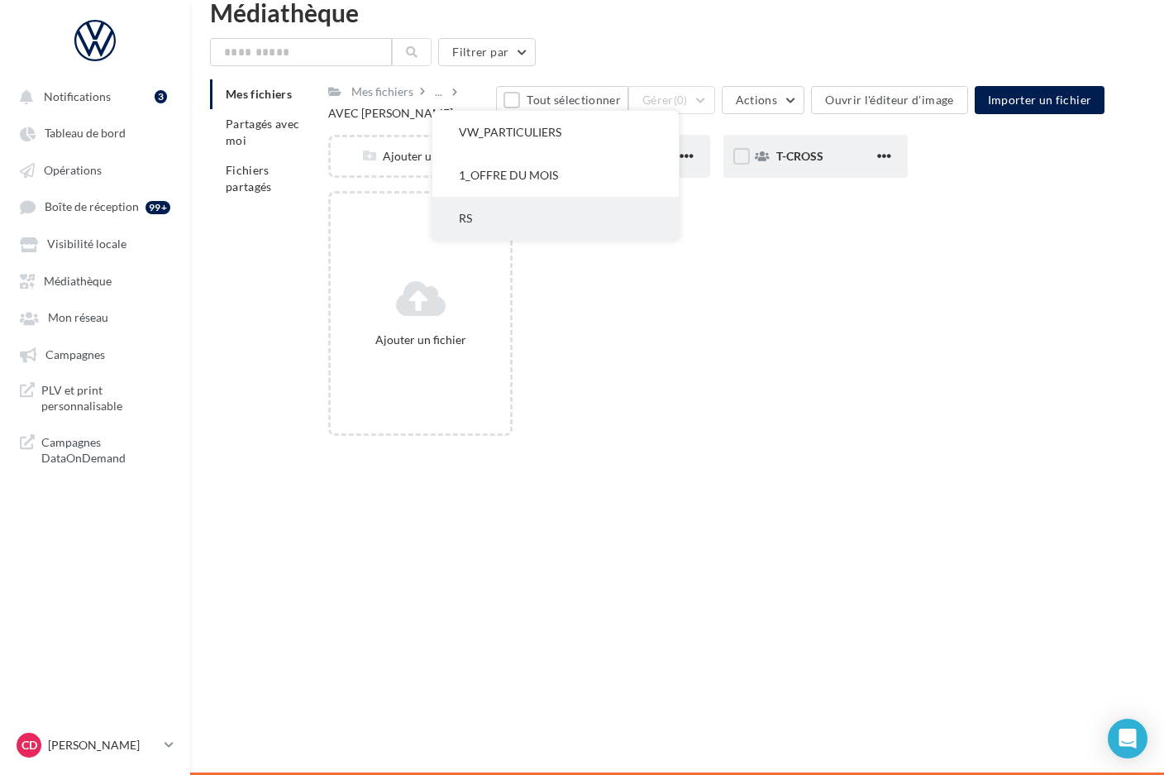
click at [497, 222] on button "RS" at bounding box center [555, 218] width 246 height 43
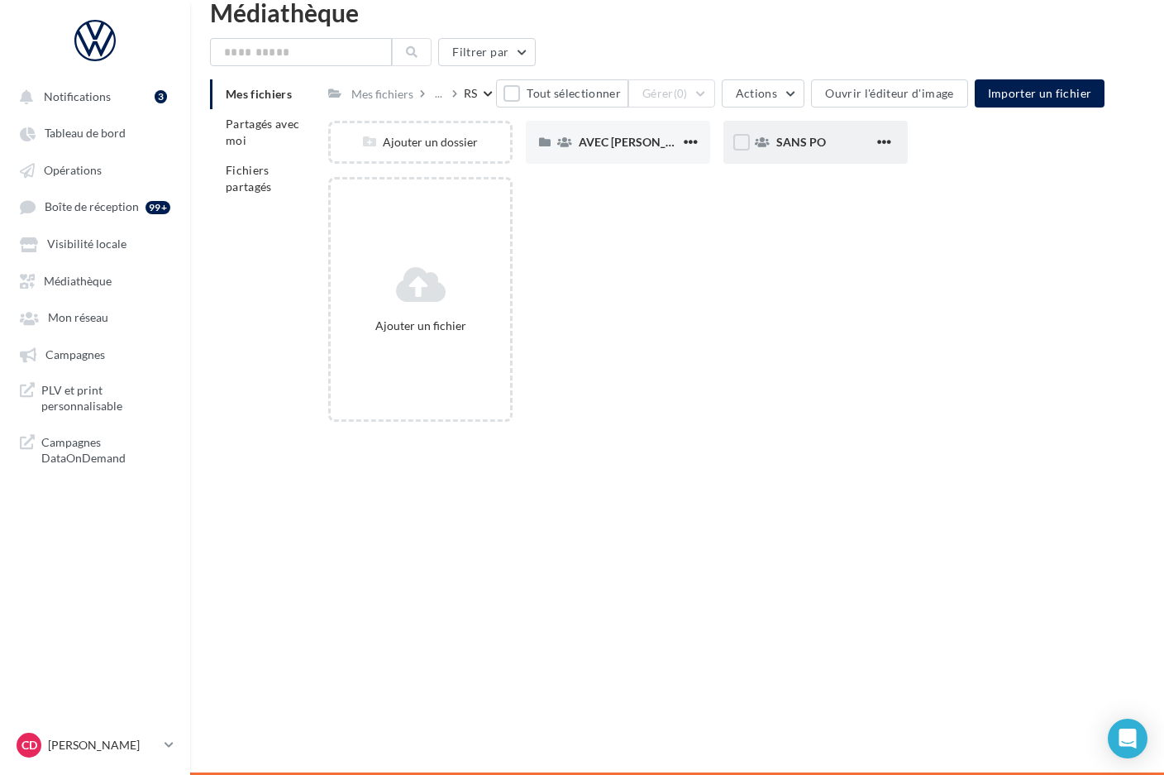
click at [756, 155] on div "SANS PO" at bounding box center [815, 142] width 184 height 43
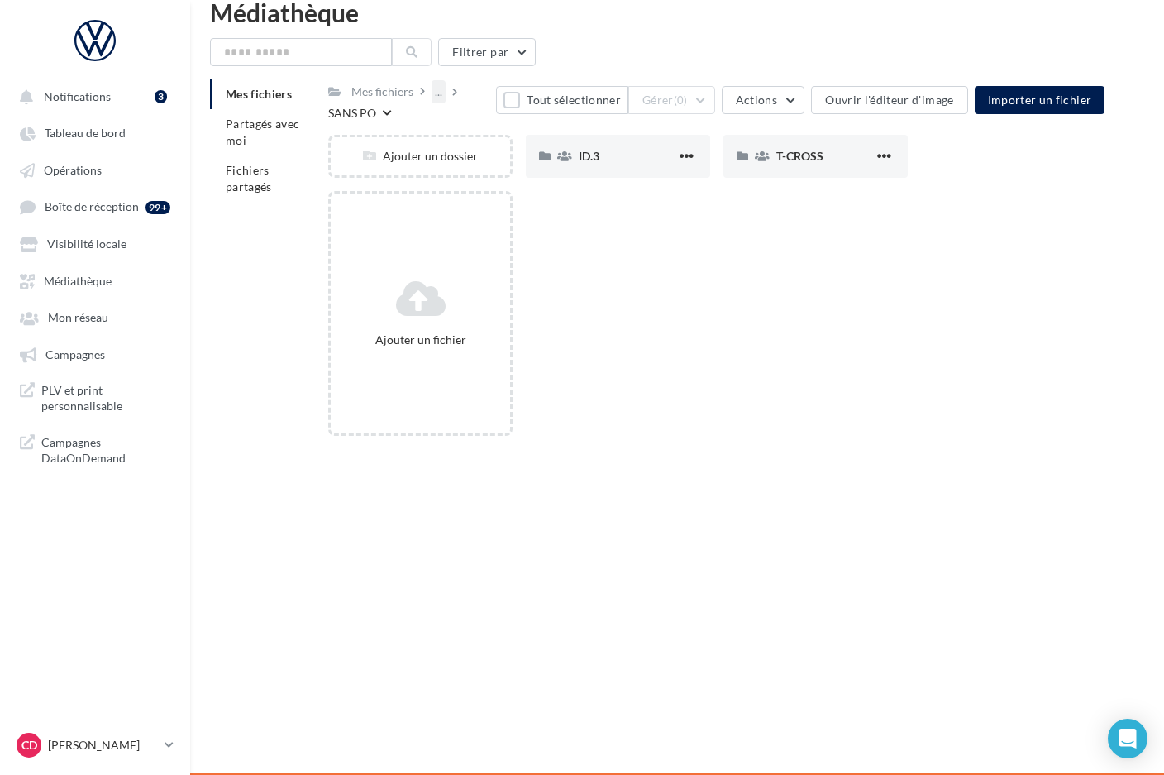
click at [440, 93] on div "..." at bounding box center [439, 91] width 14 height 23
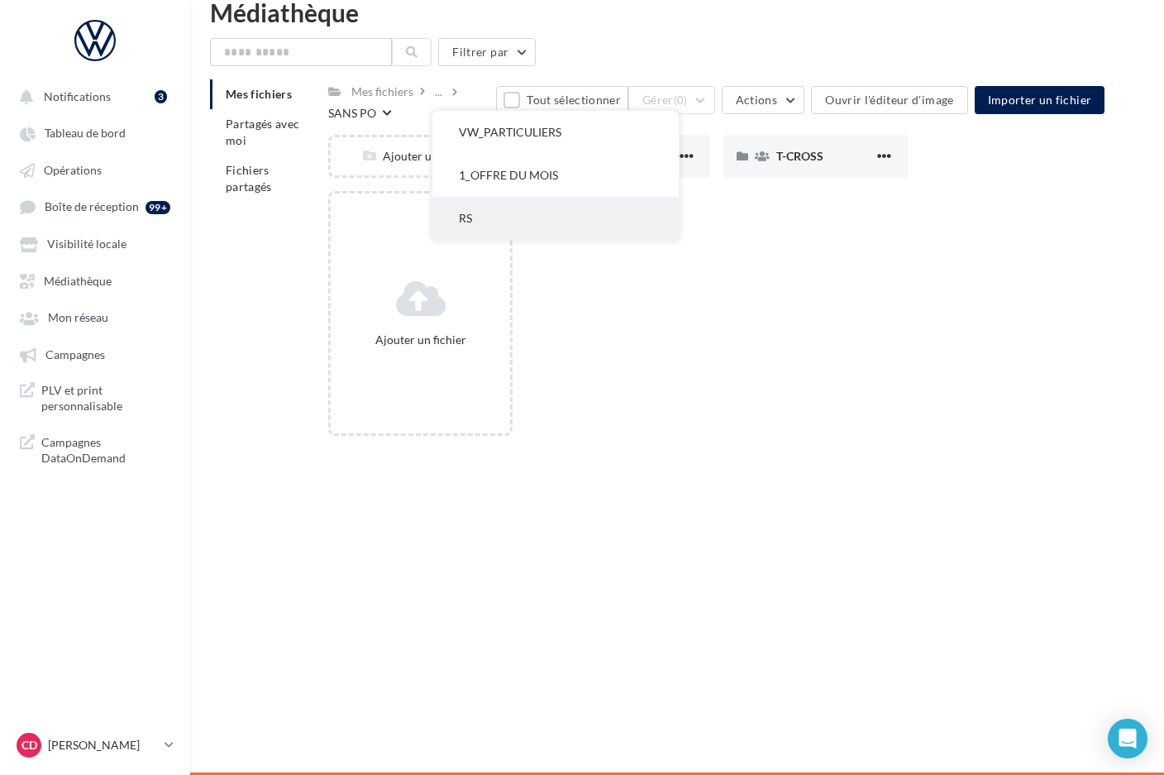
click at [482, 216] on button "RS" at bounding box center [555, 218] width 246 height 43
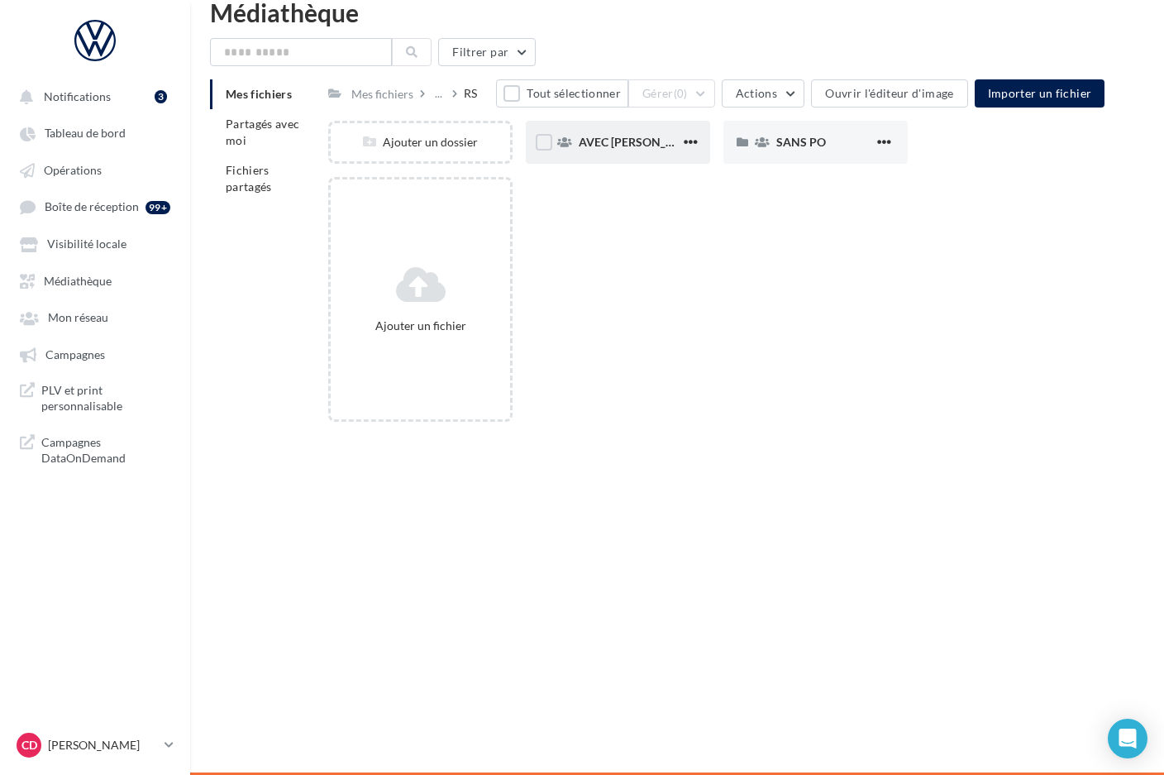
click at [634, 158] on div "AVEC [PERSON_NAME]" at bounding box center [618, 142] width 184 height 43
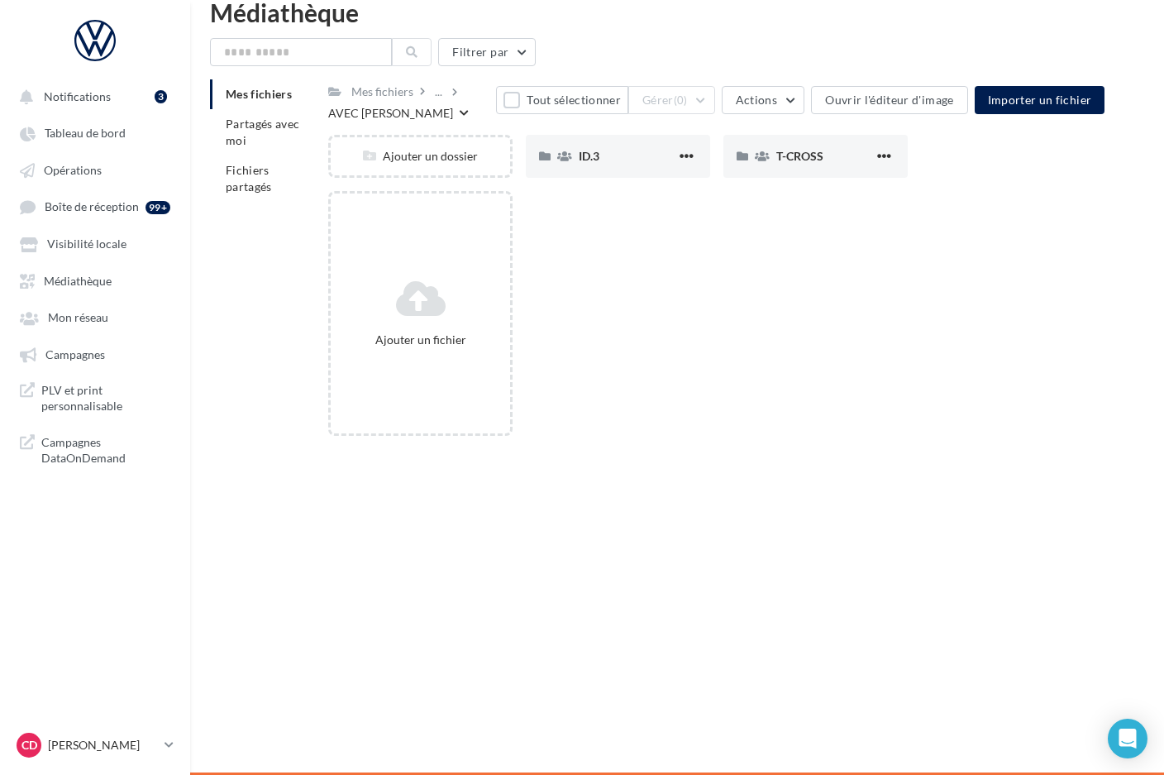
click at [685, 265] on div "Ajouter un fichier" at bounding box center [723, 320] width 790 height 258
